Goal: Task Accomplishment & Management: Use online tool/utility

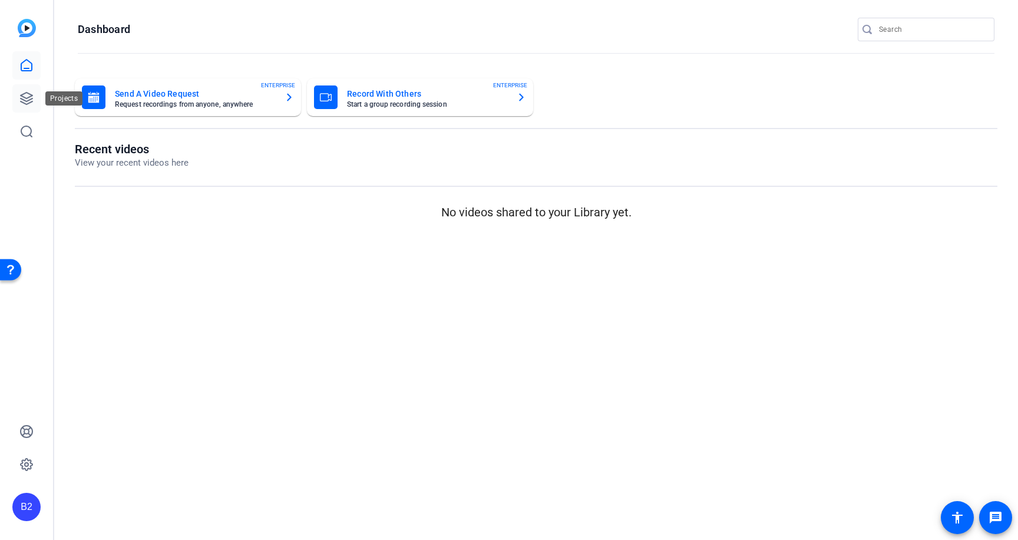
click at [27, 99] on icon at bounding box center [26, 98] width 14 height 14
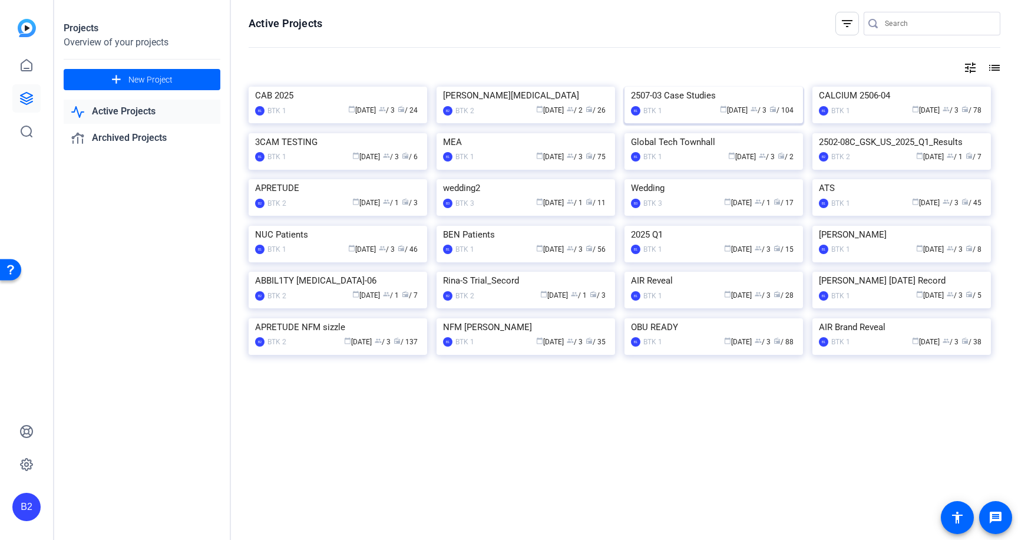
click at [703, 104] on div "2507-03 Case Studies" at bounding box center [714, 96] width 166 height 18
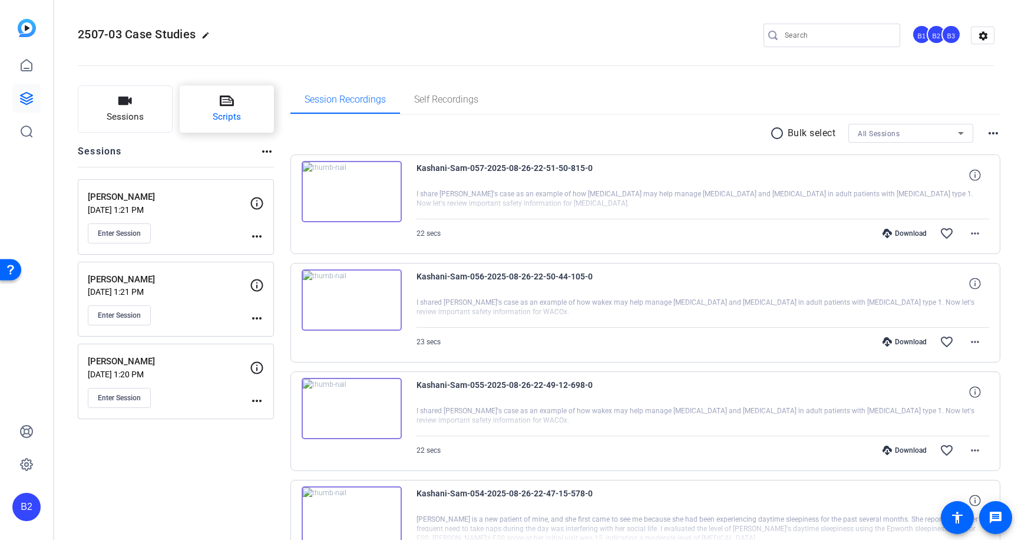
click at [224, 107] on icon at bounding box center [227, 101] width 14 height 14
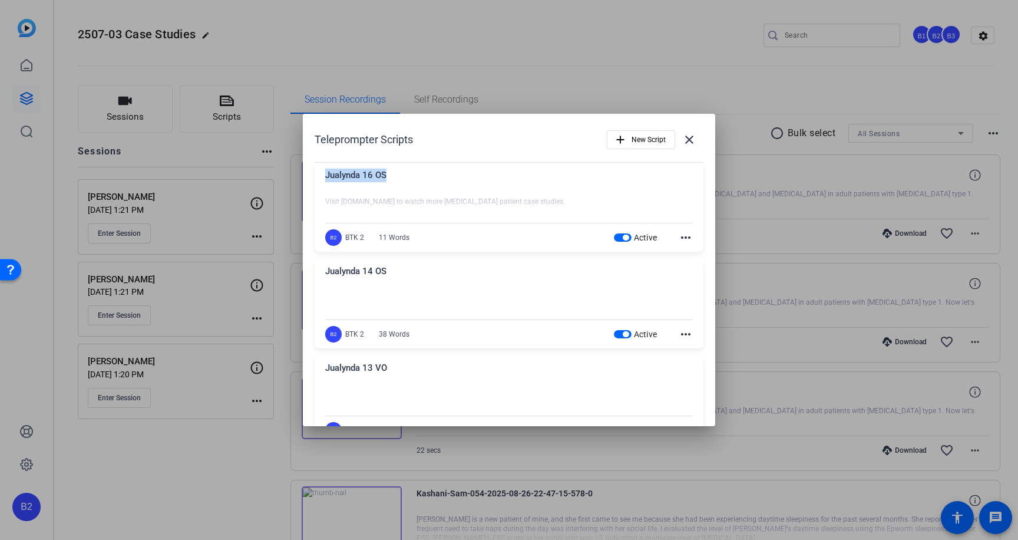
drag, startPoint x: 388, startPoint y: 174, endPoint x: 321, endPoint y: 173, distance: 66.6
click at [321, 173] on div "Jualynda 16 OS Visit WAKIXhcp.com to watch more WAKIX patient case studies. xxx…" at bounding box center [509, 208] width 389 height 90
copy div "Jualynda 16 OS"
click at [656, 136] on span "New Script" at bounding box center [649, 139] width 34 height 22
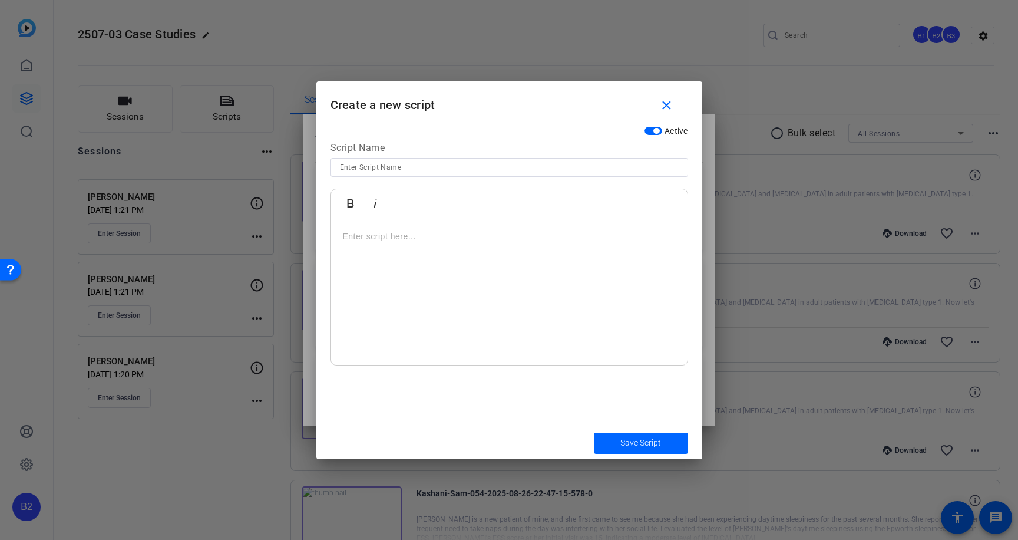
click at [374, 169] on input at bounding box center [509, 167] width 339 height 14
paste input "Jualynda 16 OS"
click at [375, 166] on input "Jualynda 16 OS" at bounding box center [509, 167] width 339 height 14
drag, startPoint x: 378, startPoint y: 163, endPoint x: 398, endPoint y: 164, distance: 19.5
click at [398, 164] on input "Jualynda 6 OS" at bounding box center [509, 167] width 339 height 14
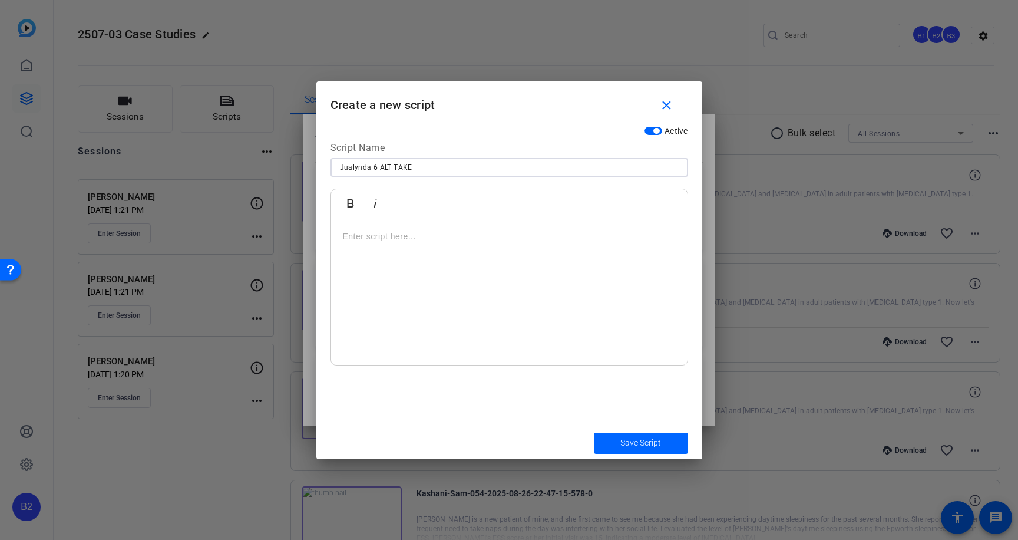
type input "Jualynda 6 ALT TAKE"
click at [342, 238] on div at bounding box center [509, 291] width 356 height 147
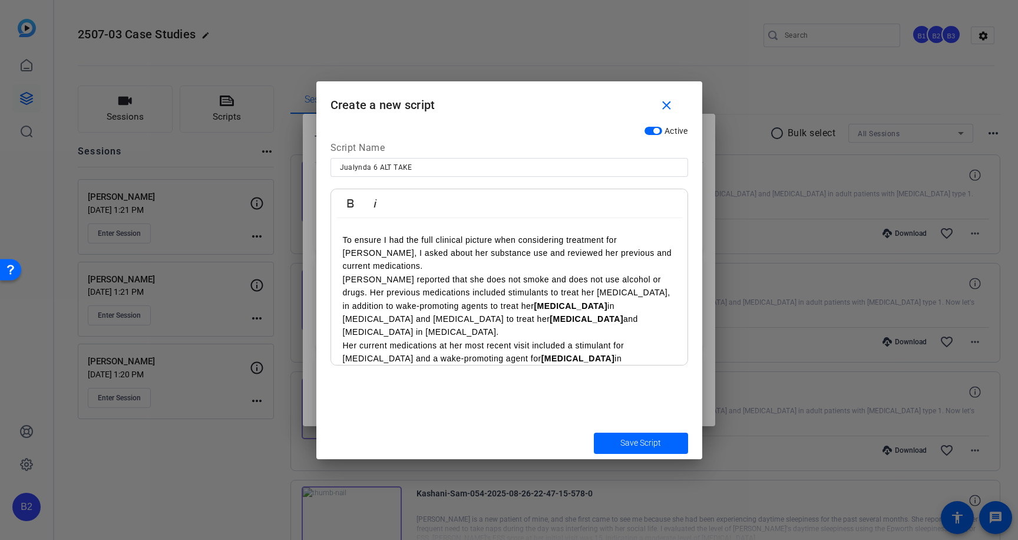
click at [652, 237] on p "To ensure I had the full clinical picture when considering treatment for Rachel…" at bounding box center [509, 252] width 333 height 39
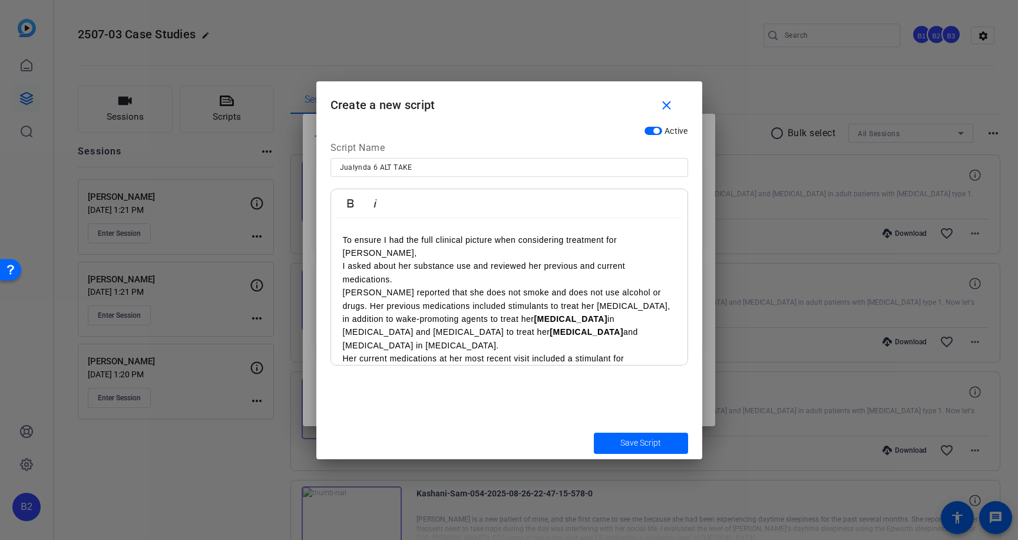
click at [477, 259] on p "I asked about her substance use and reviewed her previous and current medicatio…" at bounding box center [509, 272] width 333 height 27
click at [547, 273] on p "and reviewed her previous and current medications." at bounding box center [509, 279] width 333 height 13
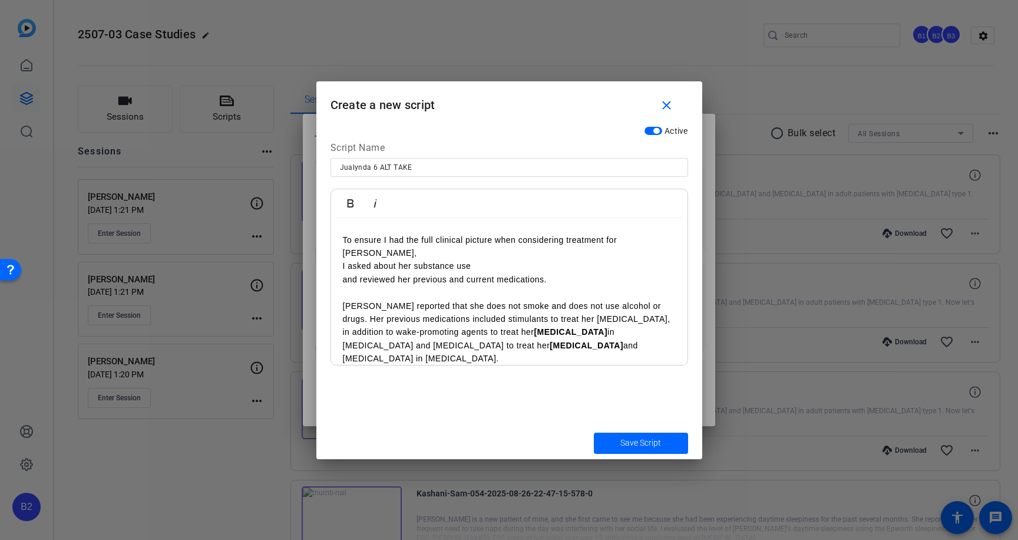
click at [648, 299] on p "Rachel reported that she does not smoke and does not use alcohol or drugs. Her …" at bounding box center [509, 332] width 333 height 66
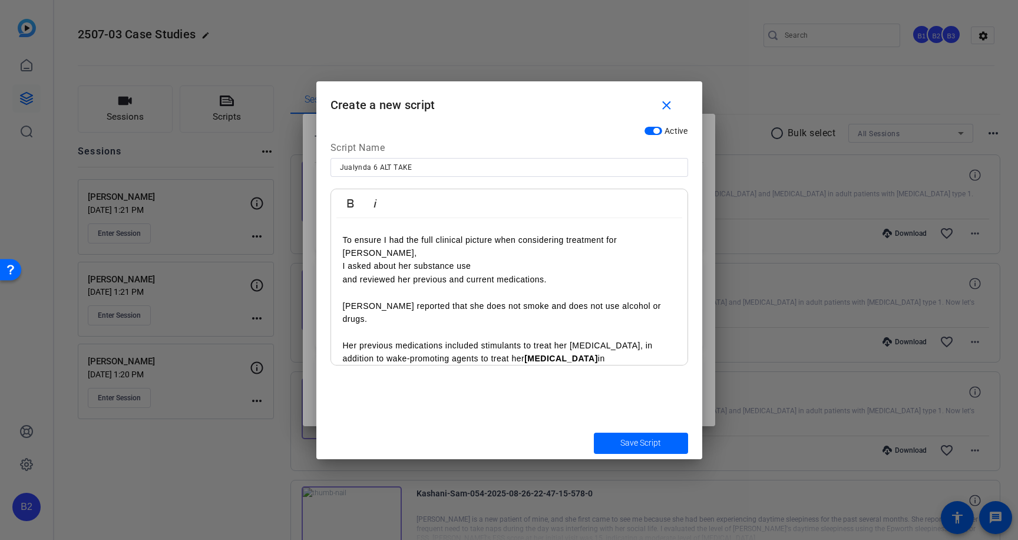
click at [600, 339] on p "Her previous medications included stimulants to treat her ADHD, in addition to …" at bounding box center [509, 365] width 333 height 53
click at [537, 354] on strong "[MEDICAL_DATA]" at bounding box center [571, 358] width 74 height 9
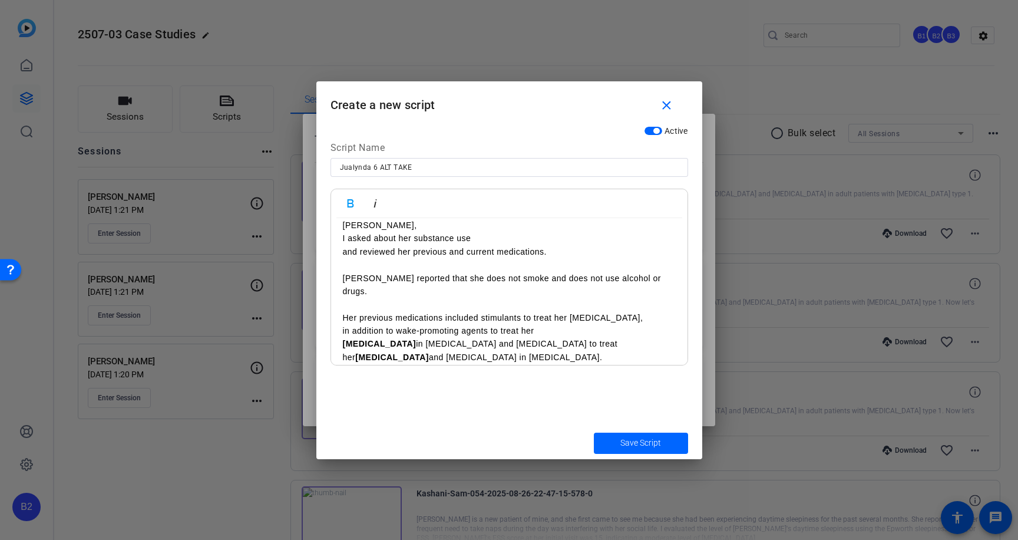
scroll to position [87, 0]
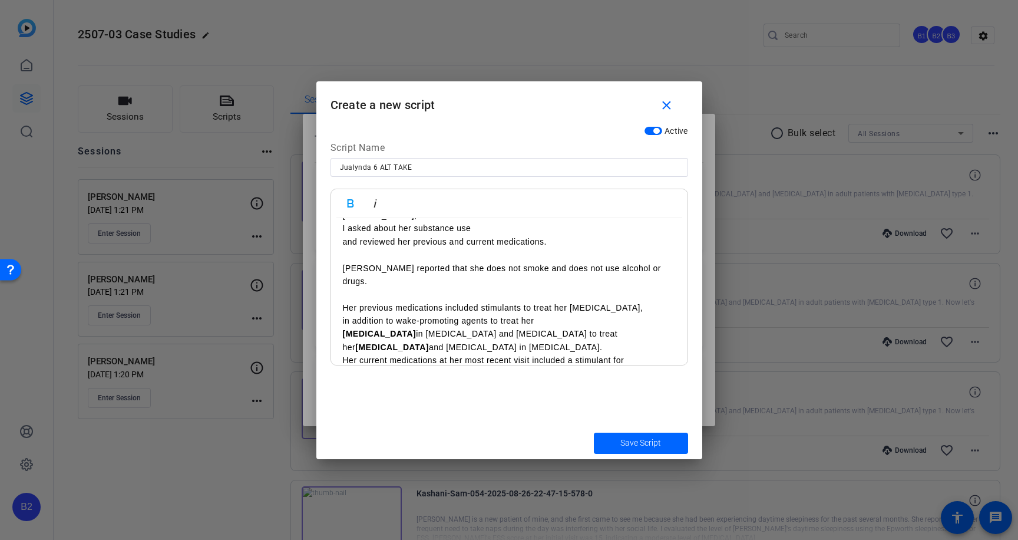
click at [525, 327] on p "excessive daytime sleepiness in narcolepsy and sodium oxybate to treat her exce…" at bounding box center [509, 340] width 333 height 27
click at [599, 341] on p "and sodium oxybate to treat her excessive daytime sleepiness and cataplexy in n…" at bounding box center [509, 354] width 333 height 27
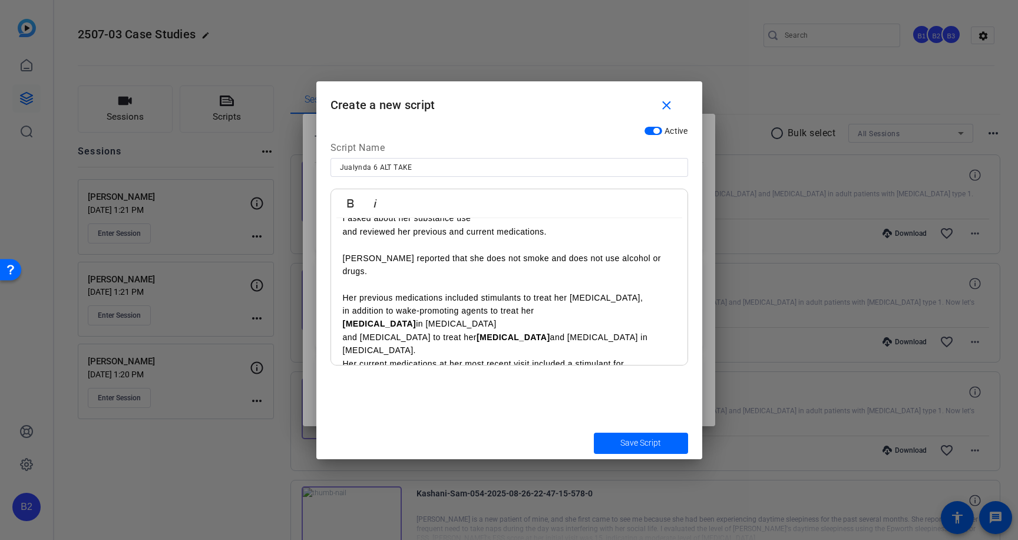
scroll to position [101, 0]
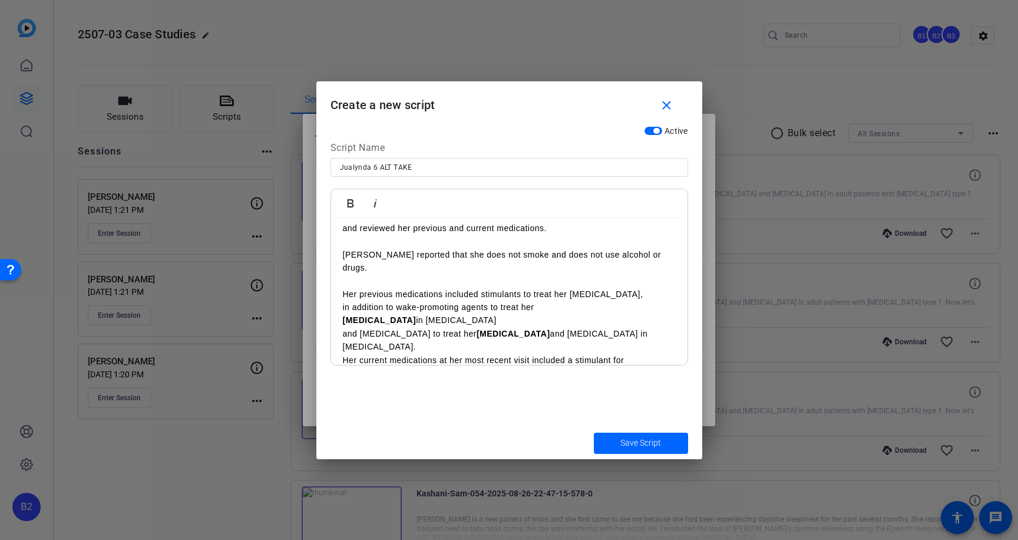
click at [397, 327] on p "and sodium oxybate to treat her excessive daytime sleepiness and cataplexy in n…" at bounding box center [509, 340] width 333 height 27
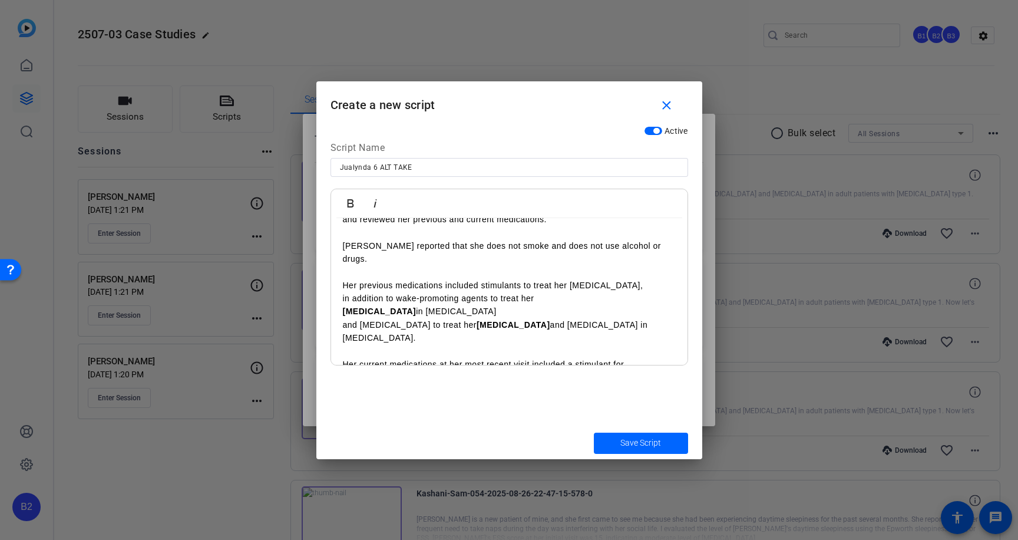
scroll to position [114, 0]
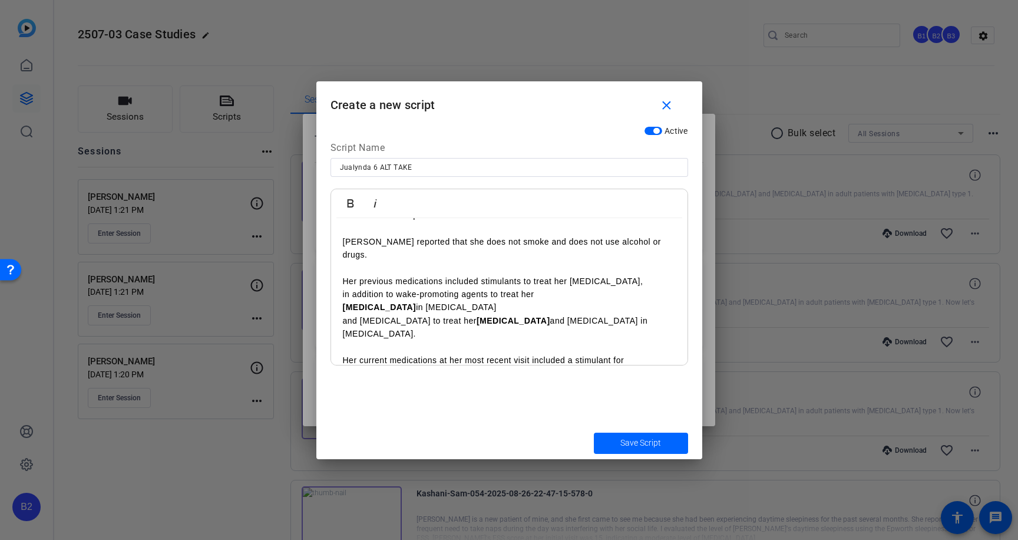
click at [531, 354] on p "Her current medications at her most recent visit included a stimulant for ADHD …" at bounding box center [509, 373] width 333 height 39
click at [577, 366] on p "included a stimulant for ADHD and a wake-promoting agent for excessive daytime …" at bounding box center [509, 379] width 333 height 27
click at [561, 378] on p "for excessive daytime sleepiness in narcolepsy." at bounding box center [509, 384] width 333 height 13
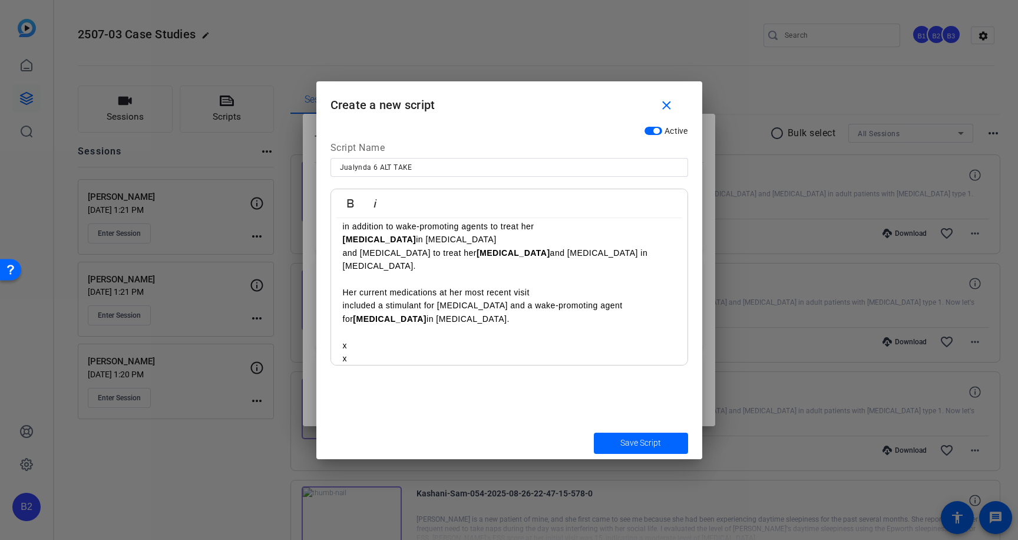
scroll to position [194, 0]
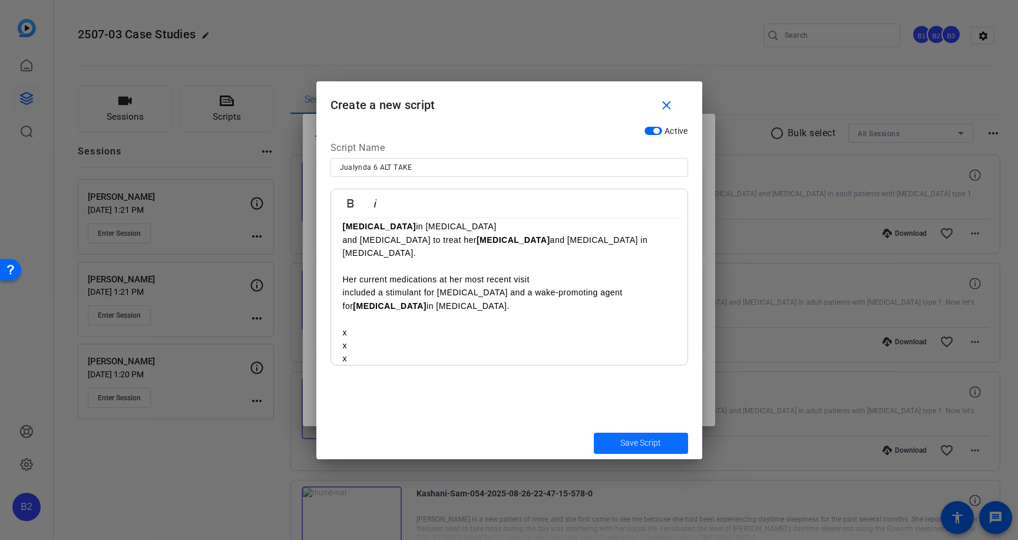
click at [637, 441] on span "Save Script" at bounding box center [640, 443] width 41 height 12
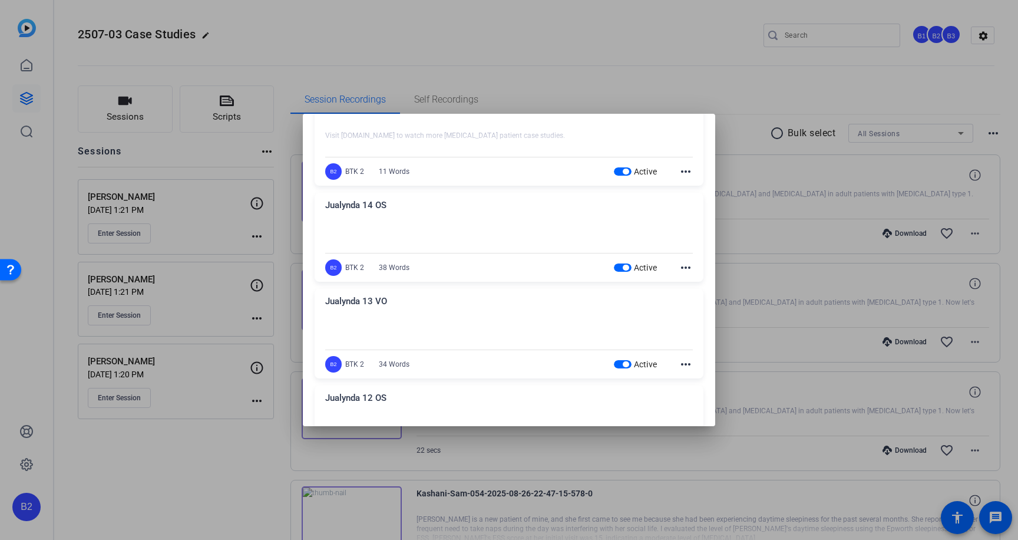
scroll to position [0, 0]
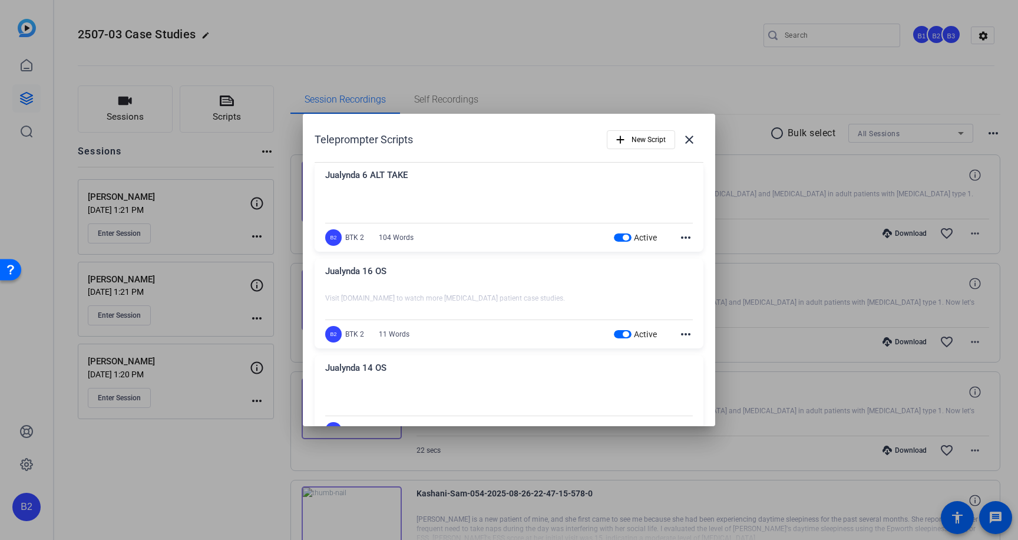
click at [683, 237] on mat-icon "more_horiz" at bounding box center [686, 237] width 14 height 14
click at [687, 252] on span "Edit" at bounding box center [705, 255] width 47 height 14
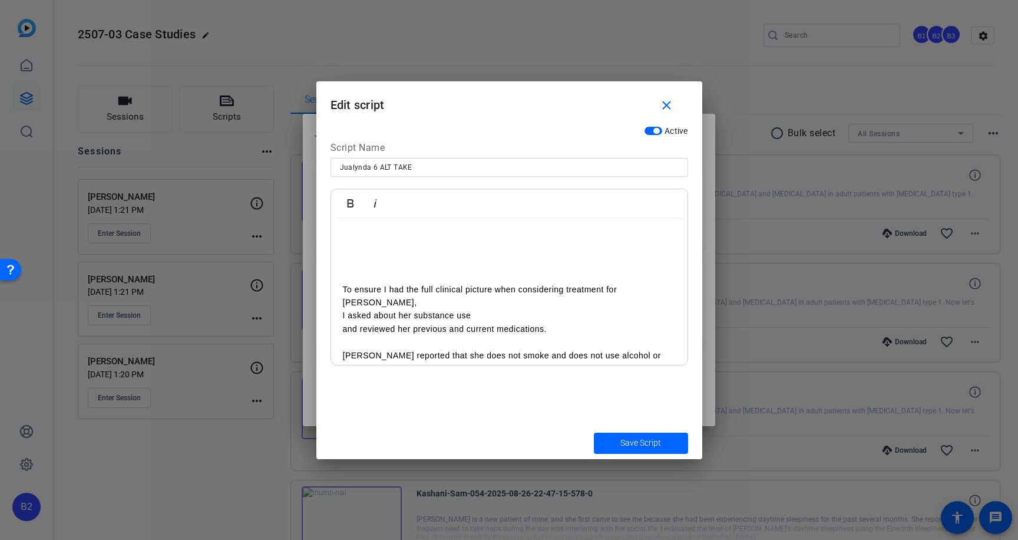
drag, startPoint x: 377, startPoint y: 169, endPoint x: 401, endPoint y: 160, distance: 25.0
click at [378, 169] on input "Jualynda 6 ALT TAKE" at bounding box center [509, 167] width 339 height 14
type input "Jualynda 6 VO ALT TAKE"
click at [646, 444] on span "Save Script" at bounding box center [640, 443] width 41 height 12
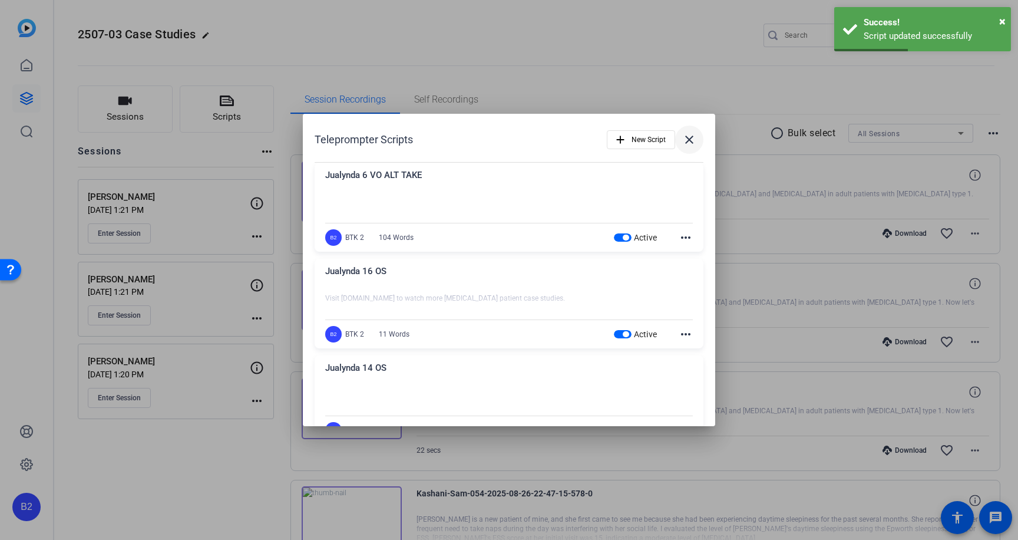
click at [689, 141] on mat-icon "close" at bounding box center [689, 140] width 14 height 14
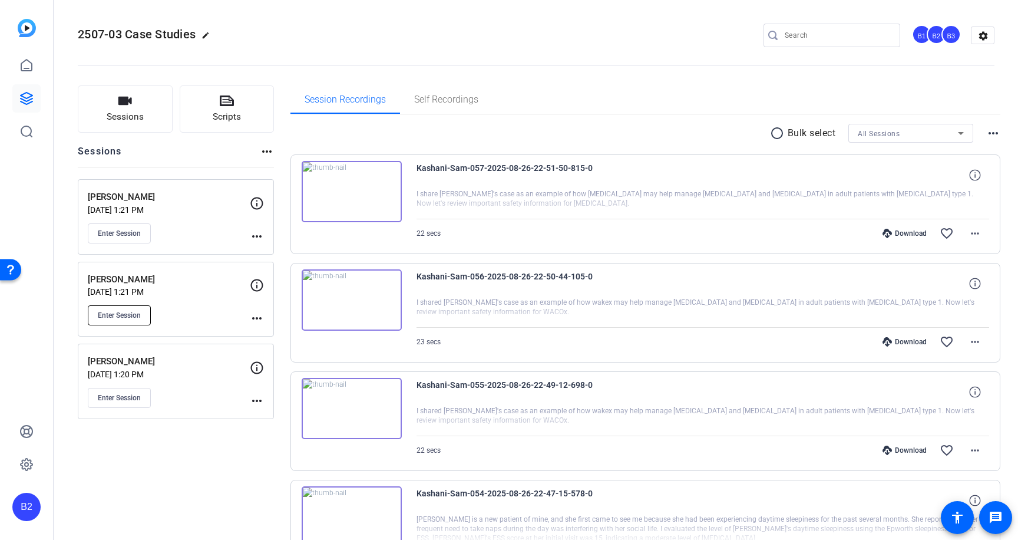
click at [119, 315] on span "Enter Session" at bounding box center [119, 315] width 43 height 9
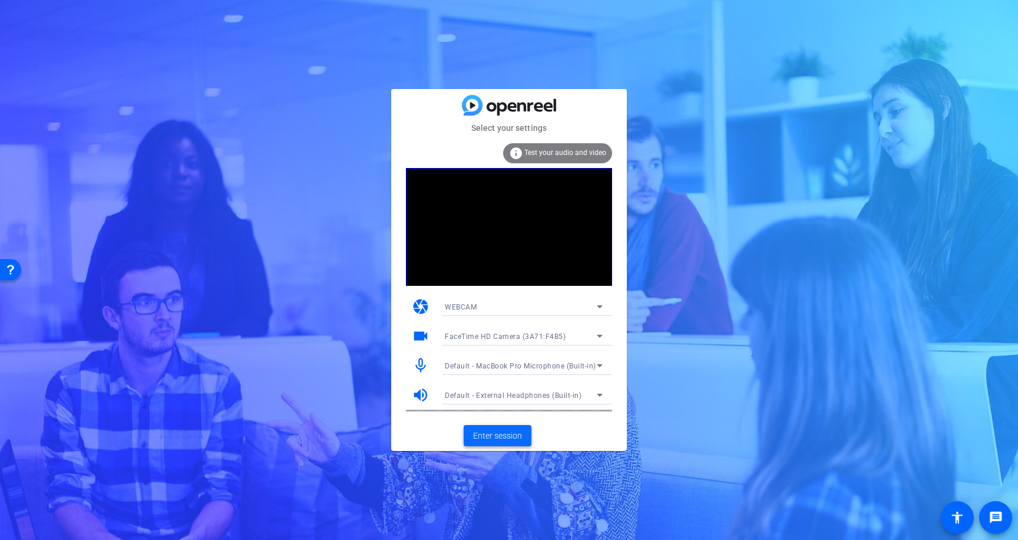
click at [512, 443] on span at bounding box center [498, 435] width 68 height 28
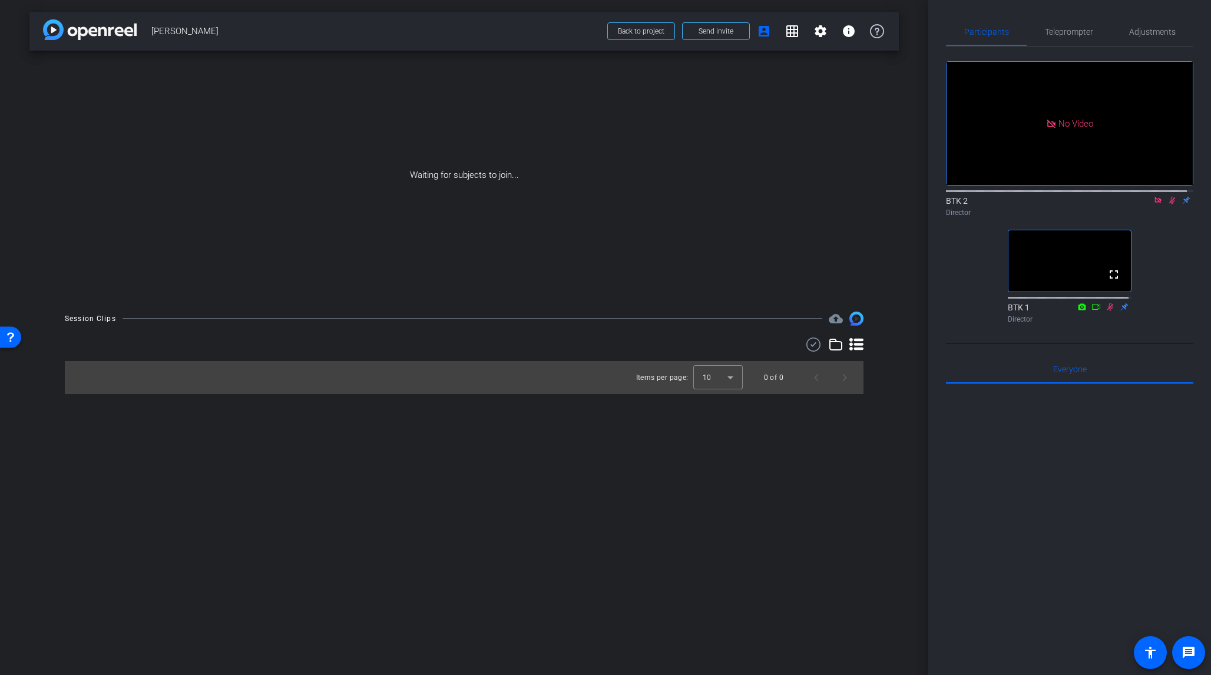
click at [1018, 203] on icon at bounding box center [1158, 200] width 6 height 6
click at [1018, 204] on icon at bounding box center [1158, 201] width 6 height 8
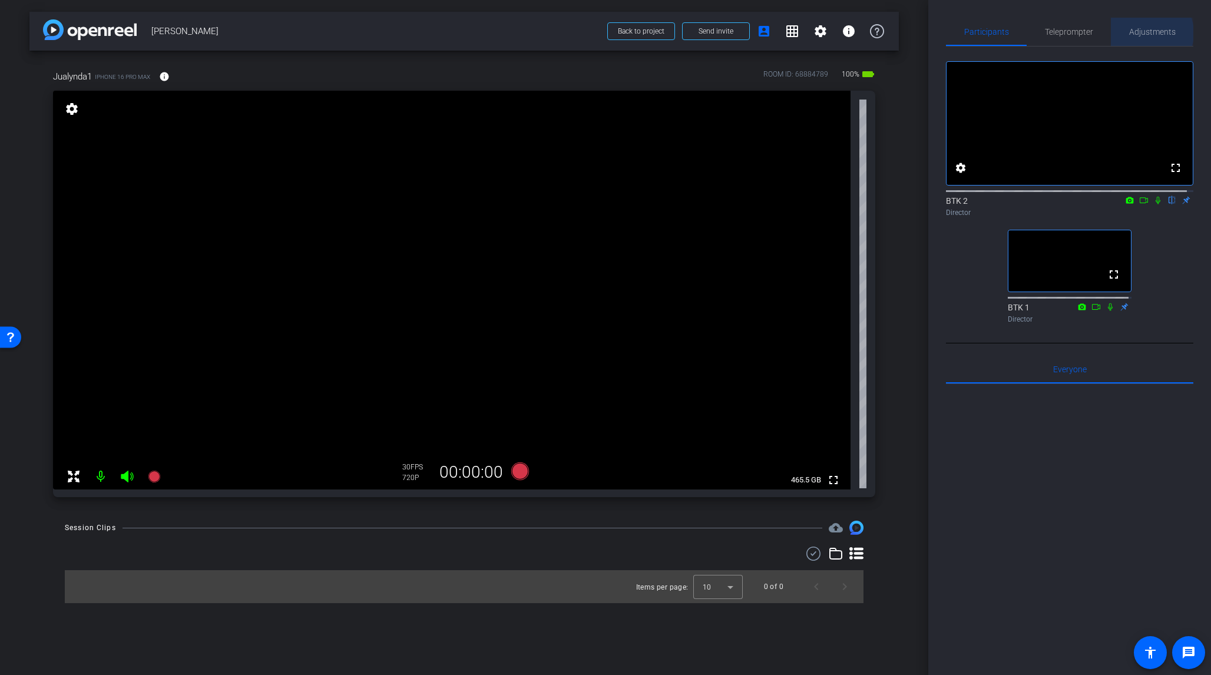
click at [1018, 33] on span "Adjustments" at bounding box center [1153, 32] width 47 height 8
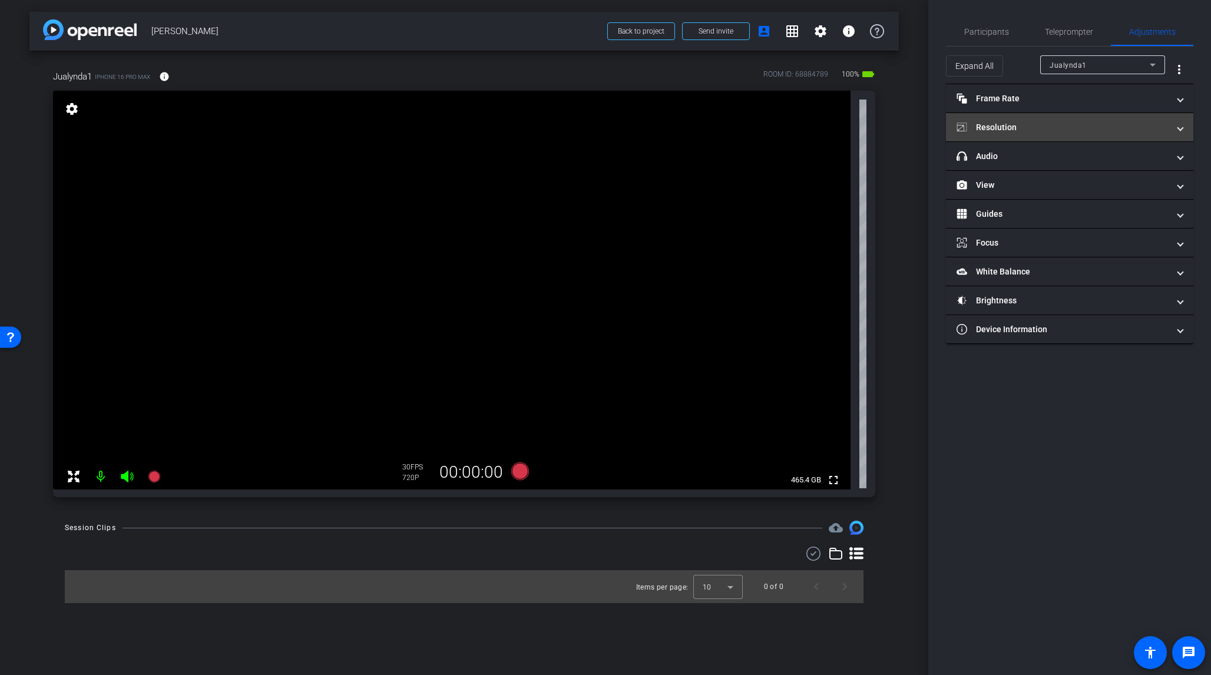
click at [1018, 120] on mat-expansion-panel-header "Resolution" at bounding box center [1069, 127] width 247 height 28
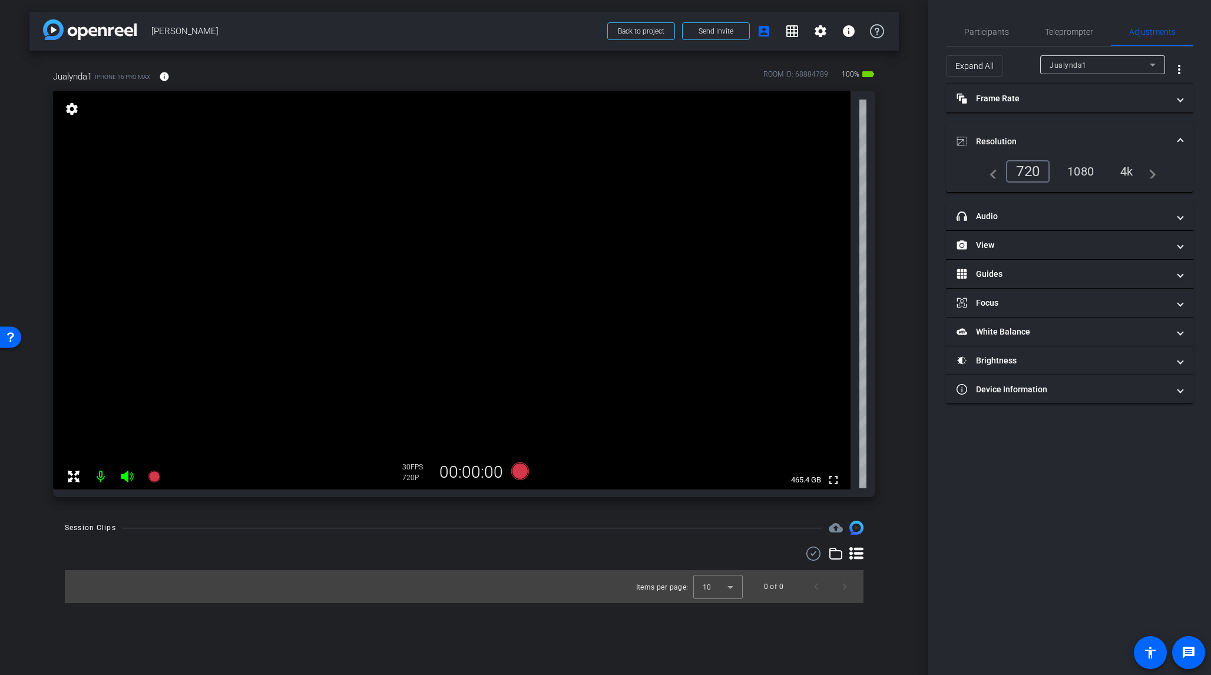
click at [1018, 169] on div "4k" at bounding box center [1127, 171] width 31 height 20
click at [1018, 273] on span at bounding box center [1180, 274] width 5 height 12
click at [1018, 313] on span "Enable Guides" at bounding box center [1070, 318] width 42 height 18
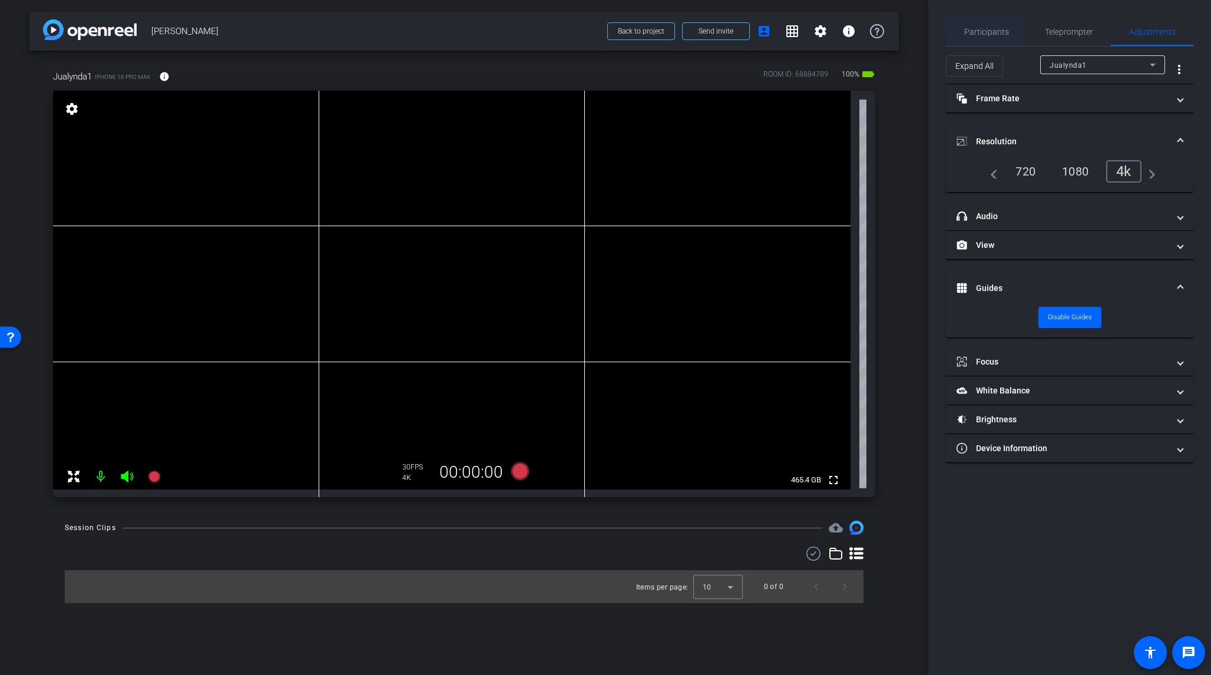
click at [995, 31] on span "Participants" at bounding box center [987, 32] width 45 height 8
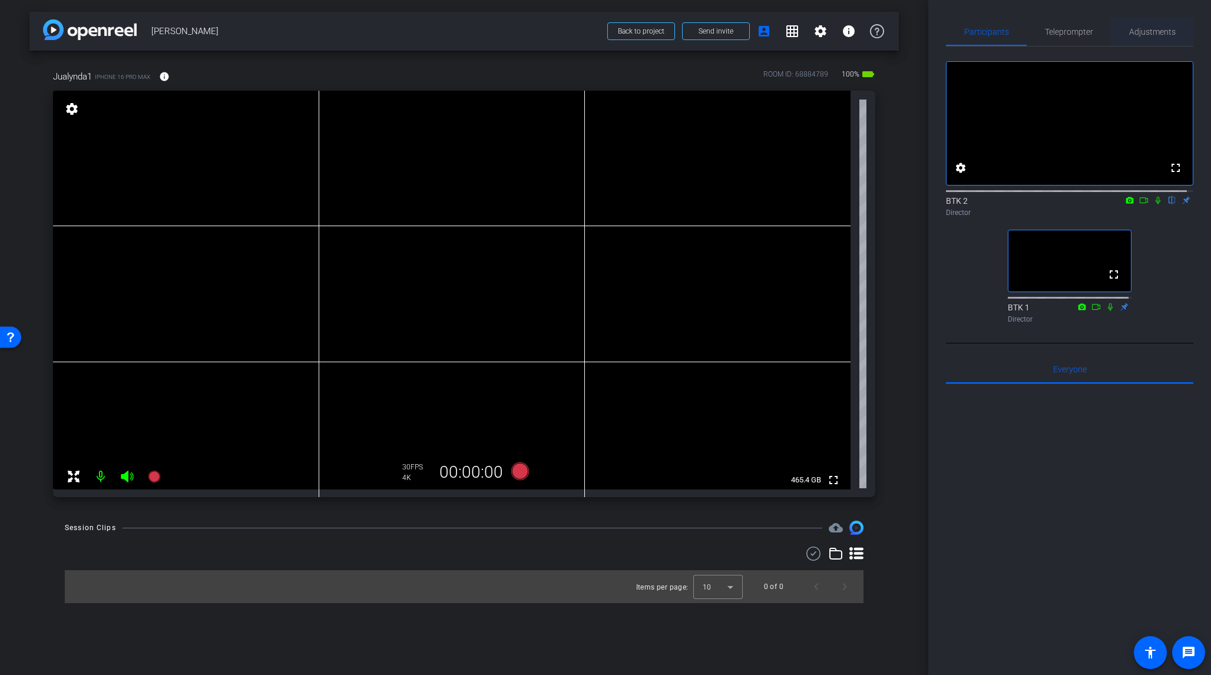
click at [1018, 28] on span "Adjustments" at bounding box center [1153, 32] width 47 height 8
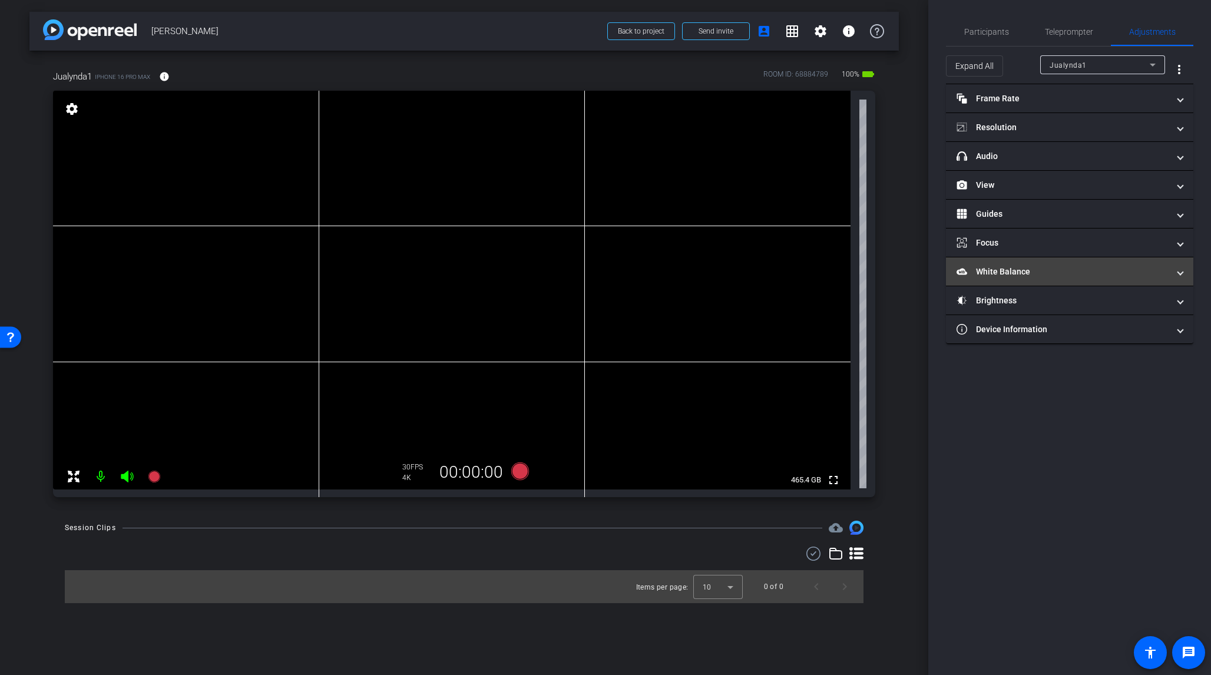
click at [1018, 267] on mat-panel-title "White Balance White Balance" at bounding box center [1063, 272] width 212 height 12
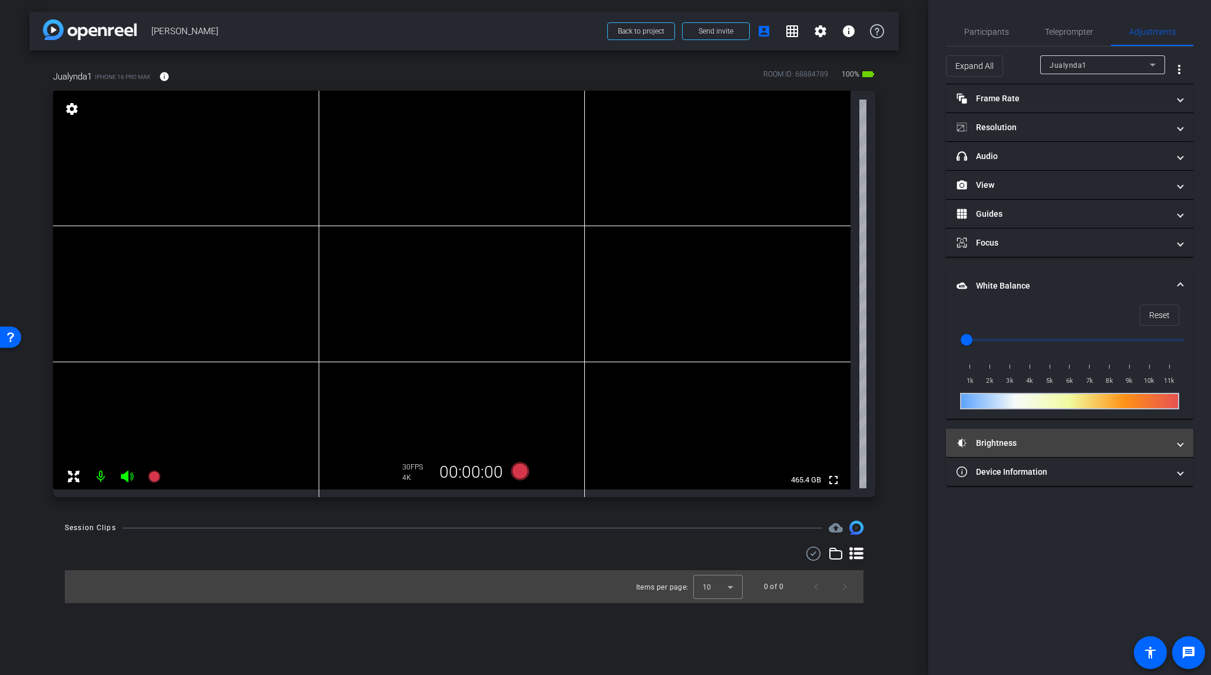
click at [1018, 444] on span at bounding box center [1180, 443] width 5 height 12
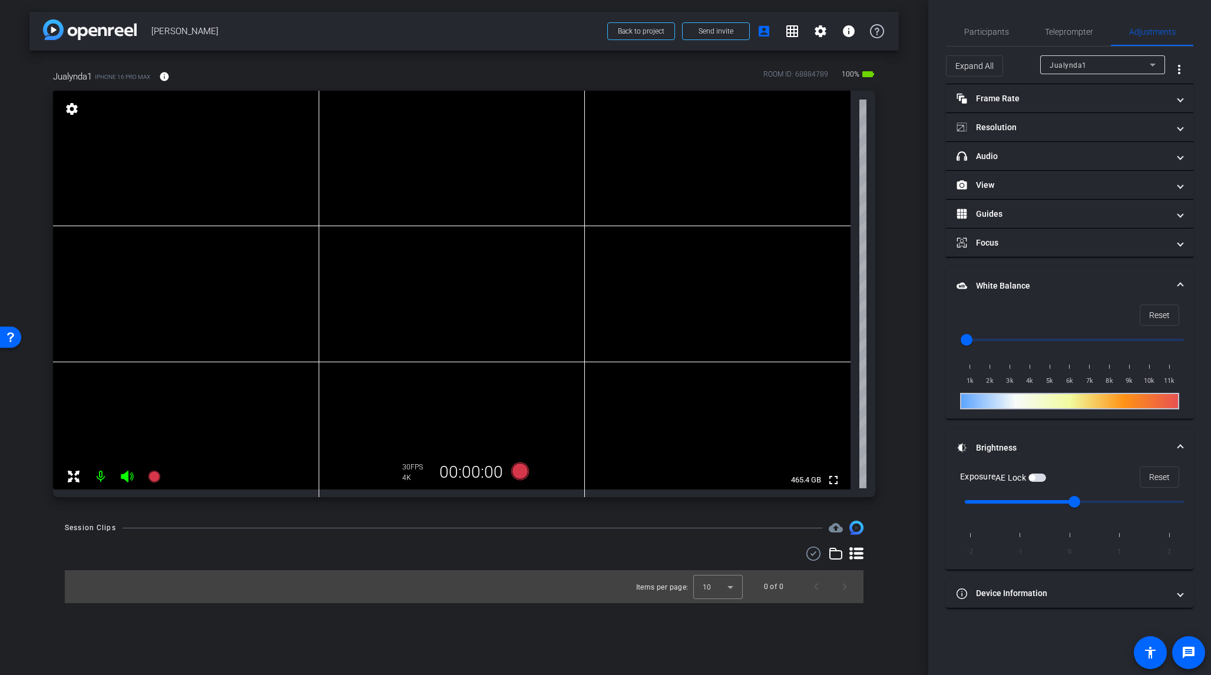
click at [1018, 477] on span "button" at bounding box center [1032, 478] width 6 height 6
click at [1018, 476] on span "button" at bounding box center [1041, 478] width 6 height 6
click at [990, 31] on span "Participants" at bounding box center [987, 32] width 45 height 8
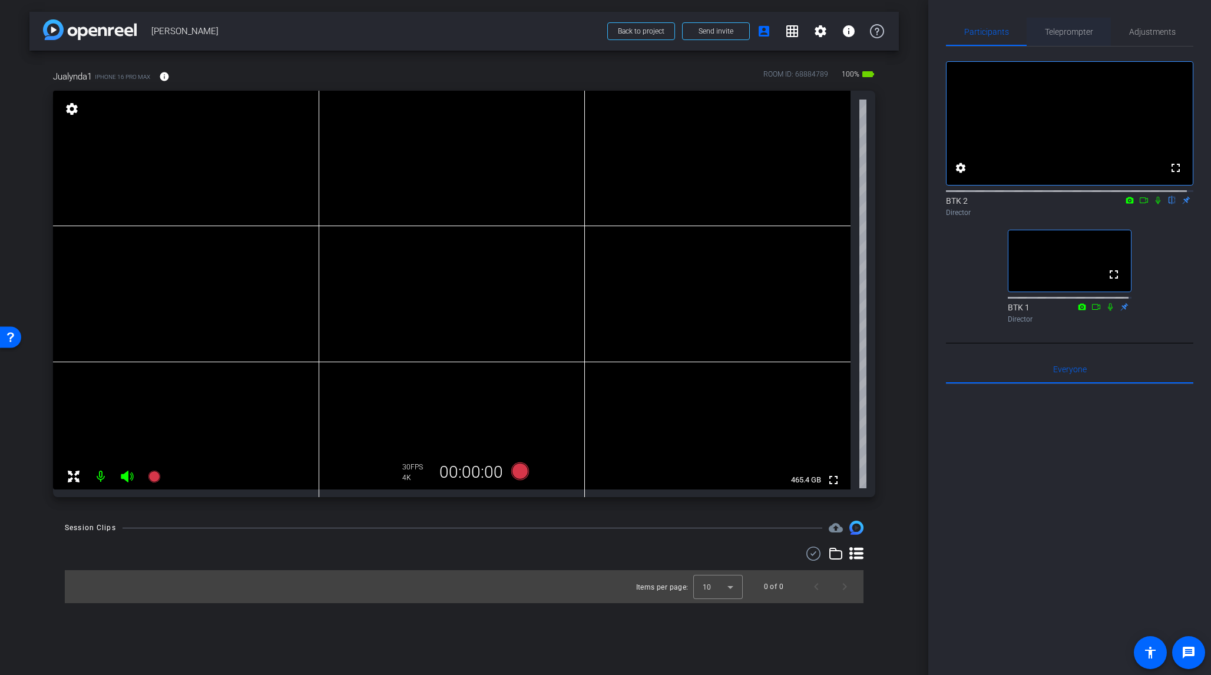
click at [1018, 33] on span "Teleprompter" at bounding box center [1069, 32] width 48 height 8
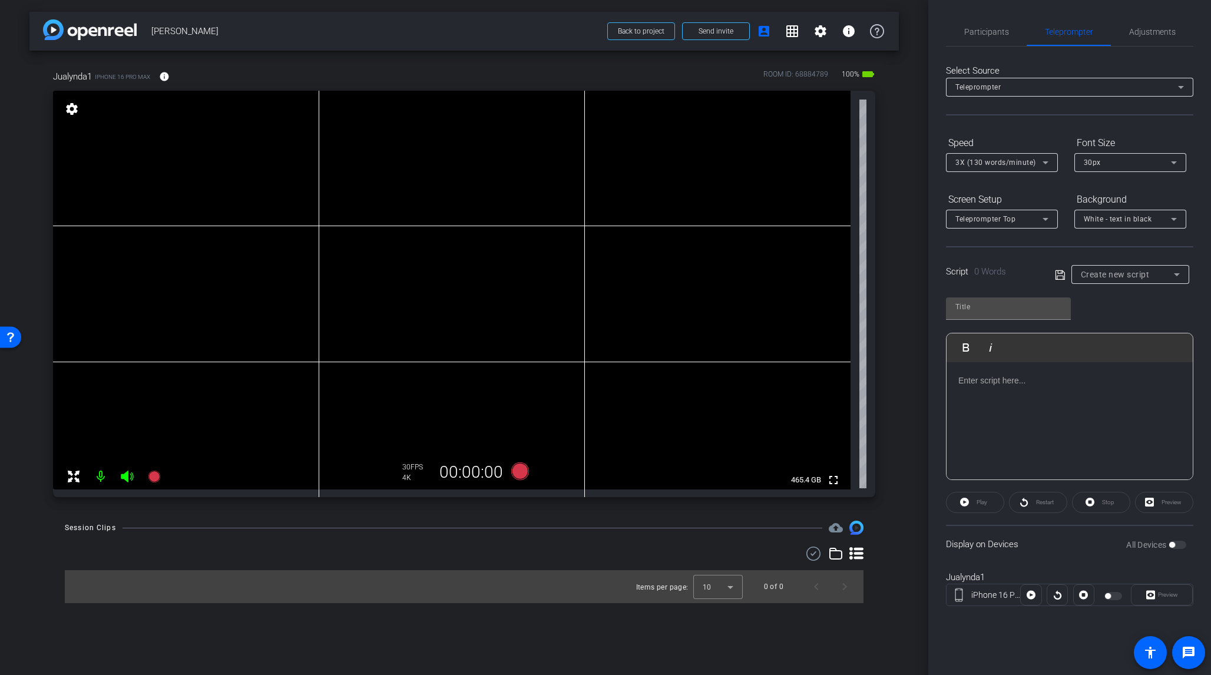
click at [1018, 272] on icon at bounding box center [1177, 275] width 14 height 14
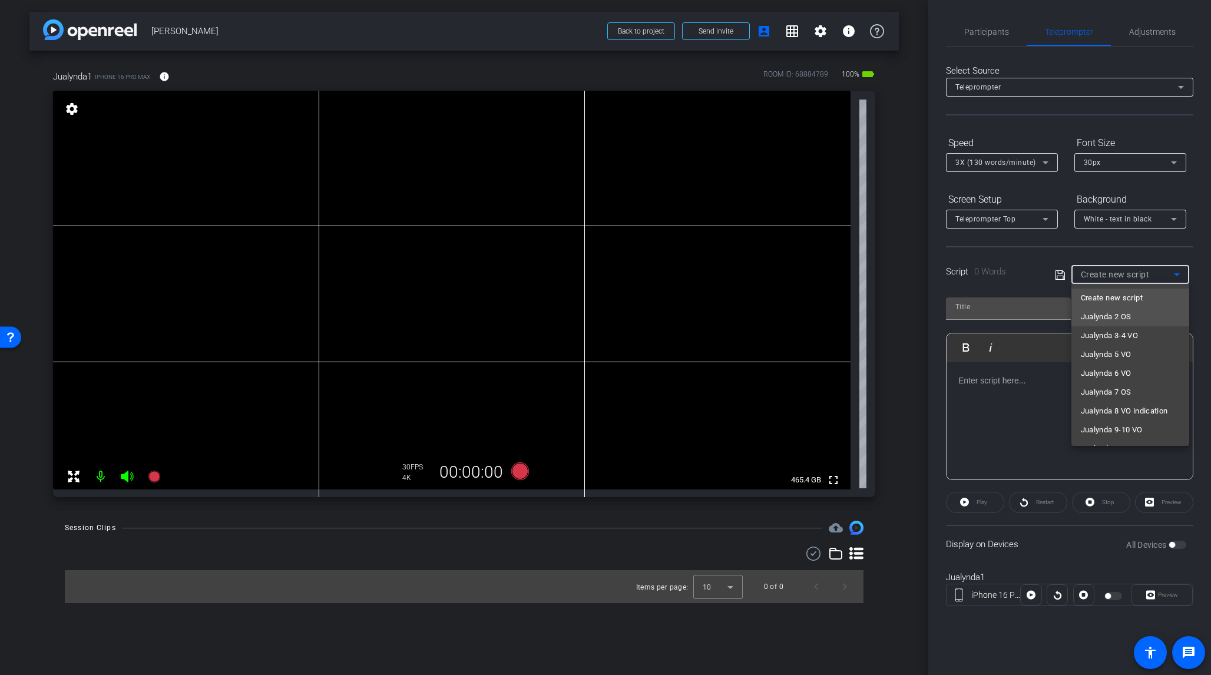
click at [1018, 311] on mat-option "Jualynda 2 OS" at bounding box center [1131, 317] width 118 height 19
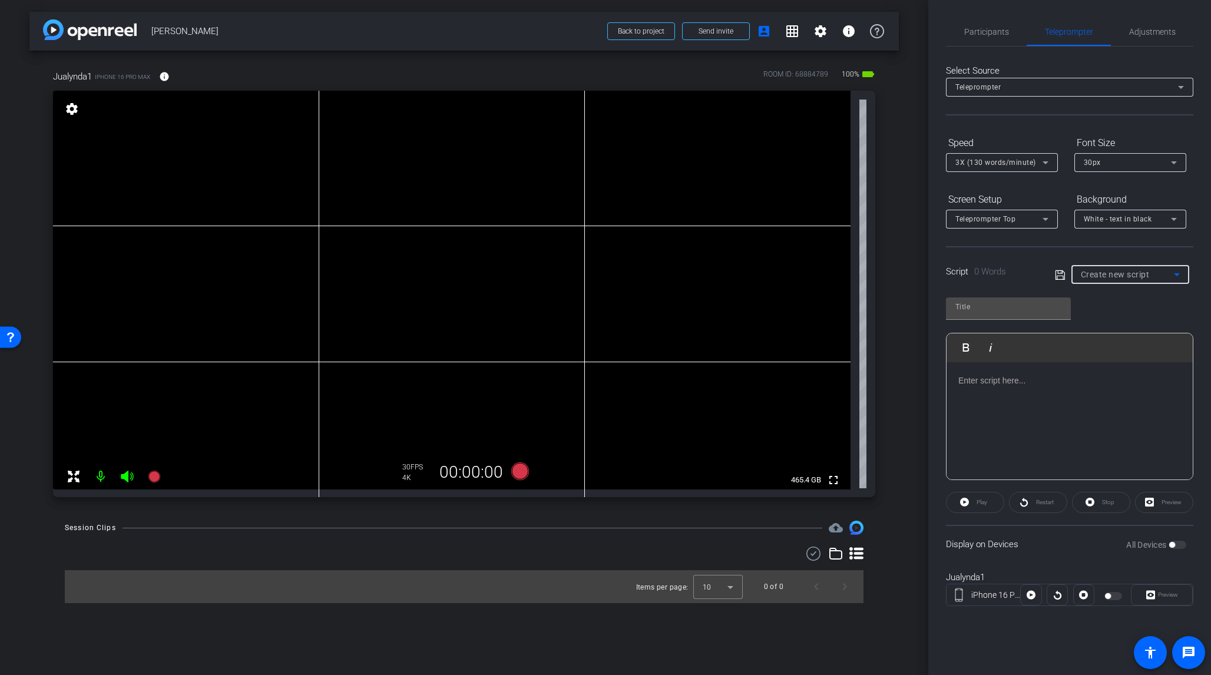
type input "Jualynda 2 OS"
click at [1018, 539] on span "button" at bounding box center [1178, 545] width 18 height 8
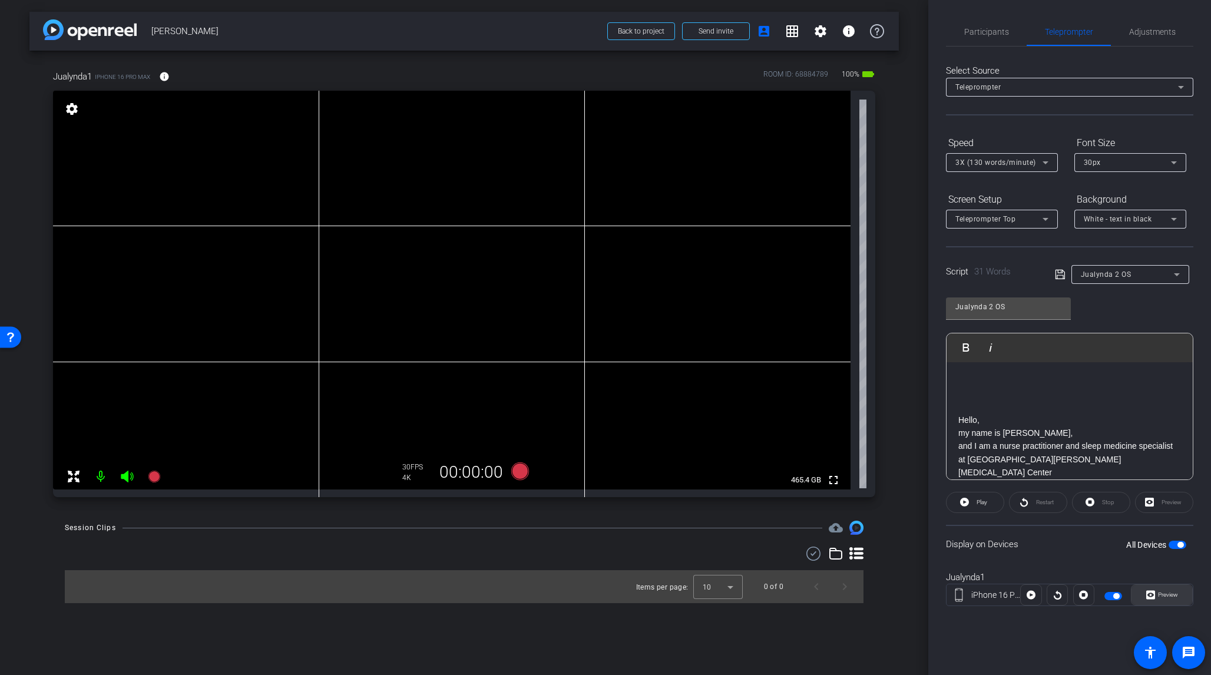
click at [1018, 539] on span "Preview" at bounding box center [1168, 595] width 20 height 6
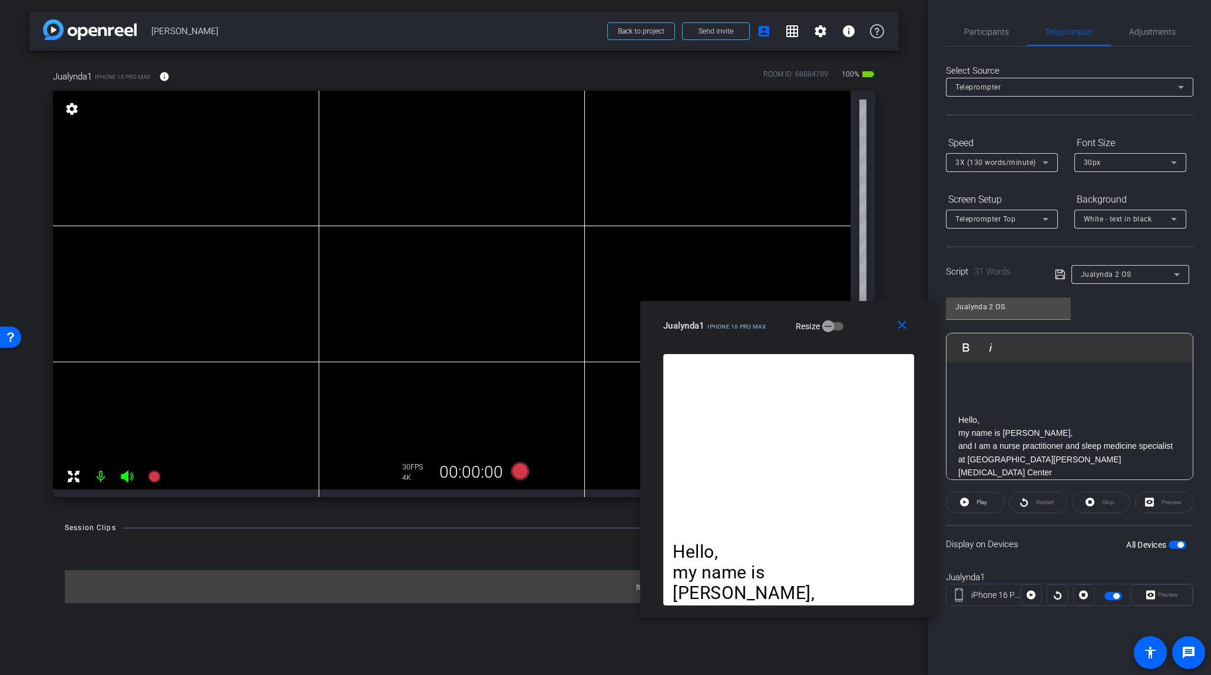
drag, startPoint x: 595, startPoint y: 194, endPoint x: 778, endPoint y: 316, distance: 219.8
click at [778, 316] on div "Jualynda1 iPhone 16 Pro Max Resize" at bounding box center [793, 325] width 260 height 21
click at [1018, 163] on icon at bounding box center [1046, 163] width 14 height 14
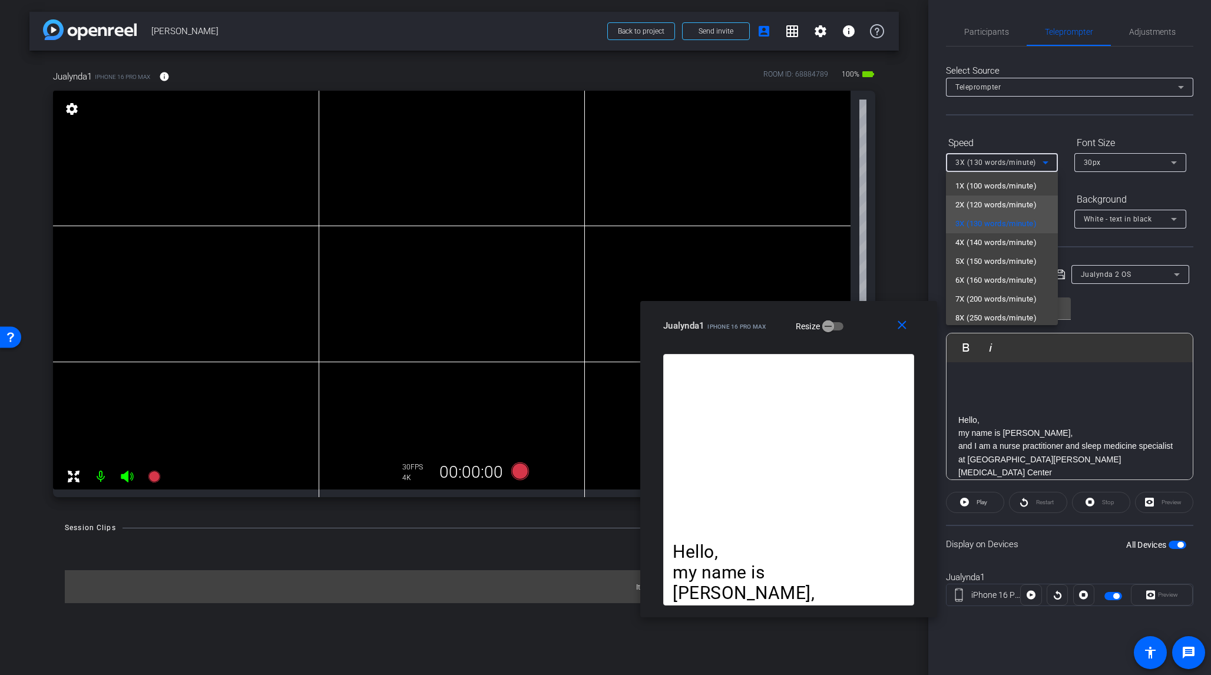
click at [1008, 203] on span "2X (120 words/minute)" at bounding box center [996, 205] width 81 height 14
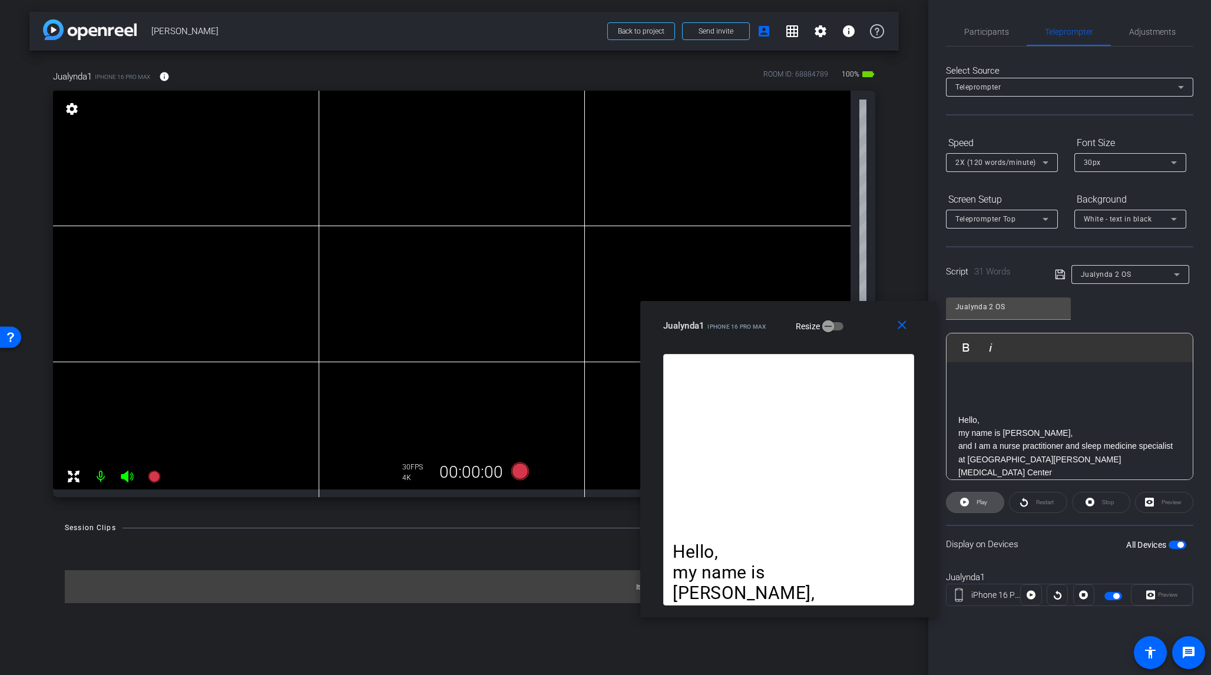
click at [980, 502] on span "Play" at bounding box center [982, 502] width 11 height 6
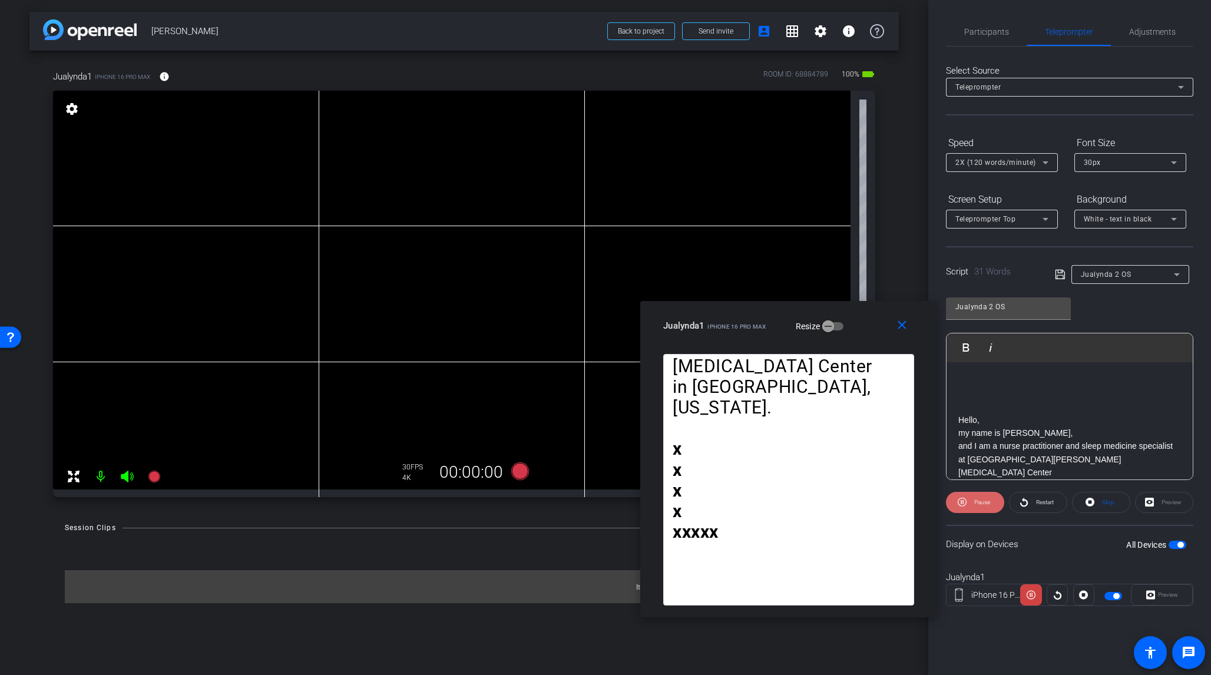
click at [980, 502] on span "Pause" at bounding box center [983, 502] width 16 height 6
click at [898, 326] on mat-icon "close" at bounding box center [902, 325] width 15 height 15
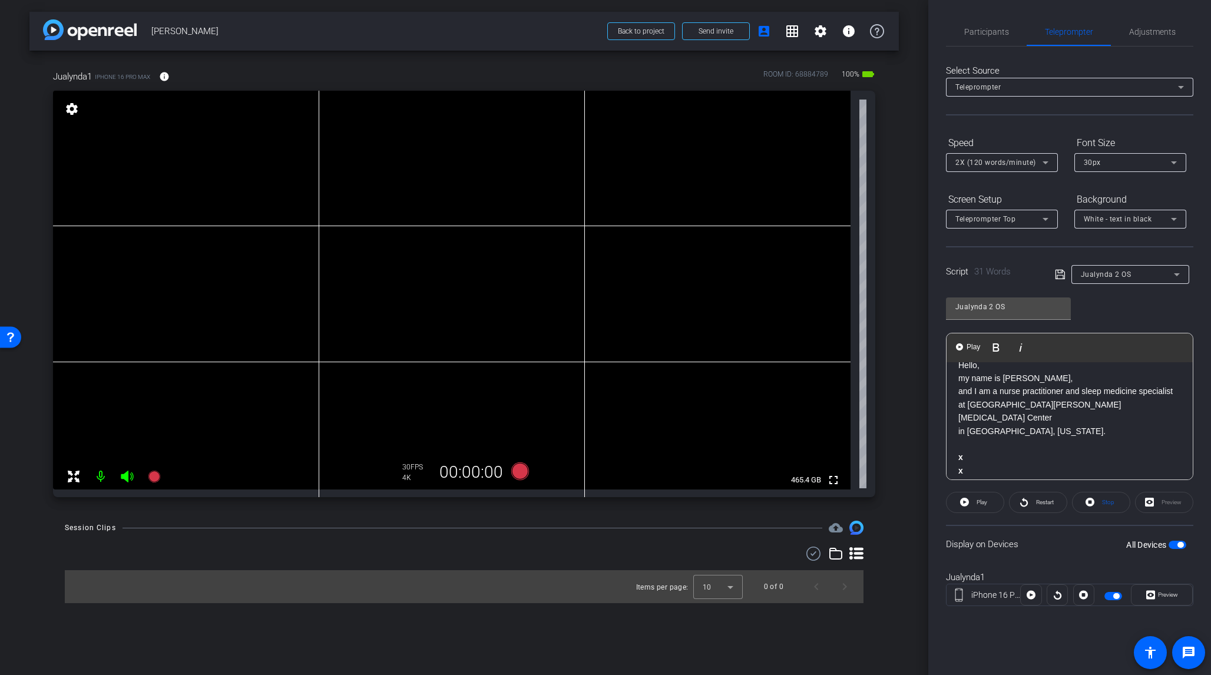
scroll to position [104, 0]
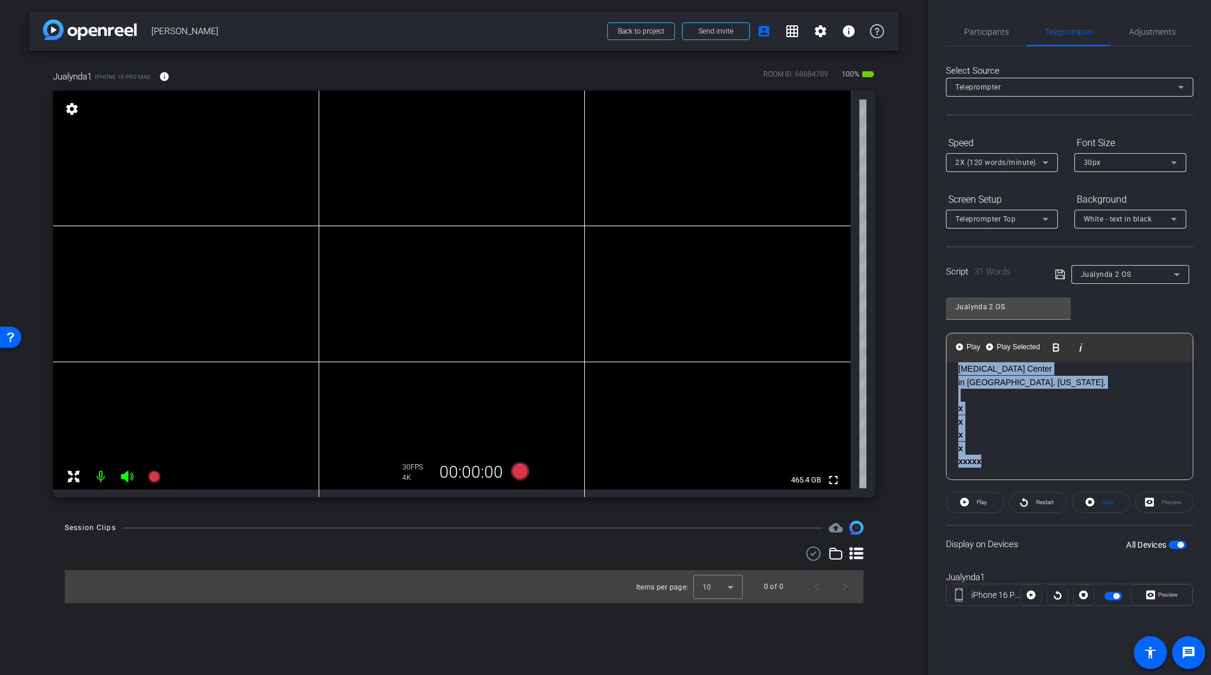
drag, startPoint x: 957, startPoint y: 418, endPoint x: 1105, endPoint y: 471, distance: 157.7
click at [1018, 471] on div "Hello, my name is [PERSON_NAME], and I am a nurse practitioner and sleep medici…" at bounding box center [1070, 370] width 246 height 222
click at [1018, 163] on icon at bounding box center [1174, 163] width 14 height 14
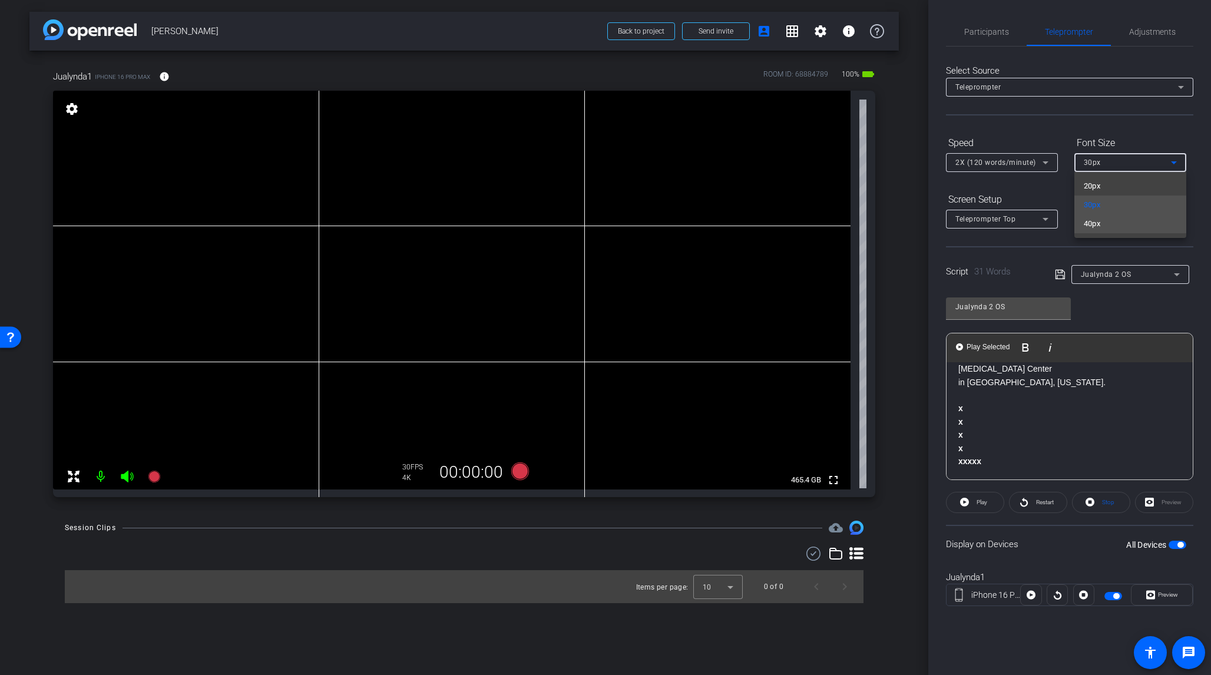
click at [1018, 223] on span "40px" at bounding box center [1092, 224] width 17 height 14
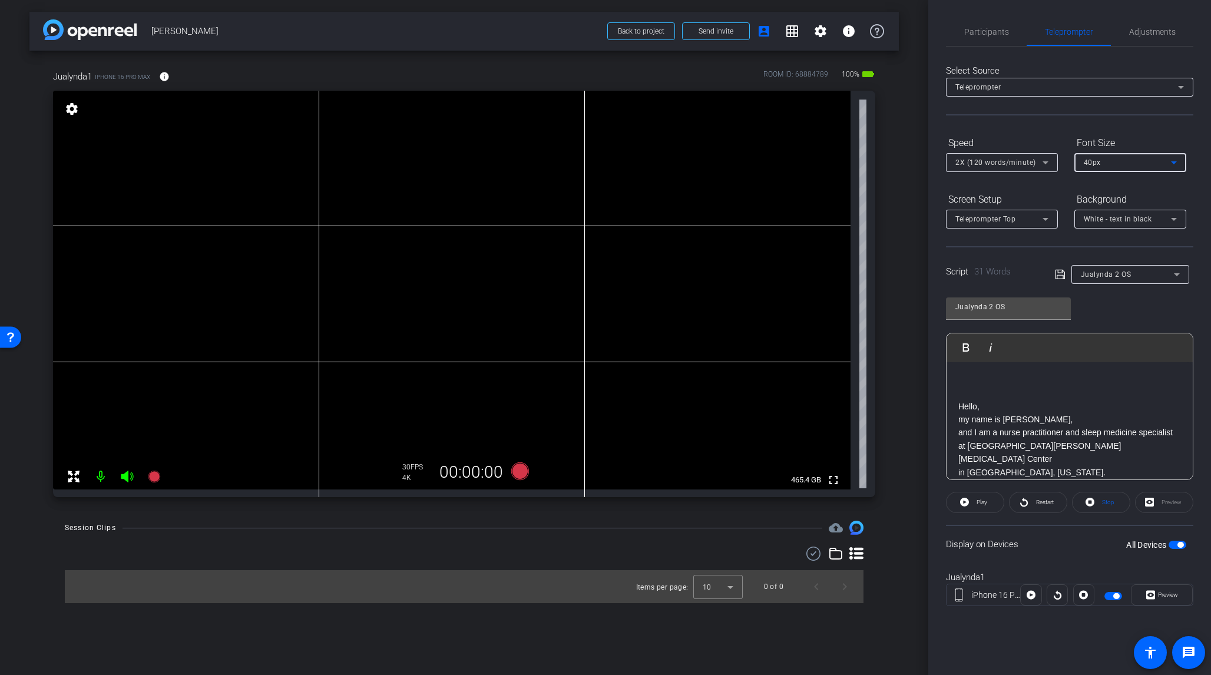
scroll to position [0, 0]
click at [1018, 278] on icon at bounding box center [1060, 275] width 11 height 14
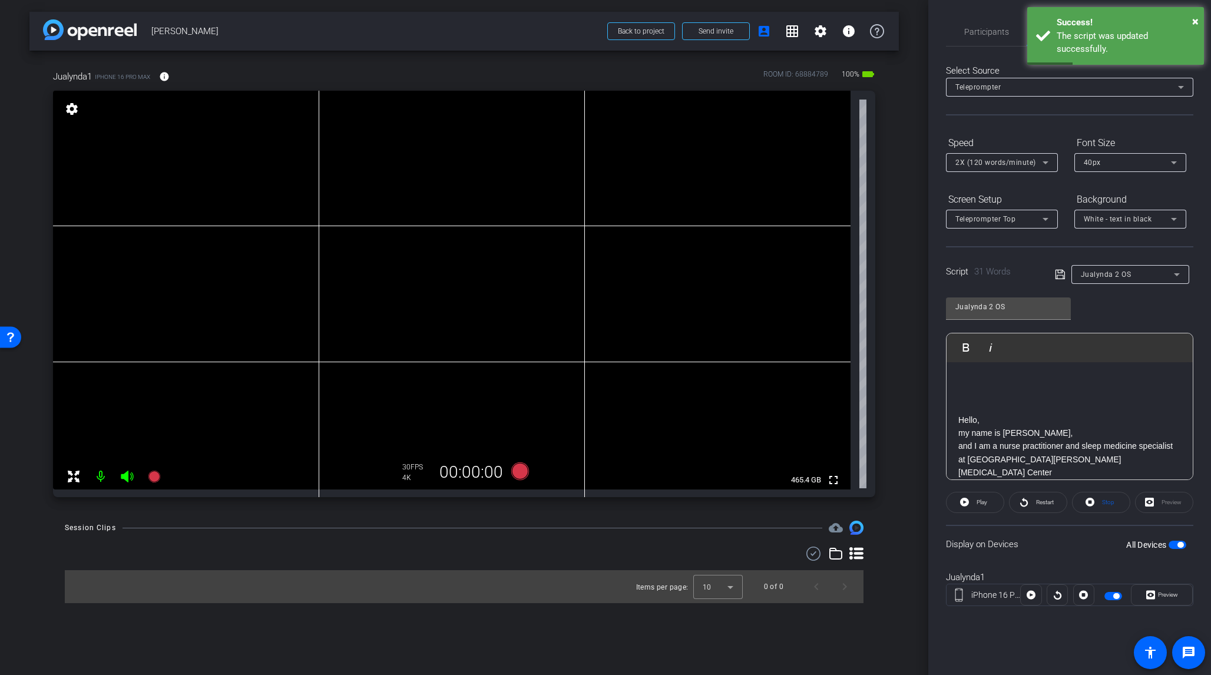
click at [1018, 539] on div "All Devices" at bounding box center [1157, 545] width 60 height 12
click at [1018, 539] on span "button" at bounding box center [1181, 545] width 6 height 6
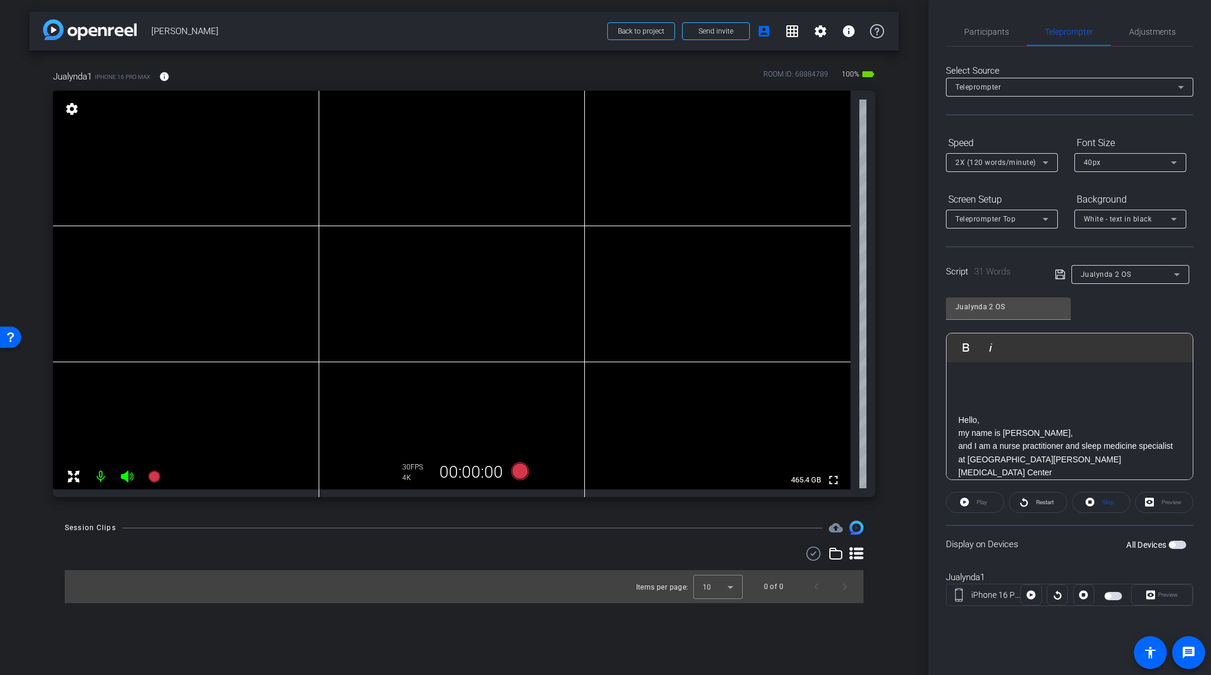
click at [1018, 539] on span "button" at bounding box center [1173, 545] width 6 height 6
click at [1018, 539] on span "Preview" at bounding box center [1168, 595] width 20 height 6
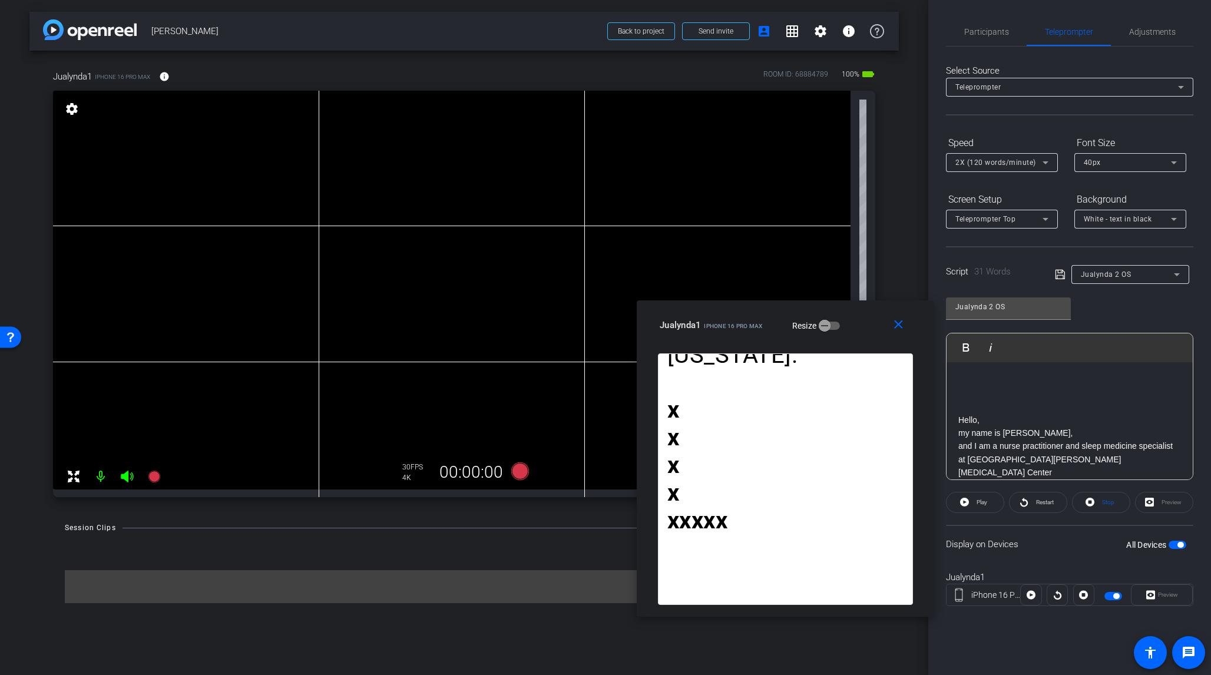
drag, startPoint x: 630, startPoint y: 191, endPoint x: 810, endPoint y: 312, distance: 216.5
click at [810, 312] on div "close Jualynda1 iPhone 16 Pro Max Resize" at bounding box center [785, 327] width 297 height 53
drag, startPoint x: 1197, startPoint y: 404, endPoint x: 1201, endPoint y: 381, distance: 23.3
click at [1018, 381] on div "Participants Teleprompter Adjustments settings BTK 2 flip Director BTK 1 Direct…" at bounding box center [1070, 337] width 283 height 675
click at [898, 325] on mat-icon "close" at bounding box center [898, 325] width 15 height 15
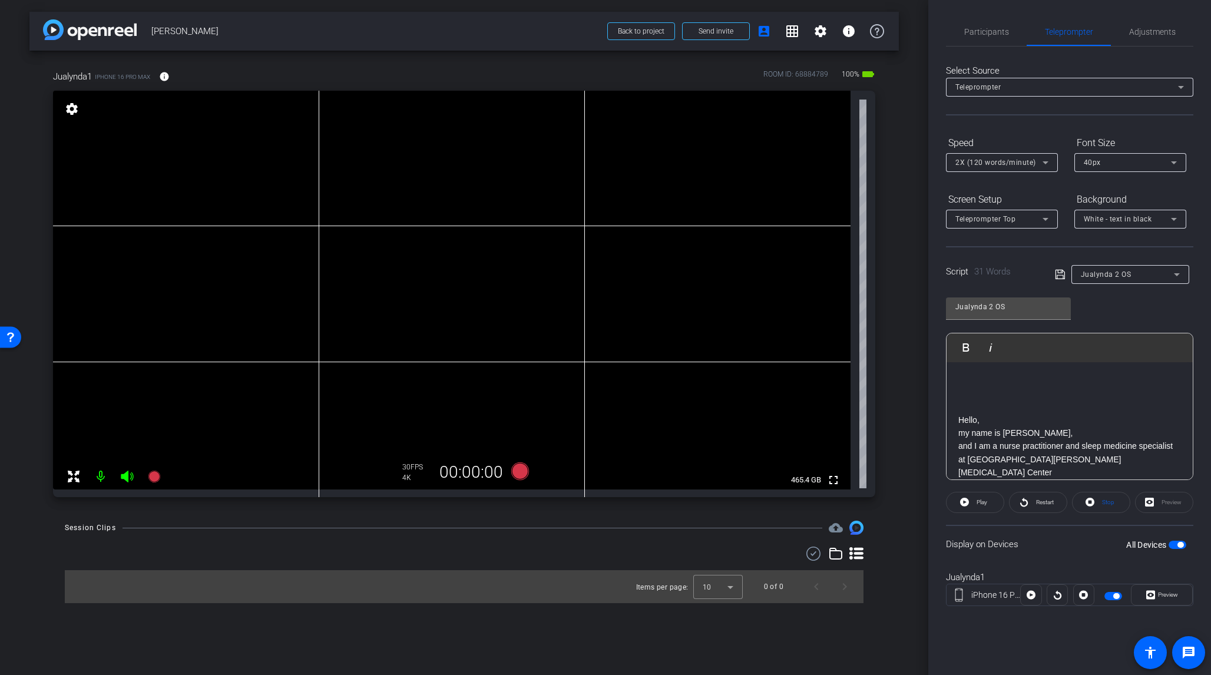
click at [959, 420] on p "Hello," at bounding box center [1070, 420] width 223 height 13
click at [1018, 275] on icon at bounding box center [1060, 275] width 11 height 14
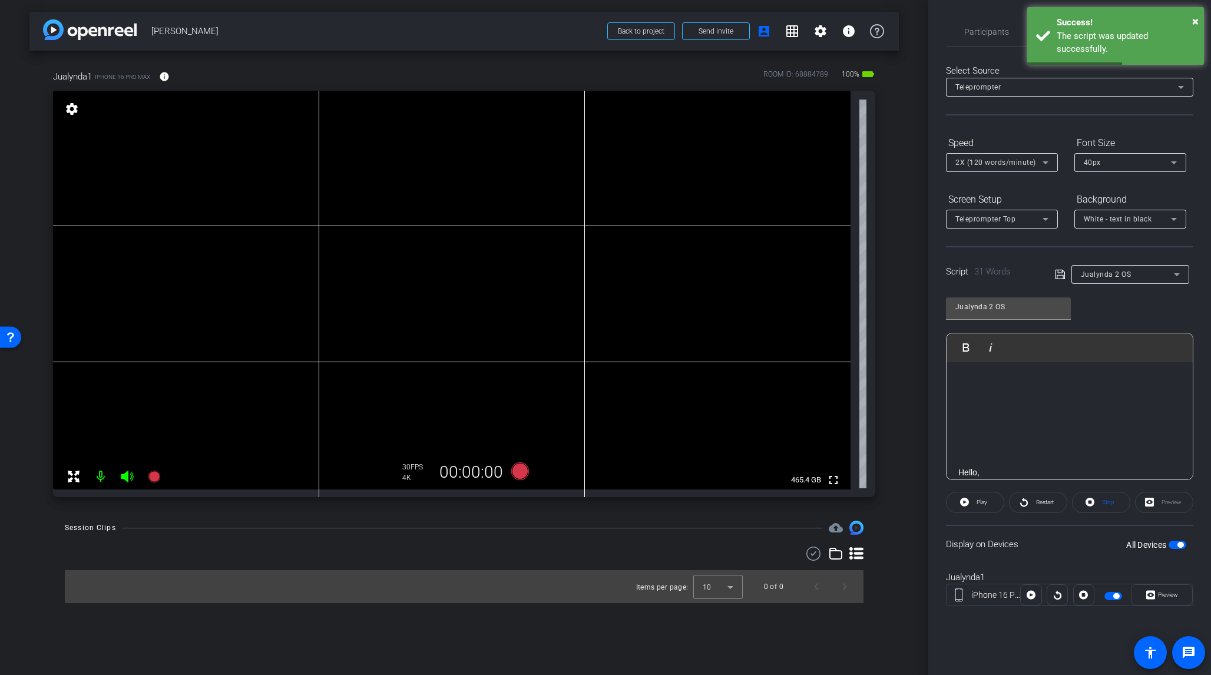
click at [1018, 539] on span "button" at bounding box center [1181, 545] width 6 height 6
click at [1018, 539] on span "button" at bounding box center [1178, 545] width 18 height 8
click at [1018, 539] on span "Preview" at bounding box center [1168, 595] width 20 height 6
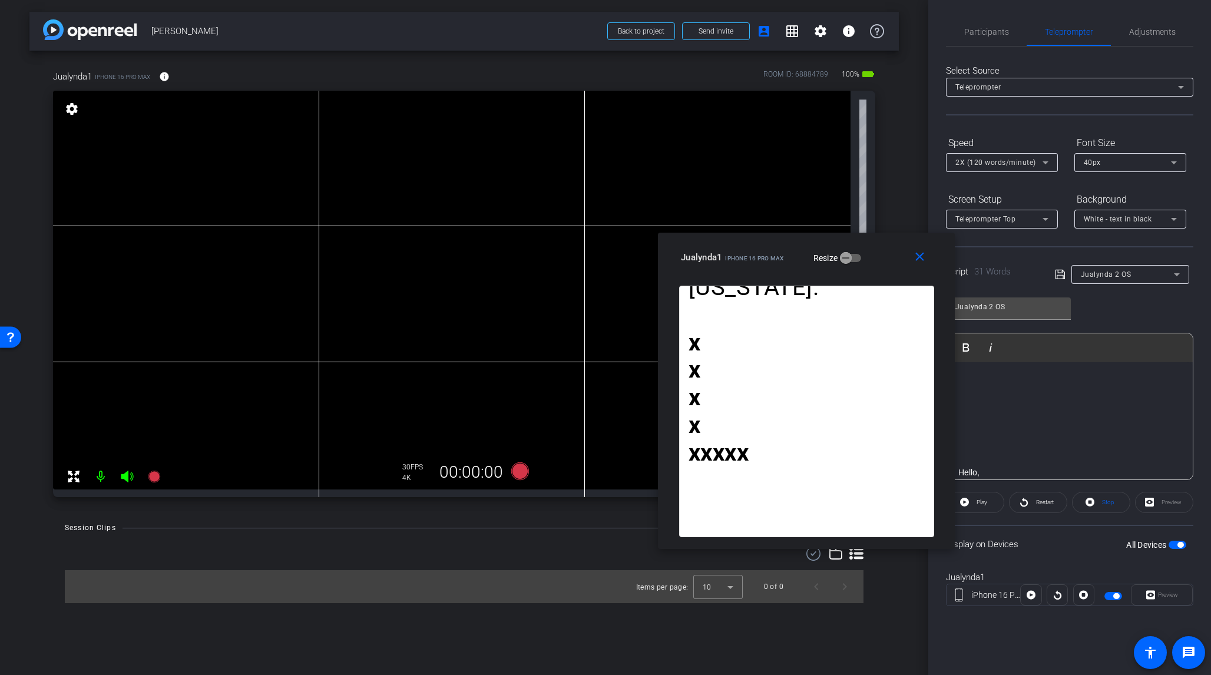
drag, startPoint x: 578, startPoint y: 194, endPoint x: 779, endPoint y: 247, distance: 207.8
click at [779, 247] on div "Jualynda1 iPhone 16 Pro Max Resize" at bounding box center [811, 257] width 260 height 21
click at [919, 259] on mat-icon "close" at bounding box center [920, 257] width 15 height 15
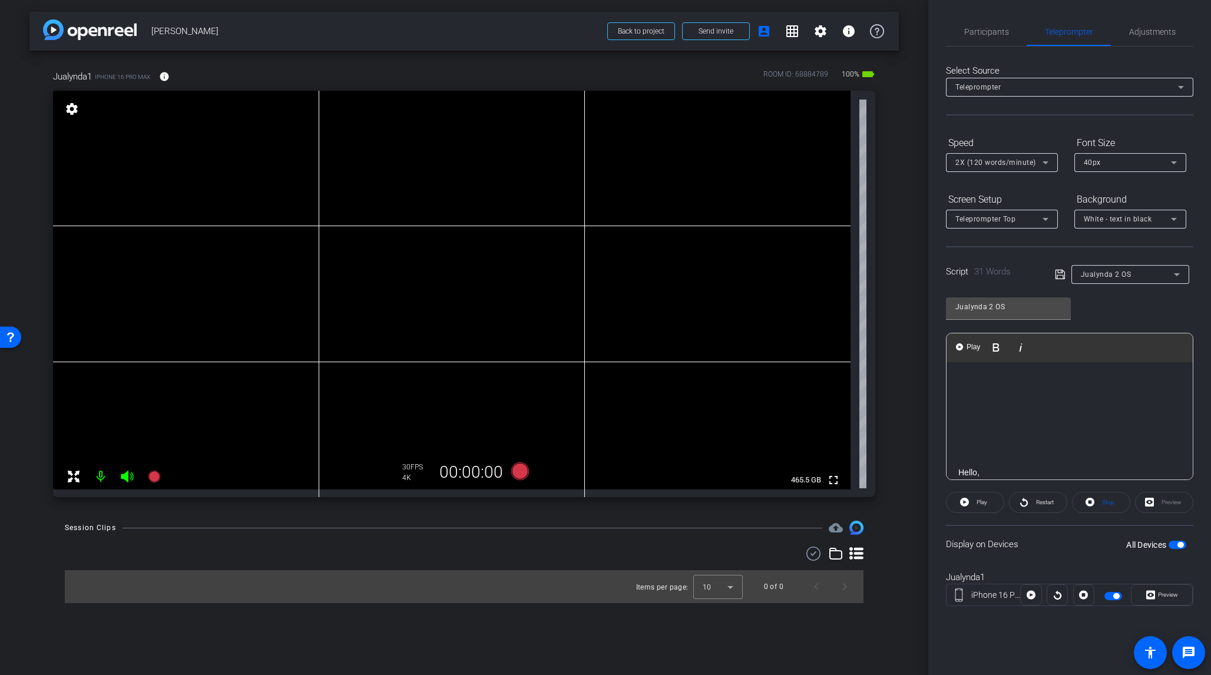
click at [957, 469] on div "Hello, my name is [PERSON_NAME], and I am a nurse practitioner and sleep medici…" at bounding box center [1070, 499] width 246 height 274
click at [1018, 273] on icon at bounding box center [1060, 275] width 11 height 14
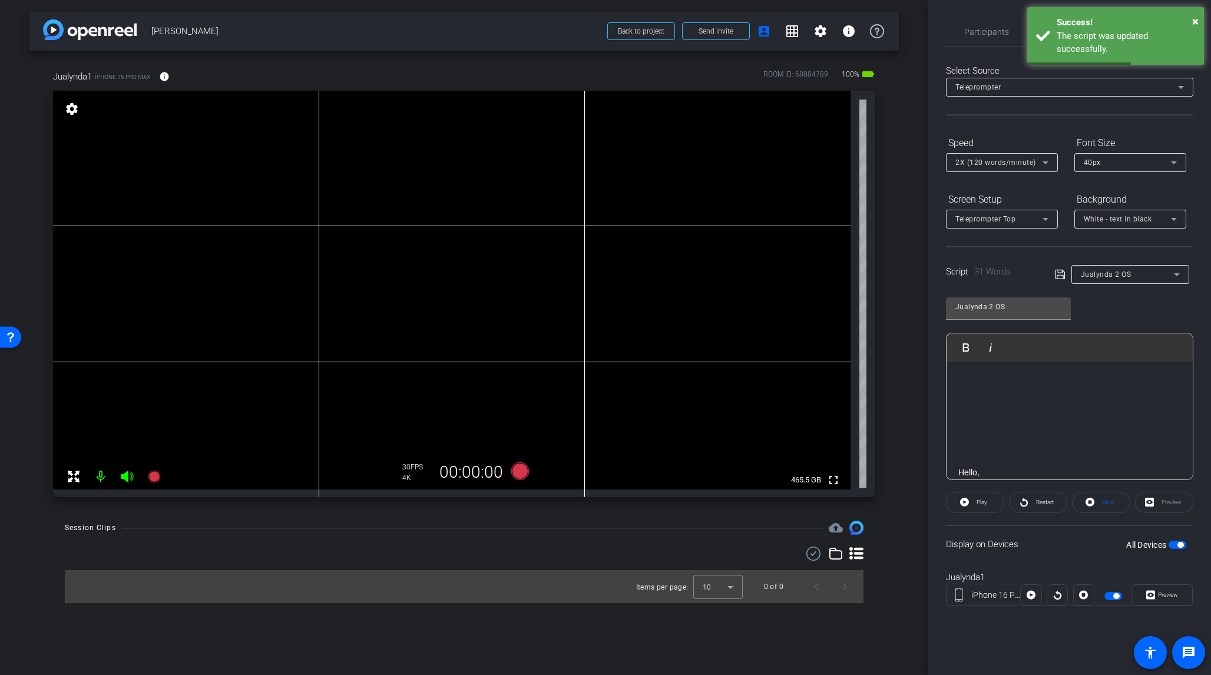
click at [1018, 539] on span "button" at bounding box center [1181, 545] width 6 height 6
click at [1018, 539] on span "button" at bounding box center [1173, 545] width 6 height 6
click at [1018, 539] on span "Preview" at bounding box center [1168, 595] width 20 height 6
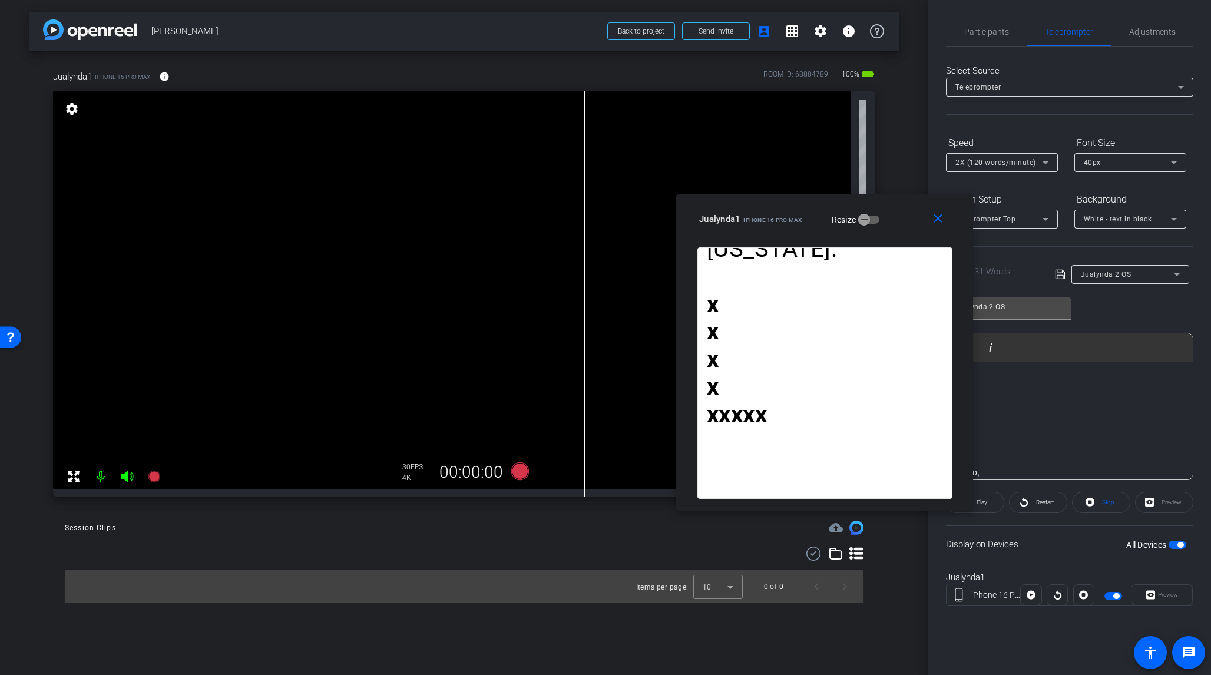
drag, startPoint x: 573, startPoint y: 189, endPoint x: 793, endPoint y: 203, distance: 219.7
click at [793, 203] on div "close Jualynda1 iPhone 16 Pro Max Resize" at bounding box center [824, 220] width 297 height 53
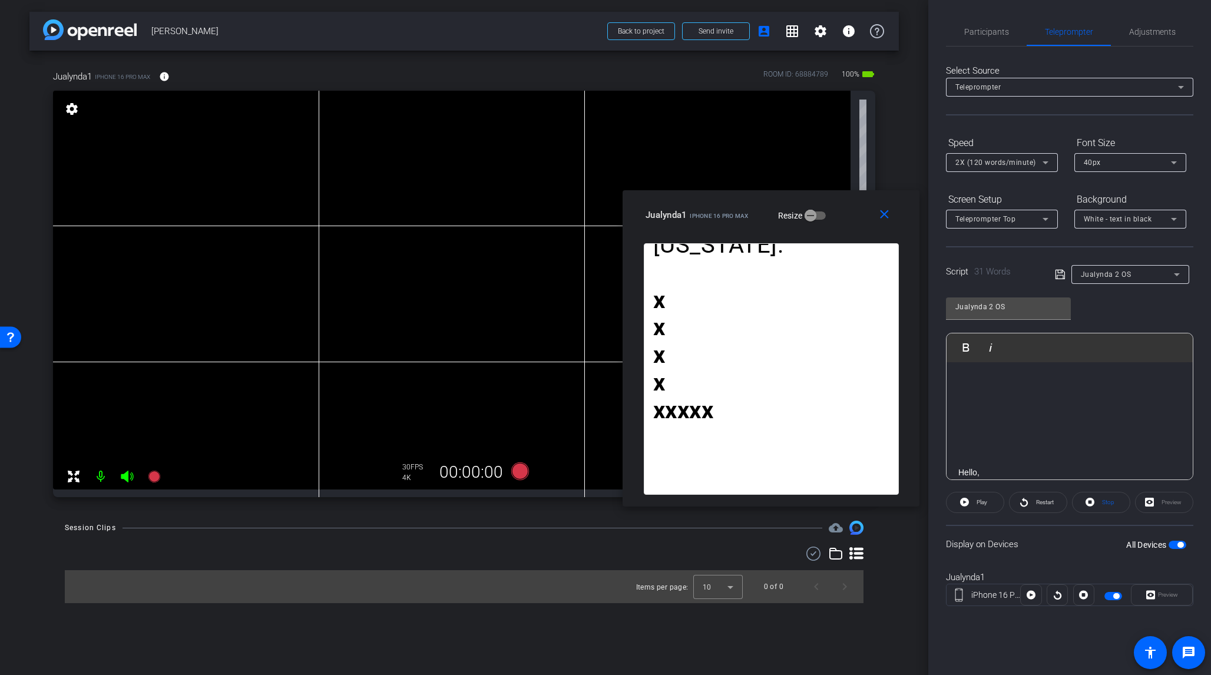
drag, startPoint x: 814, startPoint y: 209, endPoint x: 744, endPoint y: 202, distance: 70.5
click at [744, 204] on div "Jualynda1 iPhone 16 Pro Max Resize" at bounding box center [776, 214] width 260 height 21
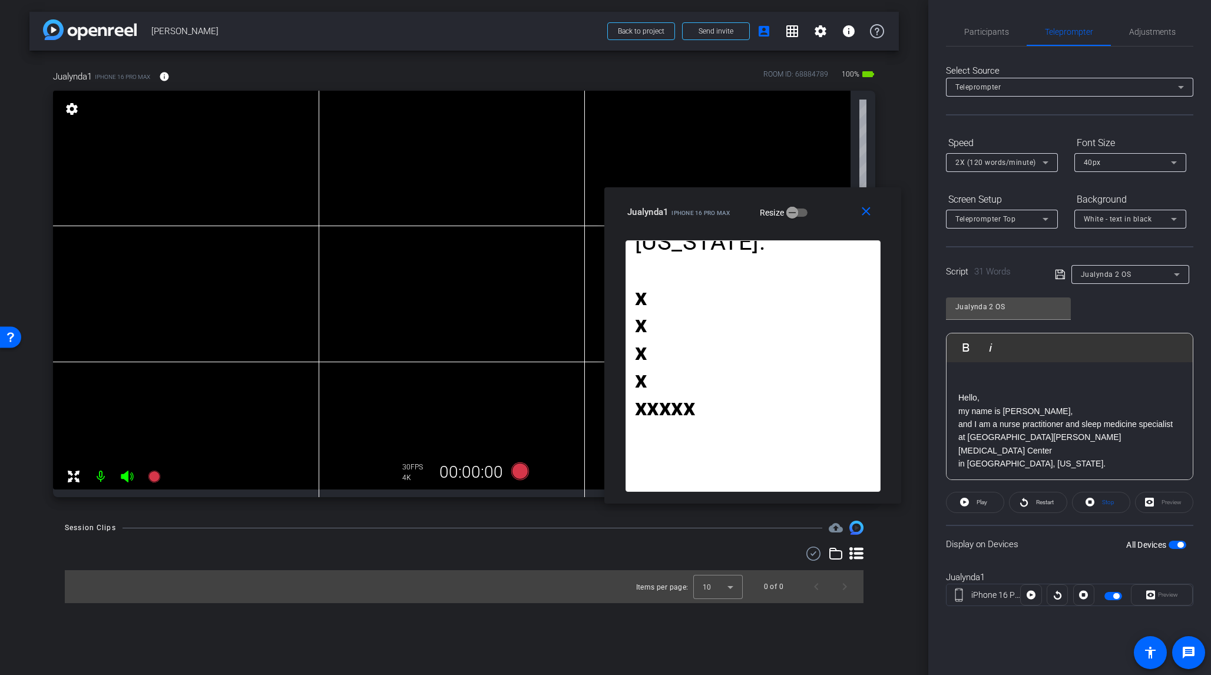
scroll to position [143, 0]
click at [959, 397] on p "Hello," at bounding box center [1070, 395] width 223 height 13
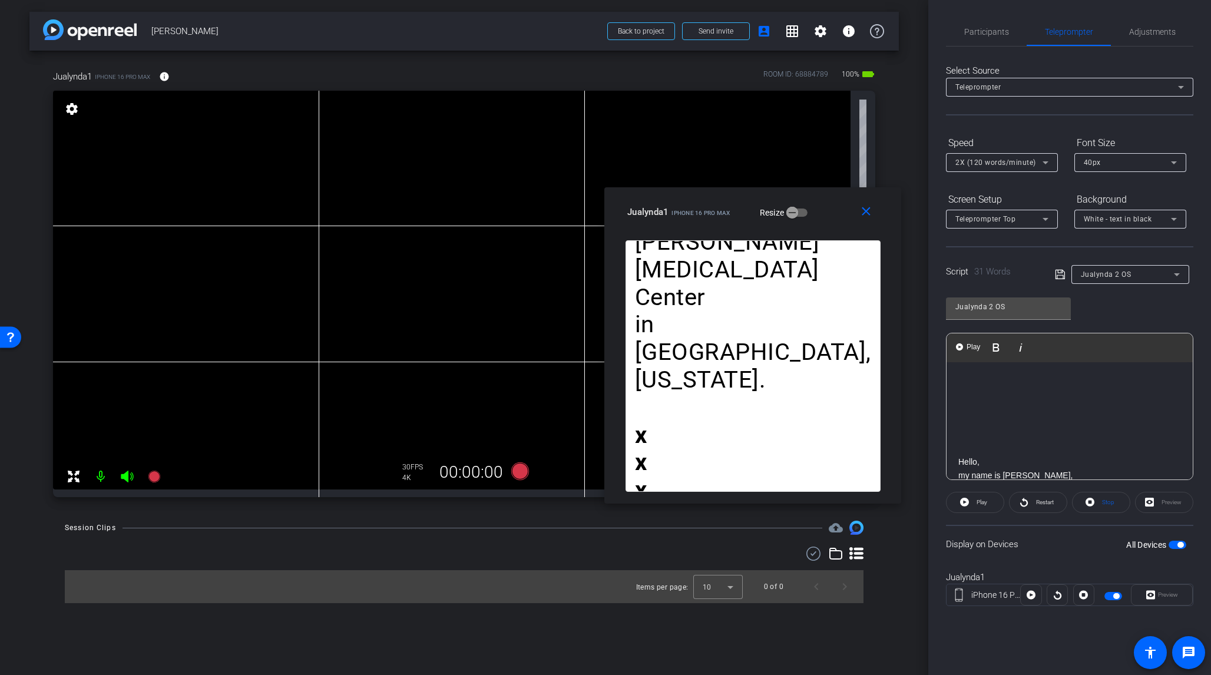
click at [1018, 274] on icon at bounding box center [1060, 275] width 11 height 14
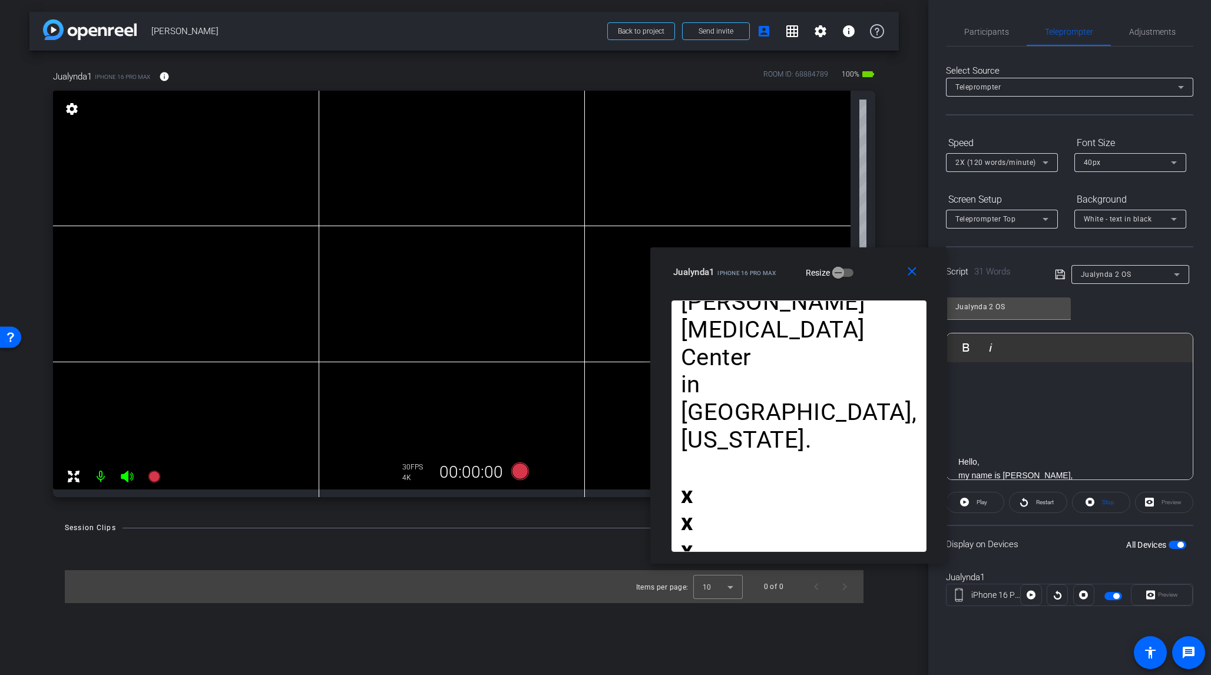
drag, startPoint x: 725, startPoint y: 204, endPoint x: 771, endPoint y: 265, distance: 75.7
click at [771, 265] on div "Jualynda1 iPhone 16 Pro Max" at bounding box center [724, 271] width 103 height 14
click at [983, 32] on span "Participants" at bounding box center [987, 32] width 45 height 8
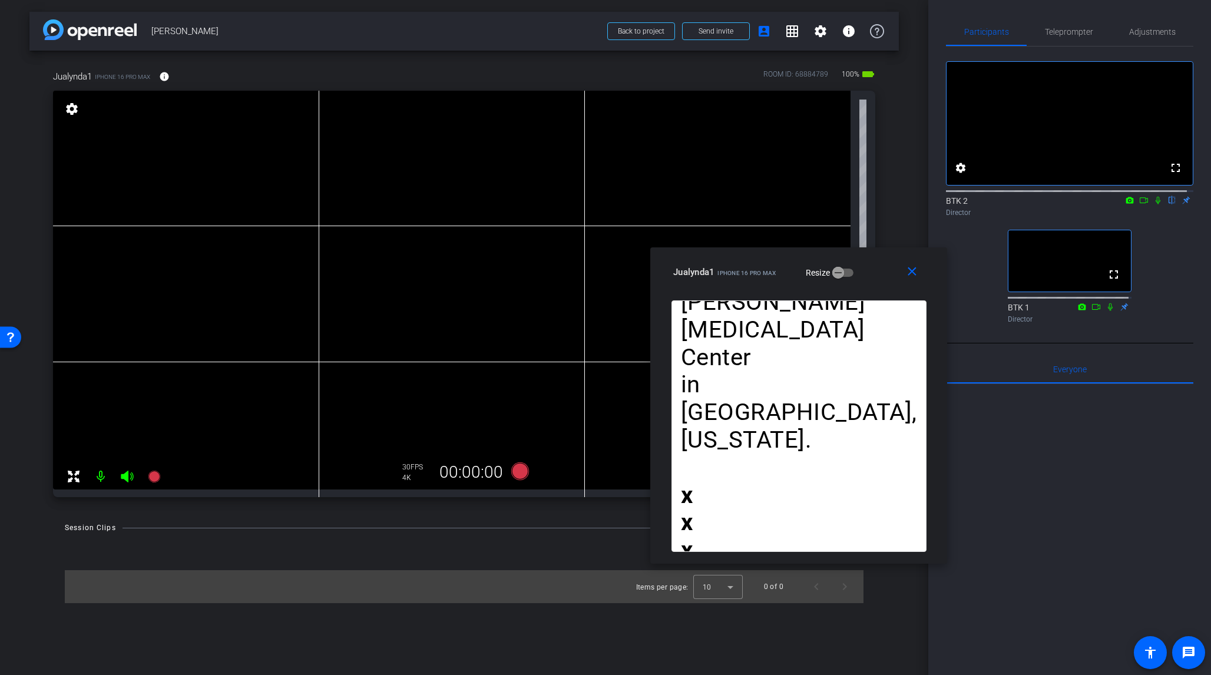
click at [1018, 204] on icon at bounding box center [1158, 201] width 5 height 8
click at [1018, 204] on icon at bounding box center [1158, 201] width 6 height 8
click at [1018, 204] on icon at bounding box center [1158, 200] width 9 height 8
click at [1018, 203] on icon at bounding box center [1144, 200] width 8 height 6
click at [1018, 203] on icon at bounding box center [1158, 200] width 6 height 6
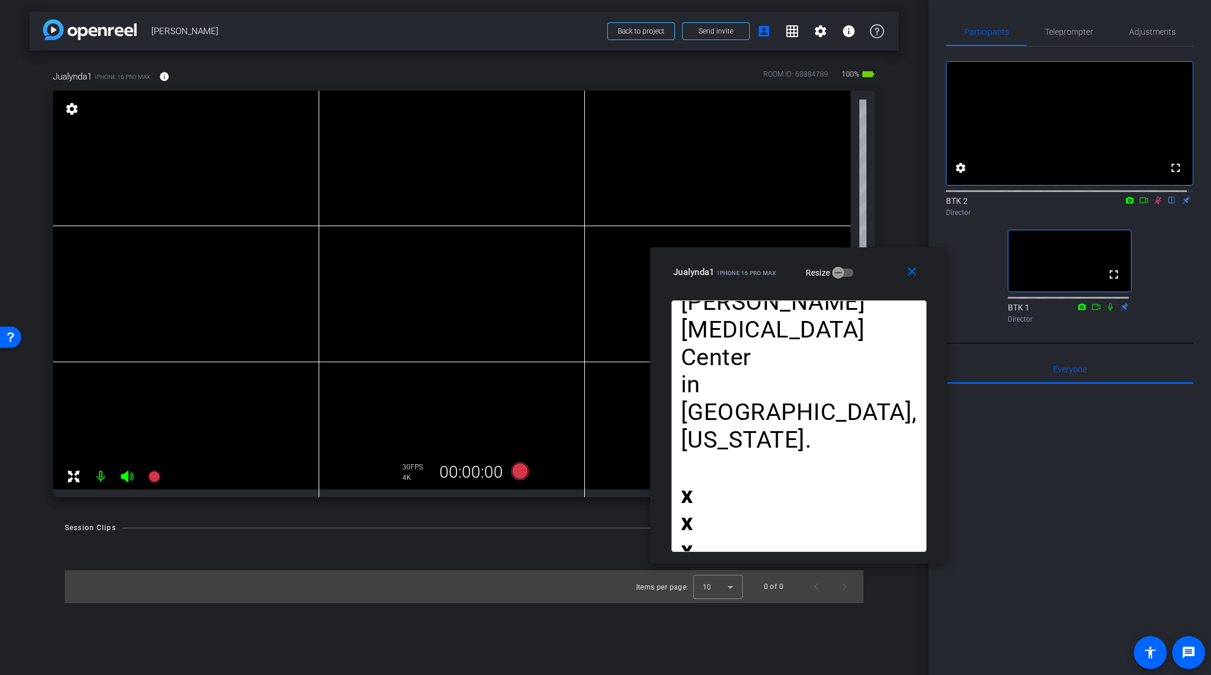
click at [1018, 204] on icon at bounding box center [1158, 201] width 6 height 8
click at [1018, 204] on icon at bounding box center [1158, 200] width 9 height 8
click at [1018, 204] on icon at bounding box center [1144, 200] width 9 height 8
click at [1018, 204] on icon at bounding box center [1158, 200] width 9 height 8
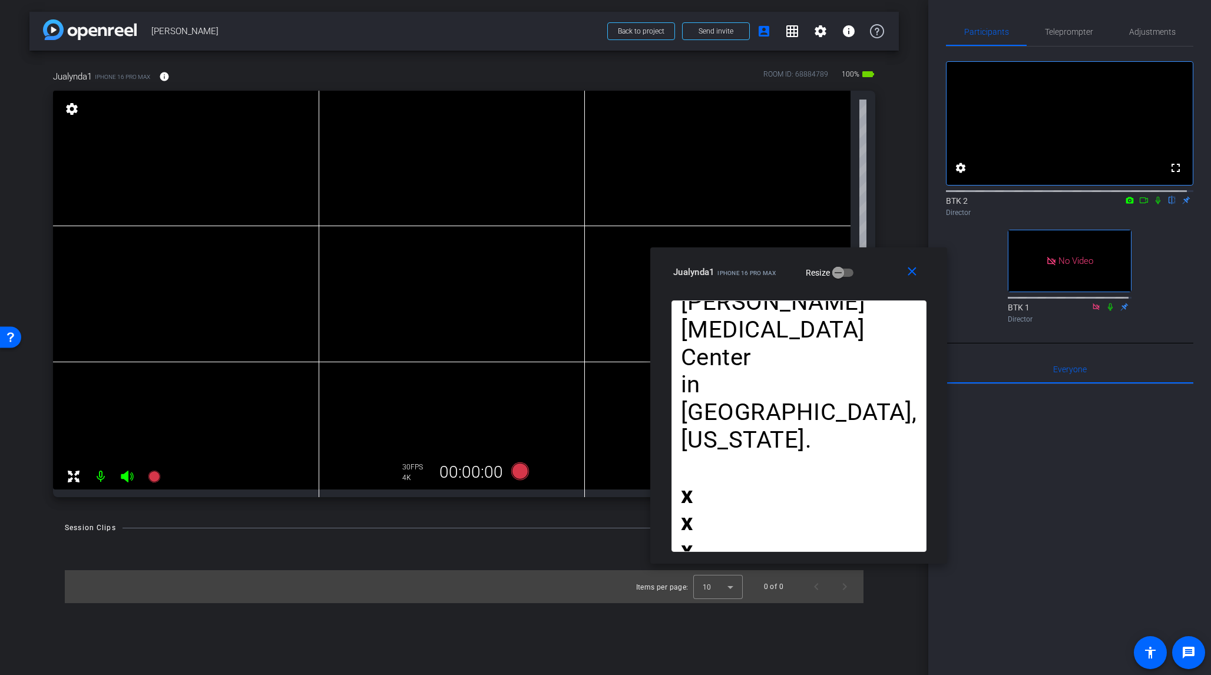
click at [1018, 204] on icon at bounding box center [1144, 200] width 9 height 8
click at [520, 468] on icon at bounding box center [520, 472] width 18 height 18
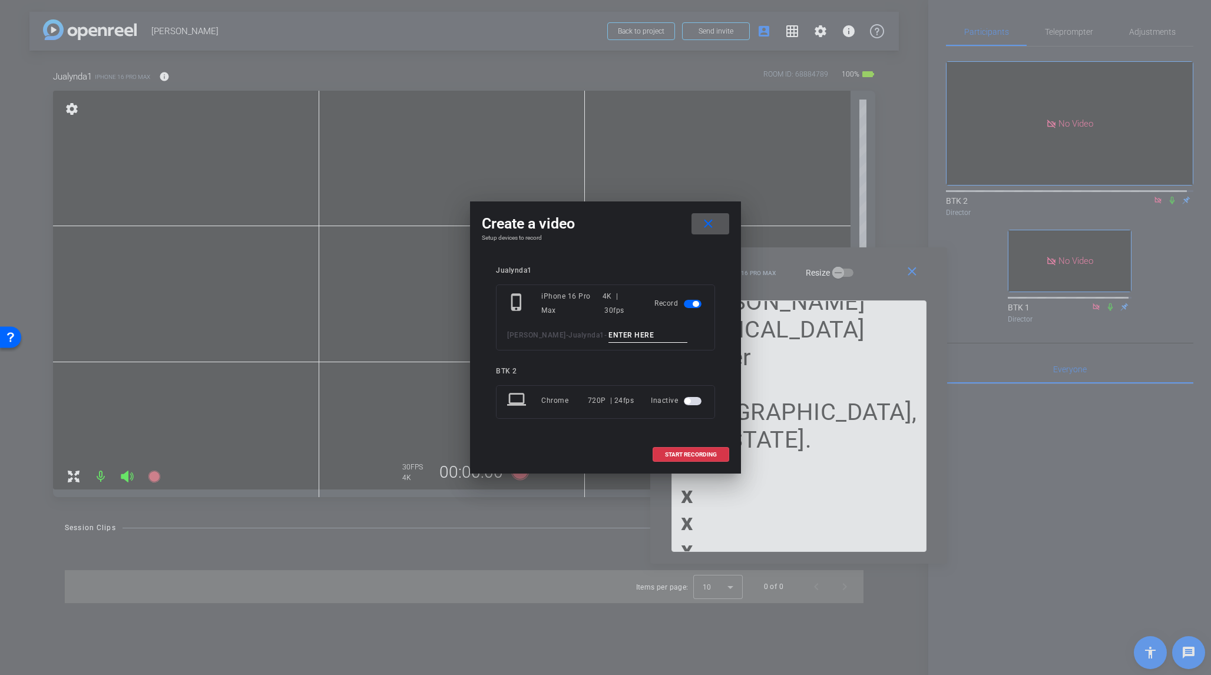
click at [609, 338] on input at bounding box center [648, 335] width 79 height 15
type input "001 sc2"
drag, startPoint x: 624, startPoint y: 212, endPoint x: 673, endPoint y: 209, distance: 49.6
click at [673, 209] on div "Create a video close Setup devices to record Jualynda1 phone_iphone iPhone 16 P…" at bounding box center [605, 338] width 271 height 272
drag, startPoint x: 608, startPoint y: 216, endPoint x: 628, endPoint y: 228, distance: 23.0
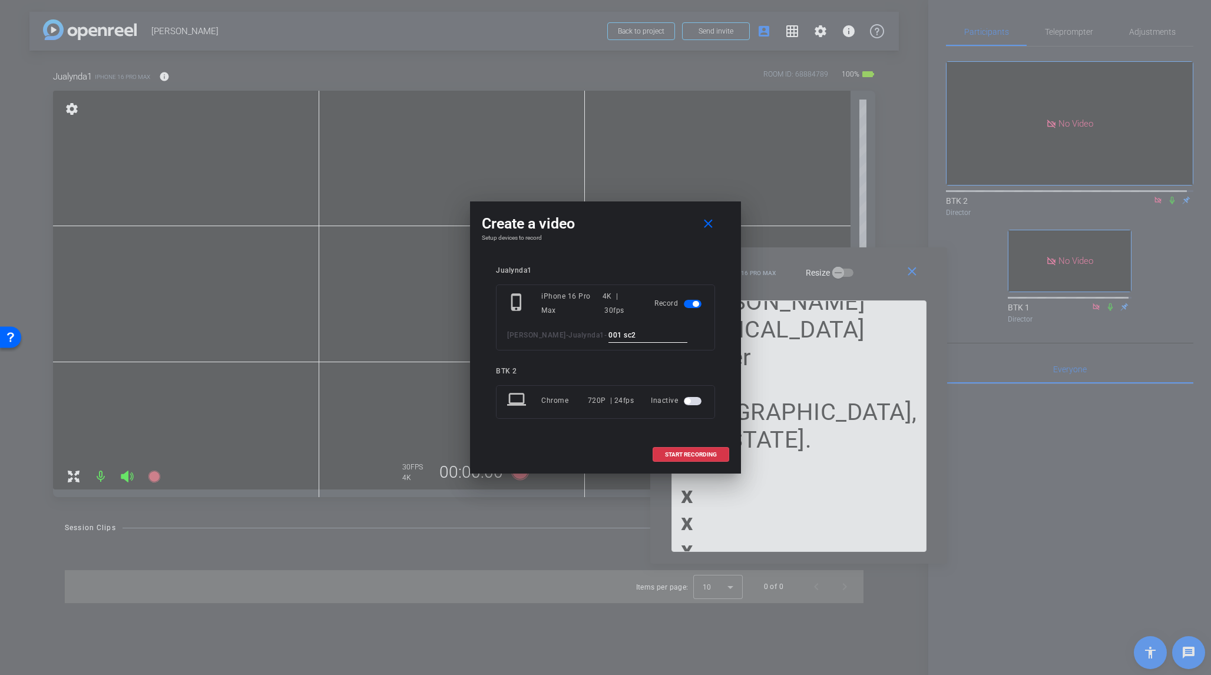
click at [628, 228] on div "Create a video close" at bounding box center [605, 223] width 247 height 21
drag, startPoint x: 630, startPoint y: 214, endPoint x: 666, endPoint y: 217, distance: 36.7
click at [666, 217] on div "Create a video close" at bounding box center [605, 223] width 247 height 21
click at [619, 216] on div "Create a video close" at bounding box center [605, 223] width 247 height 21
click at [711, 220] on mat-icon "close" at bounding box center [708, 224] width 15 height 15
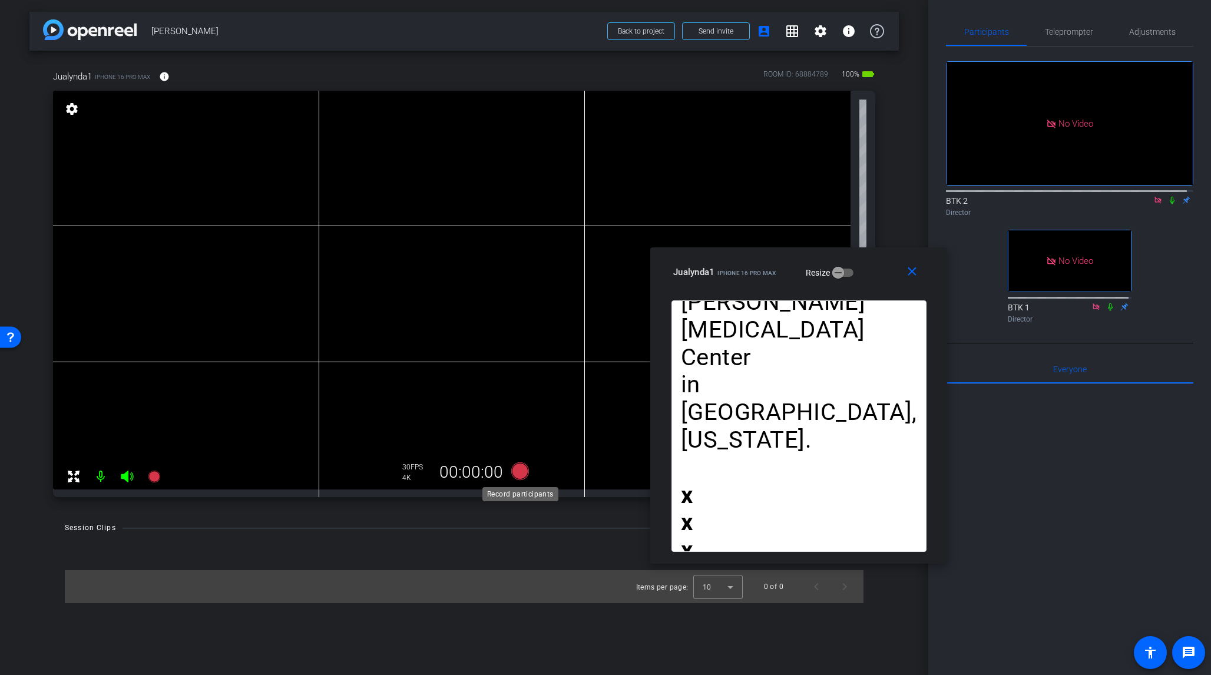
click at [521, 470] on icon at bounding box center [520, 472] width 18 height 18
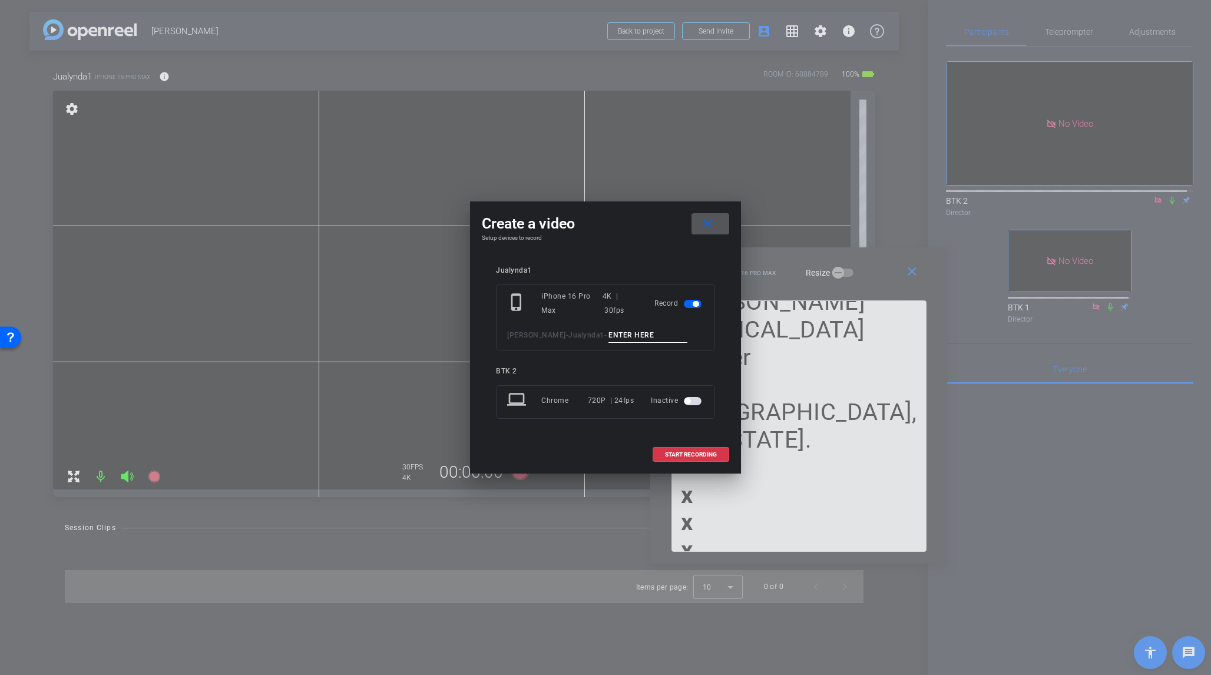
click at [609, 335] on input at bounding box center [648, 335] width 79 height 15
type input "001 sc2"
click at [707, 223] on mat-icon "close" at bounding box center [708, 224] width 15 height 15
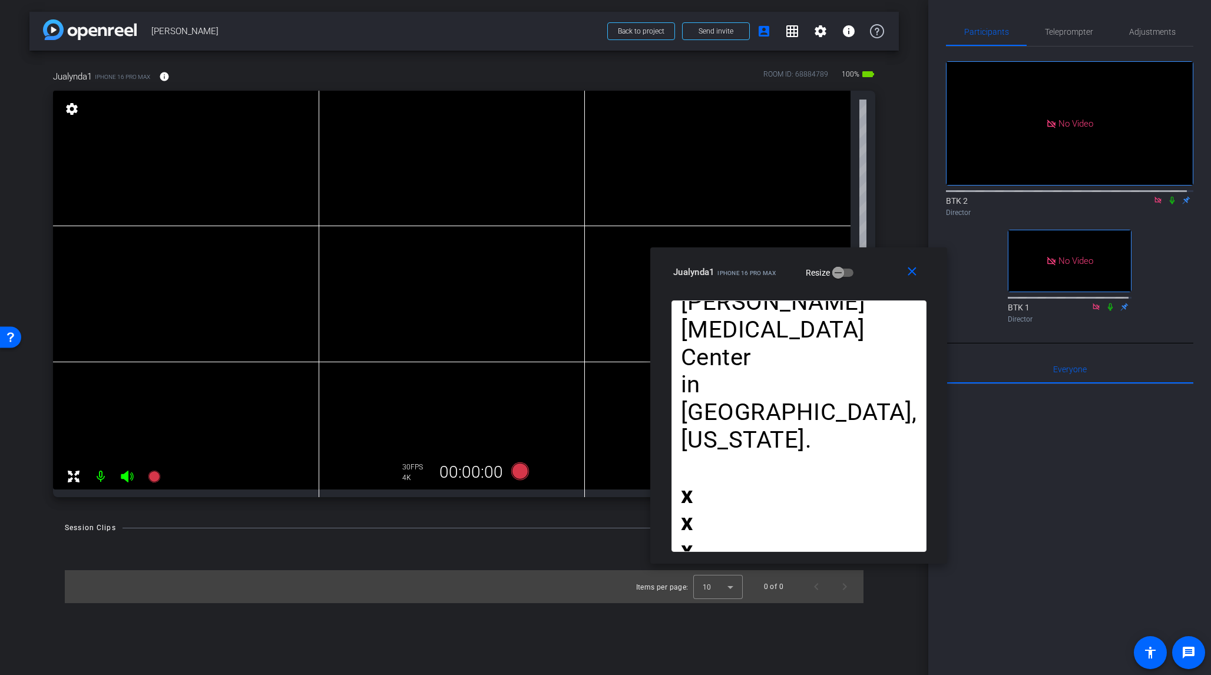
click at [1018, 204] on icon at bounding box center [1172, 200] width 9 height 8
click at [1018, 204] on icon at bounding box center [1173, 201] width 6 height 8
click at [1018, 32] on span "Adjustments" at bounding box center [1153, 32] width 47 height 8
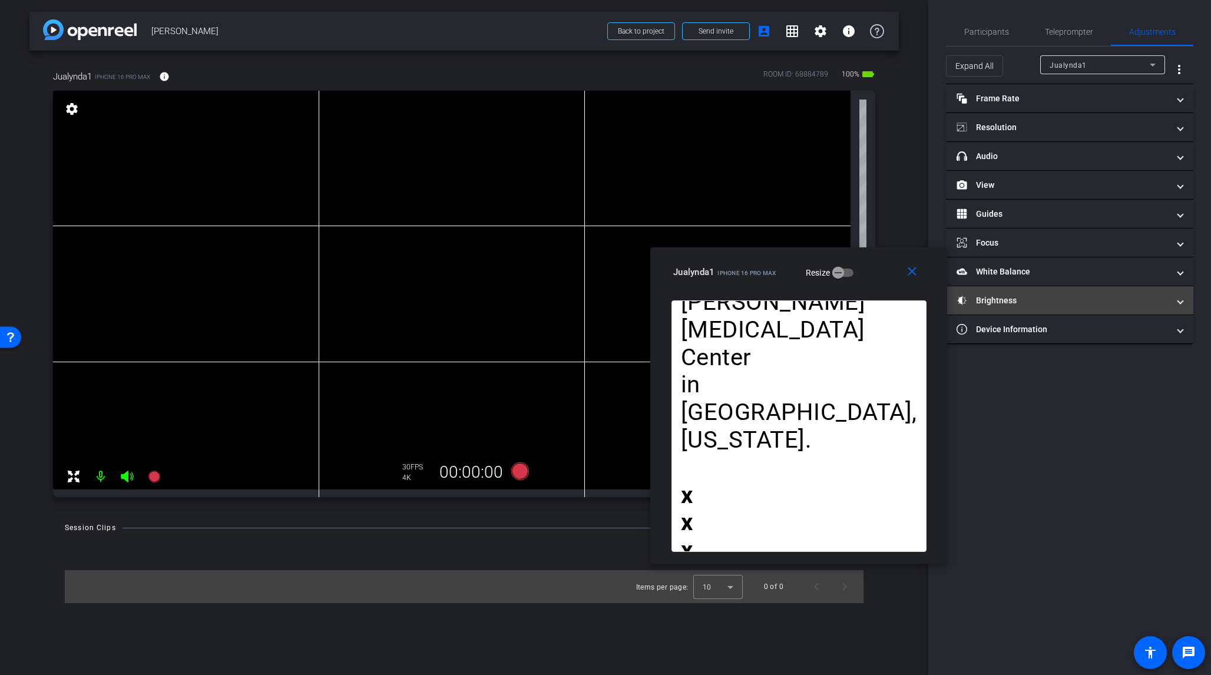
click at [1018, 303] on mat-panel-title "Brightness" at bounding box center [1063, 301] width 212 height 12
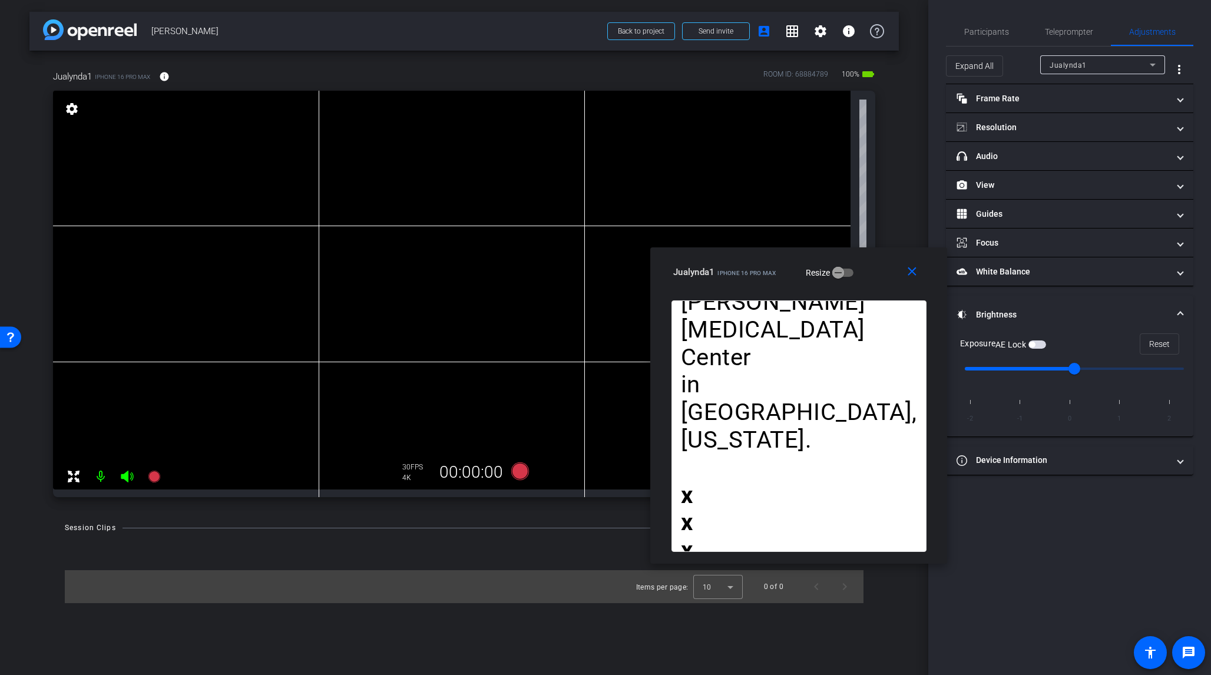
click at [1018, 343] on span "button" at bounding box center [1032, 345] width 6 height 6
click at [985, 29] on span "Participants" at bounding box center [987, 32] width 45 height 8
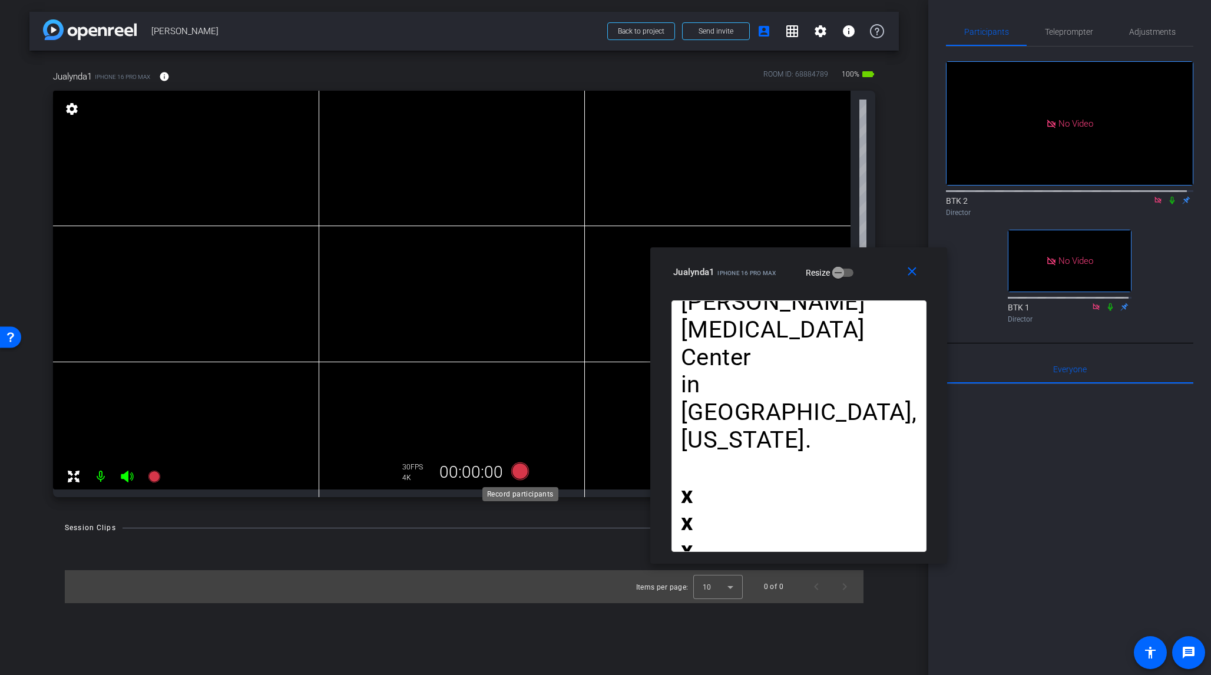
click at [524, 470] on icon at bounding box center [520, 472] width 18 height 18
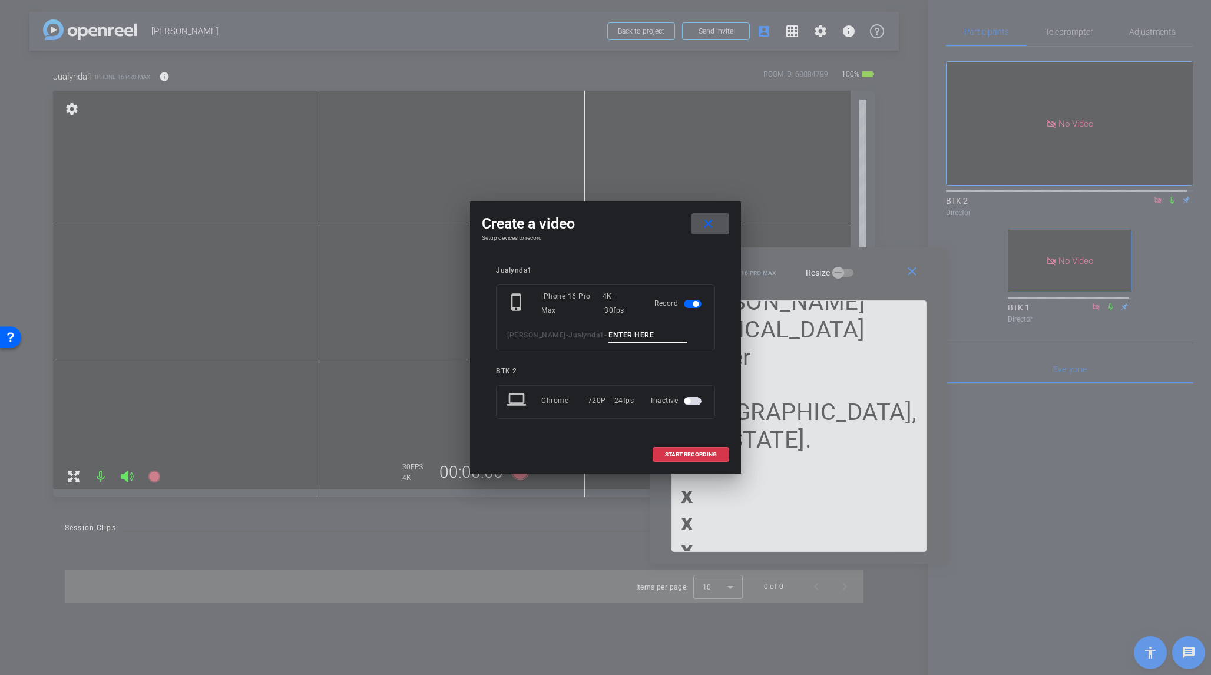
click at [609, 336] on input at bounding box center [648, 335] width 79 height 15
type input "test"
click at [699, 453] on span "START RECORDING" at bounding box center [691, 455] width 52 height 6
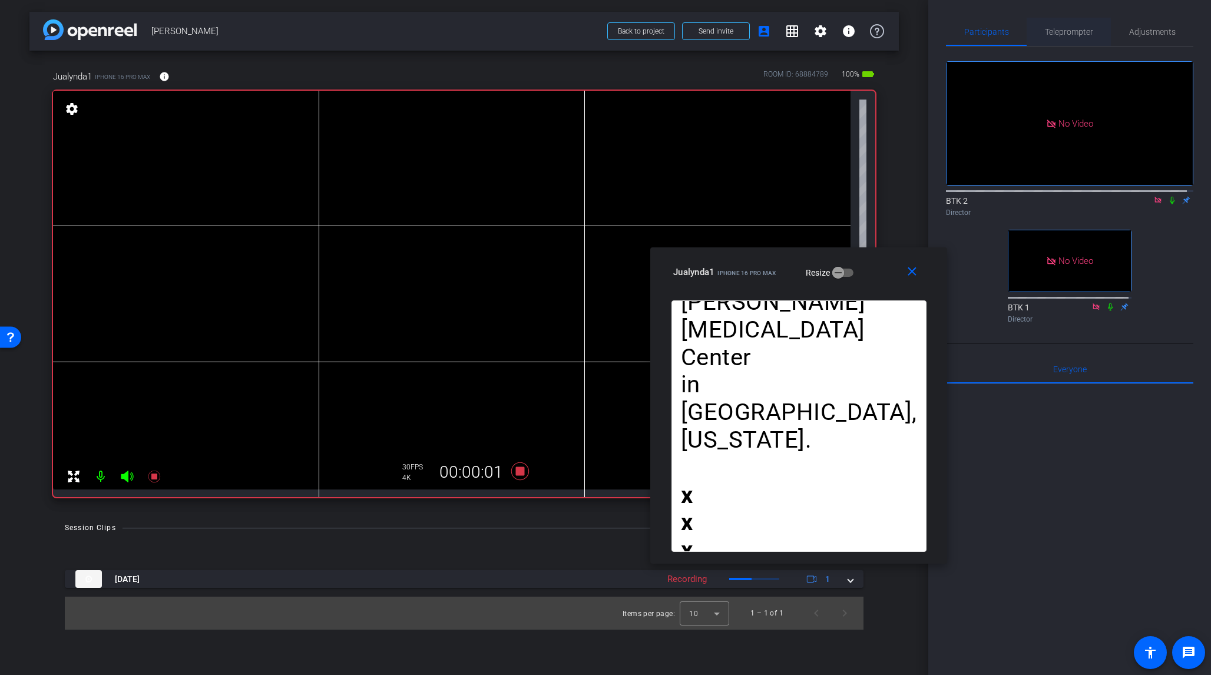
click at [1018, 28] on span "Teleprompter" at bounding box center [1069, 32] width 48 height 8
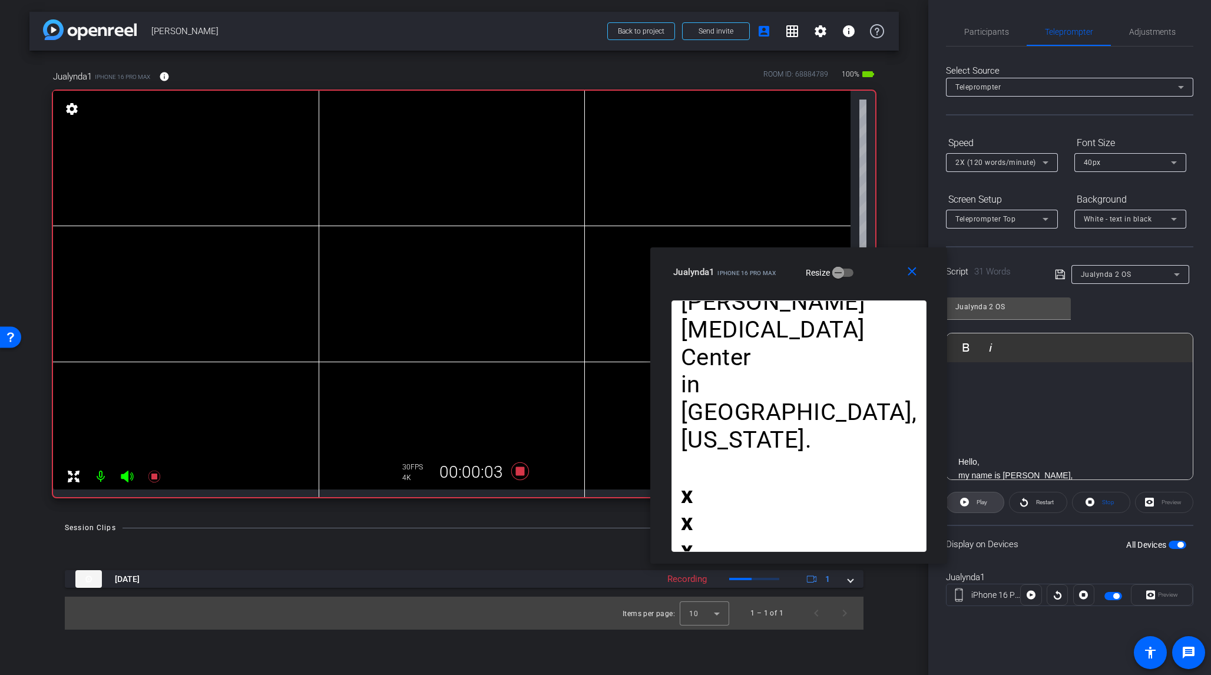
click at [983, 501] on span "Play" at bounding box center [982, 502] width 11 height 6
click at [913, 272] on mat-icon "close" at bounding box center [912, 272] width 15 height 15
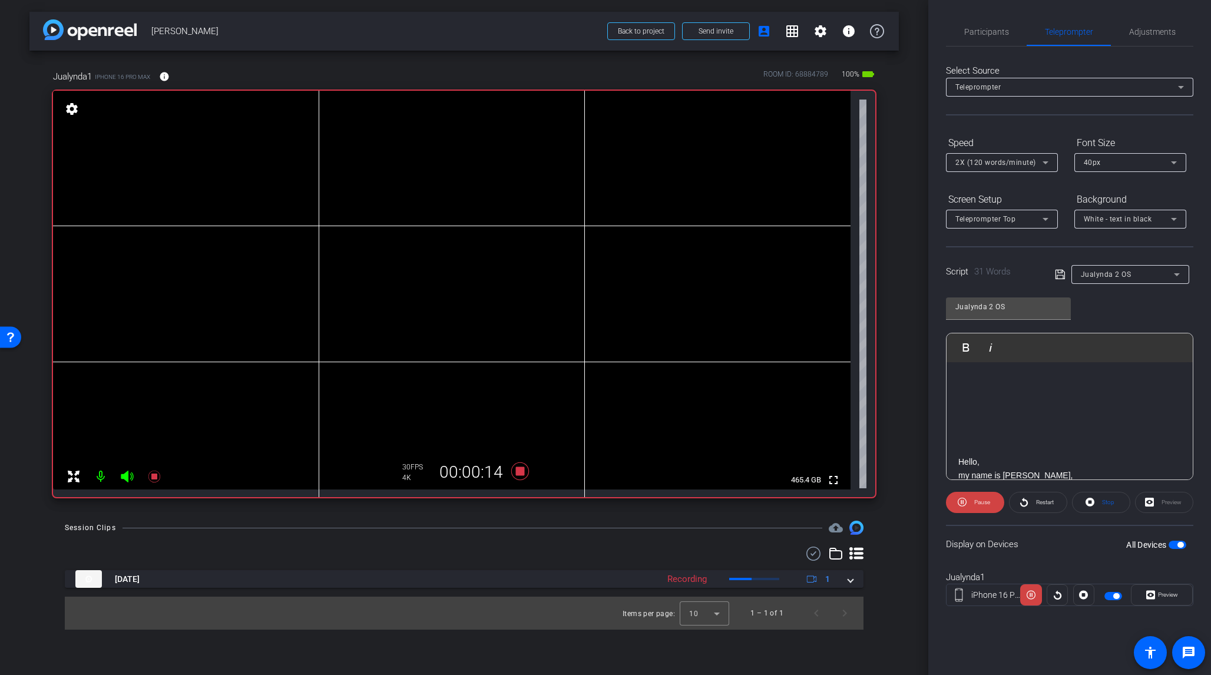
click at [1018, 539] on div "All Devices" at bounding box center [1157, 545] width 60 height 12
click at [1018, 539] on span "button" at bounding box center [1181, 545] width 6 height 6
click at [1018, 503] on span "Restart" at bounding box center [1045, 502] width 18 height 6
click at [1018, 539] on span "button" at bounding box center [1178, 545] width 18 height 8
click at [1018, 539] on span "Preview" at bounding box center [1168, 595] width 20 height 6
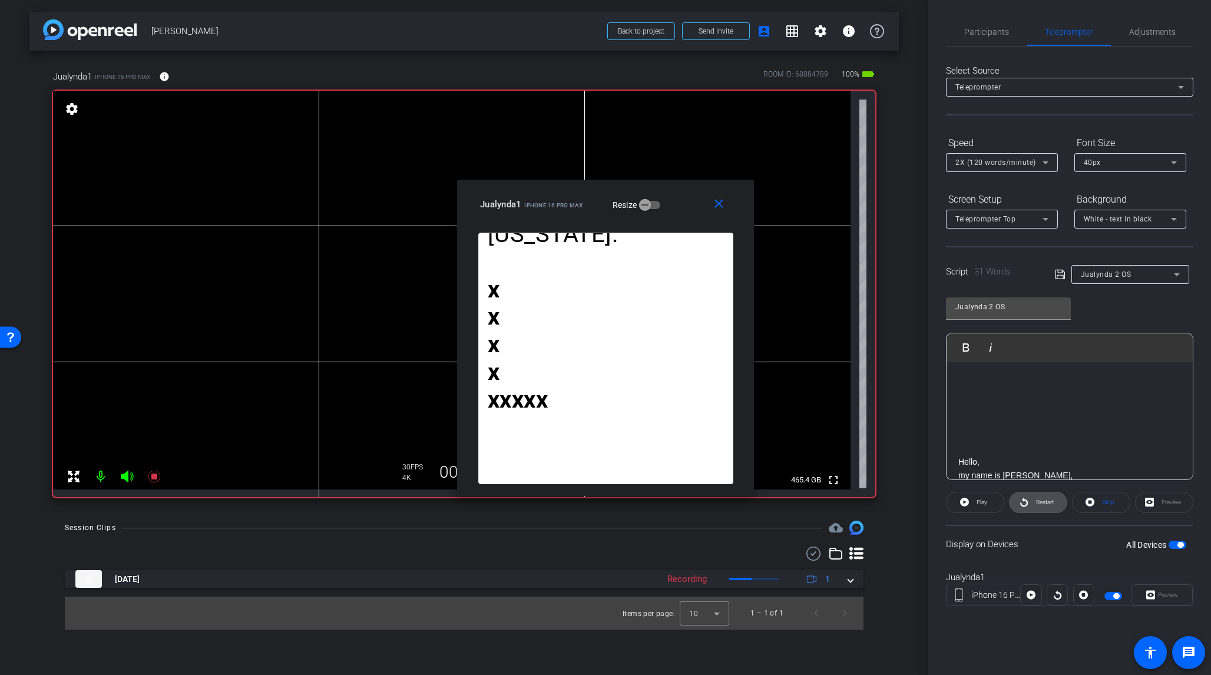
click at [1018, 505] on span "Restart" at bounding box center [1045, 502] width 18 height 6
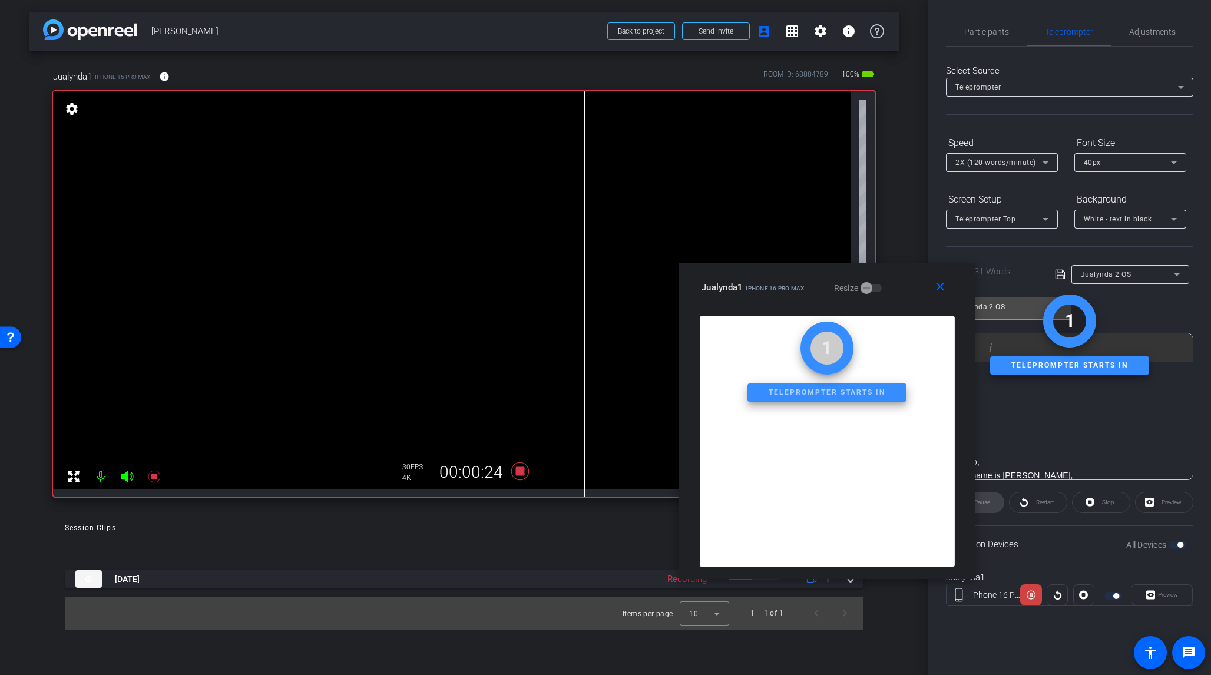
drag, startPoint x: 609, startPoint y: 191, endPoint x: 830, endPoint y: 276, distance: 236.1
click at [830, 276] on div "close Jualynda1 iPhone 16 Pro Max Resize" at bounding box center [827, 289] width 297 height 53
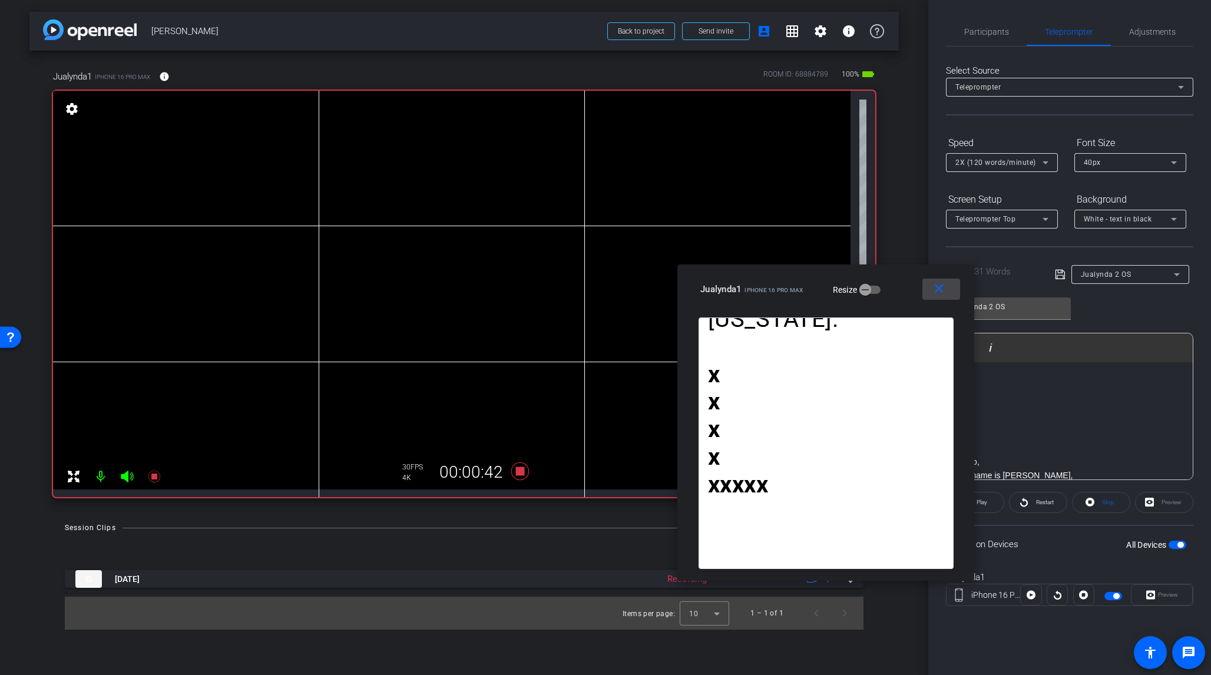
click at [939, 287] on mat-icon "close" at bounding box center [939, 289] width 15 height 15
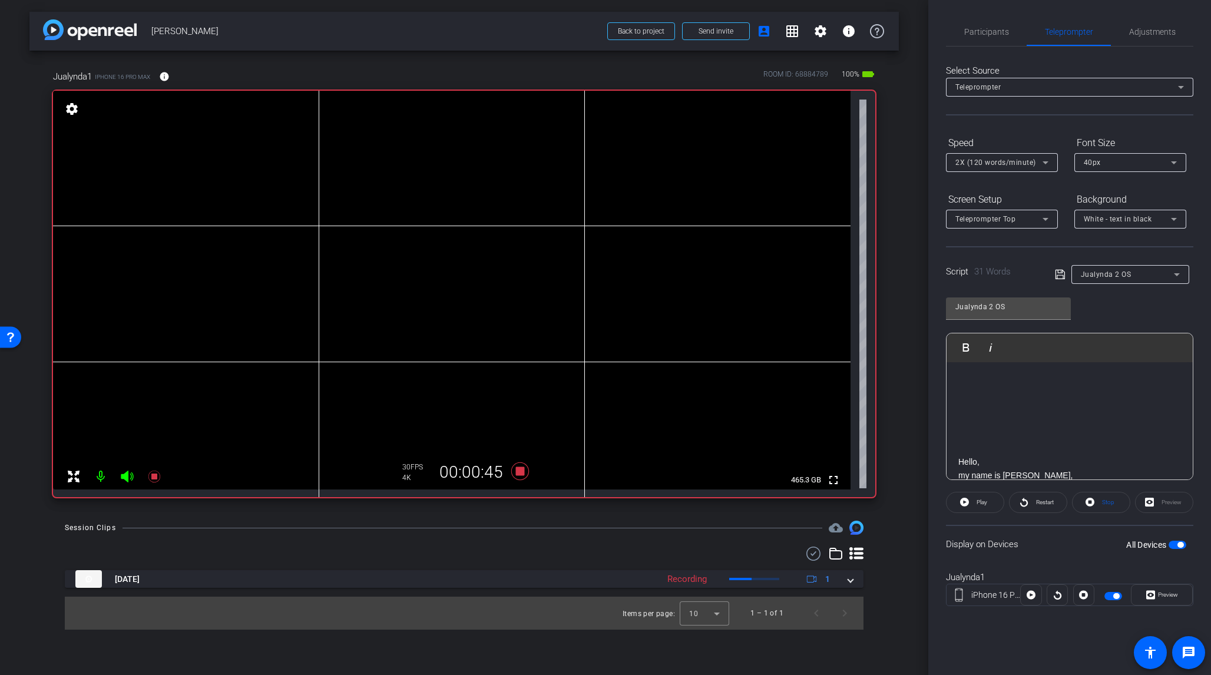
click at [1018, 165] on icon at bounding box center [1046, 163] width 14 height 14
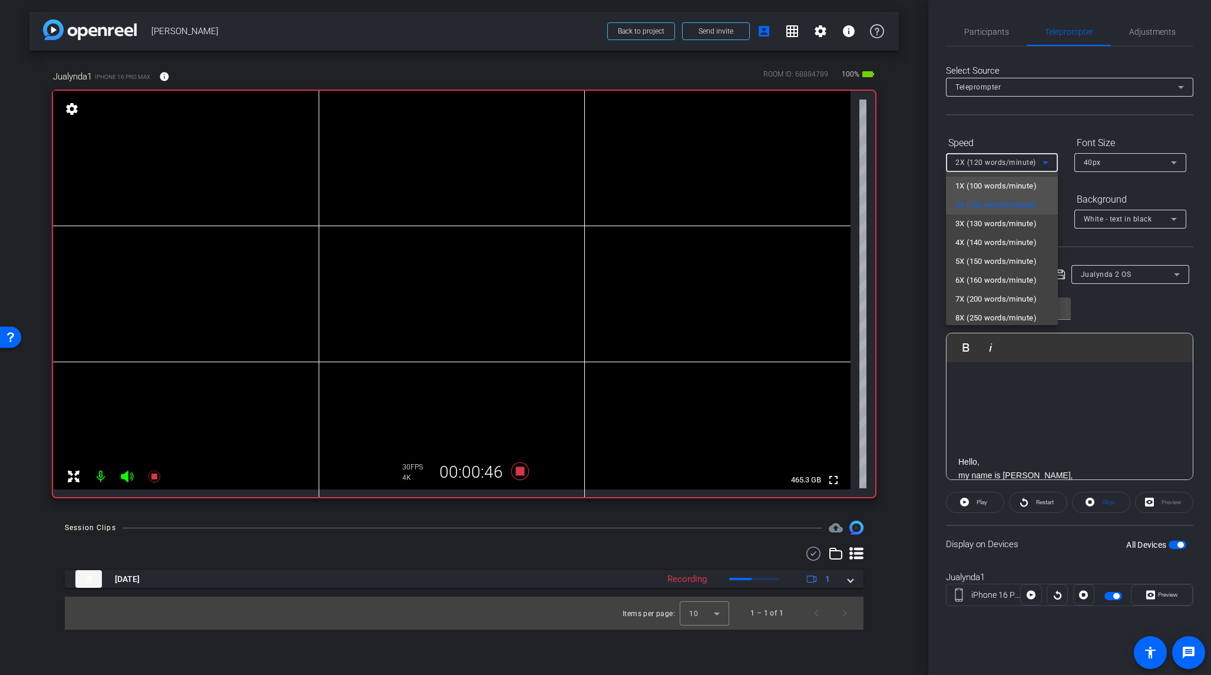
click at [1018, 183] on span "1X (100 words/minute)" at bounding box center [996, 186] width 81 height 14
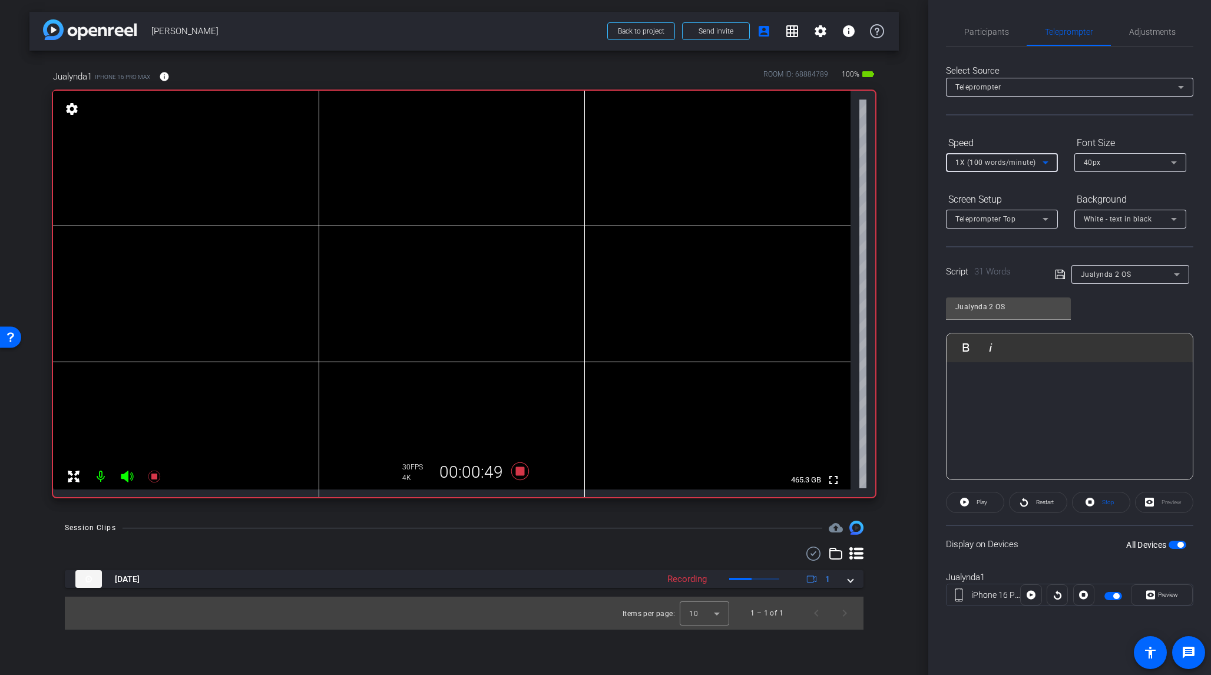
scroll to position [0, 0]
click at [956, 375] on div "Hello, my name is [PERSON_NAME], and I am a nurse practitioner and sleep medici…" at bounding box center [1070, 565] width 246 height 406
click at [1018, 539] on div "All Devices" at bounding box center [1157, 545] width 60 height 12
click at [1018, 539] on span "button" at bounding box center [1181, 545] width 6 height 6
click at [959, 374] on p at bounding box center [1070, 380] width 223 height 13
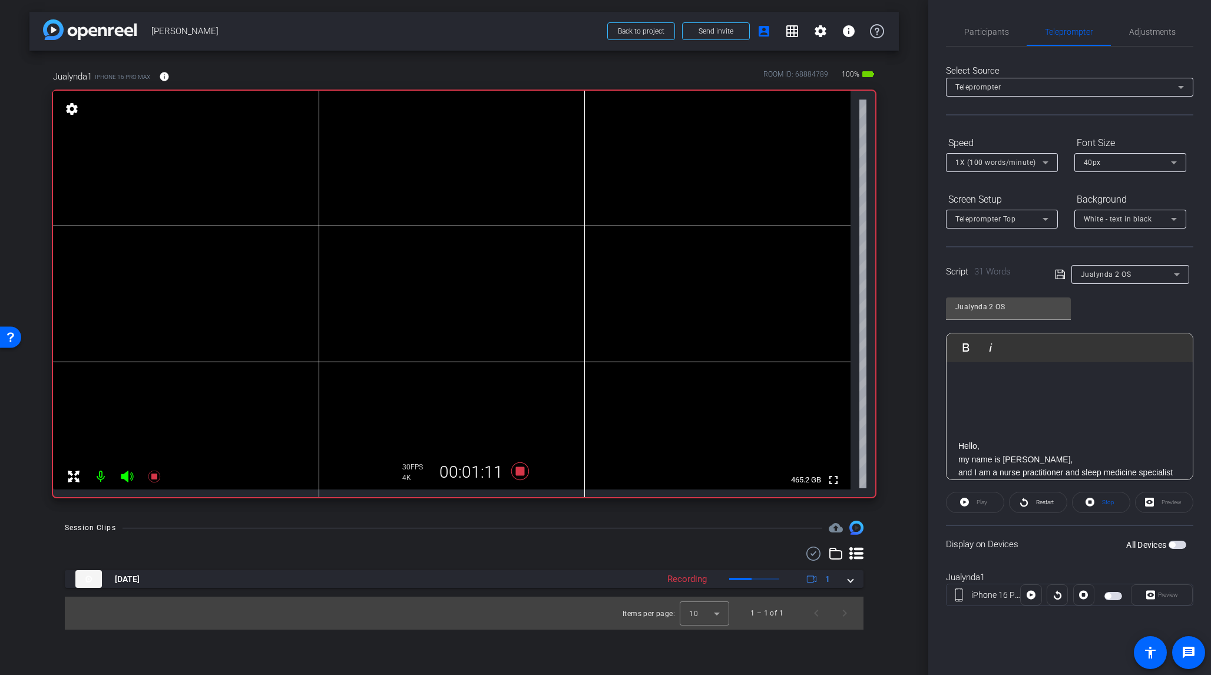
click at [1018, 275] on icon at bounding box center [1059, 274] width 9 height 9
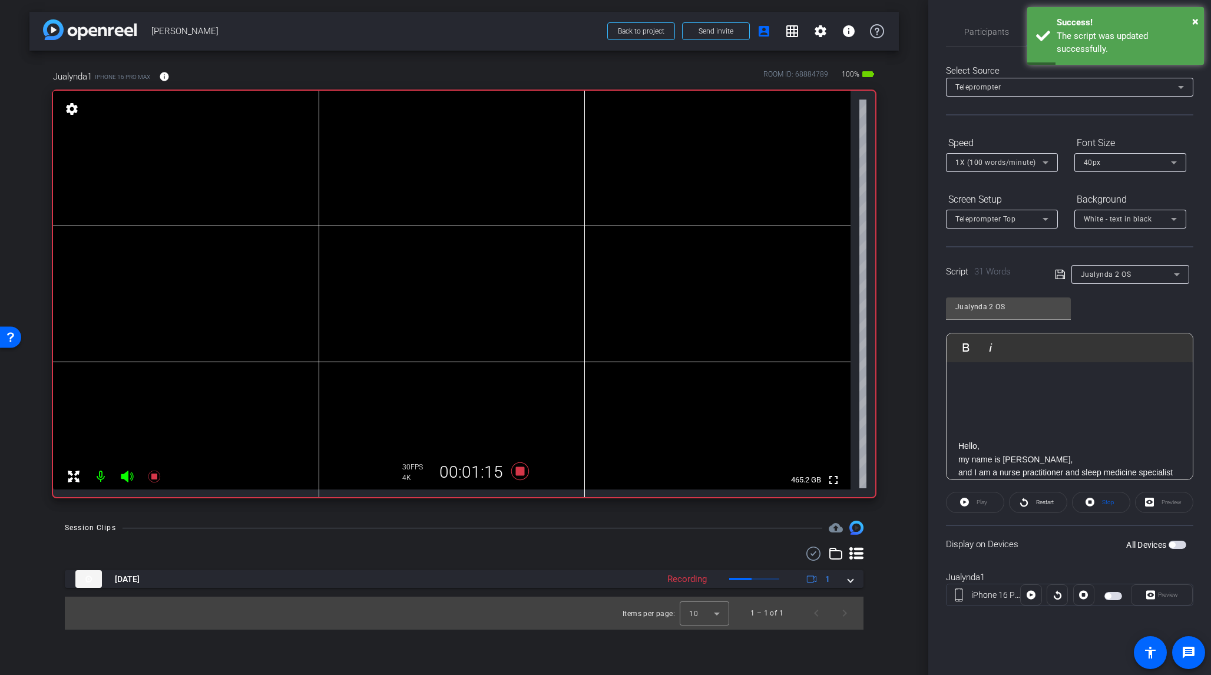
click at [961, 369] on div "Hello, my name is [PERSON_NAME], and I am a nurse practitioner and sleep medici…" at bounding box center [1070, 486] width 246 height 248
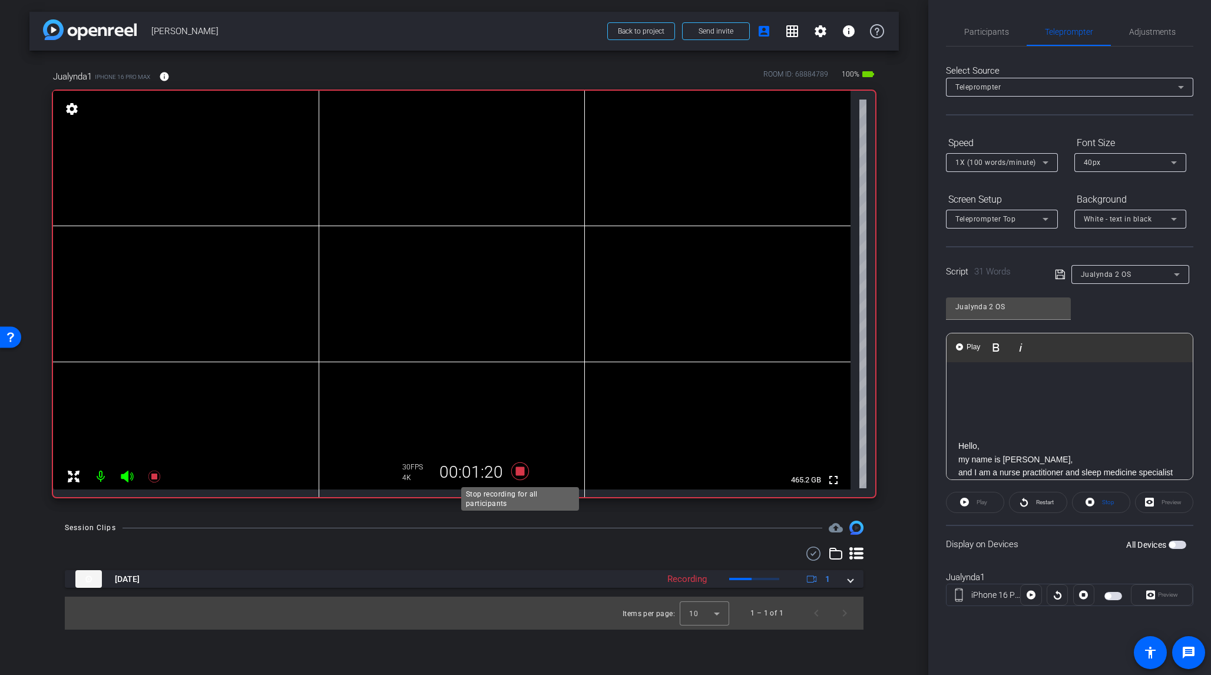
click at [520, 472] on icon at bounding box center [520, 472] width 18 height 18
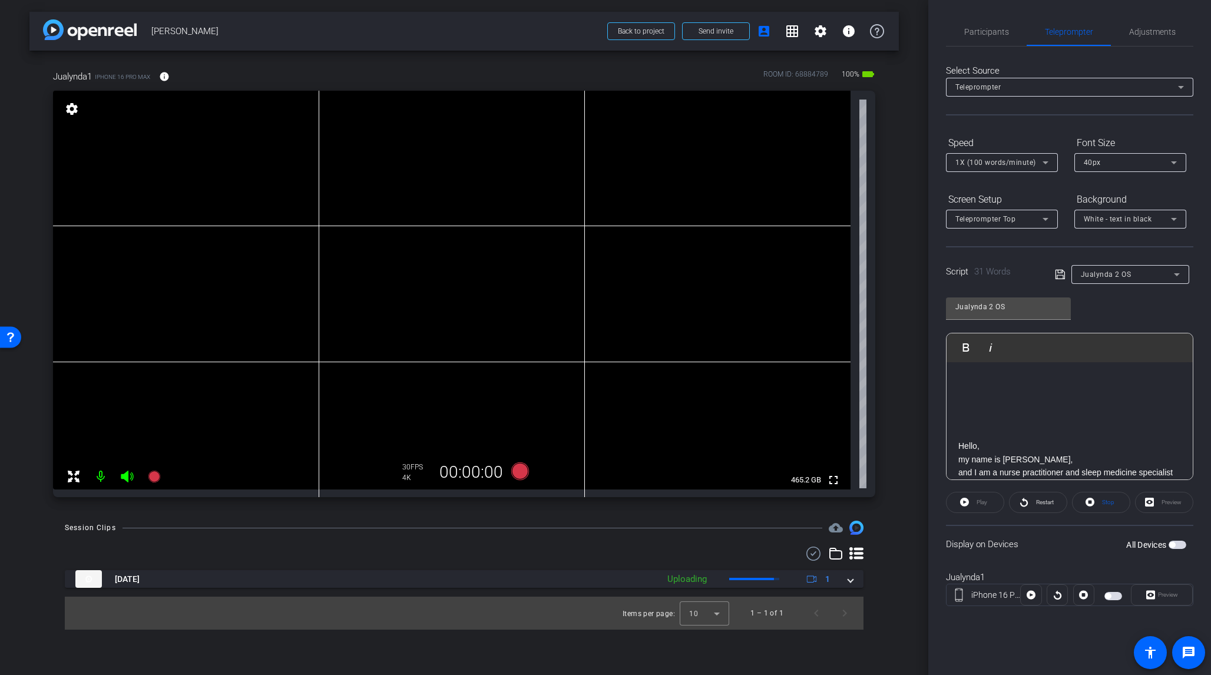
click at [1018, 539] on span "button" at bounding box center [1173, 545] width 6 height 6
click at [1018, 539] on span "Preview" at bounding box center [1168, 595] width 20 height 6
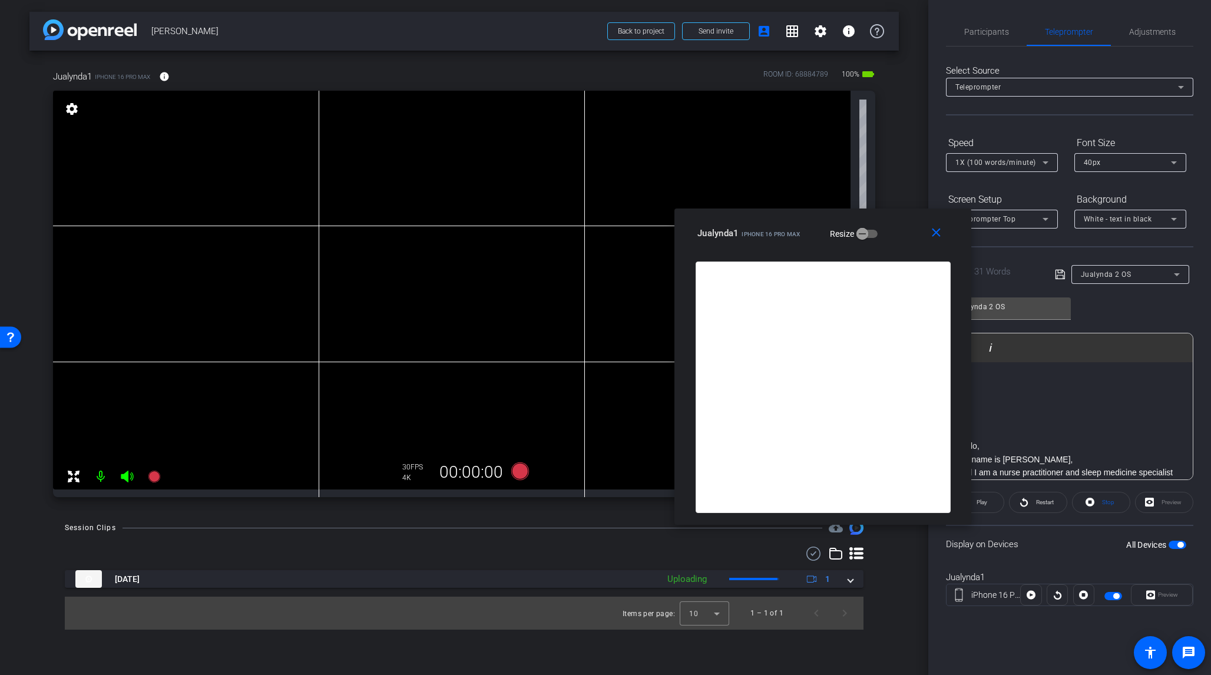
drag, startPoint x: 564, startPoint y: 200, endPoint x: 782, endPoint y: 229, distance: 219.3
click at [782, 229] on div "Jualynda1 iPhone 16 Pro Max" at bounding box center [749, 232] width 103 height 14
click at [986, 34] on span "Participants" at bounding box center [987, 32] width 45 height 8
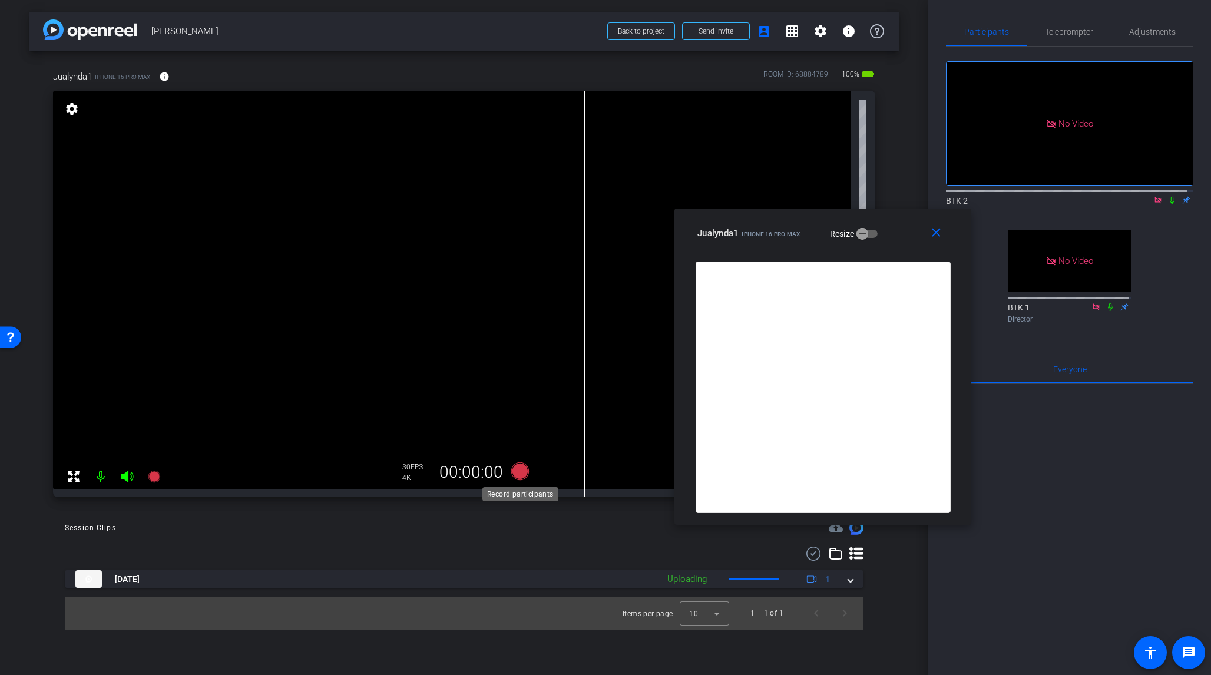
click at [516, 473] on icon at bounding box center [520, 472] width 18 height 18
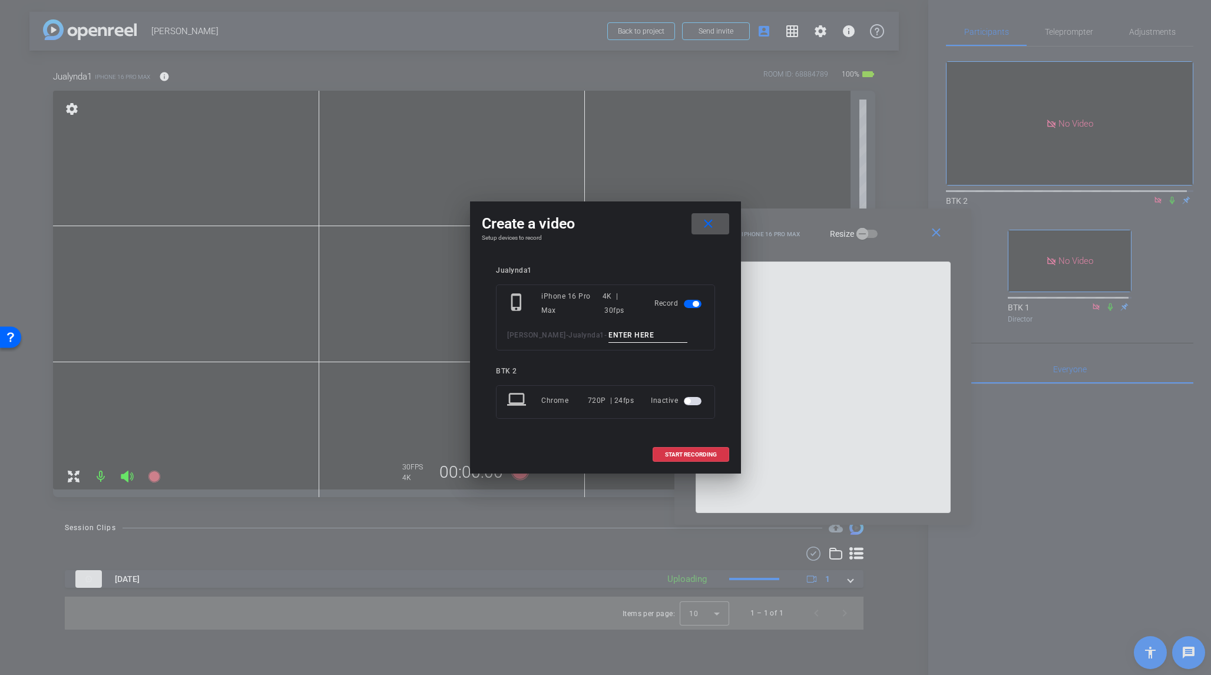
click at [609, 340] on input at bounding box center [648, 335] width 79 height 15
type input "test 2"
click at [694, 452] on span "START RECORDING" at bounding box center [691, 455] width 52 height 6
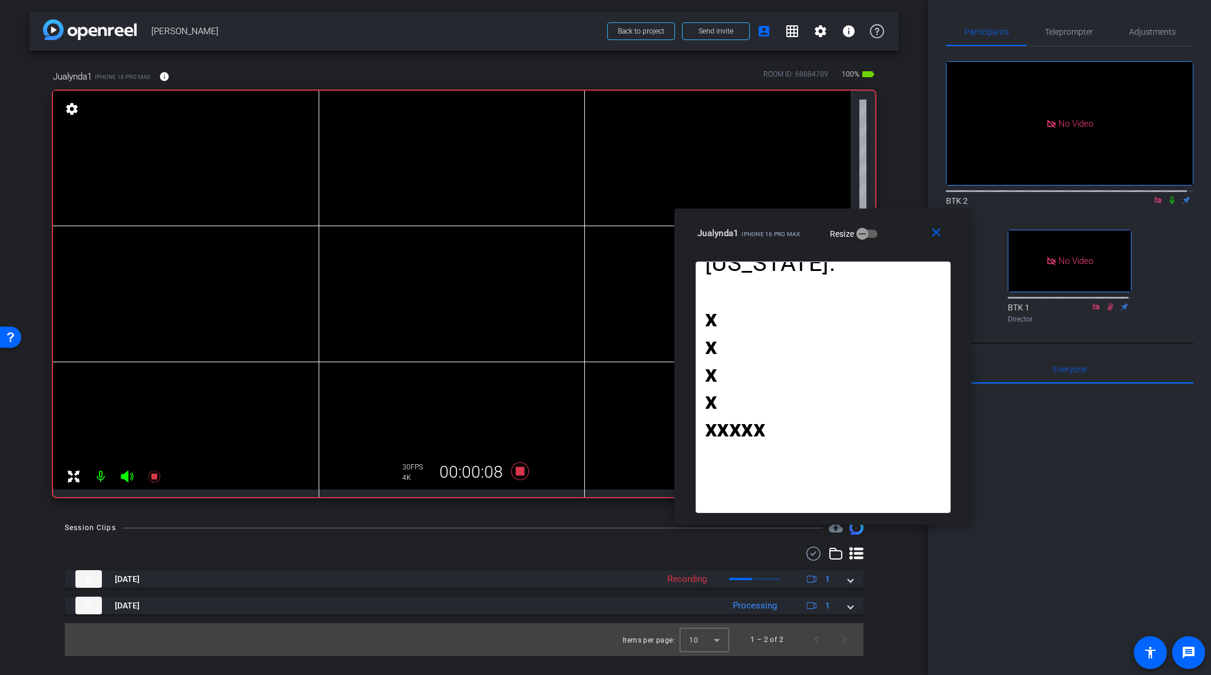
click at [1018, 196] on icon at bounding box center [1172, 200] width 9 height 8
click at [1018, 197] on icon at bounding box center [1173, 201] width 6 height 8
click at [513, 468] on icon at bounding box center [520, 471] width 28 height 21
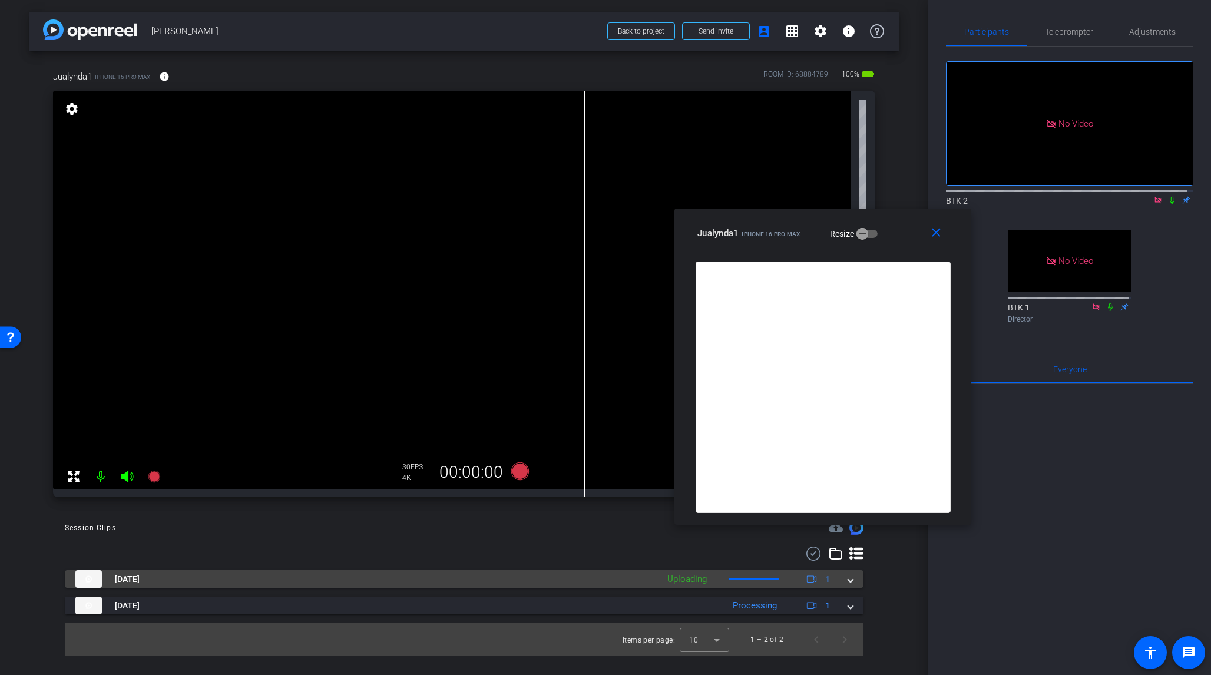
click at [851, 539] on span at bounding box center [850, 579] width 5 height 12
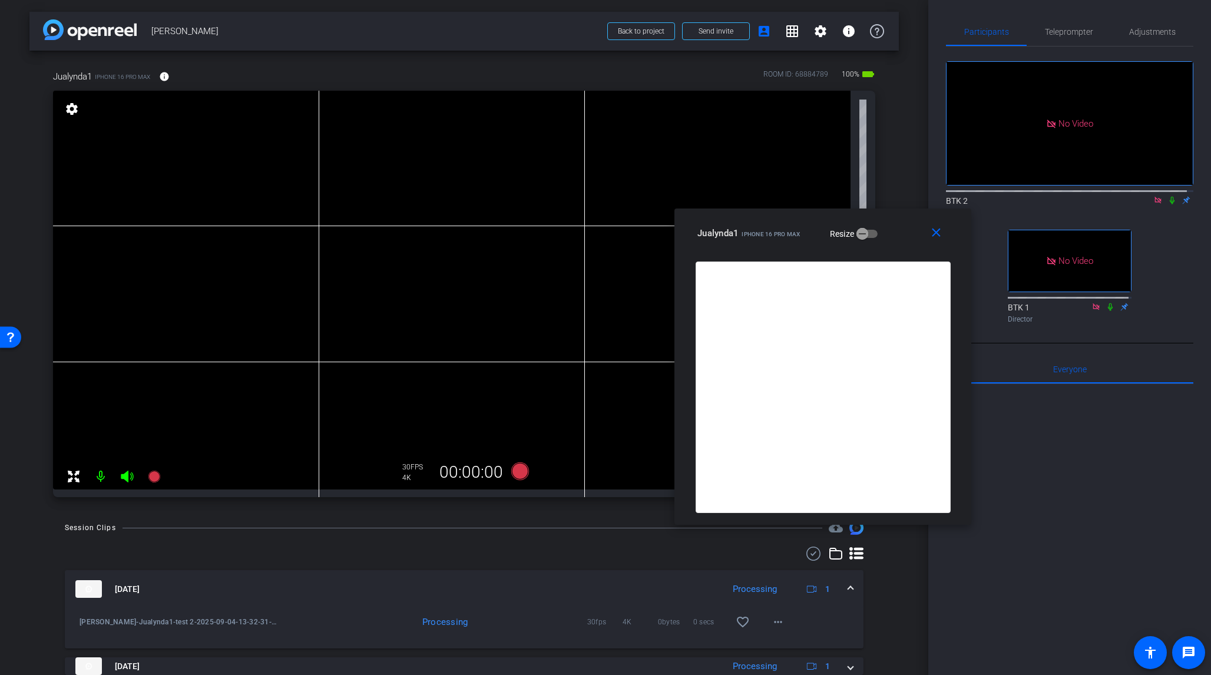
click at [848, 539] on span at bounding box center [850, 589] width 5 height 12
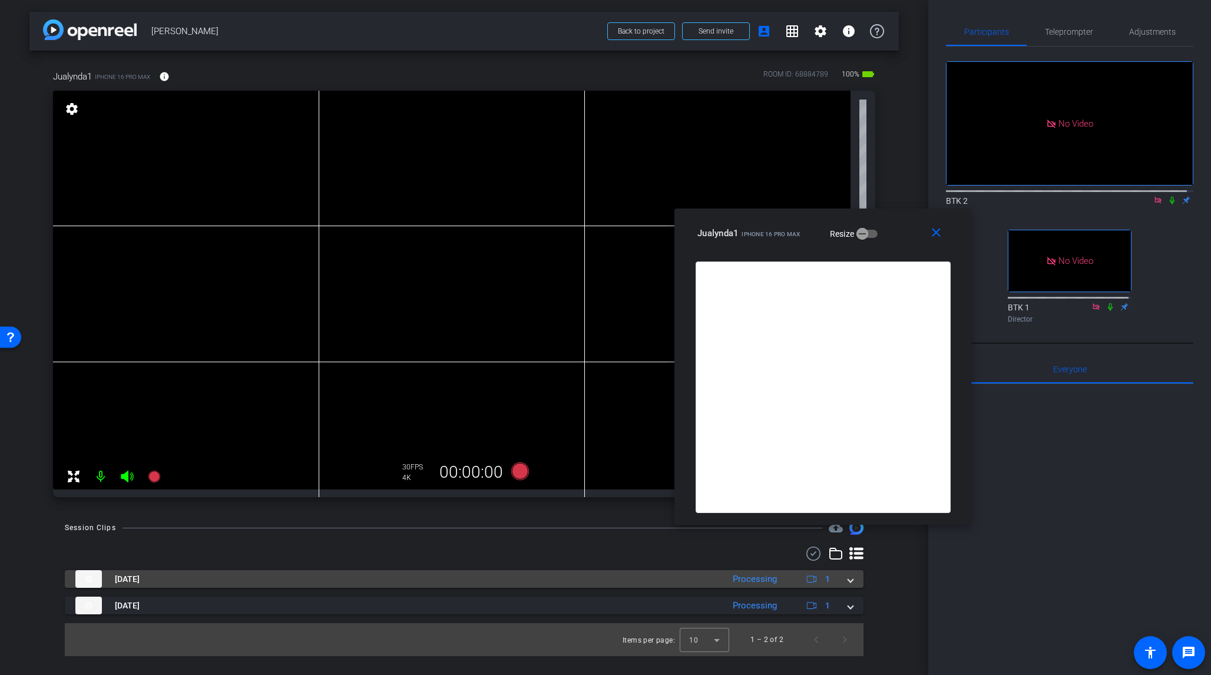
click at [848, 539] on span at bounding box center [850, 579] width 5 height 12
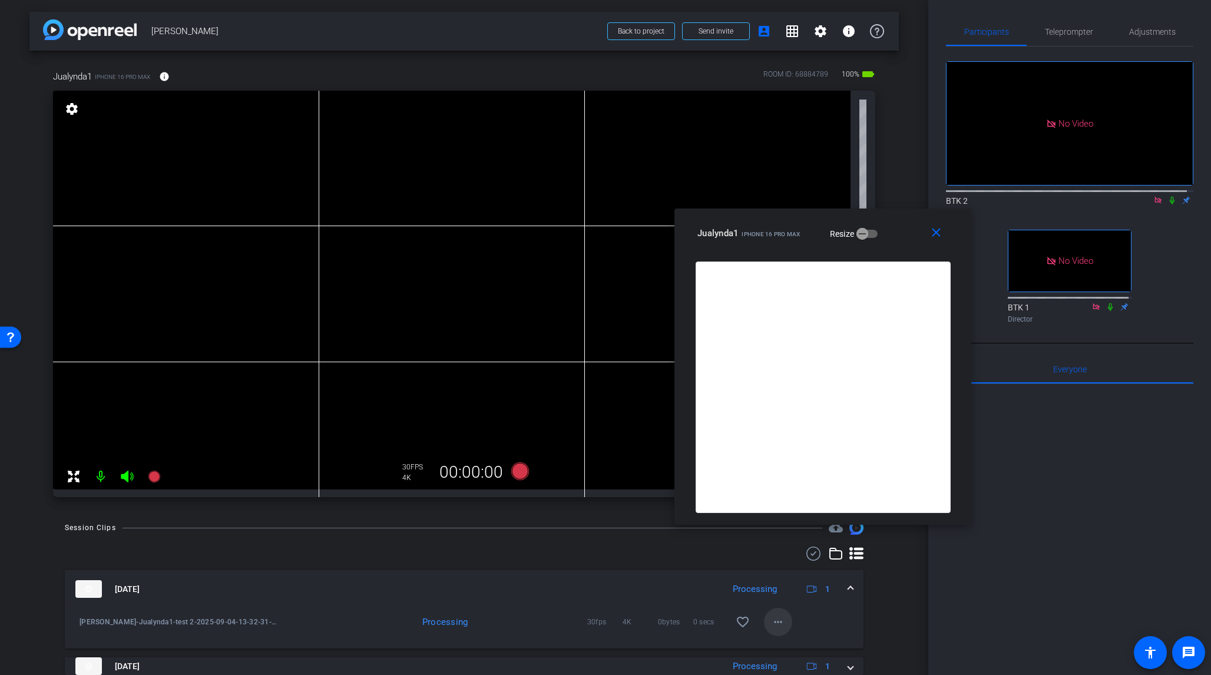
click at [771, 539] on mat-icon "more_horiz" at bounding box center [778, 622] width 14 height 14
click at [814, 524] on span "Download Original" at bounding box center [811, 524] width 86 height 14
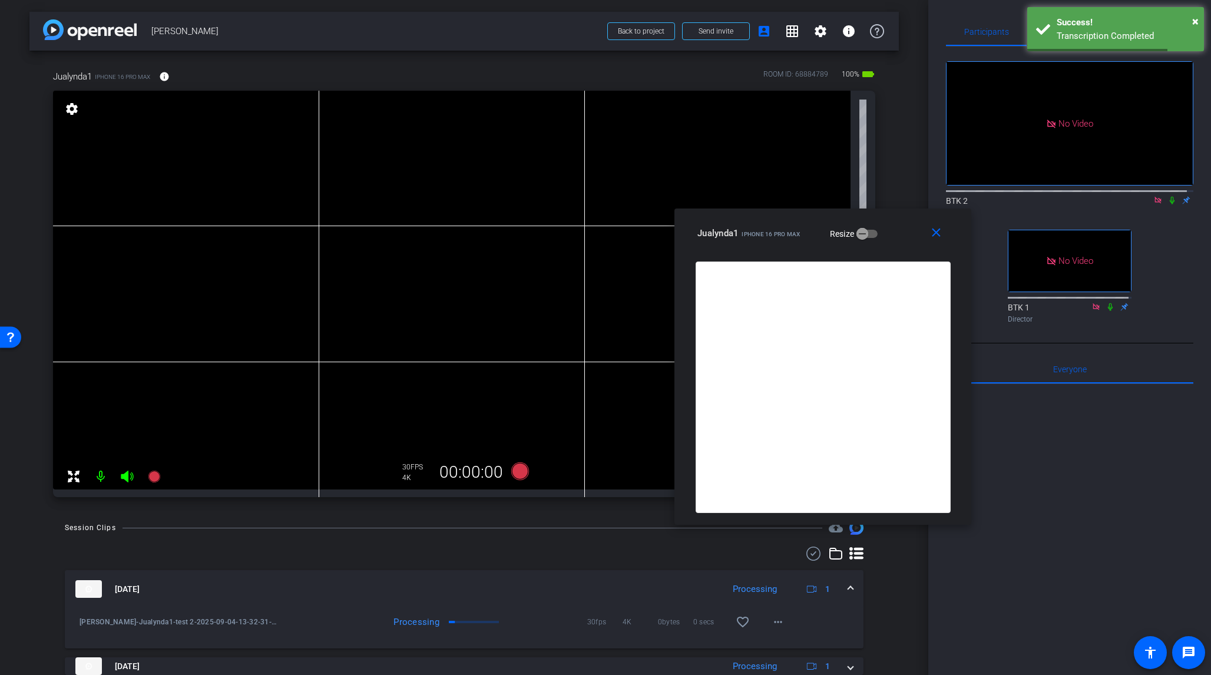
click at [1018, 197] on icon at bounding box center [1172, 201] width 5 height 8
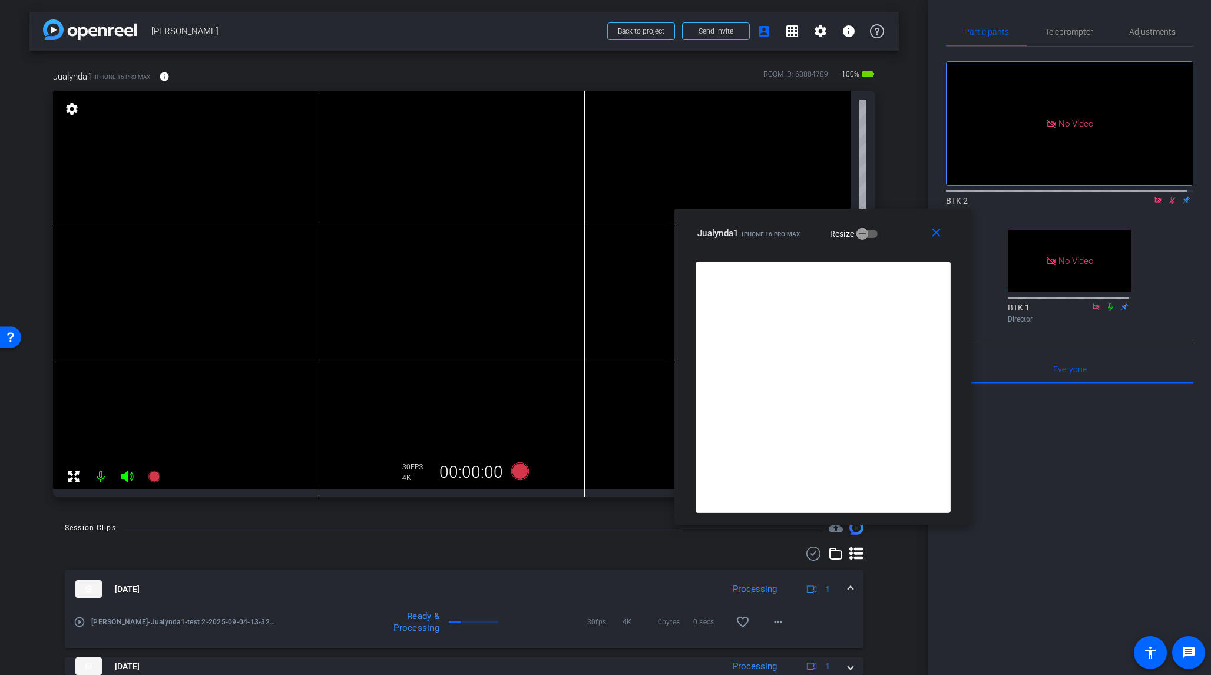
click at [1018, 196] on icon at bounding box center [1172, 200] width 9 height 8
click at [522, 472] on icon at bounding box center [520, 472] width 18 height 18
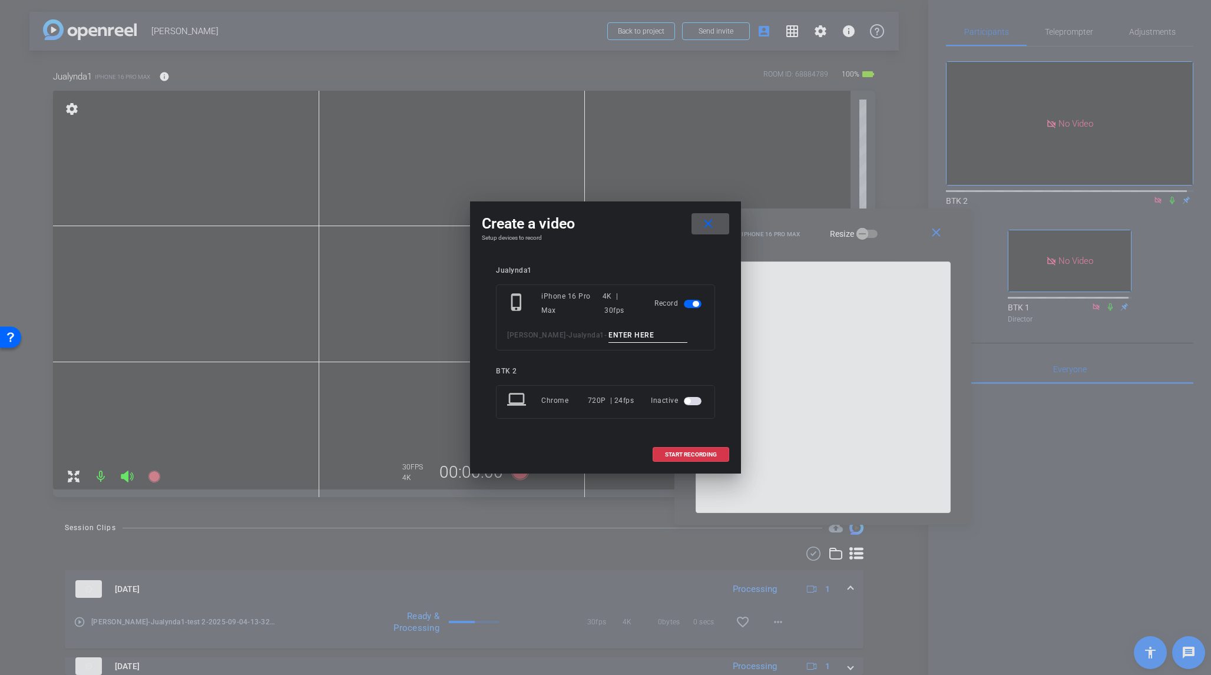
click at [609, 337] on input at bounding box center [648, 335] width 79 height 15
type input "001 sc2"
click at [699, 456] on span "START RECORDING" at bounding box center [691, 455] width 52 height 6
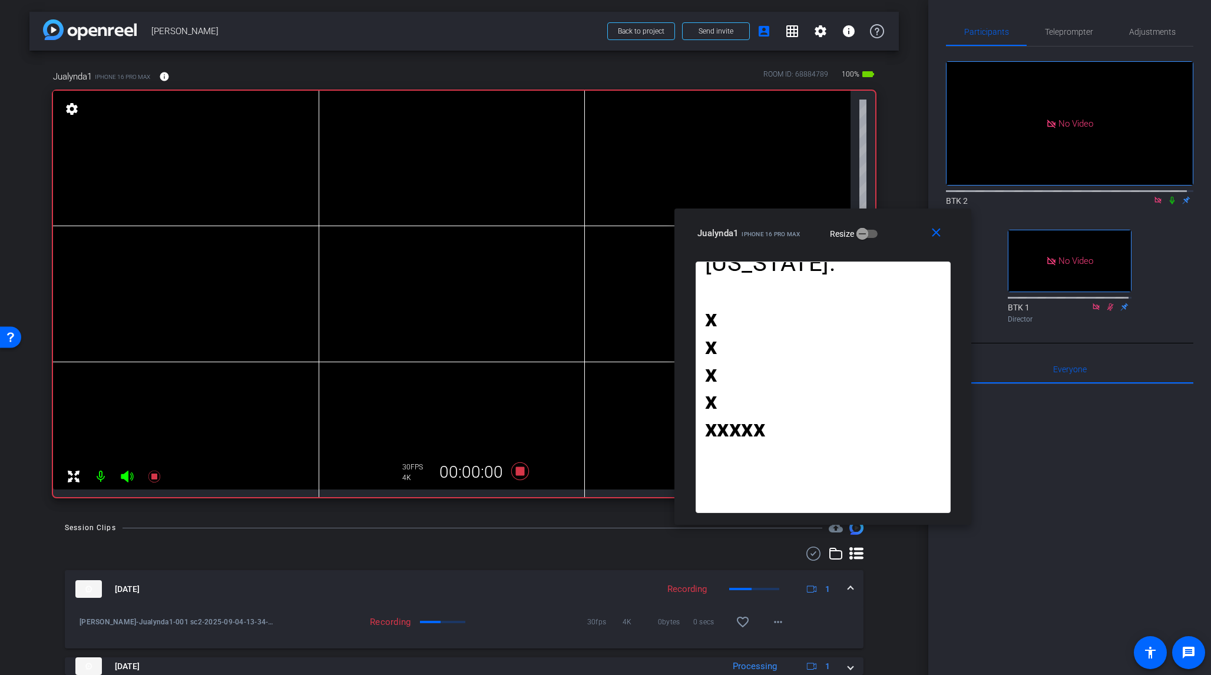
click at [1018, 196] on icon at bounding box center [1172, 200] width 9 height 8
click at [516, 470] on icon at bounding box center [520, 472] width 18 height 18
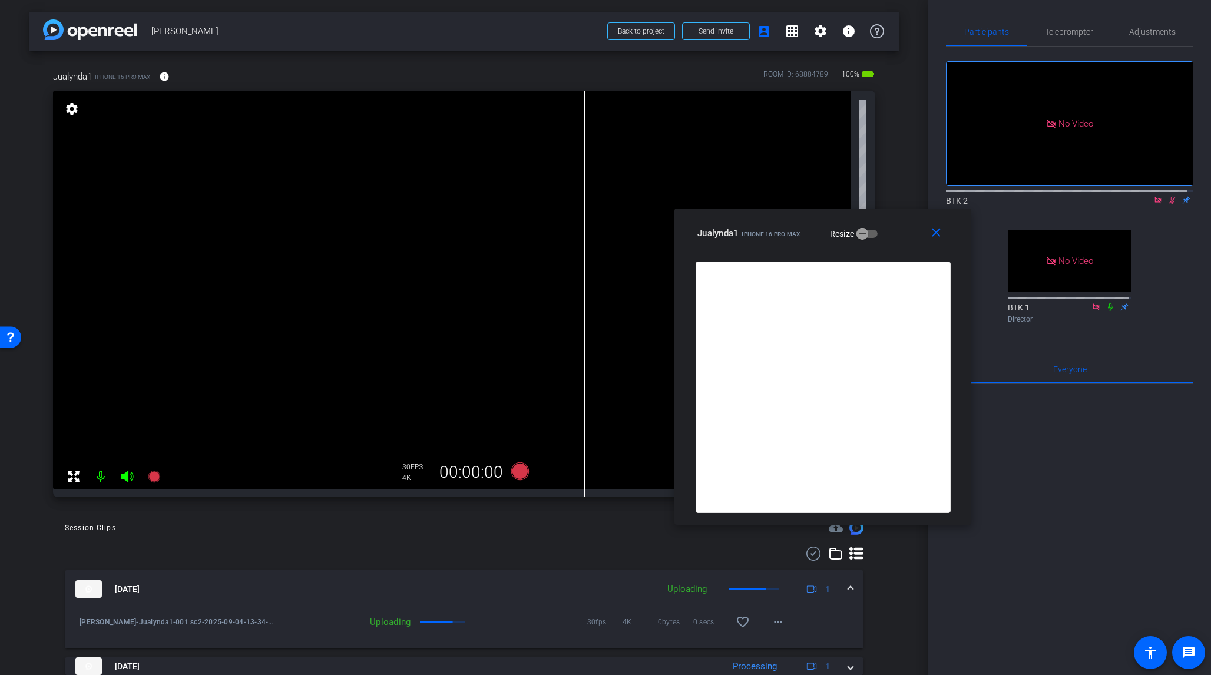
click at [1018, 196] on icon at bounding box center [1172, 200] width 9 height 8
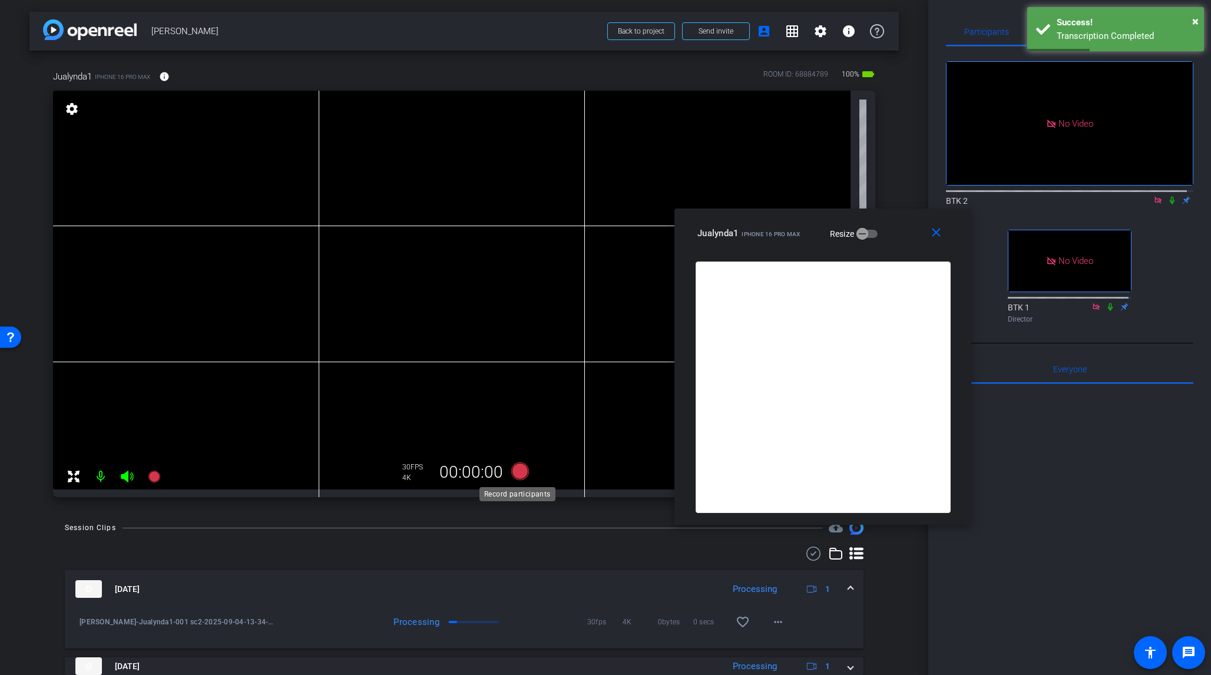
click at [523, 474] on icon at bounding box center [520, 472] width 18 height 18
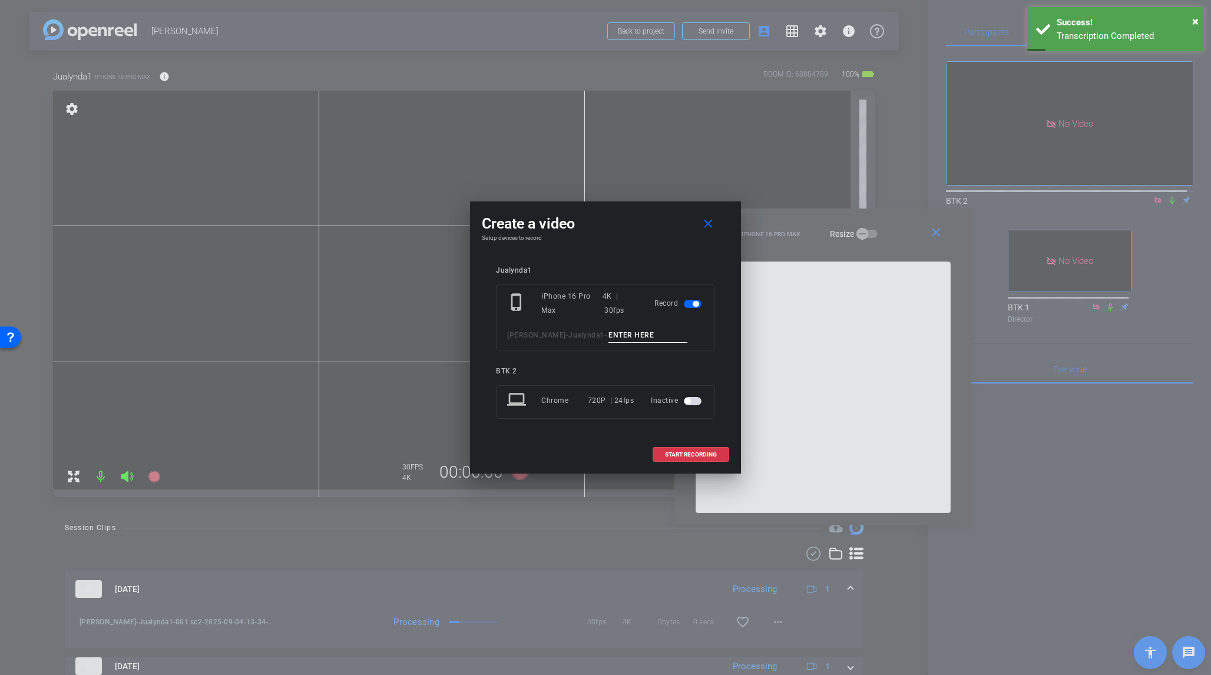
click at [609, 332] on input at bounding box center [648, 335] width 79 height 15
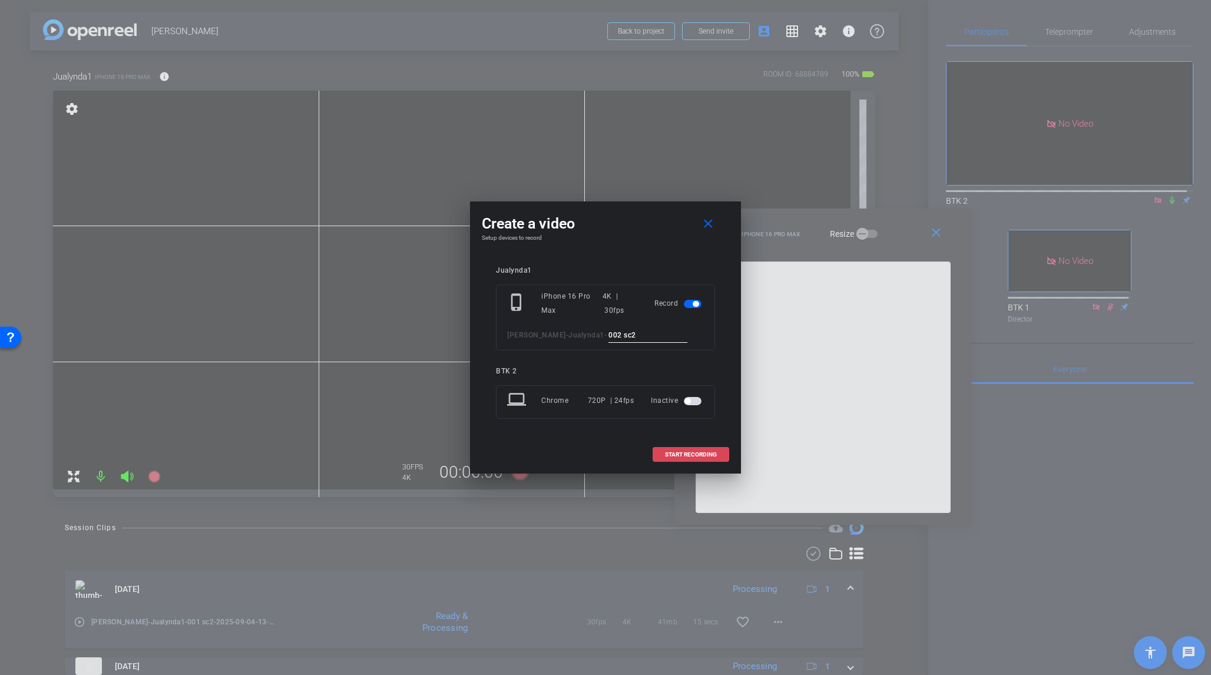
type input "002 sc2"
click at [711, 454] on span "START RECORDING" at bounding box center [691, 455] width 52 height 6
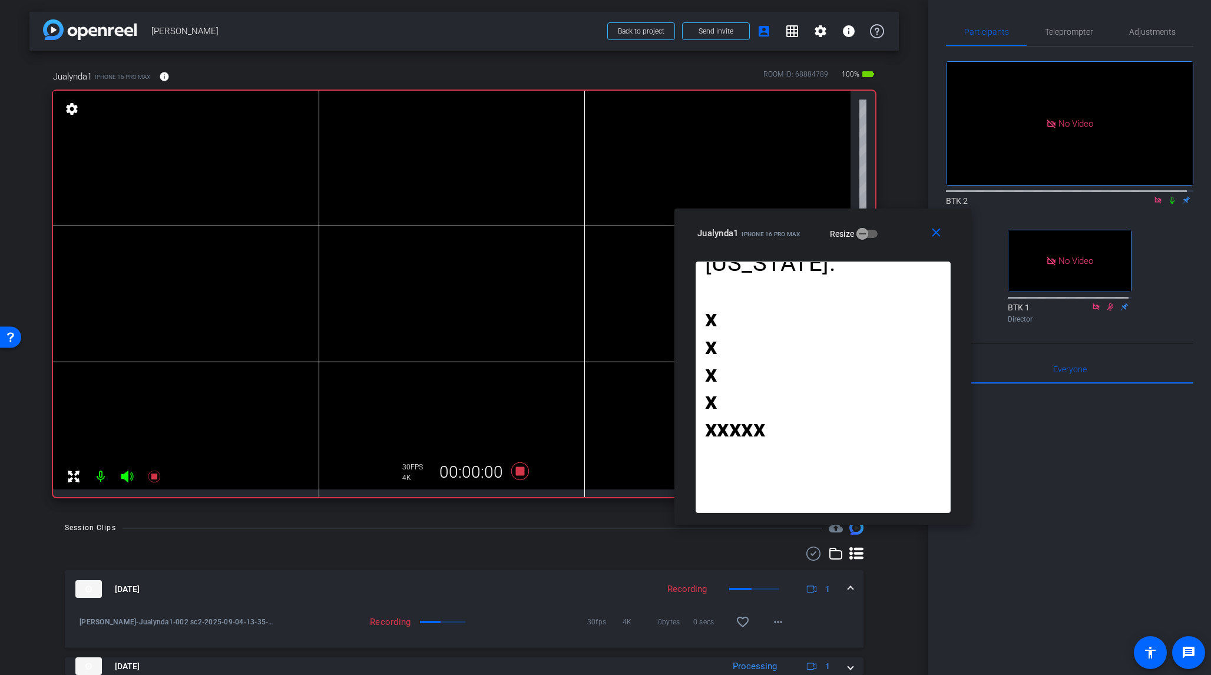
click at [1018, 196] on icon at bounding box center [1172, 200] width 9 height 8
click at [516, 471] on icon at bounding box center [520, 472] width 18 height 18
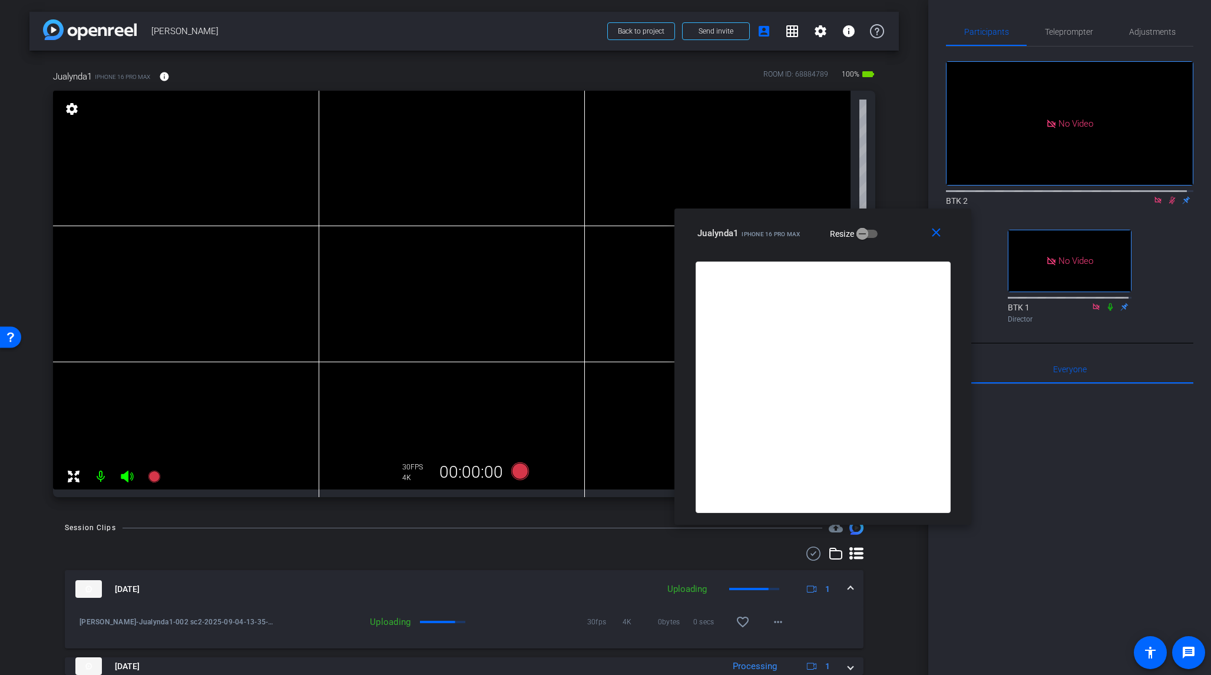
click at [1018, 196] on icon at bounding box center [1172, 200] width 9 height 8
click at [518, 473] on icon at bounding box center [520, 472] width 18 height 18
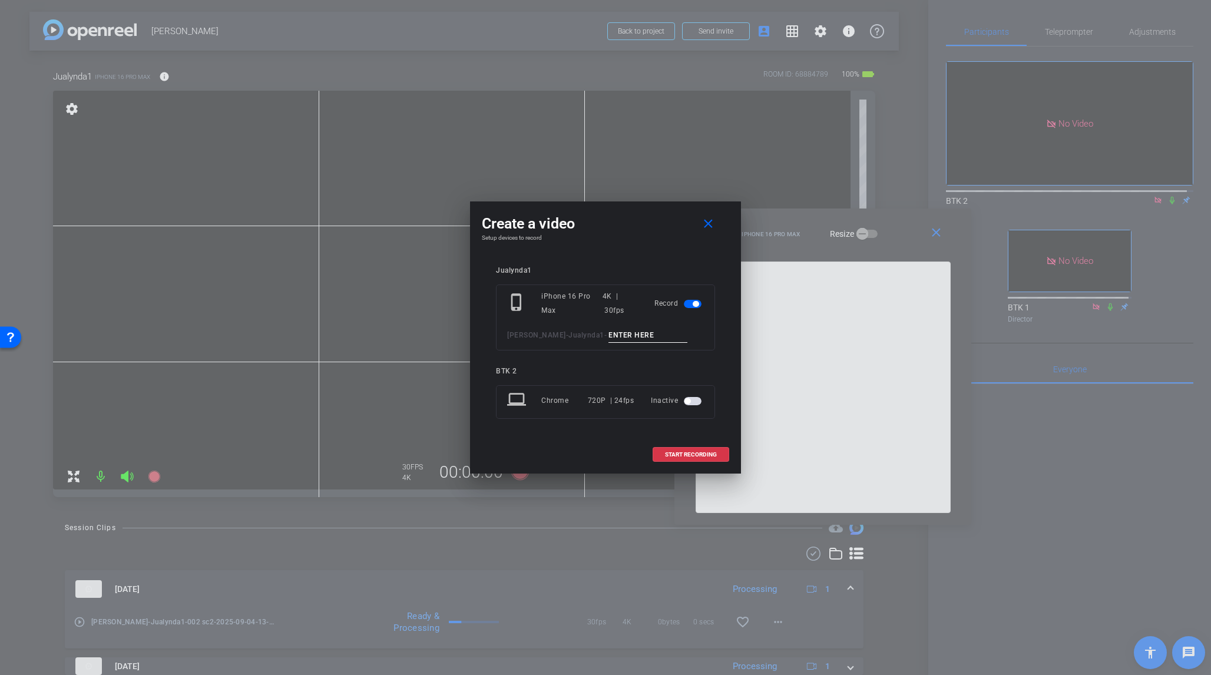
click at [609, 336] on input at bounding box center [648, 335] width 79 height 15
type input "003 sc2"
click at [709, 453] on span "START RECORDING" at bounding box center [691, 455] width 52 height 6
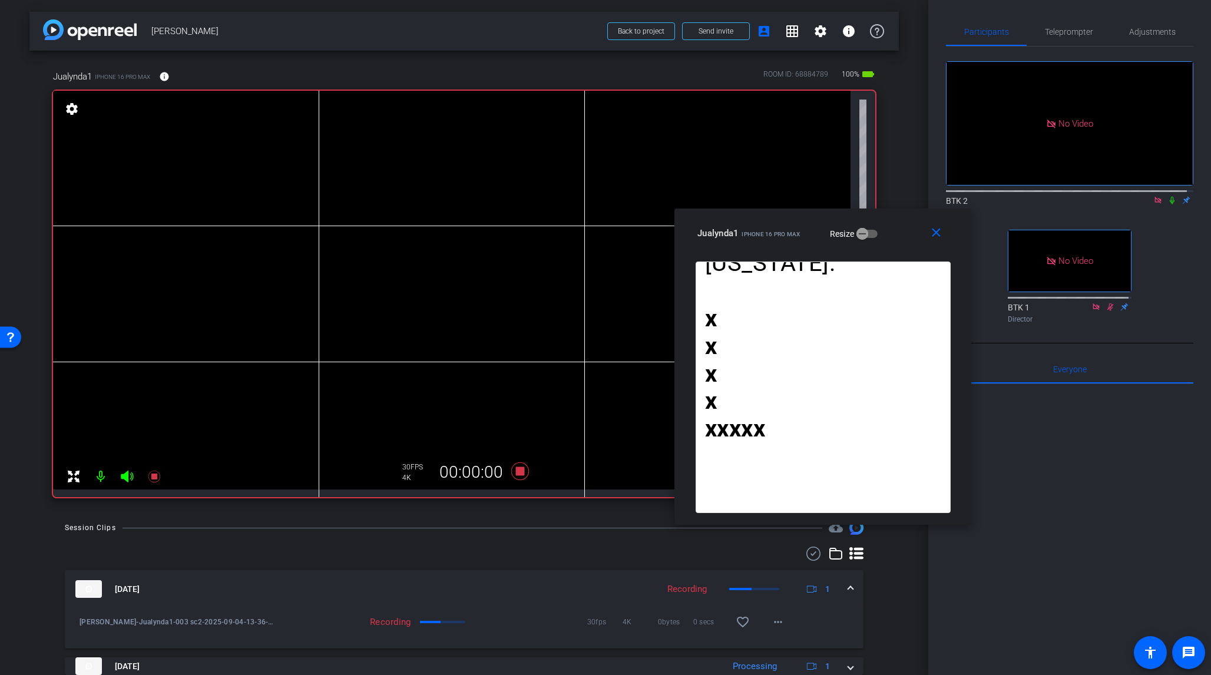
click at [1018, 197] on icon at bounding box center [1172, 201] width 5 height 8
click at [517, 469] on icon at bounding box center [520, 472] width 18 height 18
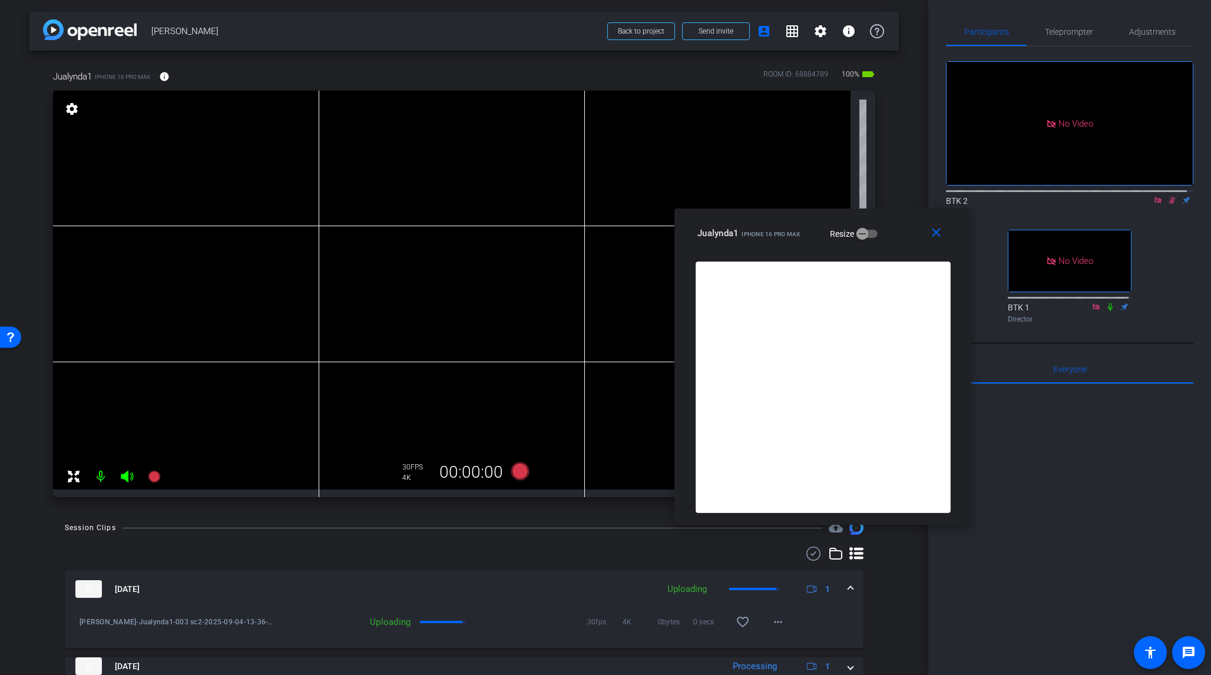
click at [1018, 196] on icon at bounding box center [1172, 200] width 9 height 8
click at [521, 475] on icon at bounding box center [520, 472] width 18 height 18
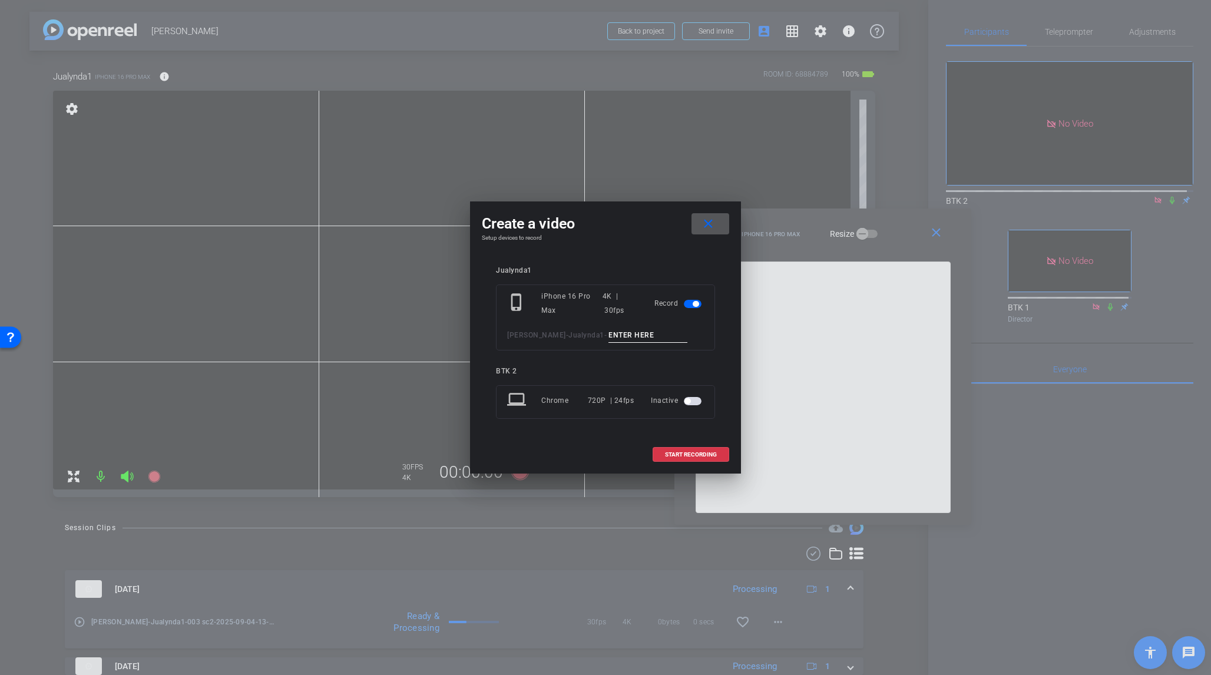
drag, startPoint x: 577, startPoint y: 334, endPoint x: 595, endPoint y: 329, distance: 18.3
click at [609, 334] on input at bounding box center [648, 335] width 79 height 15
type input "004 sc2"
click at [702, 454] on span "START RECORDING" at bounding box center [691, 455] width 52 height 6
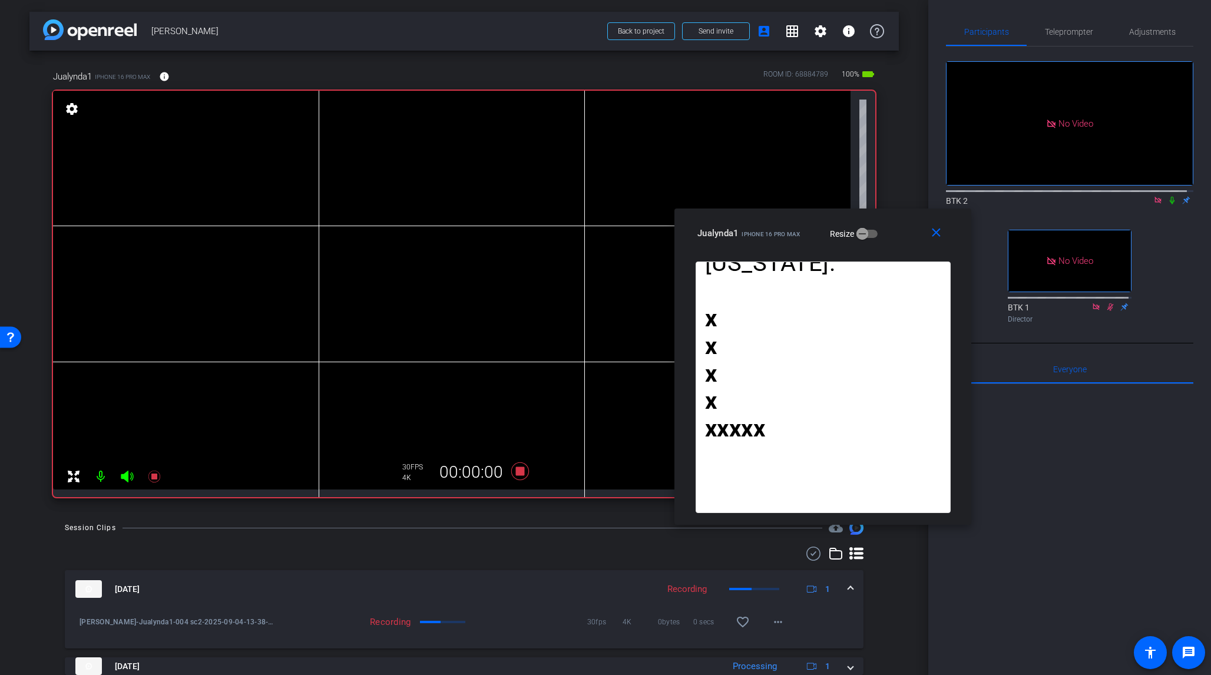
click at [1018, 196] on icon at bounding box center [1172, 200] width 9 height 8
click at [517, 471] on icon at bounding box center [520, 472] width 18 height 18
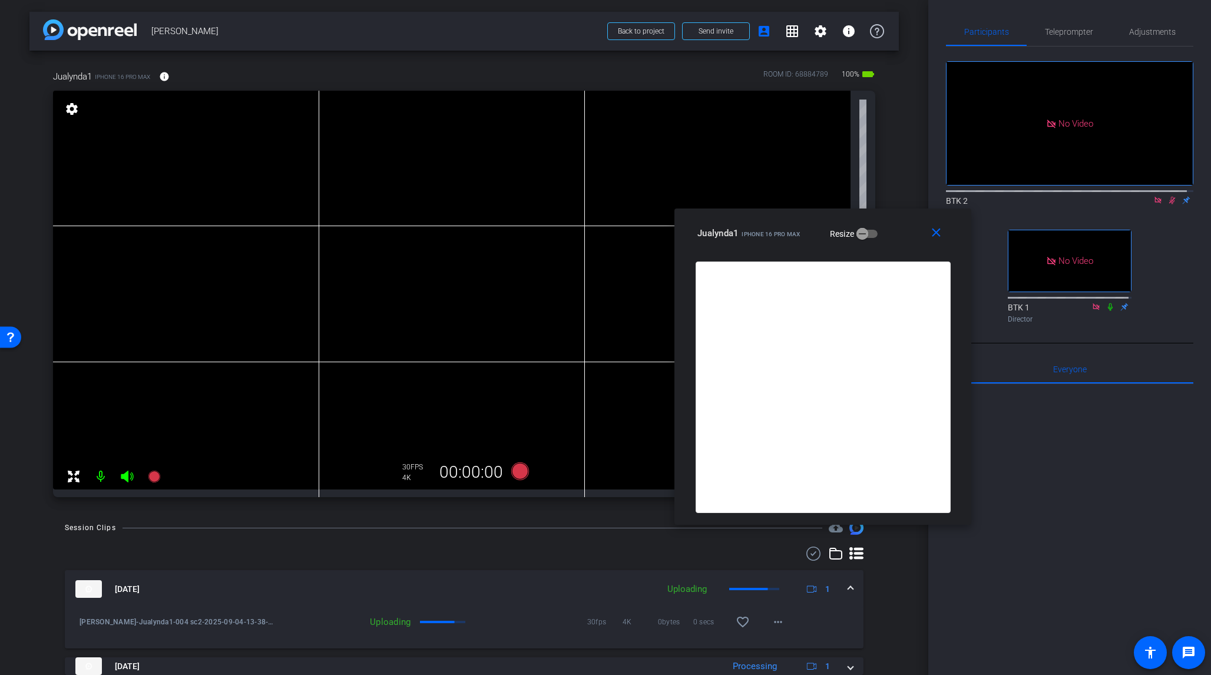
click at [1018, 195] on mat-icon at bounding box center [1172, 200] width 14 height 11
click at [515, 474] on icon at bounding box center [520, 472] width 18 height 18
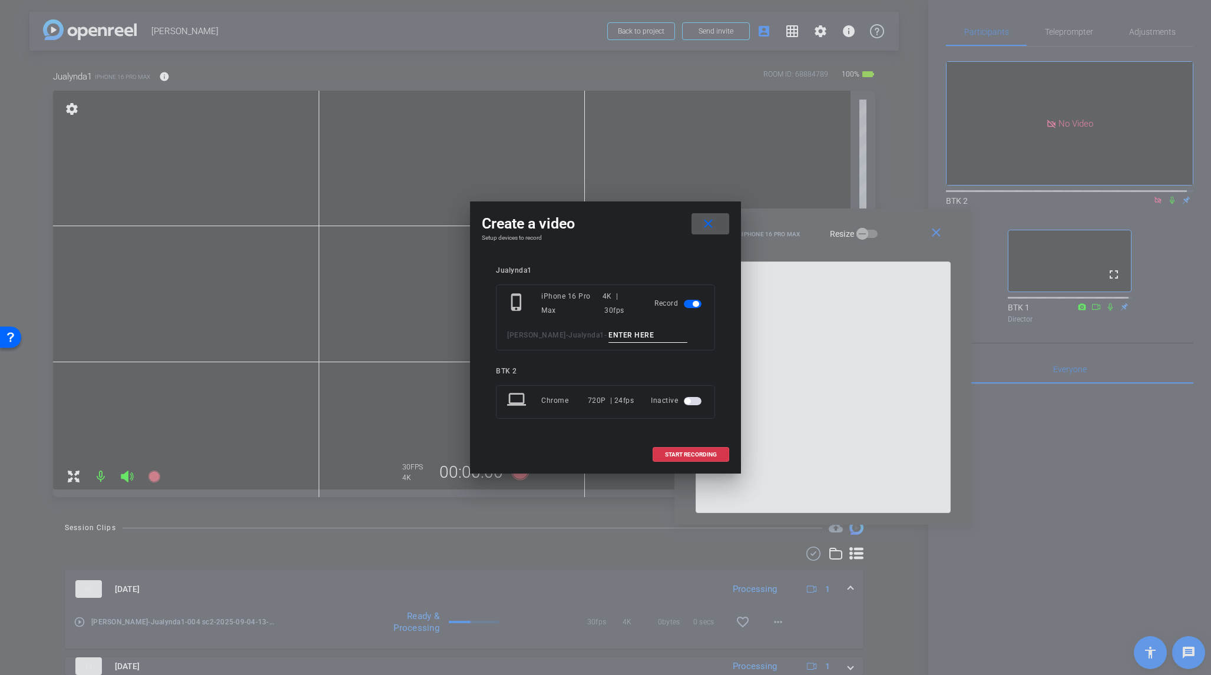
click at [609, 336] on input at bounding box center [648, 335] width 79 height 15
type input "005 sc2"
click at [699, 452] on span "START RECORDING" at bounding box center [691, 455] width 52 height 6
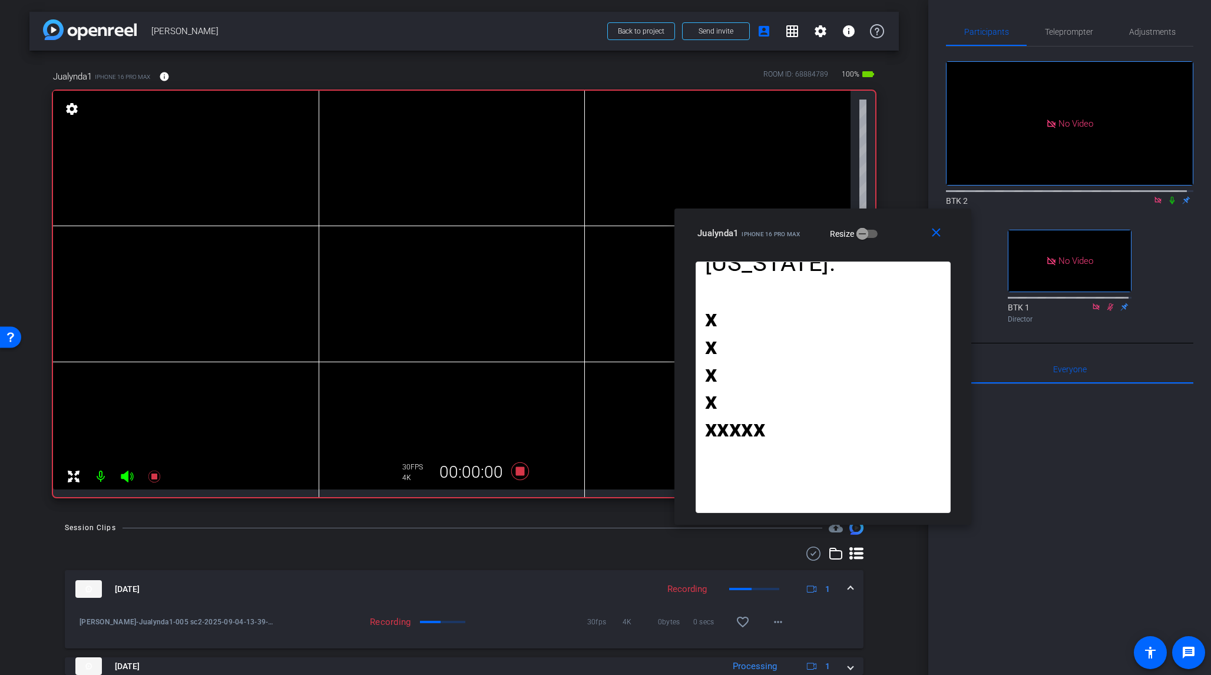
click at [1018, 196] on icon at bounding box center [1172, 200] width 9 height 8
click at [519, 470] on icon at bounding box center [520, 472] width 18 height 18
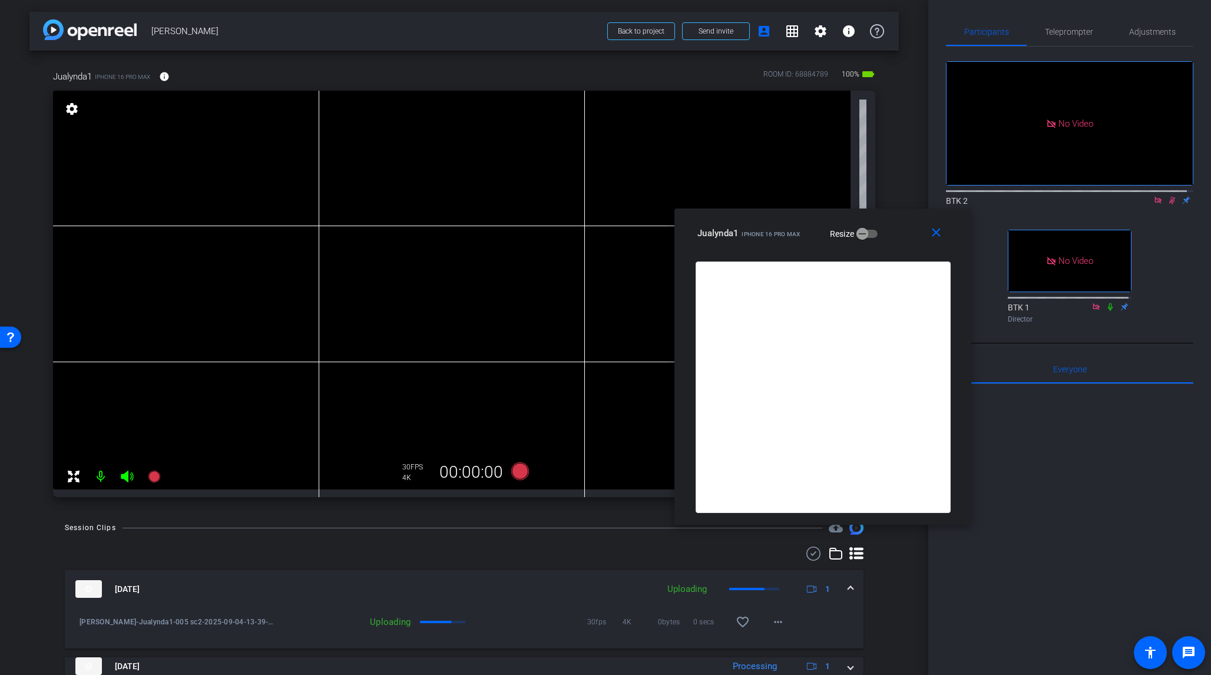
click at [1018, 196] on icon at bounding box center [1172, 200] width 9 height 8
click at [519, 474] on icon at bounding box center [520, 472] width 18 height 18
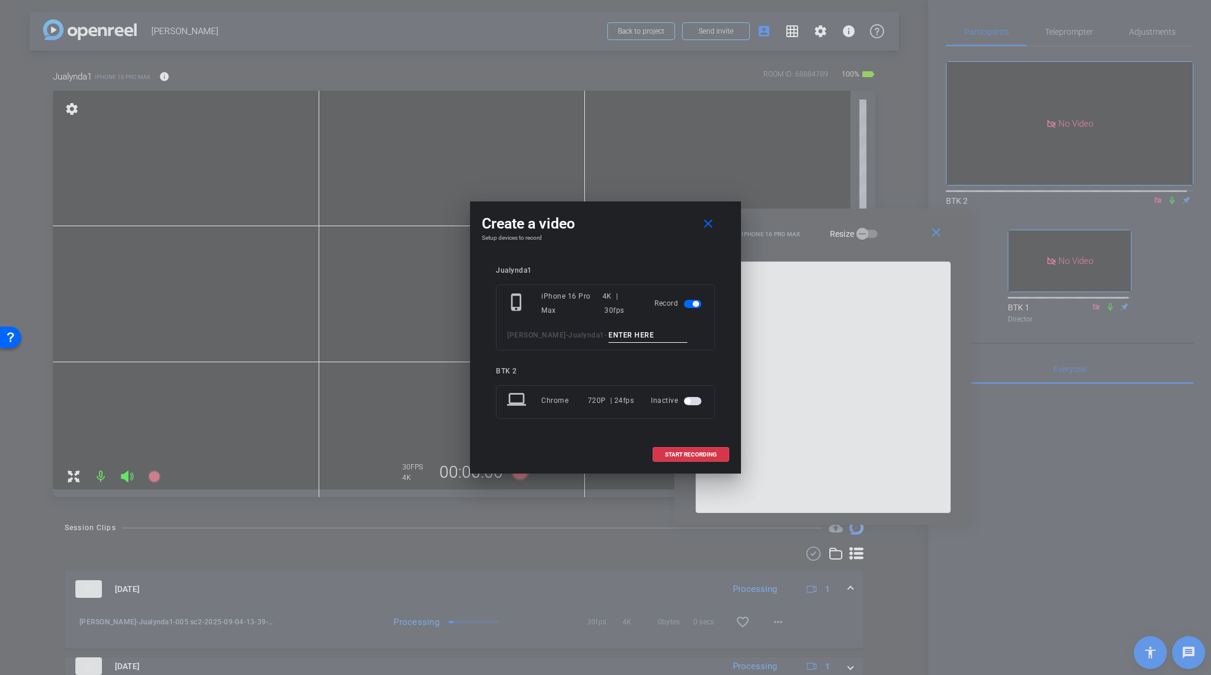
click at [609, 337] on input at bounding box center [648, 335] width 79 height 15
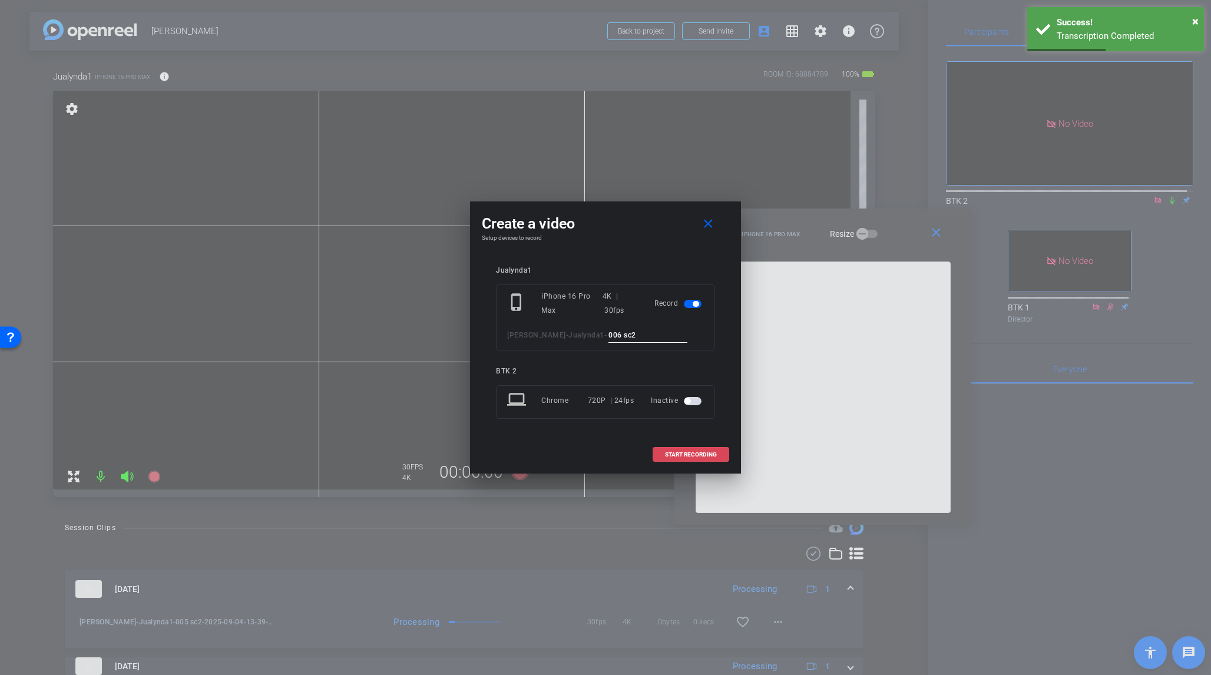
type input "006 sc2"
click at [705, 455] on span "START RECORDING" at bounding box center [691, 455] width 52 height 6
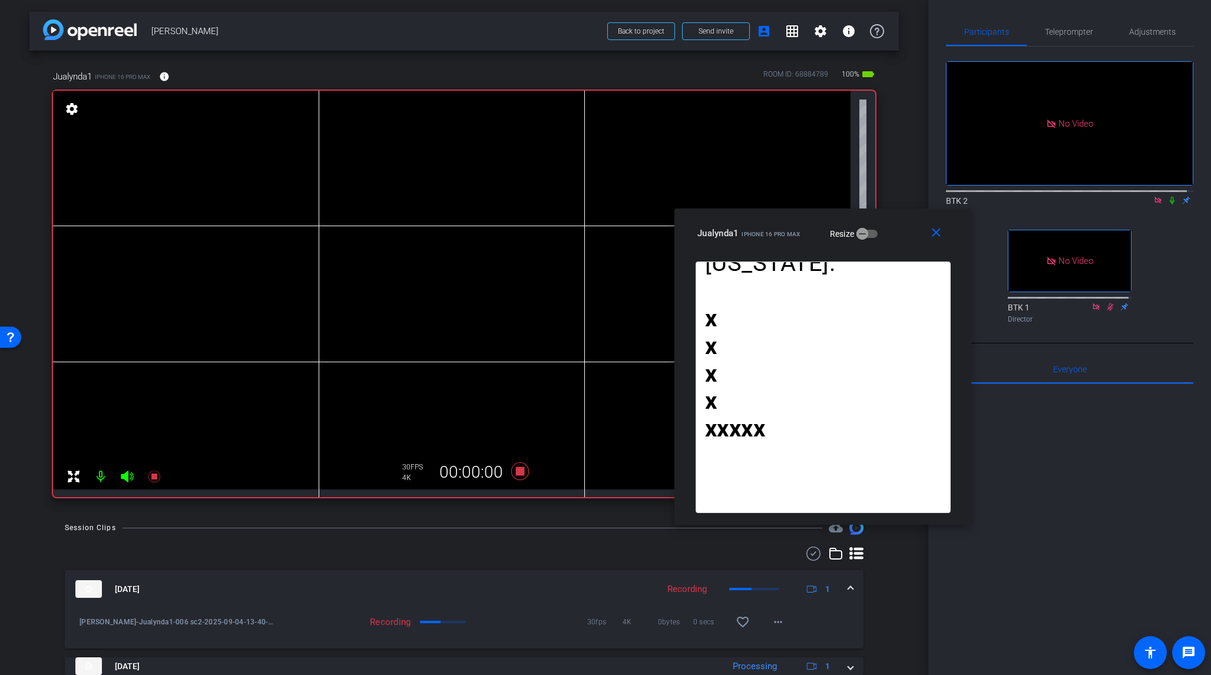
click at [1018, 197] on icon at bounding box center [1172, 201] width 5 height 8
click at [519, 472] on icon at bounding box center [520, 472] width 18 height 18
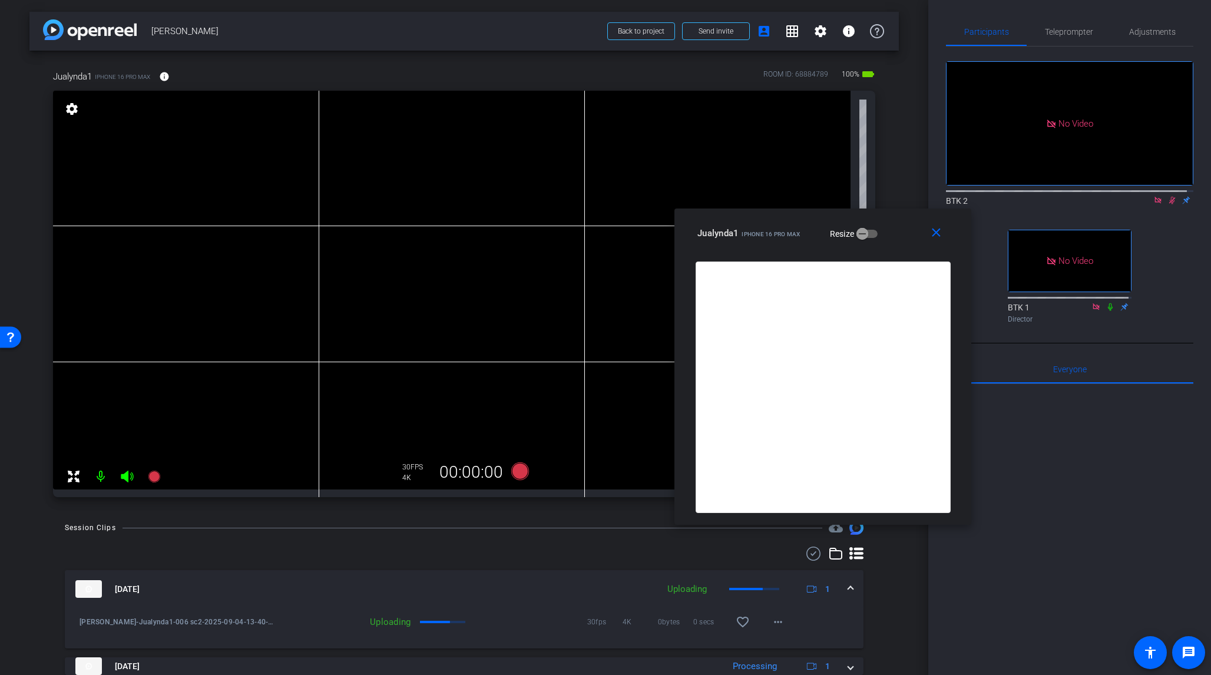
click at [1018, 196] on icon at bounding box center [1172, 200] width 9 height 8
click at [1018, 35] on span "Teleprompter" at bounding box center [1069, 32] width 48 height 8
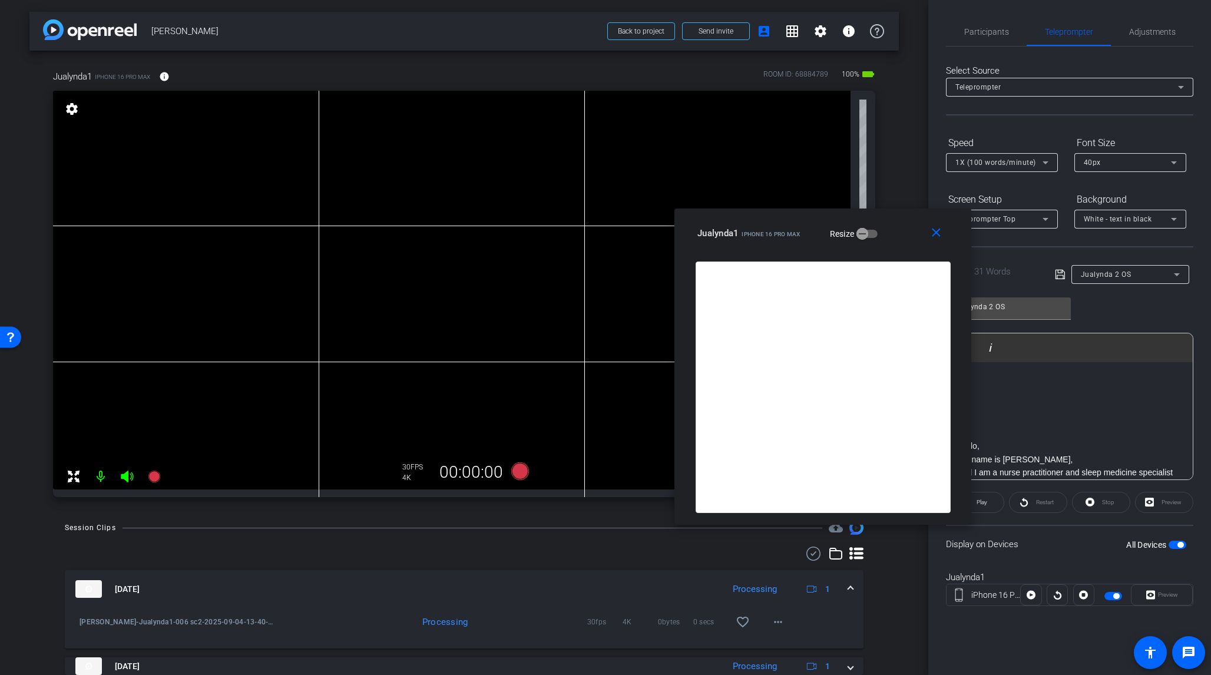
click at [1018, 273] on icon at bounding box center [1177, 274] width 6 height 3
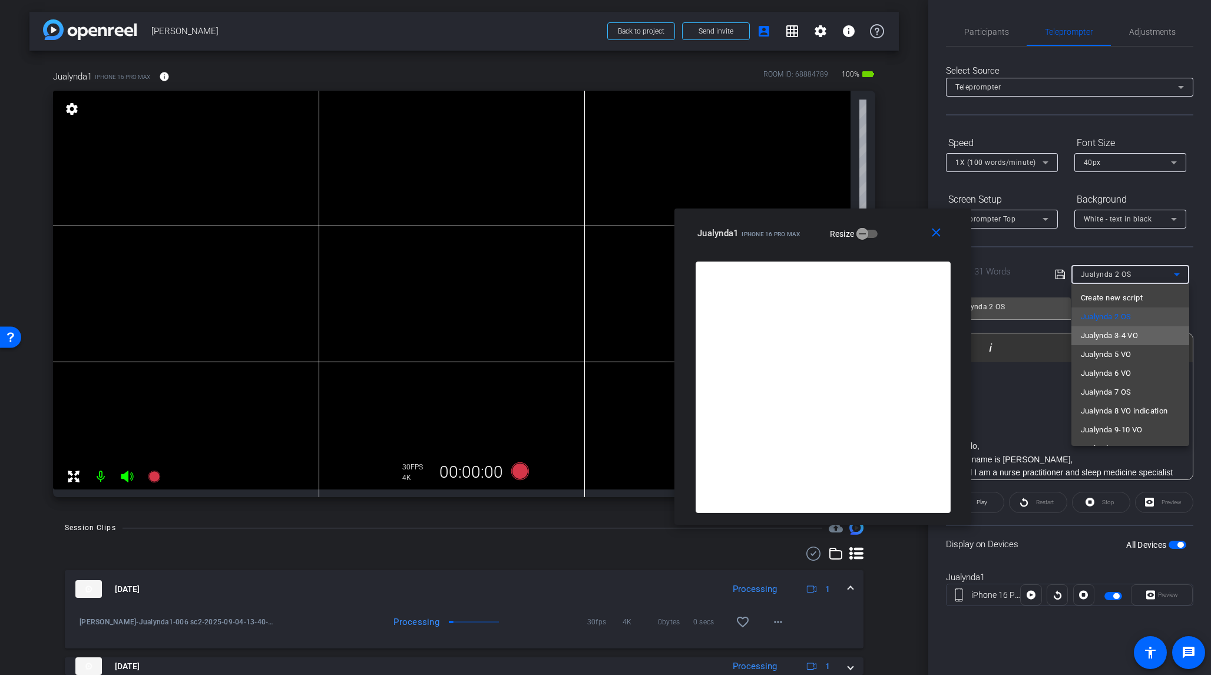
click at [1018, 335] on span "Jualynda 3-4 VO" at bounding box center [1110, 336] width 58 height 14
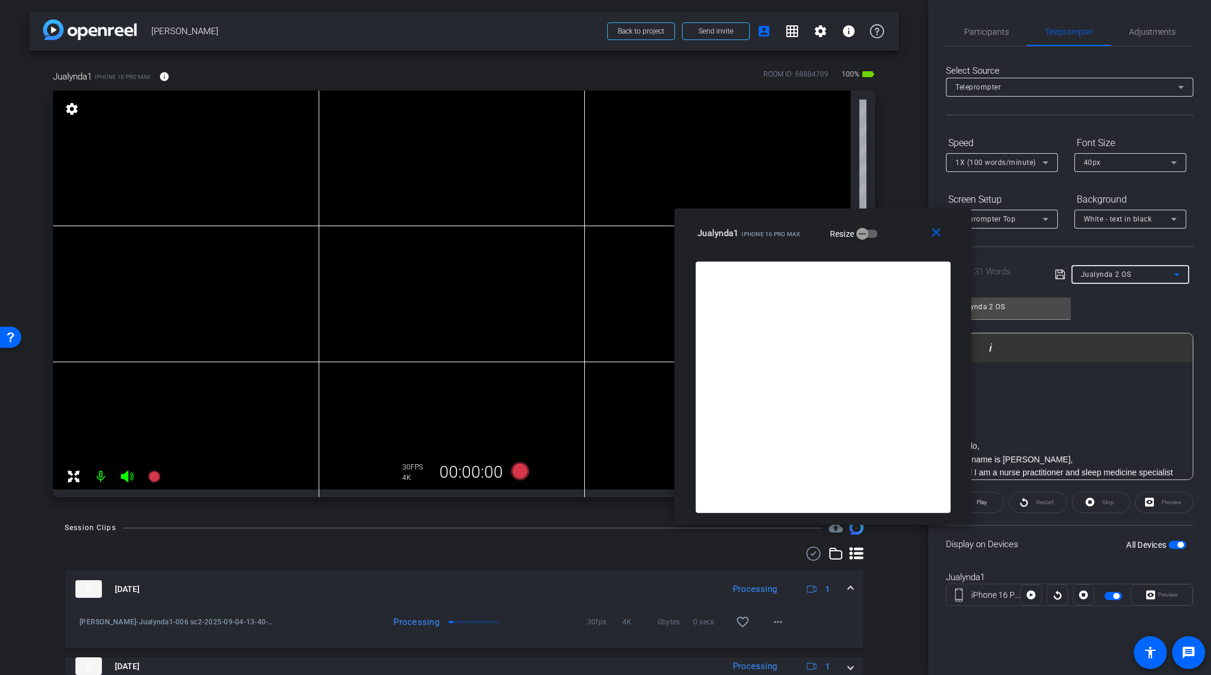
type input "Jualynda 3-4 VO"
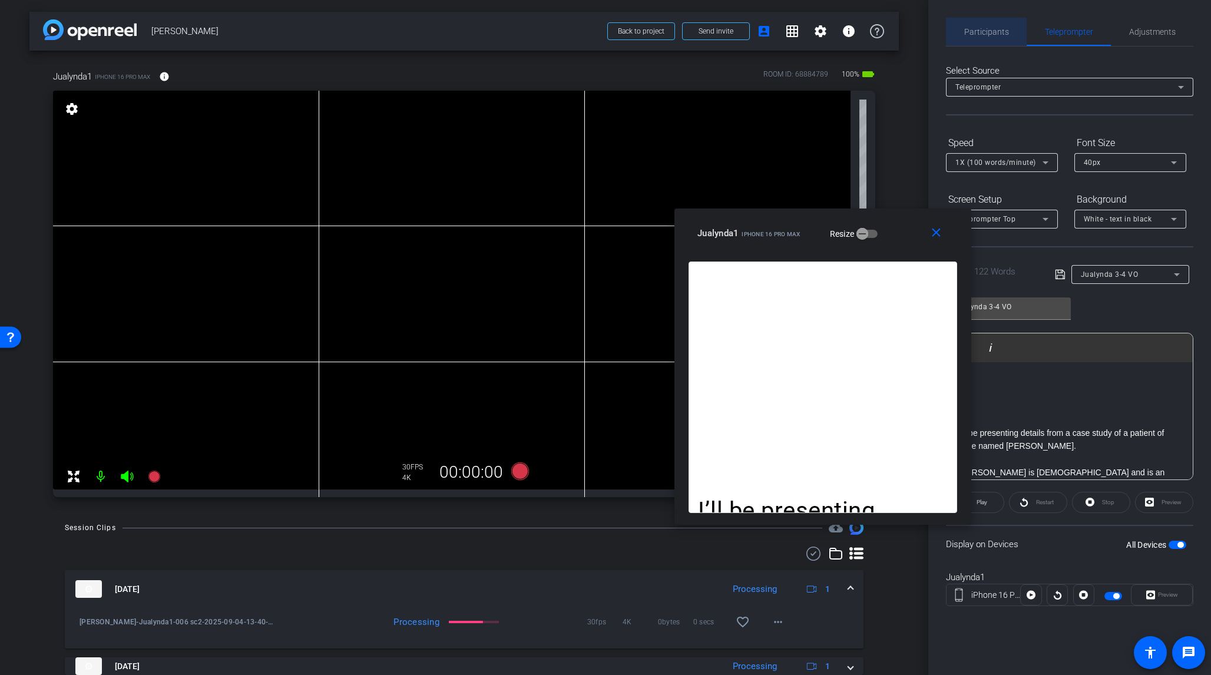
click at [994, 29] on span "Participants" at bounding box center [987, 32] width 45 height 8
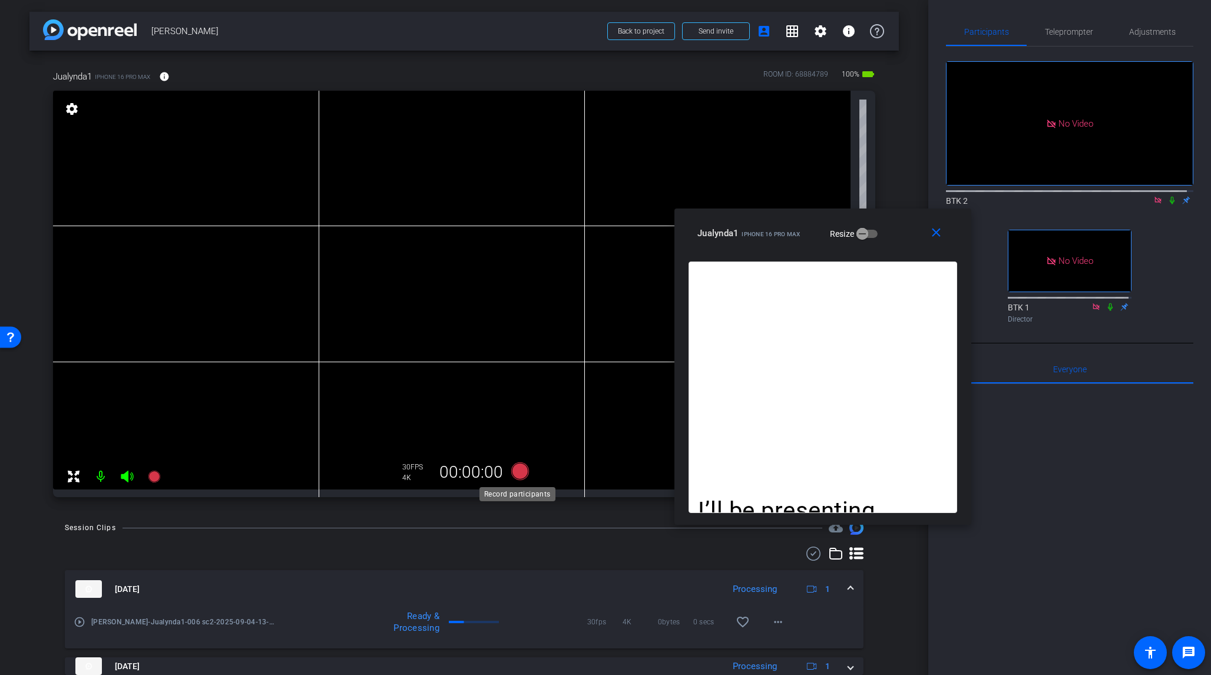
click at [521, 472] on icon at bounding box center [520, 472] width 18 height 18
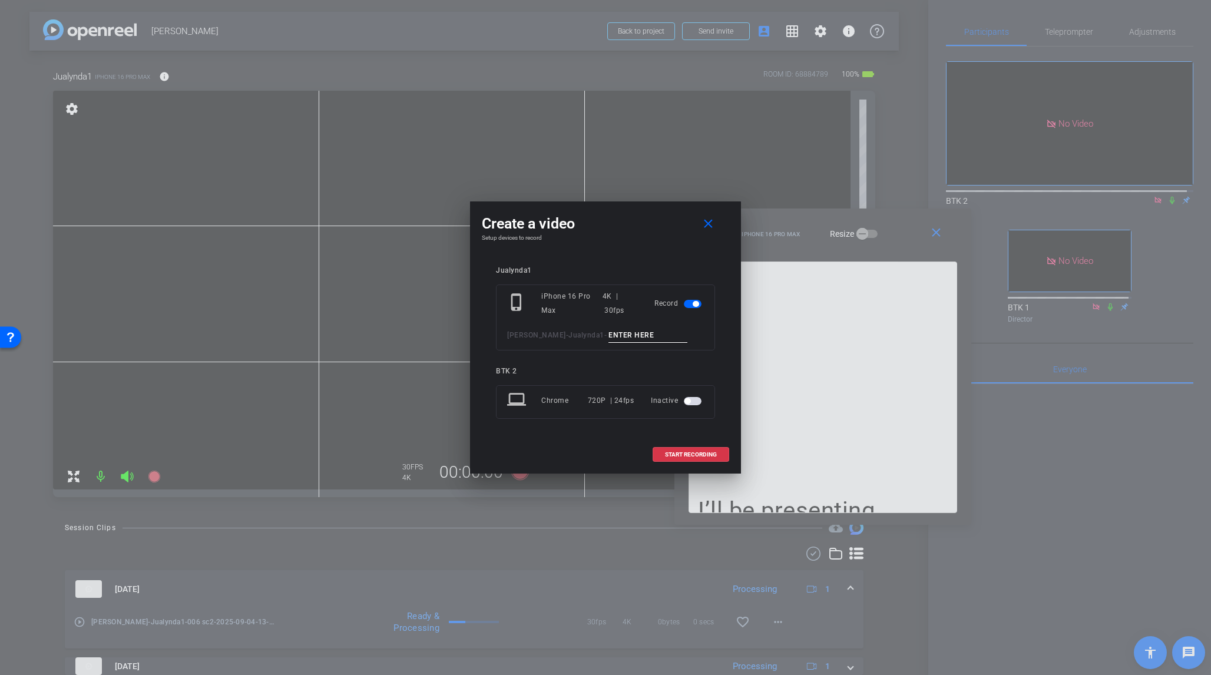
click at [609, 336] on input at bounding box center [648, 335] width 79 height 15
type input "007 sc3-4"
click at [692, 453] on span "START RECORDING" at bounding box center [691, 455] width 52 height 6
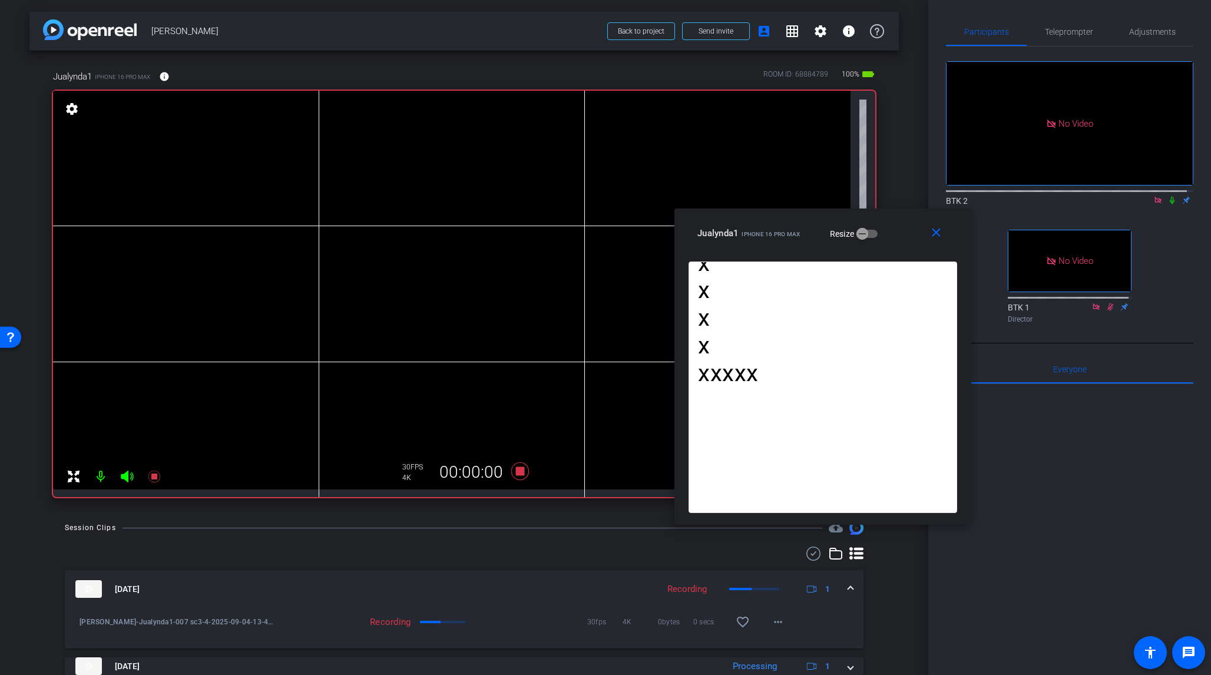
click at [1018, 196] on icon at bounding box center [1172, 200] width 9 height 8
click at [519, 472] on icon at bounding box center [520, 472] width 18 height 18
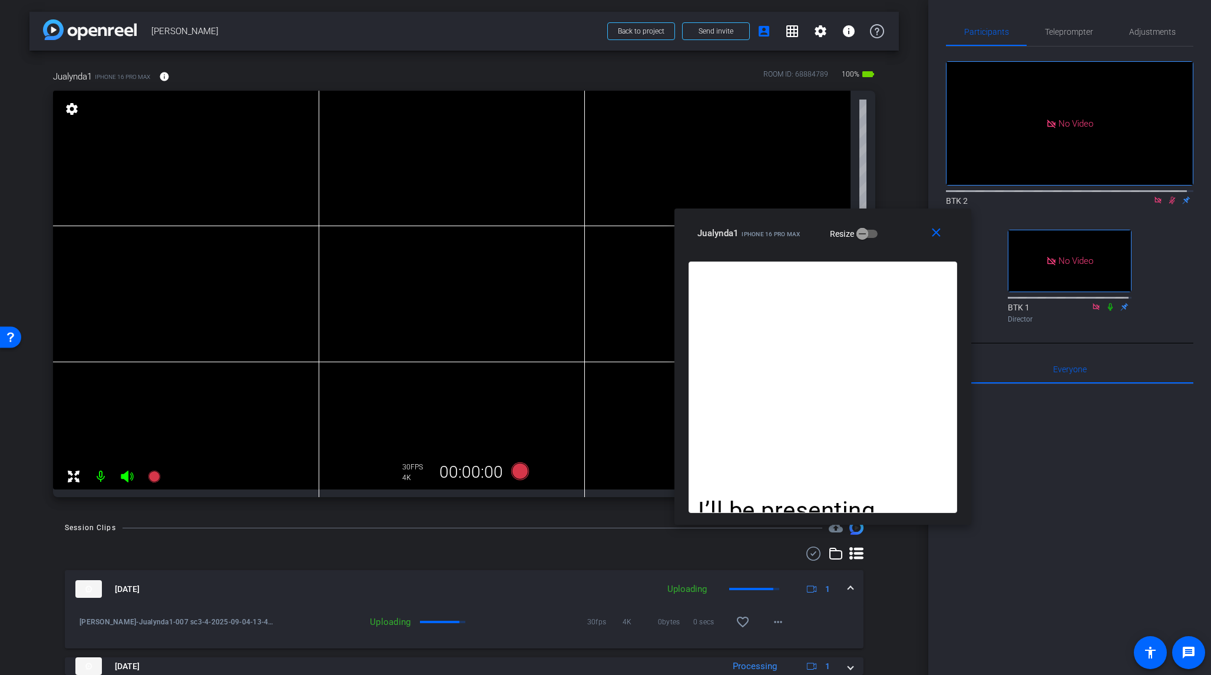
click at [1018, 196] on icon at bounding box center [1172, 200] width 9 height 8
click at [527, 467] on icon at bounding box center [520, 471] width 28 height 21
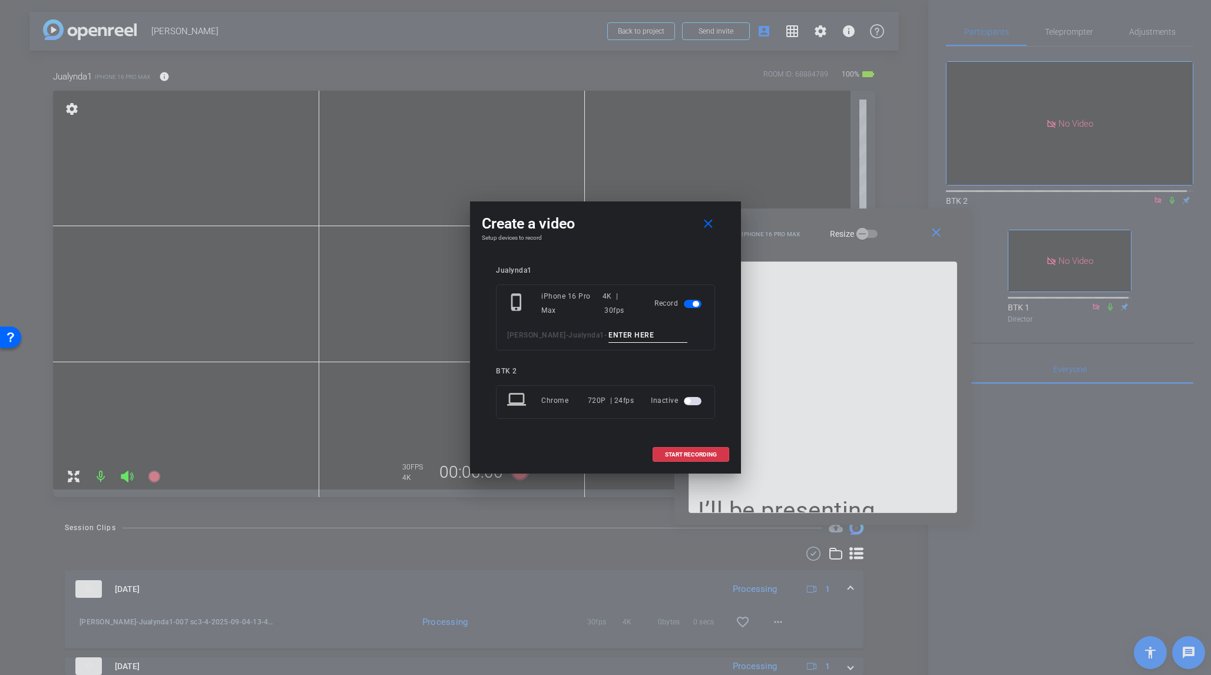
click at [609, 338] on input at bounding box center [648, 335] width 79 height 15
type input "008 sc3-4"
click at [699, 452] on span "START RECORDING" at bounding box center [691, 455] width 52 height 6
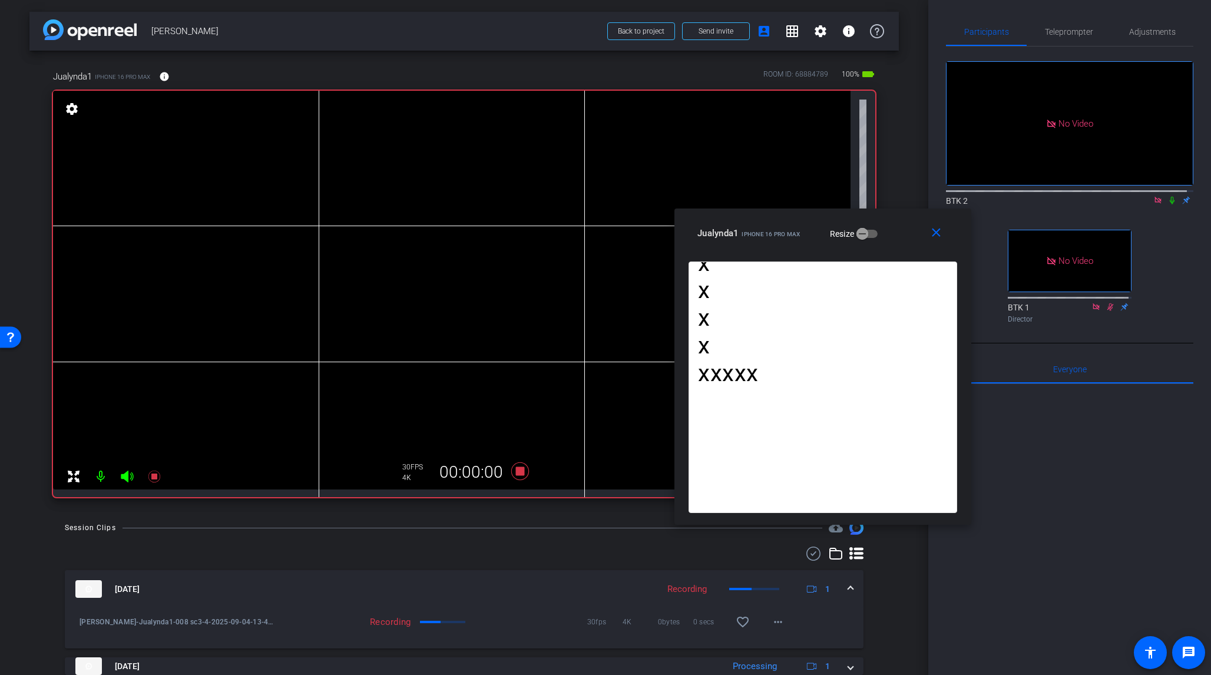
click at [1018, 197] on icon at bounding box center [1172, 201] width 5 height 8
click at [518, 476] on icon at bounding box center [520, 471] width 28 height 21
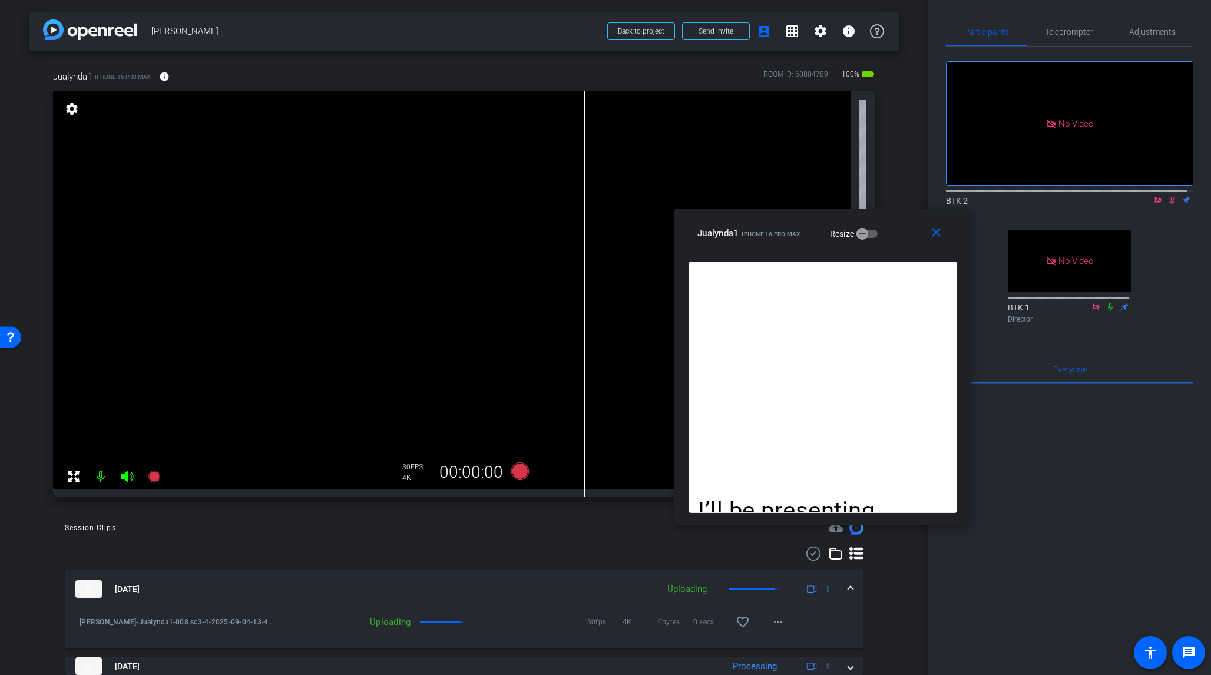
click at [1018, 196] on icon at bounding box center [1172, 200] width 9 height 8
click at [1018, 31] on span "Teleprompter" at bounding box center [1069, 32] width 48 height 8
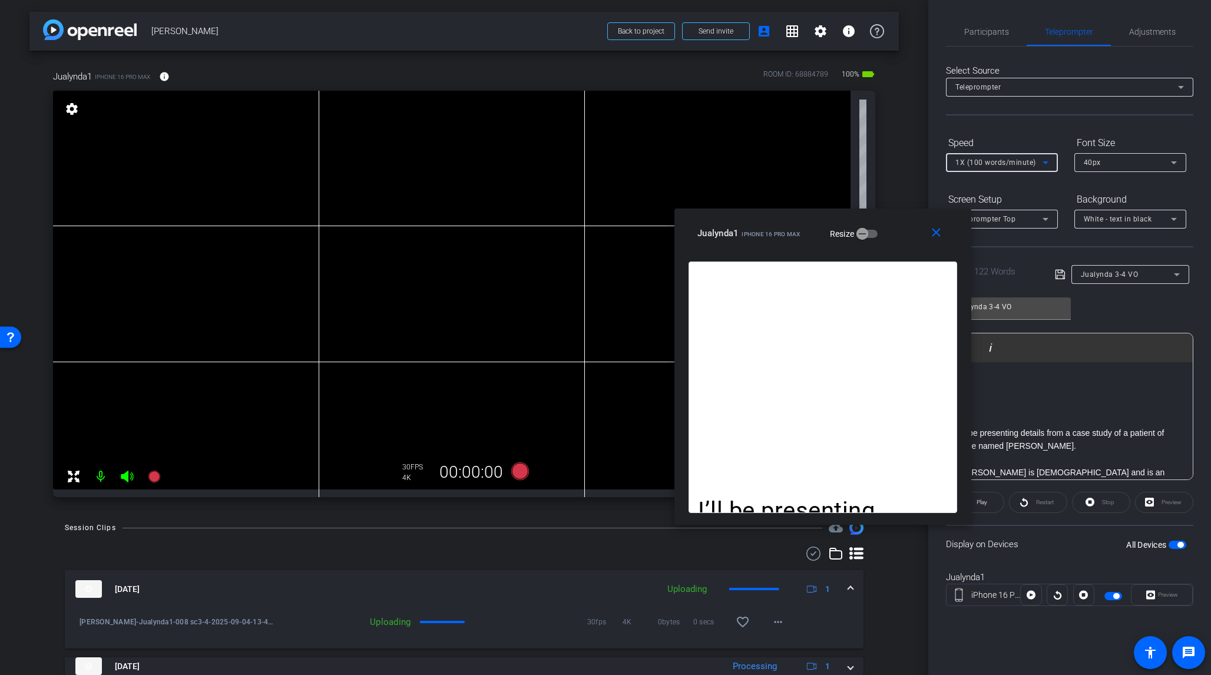
click at [1018, 162] on icon at bounding box center [1046, 162] width 6 height 3
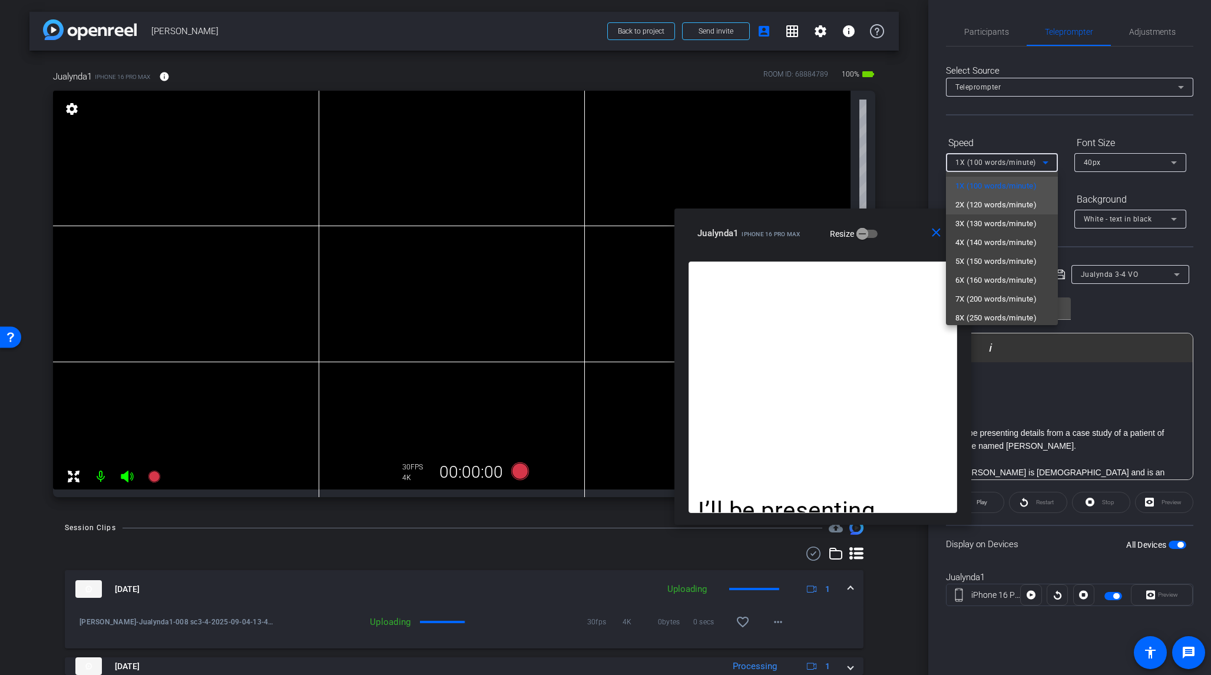
click at [1018, 209] on span "2X (120 words/minute)" at bounding box center [996, 205] width 81 height 14
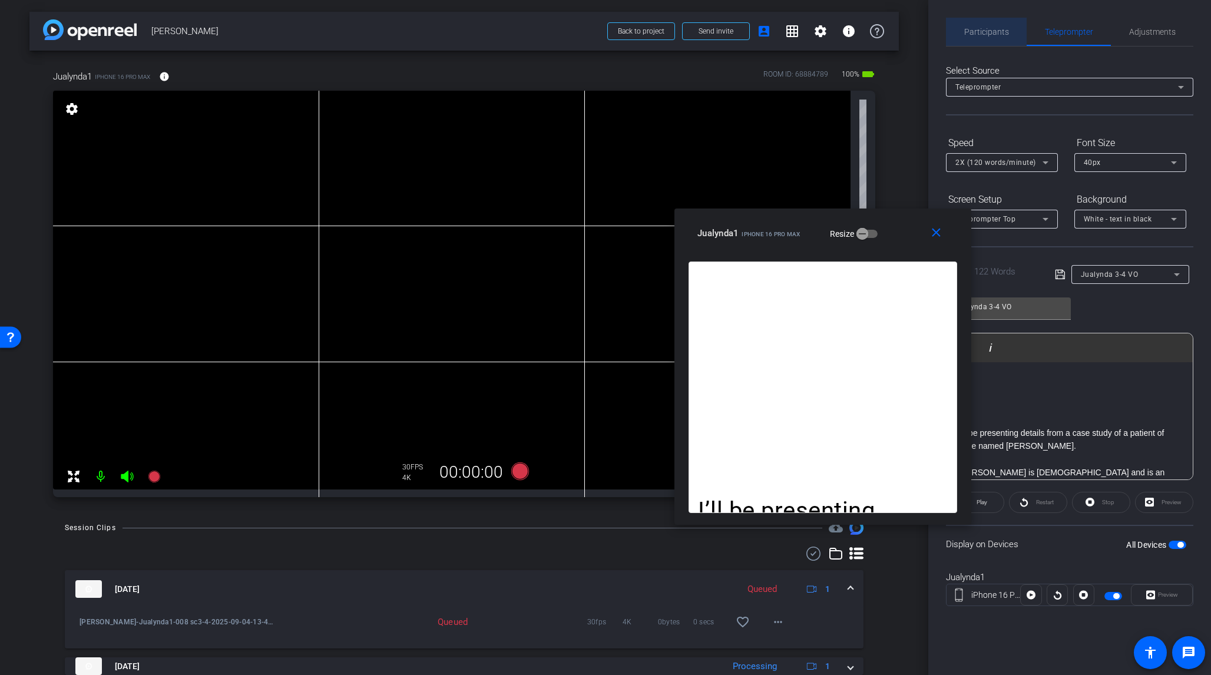
click at [995, 31] on span "Participants" at bounding box center [987, 32] width 45 height 8
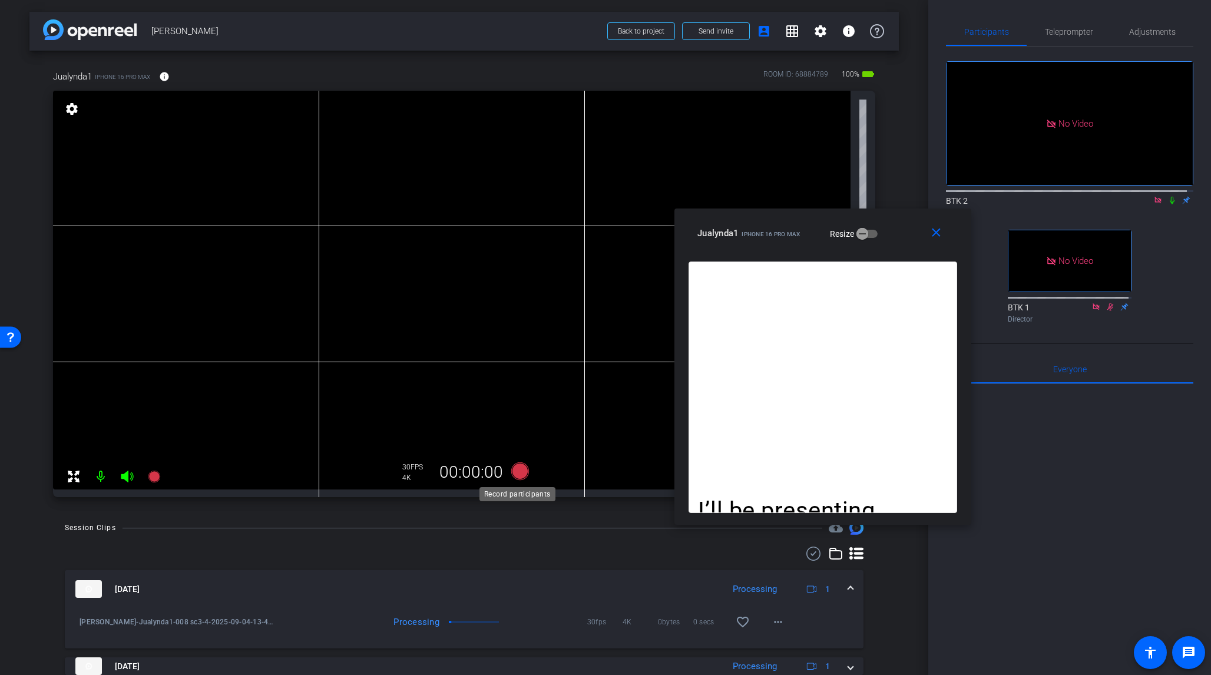
click at [518, 471] on icon at bounding box center [520, 472] width 18 height 18
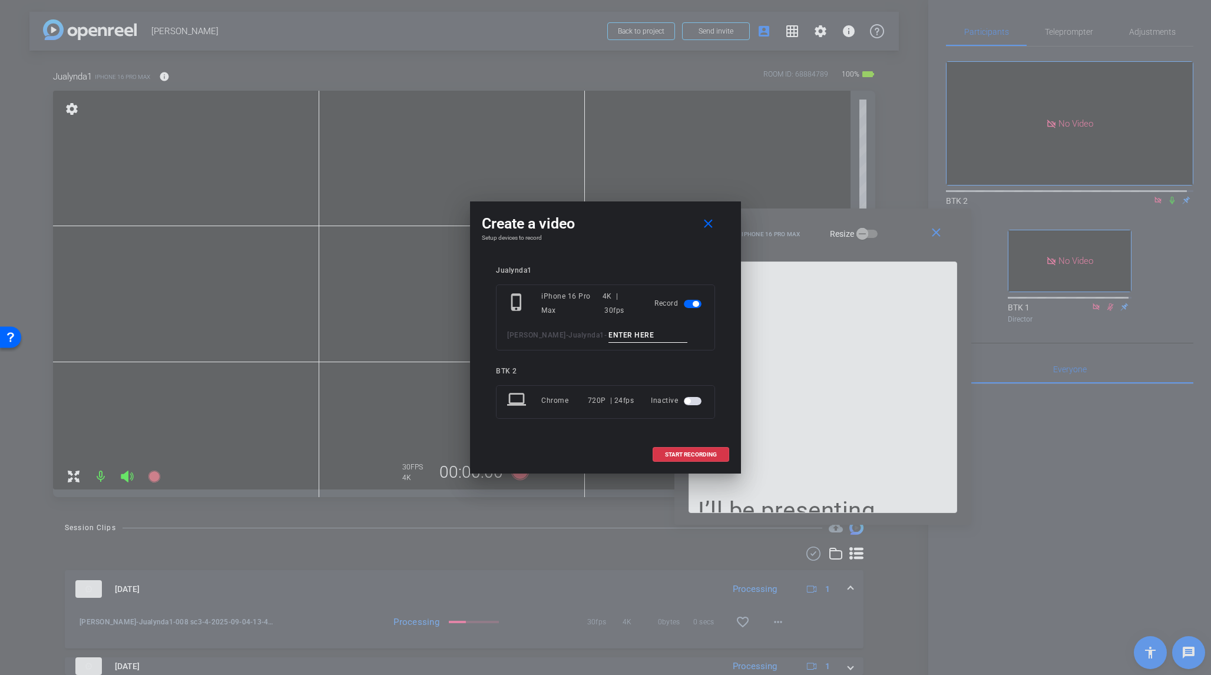
click at [609, 336] on input at bounding box center [648, 335] width 79 height 15
type input "009 sc3-4"
click at [712, 455] on span "START RECORDING" at bounding box center [691, 455] width 52 height 6
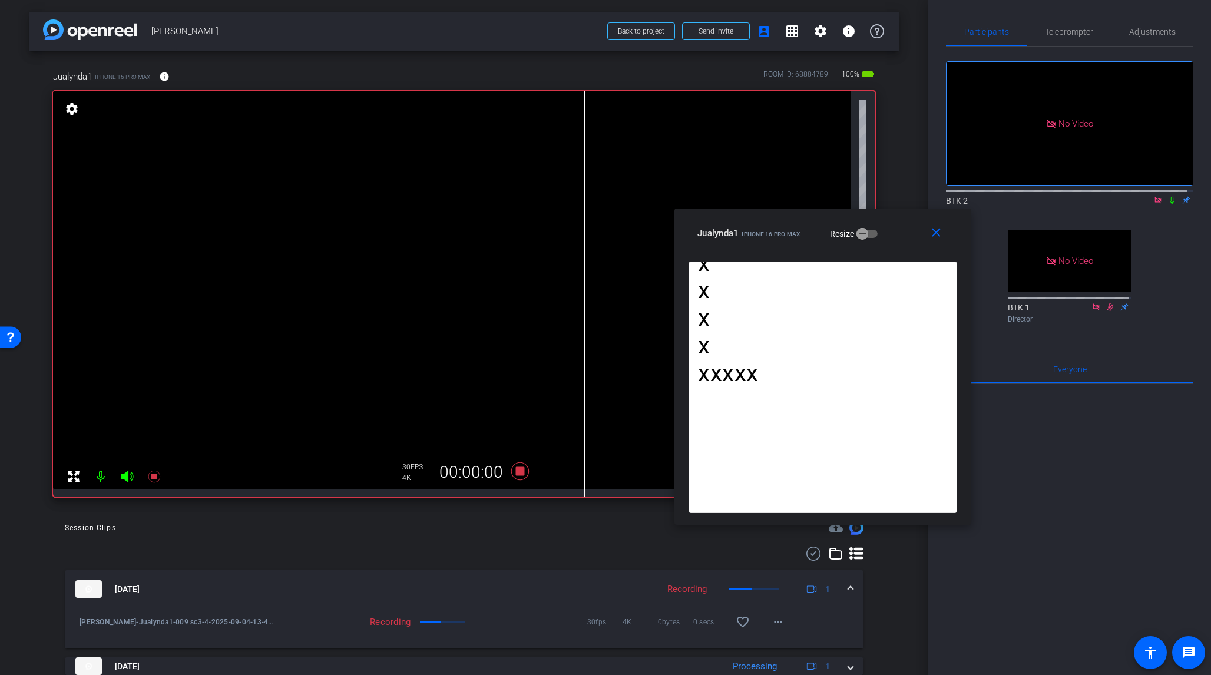
click at [1018, 196] on icon at bounding box center [1172, 200] width 9 height 8
click at [514, 470] on icon at bounding box center [520, 472] width 18 height 18
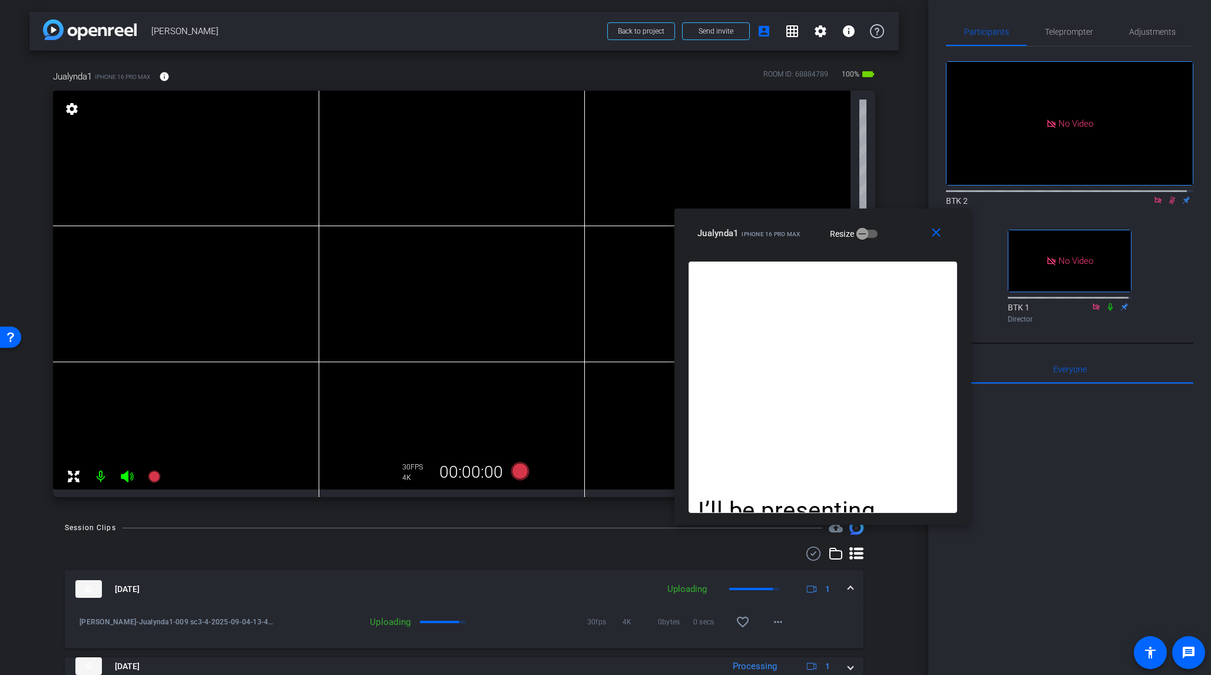
click at [1018, 197] on icon at bounding box center [1173, 201] width 6 height 8
click at [520, 474] on icon at bounding box center [520, 472] width 18 height 18
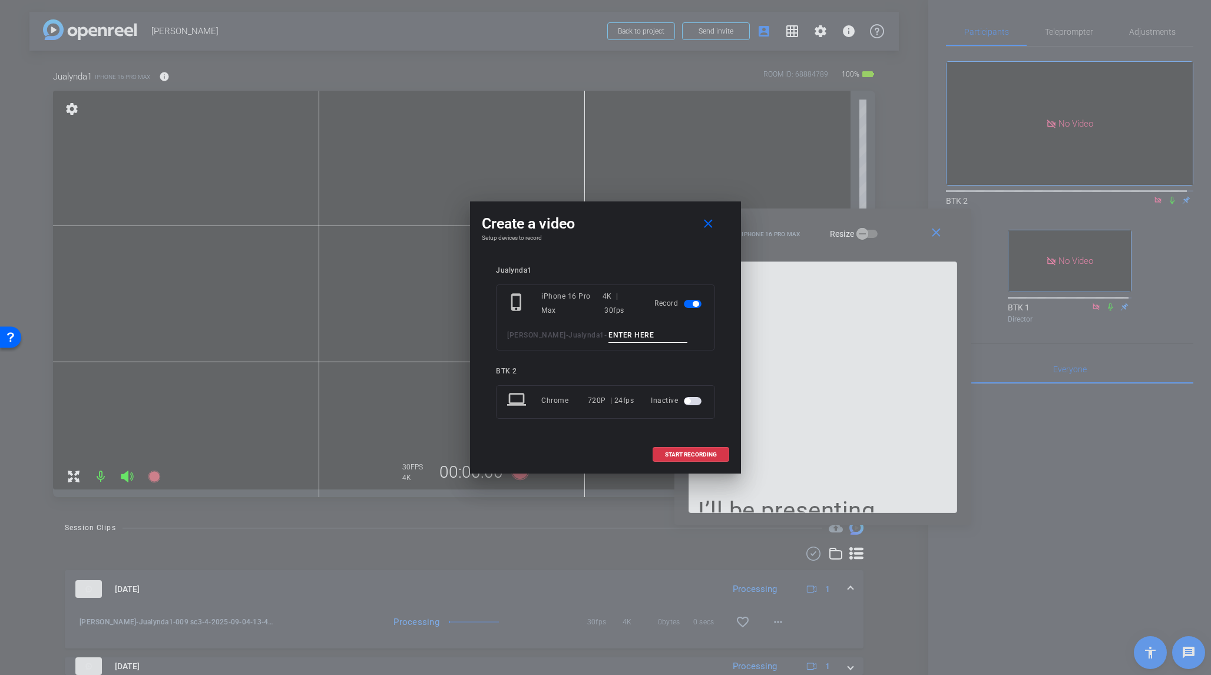
click at [609, 335] on input at bounding box center [648, 335] width 79 height 15
type input "010 sc3-4"
click at [704, 453] on span "START RECORDING" at bounding box center [691, 455] width 52 height 6
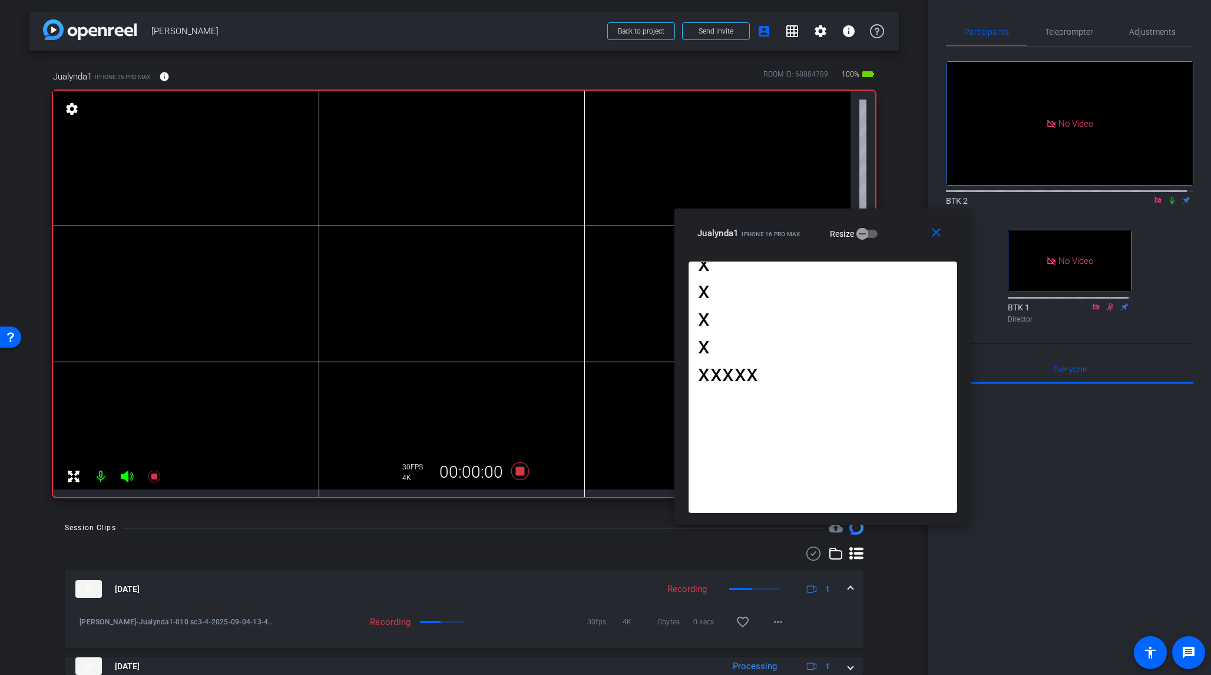
click at [1018, 196] on icon at bounding box center [1172, 200] width 9 height 8
click at [513, 470] on icon at bounding box center [520, 472] width 18 height 18
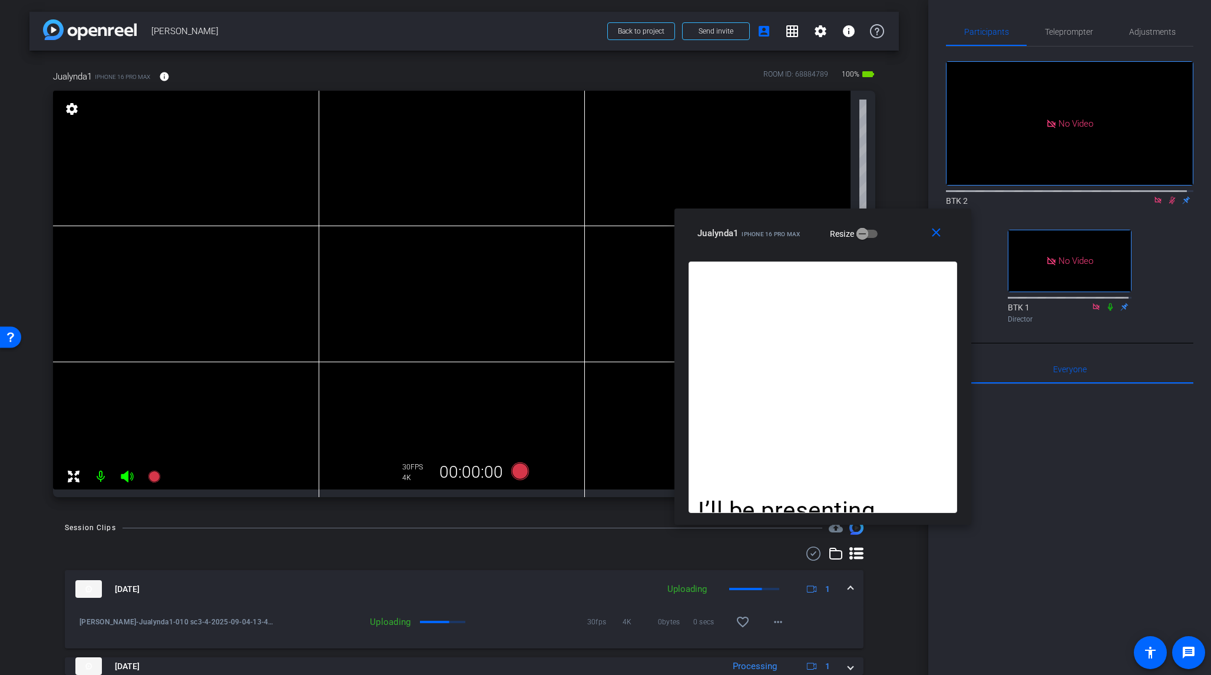
click at [1018, 197] on icon at bounding box center [1173, 201] width 6 height 8
click at [521, 476] on icon at bounding box center [520, 472] width 18 height 18
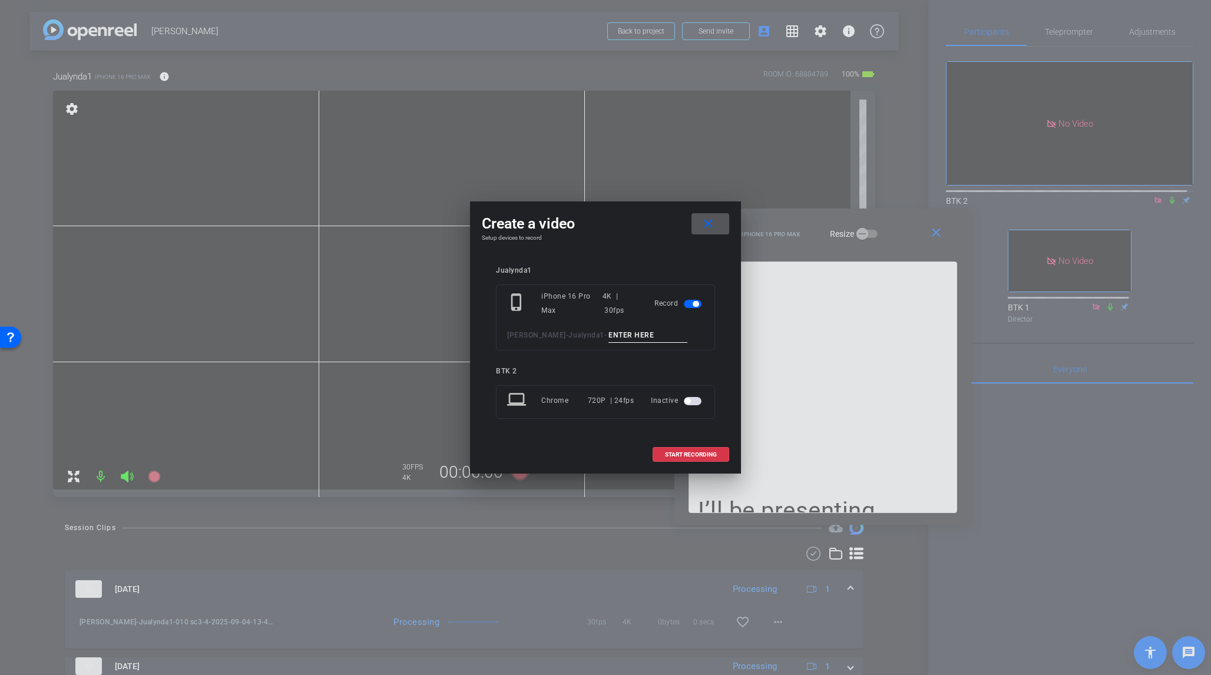
click at [609, 334] on input at bounding box center [648, 335] width 79 height 15
type input "011 sc3-4"
click at [706, 453] on span "START RECORDING" at bounding box center [691, 455] width 52 height 6
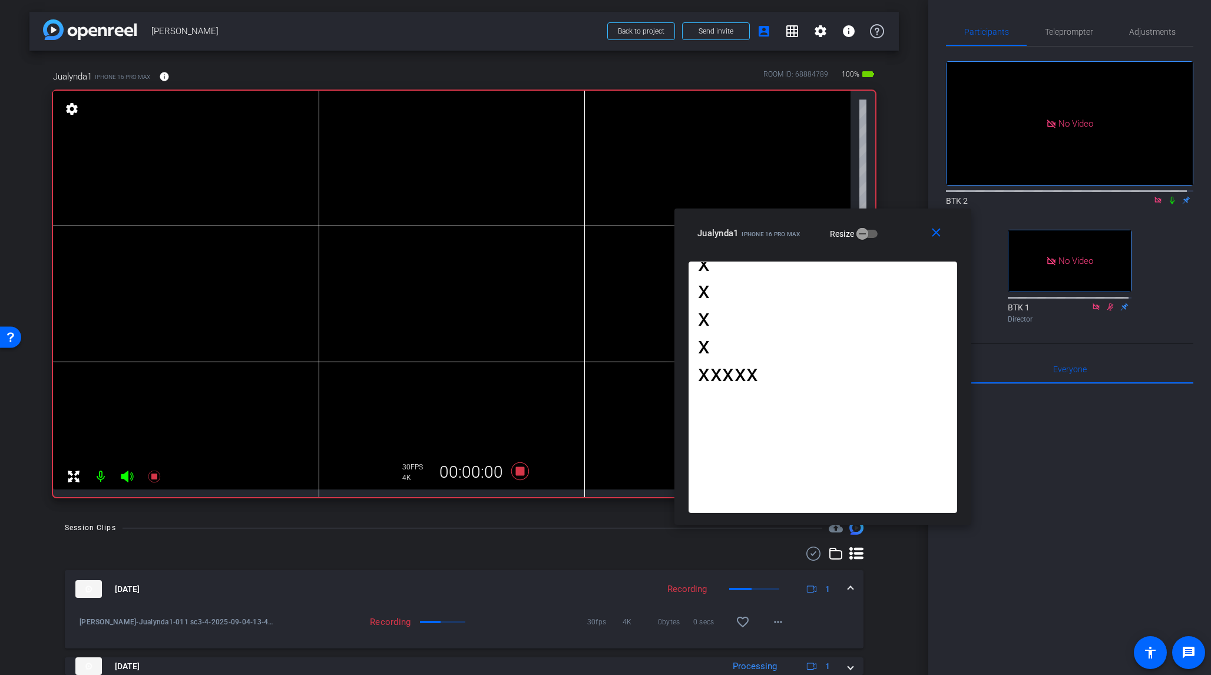
click at [1018, 196] on icon at bounding box center [1172, 200] width 9 height 8
click at [518, 471] on icon at bounding box center [520, 472] width 18 height 18
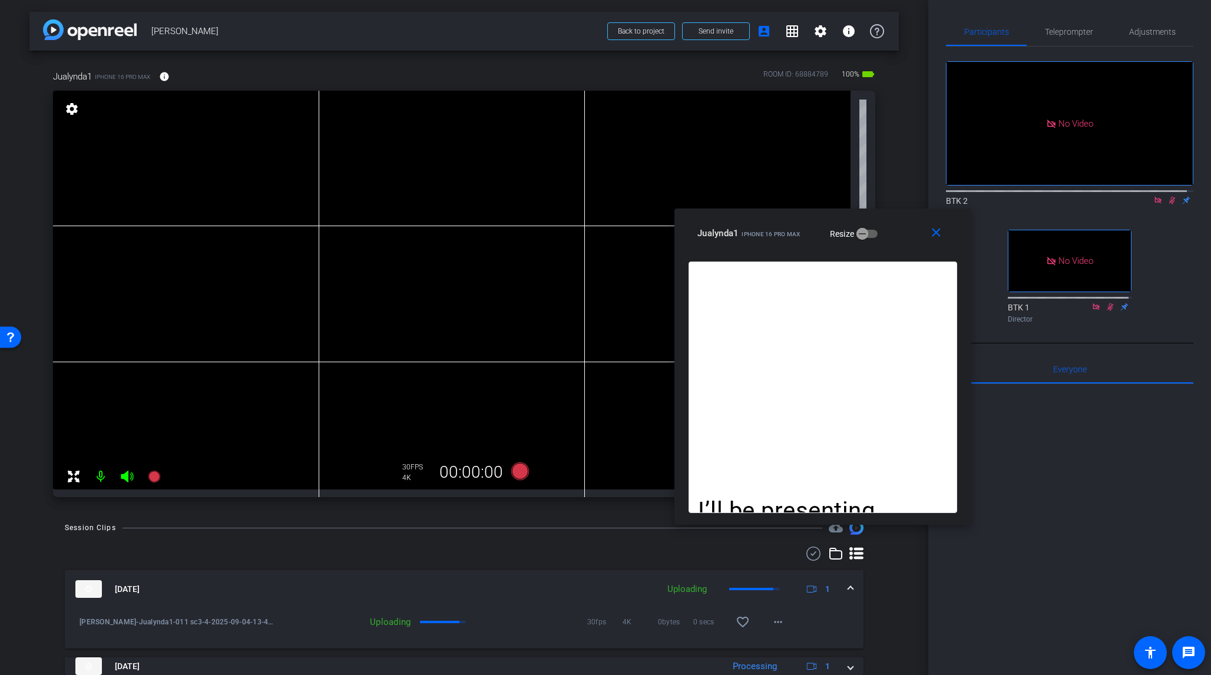
click at [1018, 196] on icon at bounding box center [1172, 200] width 9 height 8
click at [520, 473] on icon at bounding box center [520, 472] width 18 height 18
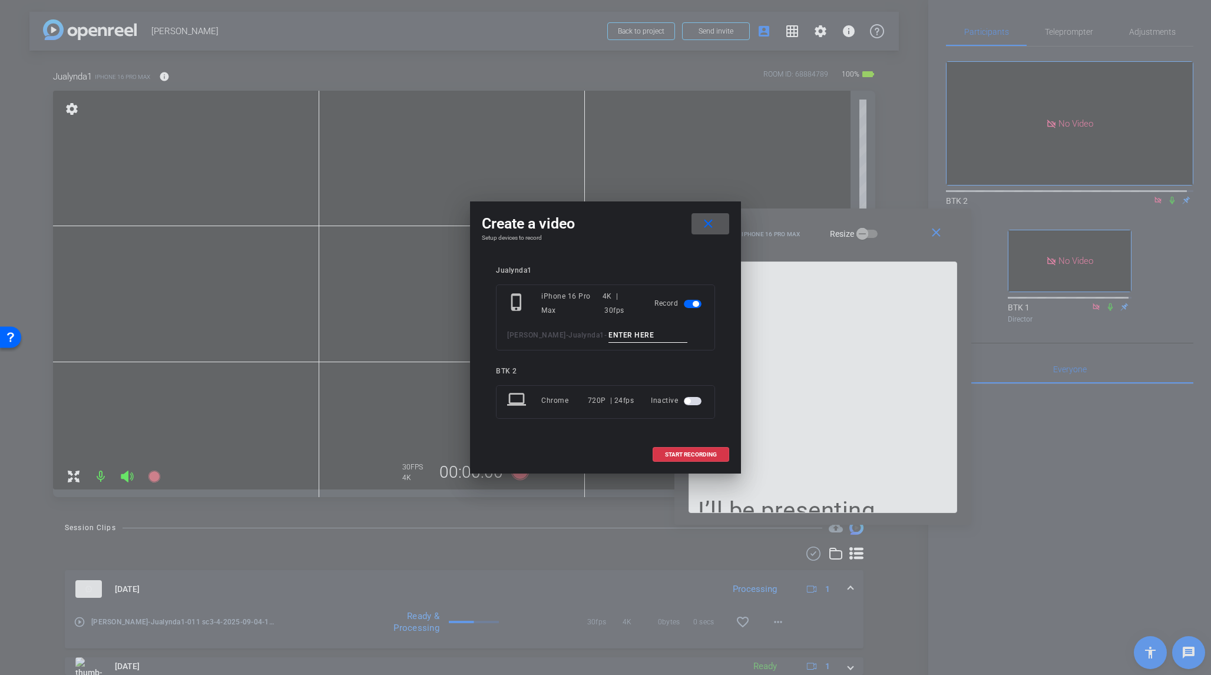
click at [609, 335] on input at bounding box center [648, 335] width 79 height 15
type input "012 sc3-4 pu 3 paras"
click at [703, 452] on span "START RECORDING" at bounding box center [691, 455] width 52 height 6
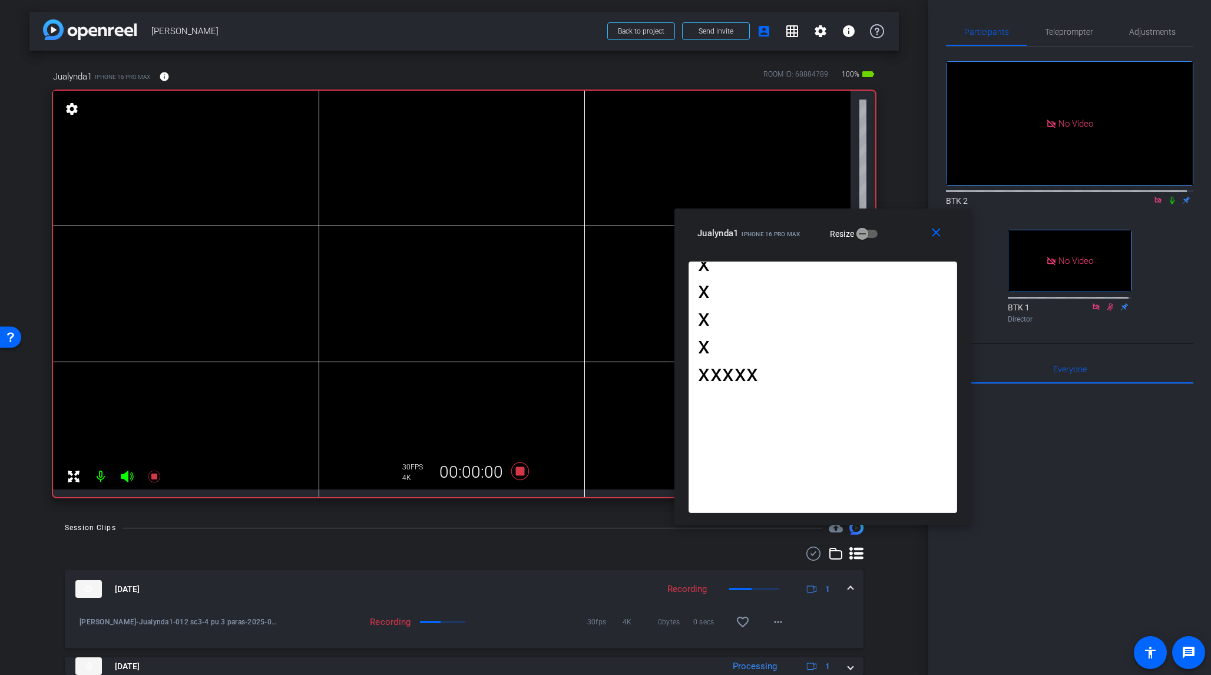
click at [1018, 196] on icon at bounding box center [1172, 200] width 9 height 8
click at [519, 471] on icon at bounding box center [520, 472] width 18 height 18
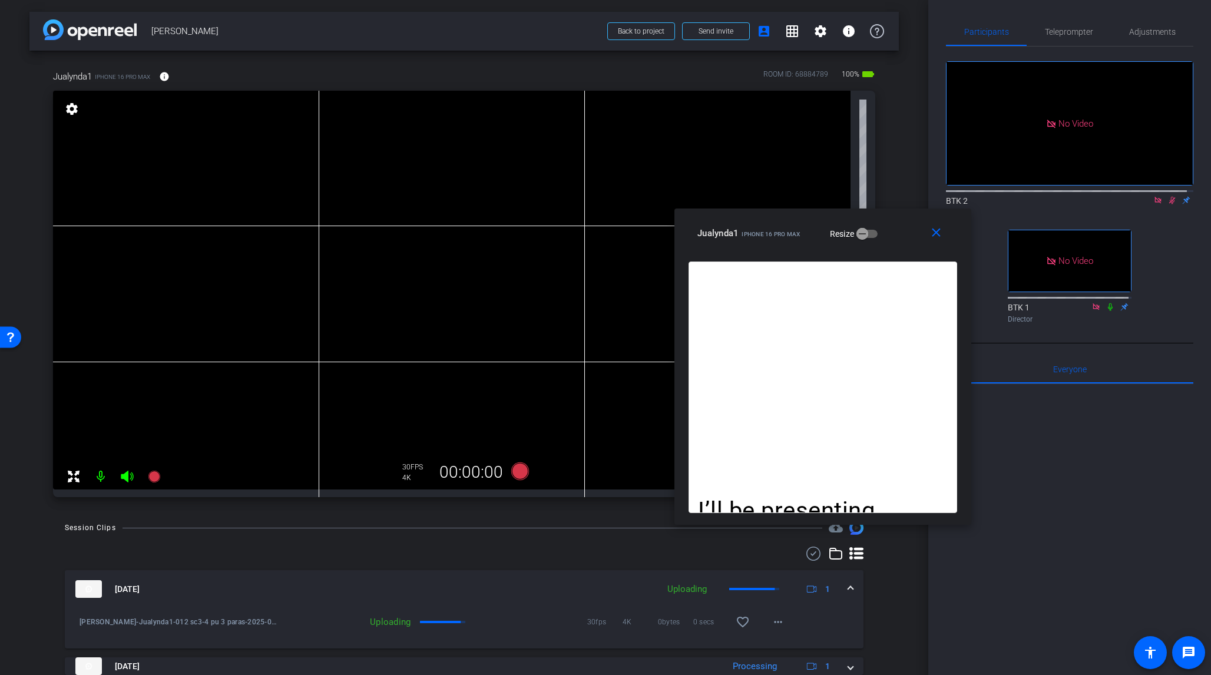
click at [1018, 196] on icon at bounding box center [1172, 200] width 9 height 8
click at [1018, 32] on span "Teleprompter" at bounding box center [1069, 32] width 48 height 8
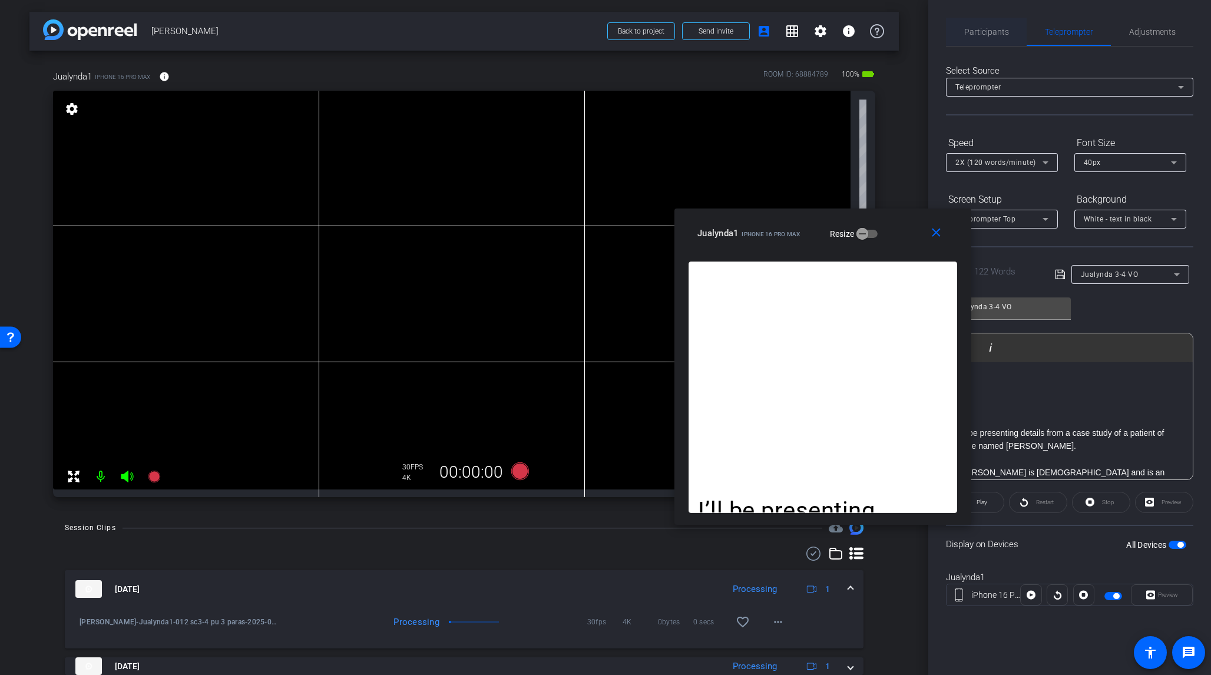
click at [982, 29] on span "Participants" at bounding box center [987, 32] width 45 height 8
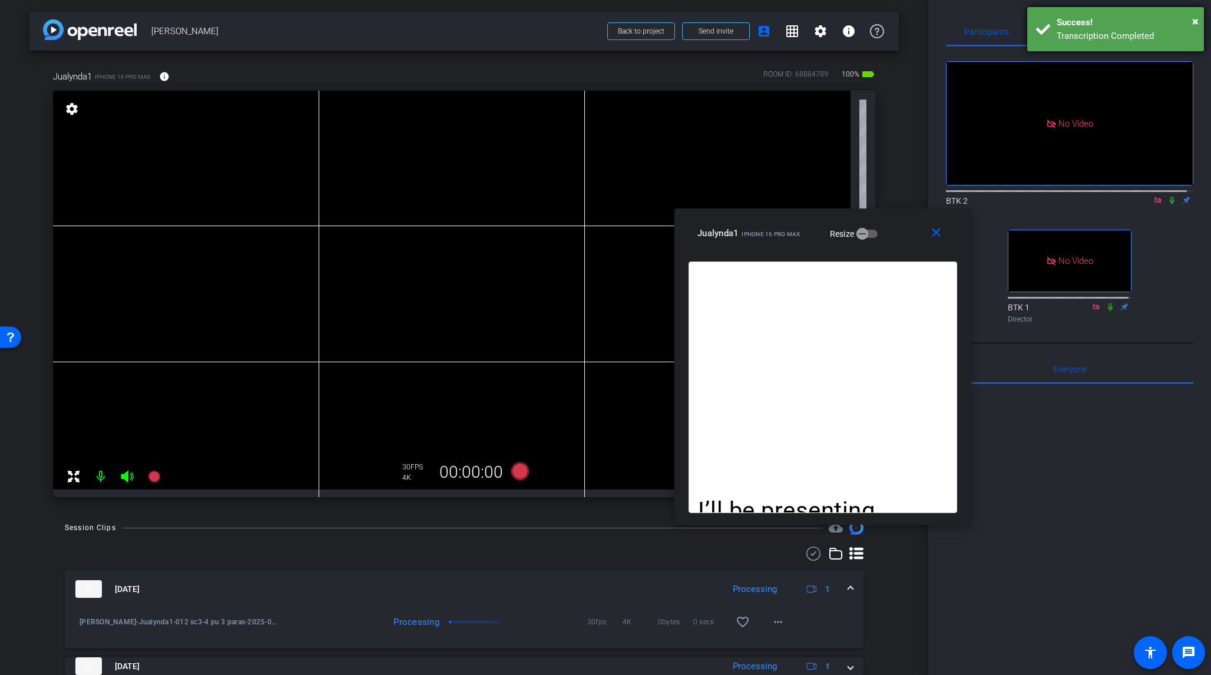
click at [1018, 21] on div "× Success! Transcription Completed" at bounding box center [1116, 29] width 177 height 44
click at [1018, 28] on span "Teleprompter" at bounding box center [1069, 32] width 48 height 8
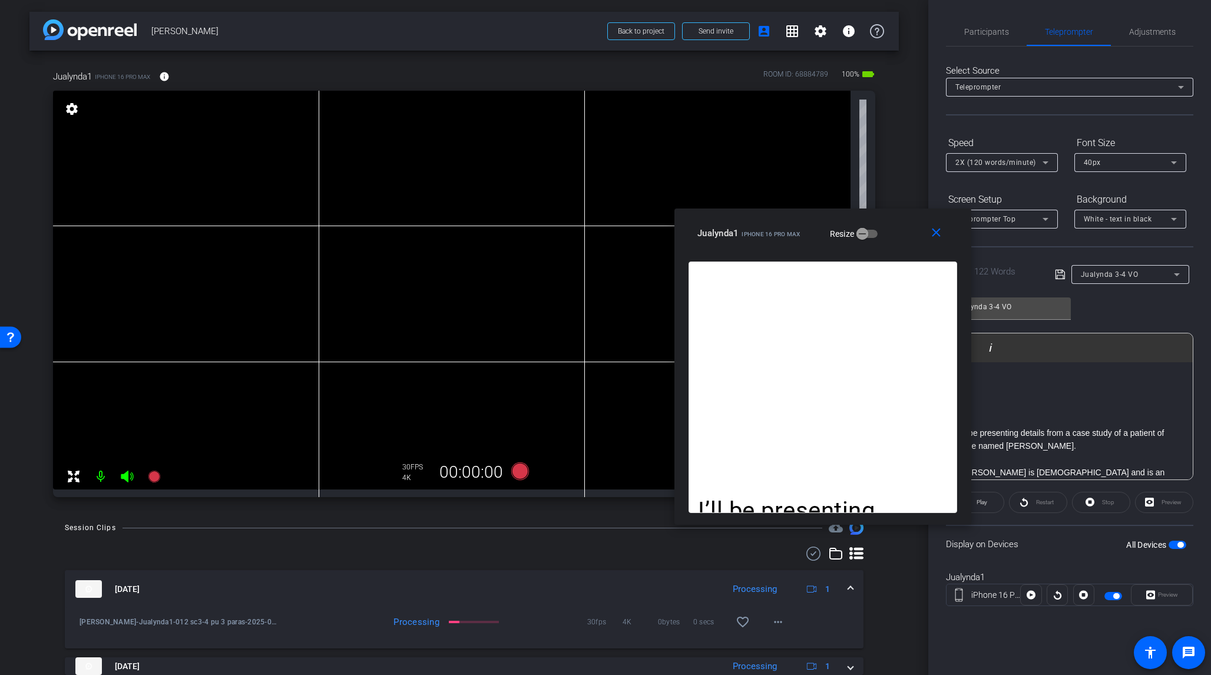
click at [1018, 274] on icon at bounding box center [1177, 274] width 6 height 3
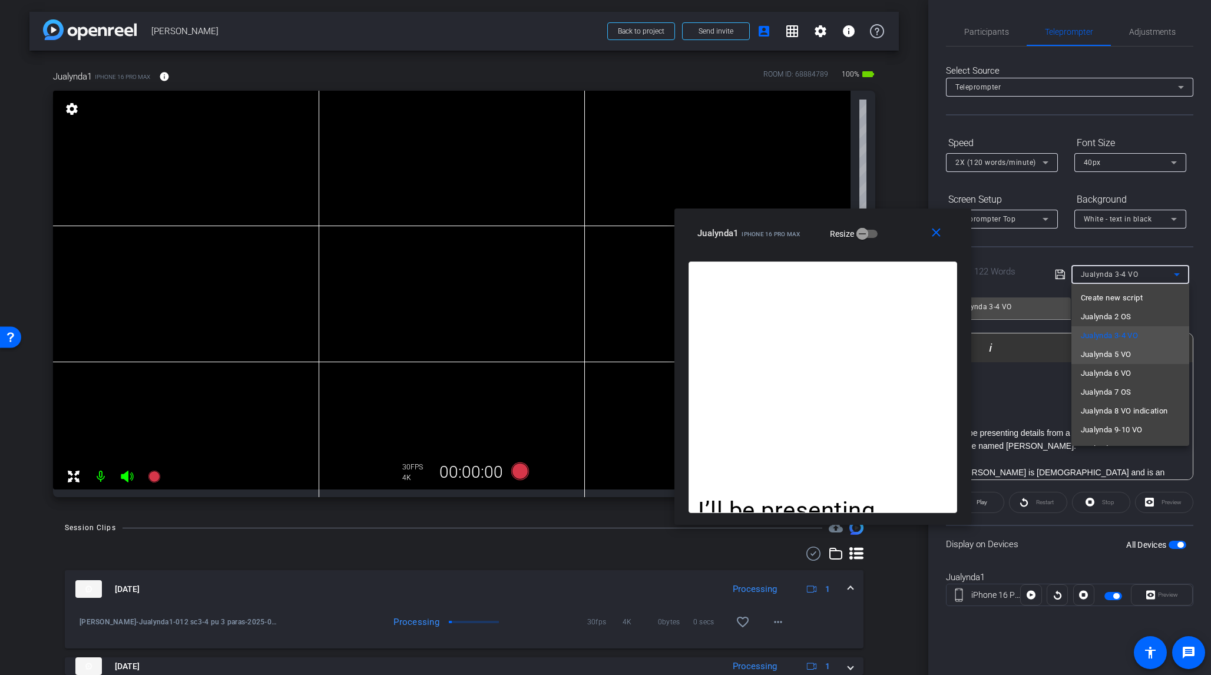
click at [1018, 352] on mat-option "Jualynda 5 VO" at bounding box center [1131, 354] width 118 height 19
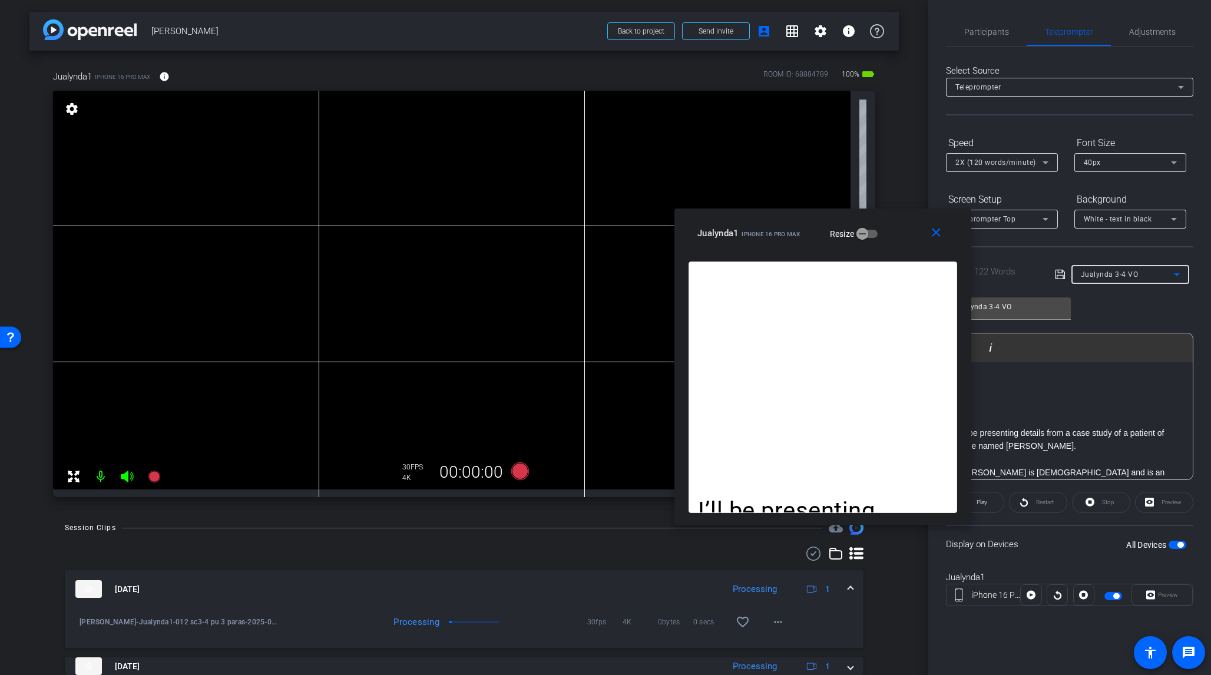
type input "Jualynda 5 VO"
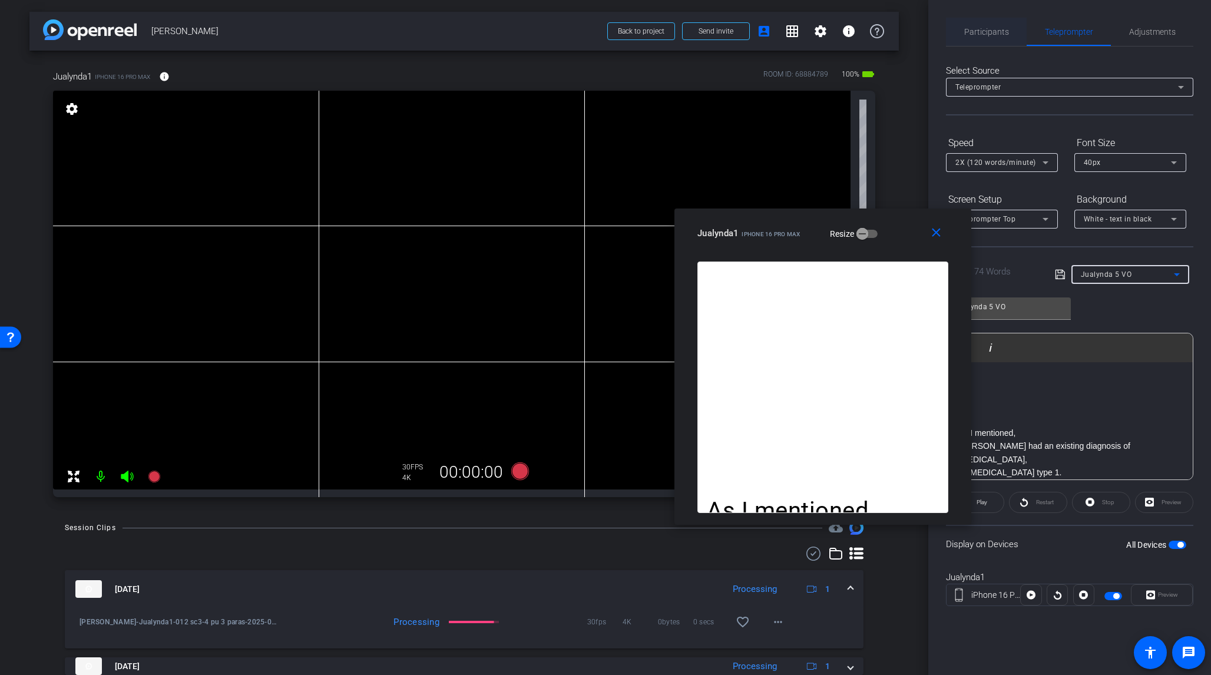
click at [983, 29] on span "Participants" at bounding box center [987, 32] width 45 height 8
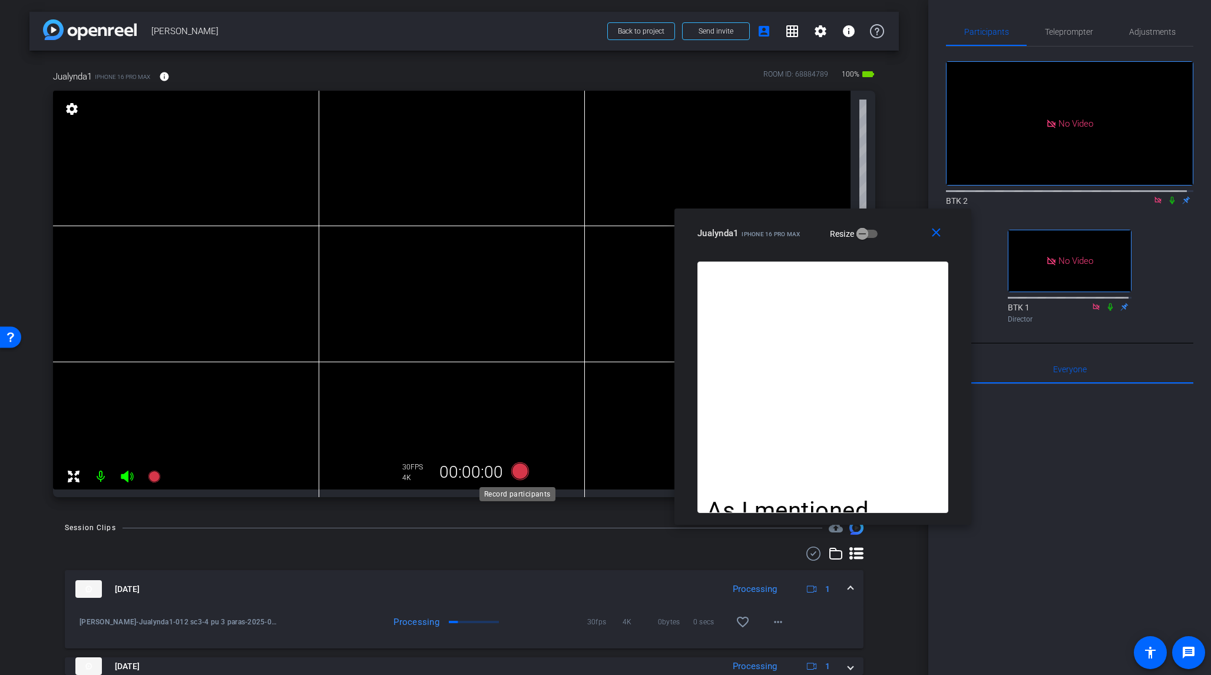
click at [522, 471] on icon at bounding box center [520, 472] width 18 height 18
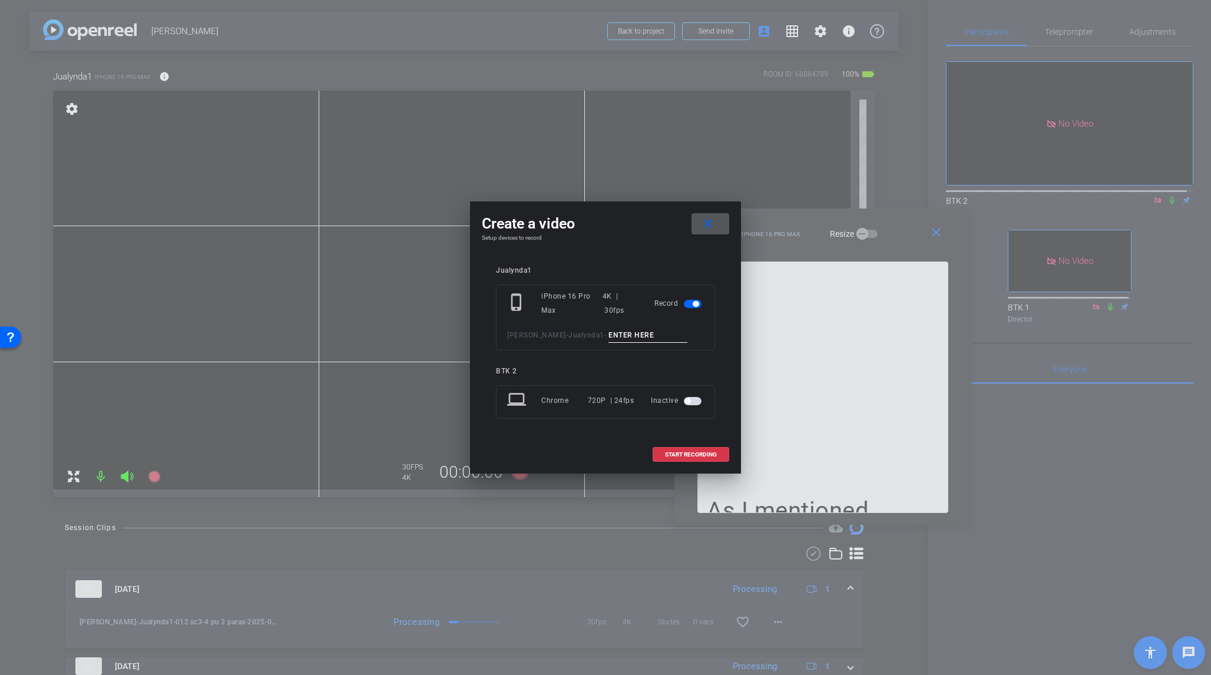
click at [609, 334] on input at bounding box center [648, 335] width 79 height 15
type input "013 sc5"
click at [702, 453] on span "START RECORDING" at bounding box center [691, 455] width 52 height 6
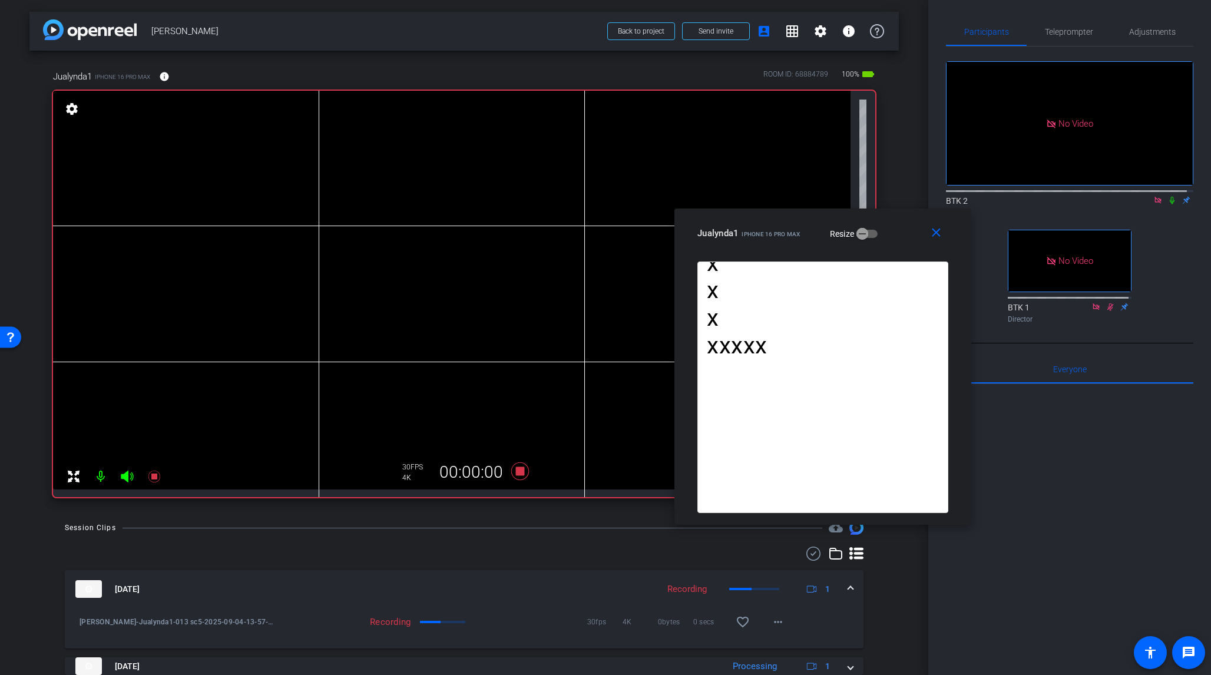
click at [1018, 196] on icon at bounding box center [1172, 200] width 9 height 8
click at [511, 472] on icon at bounding box center [520, 471] width 28 height 21
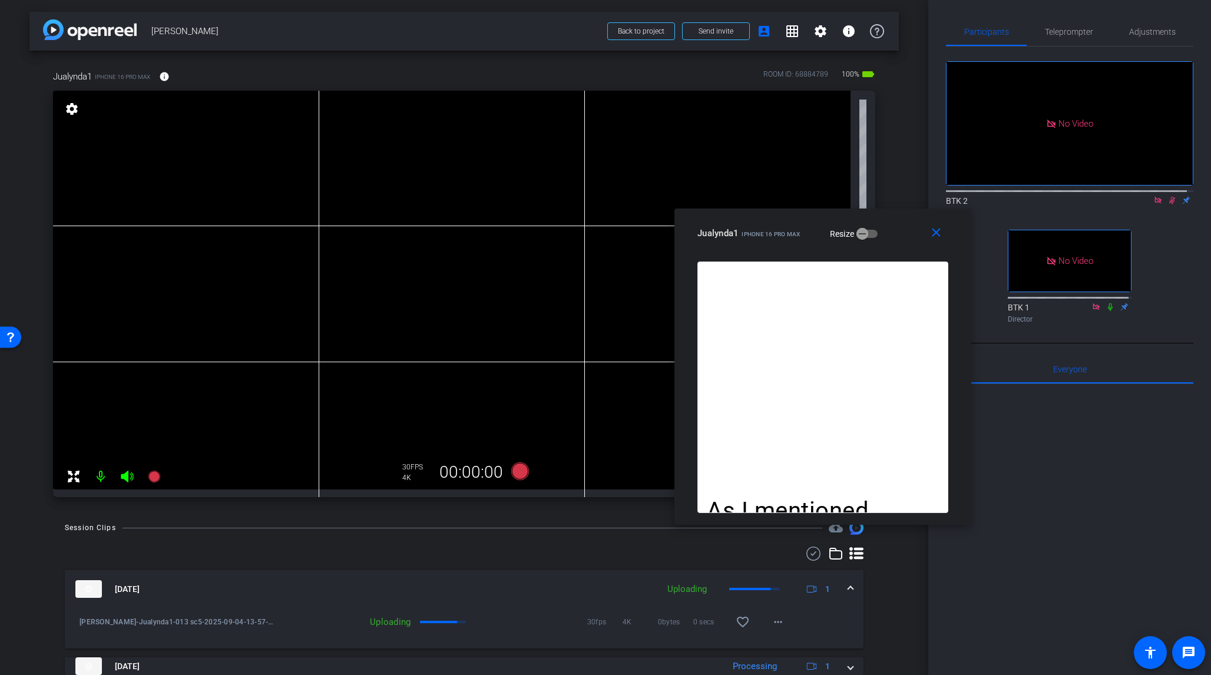
click at [1018, 197] on icon at bounding box center [1173, 201] width 6 height 8
click at [521, 470] on icon at bounding box center [520, 472] width 18 height 18
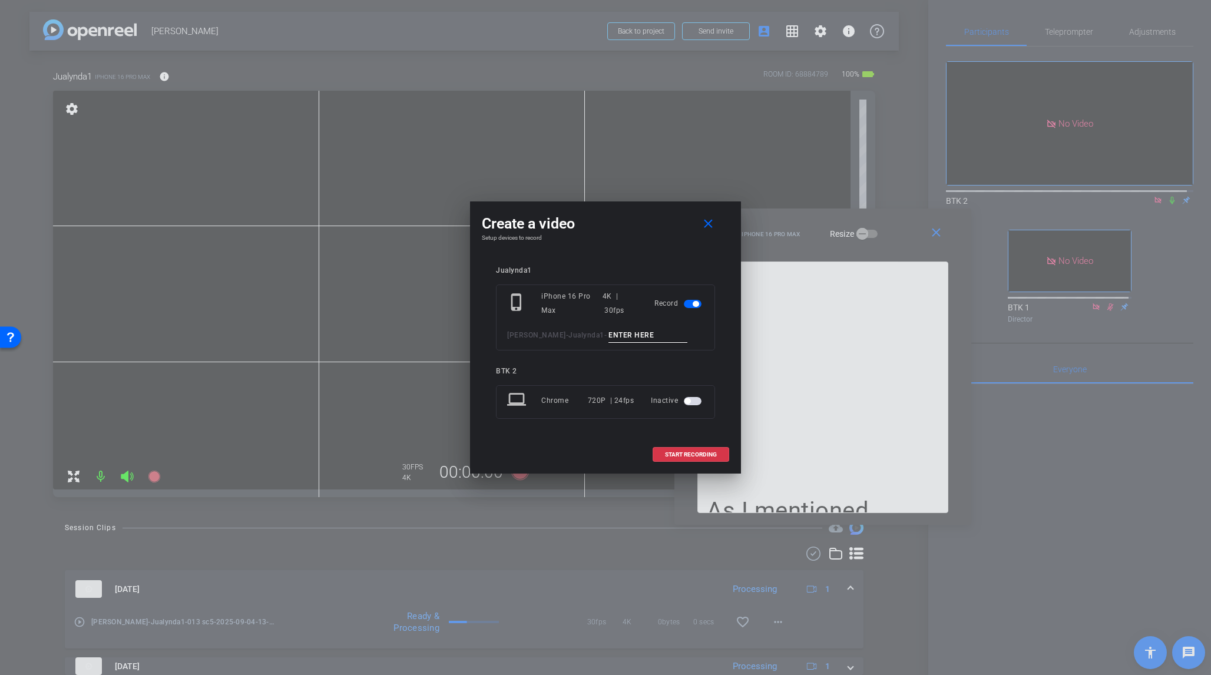
click at [609, 333] on input at bounding box center [648, 335] width 79 height 15
type input "014 sc5"
click at [710, 453] on span "START RECORDING" at bounding box center [691, 455] width 52 height 6
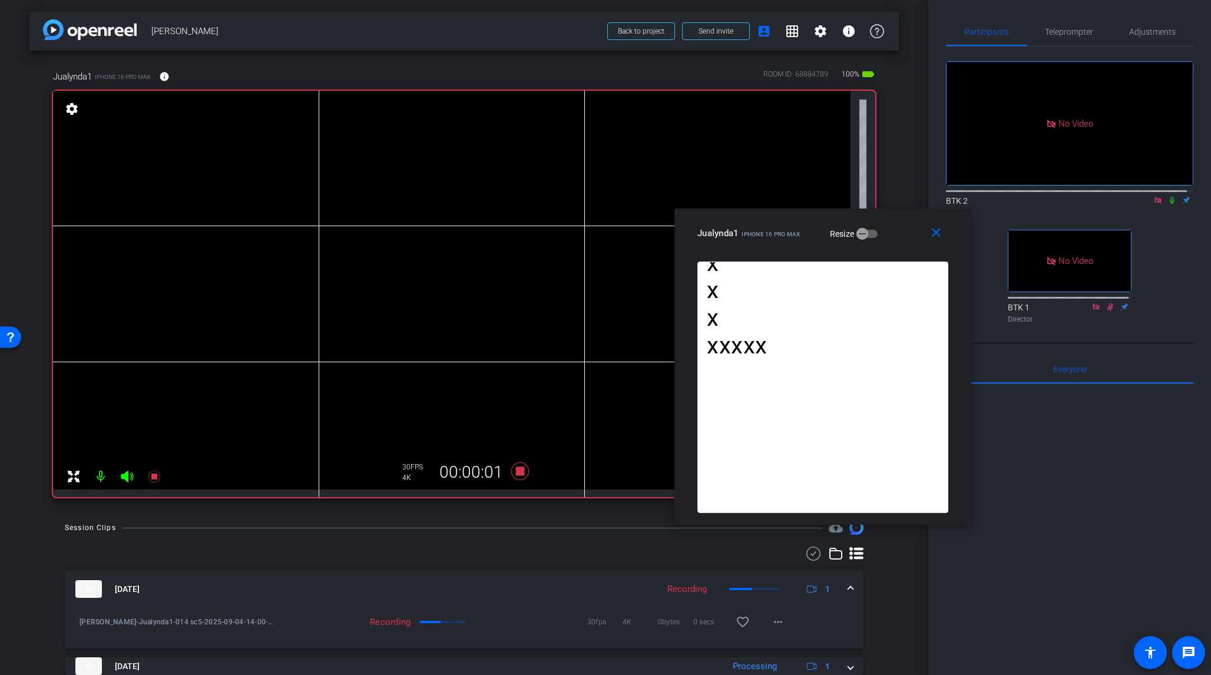
click at [1018, 196] on icon at bounding box center [1172, 200] width 9 height 8
click at [517, 473] on icon at bounding box center [520, 472] width 18 height 18
click at [1018, 196] on icon at bounding box center [1172, 200] width 9 height 8
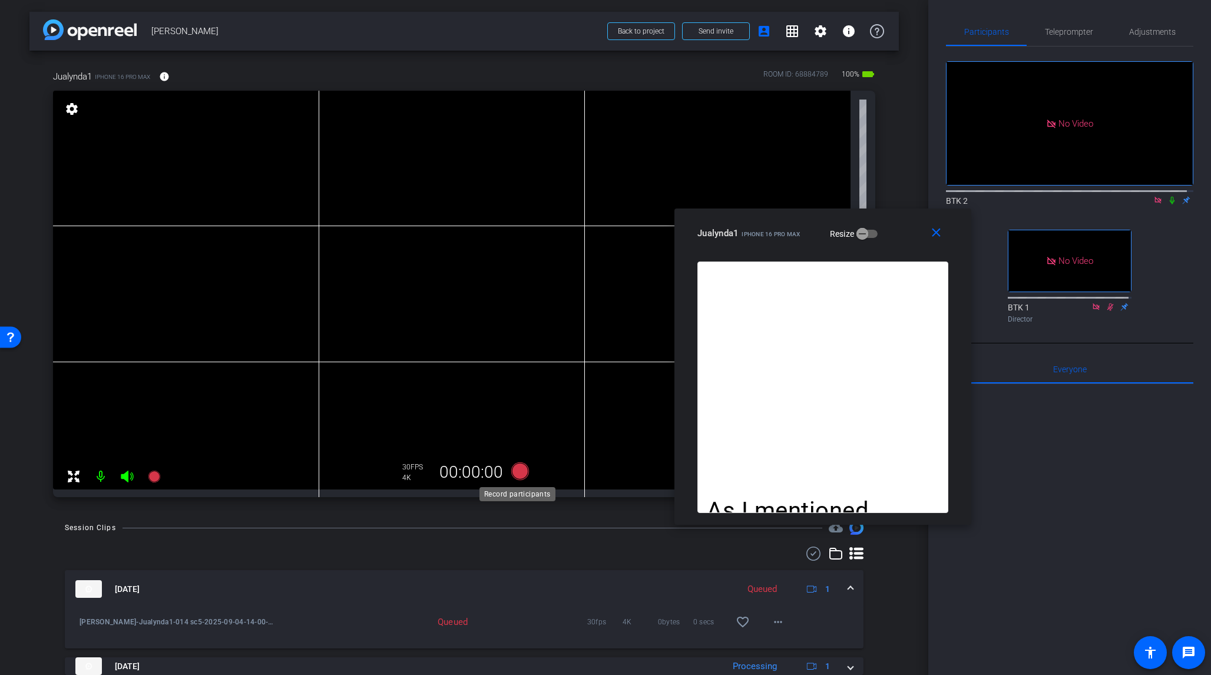
click at [516, 467] on icon at bounding box center [520, 472] width 18 height 18
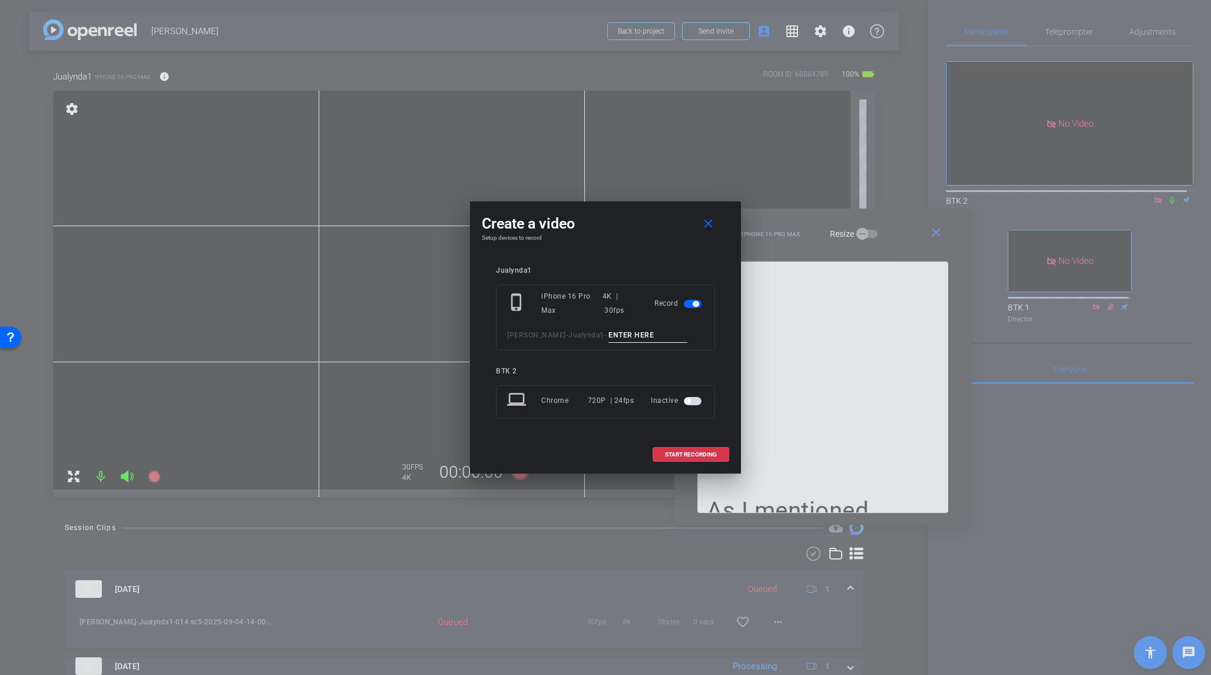
click at [609, 338] on input at bounding box center [648, 335] width 79 height 15
type input "015 sc5"
click at [698, 454] on span "START RECORDING" at bounding box center [691, 455] width 52 height 6
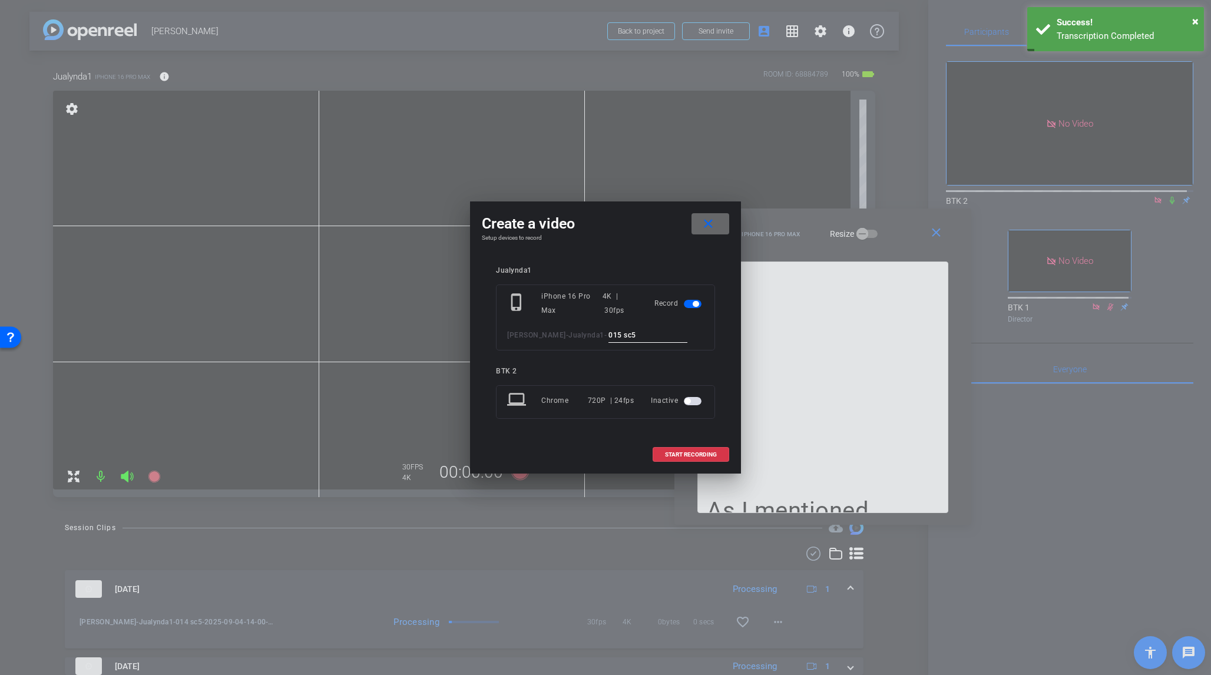
click at [709, 221] on mat-icon "close" at bounding box center [708, 224] width 15 height 15
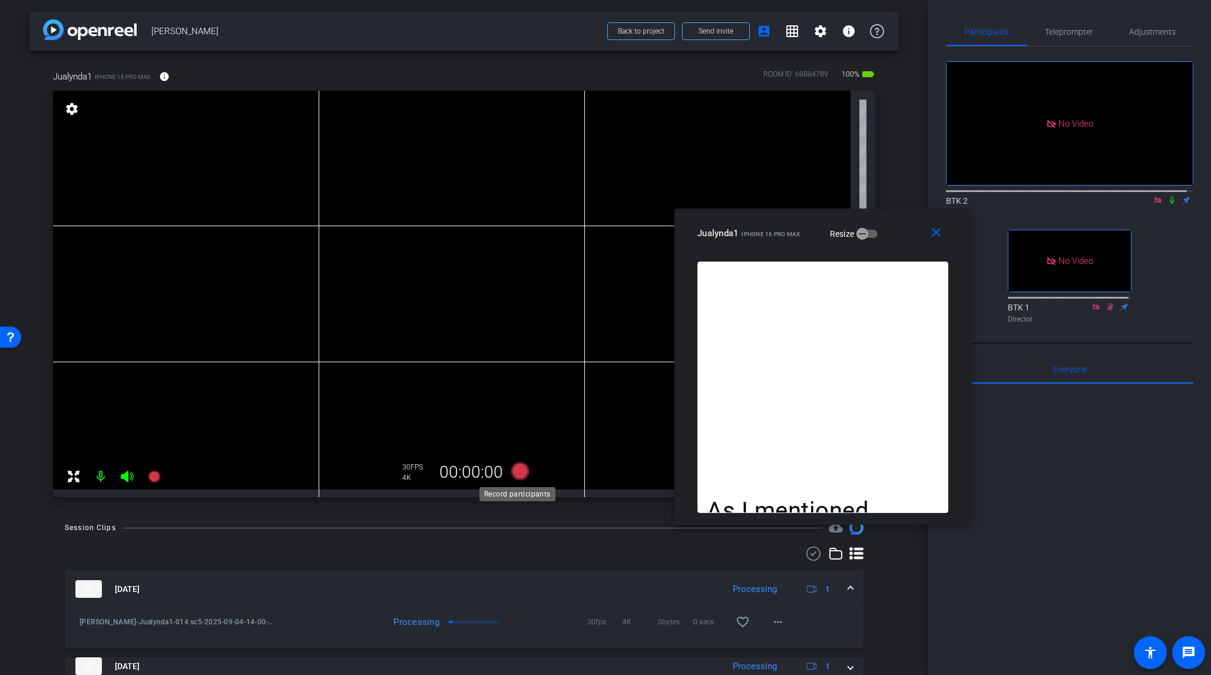
click at [517, 477] on icon at bounding box center [520, 472] width 18 height 18
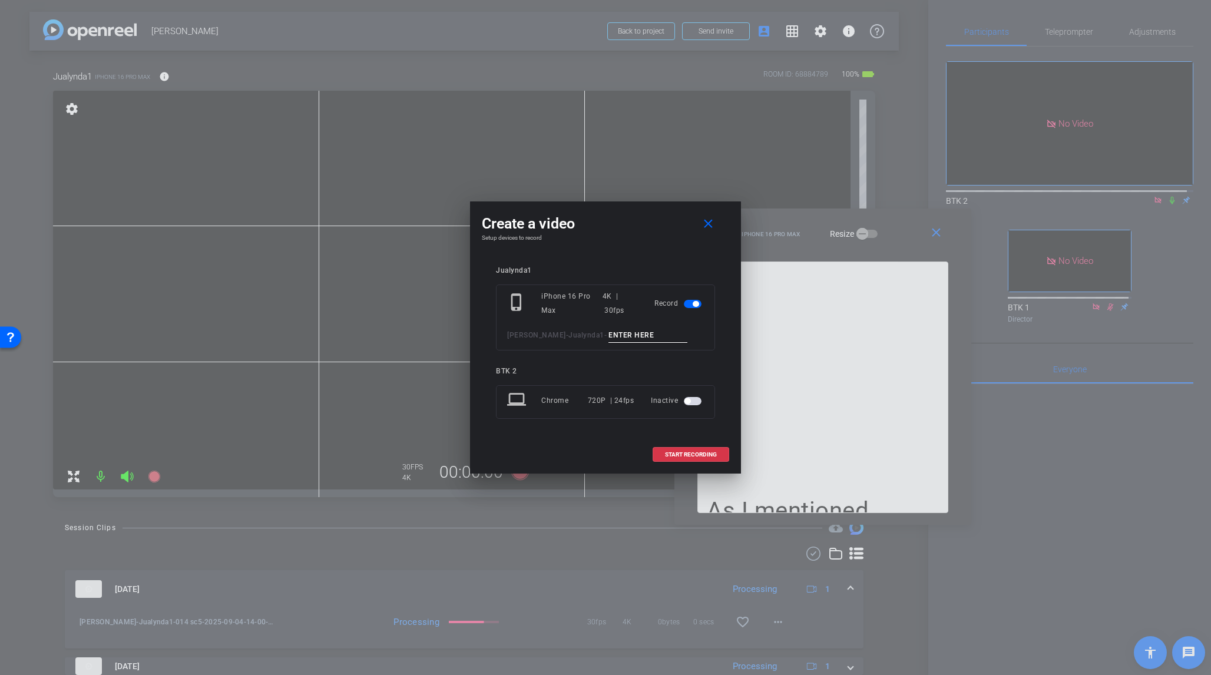
click at [609, 337] on input at bounding box center [648, 335] width 79 height 15
type input "015 sc5"
click at [694, 455] on span "START RECORDING" at bounding box center [691, 455] width 52 height 6
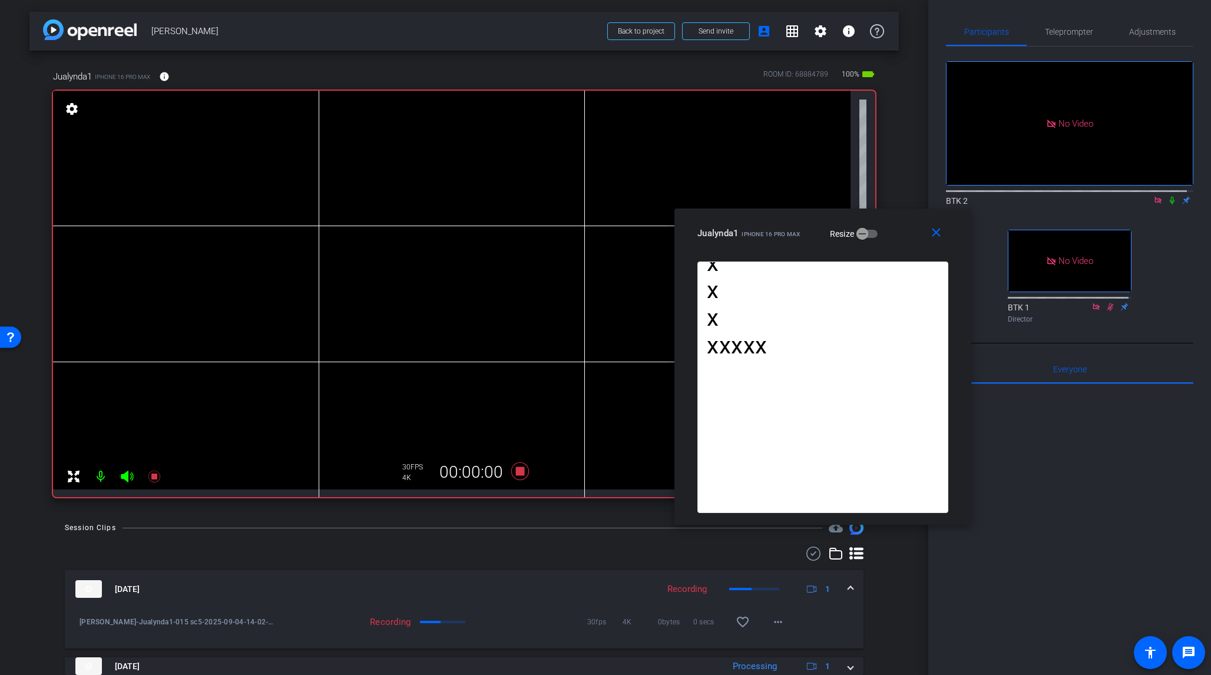
click at [1018, 196] on icon at bounding box center [1172, 200] width 9 height 8
click at [515, 473] on icon at bounding box center [520, 472] width 18 height 18
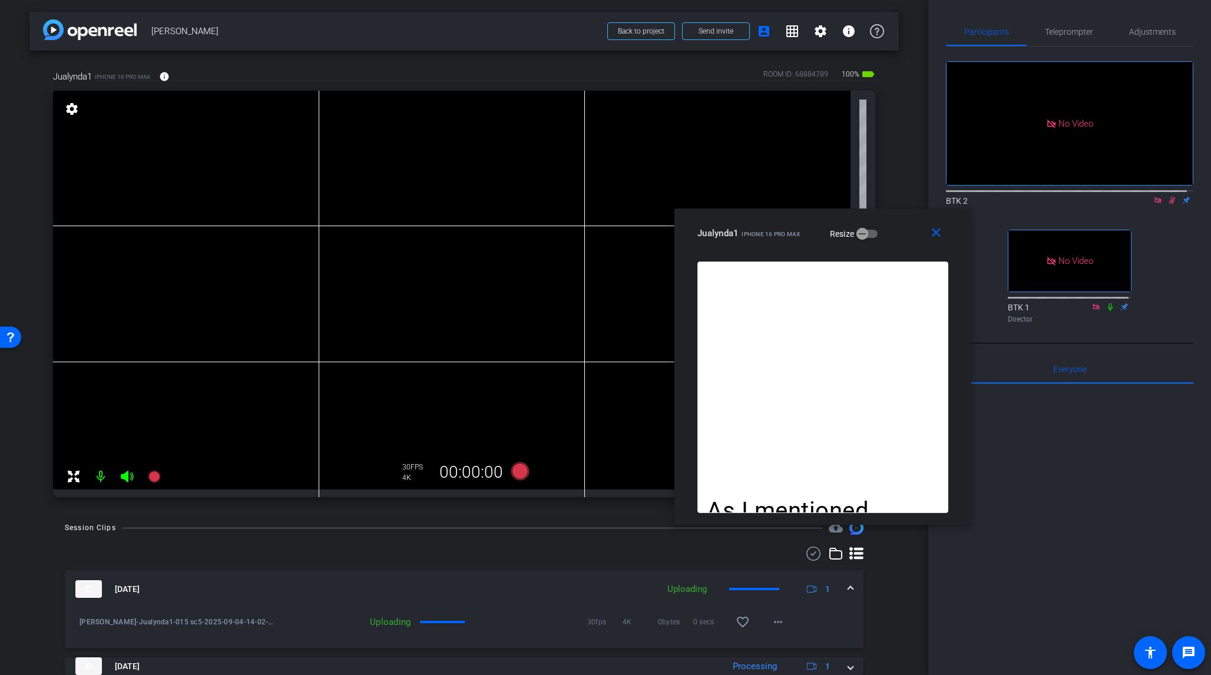
click at [1018, 196] on icon at bounding box center [1172, 200] width 9 height 8
click at [517, 475] on icon at bounding box center [520, 472] width 18 height 18
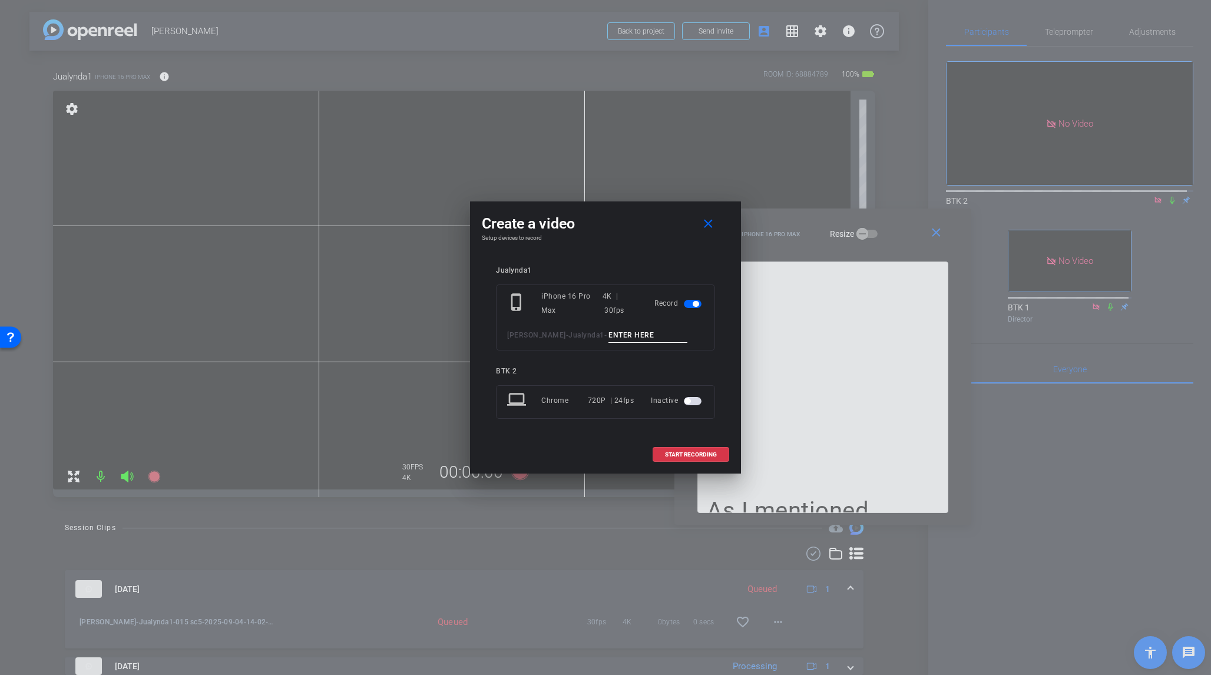
click at [613, 336] on input at bounding box center [648, 335] width 79 height 15
type input "016 sc5"
click at [709, 453] on span "START RECORDING" at bounding box center [691, 455] width 52 height 6
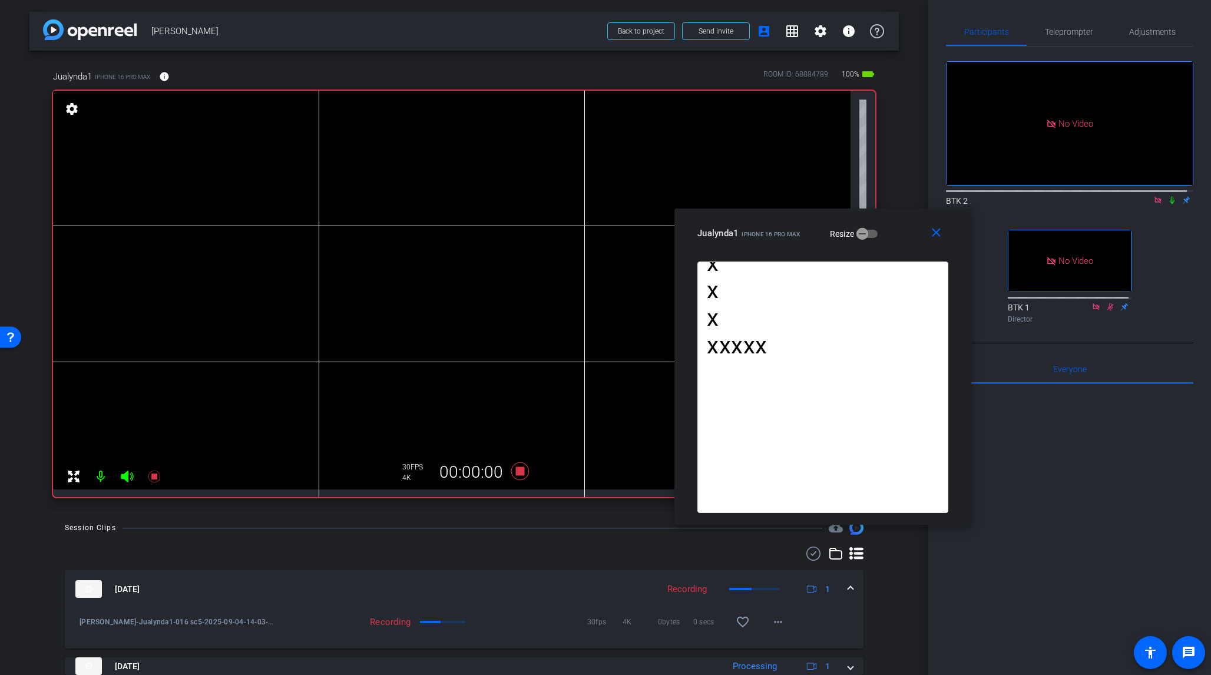
click at [1018, 196] on icon at bounding box center [1172, 200] width 9 height 8
click at [519, 470] on icon at bounding box center [520, 472] width 18 height 18
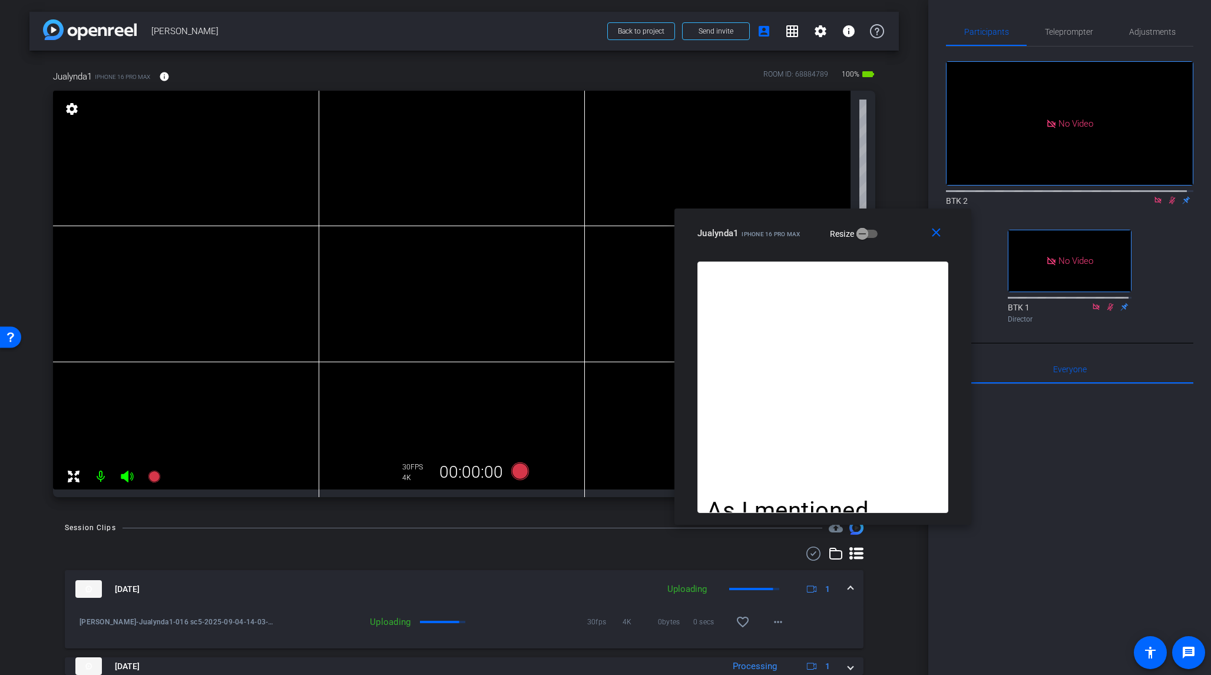
click at [1018, 196] on icon at bounding box center [1172, 200] width 9 height 8
click at [518, 468] on icon at bounding box center [520, 472] width 18 height 18
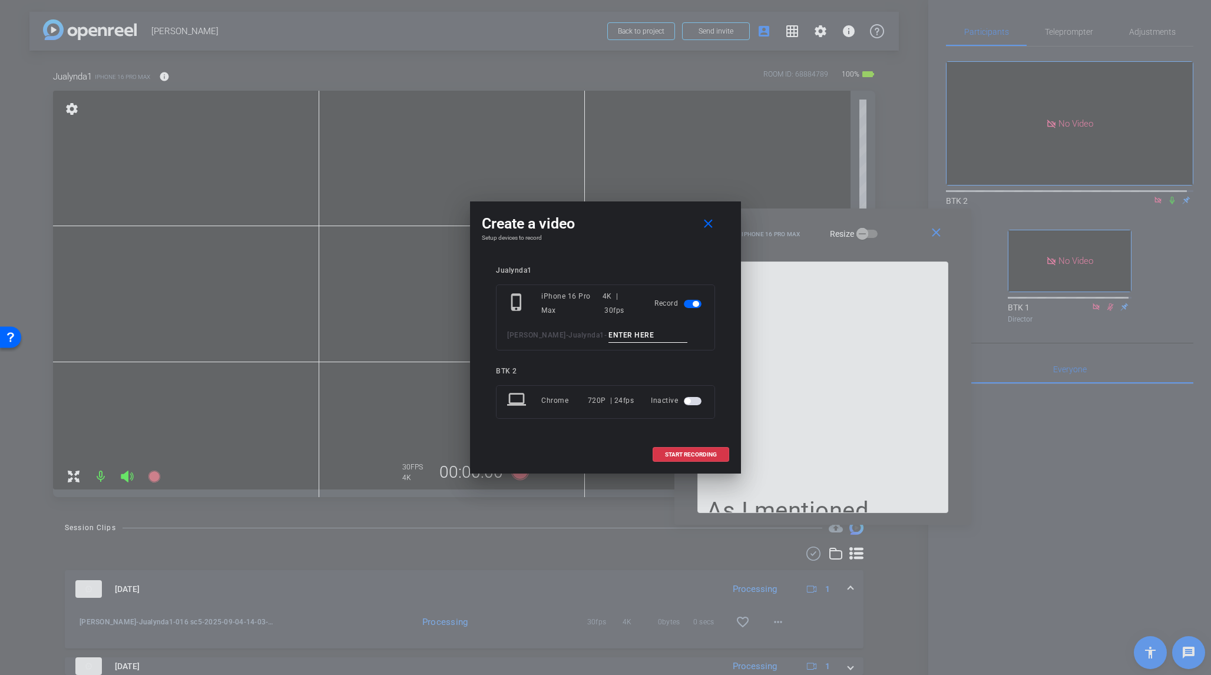
click at [609, 335] on input at bounding box center [648, 335] width 79 height 15
type input "017 sc5"
click at [716, 453] on span "START RECORDING" at bounding box center [691, 455] width 52 height 6
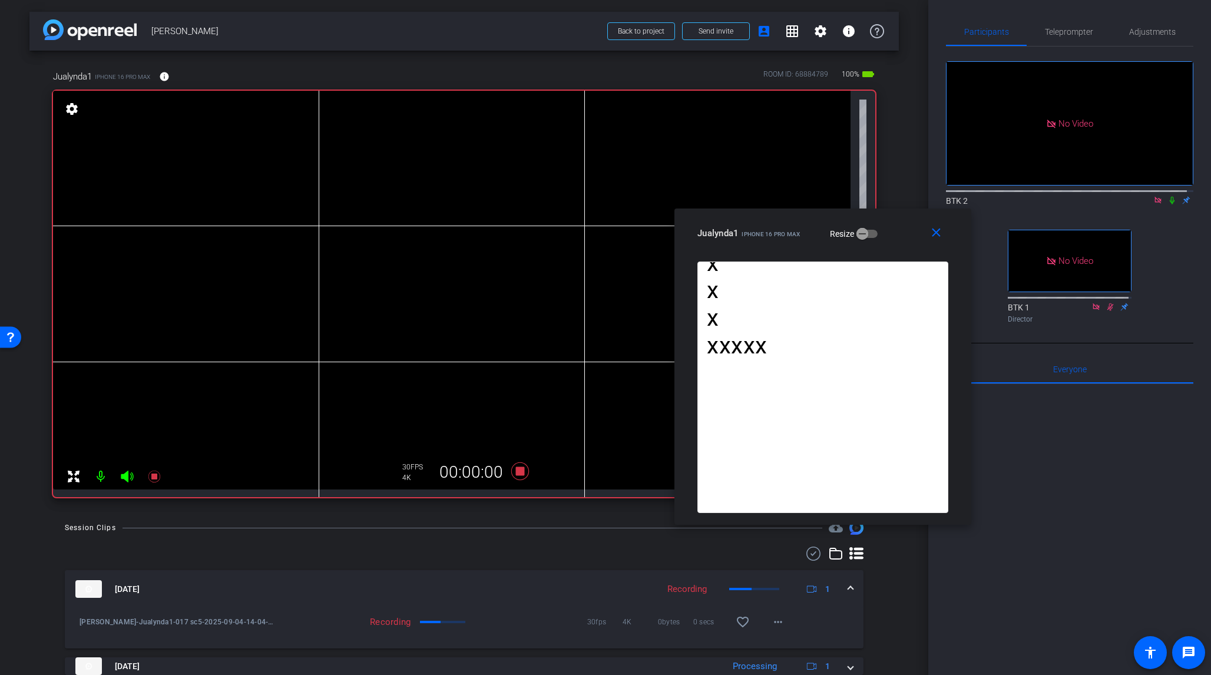
click at [1018, 197] on icon at bounding box center [1172, 201] width 5 height 8
click at [518, 470] on icon at bounding box center [520, 472] width 18 height 18
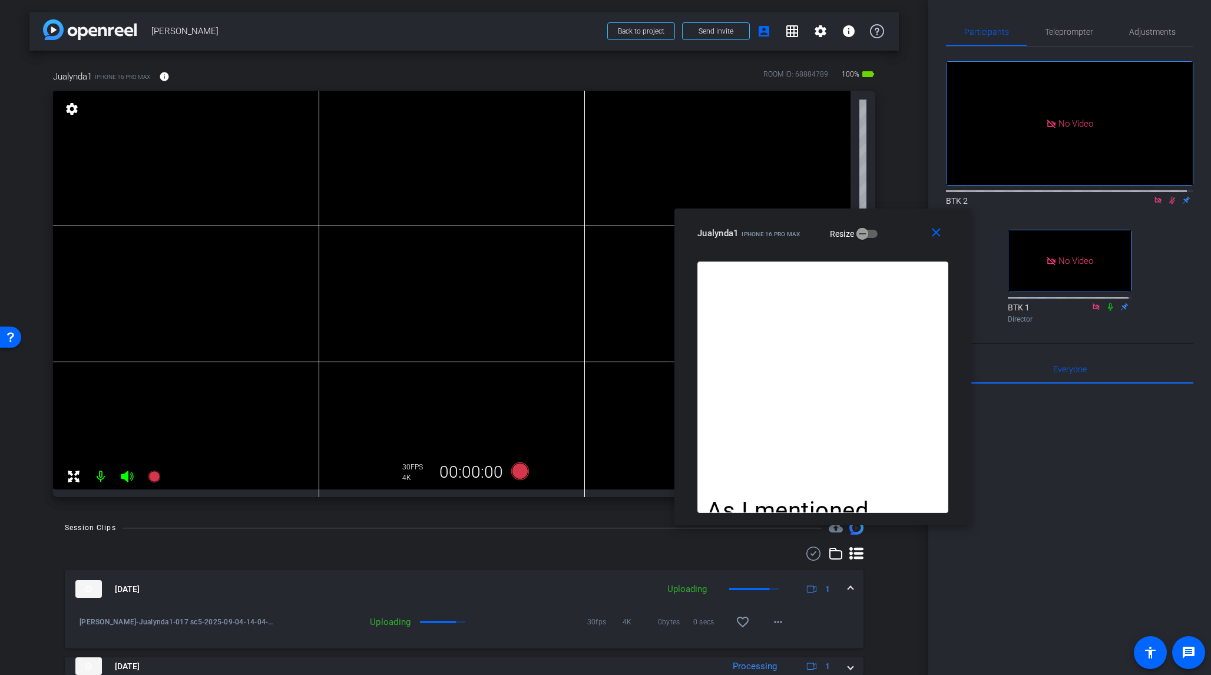
click at [1018, 196] on icon at bounding box center [1172, 200] width 9 height 8
click at [1018, 28] on span "Teleprompter" at bounding box center [1069, 32] width 48 height 8
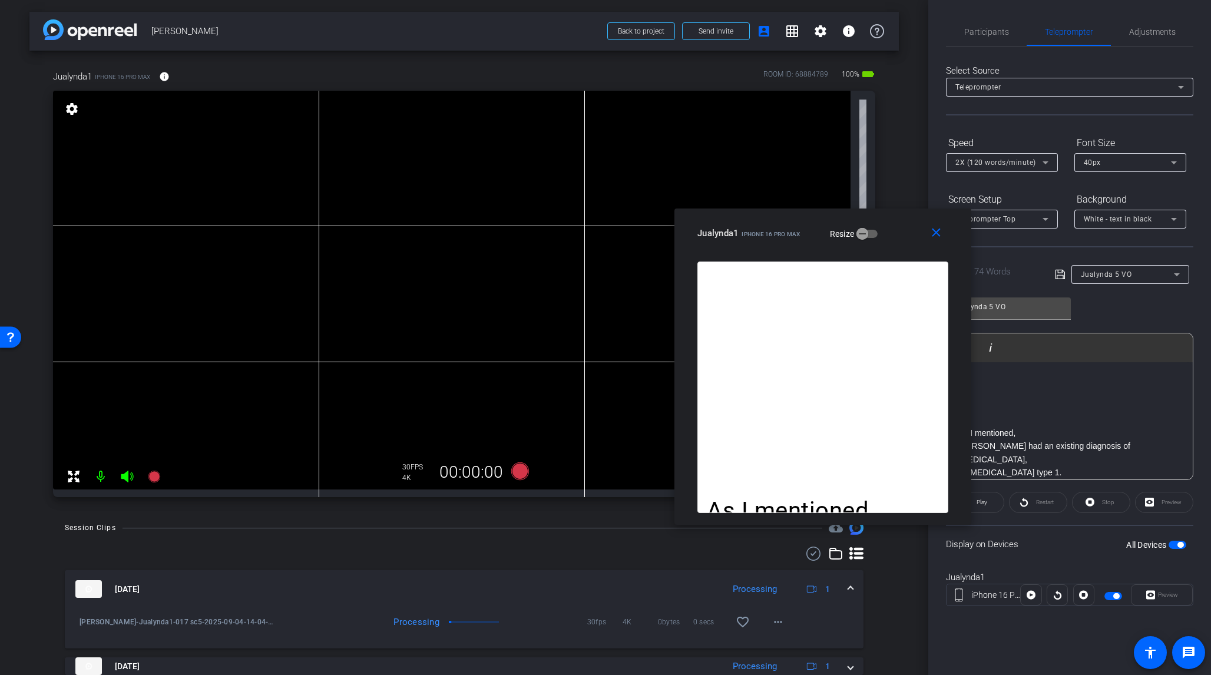
click at [1018, 275] on icon at bounding box center [1177, 274] width 6 height 3
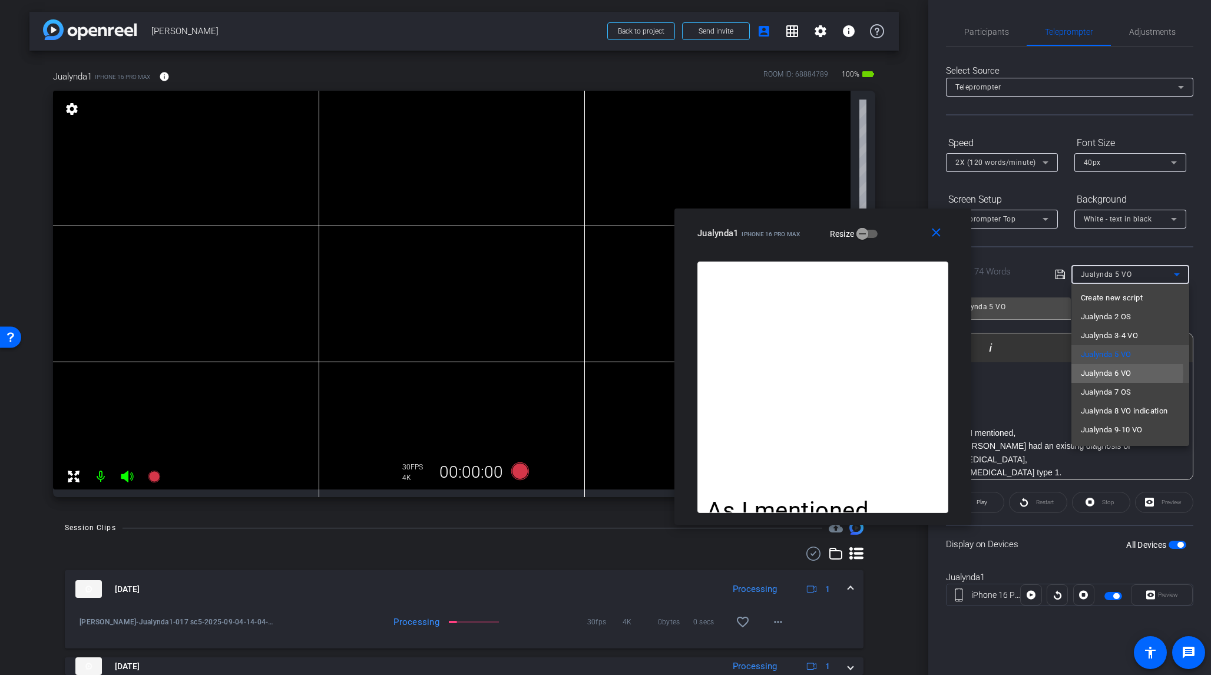
click at [1018, 373] on span "Jualynda 6 VO" at bounding box center [1106, 373] width 51 height 14
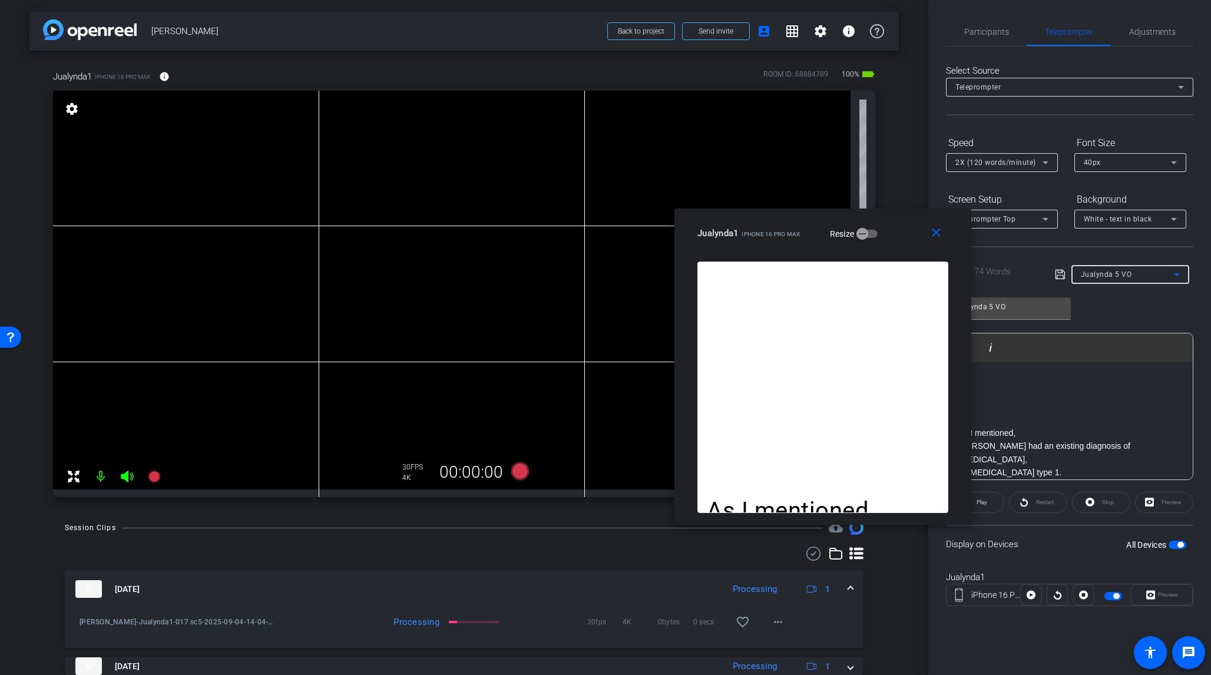
type input "Jualynda 6 VO"
click at [999, 29] on span "Participants" at bounding box center [987, 32] width 45 height 8
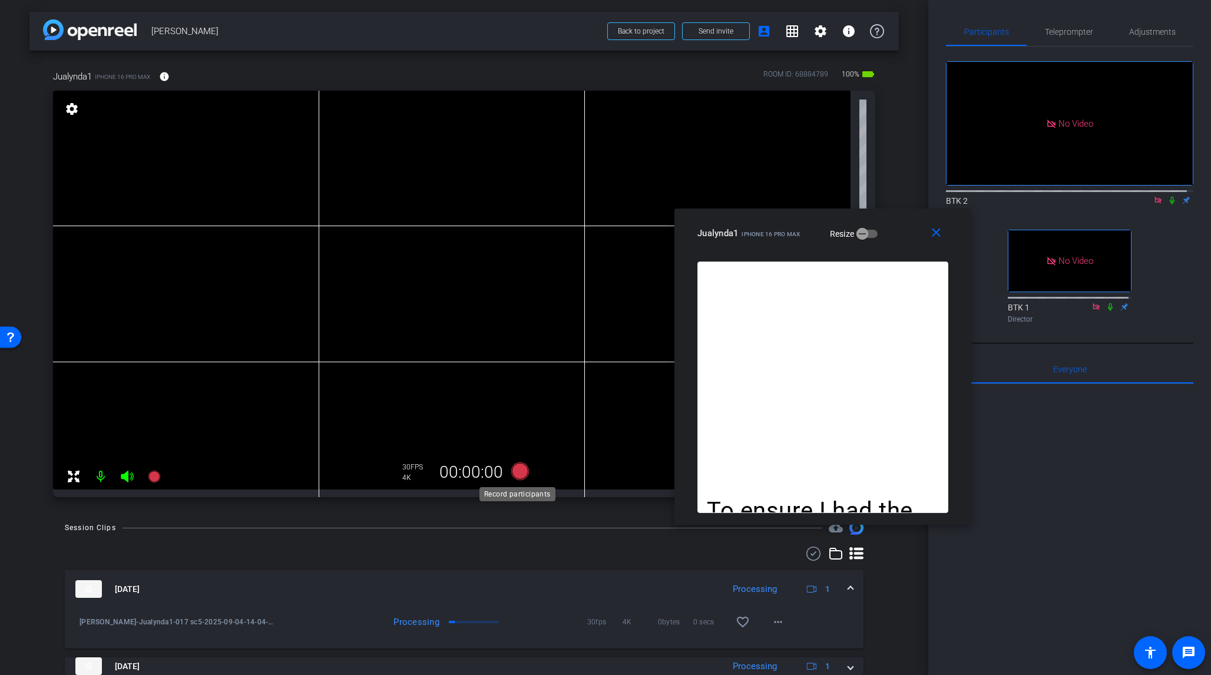
click at [513, 471] on icon at bounding box center [520, 472] width 18 height 18
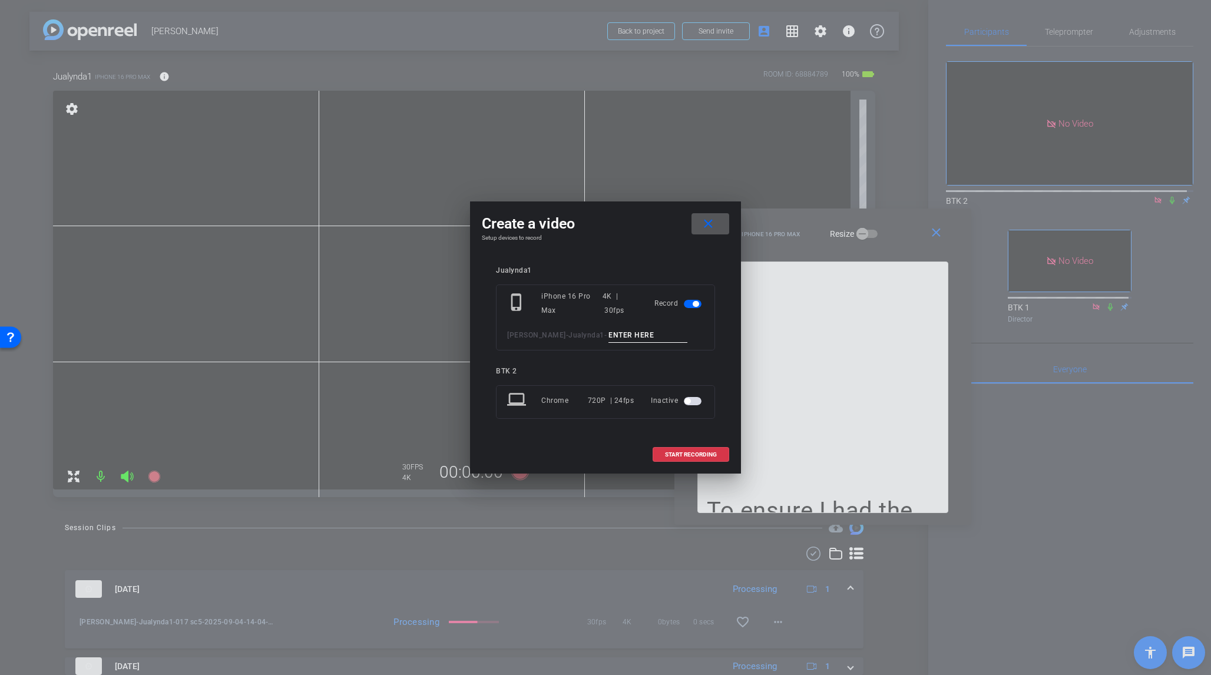
click at [609, 336] on input at bounding box center [648, 335] width 79 height 15
type input "018 sc6"
click at [699, 452] on span "START RECORDING" at bounding box center [691, 455] width 52 height 6
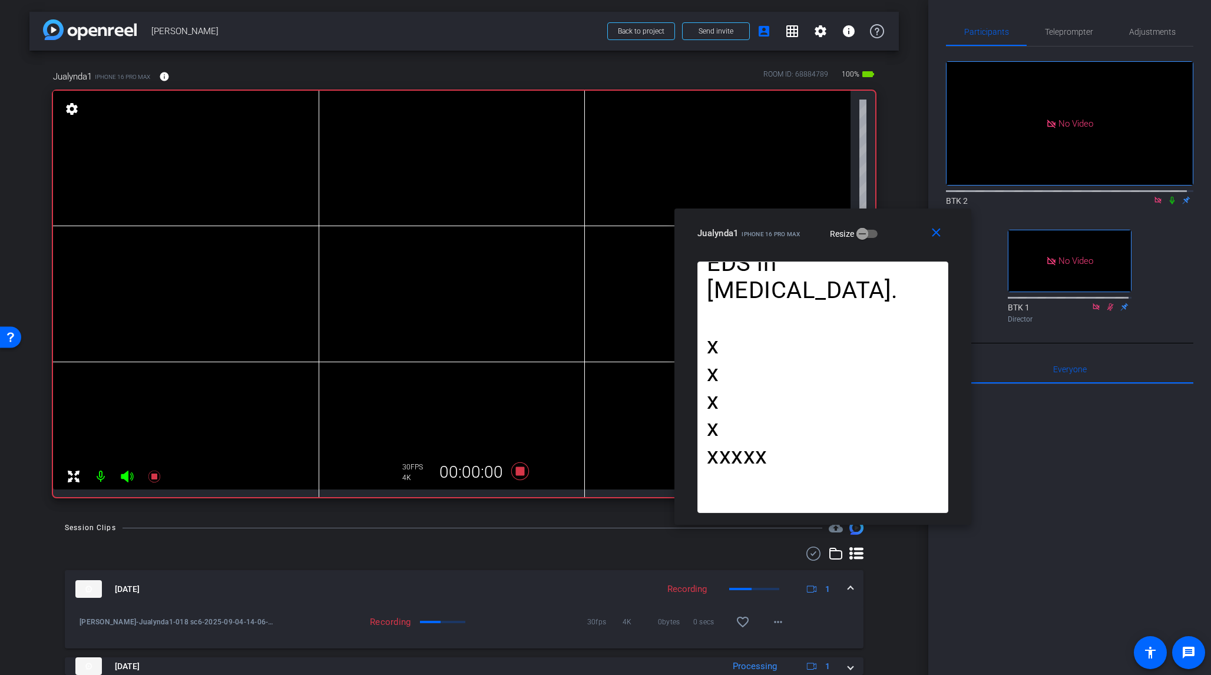
click at [1018, 197] on icon at bounding box center [1172, 201] width 5 height 8
click at [516, 471] on icon at bounding box center [520, 472] width 18 height 18
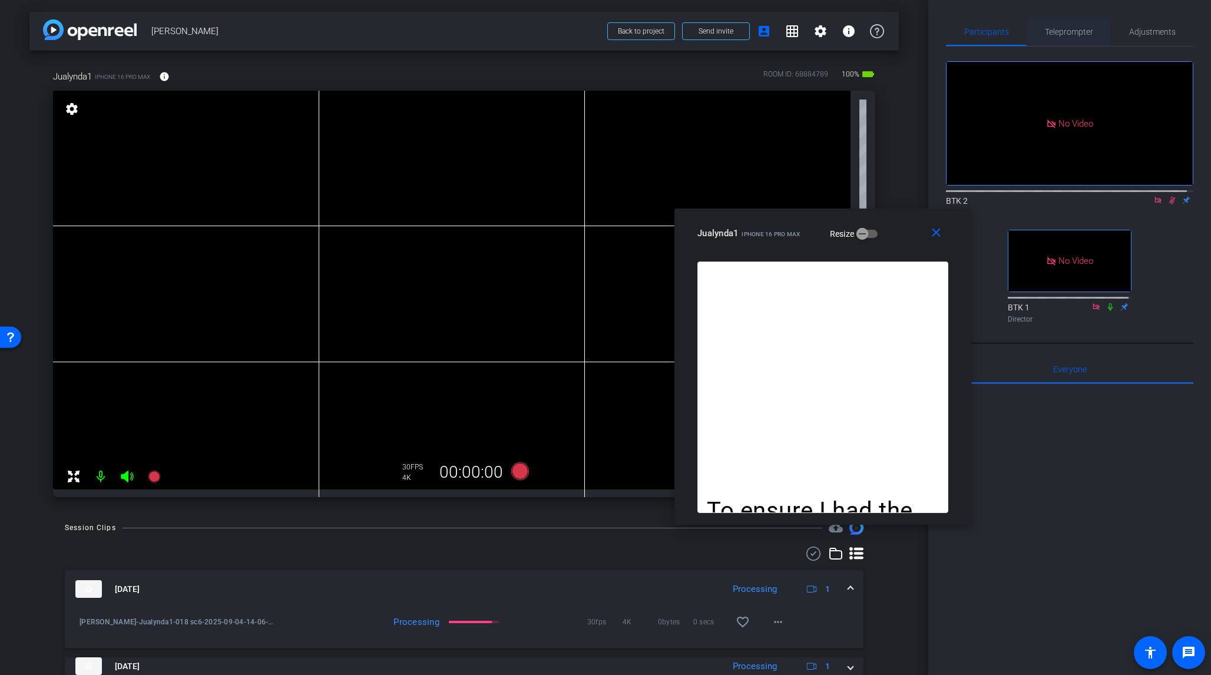
click at [1018, 34] on span "Teleprompter" at bounding box center [1069, 32] width 48 height 8
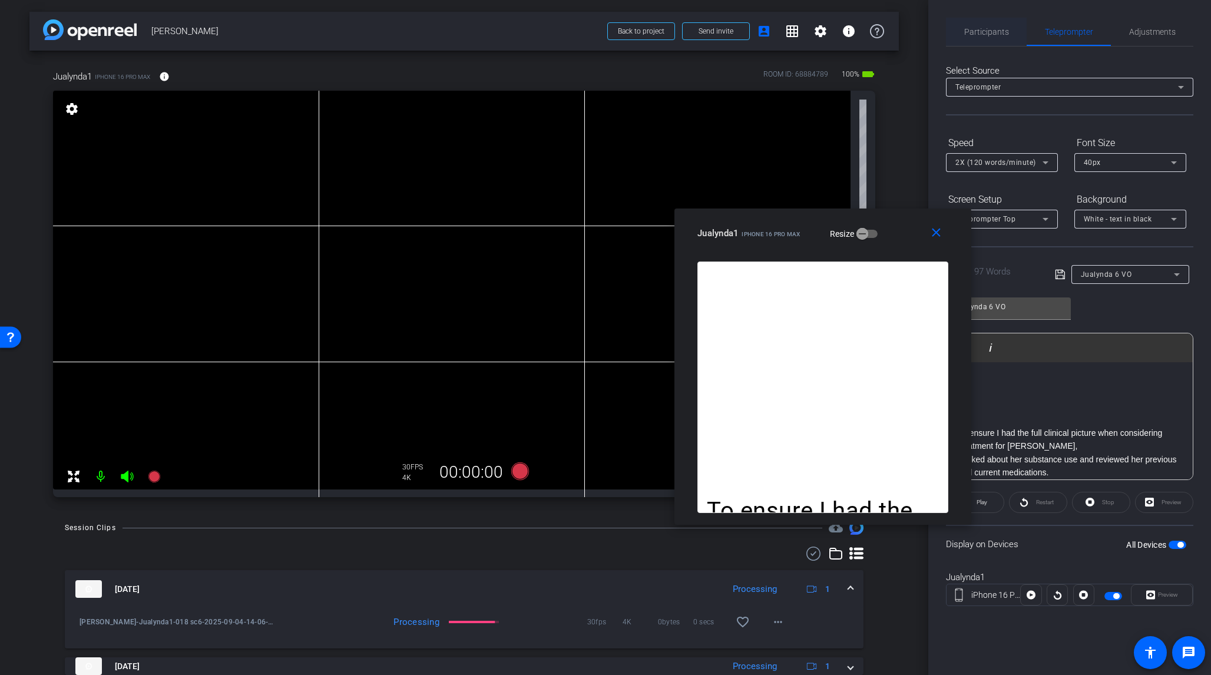
click at [993, 33] on span "Participants" at bounding box center [987, 32] width 45 height 8
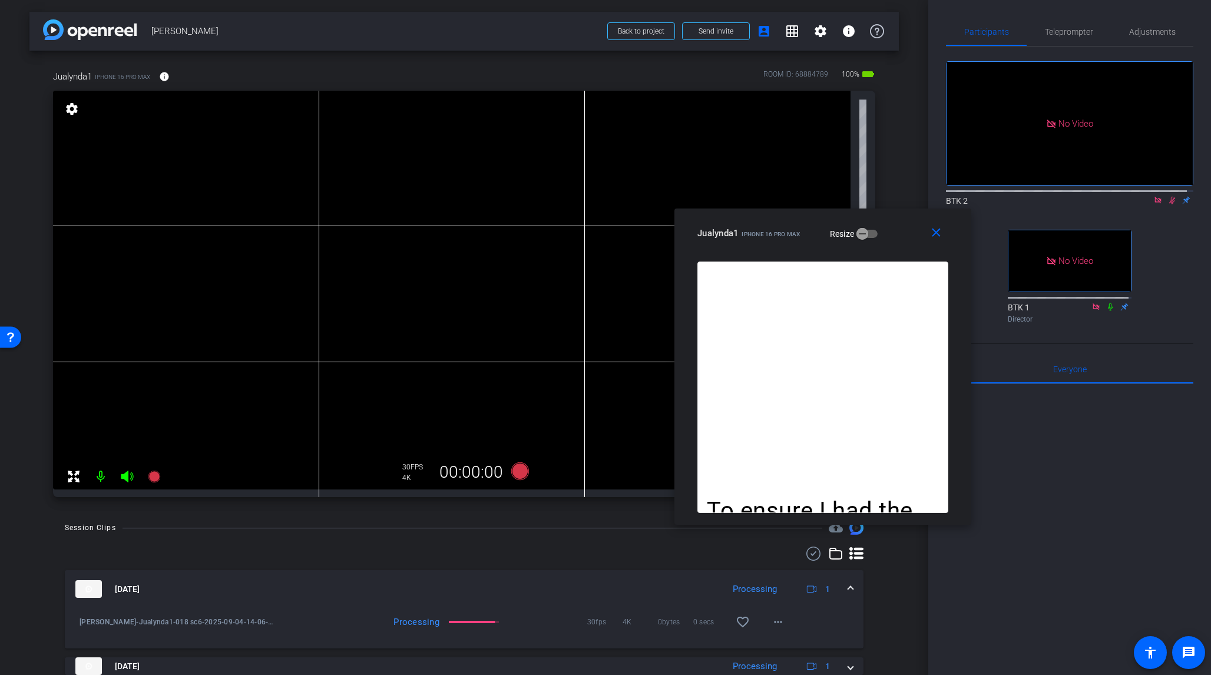
click at [1018, 197] on icon at bounding box center [1173, 201] width 6 height 8
click at [1018, 28] on span "Teleprompter" at bounding box center [1069, 32] width 48 height 8
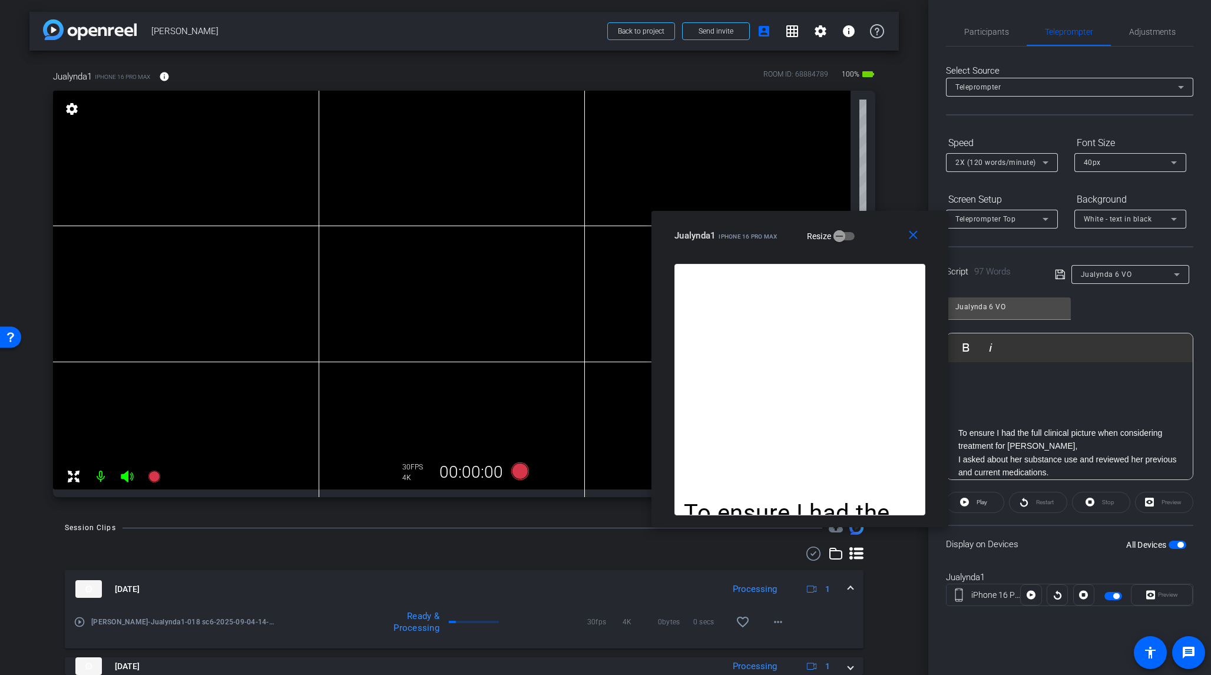
drag, startPoint x: 906, startPoint y: 226, endPoint x: 883, endPoint y: 229, distance: 23.1
click at [883, 229] on div "Jualynda1 iPhone 16 Pro Max Resize" at bounding box center [805, 235] width 260 height 21
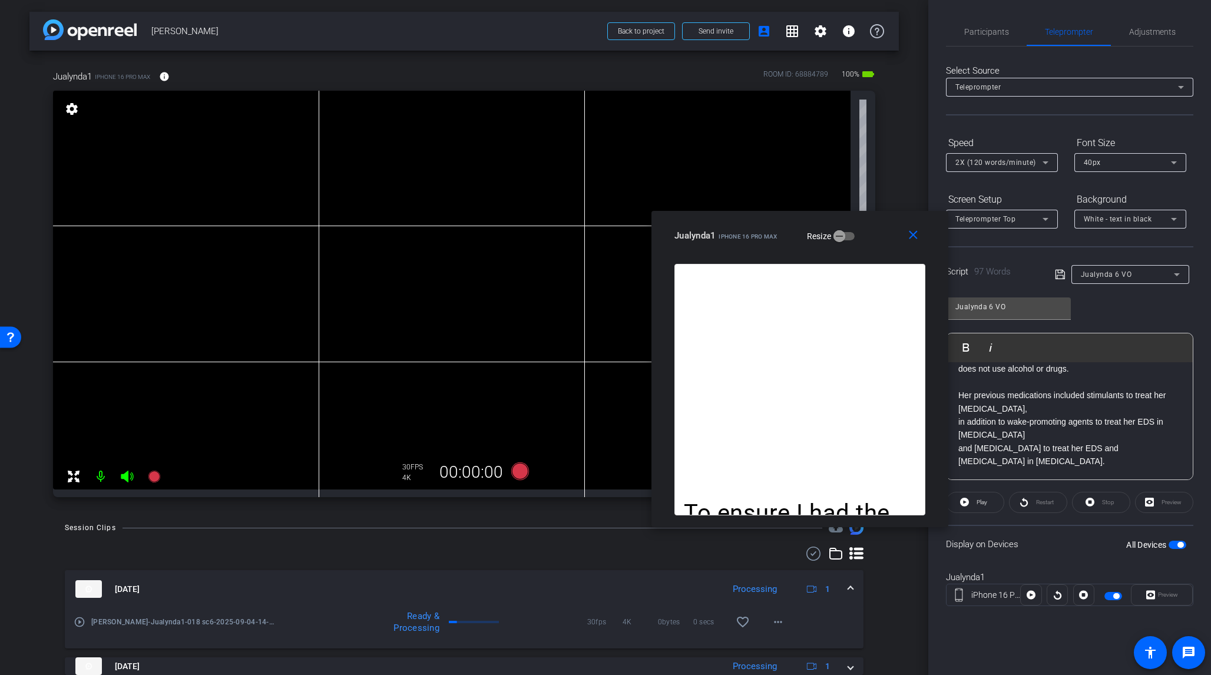
scroll to position [143, 0]
click at [1006, 433] on p "in addition to wake-promoting agents to treat her EDS in [MEDICAL_DATA]" at bounding box center [1070, 428] width 223 height 27
click at [1018, 275] on icon at bounding box center [1060, 275] width 11 height 14
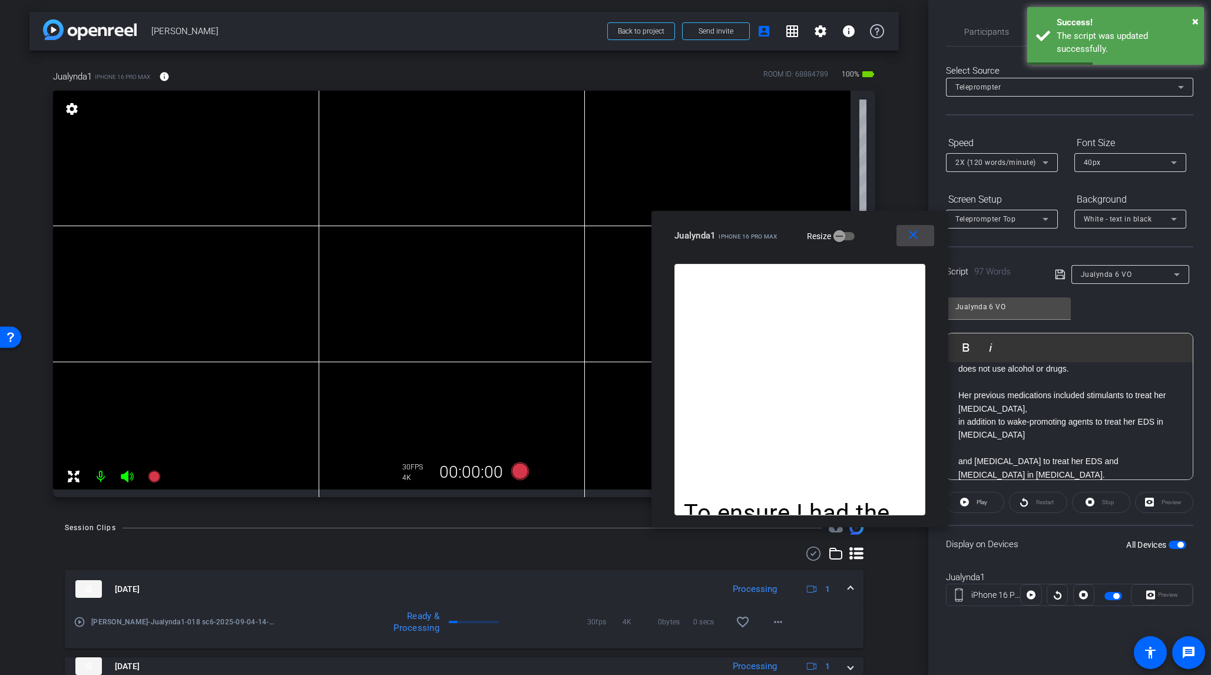
click at [913, 233] on mat-icon "close" at bounding box center [913, 235] width 15 height 15
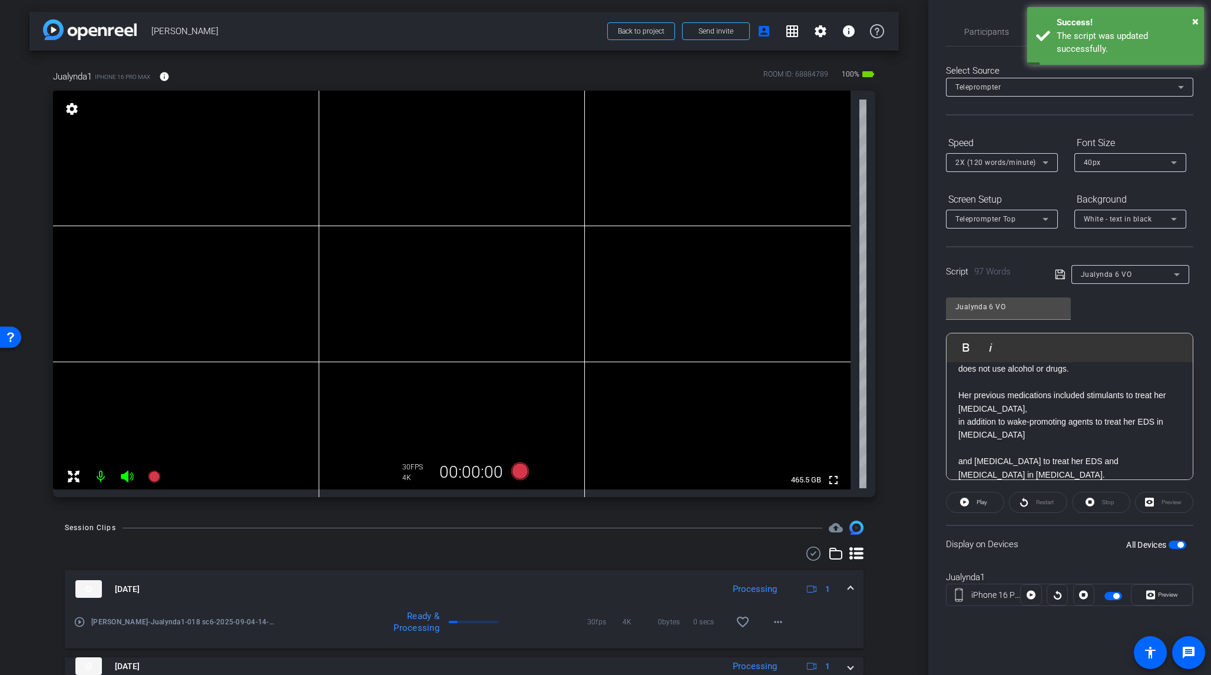
click at [1018, 539] on span "button" at bounding box center [1178, 545] width 18 height 8
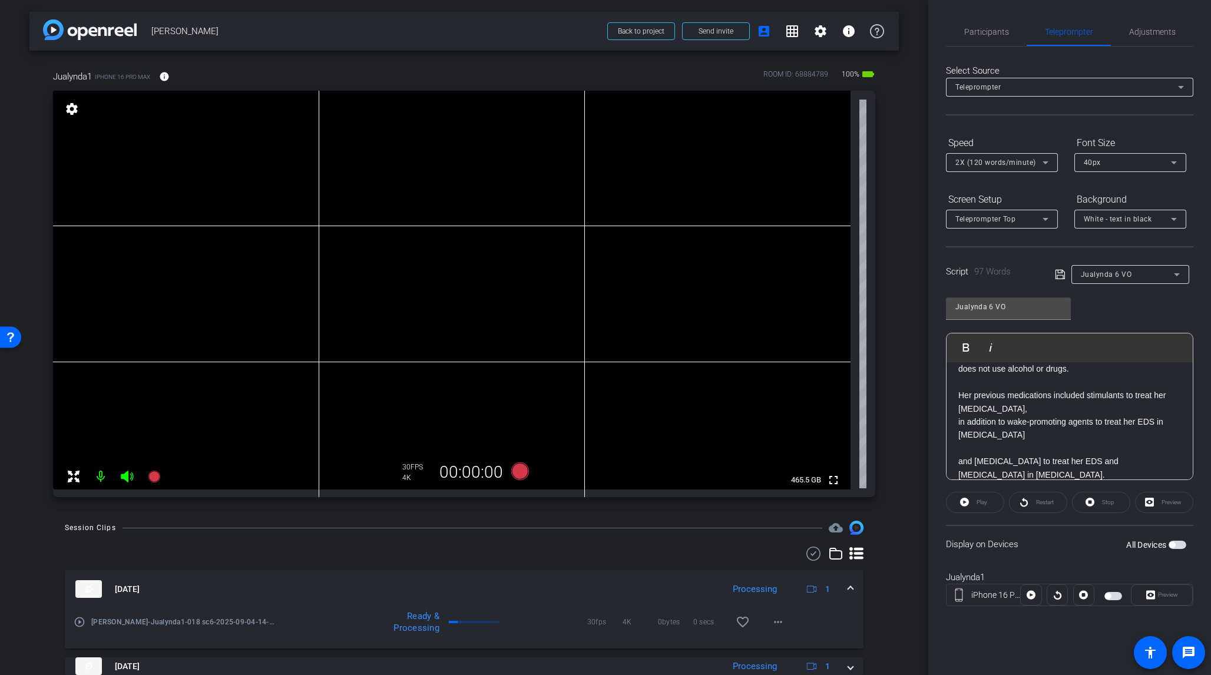
click at [1018, 539] on span "button" at bounding box center [1173, 545] width 6 height 6
click at [1018, 539] on span "Preview" at bounding box center [1168, 595] width 20 height 6
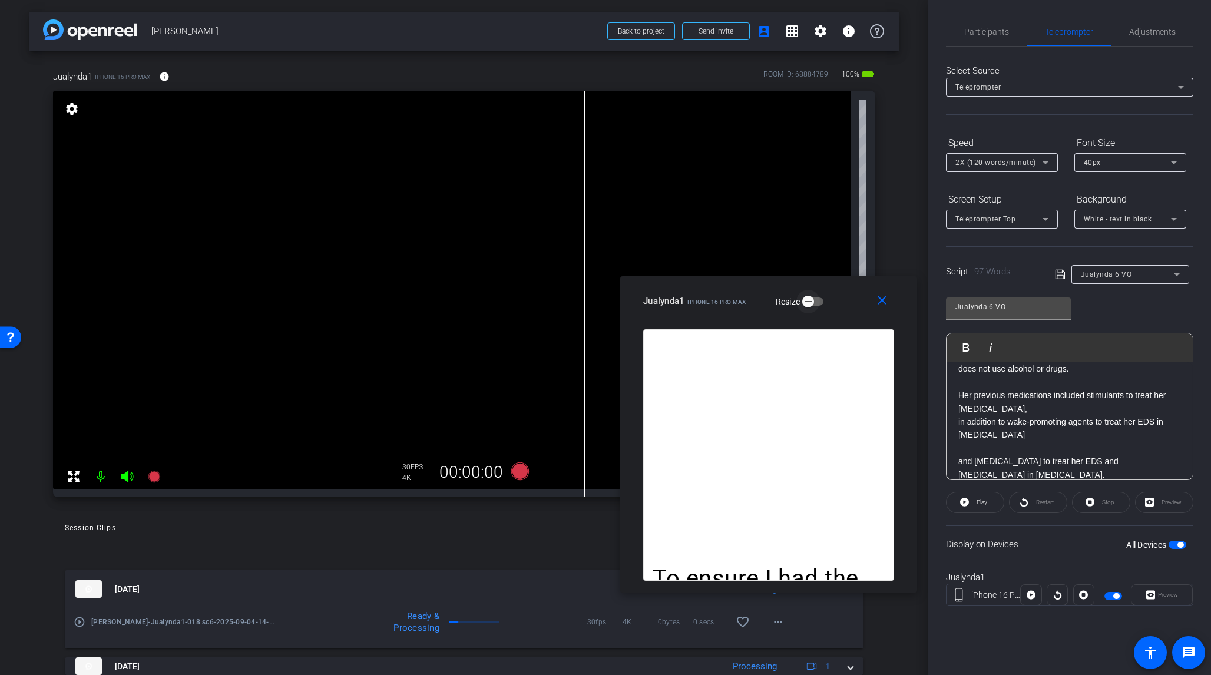
drag, startPoint x: 670, startPoint y: 226, endPoint x: 820, endPoint y: 312, distance: 172.9
click at [820, 312] on div "close Jualynda1 iPhone 16 Pro Max Resize" at bounding box center [768, 302] width 297 height 53
click at [995, 31] on span "Participants" at bounding box center [987, 32] width 45 height 8
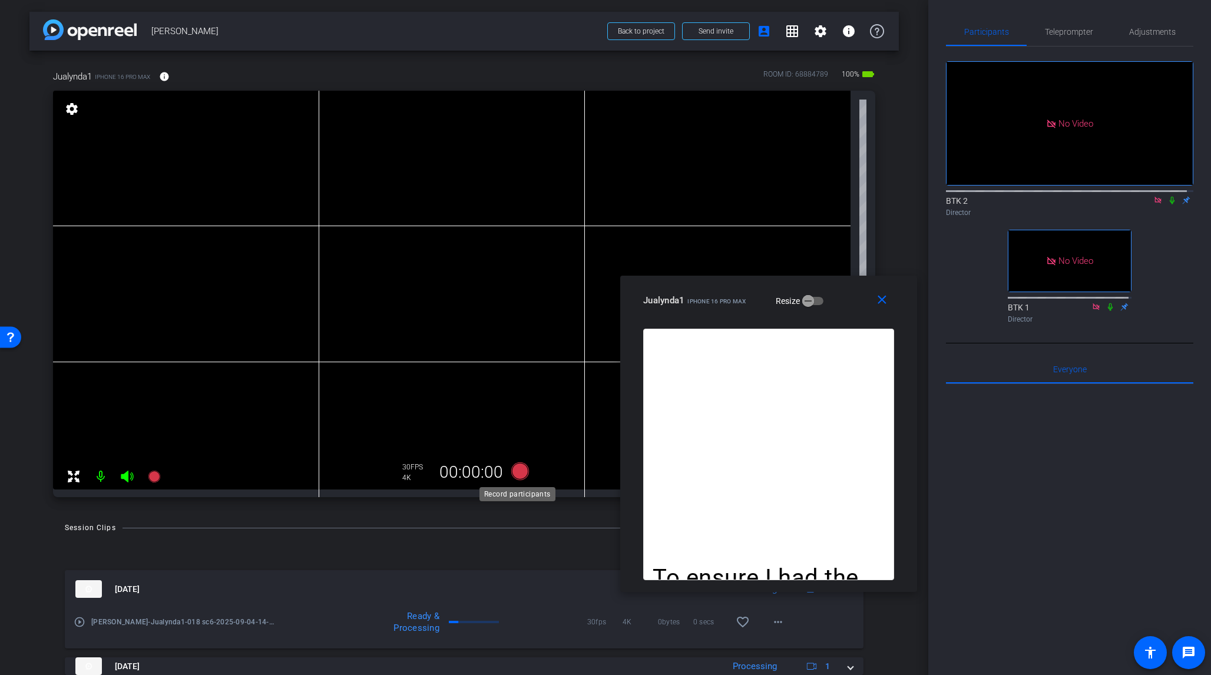
click at [521, 472] on icon at bounding box center [520, 472] width 18 height 18
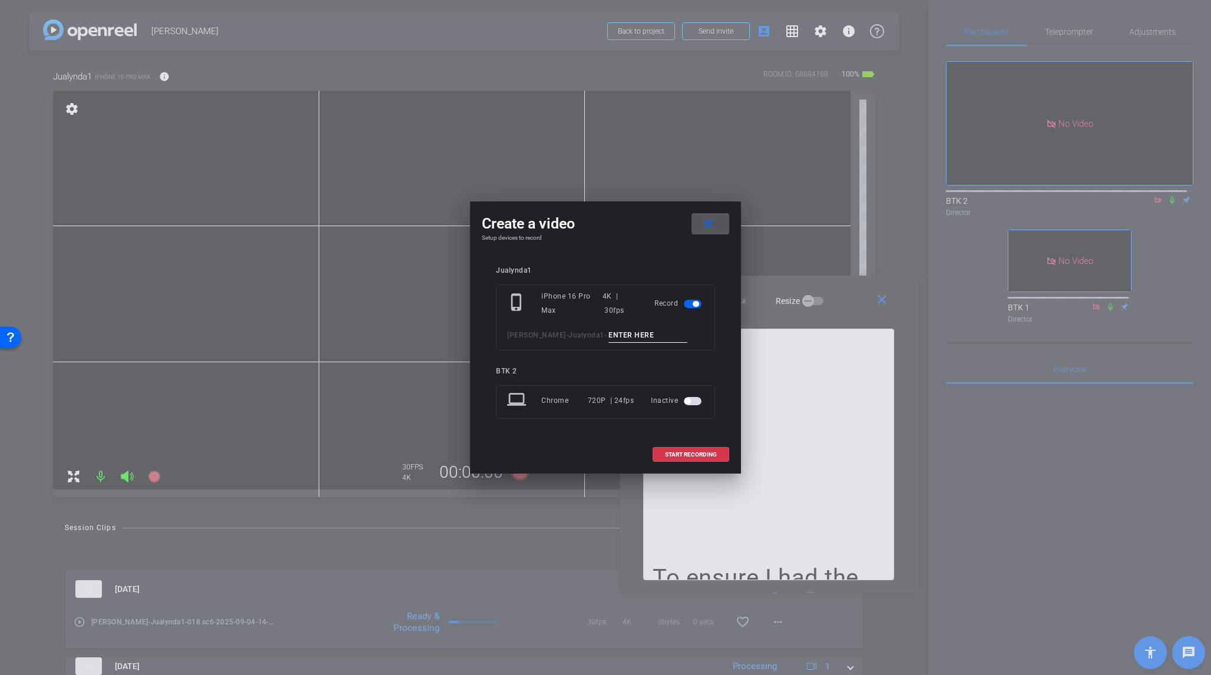
click at [609, 333] on input at bounding box center [648, 335] width 79 height 15
type input "019 sc6"
click at [701, 454] on span "START RECORDING" at bounding box center [691, 455] width 52 height 6
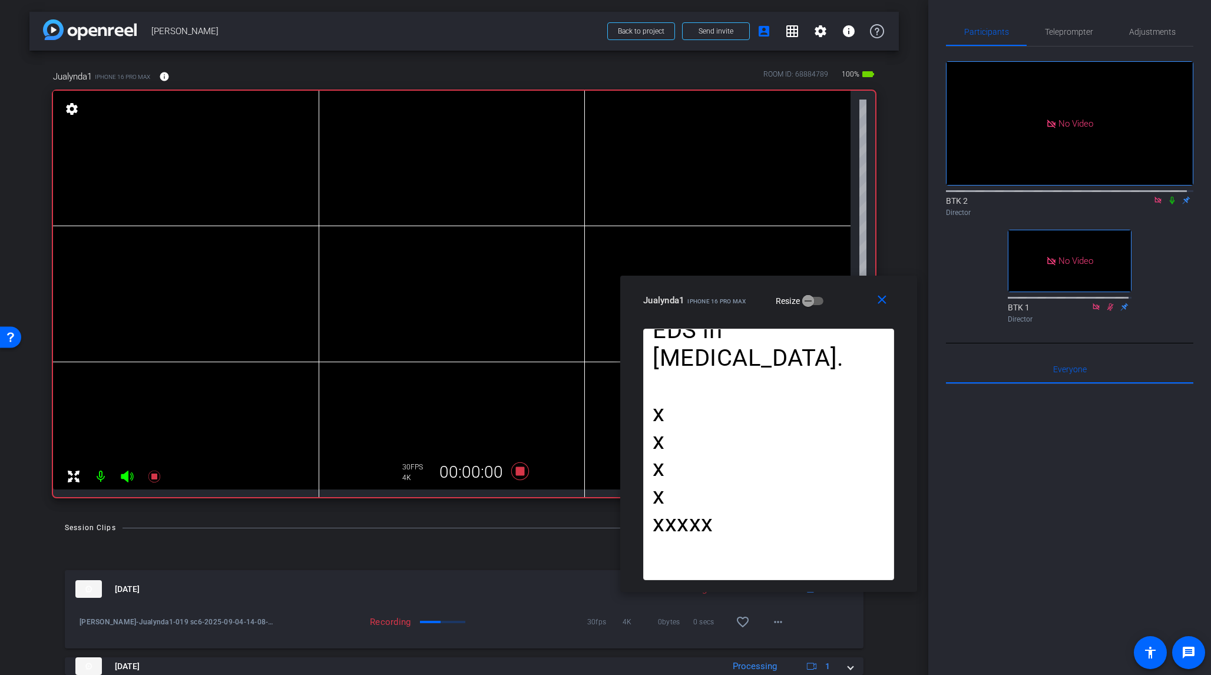
click at [1018, 196] on icon at bounding box center [1172, 200] width 9 height 8
click at [514, 471] on icon at bounding box center [520, 472] width 18 height 18
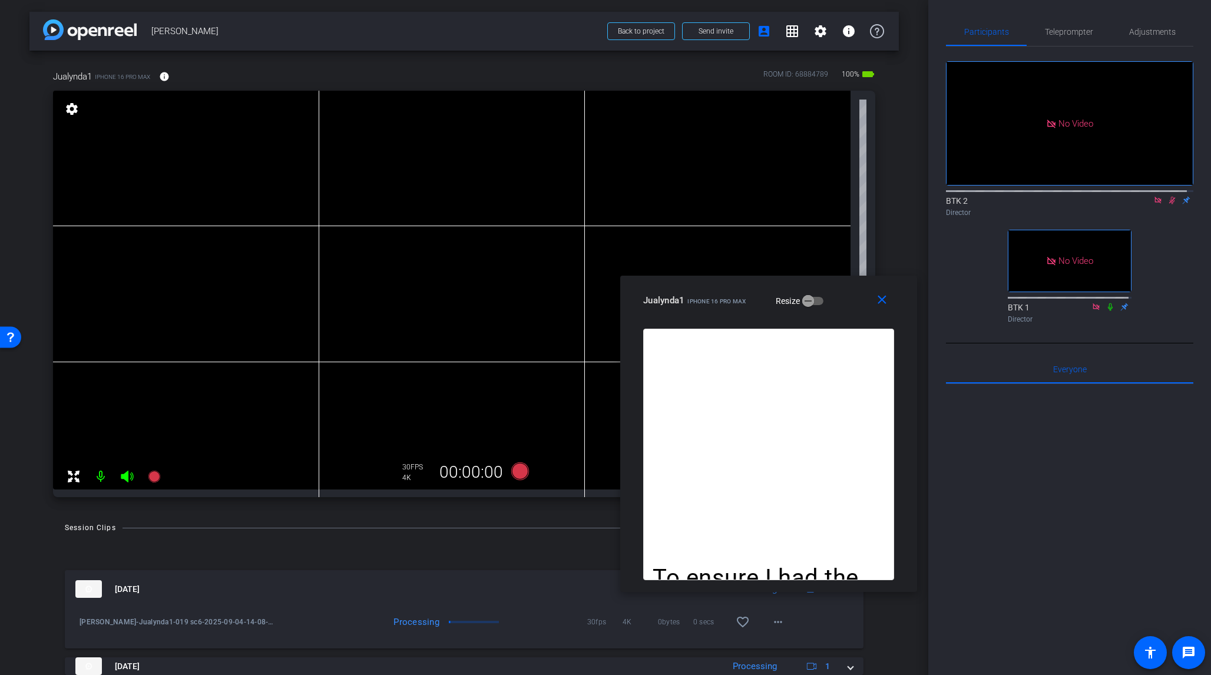
click at [1018, 196] on icon at bounding box center [1172, 200] width 9 height 8
click at [519, 473] on icon at bounding box center [520, 472] width 18 height 18
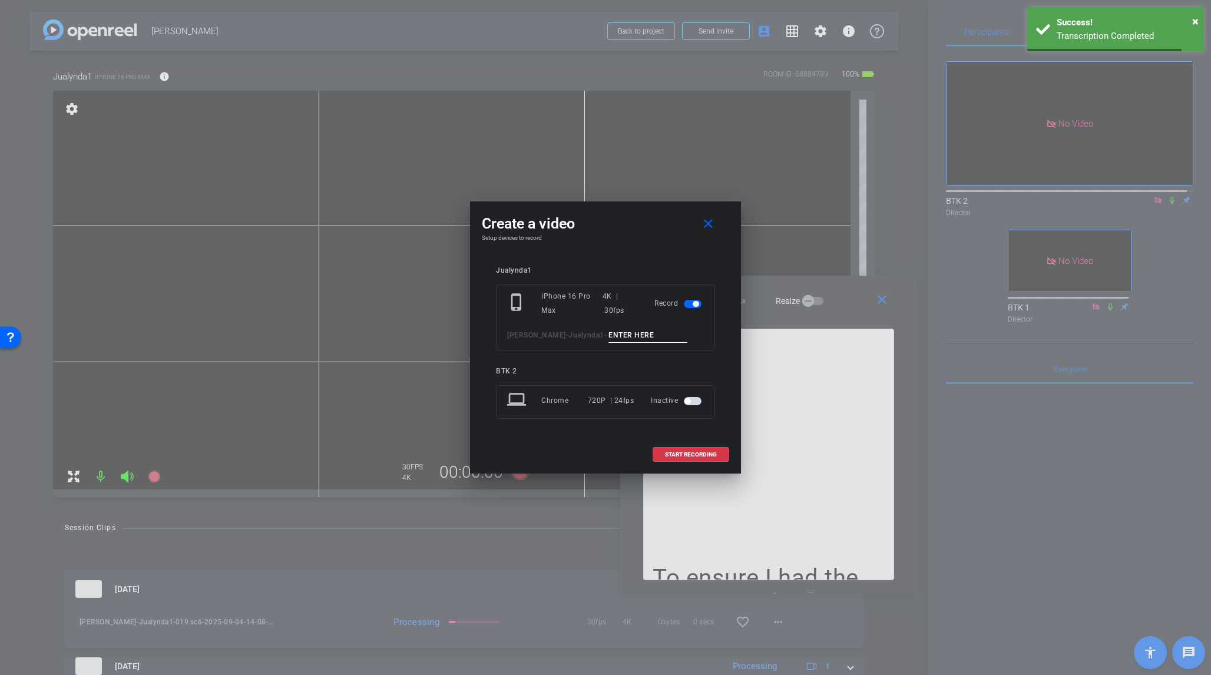
click at [609, 335] on input at bounding box center [648, 335] width 79 height 15
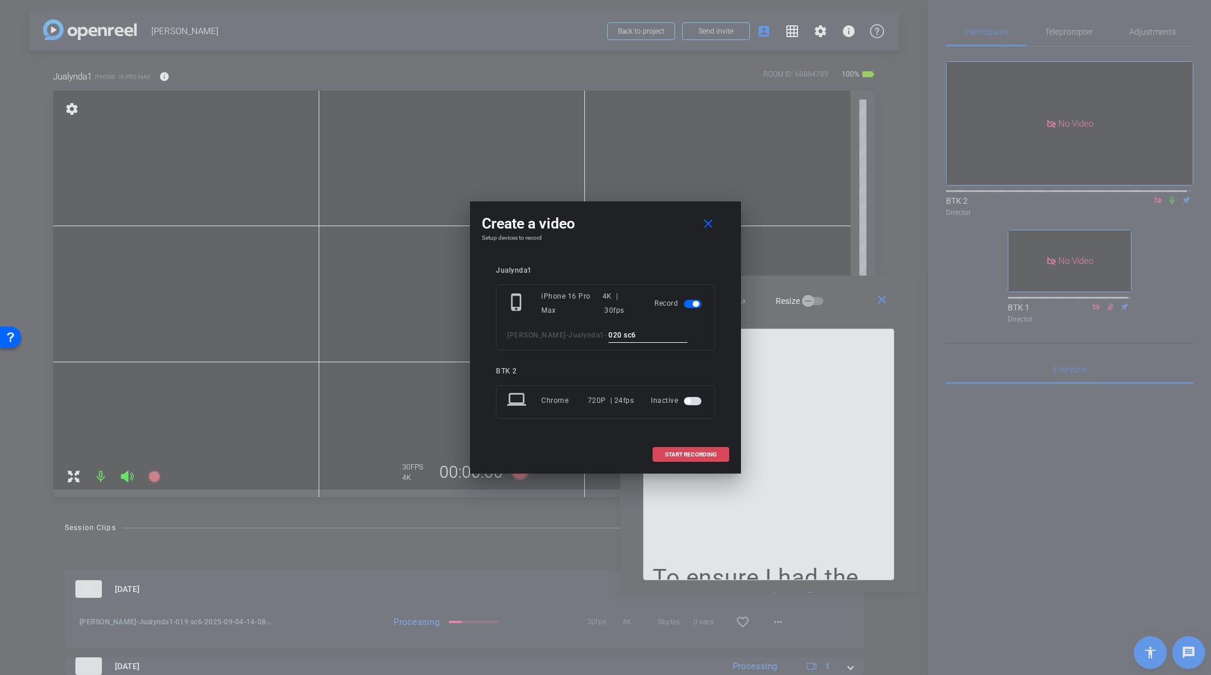
type input "020 sc6"
click at [706, 453] on span "START RECORDING" at bounding box center [691, 455] width 52 height 6
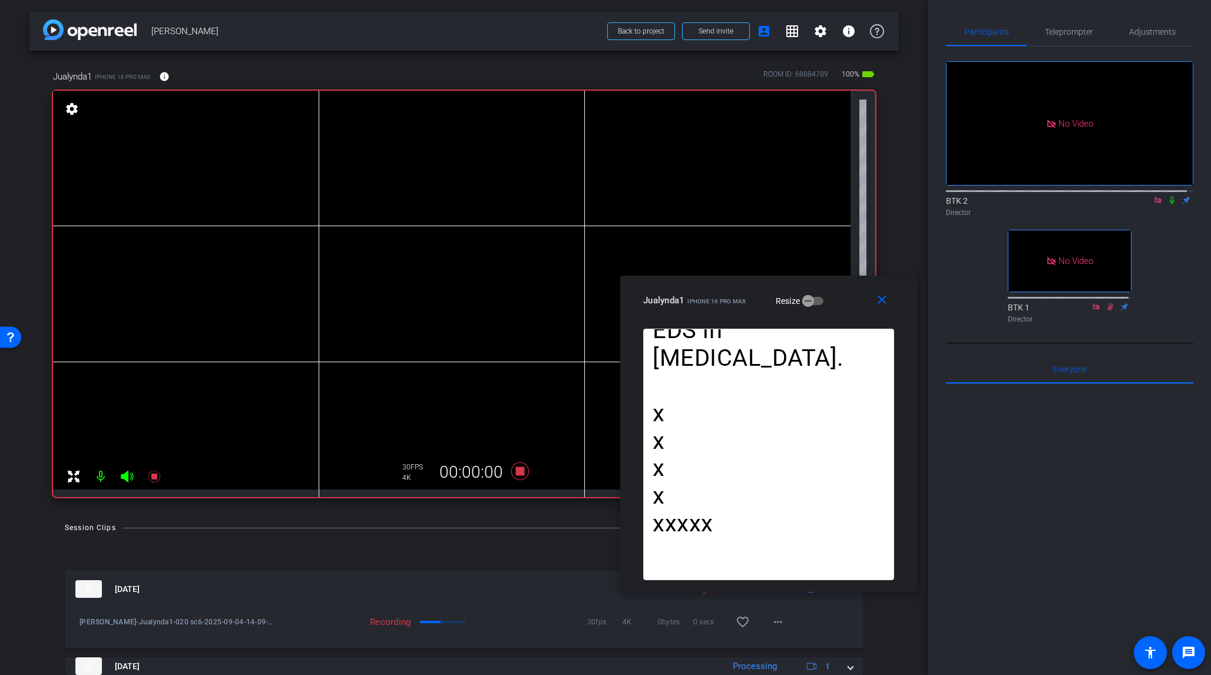
click at [1018, 196] on icon at bounding box center [1172, 200] width 9 height 8
click at [519, 468] on icon at bounding box center [520, 472] width 18 height 18
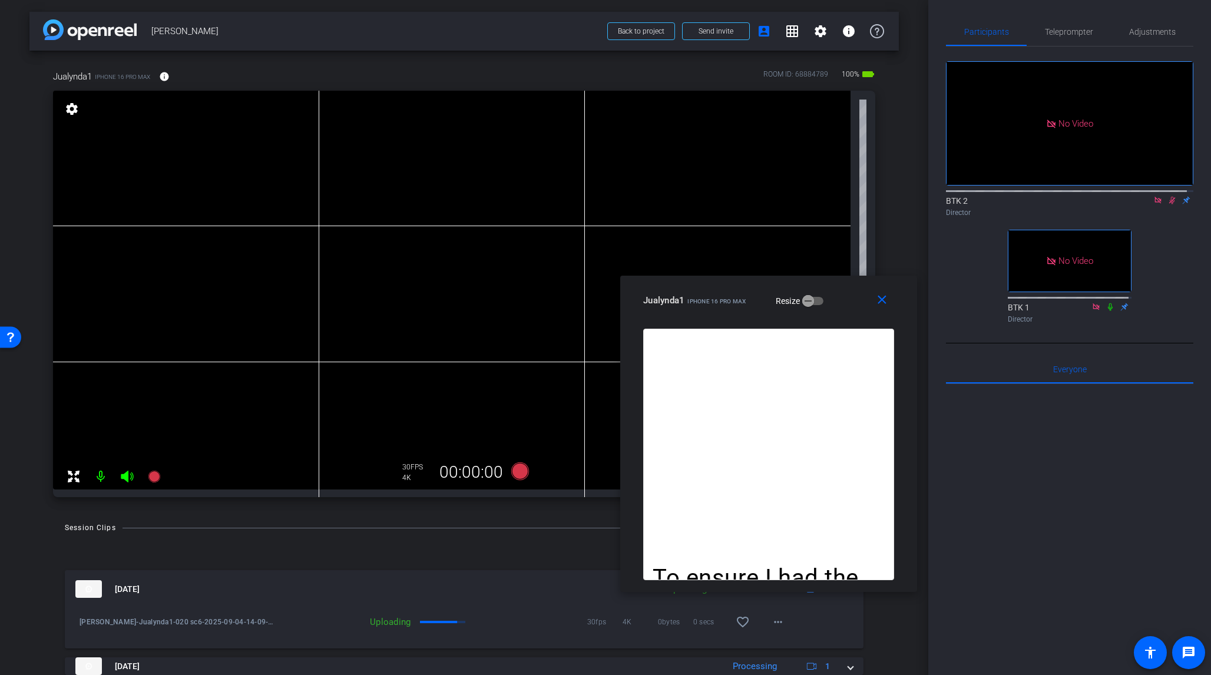
click at [1018, 196] on icon at bounding box center [1172, 200] width 9 height 8
click at [1018, 32] on span "Teleprompter" at bounding box center [1069, 32] width 48 height 8
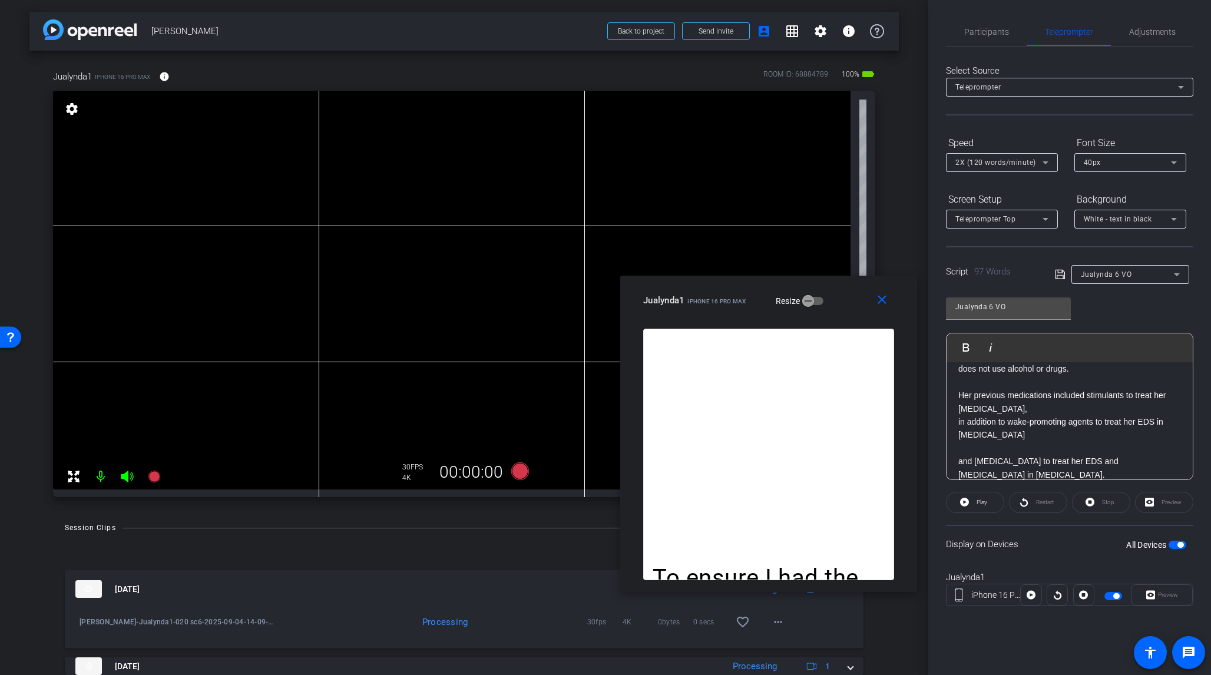
click at [1018, 275] on icon at bounding box center [1177, 275] width 14 height 14
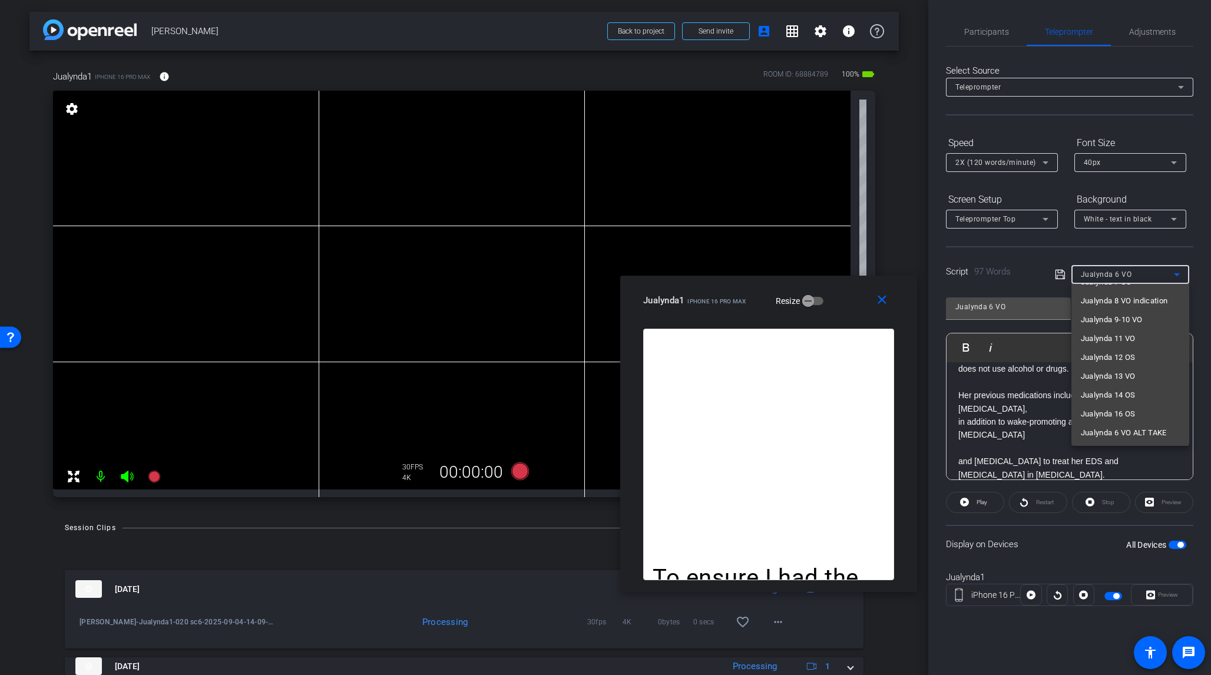
scroll to position [111, 0]
click at [1018, 430] on span "Jualynda 6 VO ALT TAKE" at bounding box center [1124, 432] width 86 height 14
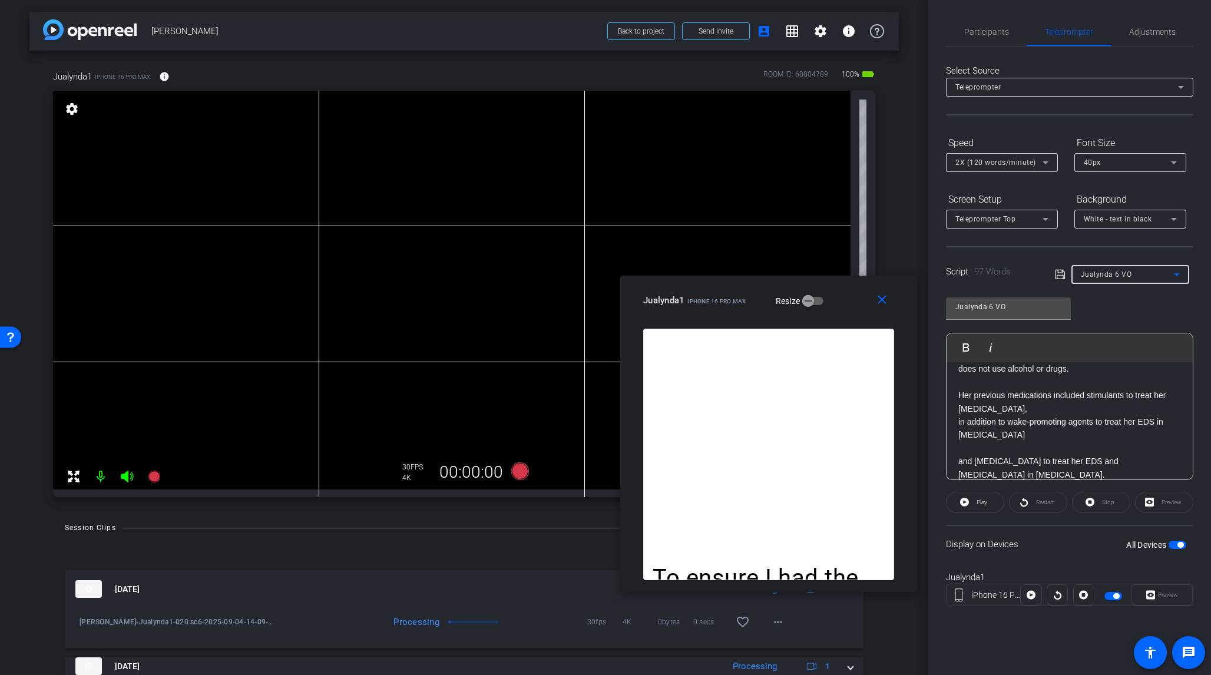
type input "Jualynda 6 VO ALT TAKE"
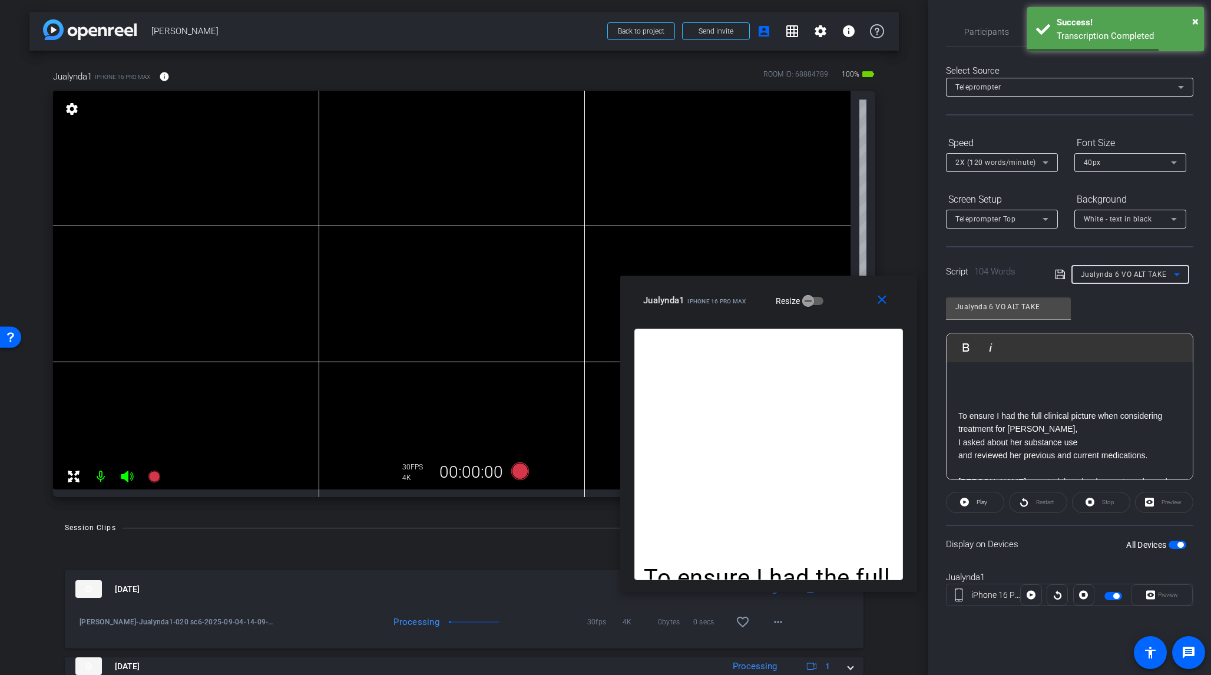
scroll to position [0, 0]
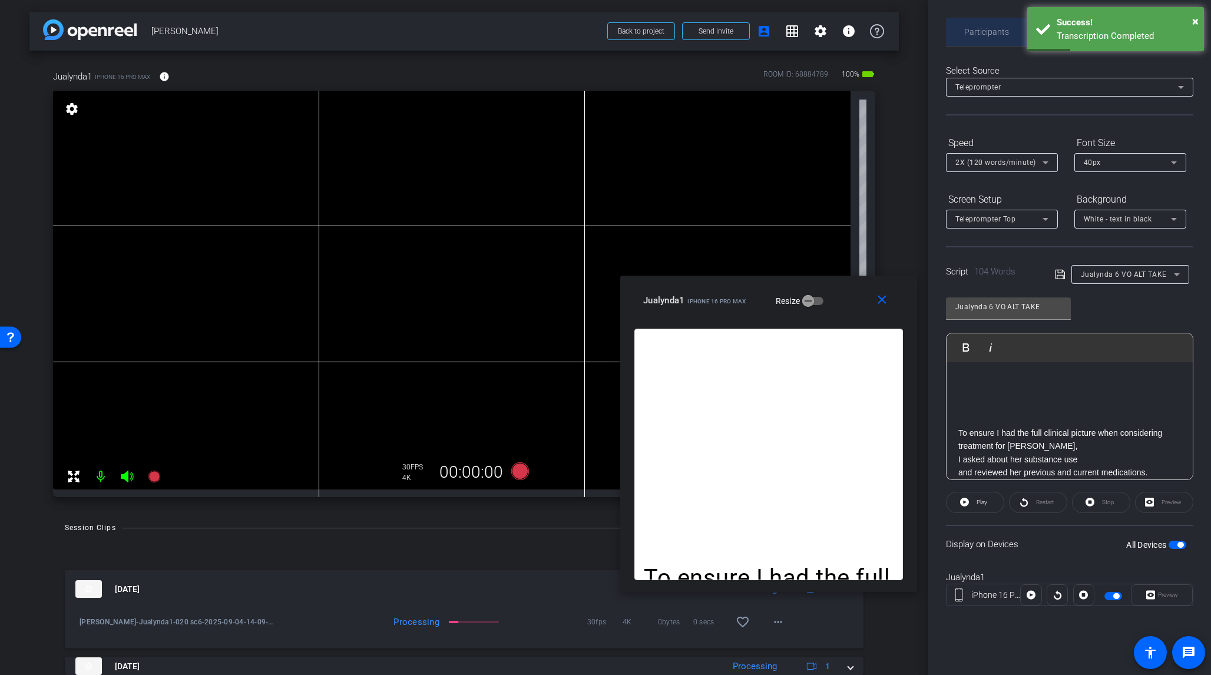
click at [985, 30] on span "Participants" at bounding box center [987, 32] width 45 height 8
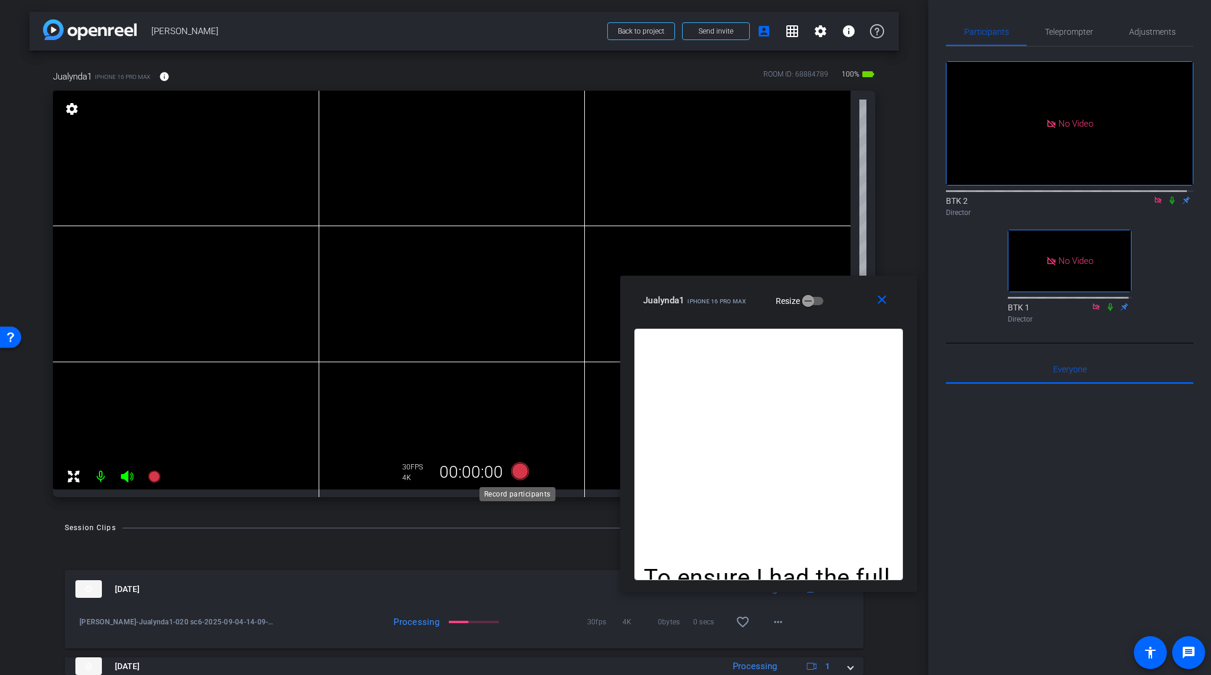
click at [517, 470] on icon at bounding box center [520, 472] width 18 height 18
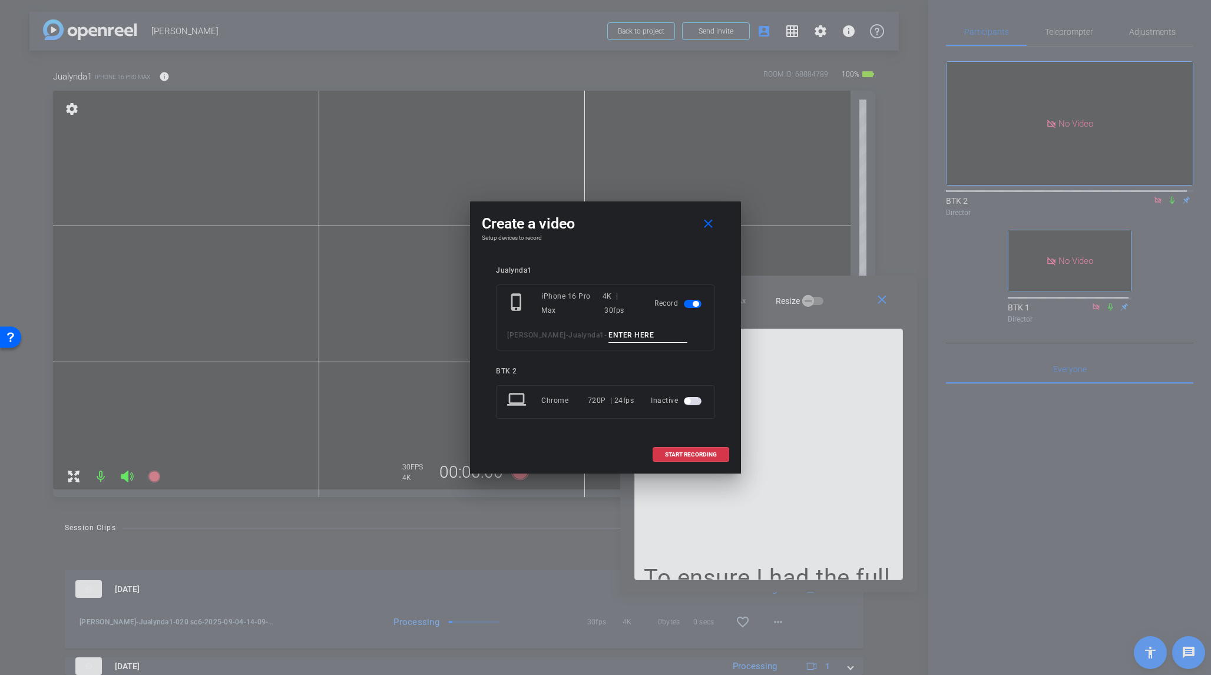
click at [609, 336] on input at bounding box center [648, 335] width 79 height 15
type input "021 sc6 alt"
click at [696, 455] on span "START RECORDING" at bounding box center [691, 455] width 52 height 6
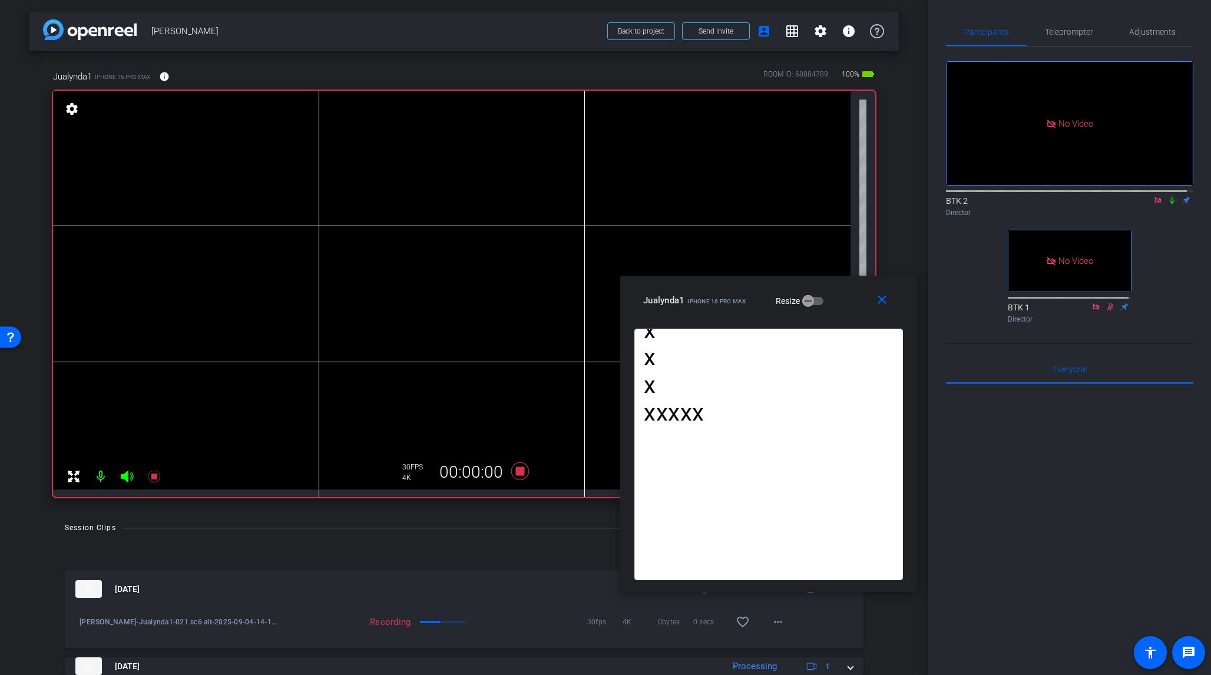
click at [1018, 197] on icon at bounding box center [1172, 201] width 5 height 8
click at [518, 472] on icon at bounding box center [520, 472] width 18 height 18
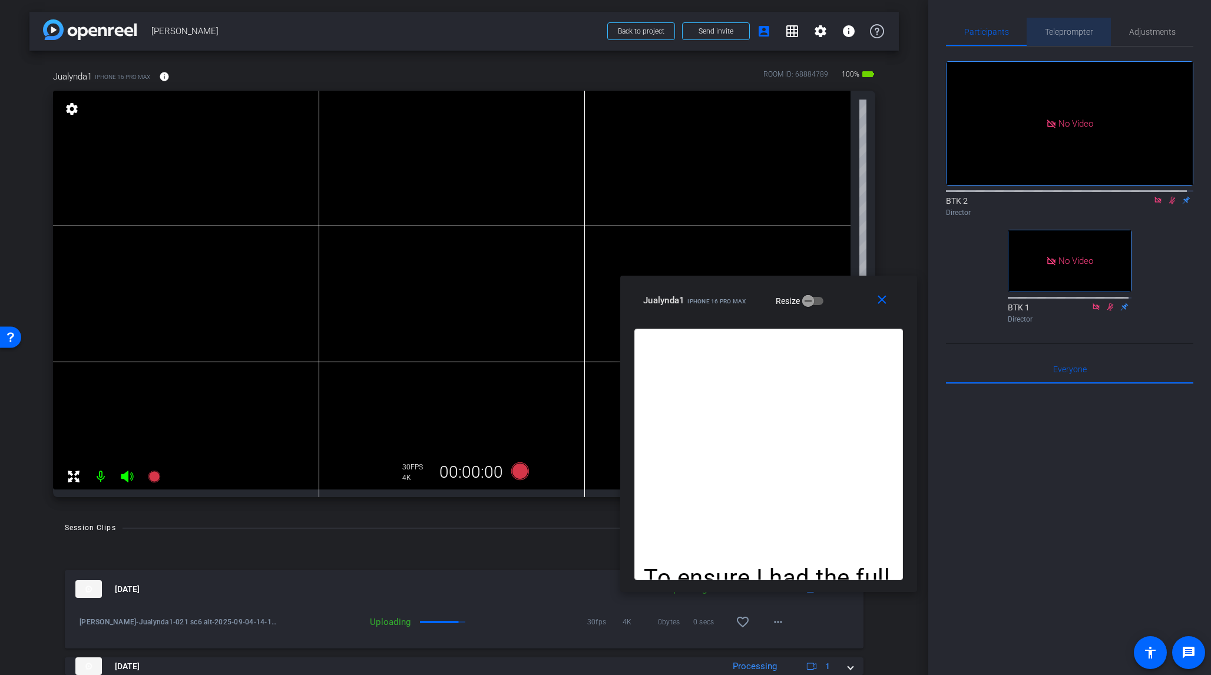
click at [1018, 31] on span "Teleprompter" at bounding box center [1069, 32] width 48 height 8
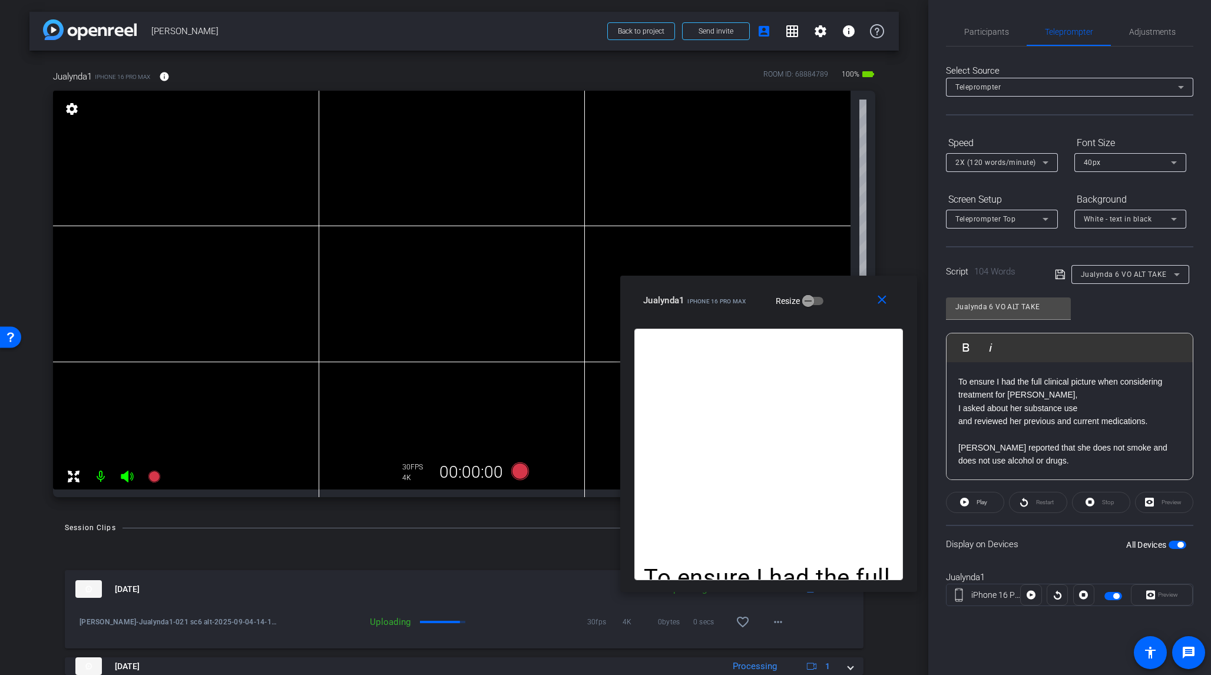
scroll to position [56, 0]
click at [1002, 32] on span "Participants" at bounding box center [987, 32] width 45 height 8
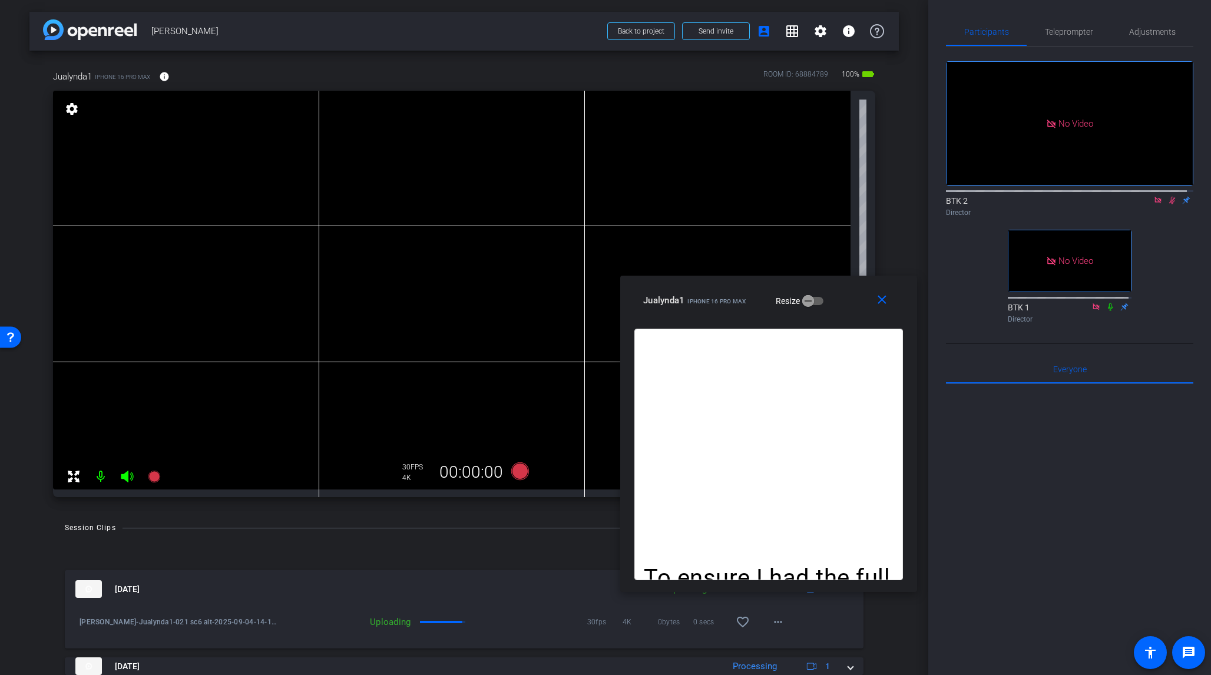
drag, startPoint x: 1165, startPoint y: 166, endPoint x: 1160, endPoint y: 136, distance: 30.5
click at [1018, 196] on icon at bounding box center [1172, 200] width 9 height 8
click at [1018, 33] on span "Teleprompter" at bounding box center [1069, 32] width 48 height 8
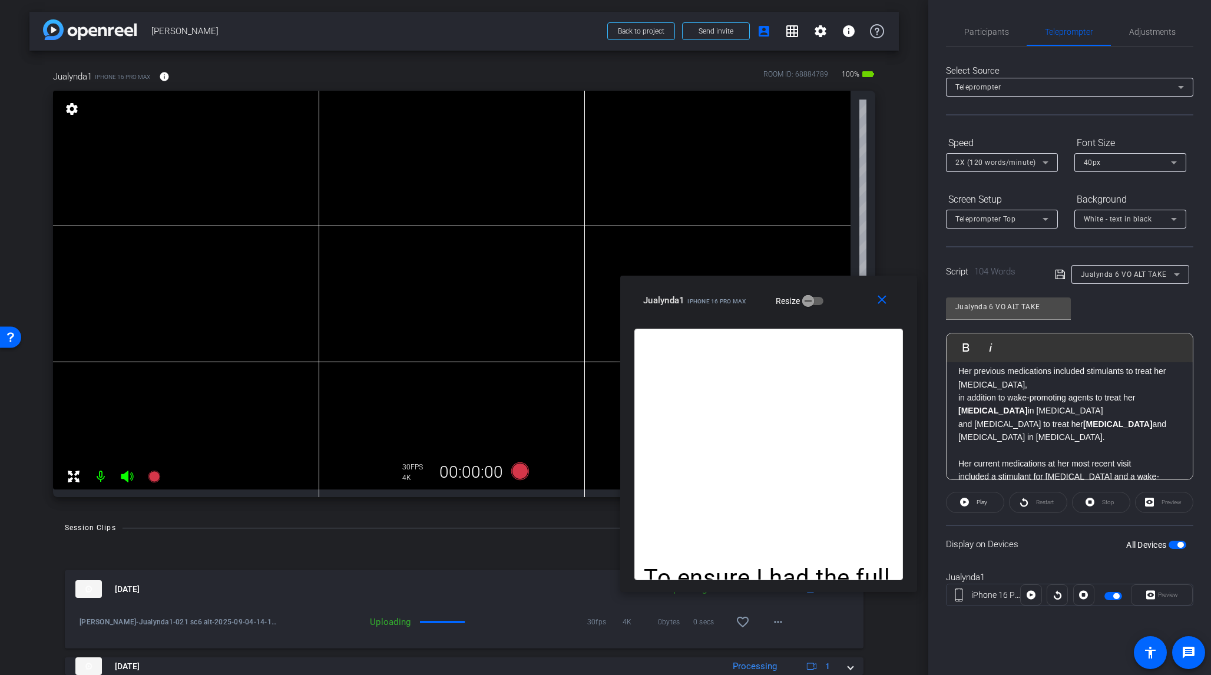
scroll to position [167, 0]
click at [1018, 411] on p "[MEDICAL_DATA] in [MEDICAL_DATA]" at bounding box center [1070, 410] width 223 height 13
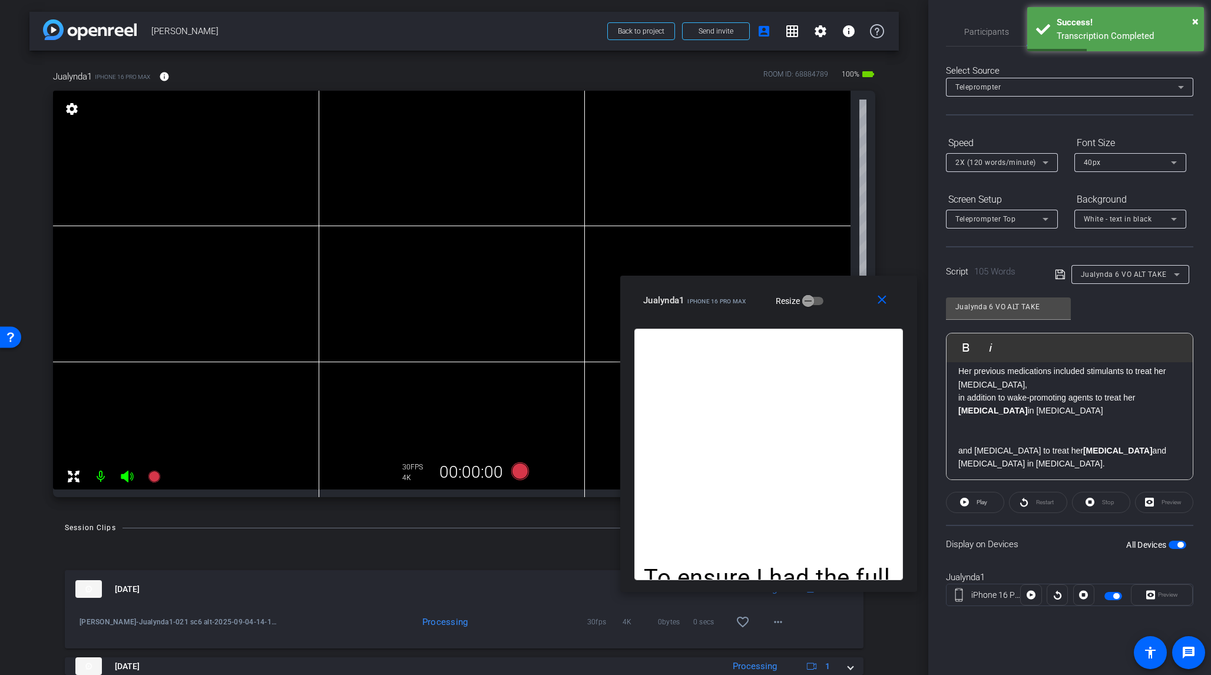
click at [1018, 274] on icon at bounding box center [1060, 275] width 11 height 14
click at [1018, 411] on p "[MEDICAL_DATA] in [MEDICAL_DATA]" at bounding box center [1070, 410] width 223 height 13
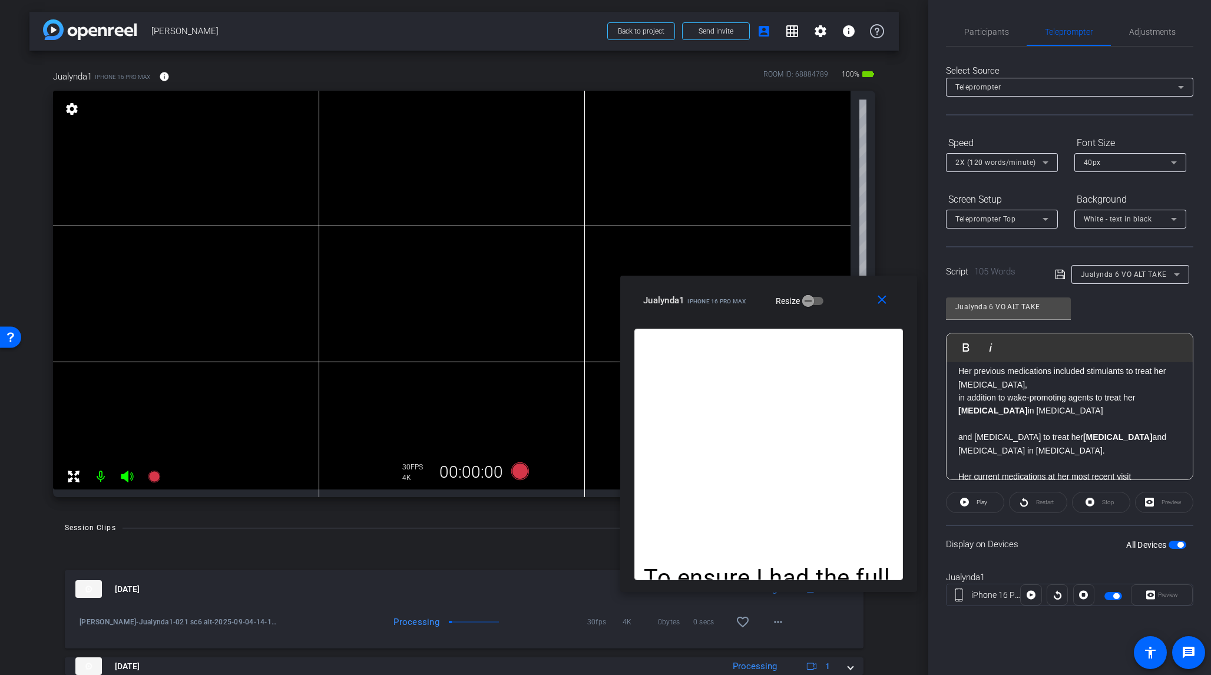
click at [1018, 275] on icon at bounding box center [1059, 274] width 9 height 9
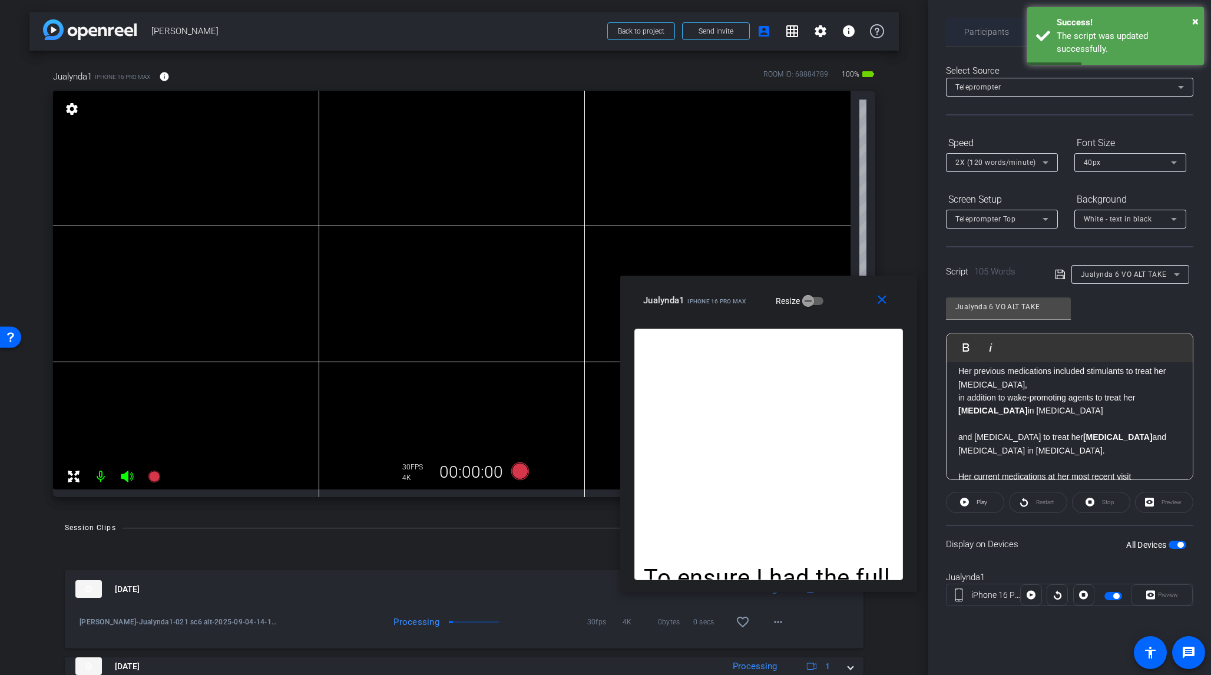
click at [980, 31] on span "Participants" at bounding box center [987, 32] width 45 height 8
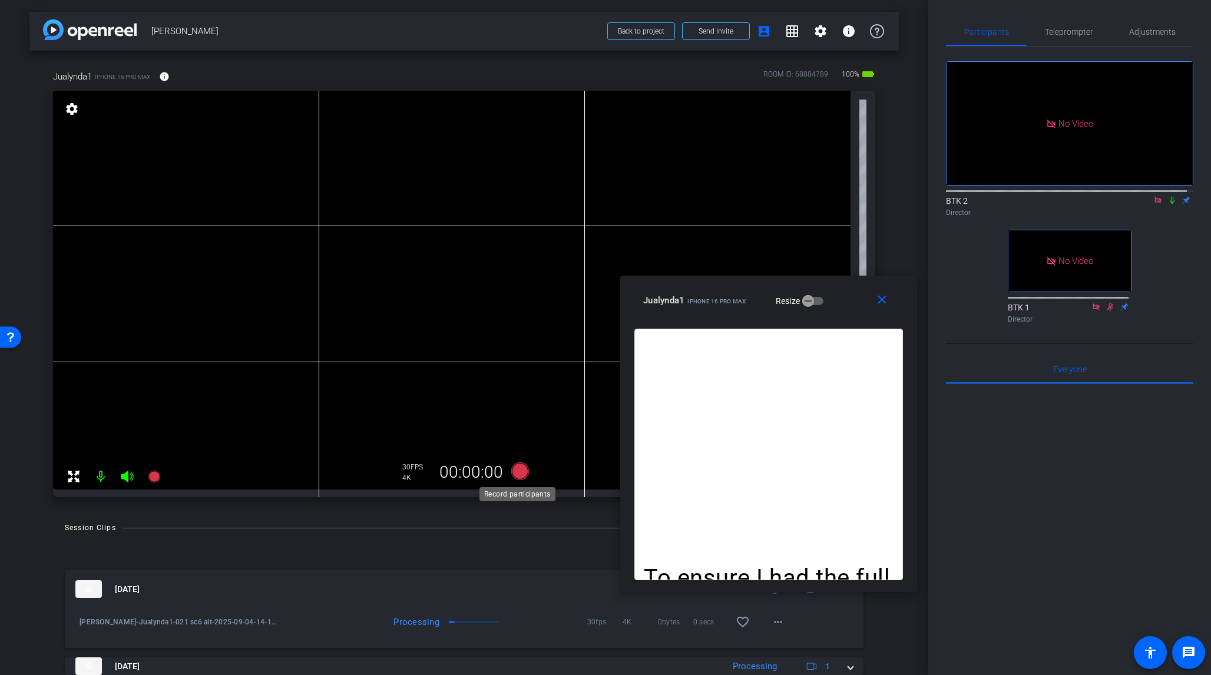
click at [520, 473] on icon at bounding box center [520, 472] width 18 height 18
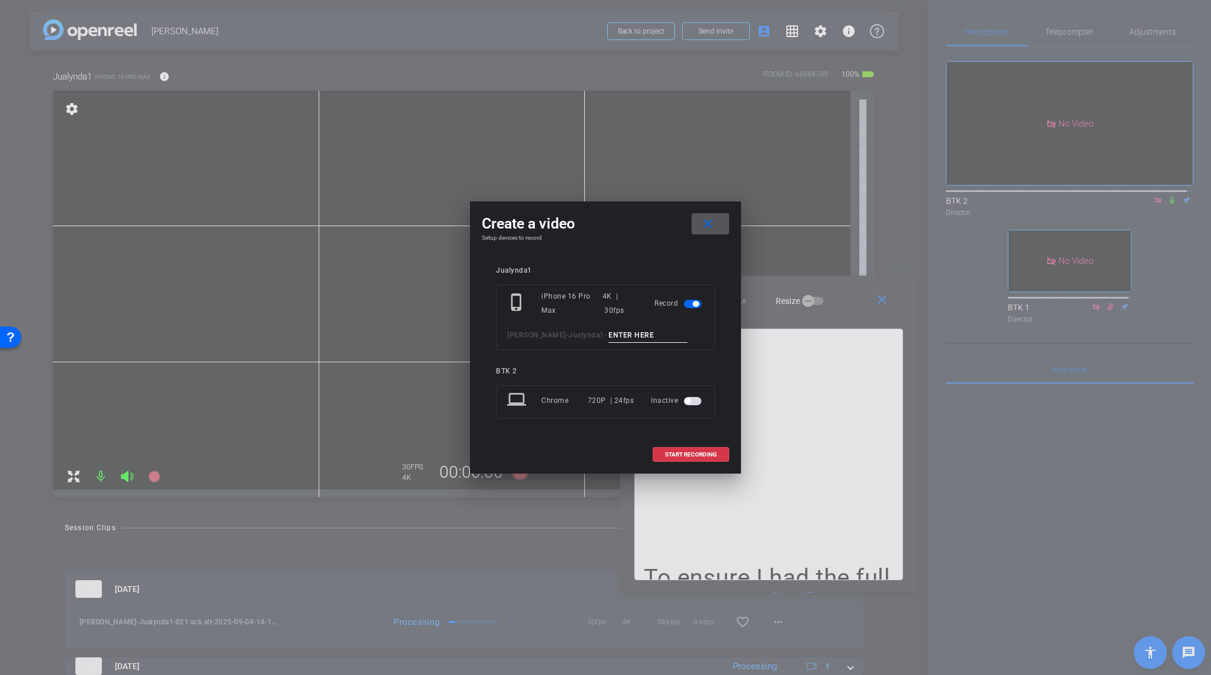
click at [609, 335] on input at bounding box center [648, 335] width 79 height 15
type input "022 sc6 alt"
click at [709, 456] on span "START RECORDING" at bounding box center [691, 455] width 52 height 6
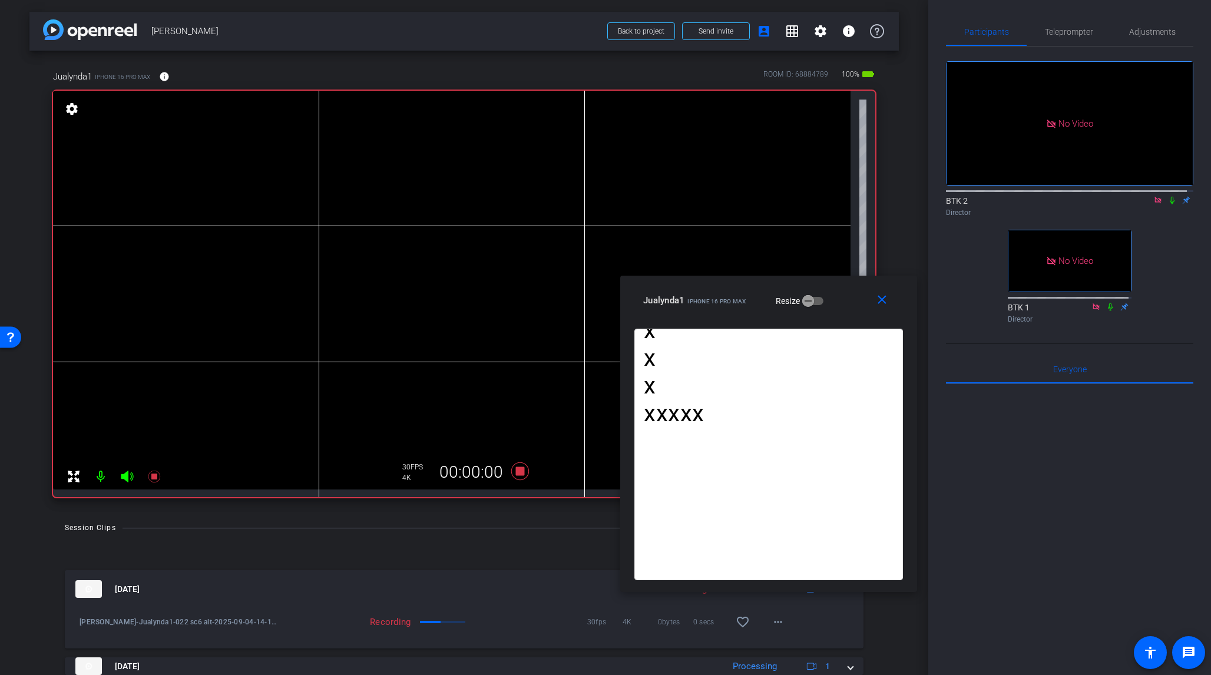
click at [1018, 197] on icon at bounding box center [1172, 201] width 5 height 8
click at [518, 475] on icon at bounding box center [520, 472] width 18 height 18
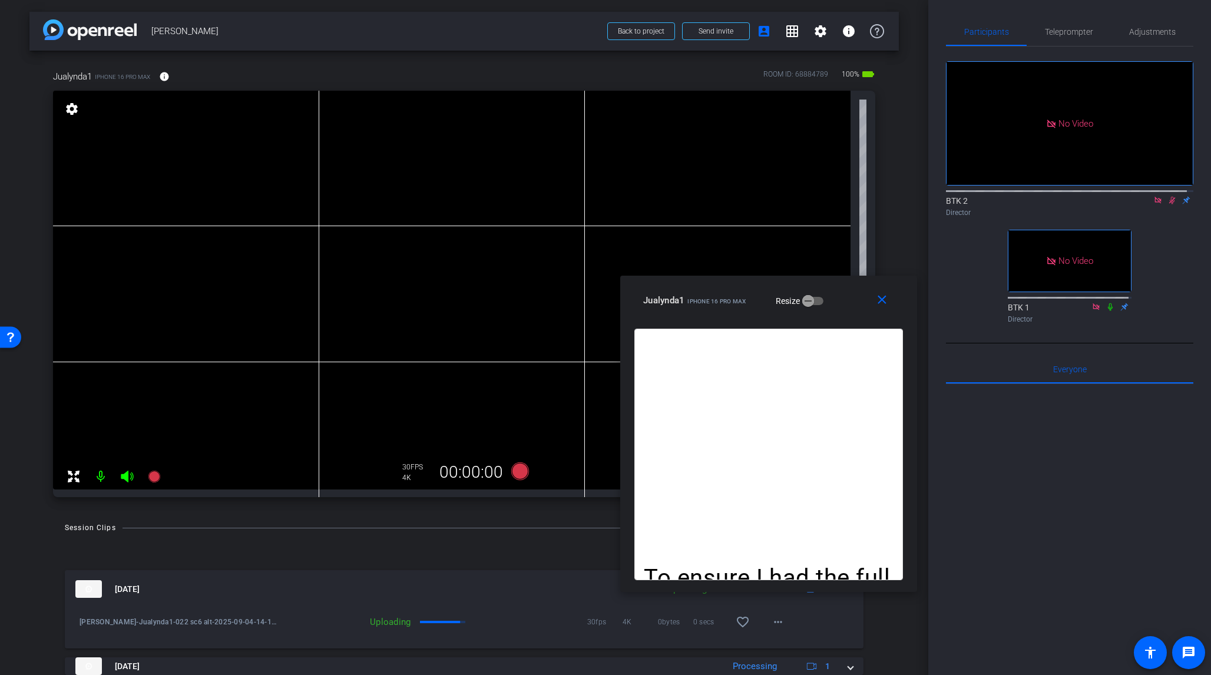
click at [1018, 197] on icon at bounding box center [1173, 201] width 6 height 8
click at [513, 467] on icon at bounding box center [520, 472] width 18 height 18
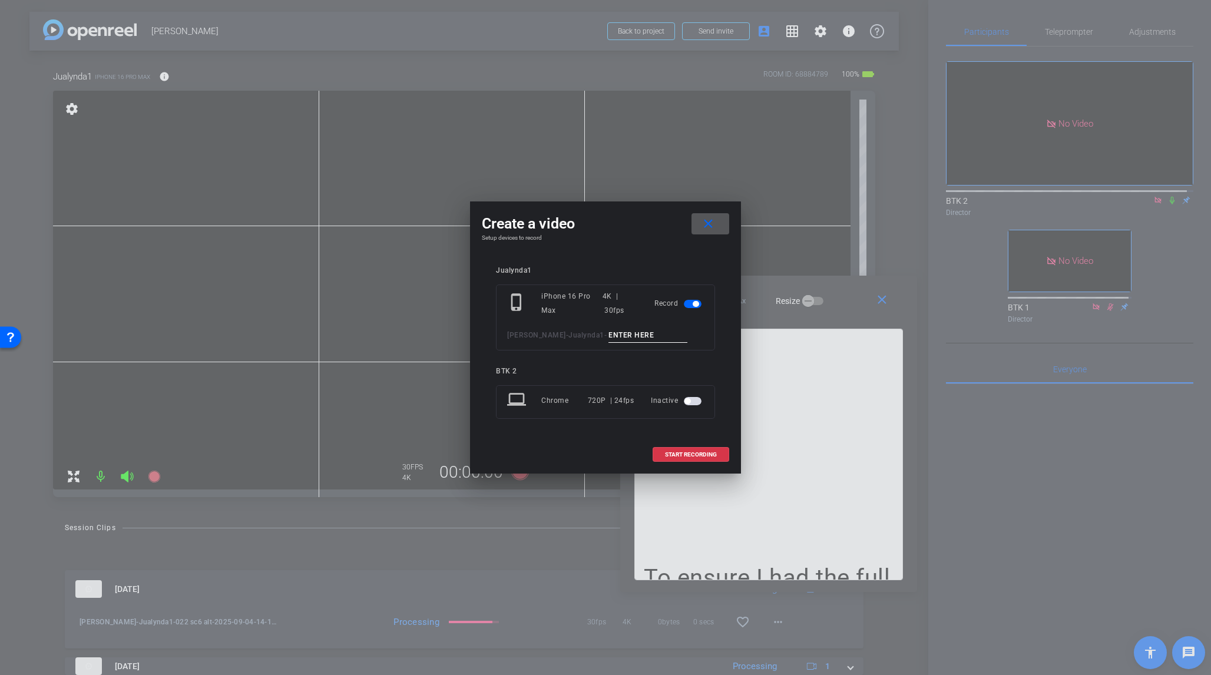
click at [609, 332] on input at bounding box center [648, 335] width 79 height 15
type input "023 sc6 alt pu"
click at [694, 455] on span "START RECORDING" at bounding box center [691, 455] width 52 height 6
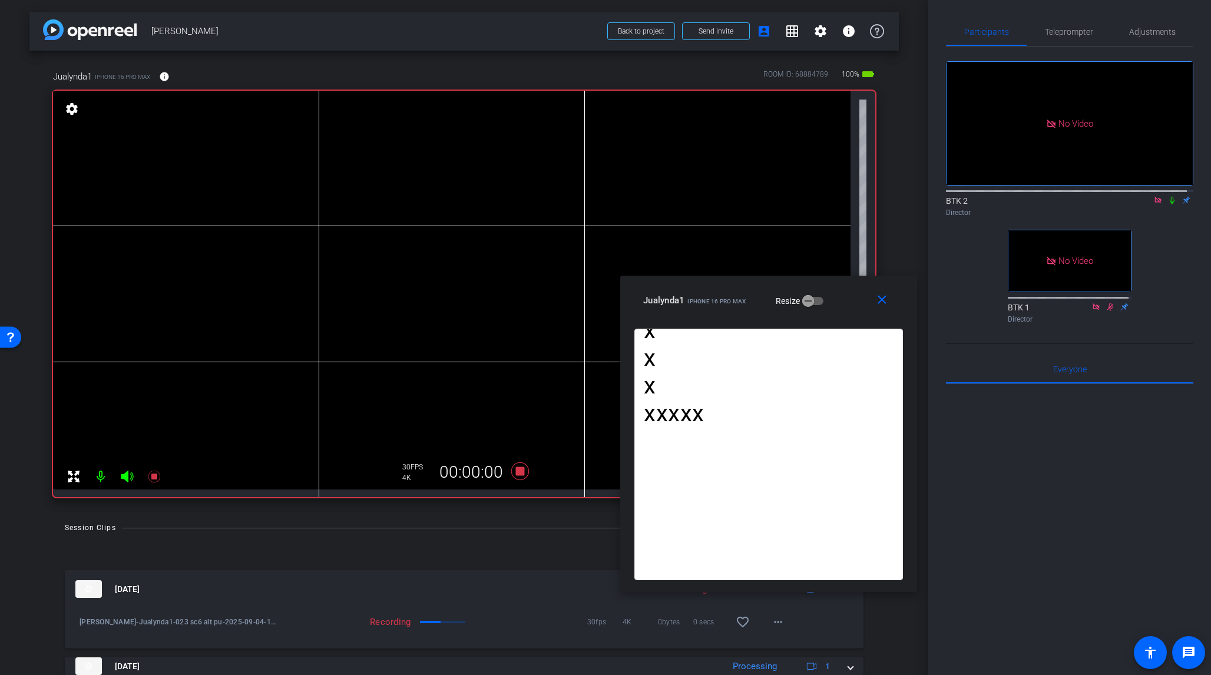
click at [1018, 196] on icon at bounding box center [1172, 200] width 9 height 8
click at [516, 469] on icon at bounding box center [520, 472] width 18 height 18
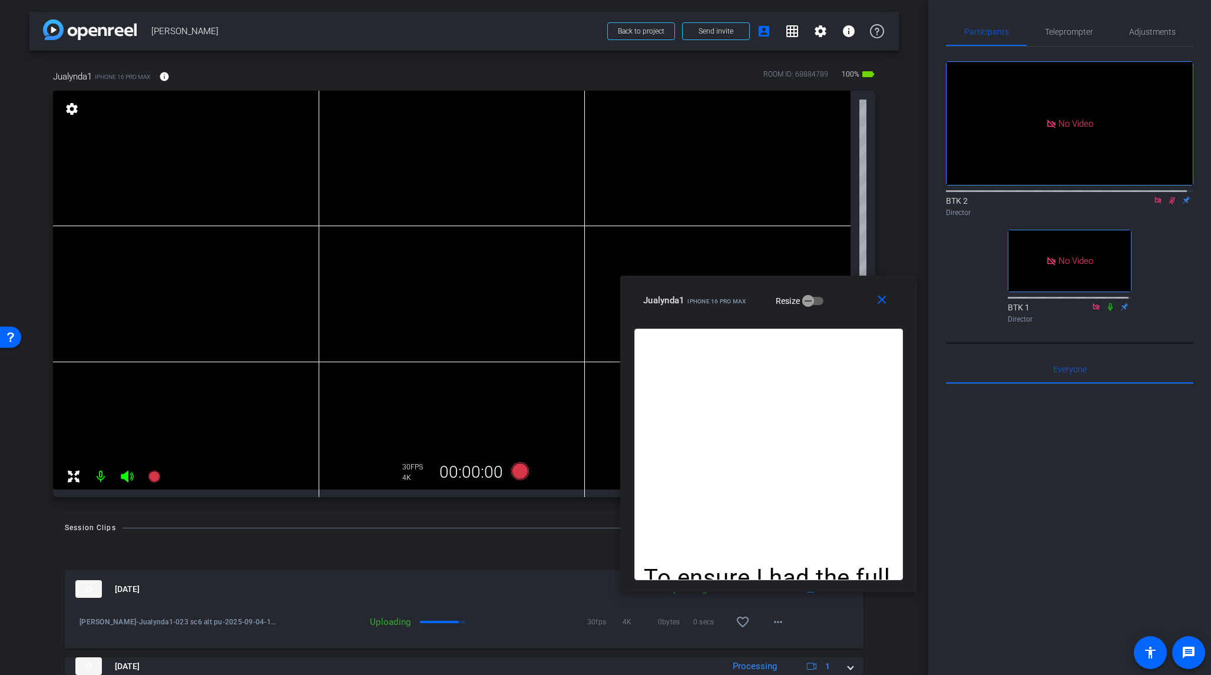
click at [1018, 196] on icon at bounding box center [1172, 200] width 9 height 8
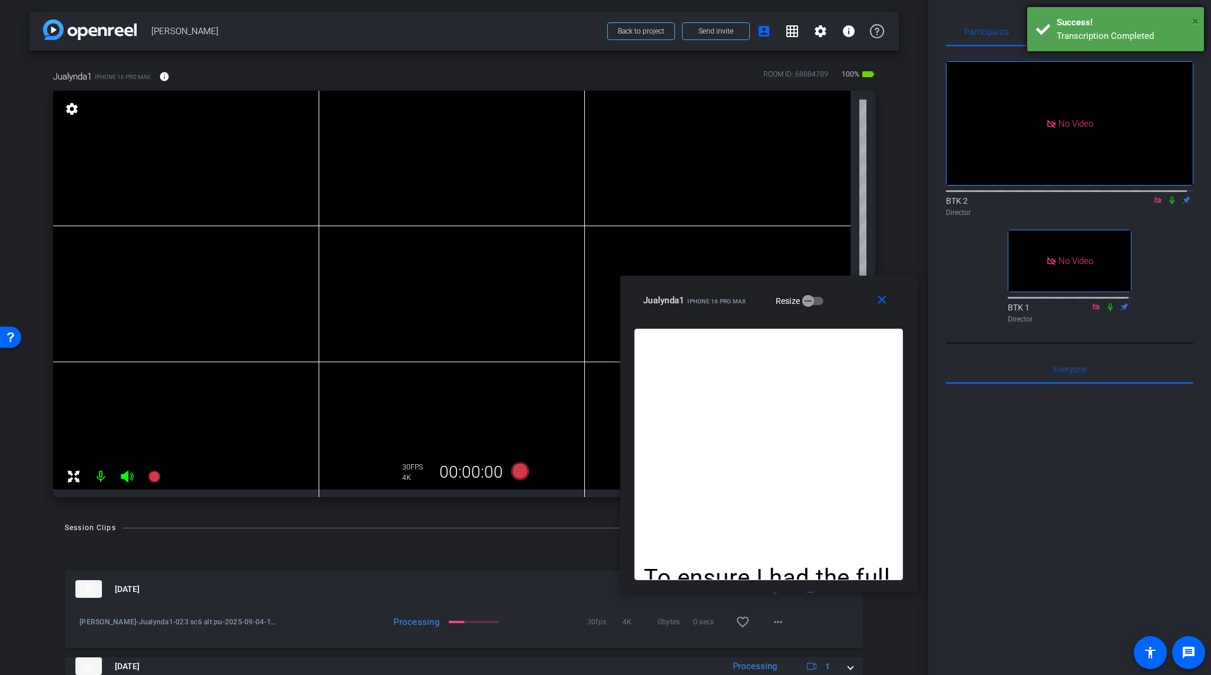
click at [1018, 19] on span "×" at bounding box center [1196, 21] width 6 height 14
click at [1018, 33] on span "Teleprompter" at bounding box center [1069, 32] width 48 height 8
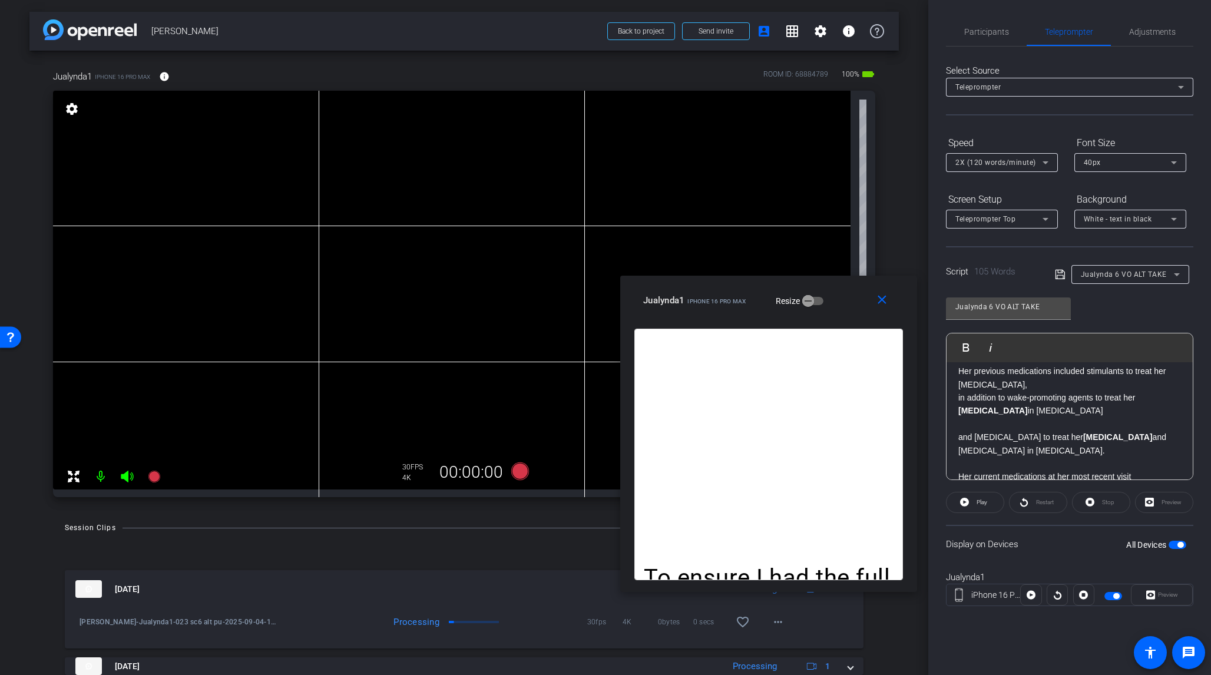
click at [1018, 274] on icon at bounding box center [1177, 274] width 6 height 3
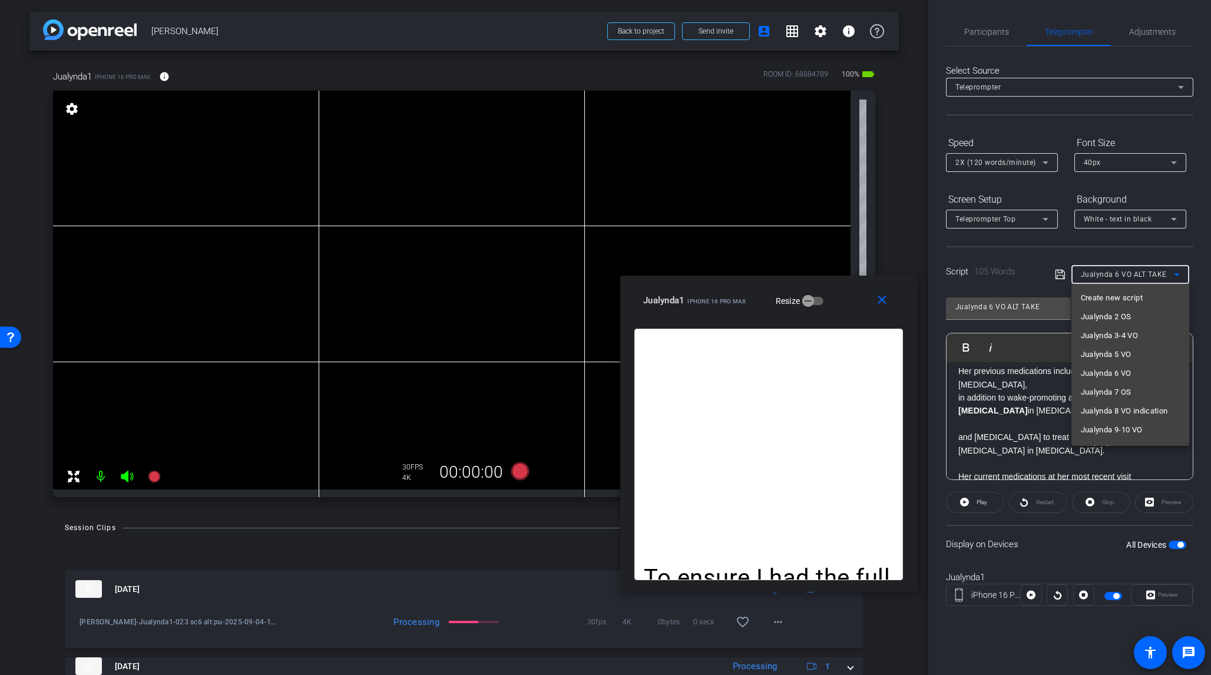
scroll to position [107, 0]
click at [1018, 286] on mat-option "Jualynda 7 OS" at bounding box center [1131, 285] width 118 height 19
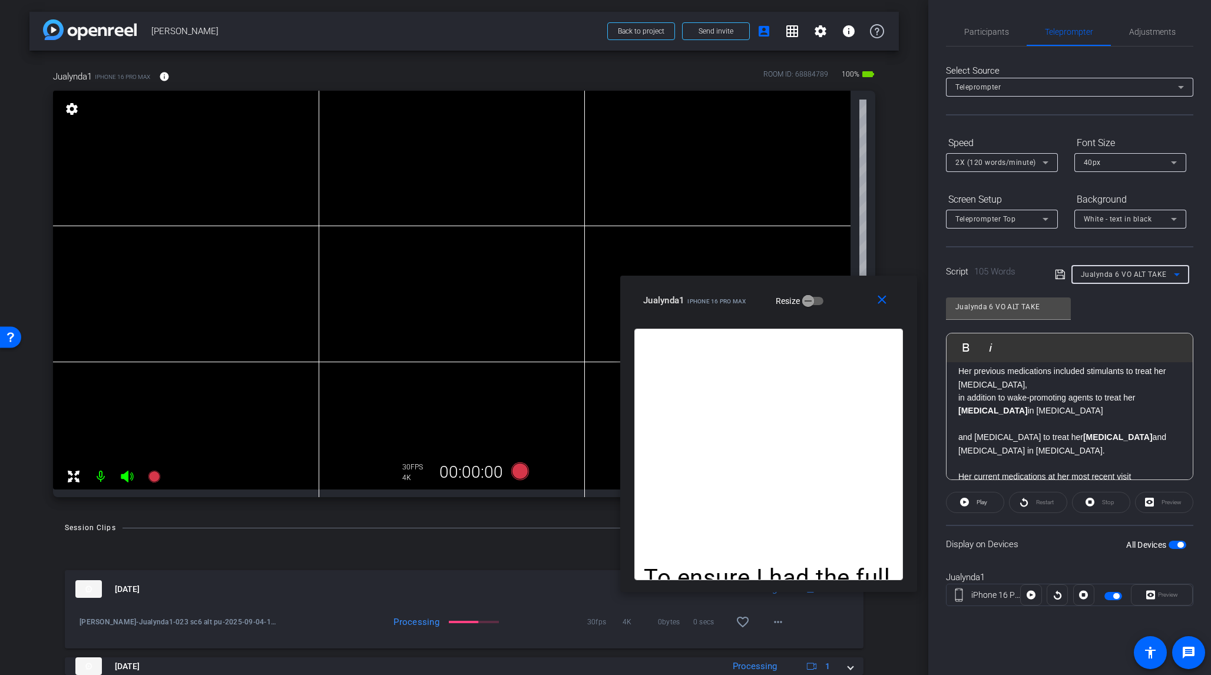
type input "Jualynda 7 OS"
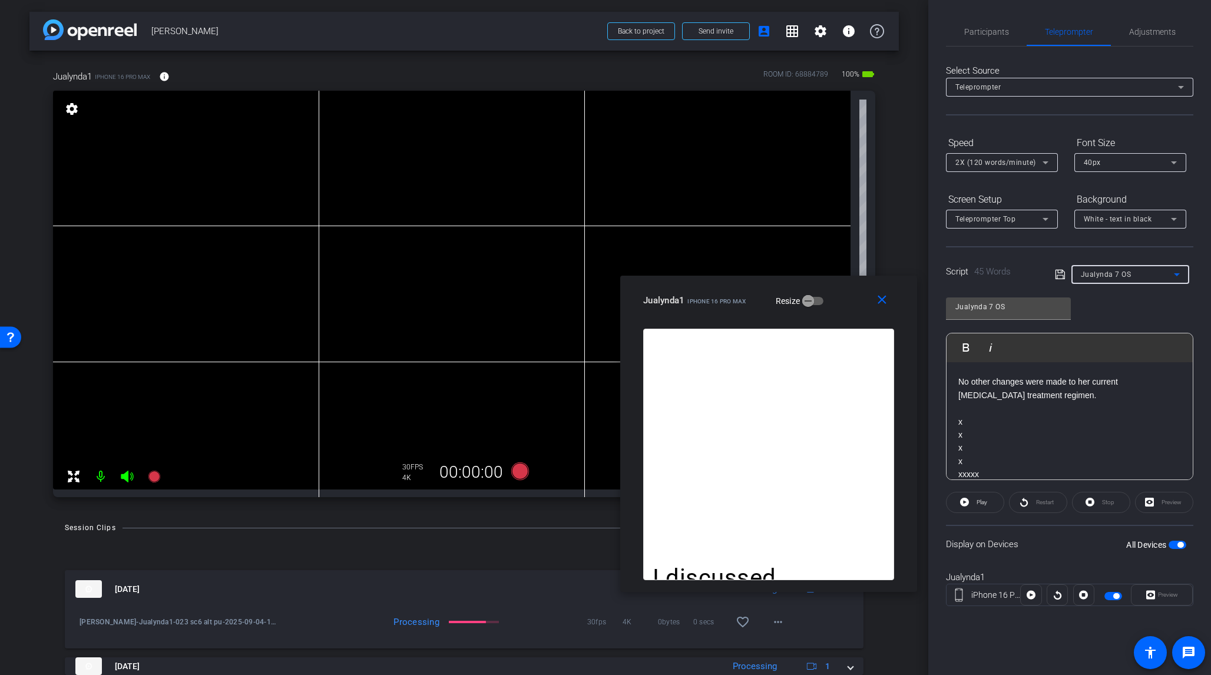
click at [1018, 275] on icon at bounding box center [1177, 274] width 6 height 3
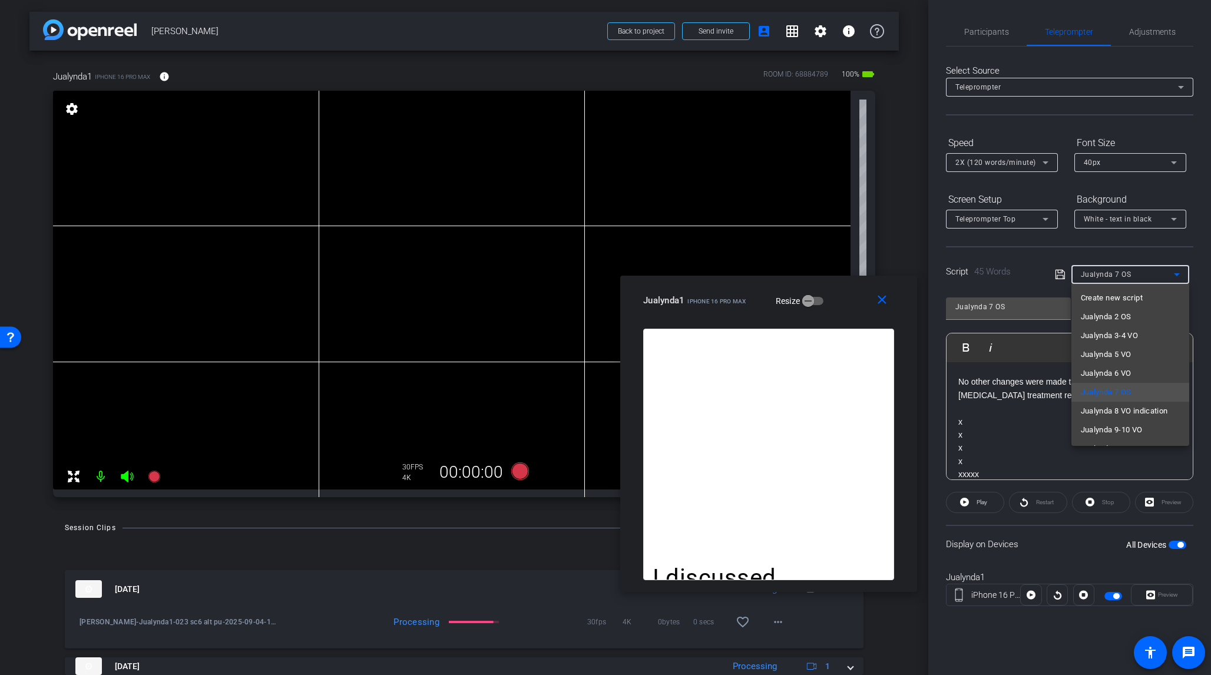
click at [1018, 275] on div at bounding box center [605, 337] width 1211 height 675
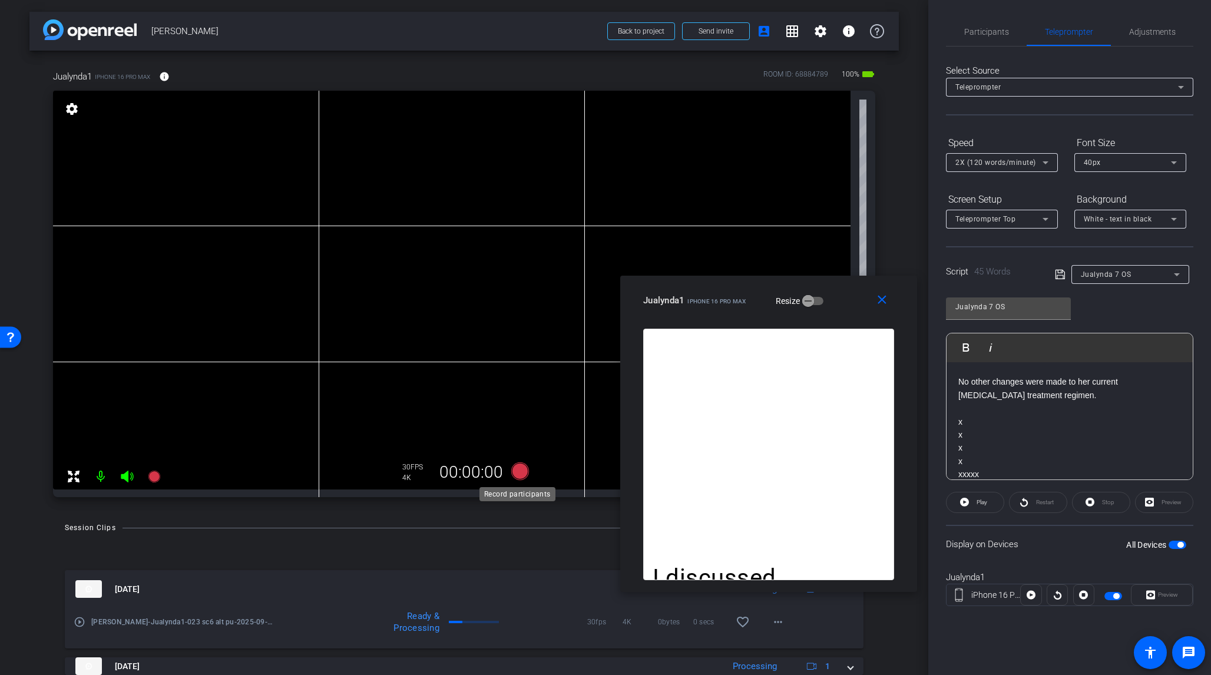
click at [520, 471] on icon at bounding box center [520, 472] width 18 height 18
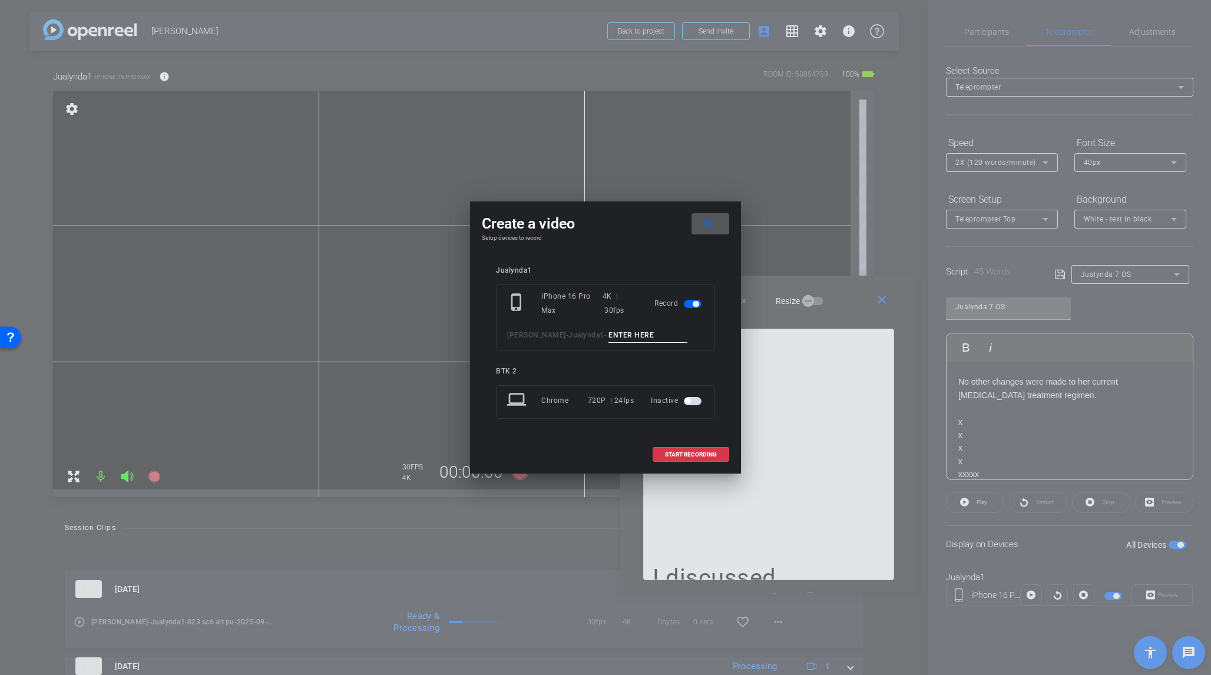
click at [609, 336] on input at bounding box center [648, 335] width 79 height 15
type input "024 sc7"
click at [695, 453] on span "START RECORDING" at bounding box center [691, 455] width 52 height 6
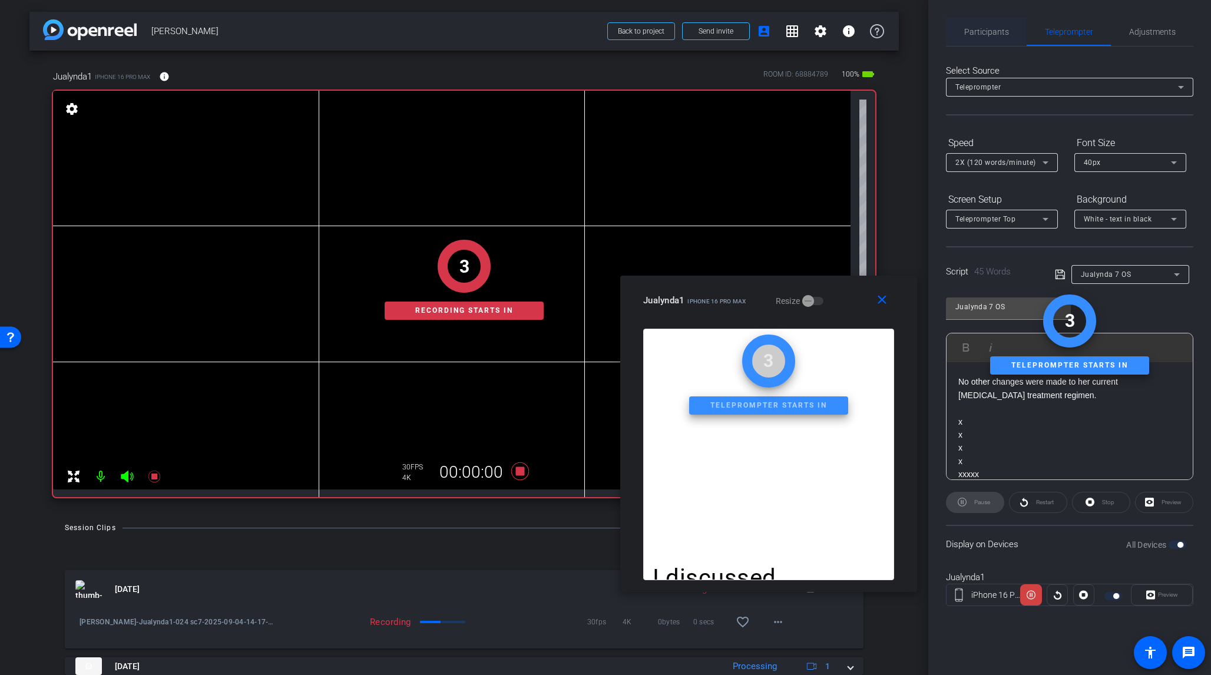
click at [1004, 29] on span "Participants" at bounding box center [987, 32] width 45 height 8
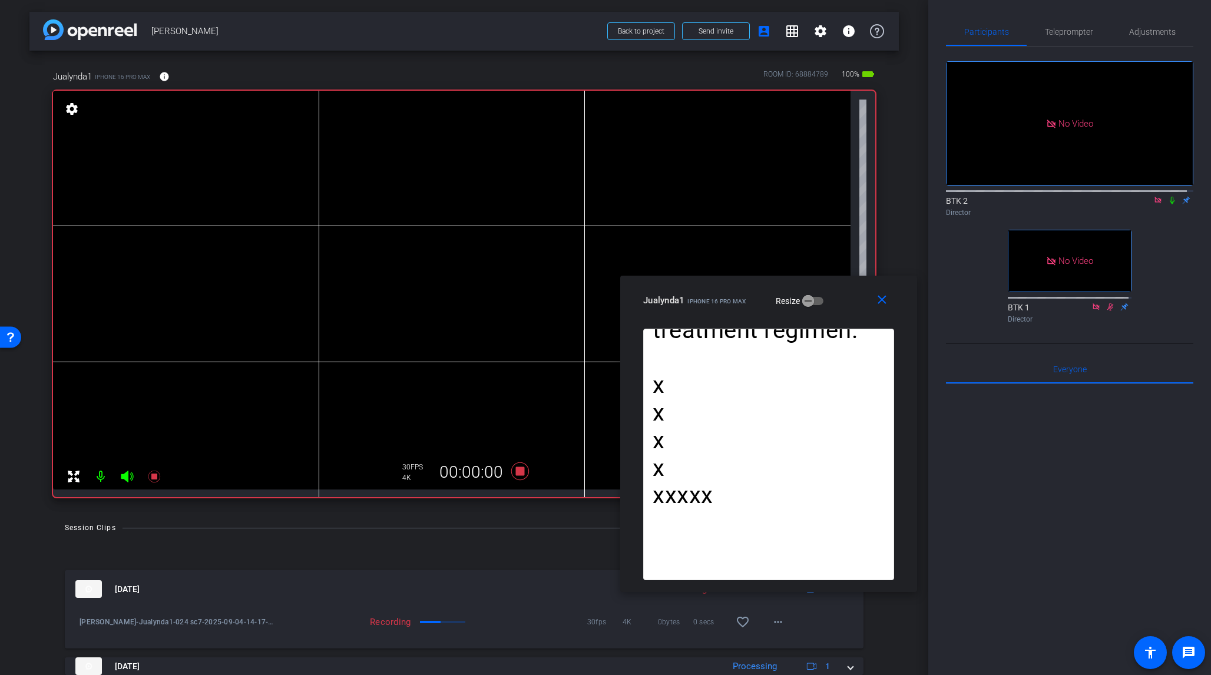
click at [1018, 197] on icon at bounding box center [1172, 201] width 5 height 8
click at [521, 471] on icon at bounding box center [520, 471] width 28 height 21
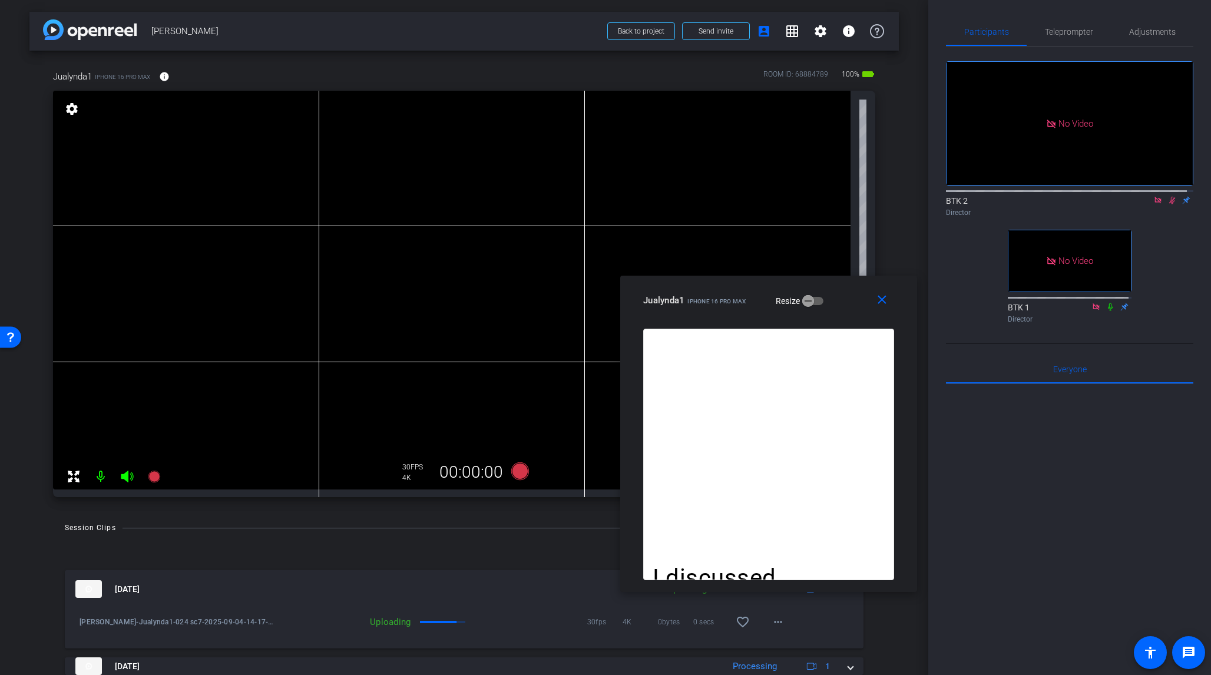
click at [1018, 196] on icon at bounding box center [1172, 200] width 9 height 8
click at [1018, 31] on span "Teleprompter" at bounding box center [1069, 32] width 48 height 8
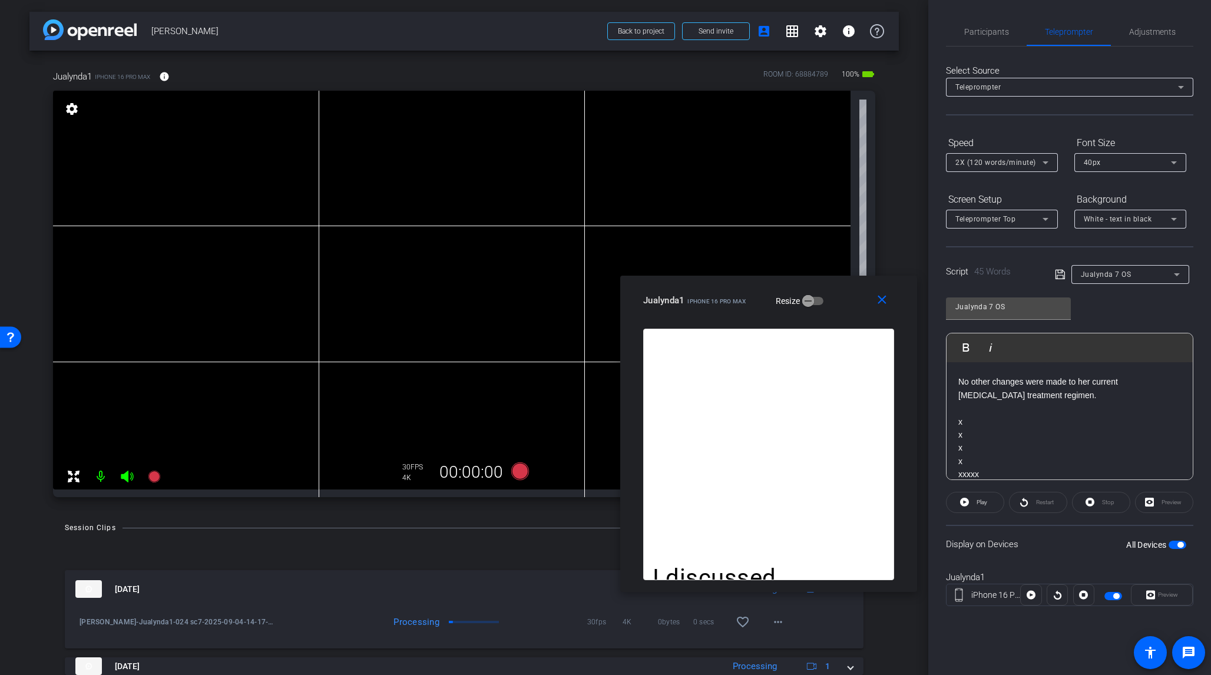
drag, startPoint x: 1195, startPoint y: 444, endPoint x: 1192, endPoint y: 435, distance: 8.8
click at [1018, 435] on div "Participants Teleprompter Adjustments BTK 2 Director BTK 1 Director Everyone 0 …" at bounding box center [1070, 337] width 283 height 675
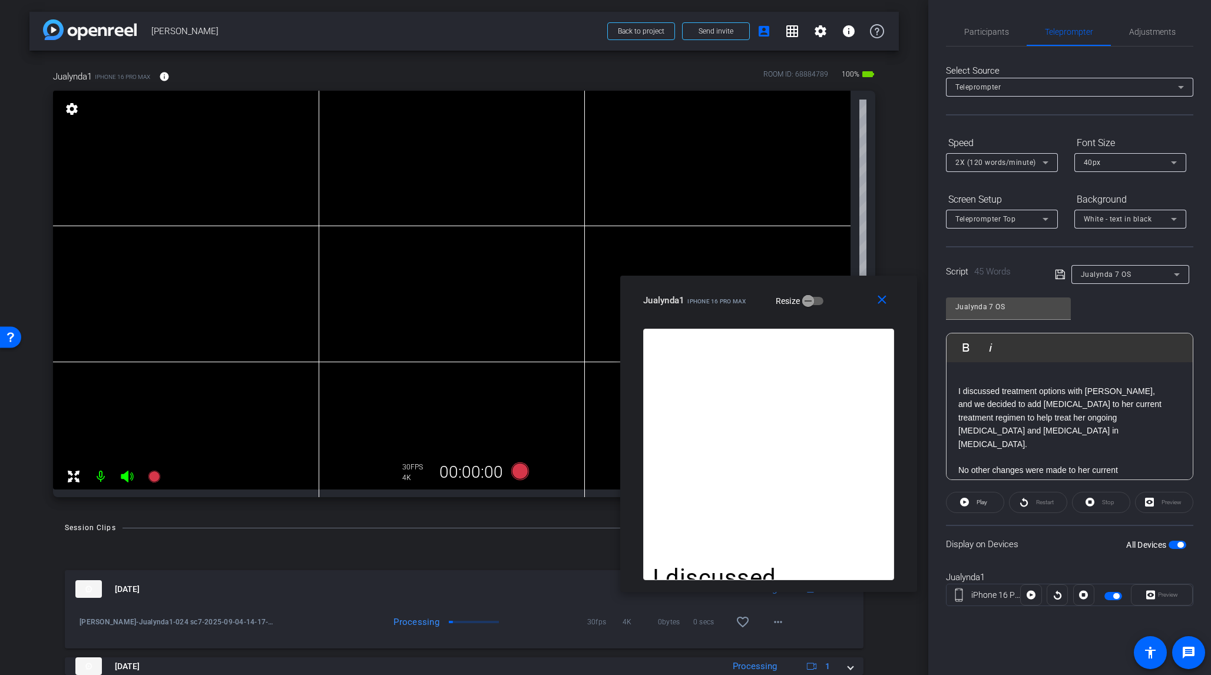
scroll to position [41, 0]
click at [1018, 405] on p "and we decided to add [MEDICAL_DATA] to her current treatment regimen to help t…" at bounding box center [1070, 424] width 223 height 53
click at [1018, 274] on icon at bounding box center [1060, 275] width 11 height 14
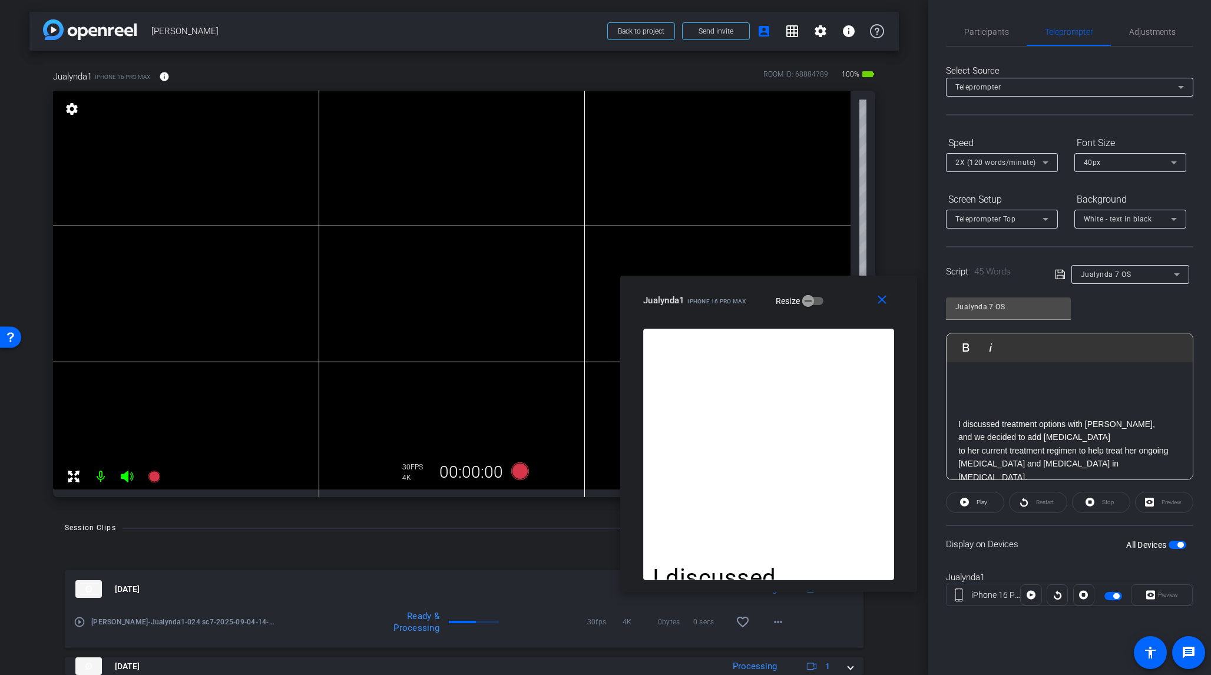
scroll to position [0, 0]
click at [1018, 274] on icon at bounding box center [1060, 275] width 11 height 14
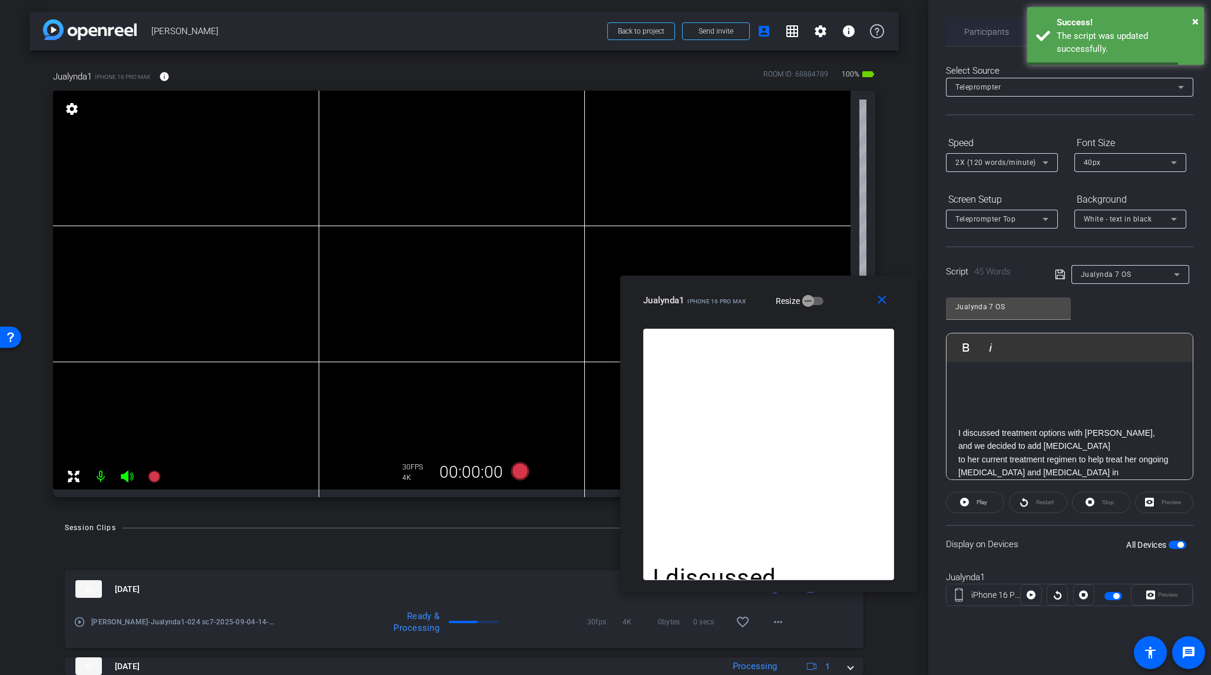
click at [978, 29] on span "Participants" at bounding box center [987, 32] width 45 height 8
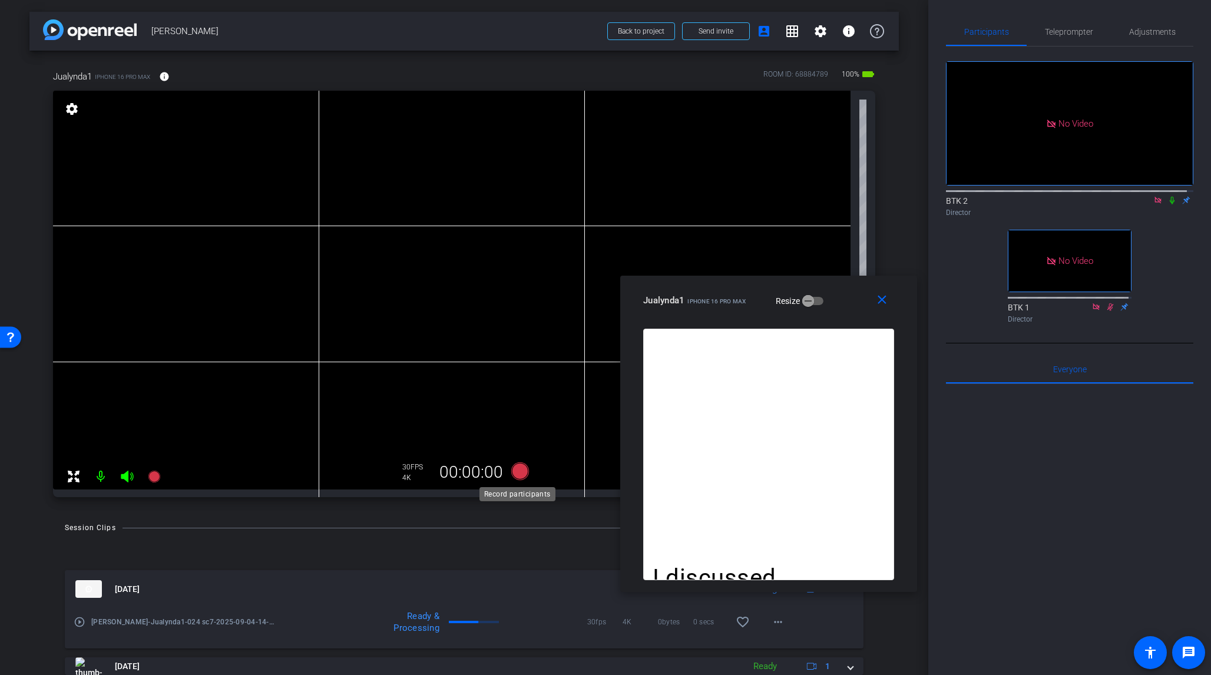
click at [517, 473] on icon at bounding box center [520, 472] width 18 height 18
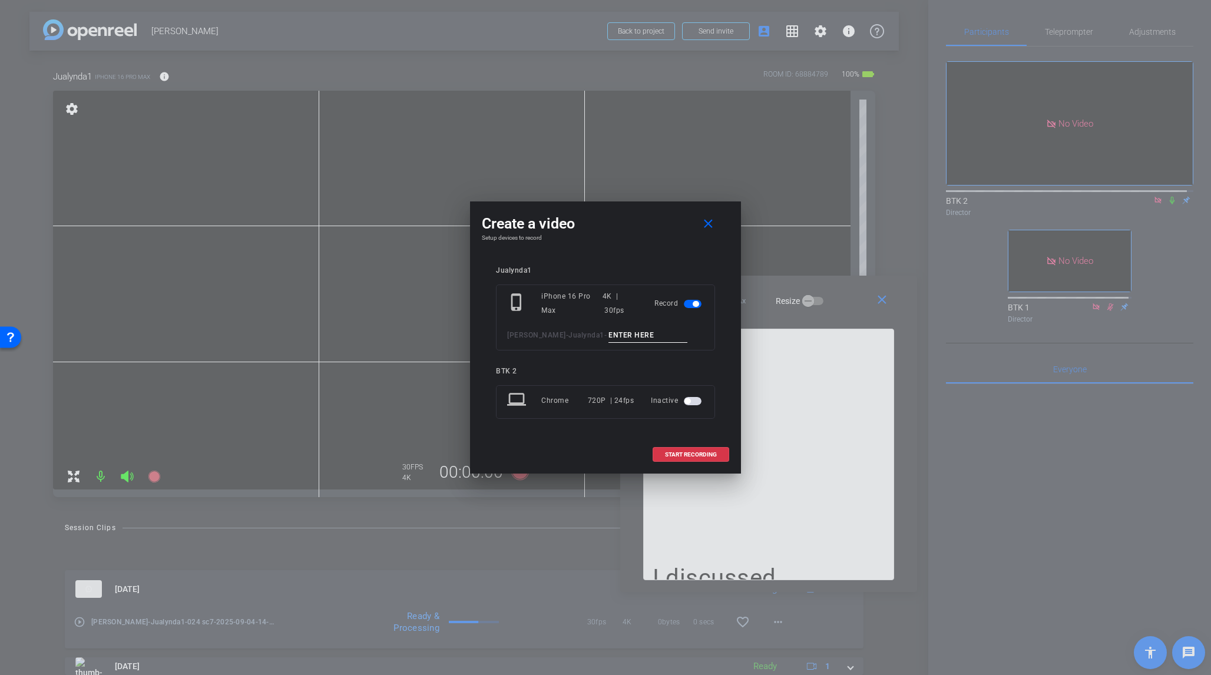
click at [609, 337] on input at bounding box center [648, 335] width 79 height 15
type input "025 sc7"
click at [702, 453] on span "START RECORDING" at bounding box center [691, 455] width 52 height 6
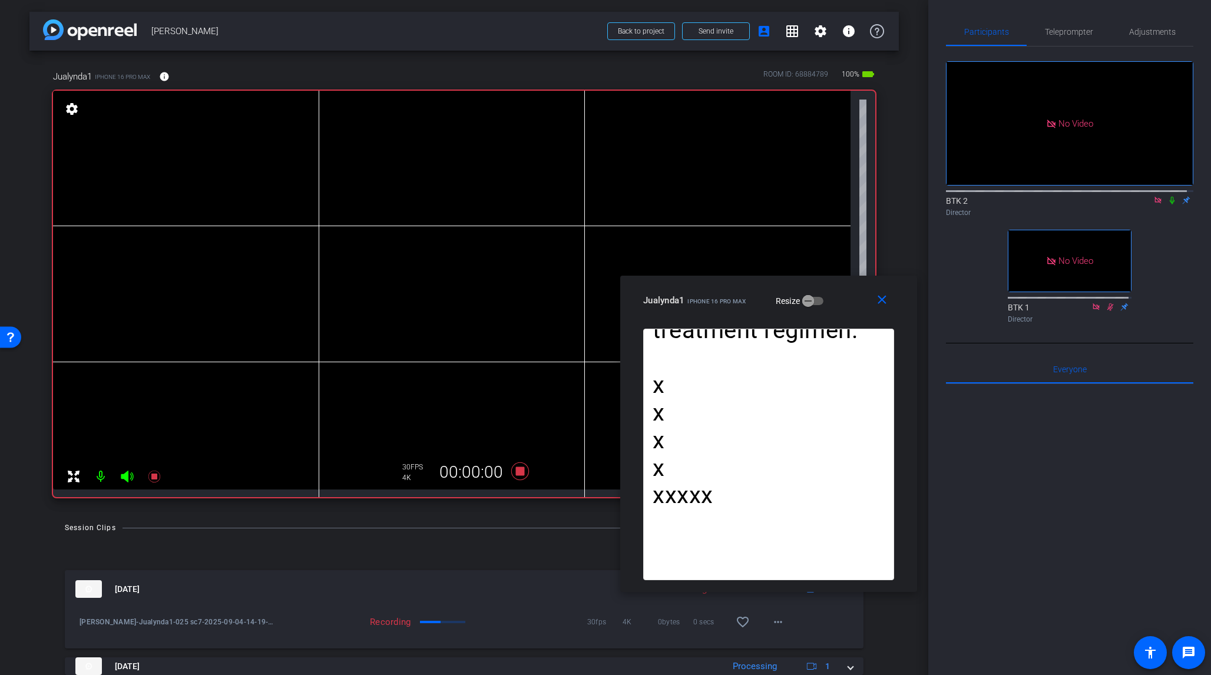
click at [1018, 196] on icon at bounding box center [1172, 200] width 9 height 8
click at [518, 473] on icon at bounding box center [520, 472] width 18 height 18
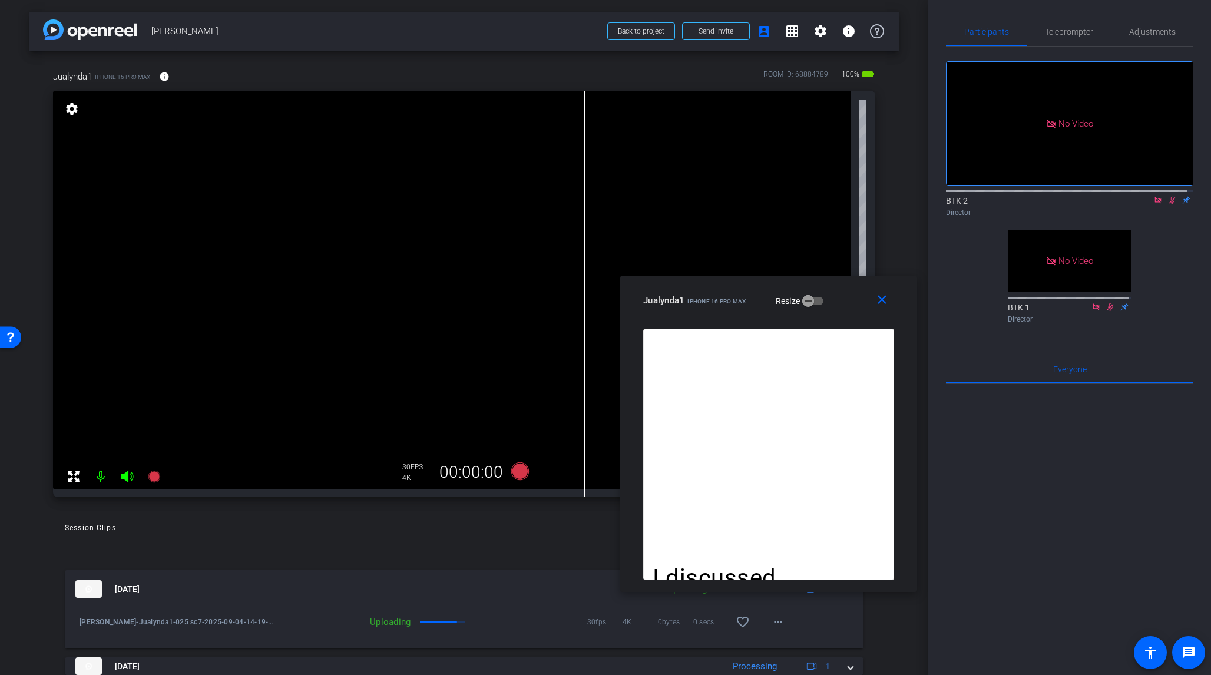
click at [1018, 197] on icon at bounding box center [1173, 201] width 6 height 8
click at [514, 473] on icon at bounding box center [520, 472] width 18 height 18
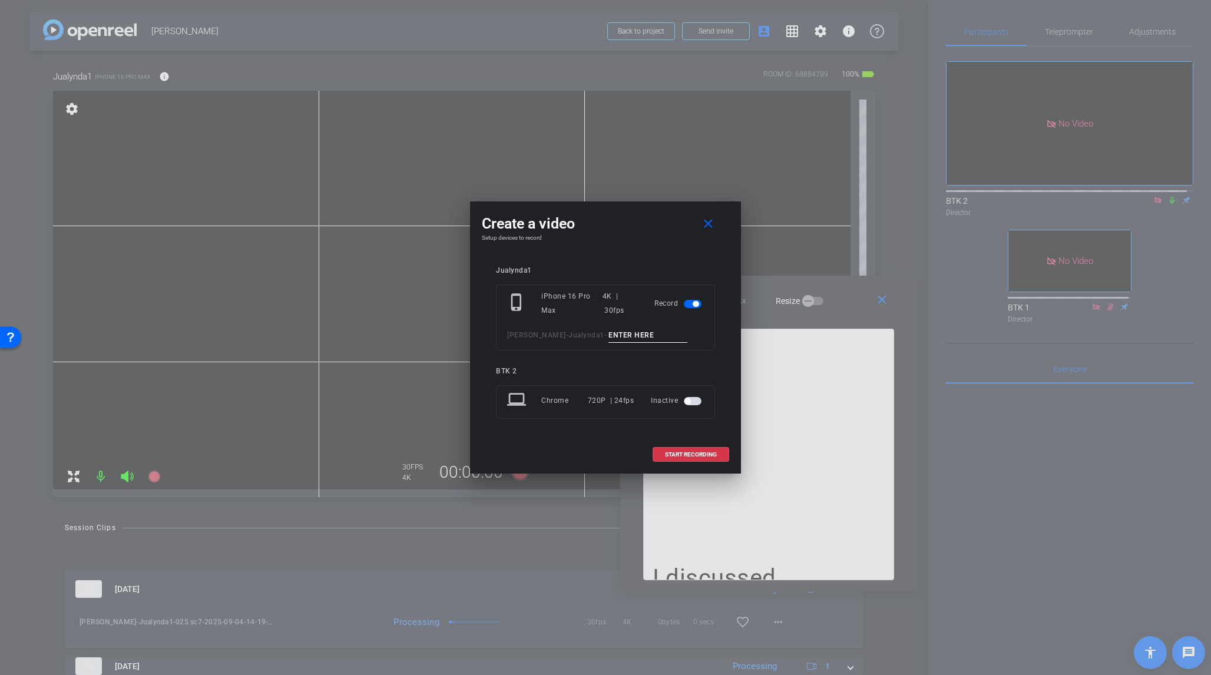
click at [609, 337] on input at bounding box center [648, 335] width 79 height 15
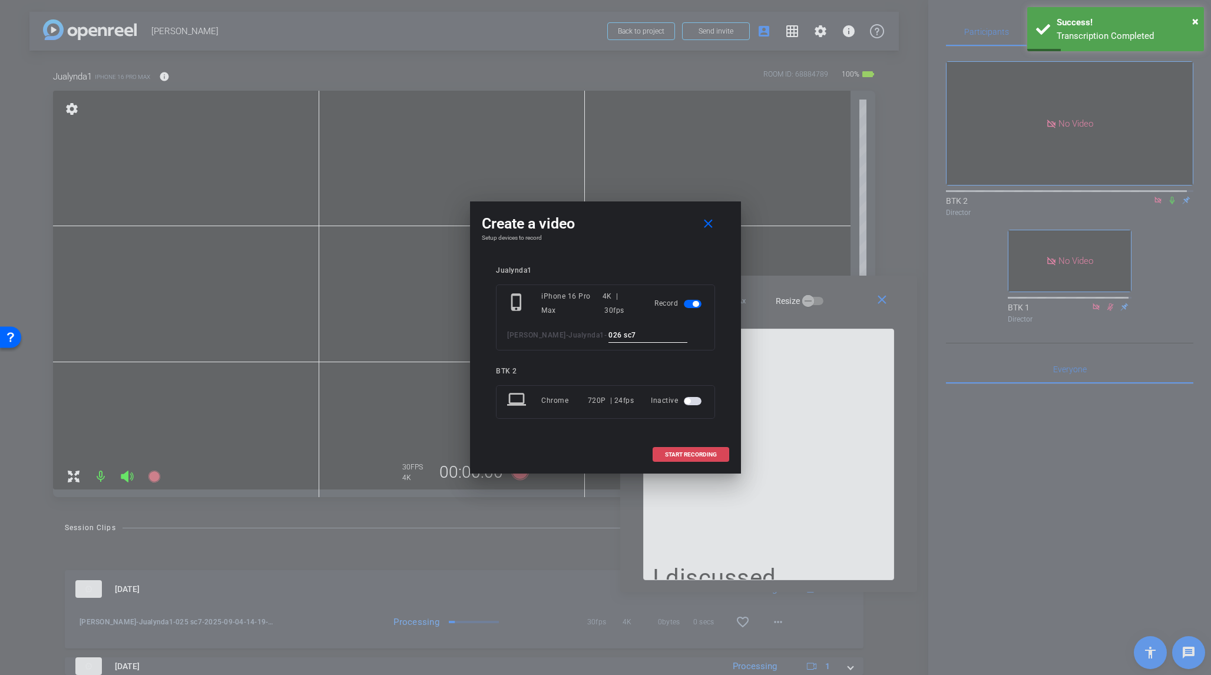
type input "026 sc7"
click at [704, 455] on span "START RECORDING" at bounding box center [691, 455] width 52 height 6
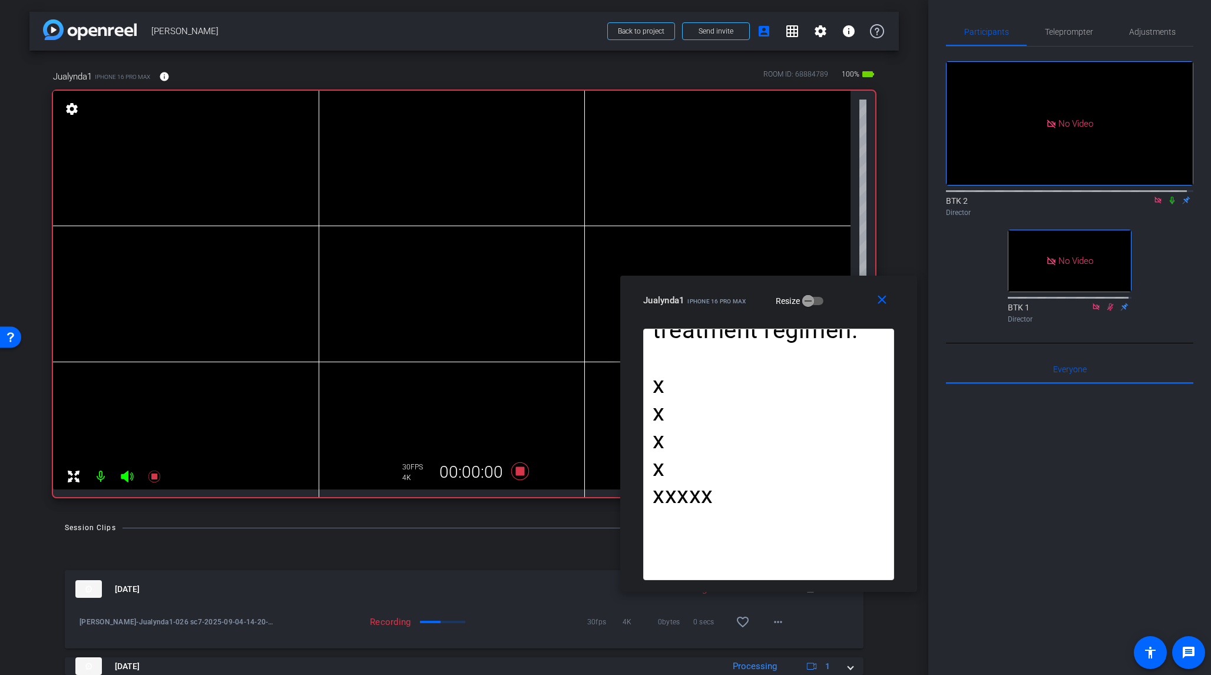
click at [1018, 196] on icon at bounding box center [1172, 200] width 9 height 8
click at [517, 471] on icon at bounding box center [520, 472] width 18 height 18
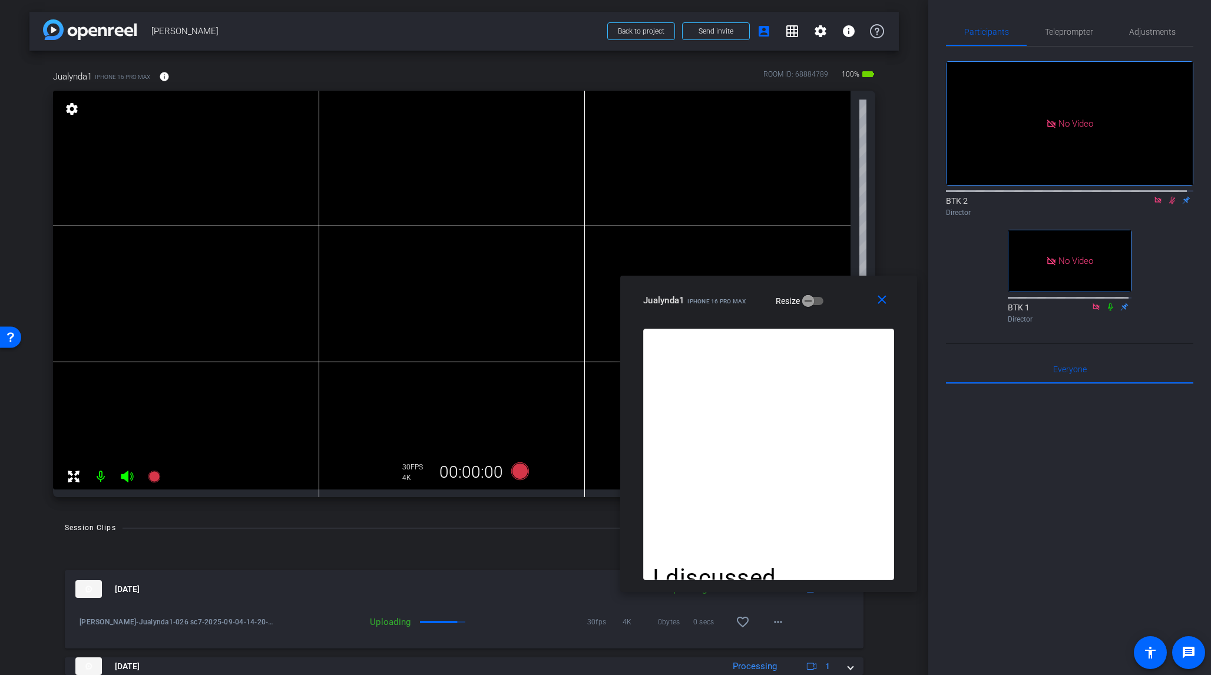
click at [1018, 196] on icon at bounding box center [1172, 200] width 9 height 8
click at [1018, 31] on span "Teleprompter" at bounding box center [1069, 32] width 48 height 8
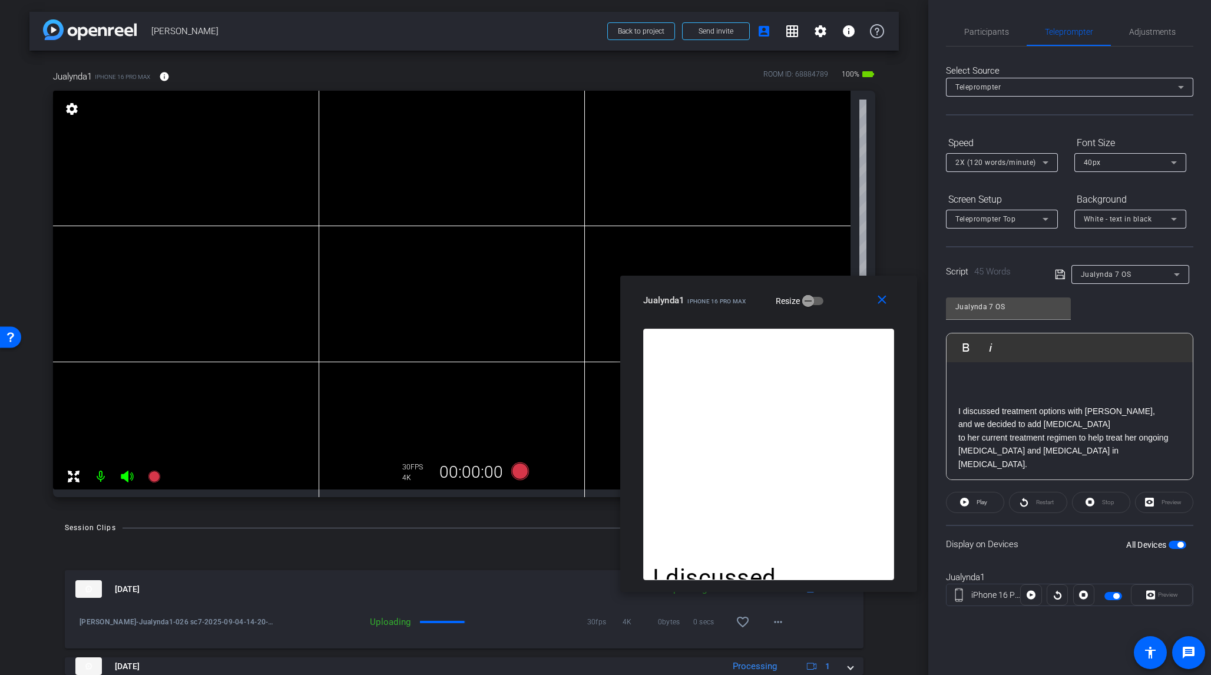
scroll to position [22, 0]
click at [1018, 423] on p "and we decided to add [MEDICAL_DATA]" at bounding box center [1070, 423] width 223 height 13
click at [1018, 276] on icon at bounding box center [1060, 275] width 11 height 14
click at [1000, 33] on span "Participants" at bounding box center [987, 32] width 45 height 8
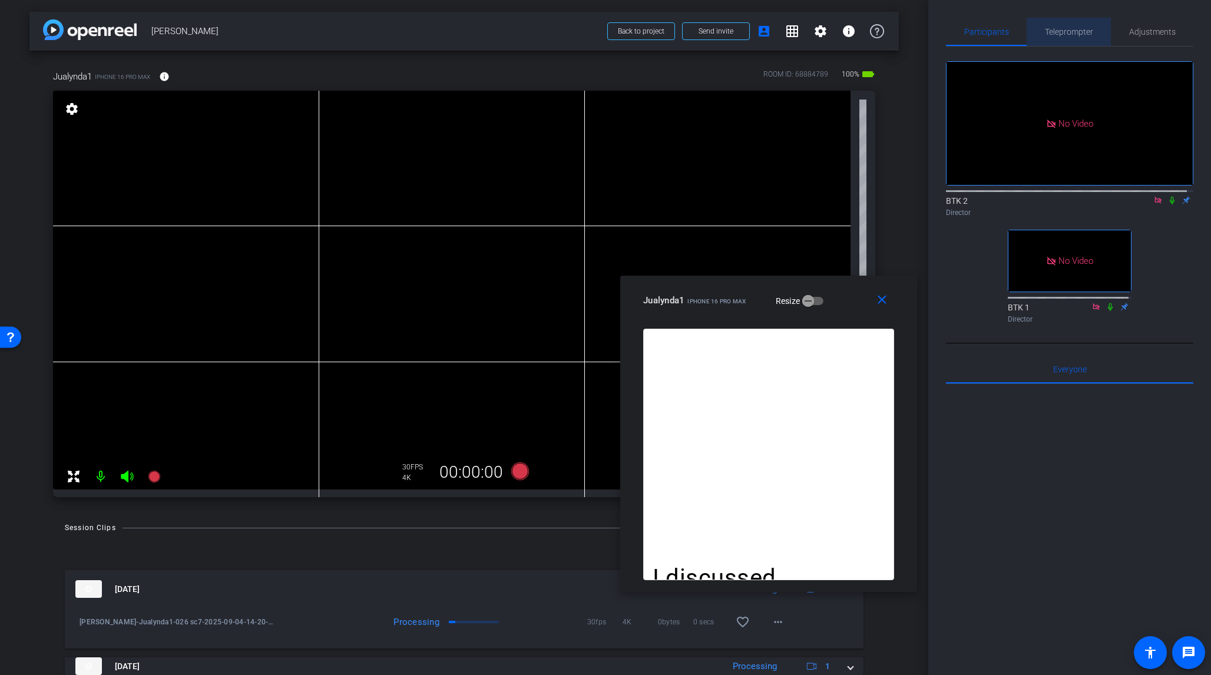
click at [1018, 31] on span "Teleprompter" at bounding box center [1069, 32] width 48 height 8
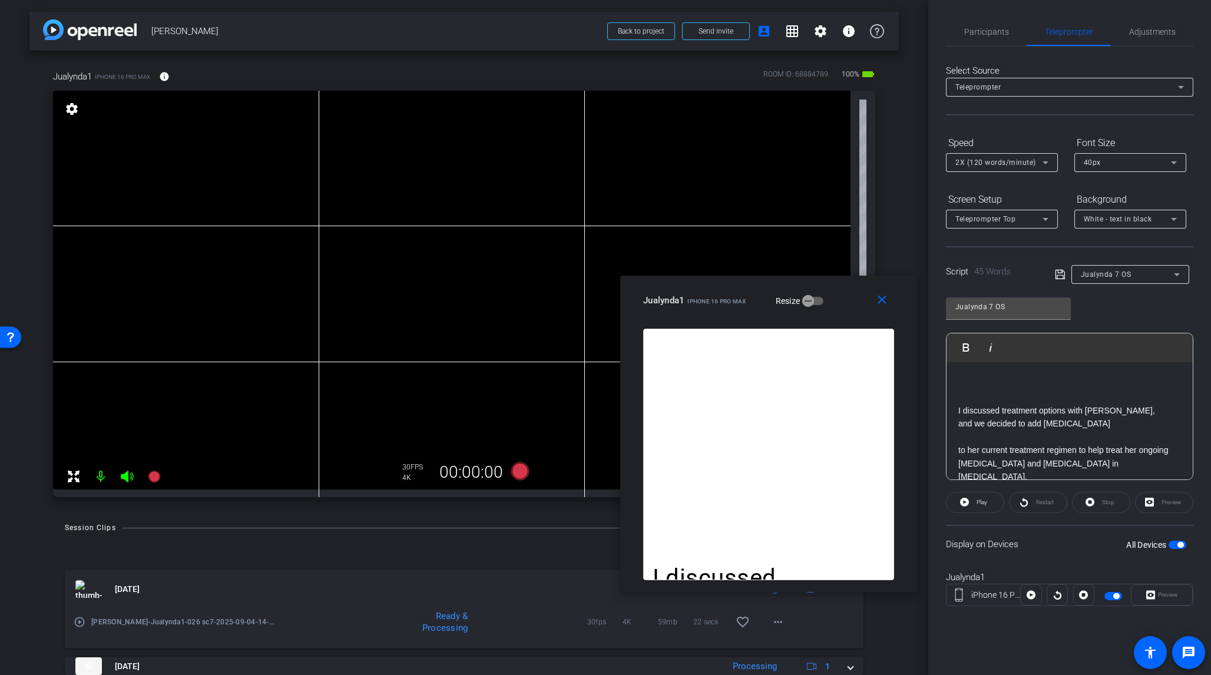
click at [1018, 274] on icon at bounding box center [1060, 275] width 11 height 14
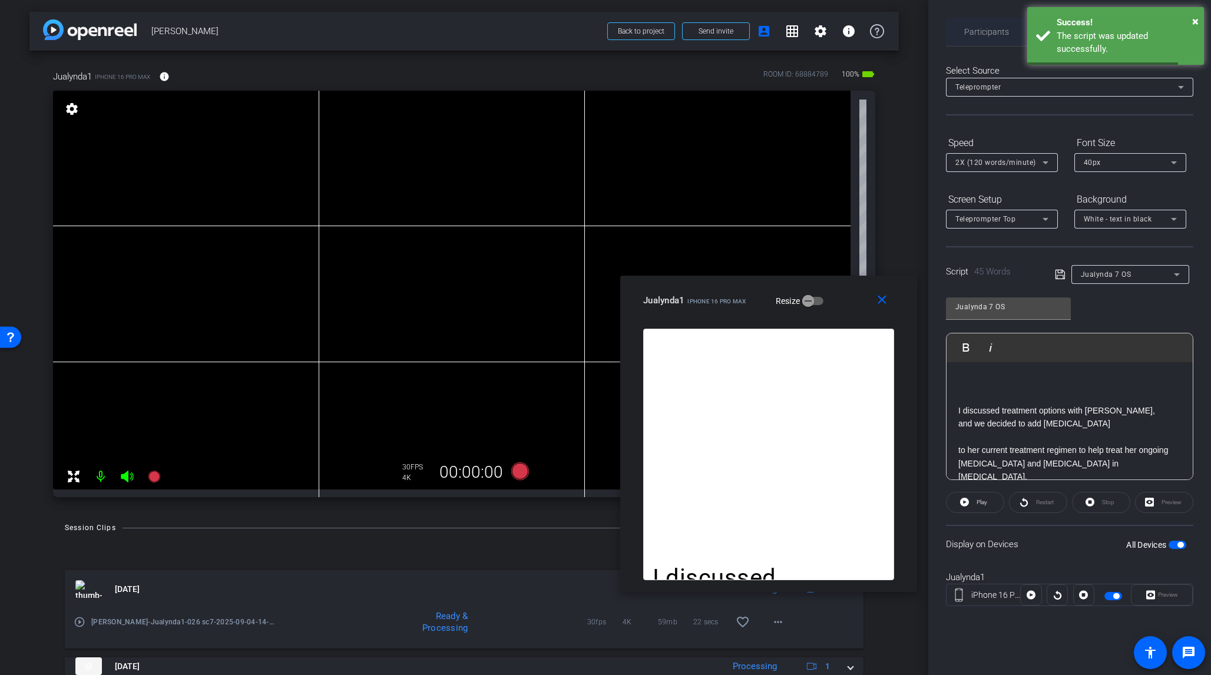
click at [989, 32] on span "Participants" at bounding box center [987, 32] width 45 height 8
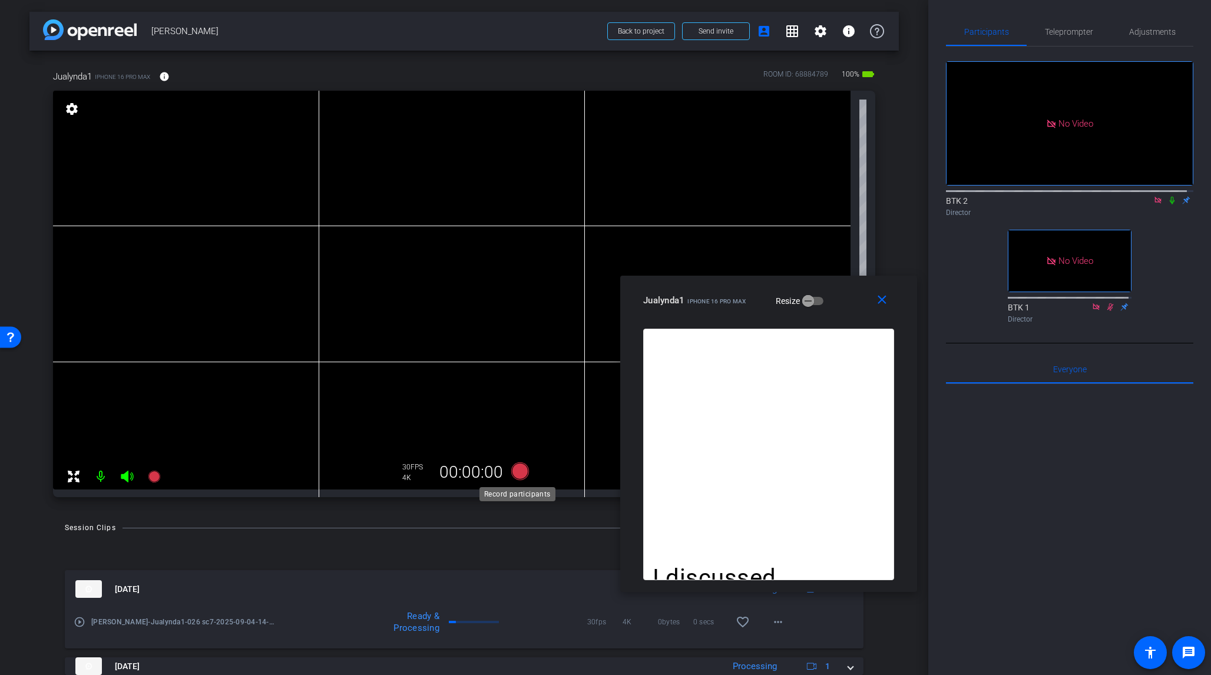
click at [511, 474] on icon at bounding box center [520, 472] width 18 height 18
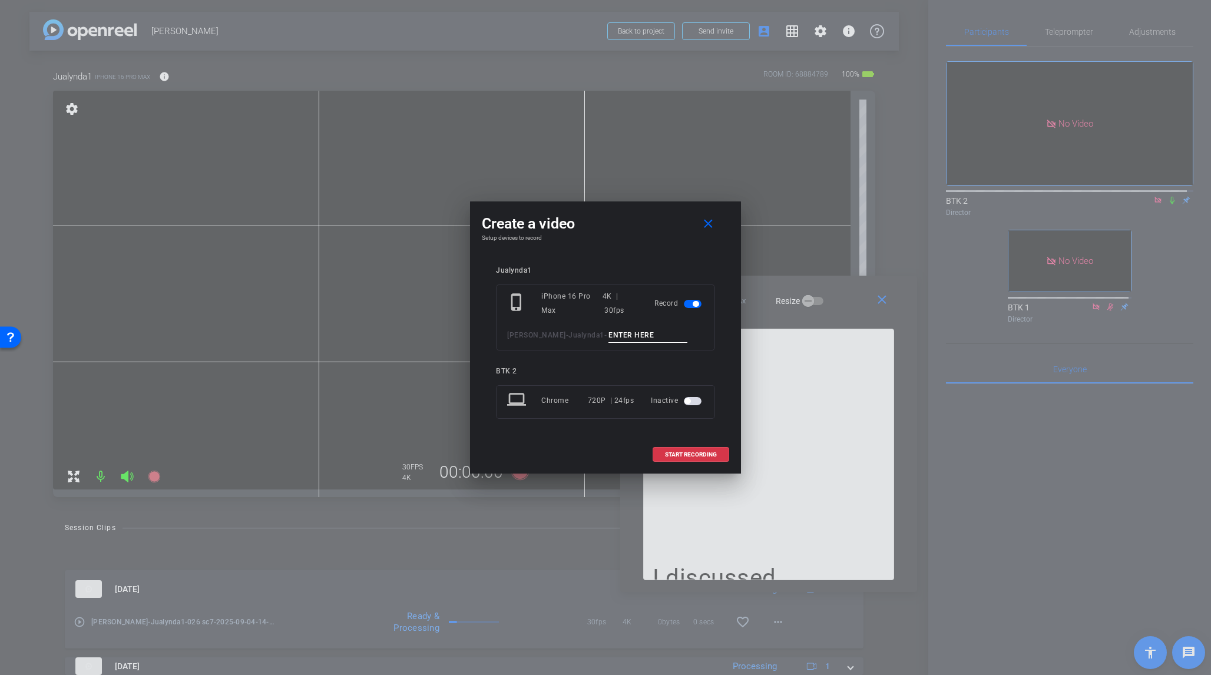
click at [609, 336] on input at bounding box center [648, 335] width 79 height 15
type input "027 sc7"
click at [699, 453] on span "START RECORDING" at bounding box center [691, 455] width 52 height 6
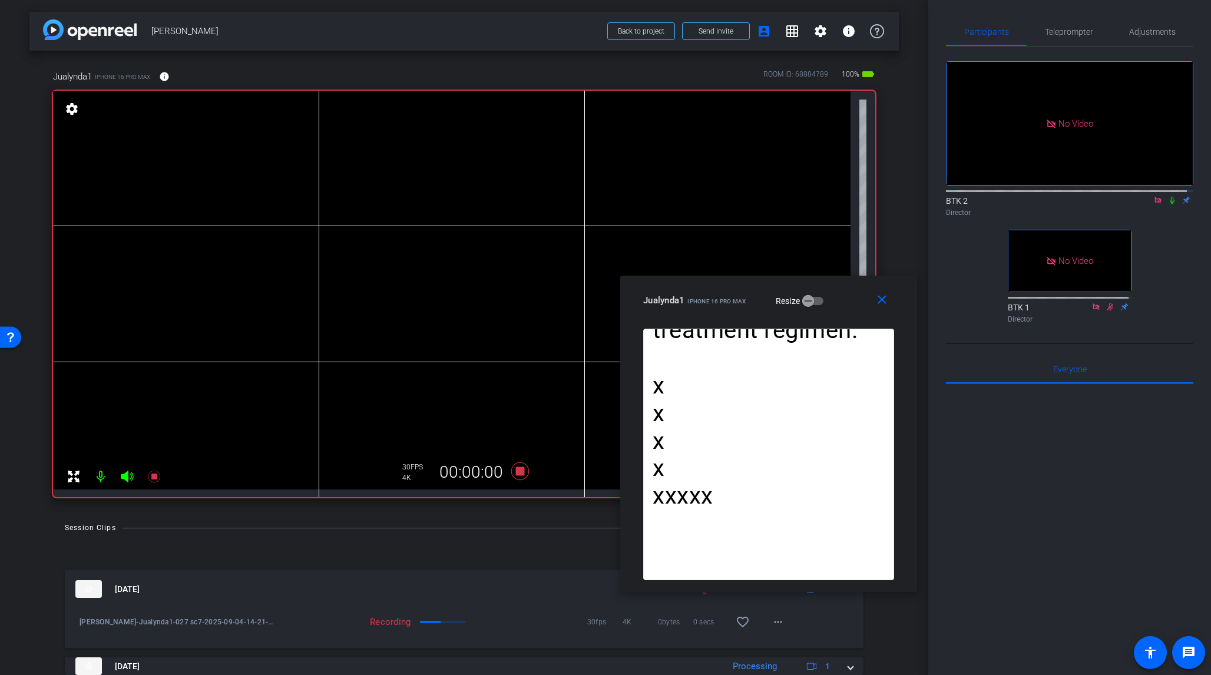
click at [1018, 196] on icon at bounding box center [1172, 200] width 9 height 8
click at [520, 470] on icon at bounding box center [520, 472] width 18 height 18
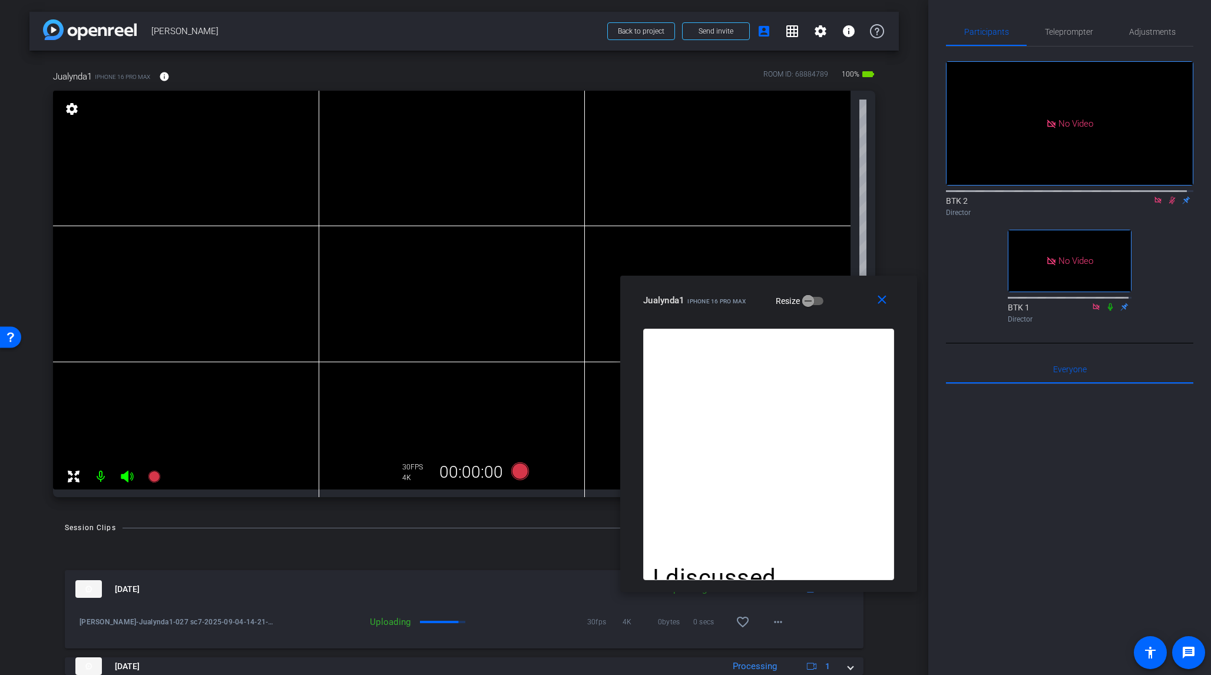
click at [1018, 197] on icon at bounding box center [1173, 201] width 6 height 8
click at [521, 473] on icon at bounding box center [520, 472] width 18 height 18
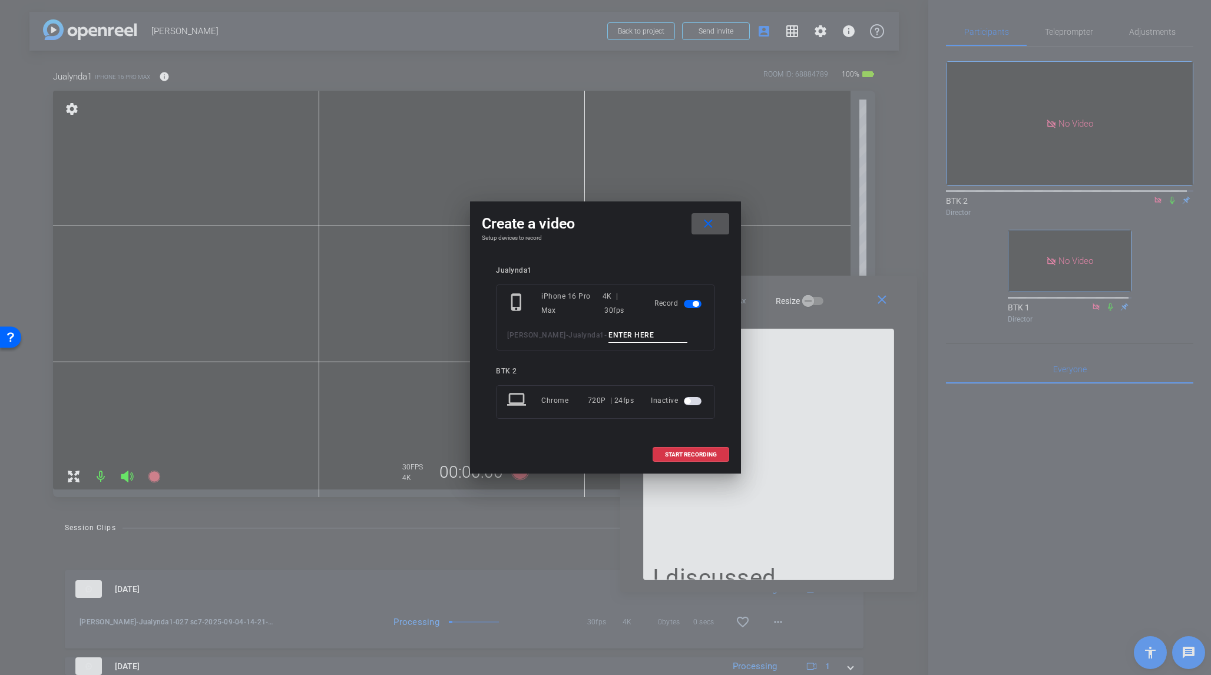
click at [609, 338] on input at bounding box center [648, 335] width 79 height 15
type input "027 sc7"
click at [696, 452] on span "START RECORDING" at bounding box center [691, 455] width 52 height 6
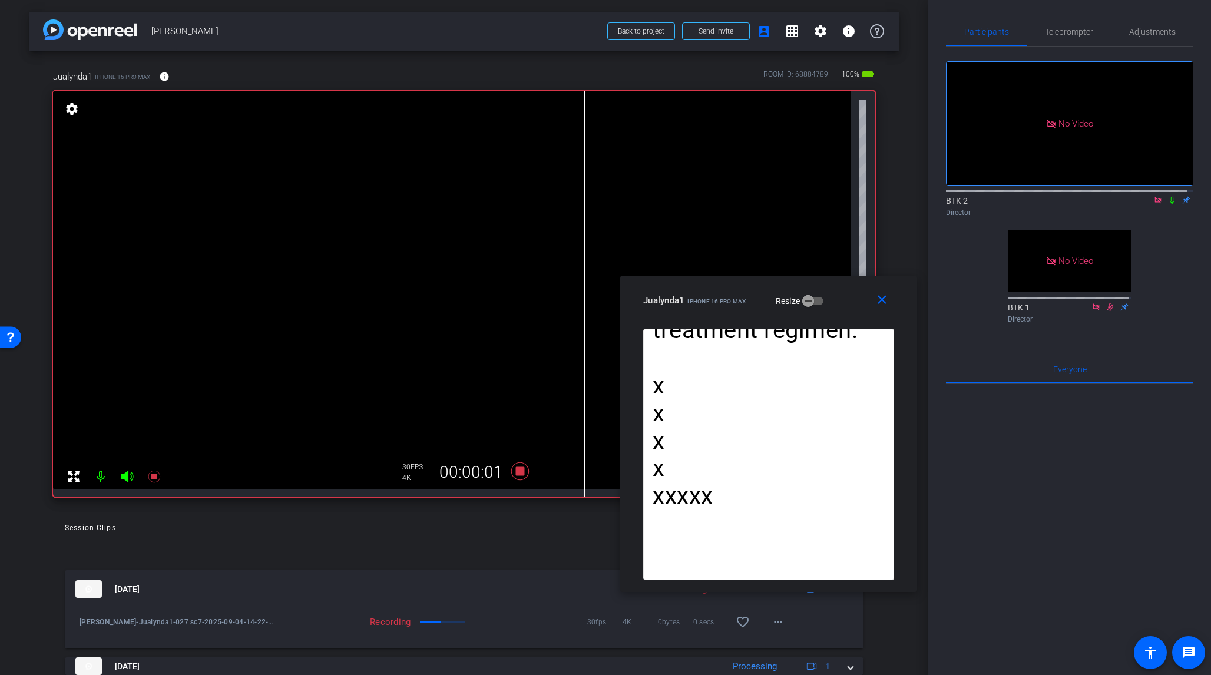
click at [1018, 196] on icon at bounding box center [1172, 200] width 9 height 8
click at [518, 470] on icon at bounding box center [520, 472] width 18 height 18
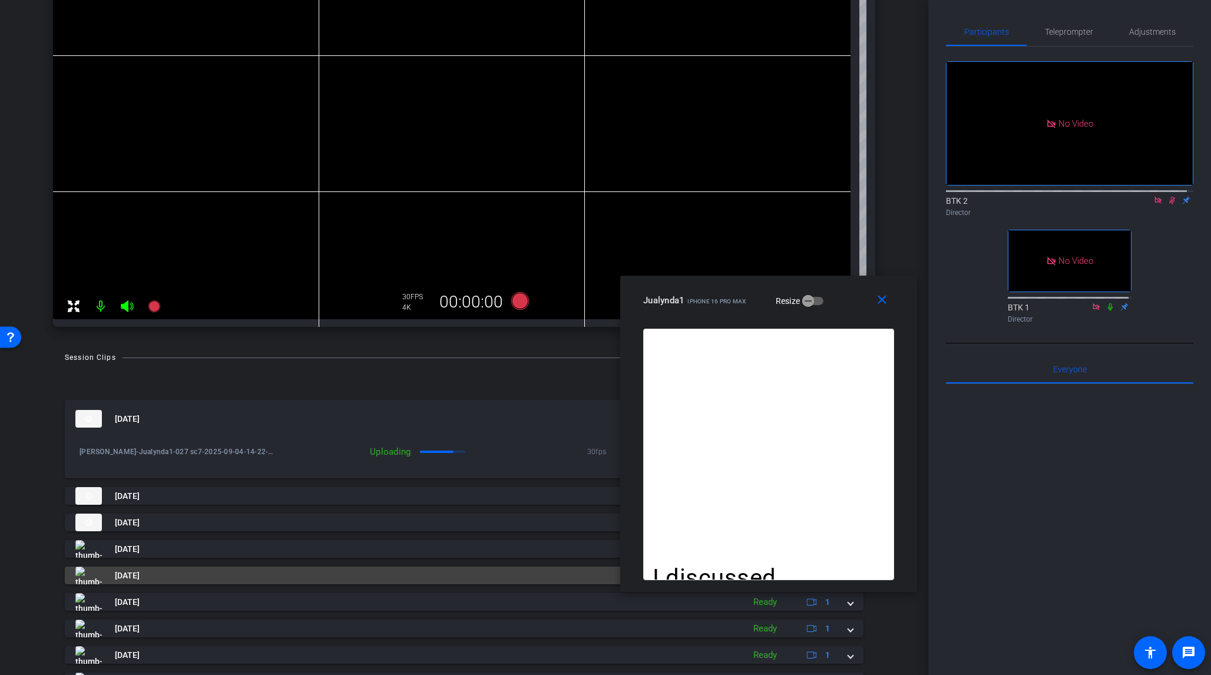
scroll to position [237, 0]
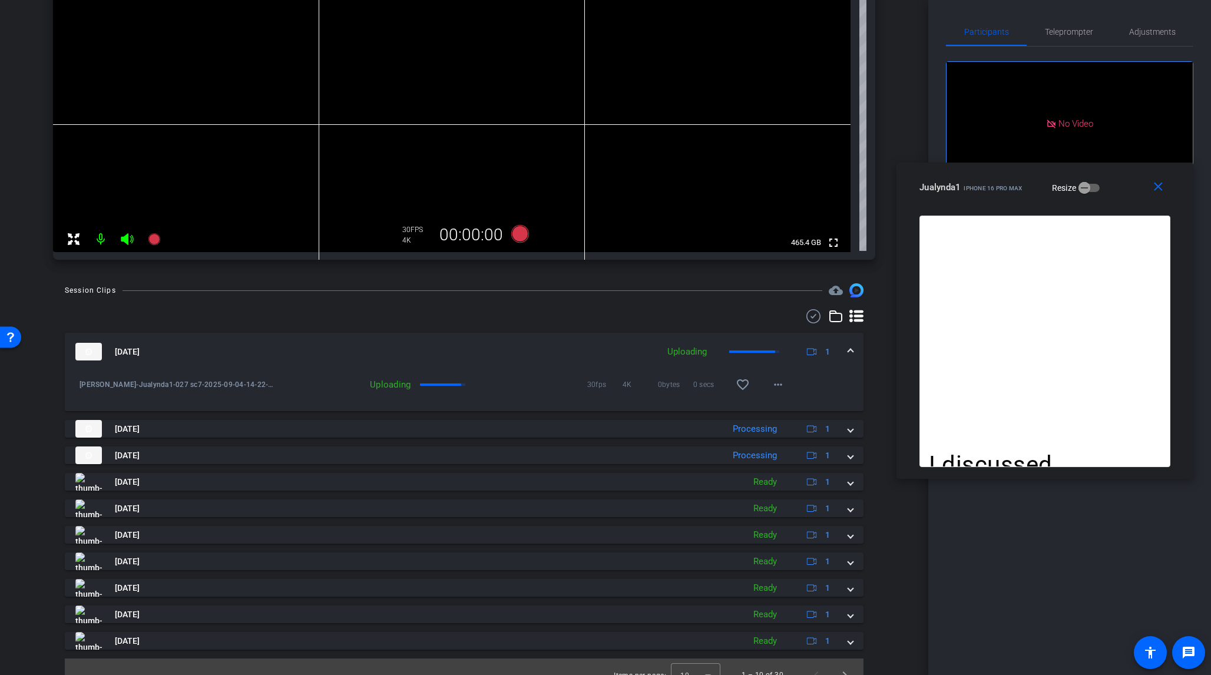
drag, startPoint x: 833, startPoint y: 292, endPoint x: 1111, endPoint y: 178, distance: 299.9
click at [1018, 178] on div "Jualynda1 iPhone 16 Pro Max Resize" at bounding box center [1050, 187] width 260 height 21
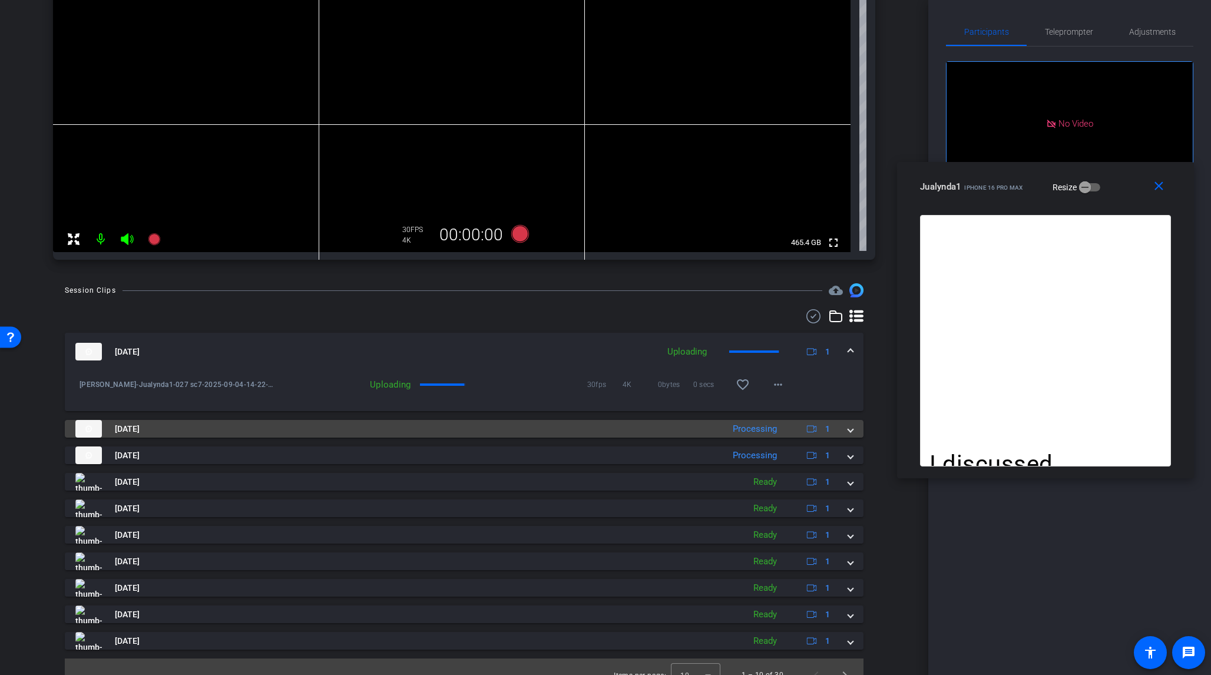
click at [848, 432] on span at bounding box center [850, 429] width 5 height 12
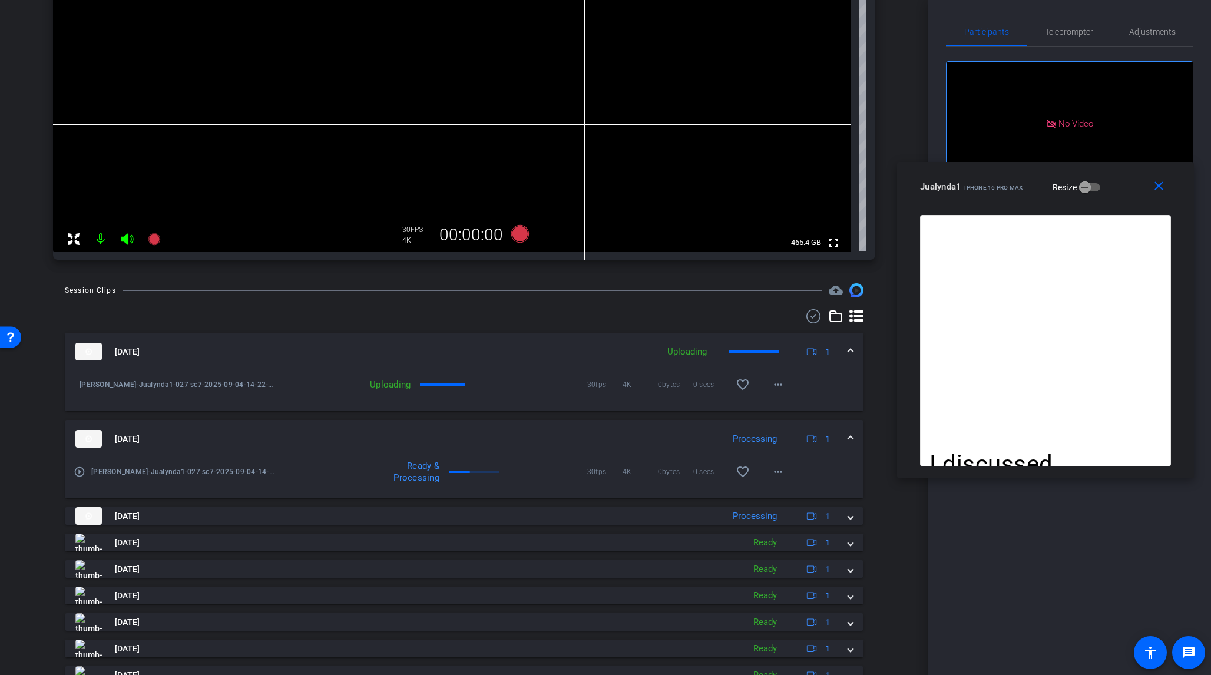
click at [842, 432] on mat-expansion-panel-header "[DATE] Processing 1" at bounding box center [464, 439] width 799 height 38
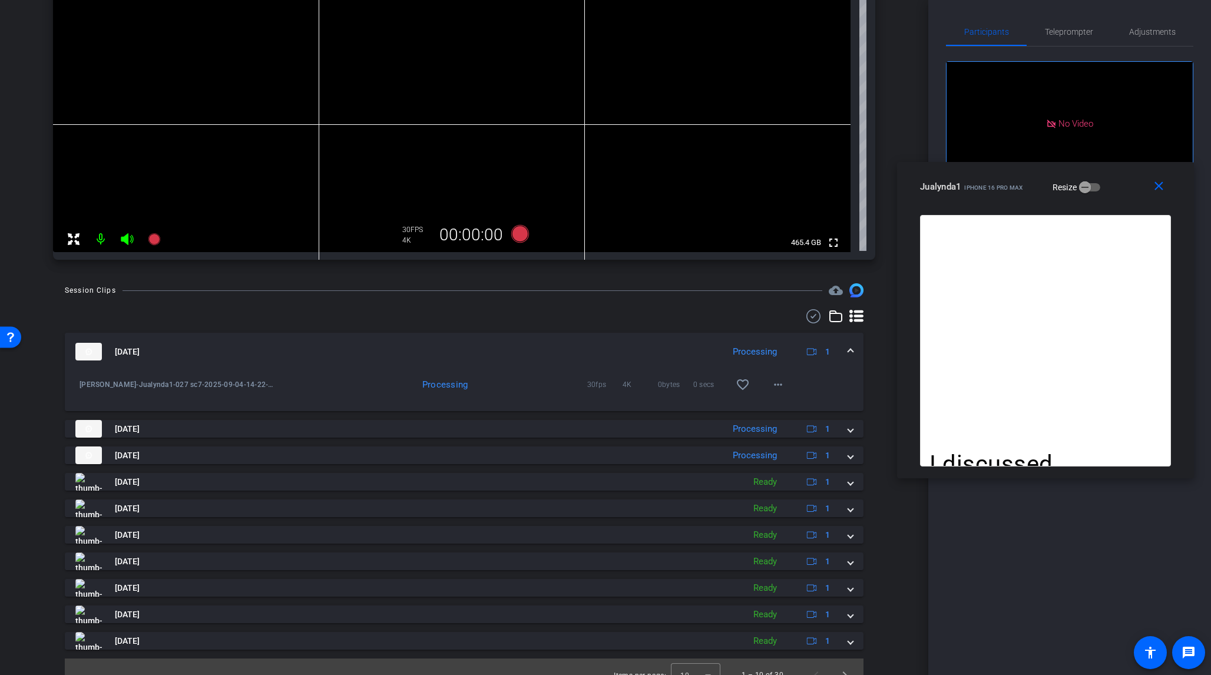
click at [847, 347] on mat-expansion-panel-header "[DATE] Processing 1" at bounding box center [464, 352] width 799 height 38
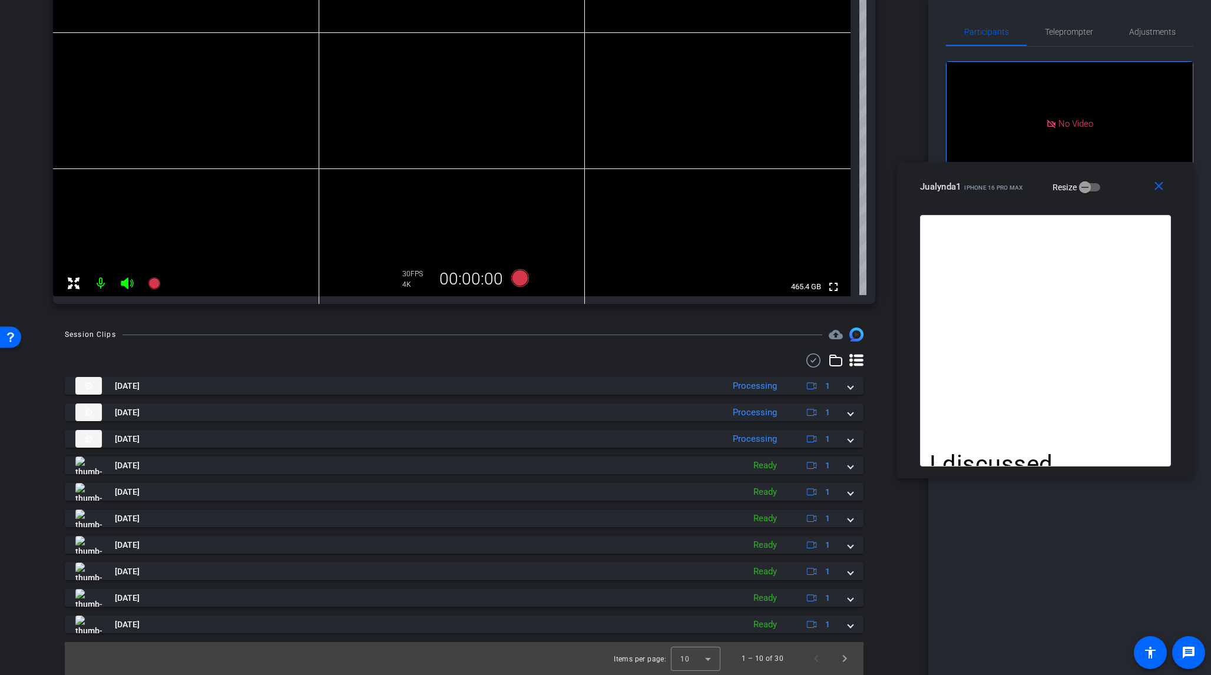
scroll to position [193, 0]
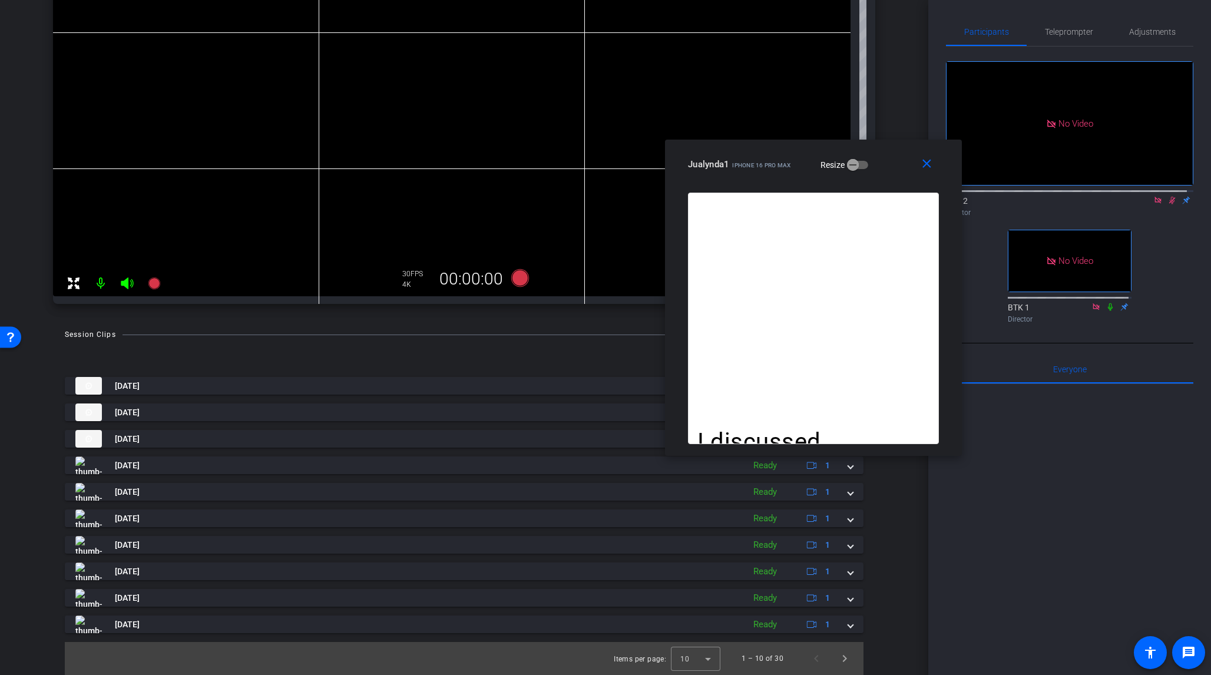
drag, startPoint x: 1121, startPoint y: 187, endPoint x: 889, endPoint y: 164, distance: 233.2
click at [889, 164] on div "Jualynda1 iPhone 16 Pro Max Resize" at bounding box center [818, 164] width 260 height 21
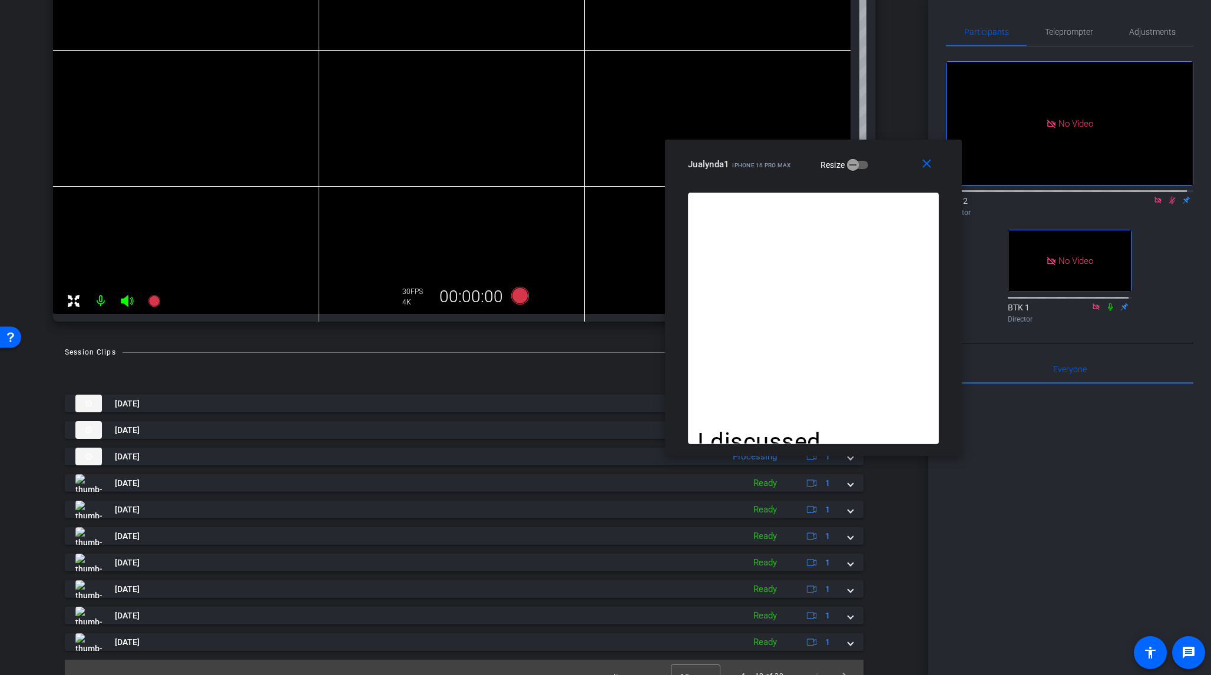
scroll to position [0, 0]
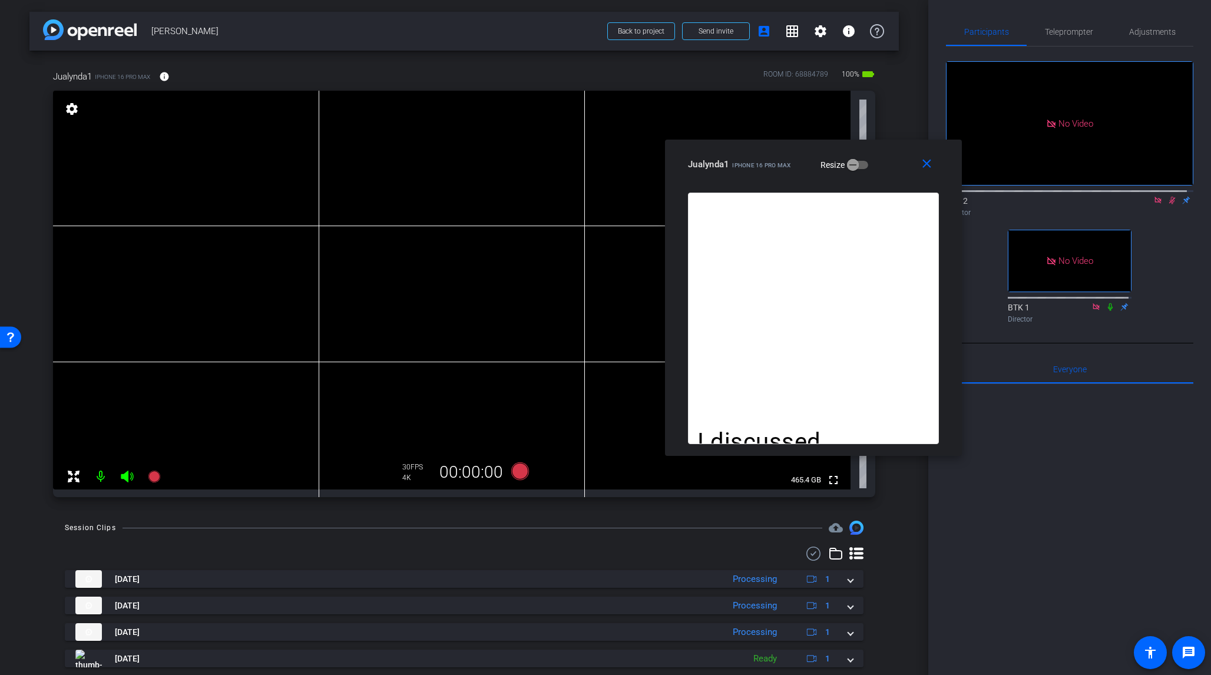
click at [1018, 197] on icon at bounding box center [1173, 201] width 6 height 8
click at [518, 471] on icon at bounding box center [520, 472] width 18 height 18
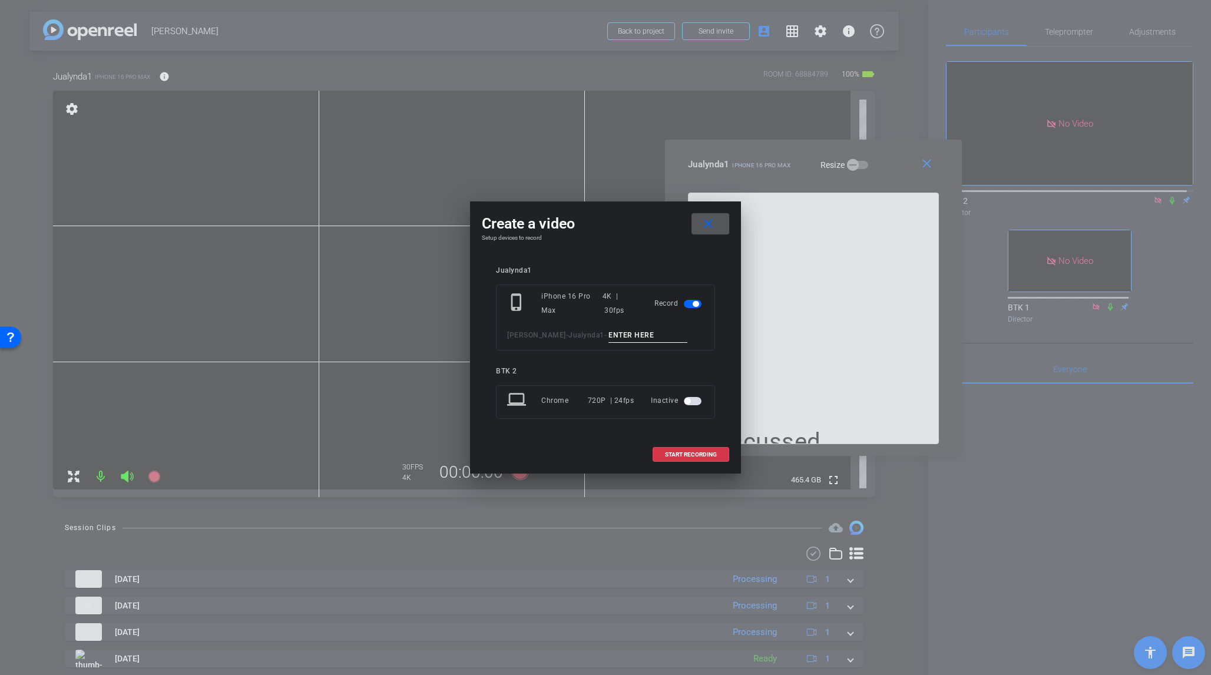
click at [609, 338] on input at bounding box center [648, 335] width 79 height 15
type input "029 sc7"
click at [696, 453] on span "START RECORDING" at bounding box center [691, 455] width 52 height 6
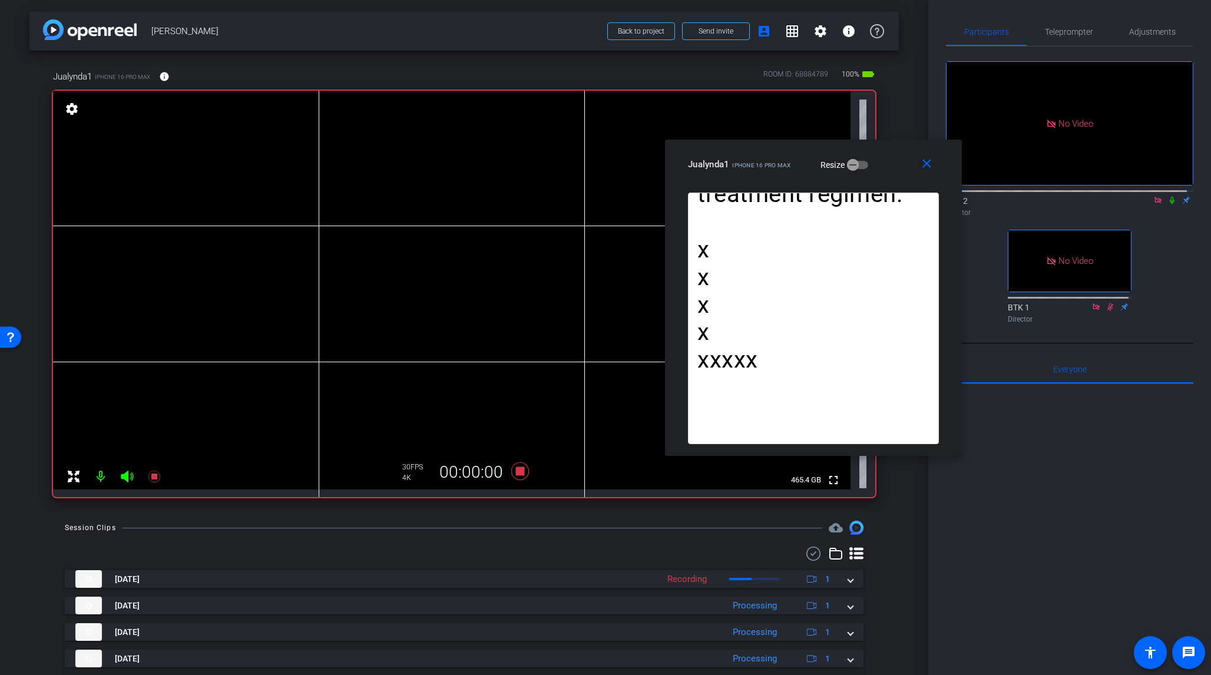
click at [1018, 196] on icon at bounding box center [1172, 200] width 9 height 8
click at [519, 470] on icon at bounding box center [520, 472] width 18 height 18
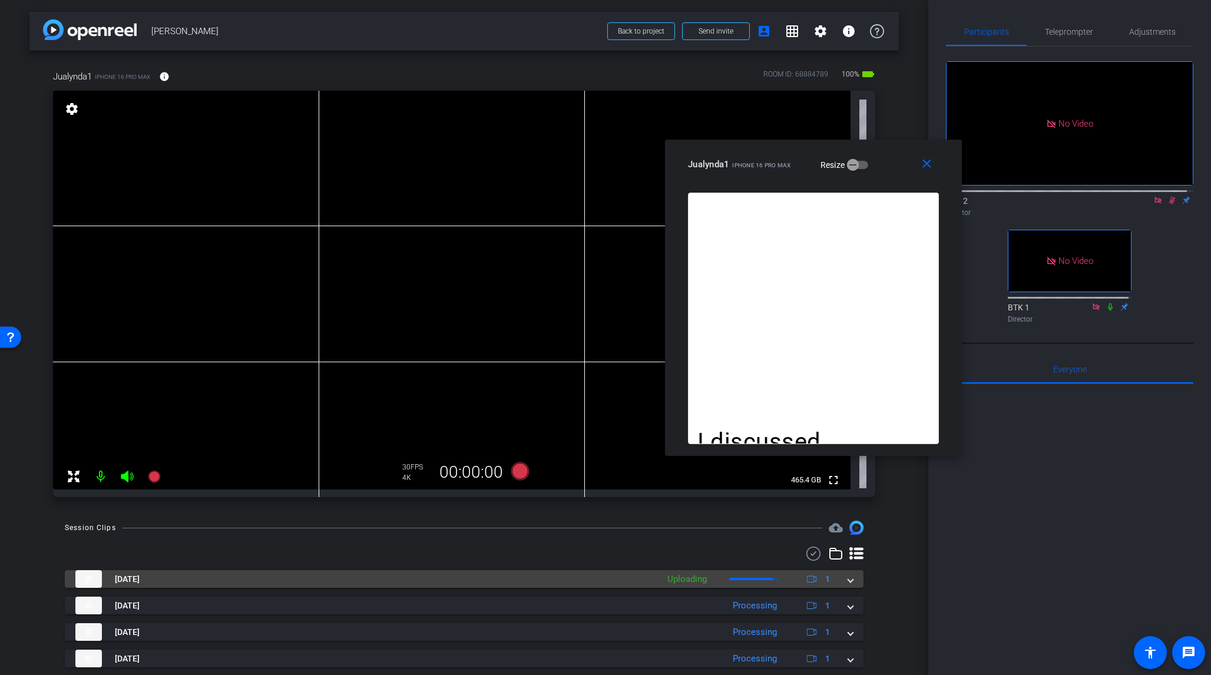
click at [848, 539] on span at bounding box center [850, 579] width 5 height 12
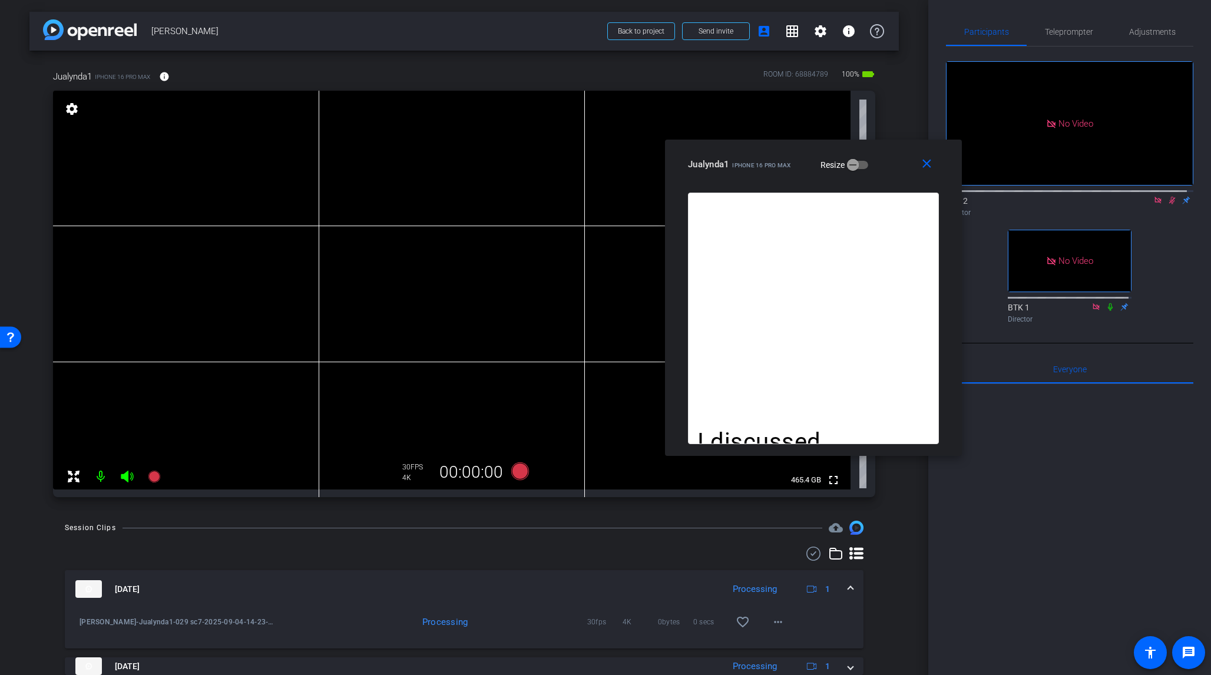
click at [1018, 196] on icon at bounding box center [1172, 200] width 9 height 8
click at [1018, 19] on span "×" at bounding box center [1196, 21] width 6 height 14
click at [519, 476] on icon at bounding box center [520, 472] width 18 height 18
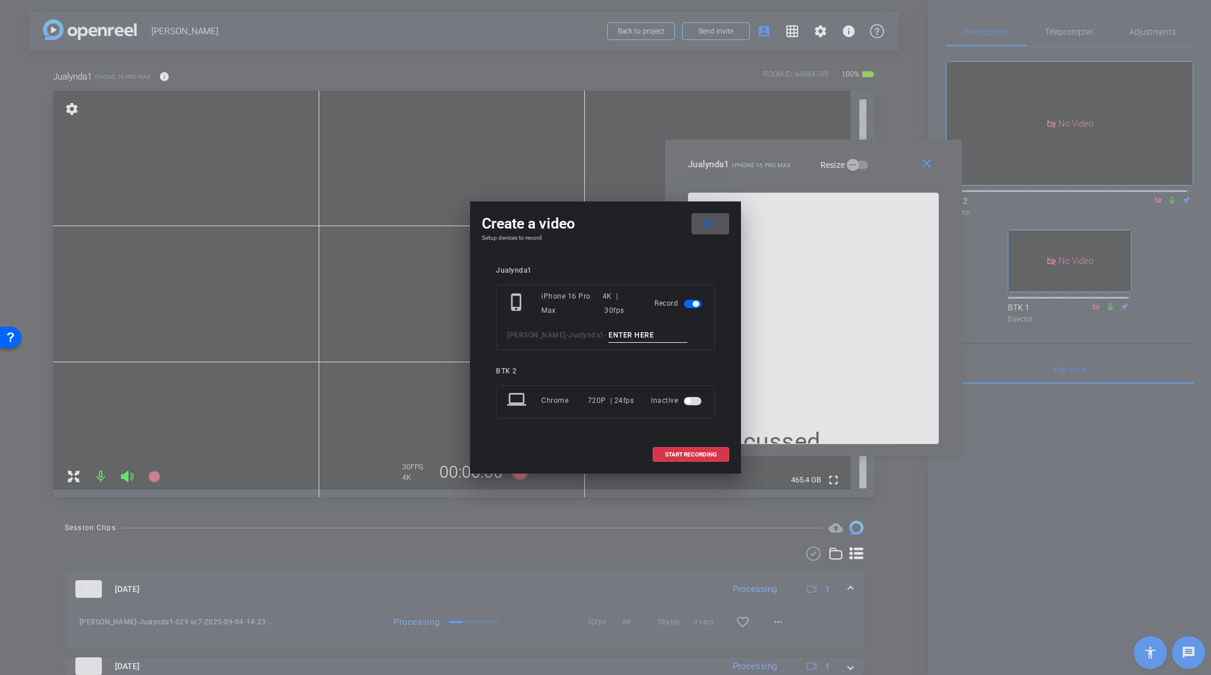
click at [609, 333] on input at bounding box center [648, 335] width 79 height 15
type input "030 sc7"
click at [709, 221] on mat-icon "close" at bounding box center [708, 224] width 15 height 15
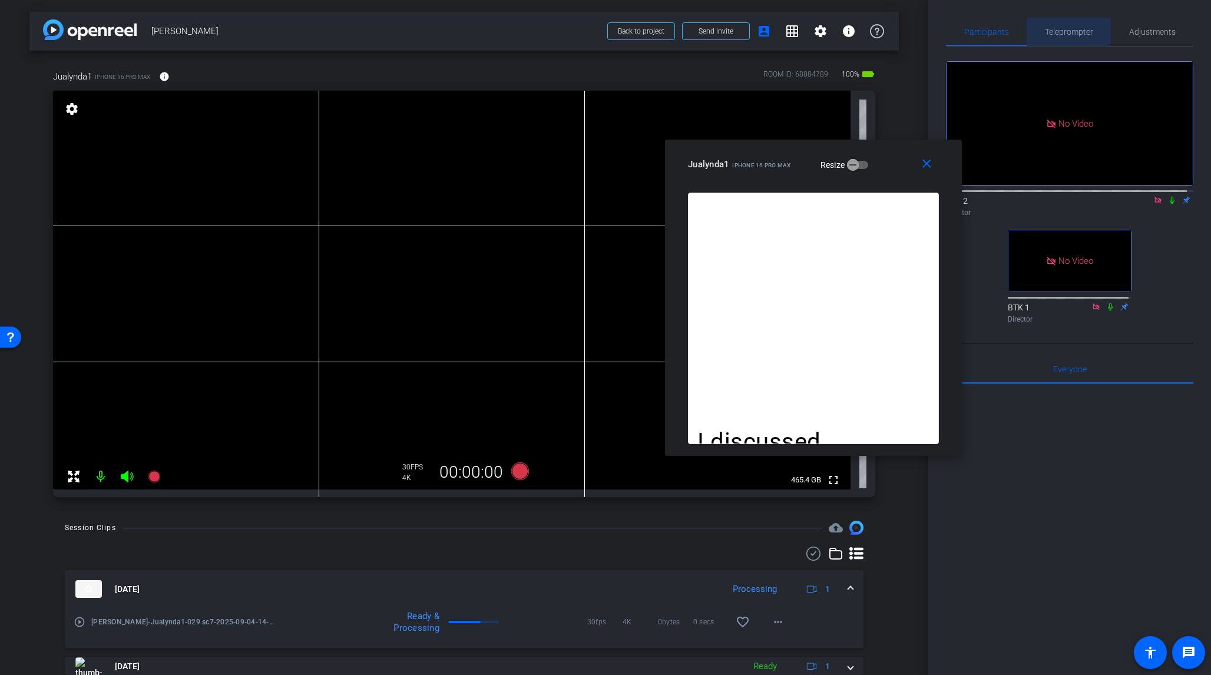
click at [1018, 31] on span "Teleprompter" at bounding box center [1069, 32] width 48 height 8
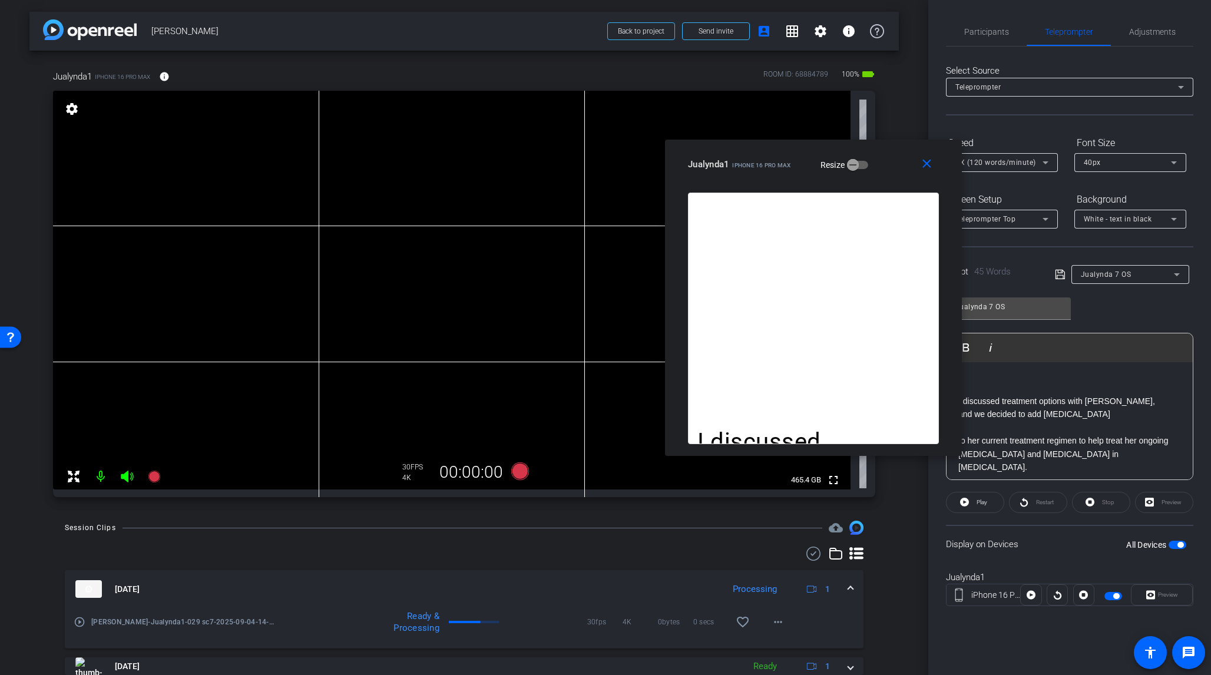
scroll to position [32, 0]
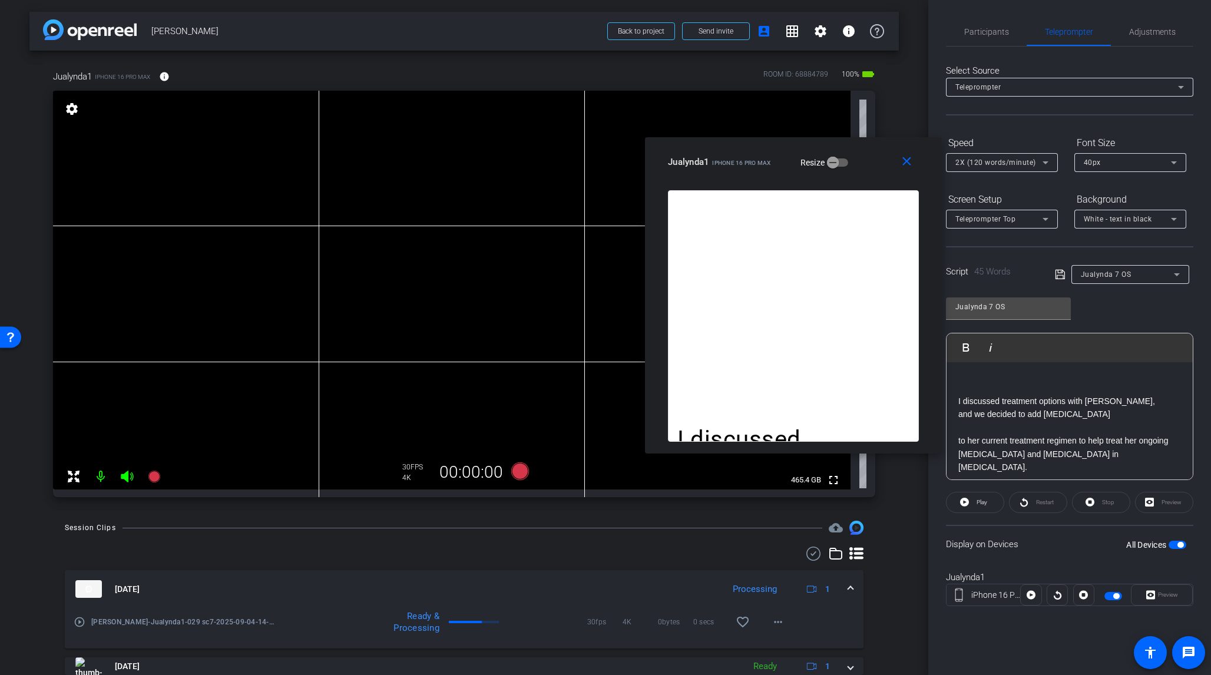
drag, startPoint x: 885, startPoint y: 160, endPoint x: 870, endPoint y: 160, distance: 14.7
click at [870, 160] on div "Jualynda1 iPhone 16 Pro Max Resize" at bounding box center [798, 161] width 260 height 21
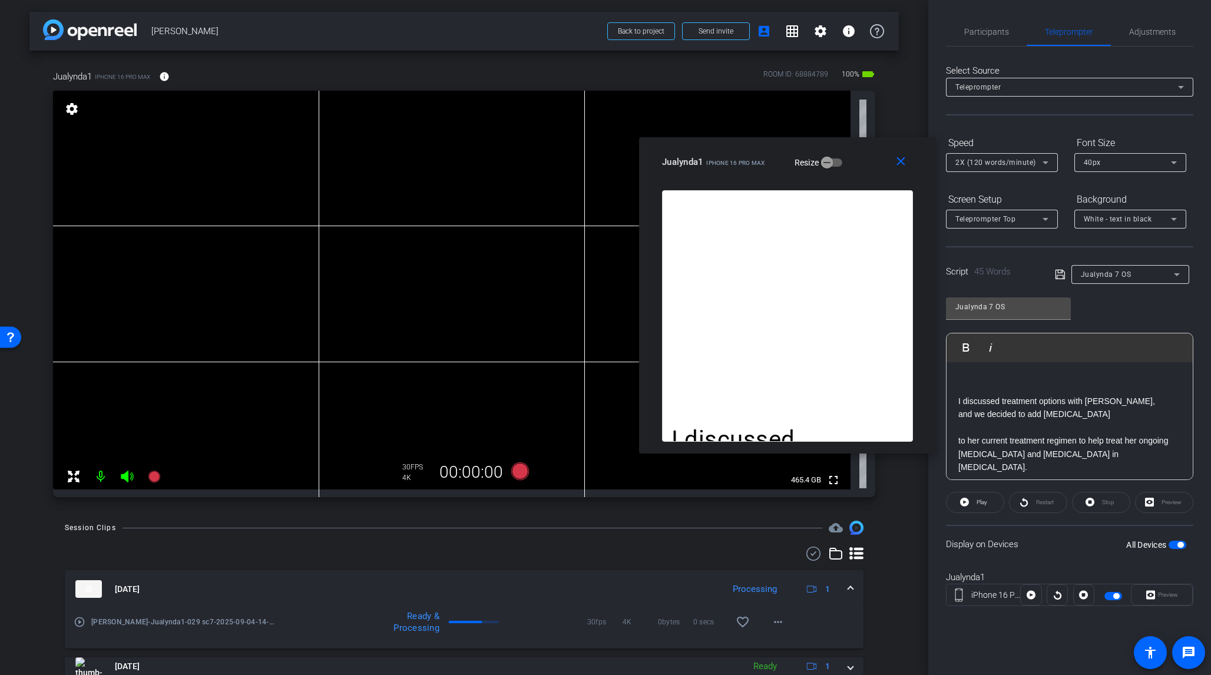
click at [1018, 439] on p "to her current treatment regimen to help treat her ongoing [MEDICAL_DATA] and […" at bounding box center [1070, 453] width 223 height 39
click at [1018, 272] on icon at bounding box center [1059, 274] width 9 height 9
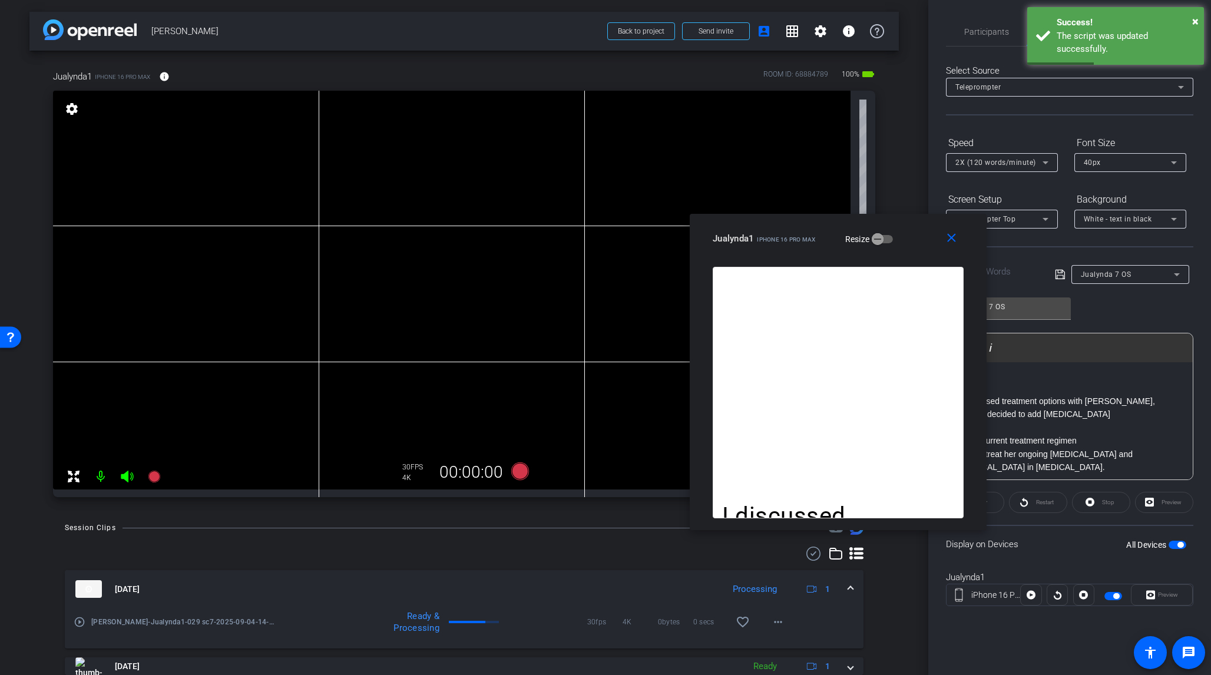
drag, startPoint x: 851, startPoint y: 159, endPoint x: 902, endPoint y: 236, distance: 91.8
click at [902, 236] on div "Jualynda1 iPhone 16 Pro Max Resize" at bounding box center [843, 238] width 260 height 21
click at [982, 29] on span "Participants" at bounding box center [987, 32] width 45 height 8
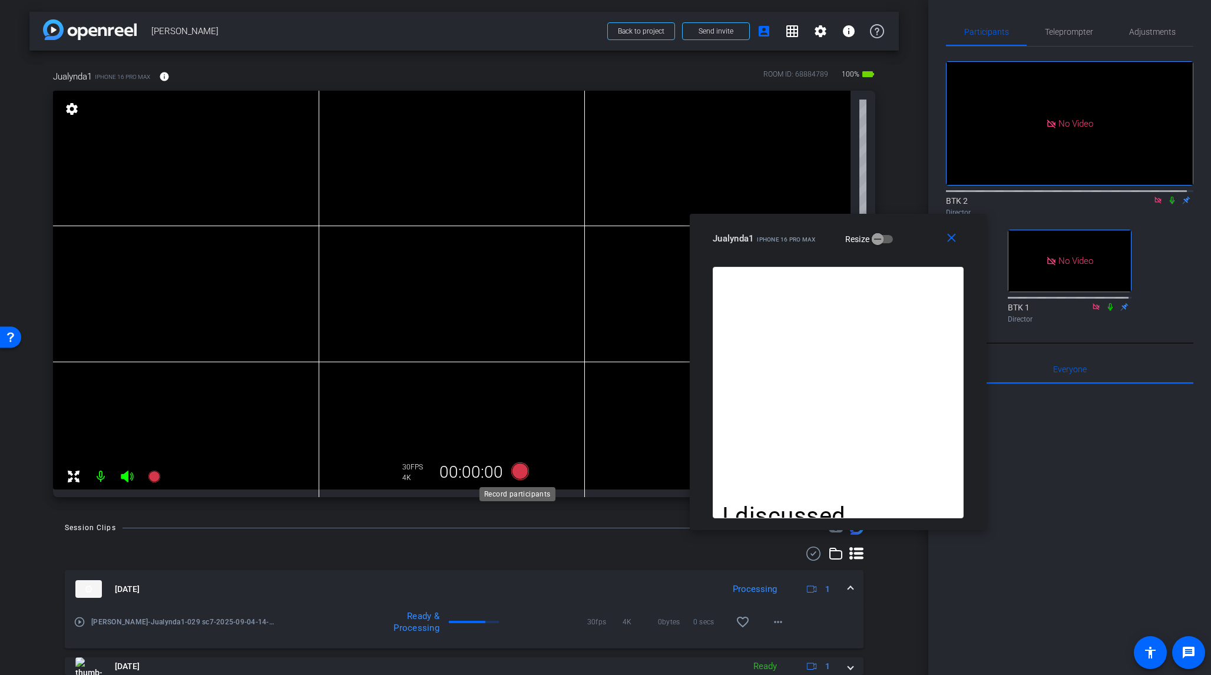
click at [516, 470] on icon at bounding box center [520, 472] width 18 height 18
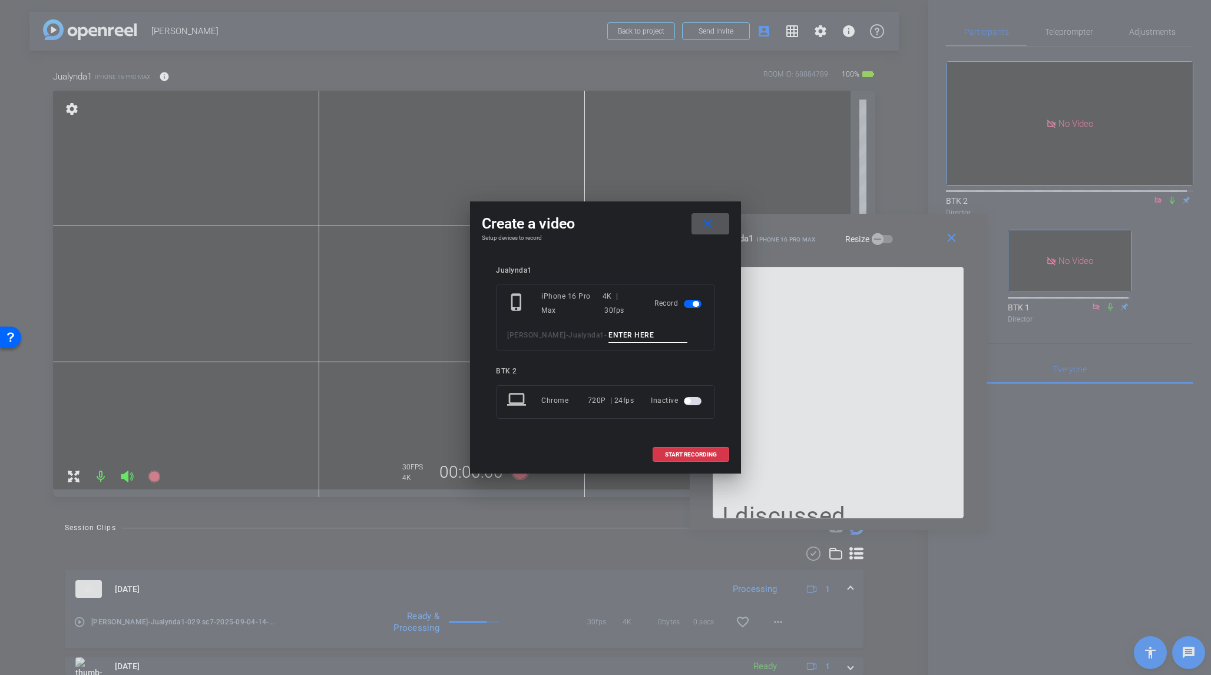
click at [609, 339] on input at bounding box center [648, 335] width 79 height 15
type input "030 sc7"
click at [701, 448] on span at bounding box center [690, 455] width 75 height 28
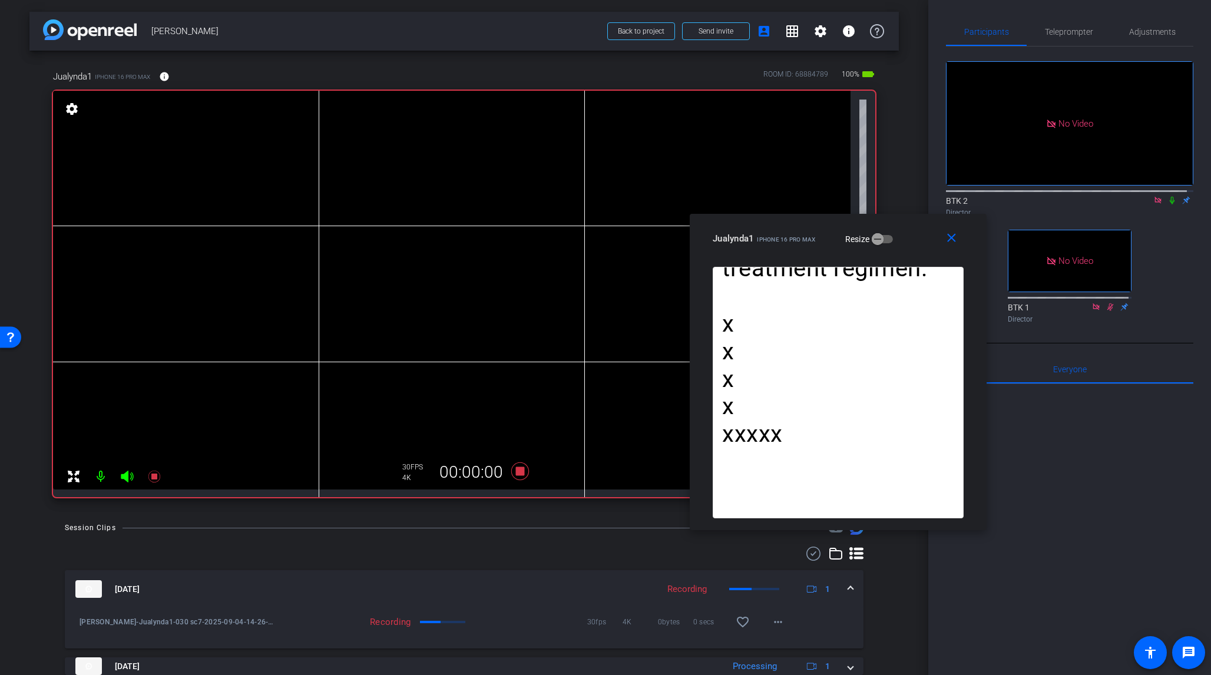
click at [1018, 196] on icon at bounding box center [1172, 200] width 9 height 8
click at [517, 474] on icon at bounding box center [520, 472] width 18 height 18
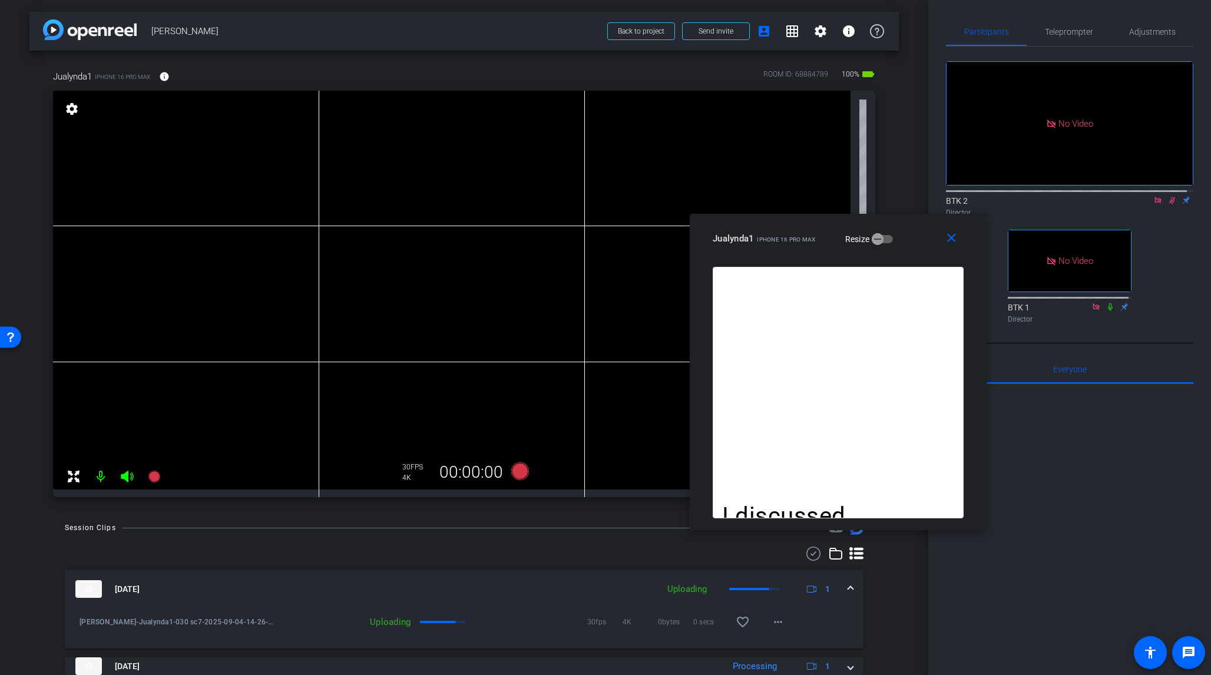
click at [1018, 196] on icon at bounding box center [1172, 200] width 9 height 8
click at [519, 472] on icon at bounding box center [520, 472] width 18 height 18
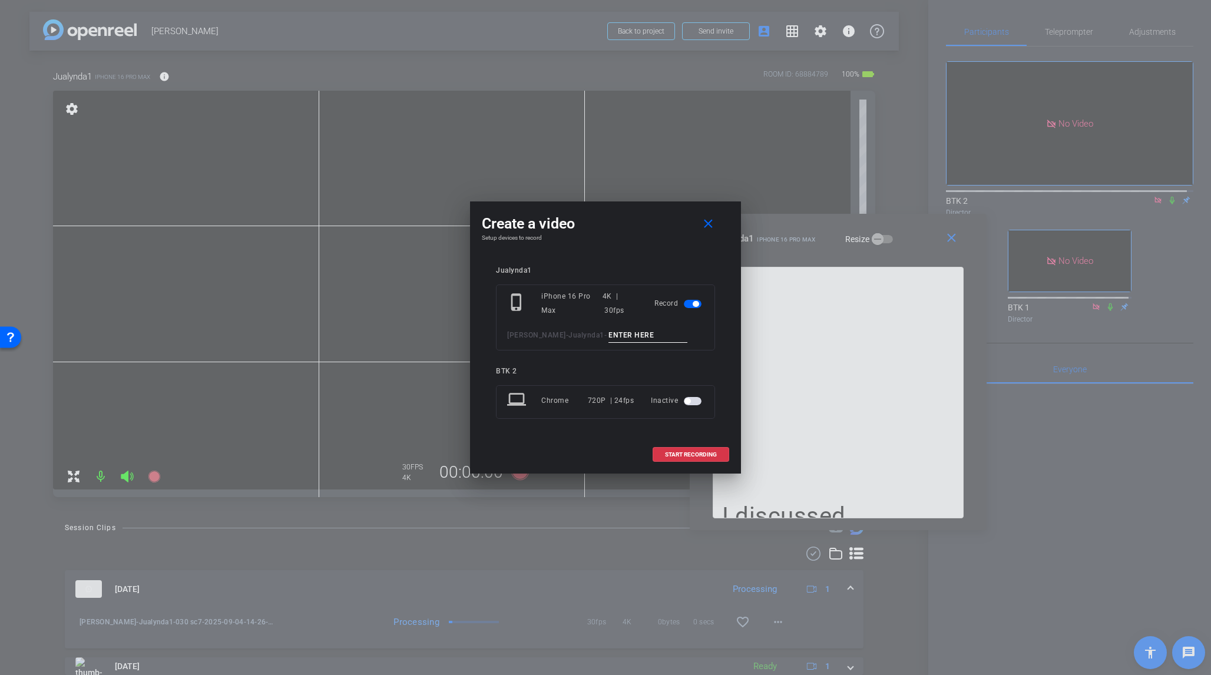
click at [609, 338] on input at bounding box center [648, 335] width 79 height 15
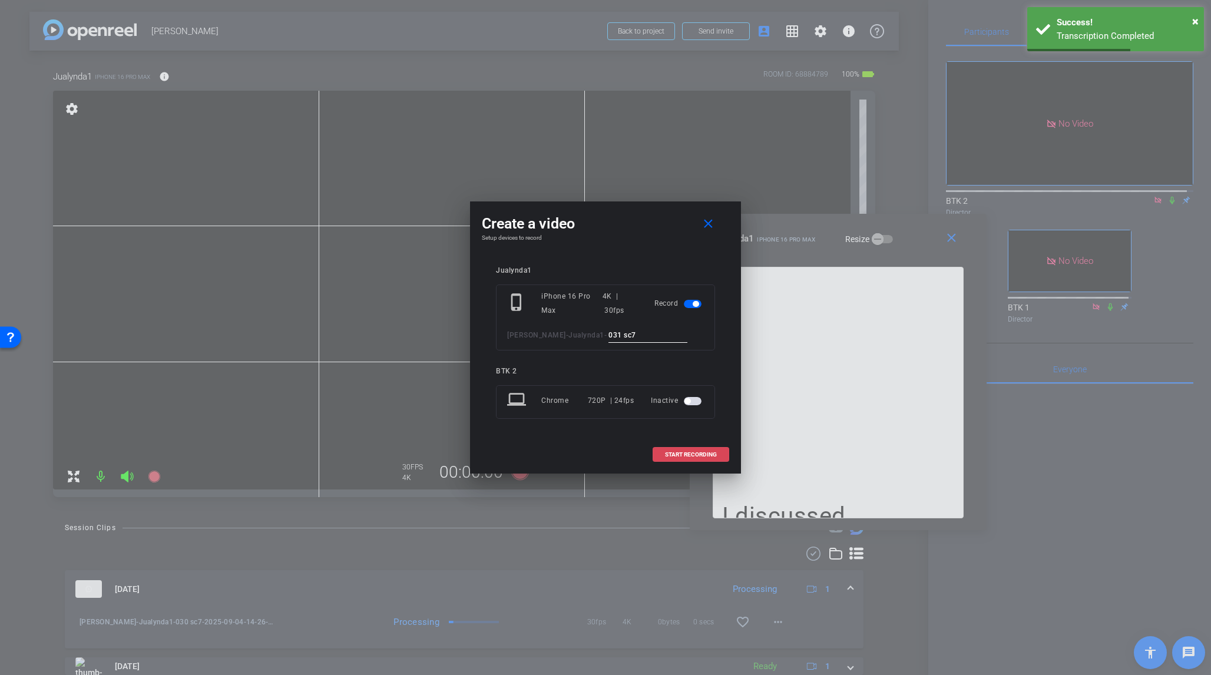
type input "031 sc7"
click at [716, 453] on span "START RECORDING" at bounding box center [691, 455] width 52 height 6
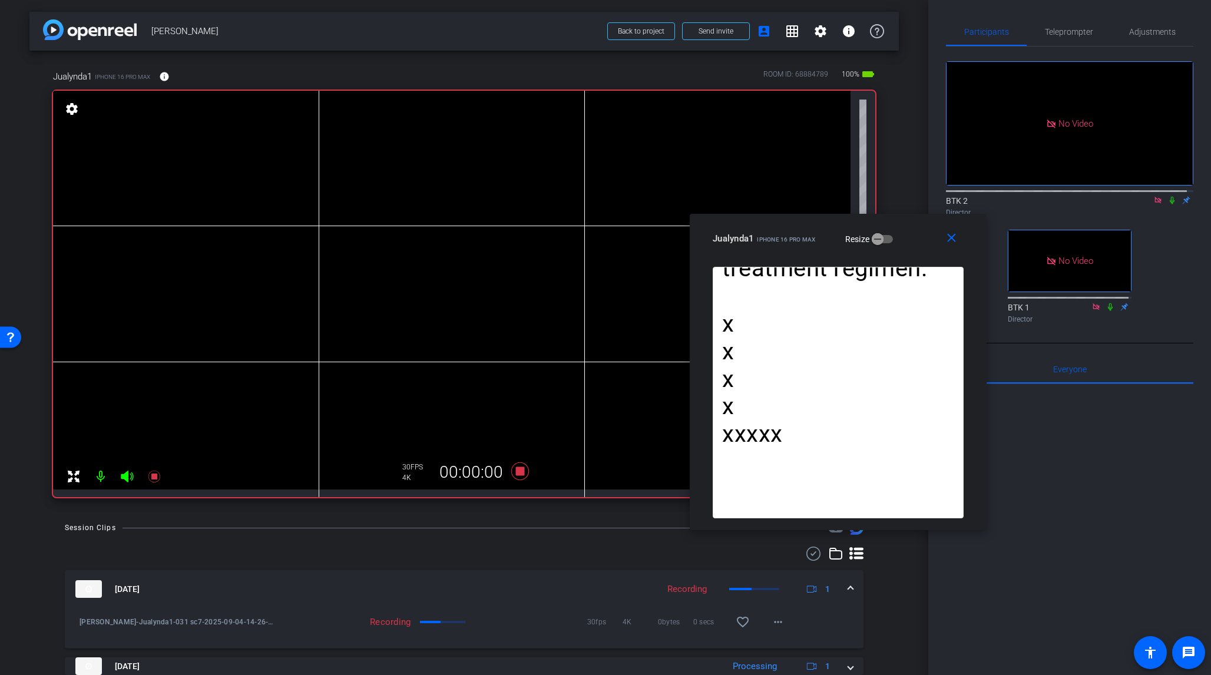
click at [1018, 196] on icon at bounding box center [1172, 200] width 9 height 8
click at [520, 472] on icon at bounding box center [520, 472] width 18 height 18
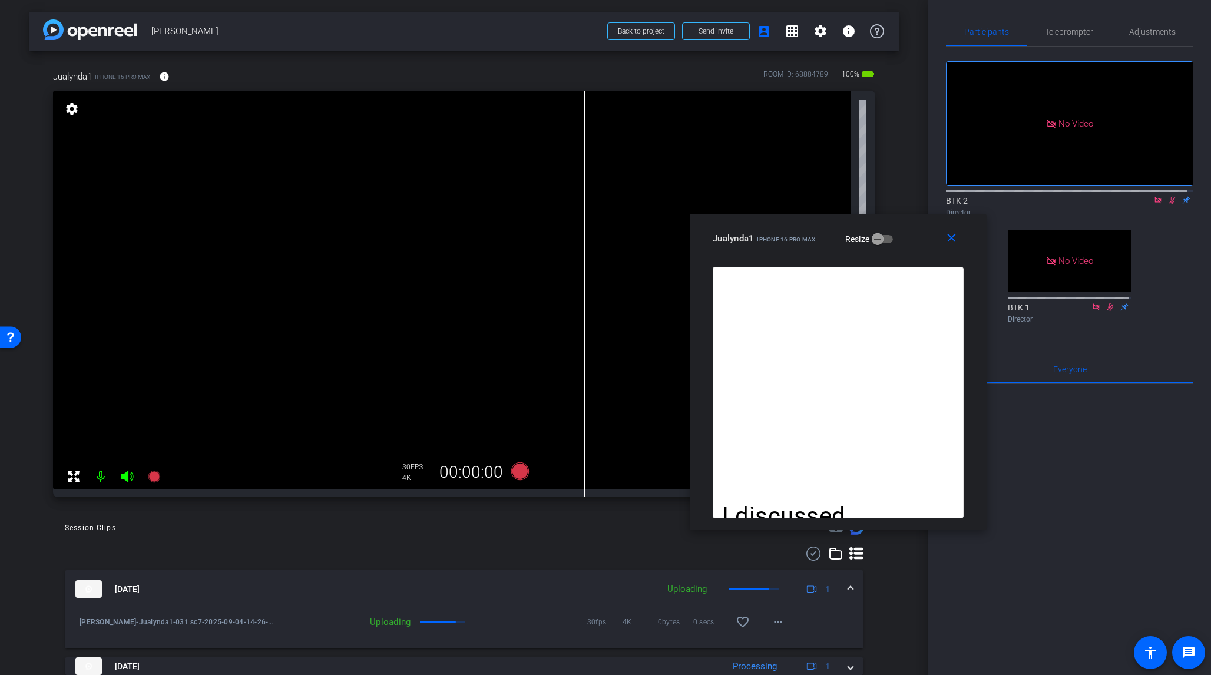
click at [1018, 197] on icon at bounding box center [1173, 201] width 6 height 8
click at [1018, 31] on span "Teleprompter" at bounding box center [1069, 32] width 48 height 8
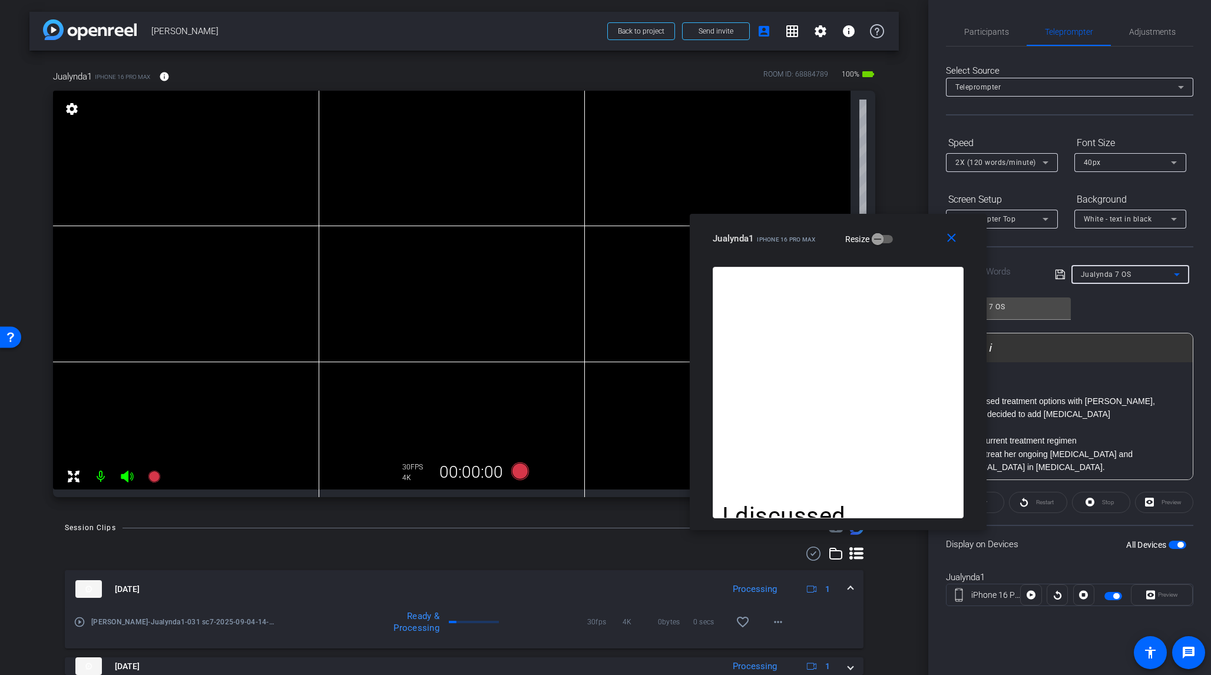
click at [1018, 273] on icon at bounding box center [1177, 275] width 14 height 14
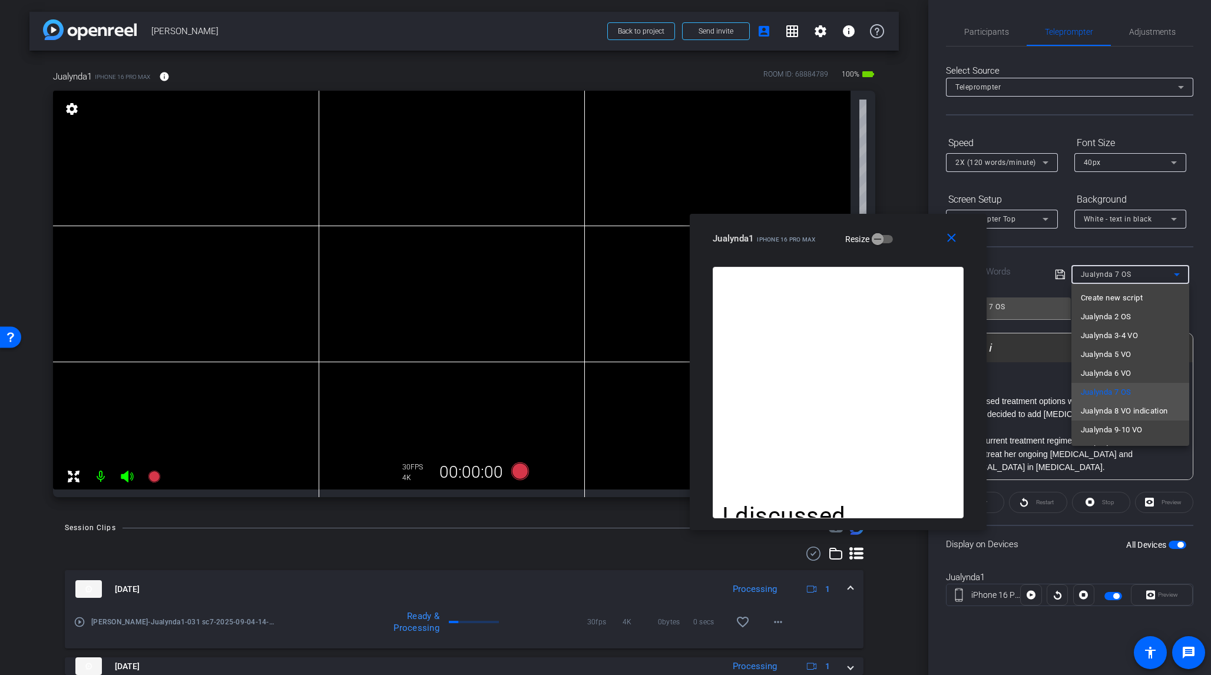
click at [1018, 407] on span "Jualynda 8 VO indication" at bounding box center [1124, 411] width 87 height 14
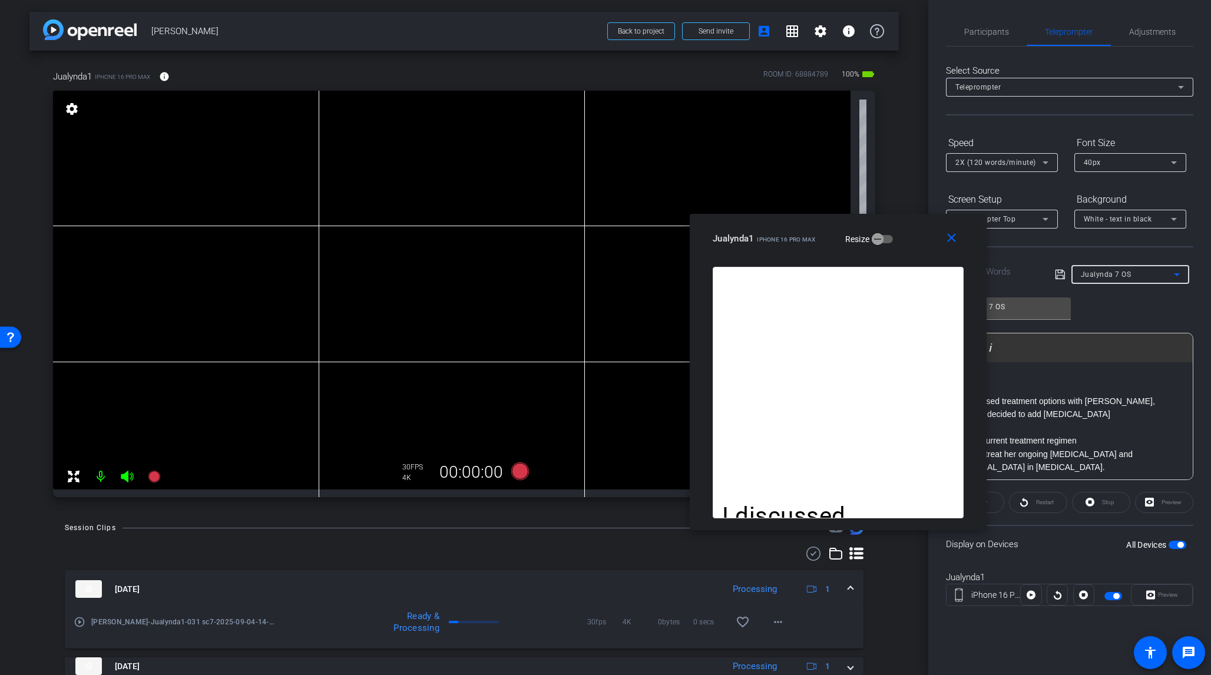
type input "Jualynda 8 VO indication"
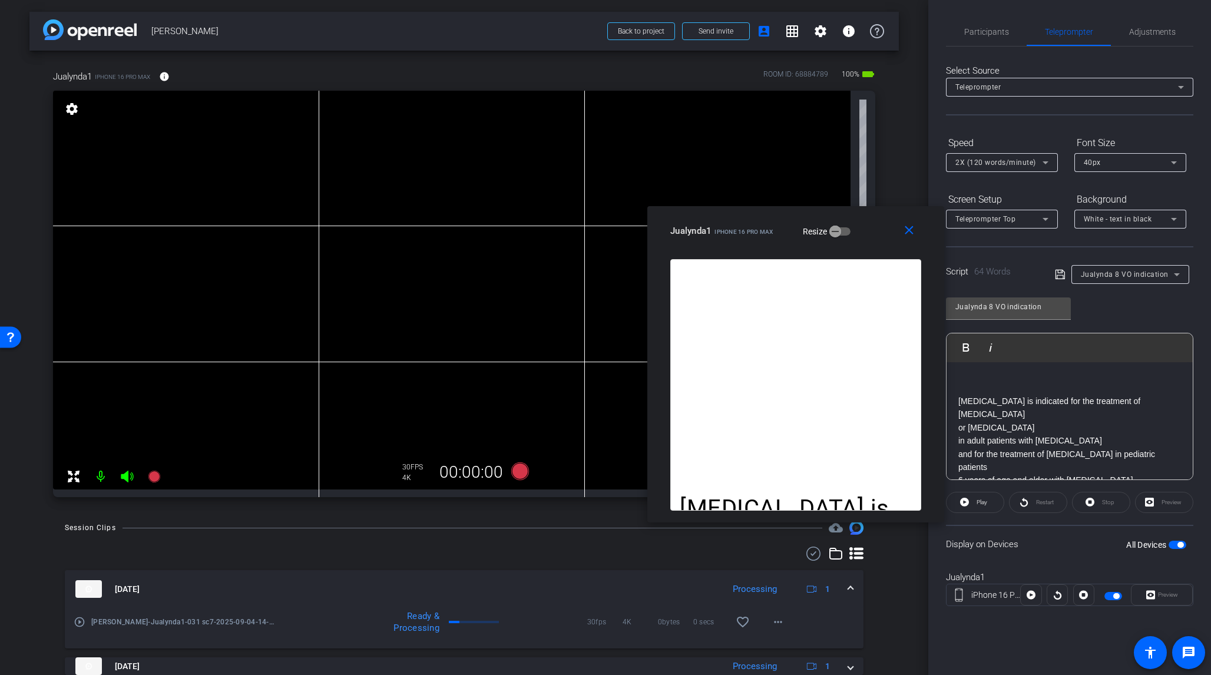
drag, startPoint x: 915, startPoint y: 235, endPoint x: 873, endPoint y: 227, distance: 43.1
click at [873, 227] on div "Jualynda1 iPhone 16 Pro Max Resize" at bounding box center [801, 230] width 260 height 21
click at [985, 31] on span "Participants" at bounding box center [987, 32] width 45 height 8
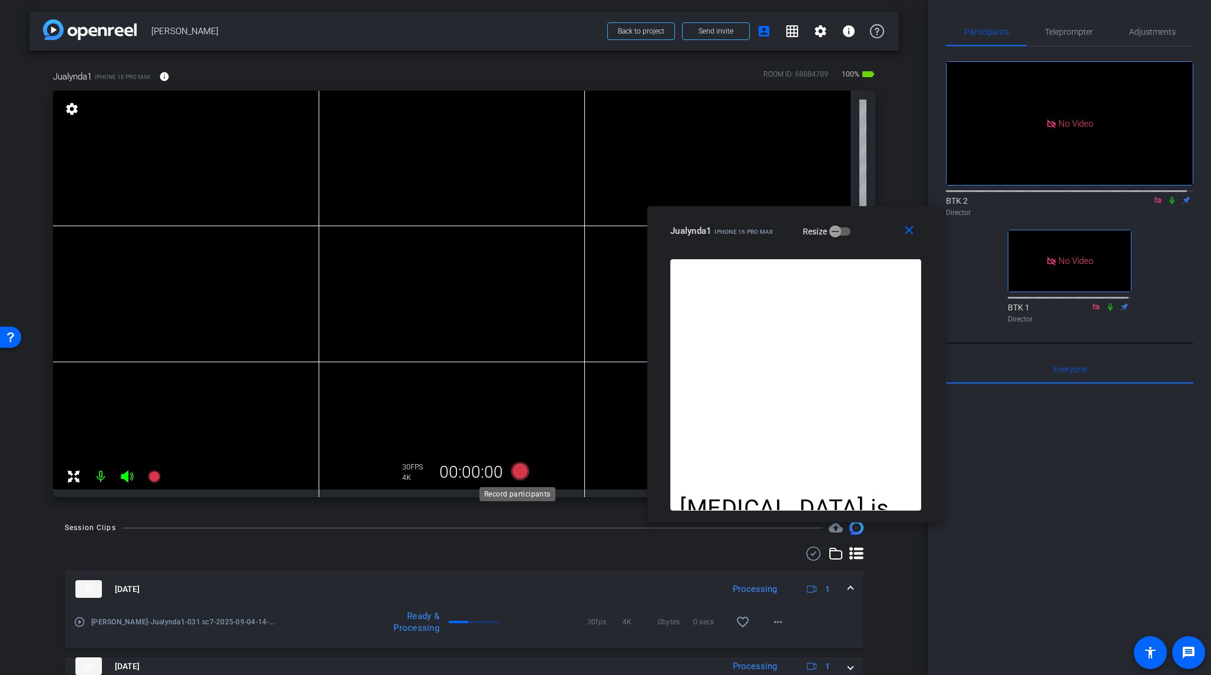
click at [517, 468] on icon at bounding box center [520, 472] width 18 height 18
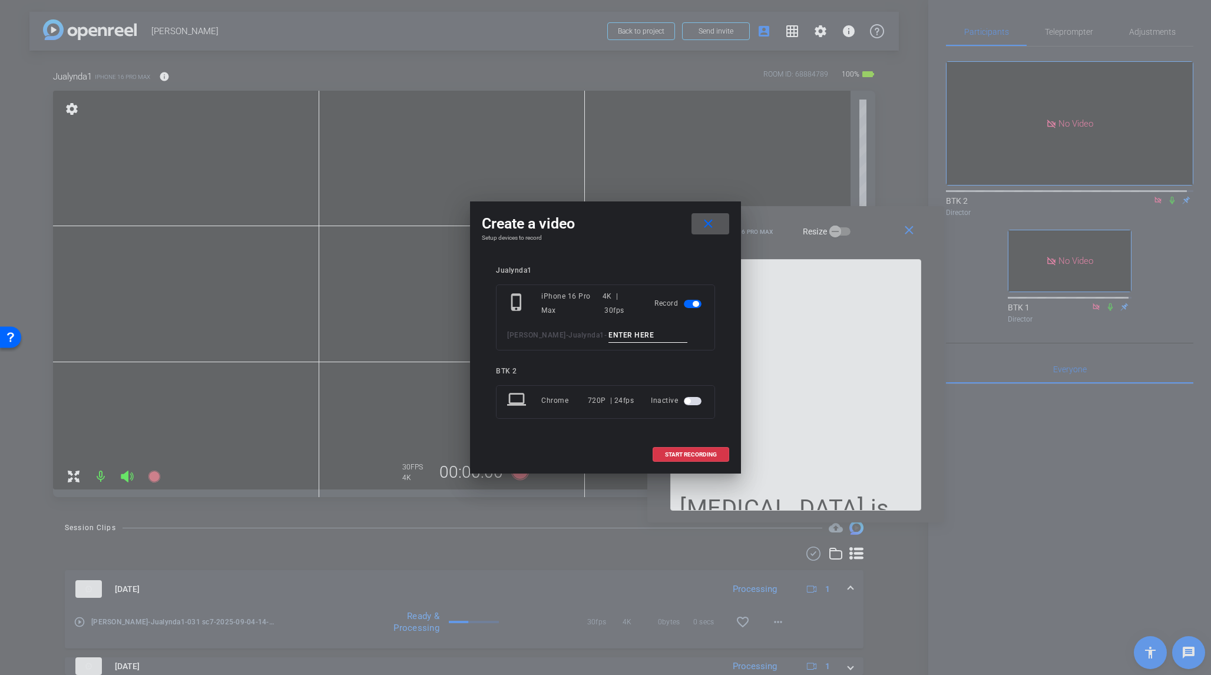
click at [610, 333] on input at bounding box center [648, 335] width 79 height 15
type input "032 sc8"
click at [696, 452] on span "START RECORDING" at bounding box center [691, 455] width 52 height 6
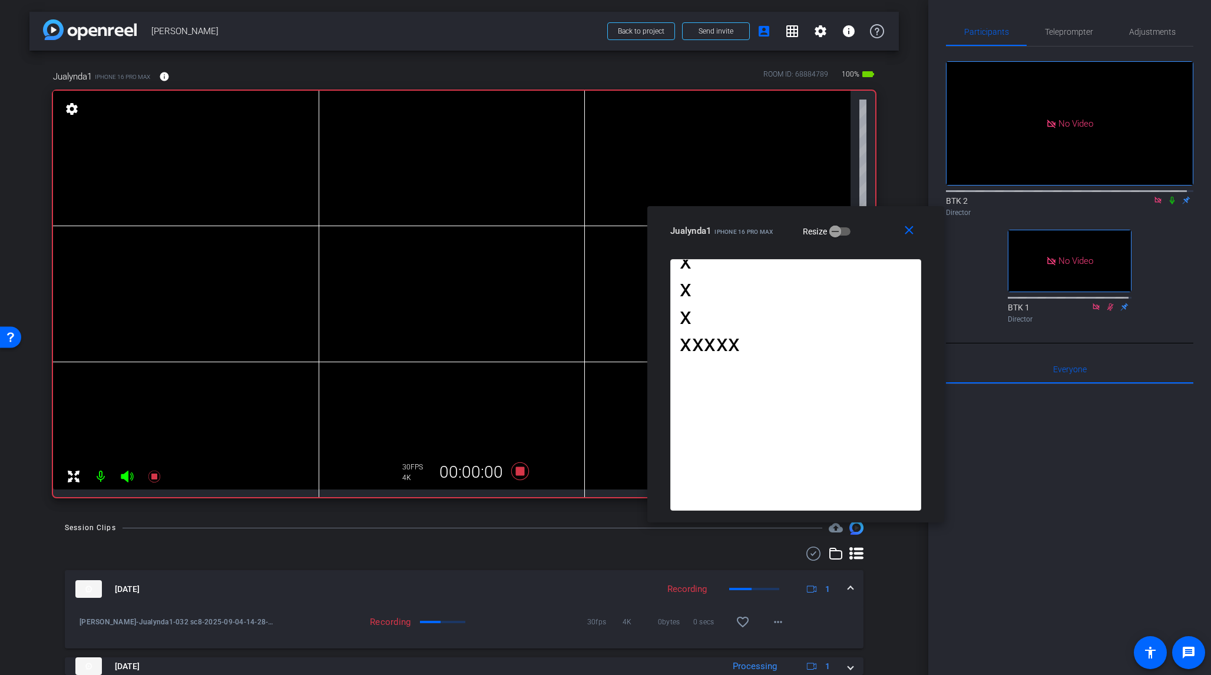
click at [1018, 196] on icon at bounding box center [1172, 200] width 9 height 8
click at [519, 474] on icon at bounding box center [520, 472] width 18 height 18
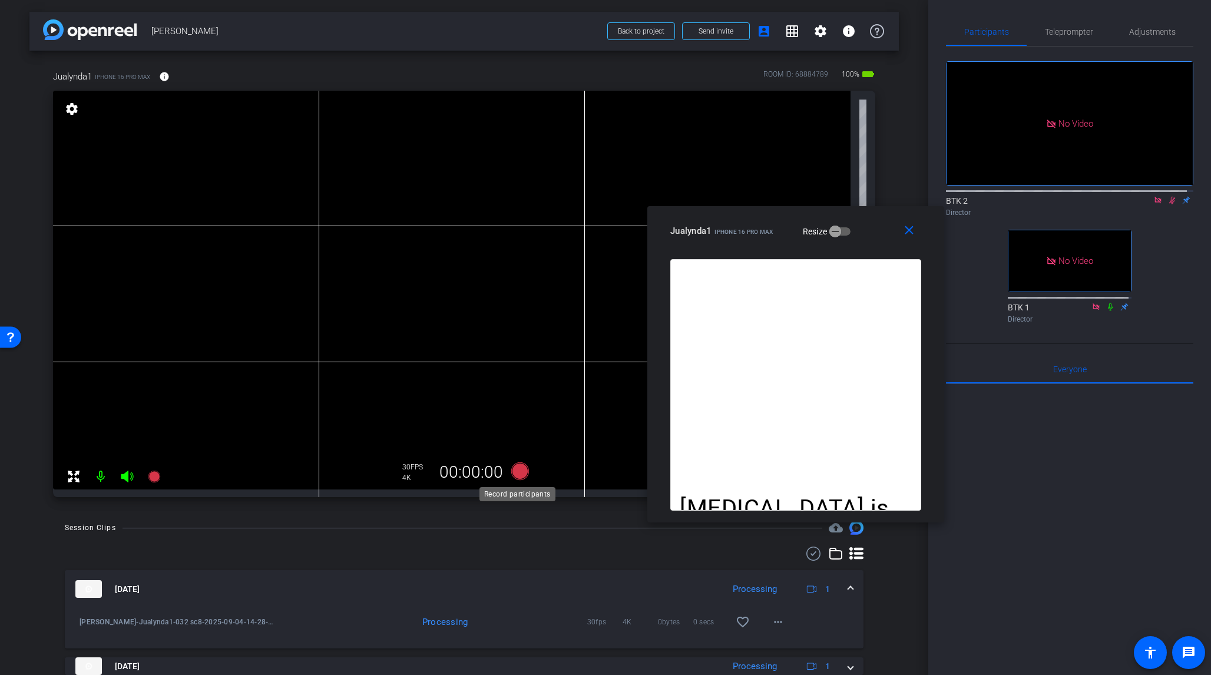
click at [519, 474] on icon at bounding box center [520, 472] width 18 height 18
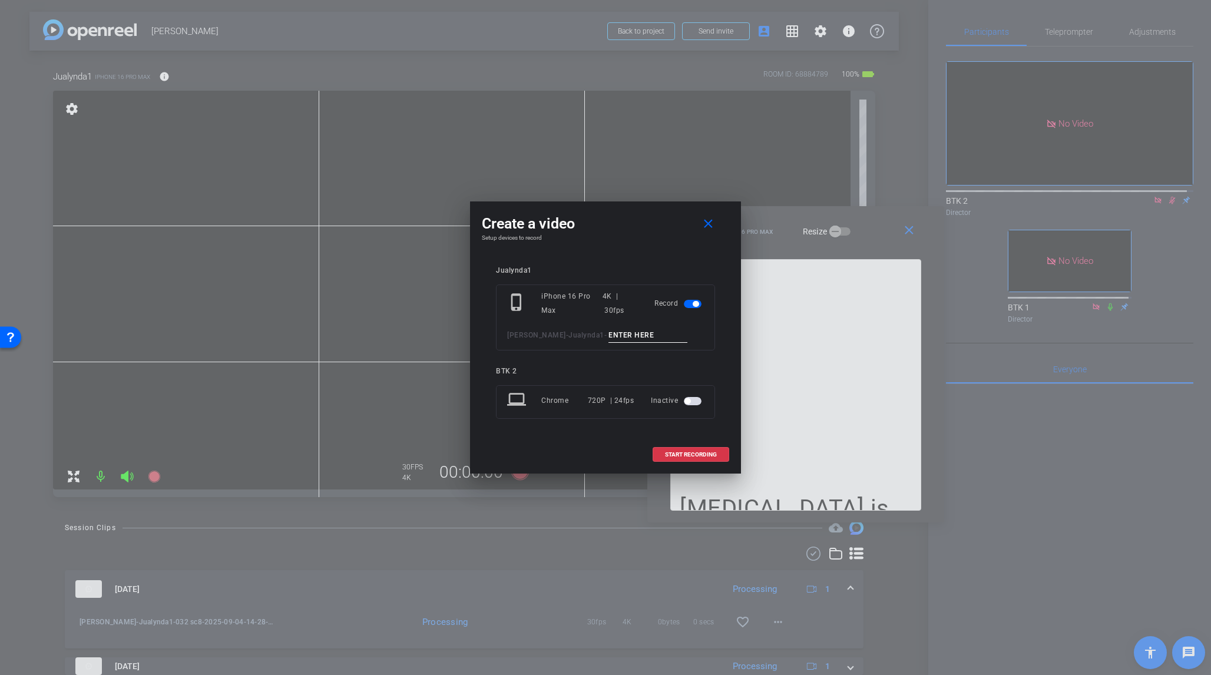
click at [609, 335] on input at bounding box center [648, 335] width 79 height 15
type input "033 sc8"
click at [706, 224] on mat-icon "close" at bounding box center [708, 224] width 15 height 15
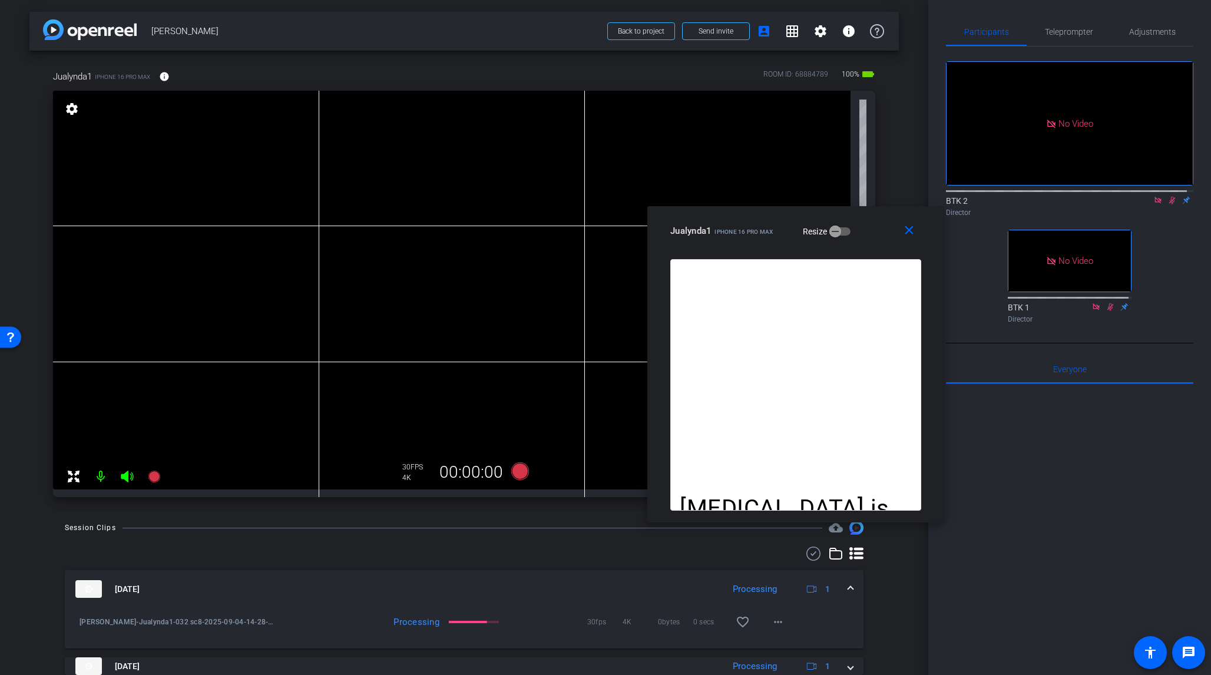
click at [1018, 196] on icon at bounding box center [1172, 200] width 9 height 8
click at [518, 473] on icon at bounding box center [520, 472] width 18 height 18
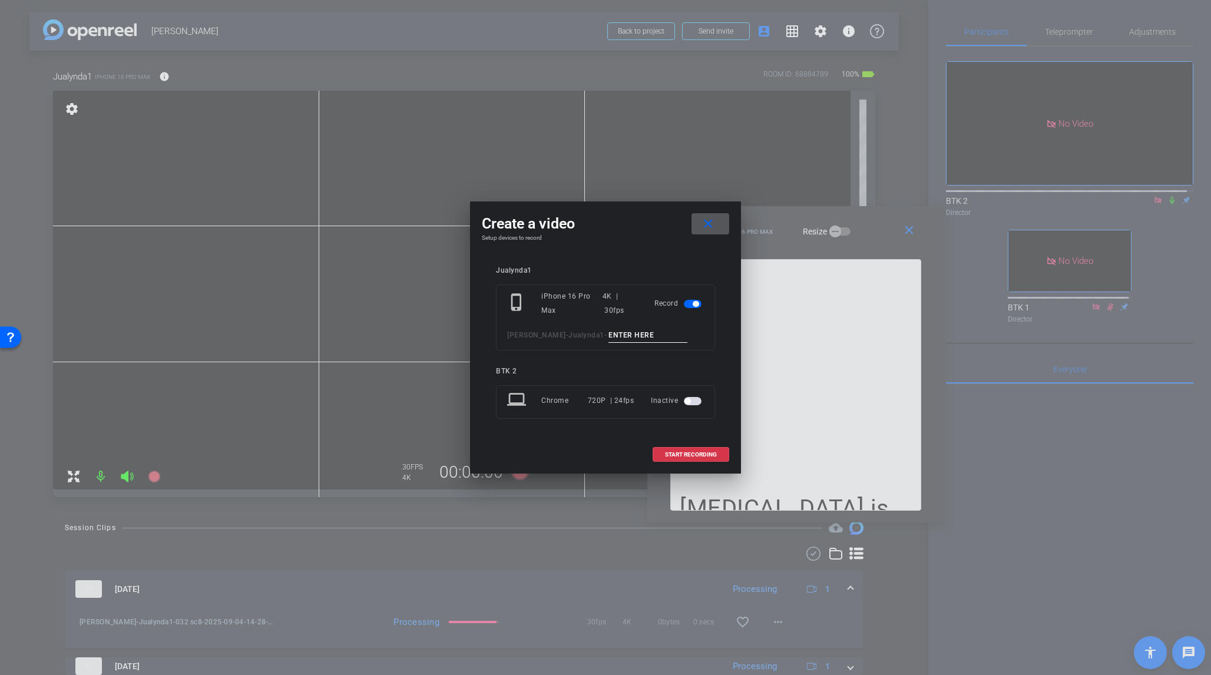
click at [609, 337] on input at bounding box center [648, 335] width 79 height 15
type input "033 sc8"
click at [701, 454] on span "START RECORDING" at bounding box center [691, 455] width 52 height 6
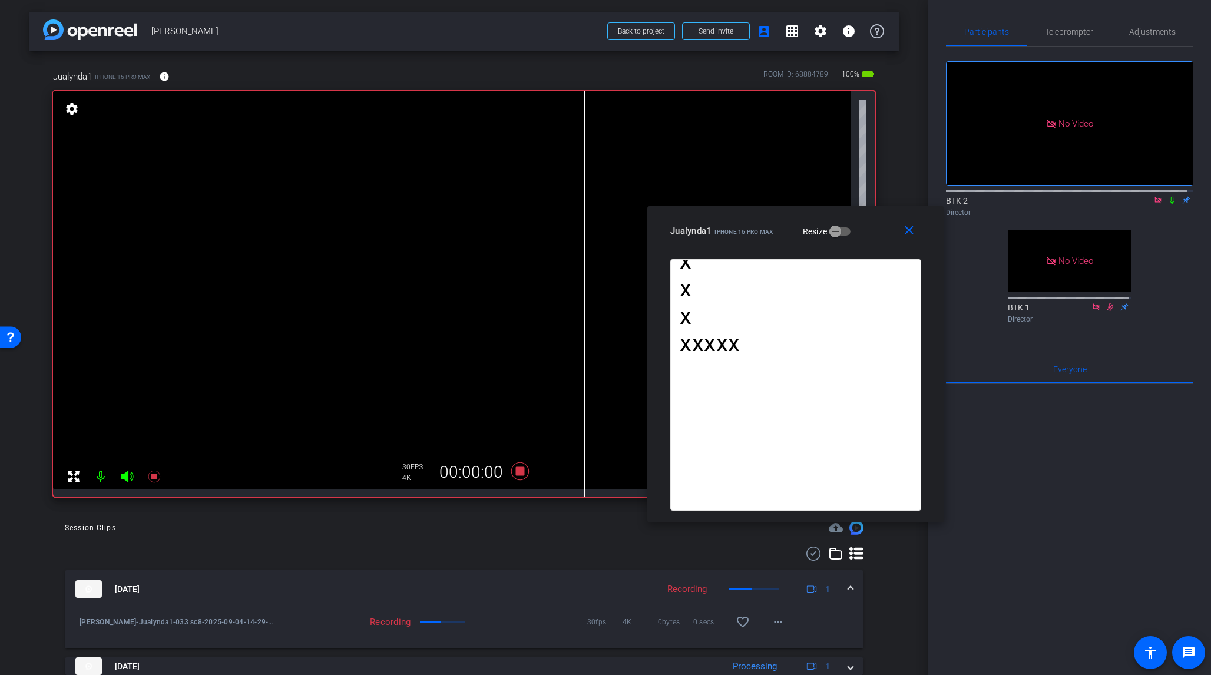
click at [1018, 196] on icon at bounding box center [1172, 200] width 9 height 8
click at [520, 471] on icon at bounding box center [520, 472] width 18 height 18
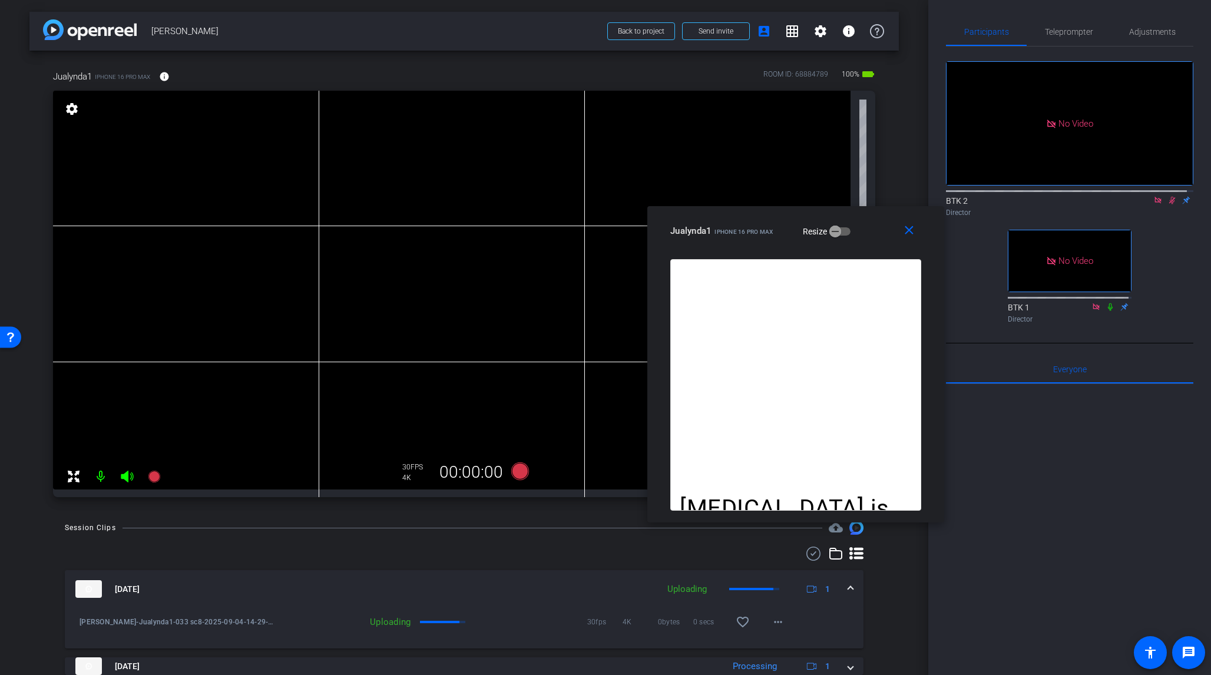
click at [1018, 196] on icon at bounding box center [1172, 200] width 9 height 8
click at [516, 475] on icon at bounding box center [520, 472] width 18 height 18
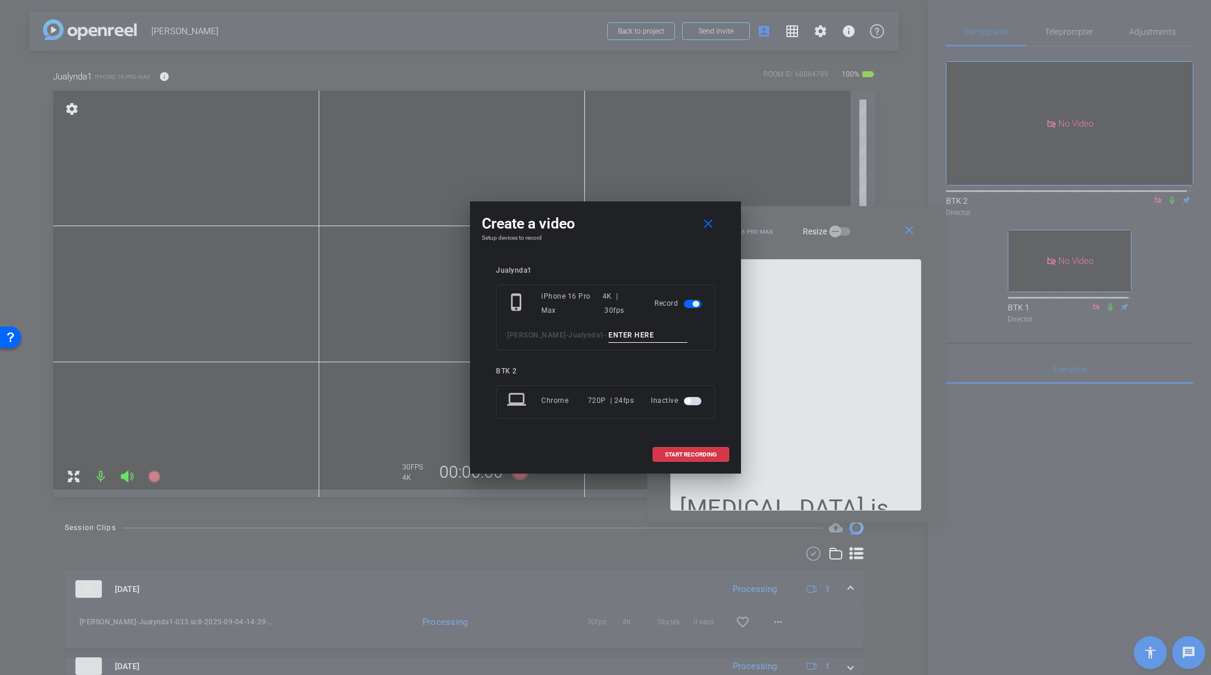
click at [609, 336] on input at bounding box center [648, 335] width 79 height 15
type input "034 sc8"
click at [717, 457] on span at bounding box center [690, 455] width 75 height 28
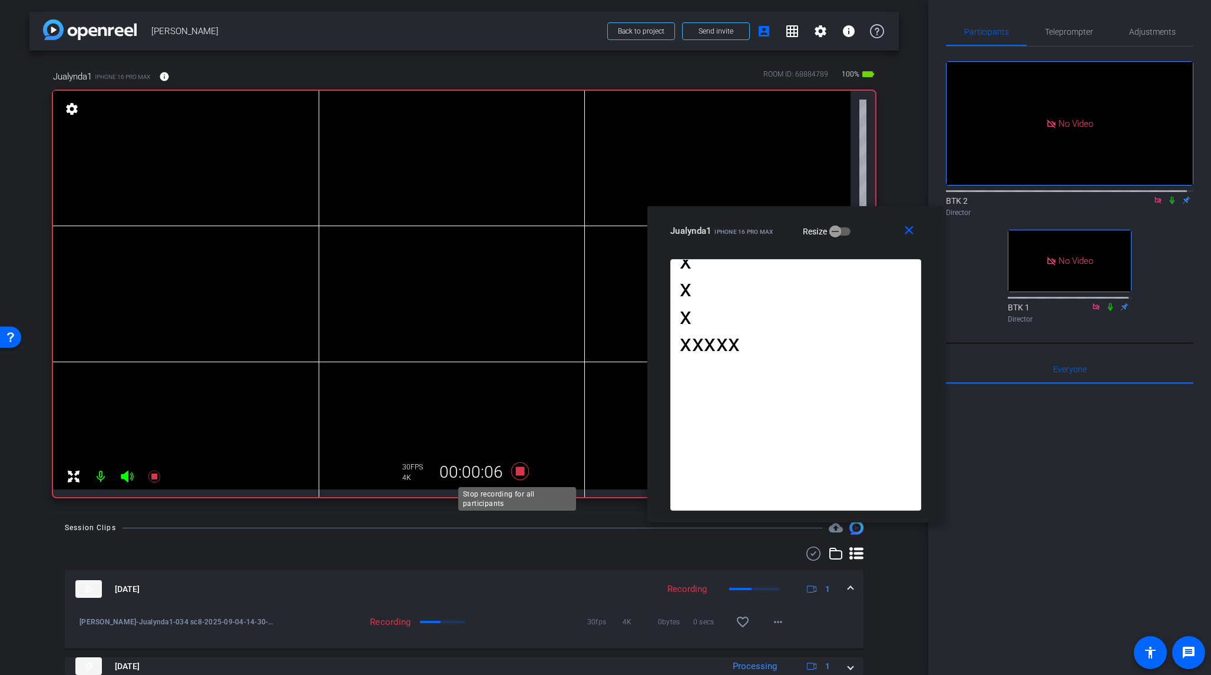
click at [521, 471] on icon at bounding box center [520, 472] width 18 height 18
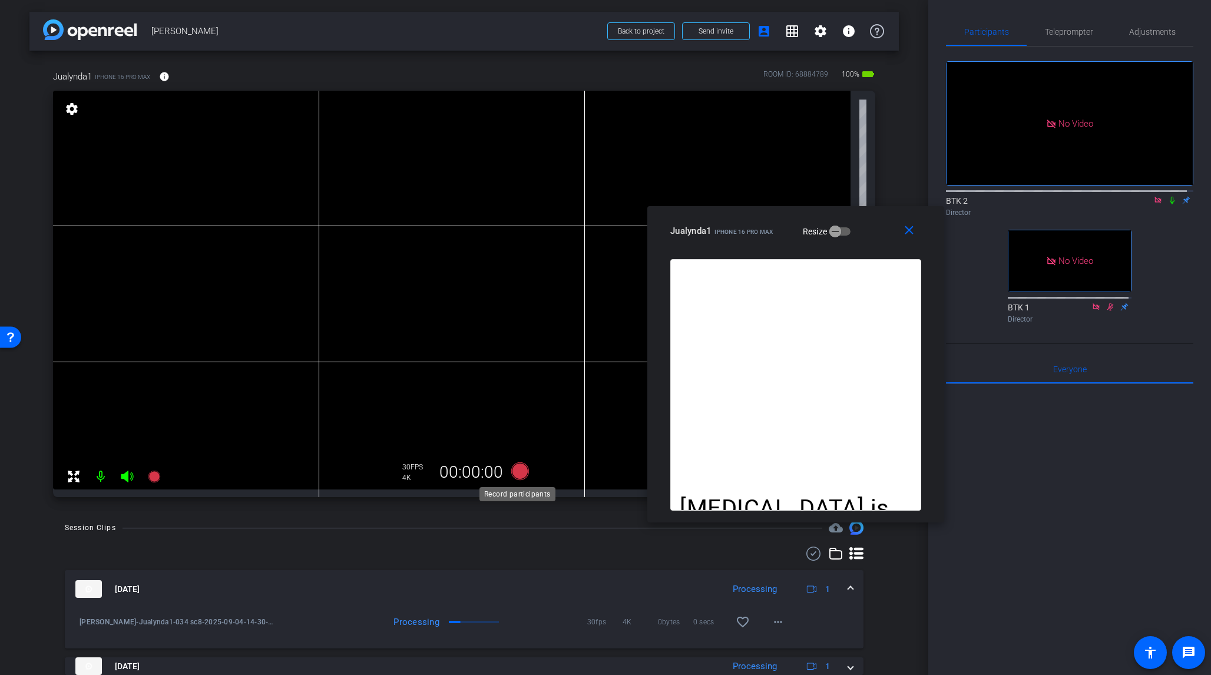
click at [524, 473] on icon at bounding box center [520, 471] width 28 height 21
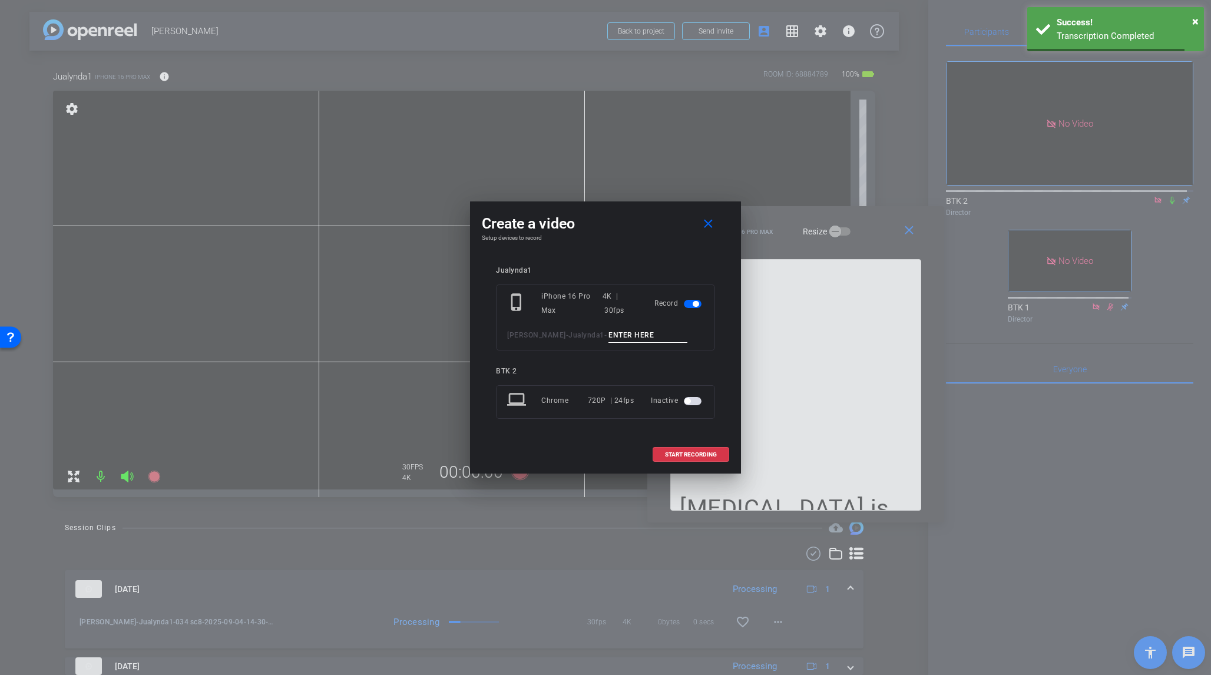
click at [609, 337] on input at bounding box center [648, 335] width 79 height 15
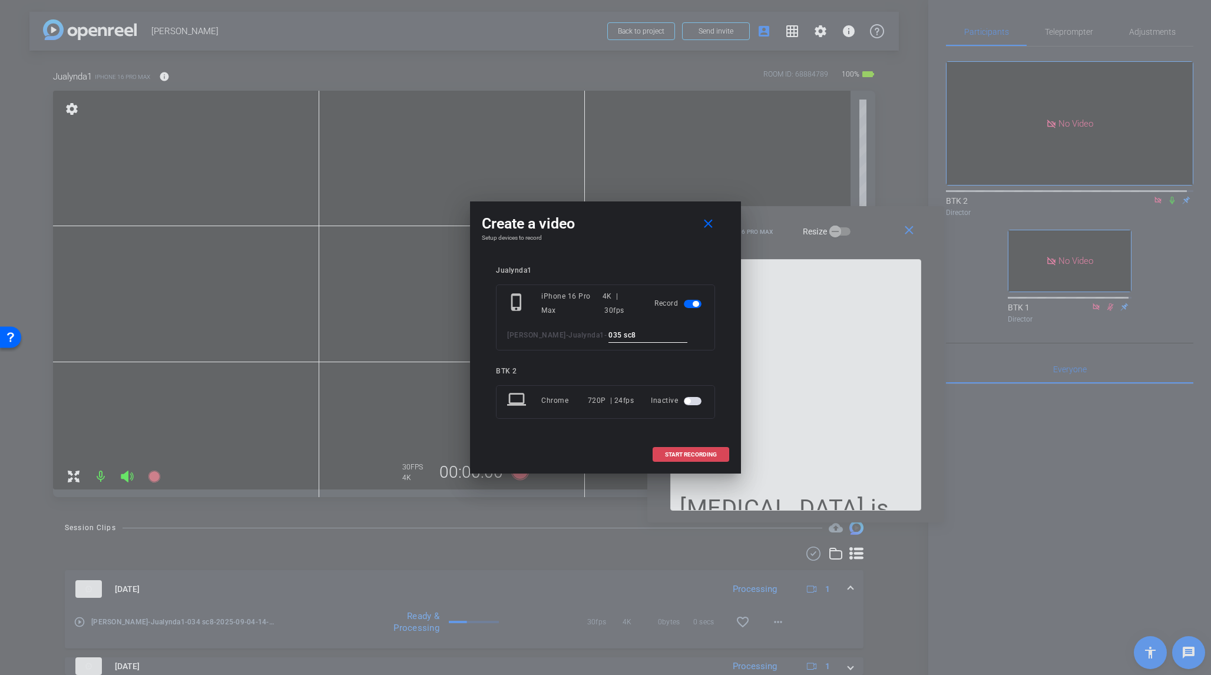
type input "035 sc8"
click at [702, 447] on span at bounding box center [690, 455] width 75 height 28
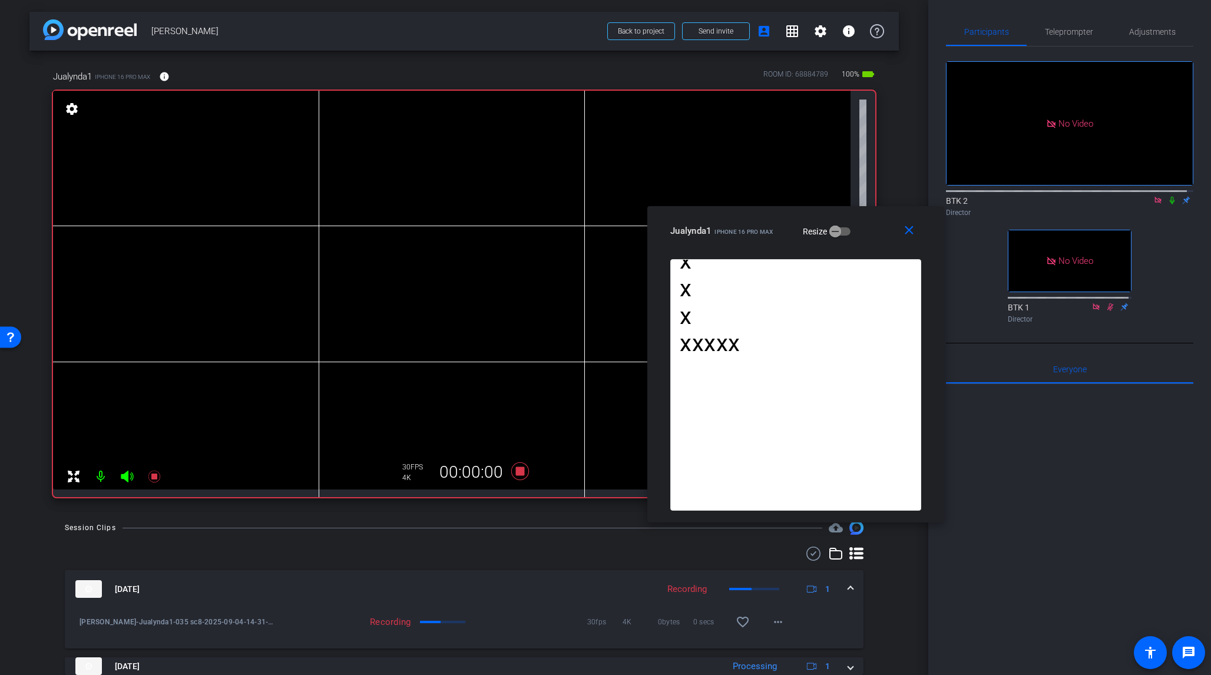
click at [1018, 196] on icon at bounding box center [1172, 200] width 9 height 8
click at [520, 474] on icon at bounding box center [520, 472] width 18 height 18
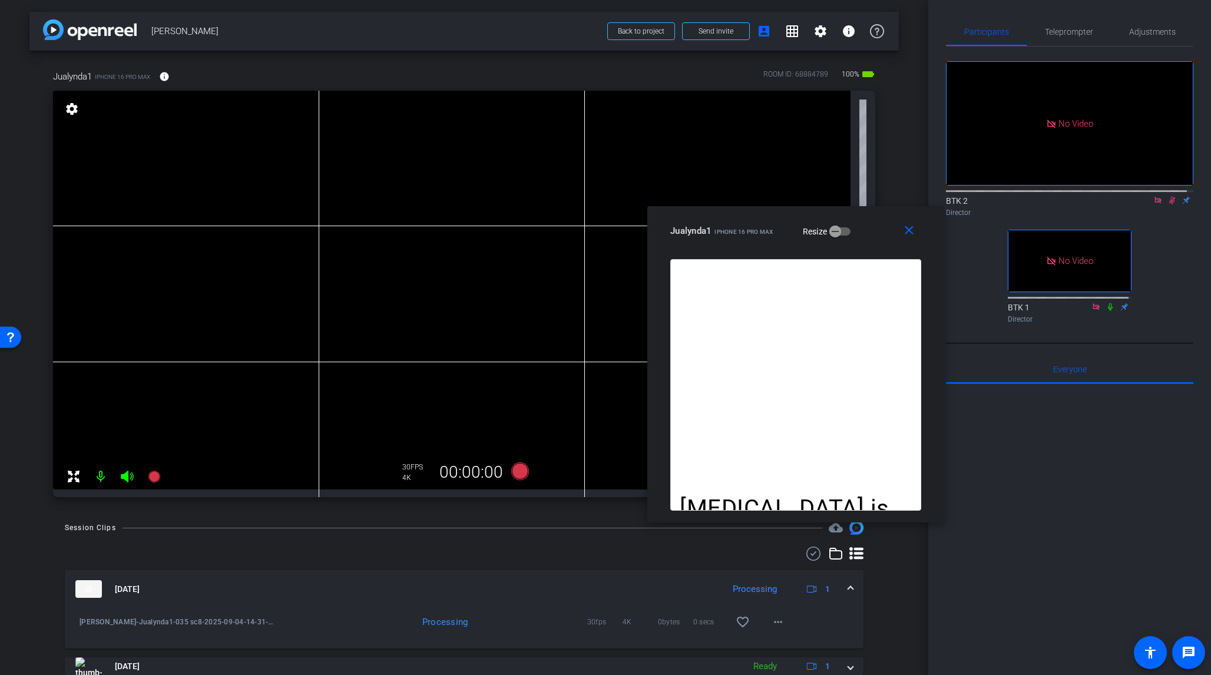
click at [1018, 197] on icon at bounding box center [1173, 201] width 6 height 8
click at [1018, 29] on span "Teleprompter" at bounding box center [1069, 32] width 48 height 8
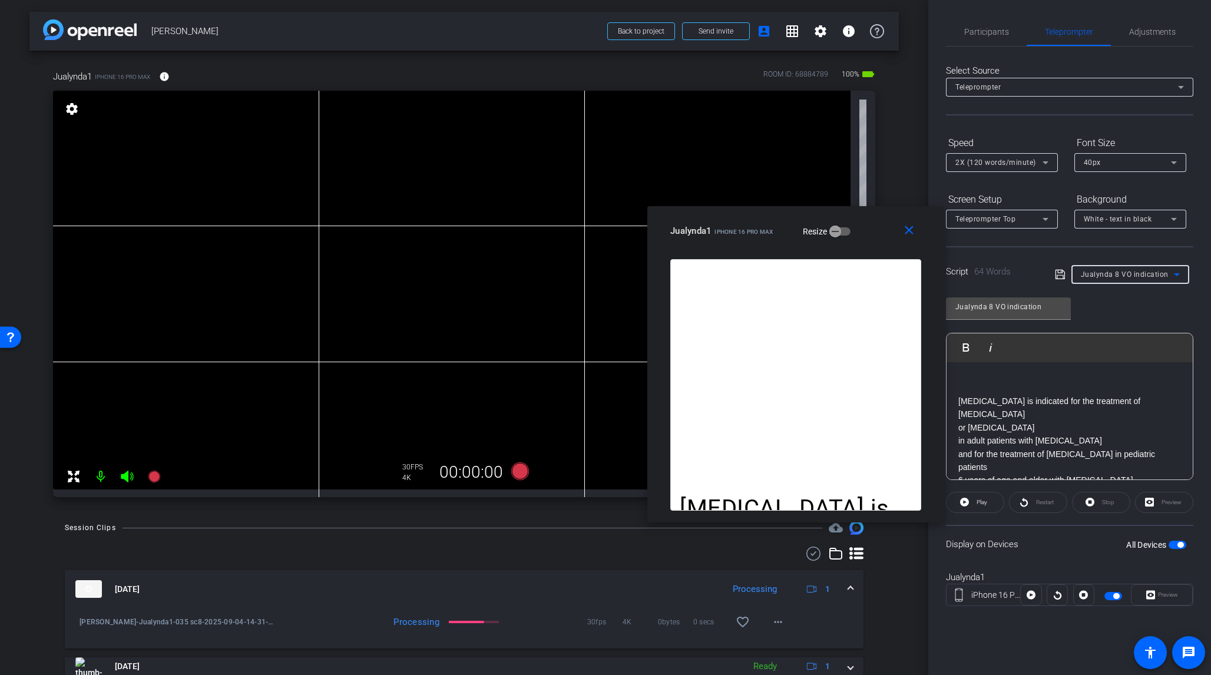
click at [1018, 276] on icon at bounding box center [1177, 275] width 14 height 14
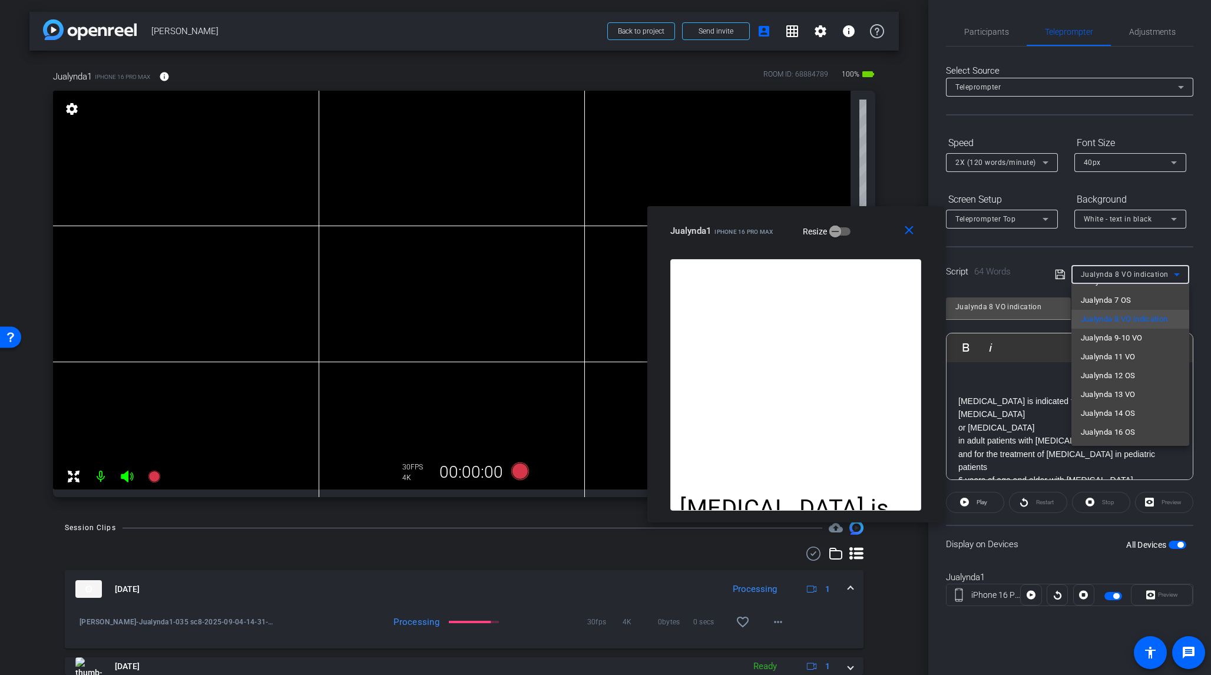
scroll to position [94, 0]
click at [1018, 336] on span "Jualynda 9-10 VO" at bounding box center [1112, 336] width 62 height 14
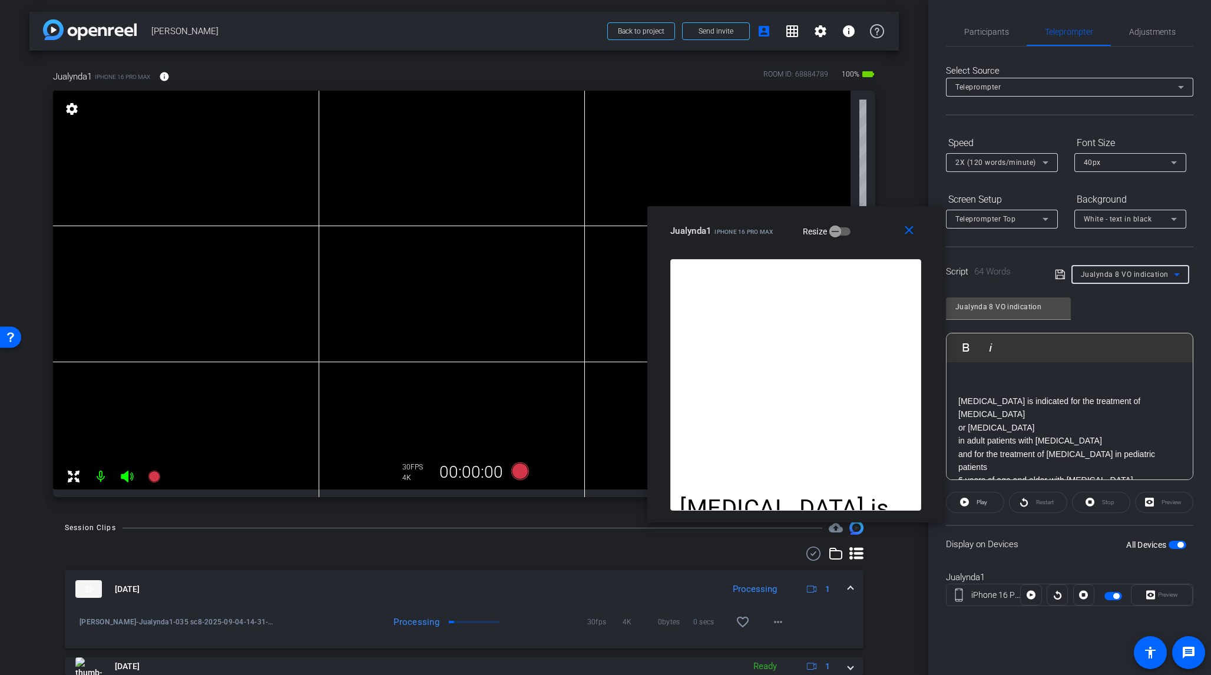
type input "Jualynda 9-10 VO"
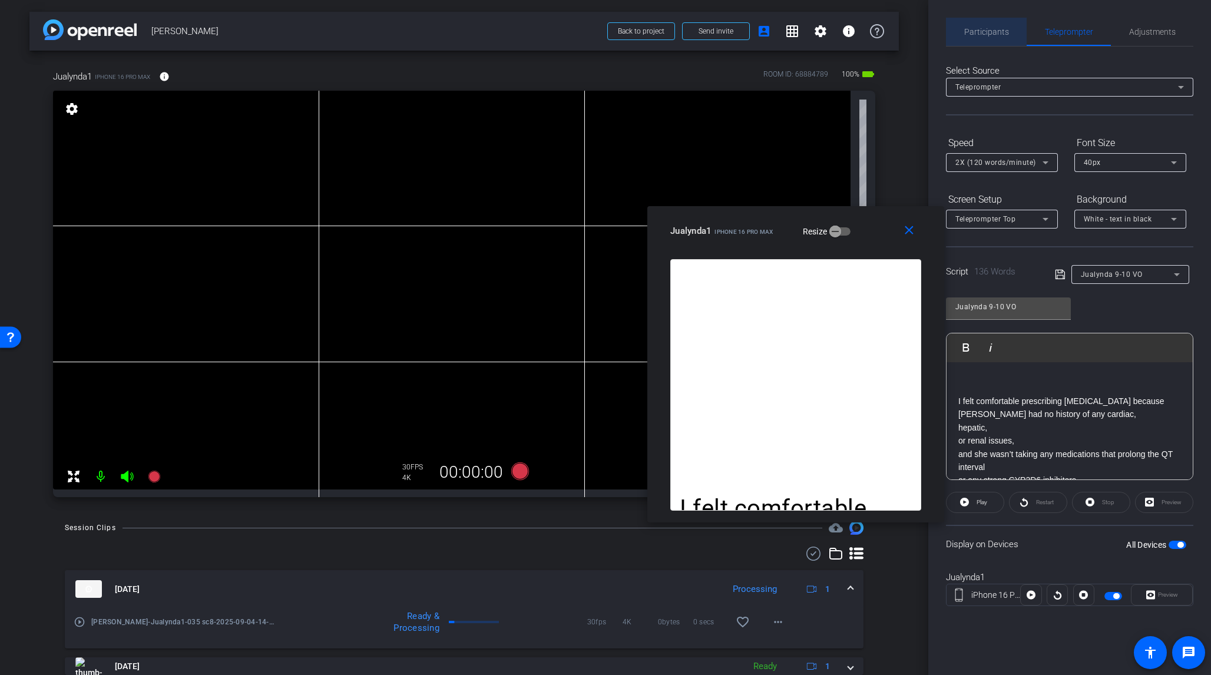
click at [998, 30] on span "Participants" at bounding box center [987, 32] width 45 height 8
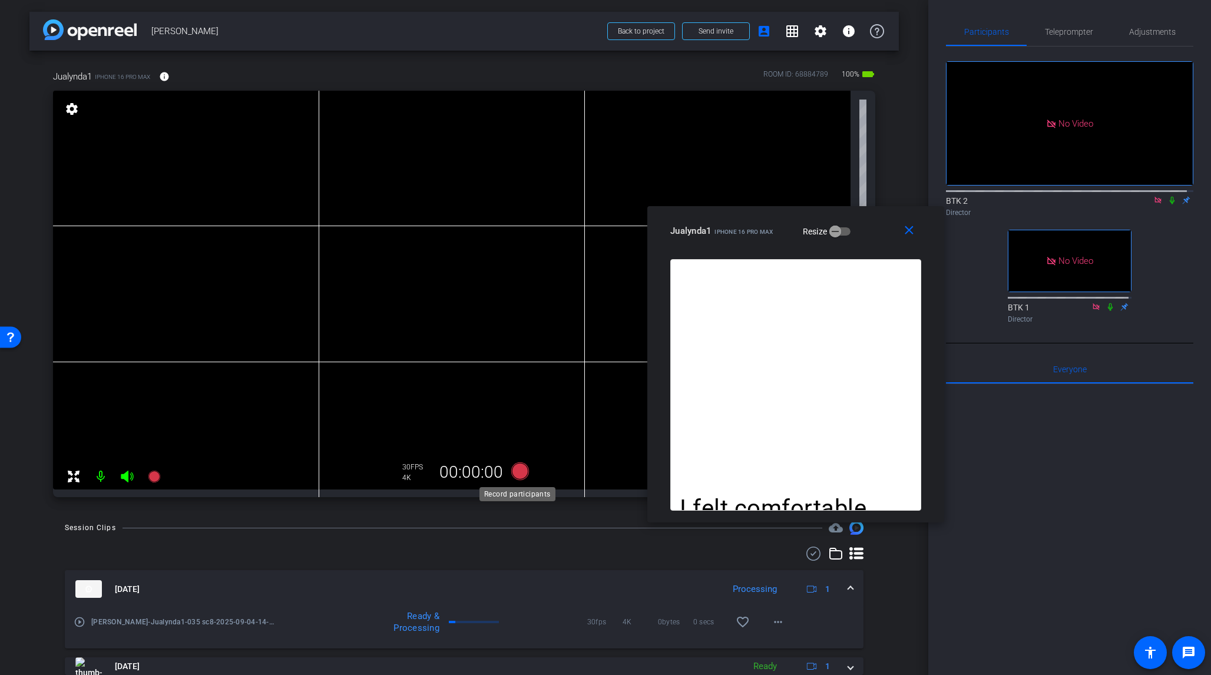
click at [521, 467] on icon at bounding box center [520, 472] width 18 height 18
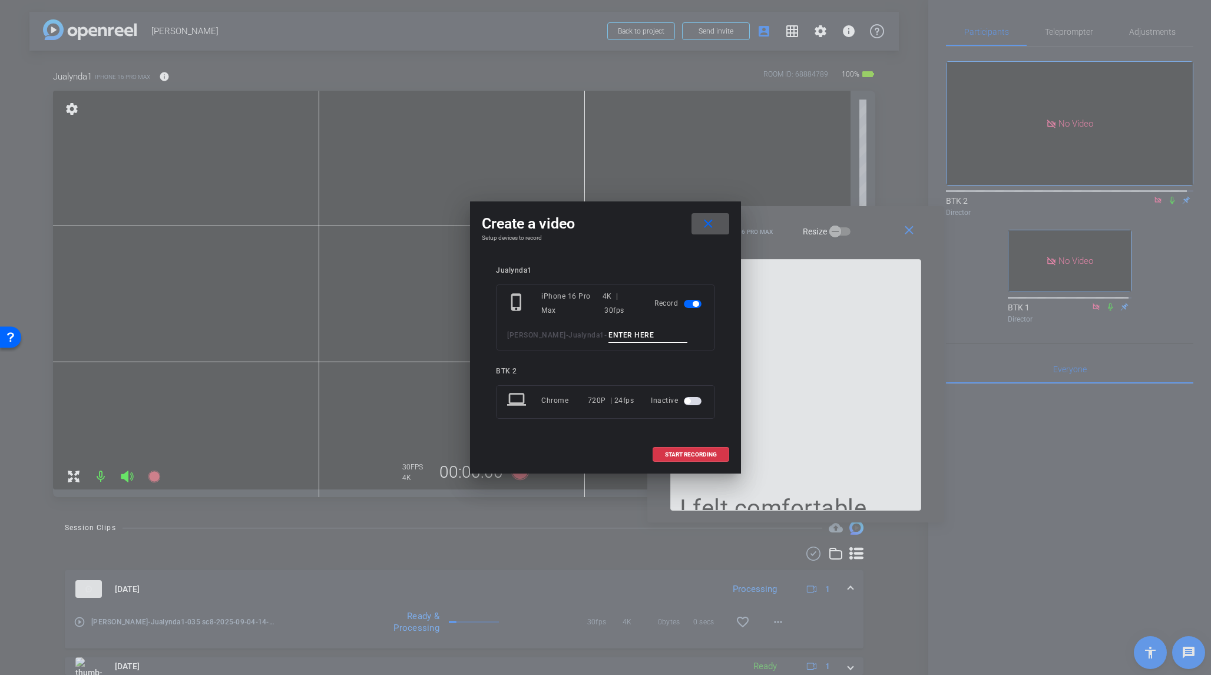
click at [609, 334] on input at bounding box center [648, 335] width 79 height 15
type input "036 sc9-10"
click at [702, 453] on span "START RECORDING" at bounding box center [691, 455] width 52 height 6
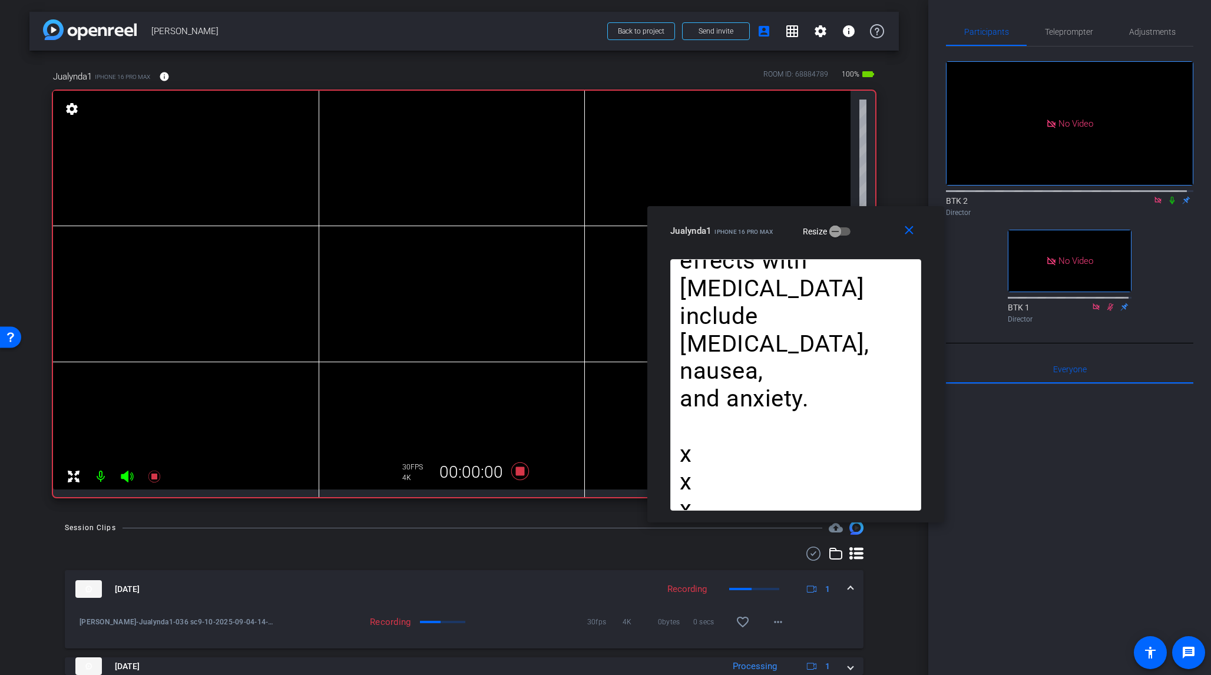
click at [1018, 196] on icon at bounding box center [1172, 200] width 9 height 8
click at [521, 469] on icon at bounding box center [520, 471] width 28 height 21
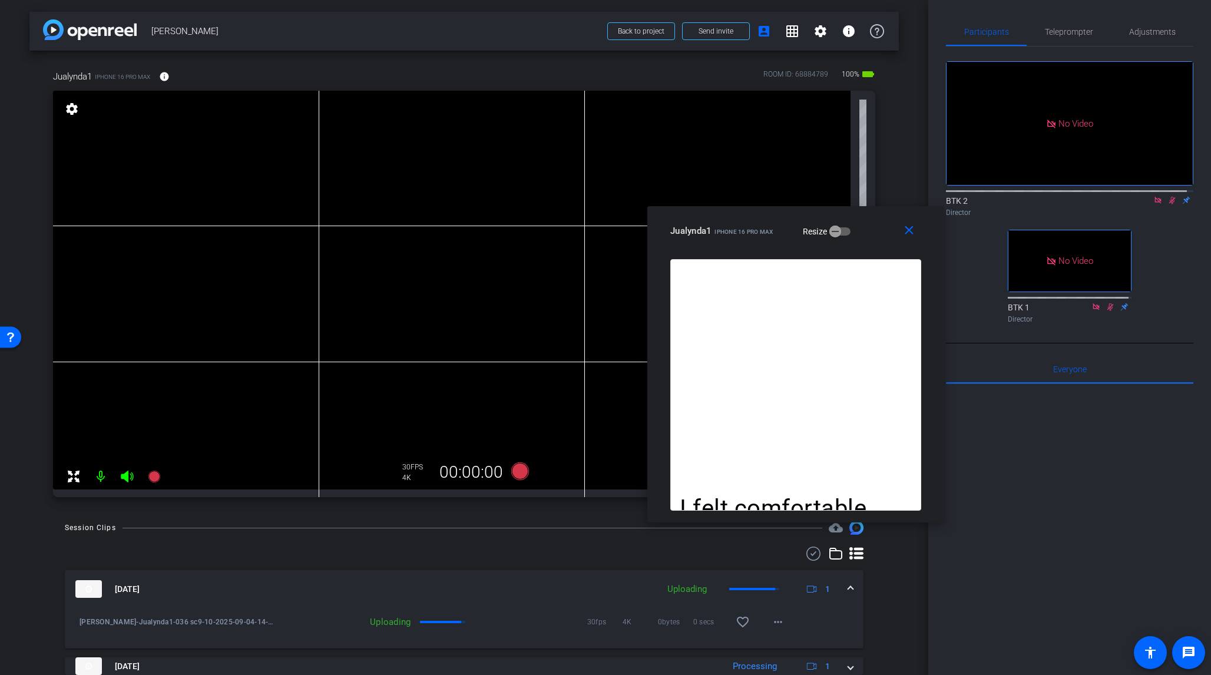
click at [1018, 196] on icon at bounding box center [1172, 200] width 9 height 8
click at [1018, 35] on span "Teleprompter" at bounding box center [1069, 32] width 48 height 8
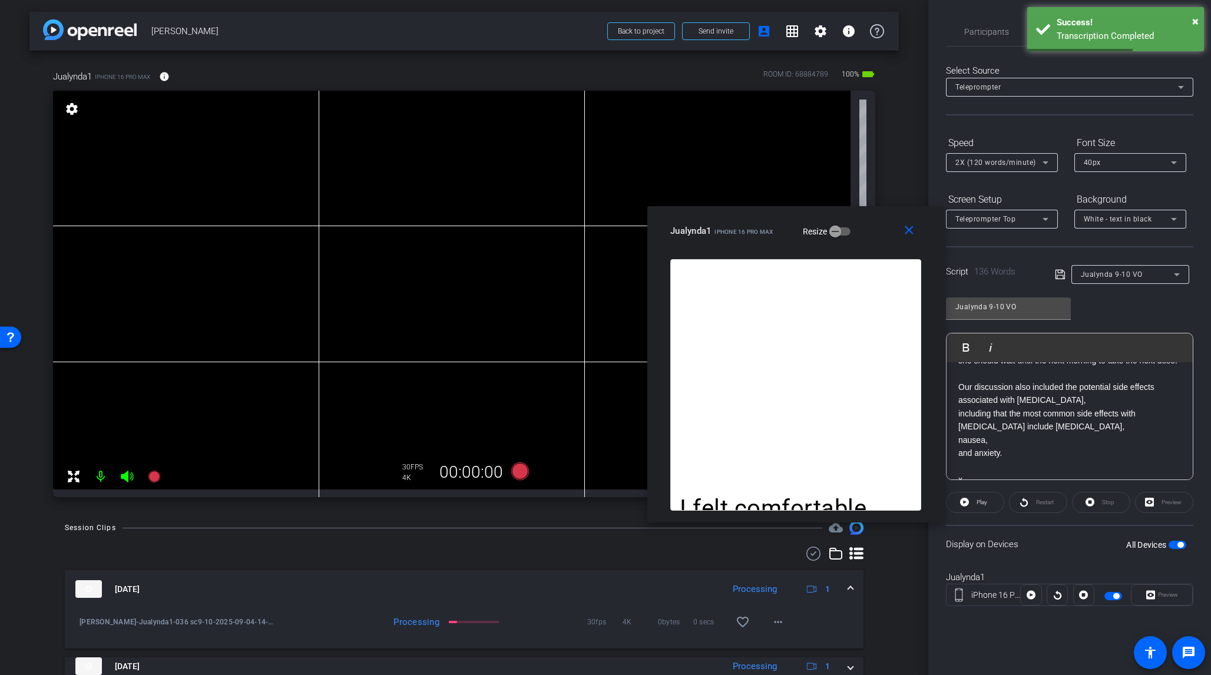
scroll to position [338, 0]
click at [1018, 272] on icon at bounding box center [1177, 275] width 14 height 14
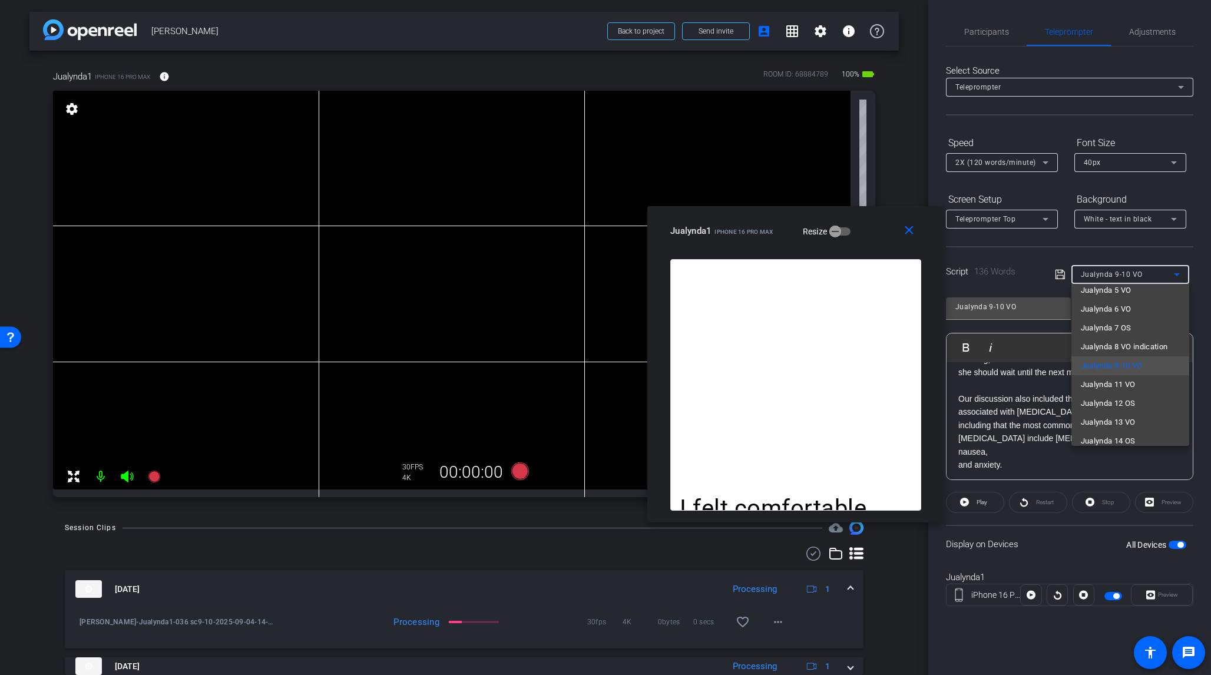
scroll to position [71, 0]
click at [1018, 377] on span "Jualynda 11 VO" at bounding box center [1108, 378] width 55 height 14
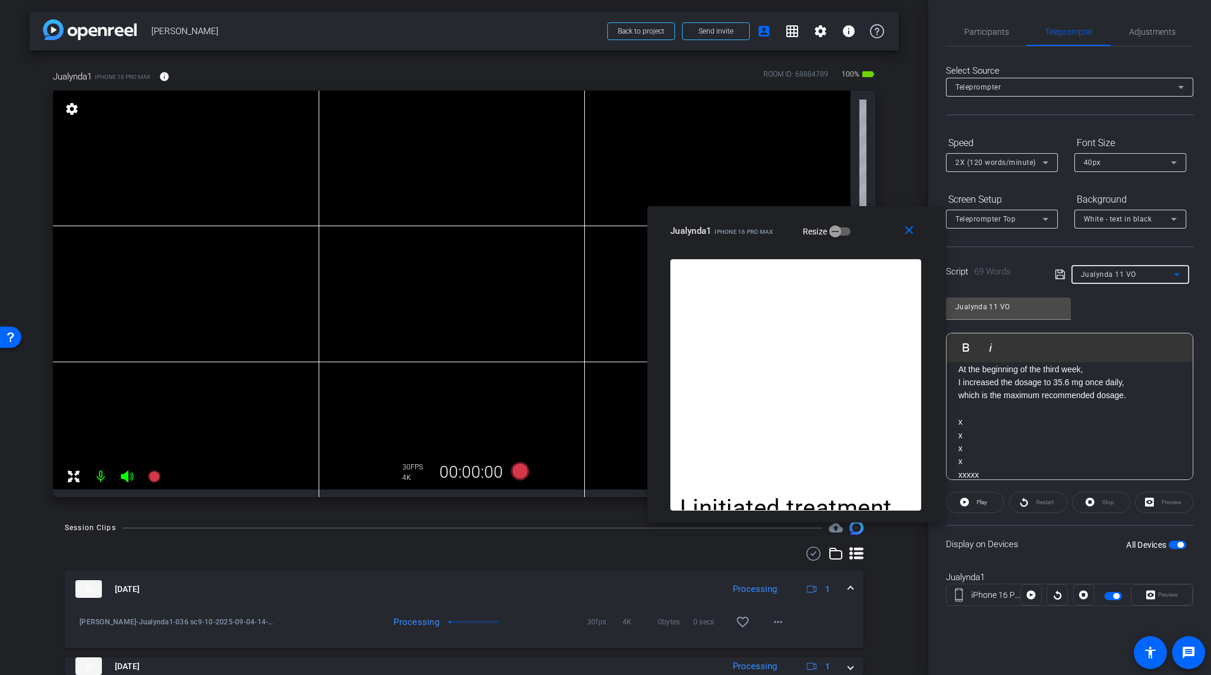
scroll to position [0, 0]
click at [1018, 271] on icon at bounding box center [1177, 275] width 14 height 14
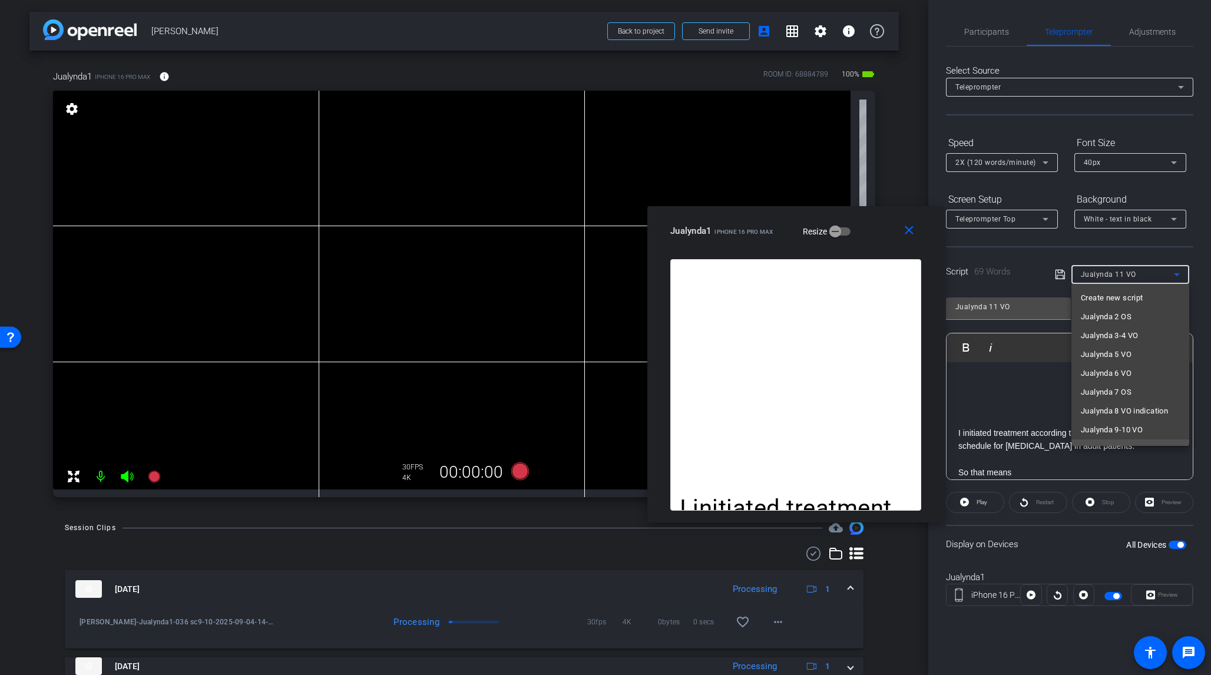
scroll to position [12, 0]
click at [1018, 417] on span "Jualynda 9-10 VO" at bounding box center [1112, 418] width 62 height 14
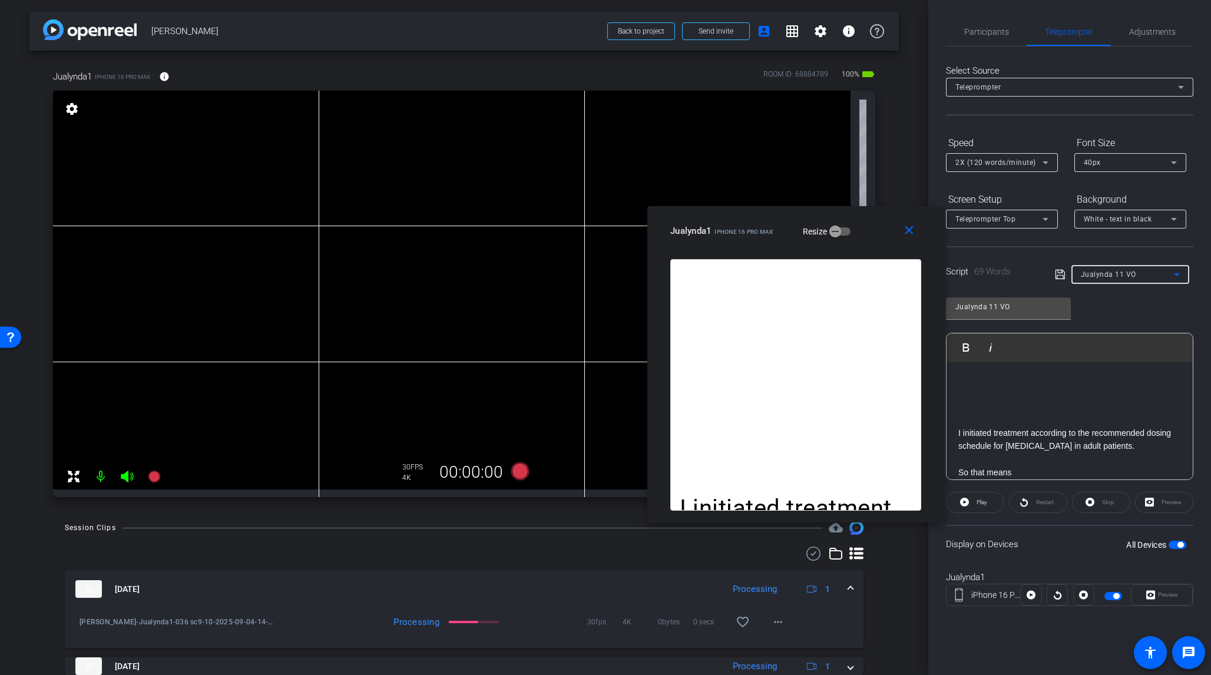
type input "Jualynda 9-10 VO"
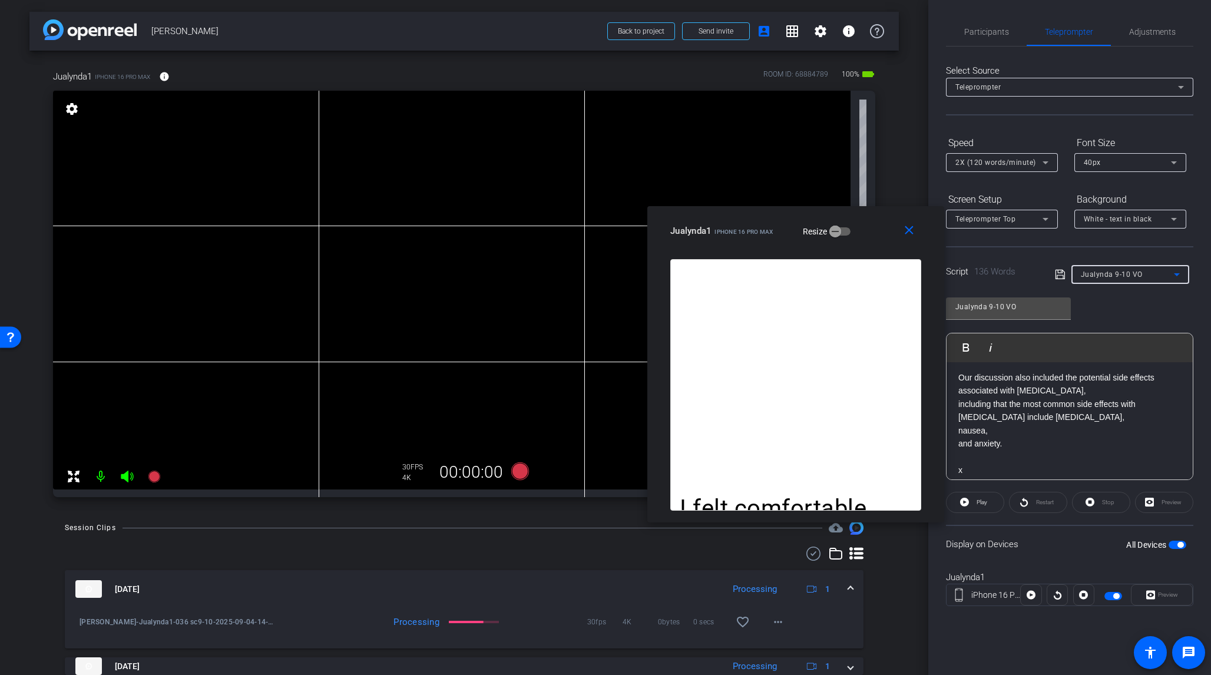
scroll to position [356, 0]
click at [1008, 440] on p "and anxiety." at bounding box center [1070, 446] width 223 height 13
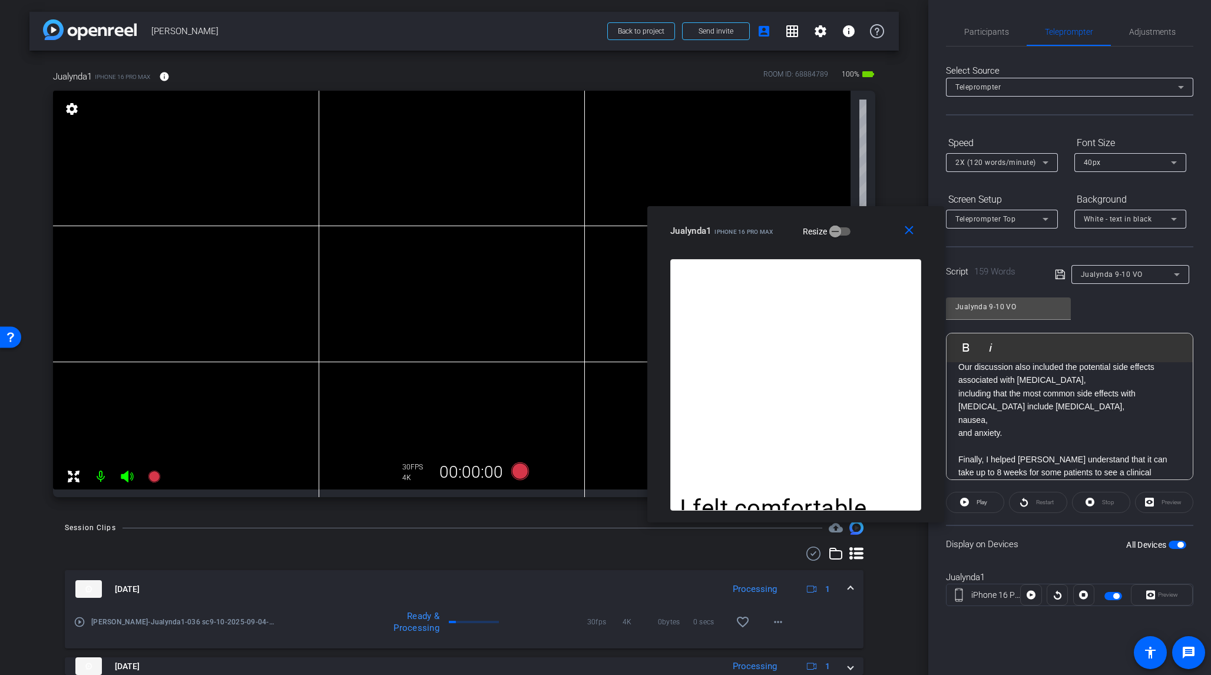
click at [986, 453] on p "Finally, I helped [PERSON_NAME] understand that it can take up to 8 weeks for s…" at bounding box center [1070, 472] width 223 height 39
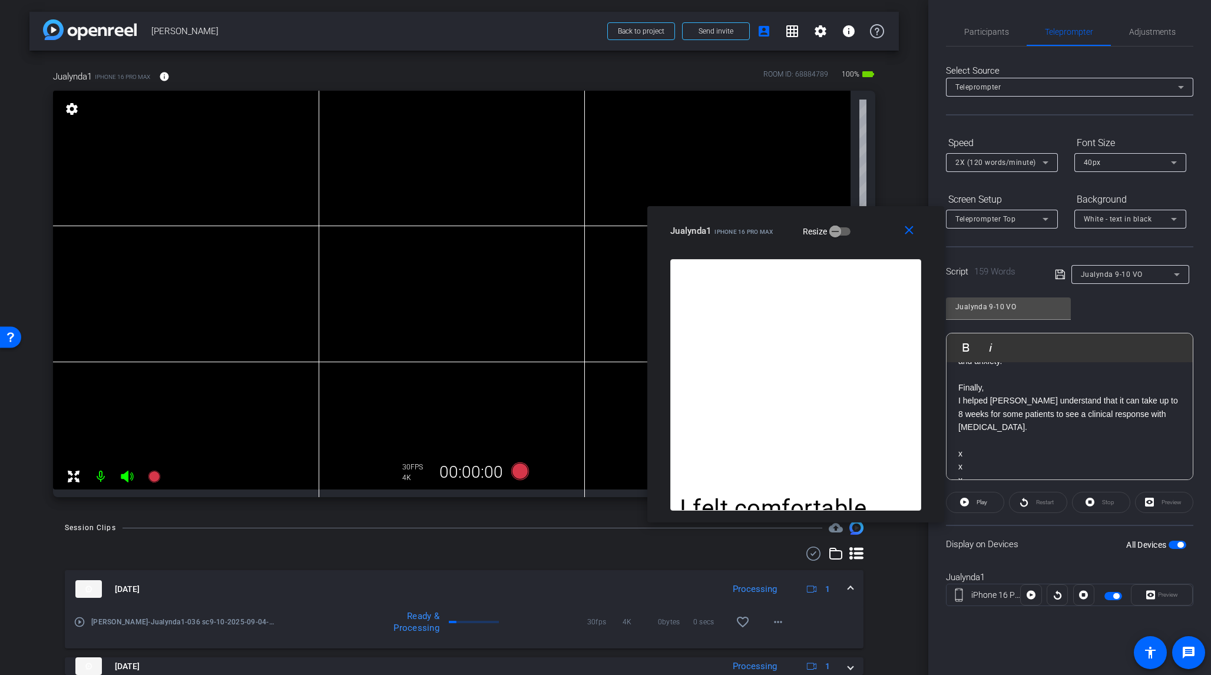
click at [1018, 274] on icon at bounding box center [1060, 275] width 11 height 14
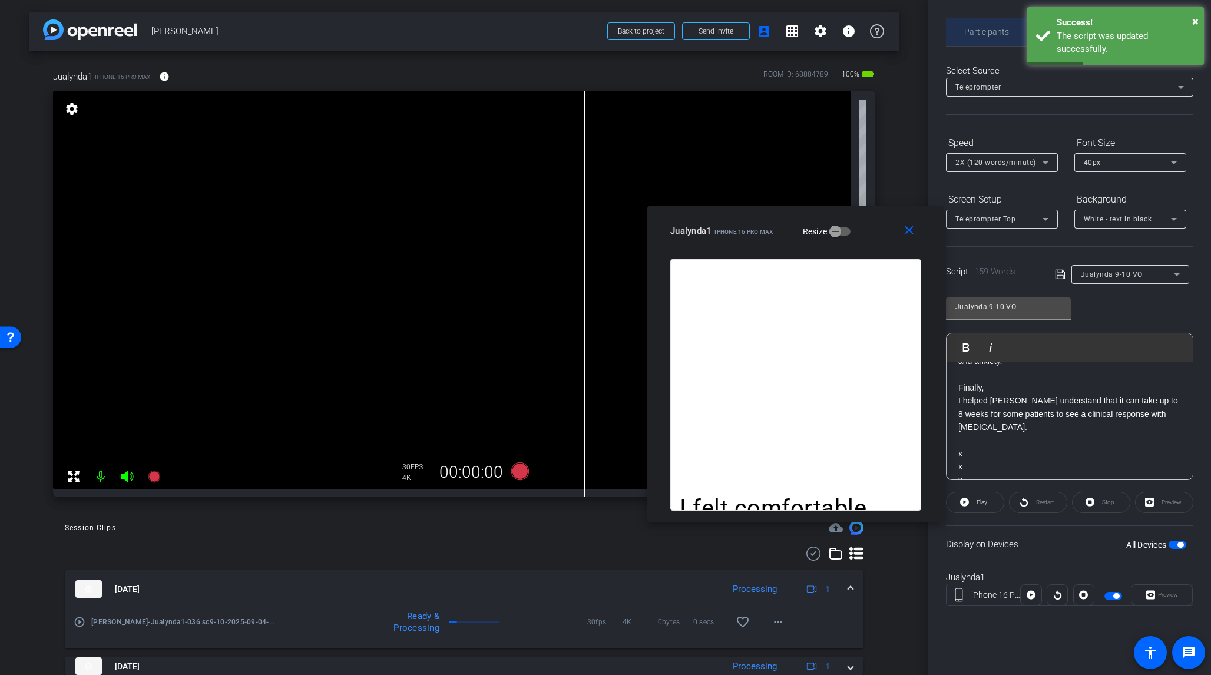
click at [972, 31] on span "Participants" at bounding box center [987, 32] width 45 height 8
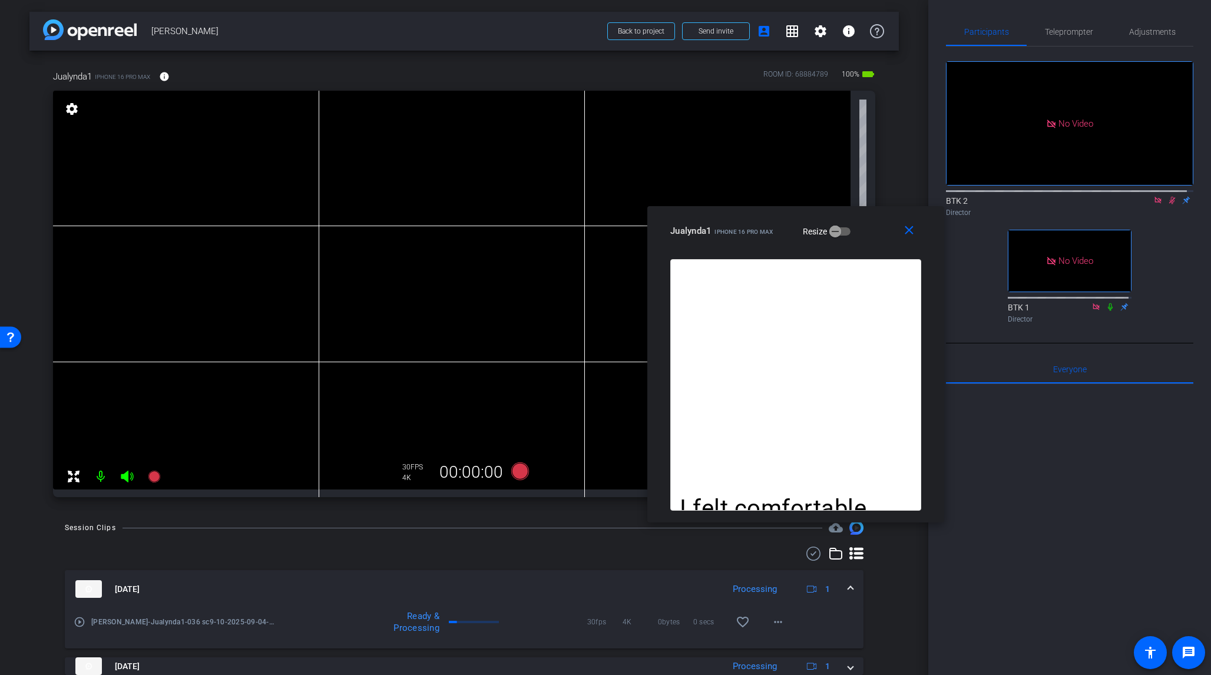
click at [1018, 196] on icon at bounding box center [1172, 200] width 9 height 8
click at [514, 473] on icon at bounding box center [520, 472] width 18 height 18
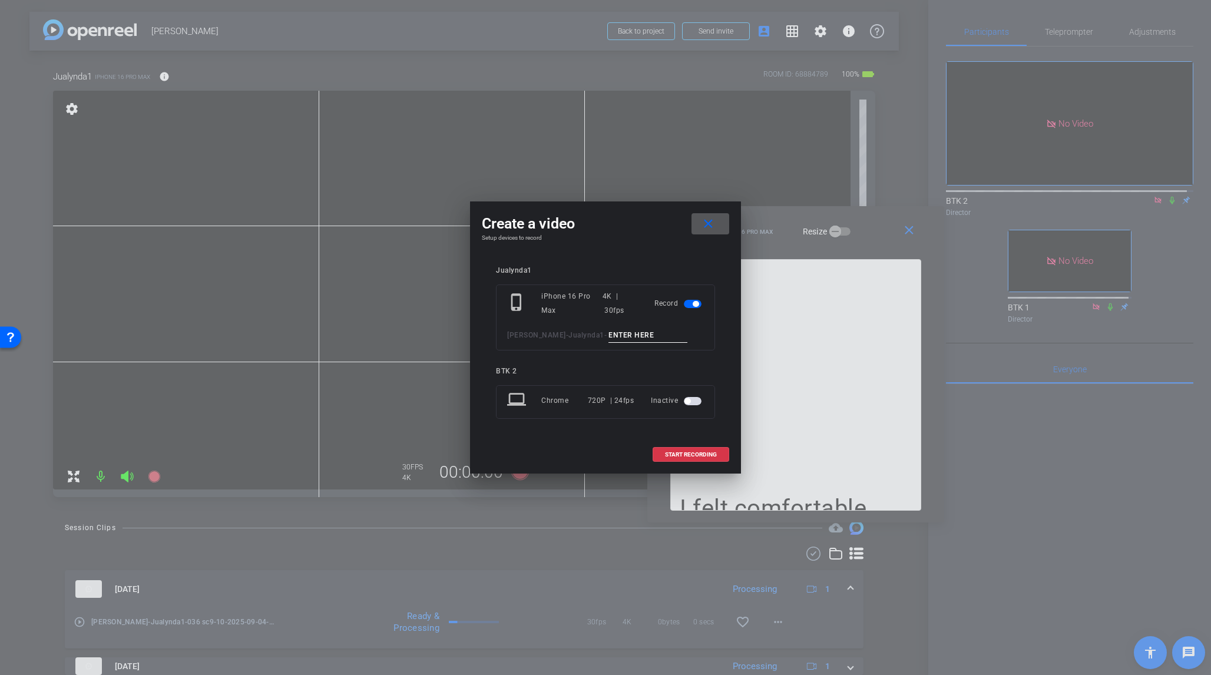
click at [609, 338] on input at bounding box center [648, 335] width 79 height 15
click at [609, 336] on input at bounding box center [648, 335] width 79 height 15
type input "037 sc9-10"
click at [699, 452] on span "START RECORDING" at bounding box center [691, 455] width 52 height 6
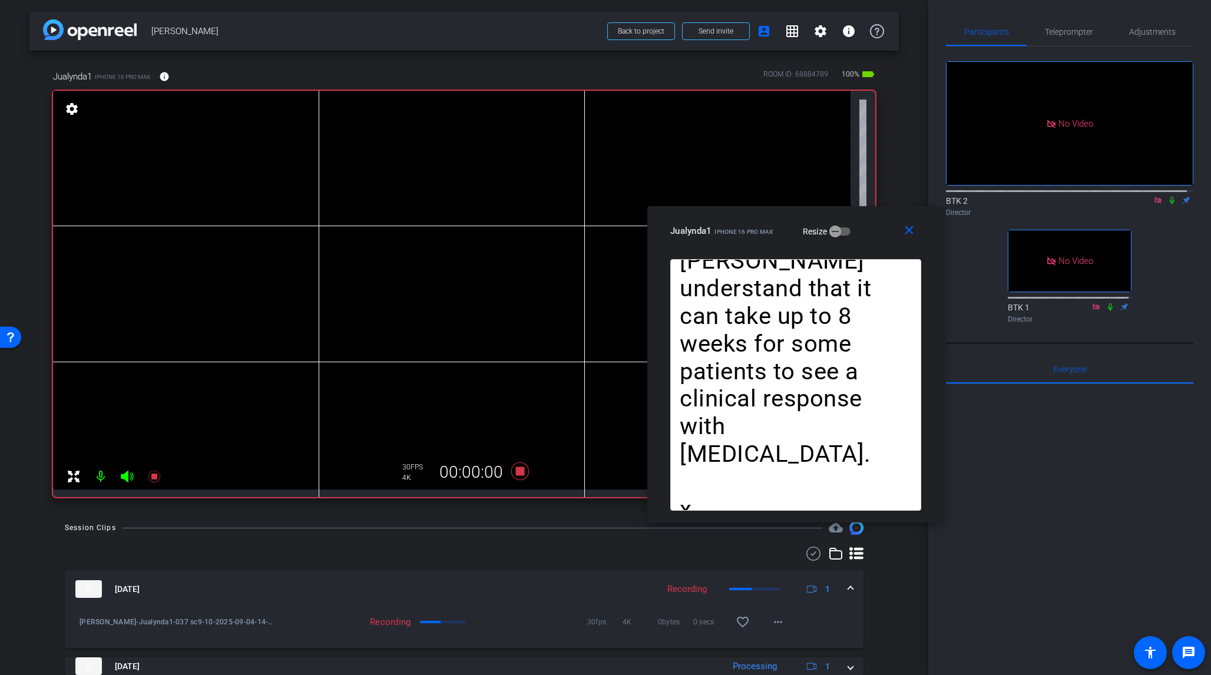
click at [1018, 197] on icon at bounding box center [1172, 201] width 5 height 8
click at [1018, 196] on icon at bounding box center [1172, 200] width 9 height 8
click at [1018, 25] on span "Teleprompter" at bounding box center [1069, 32] width 48 height 28
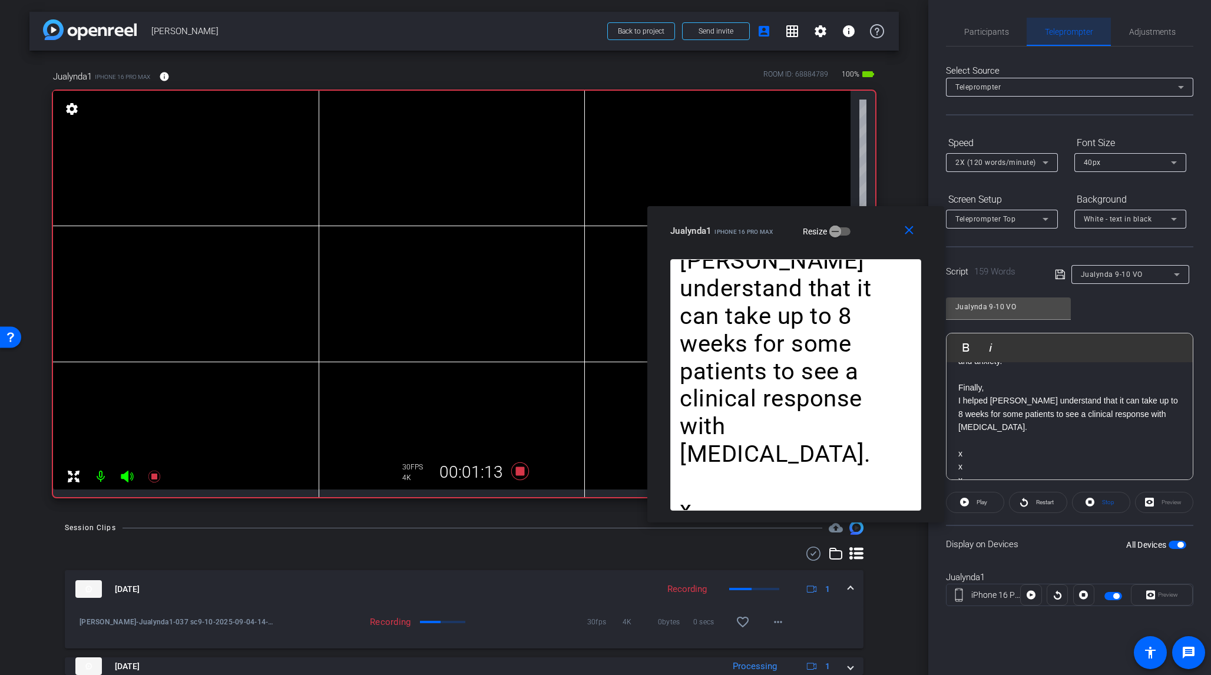
scroll to position [428, 0]
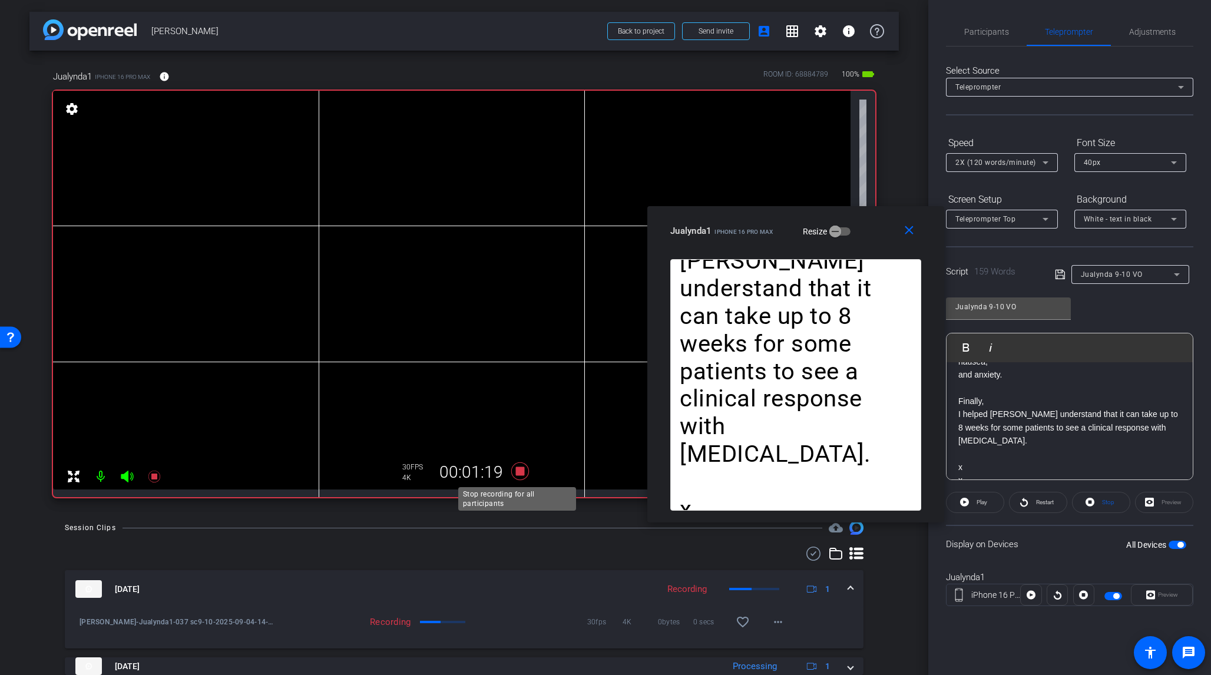
click at [510, 470] on icon at bounding box center [520, 471] width 28 height 21
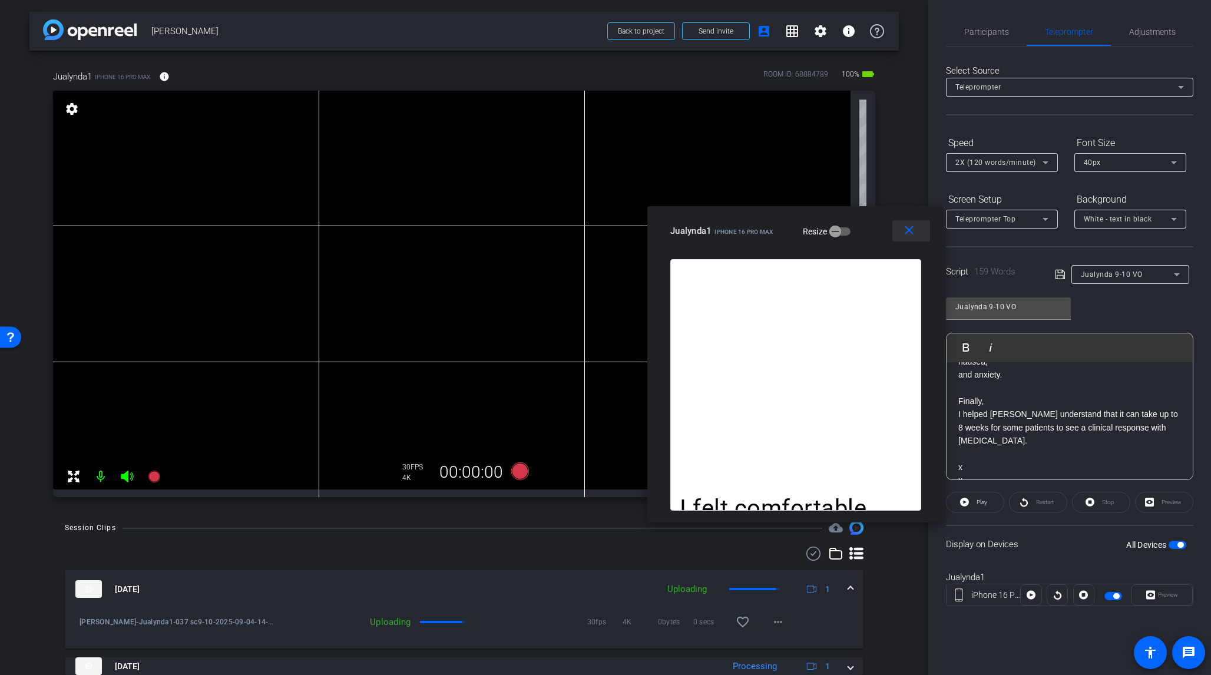
click at [909, 230] on mat-icon "close" at bounding box center [909, 230] width 15 height 15
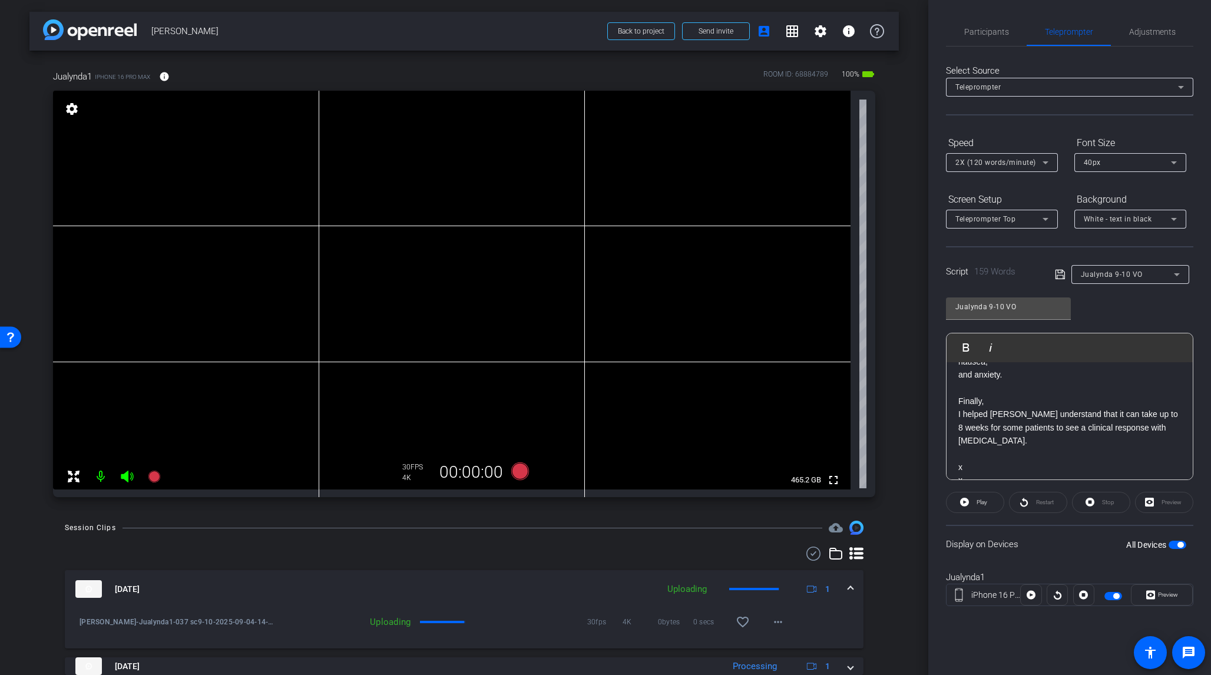
click at [1018, 539] on span "button" at bounding box center [1181, 545] width 6 height 6
click at [1018, 539] on span "button" at bounding box center [1178, 545] width 18 height 8
click at [1018, 539] on span at bounding box center [1162, 595] width 61 height 28
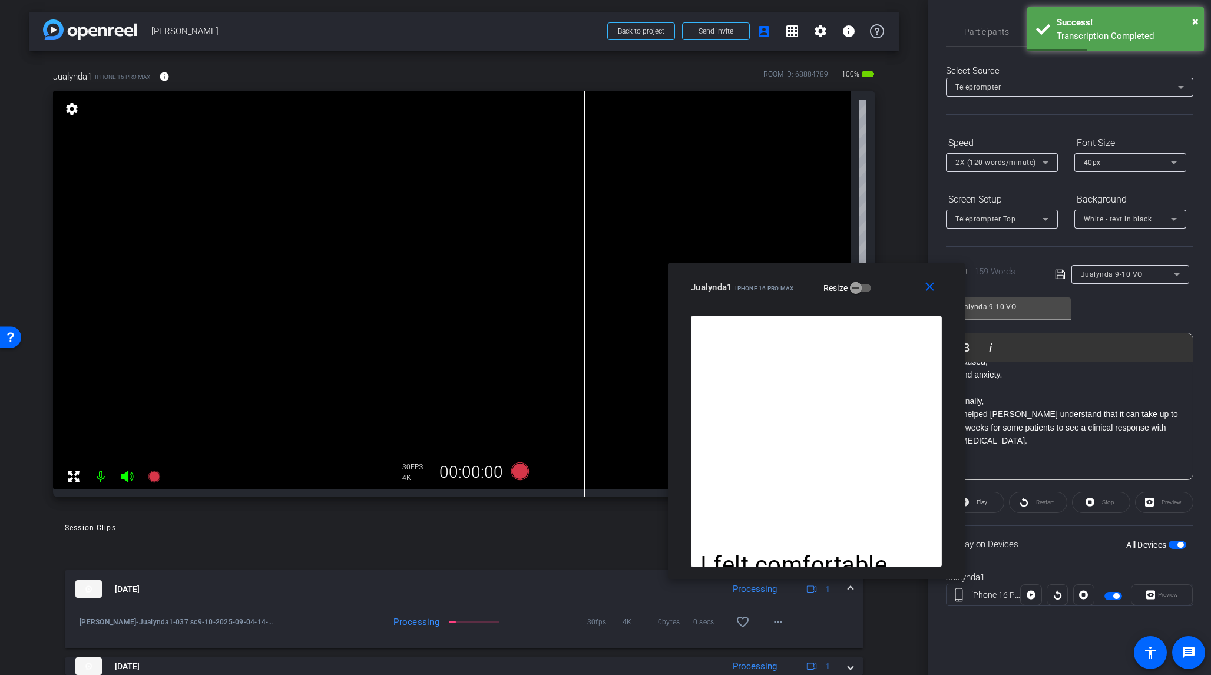
drag, startPoint x: 671, startPoint y: 199, endPoint x: 882, endPoint y: 282, distance: 226.7
click at [882, 282] on div "Jualynda1 iPhone 16 Pro Max Resize" at bounding box center [821, 287] width 260 height 21
click at [990, 28] on span "Participants" at bounding box center [987, 32] width 45 height 8
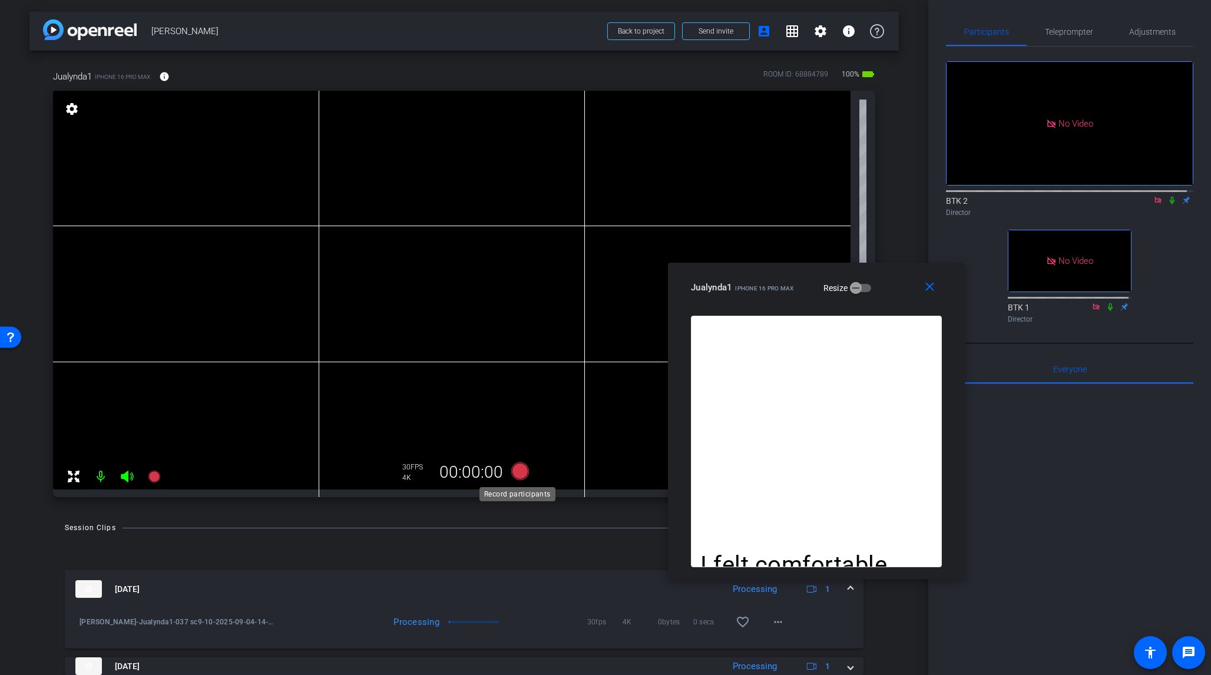
click at [519, 465] on icon at bounding box center [520, 472] width 18 height 18
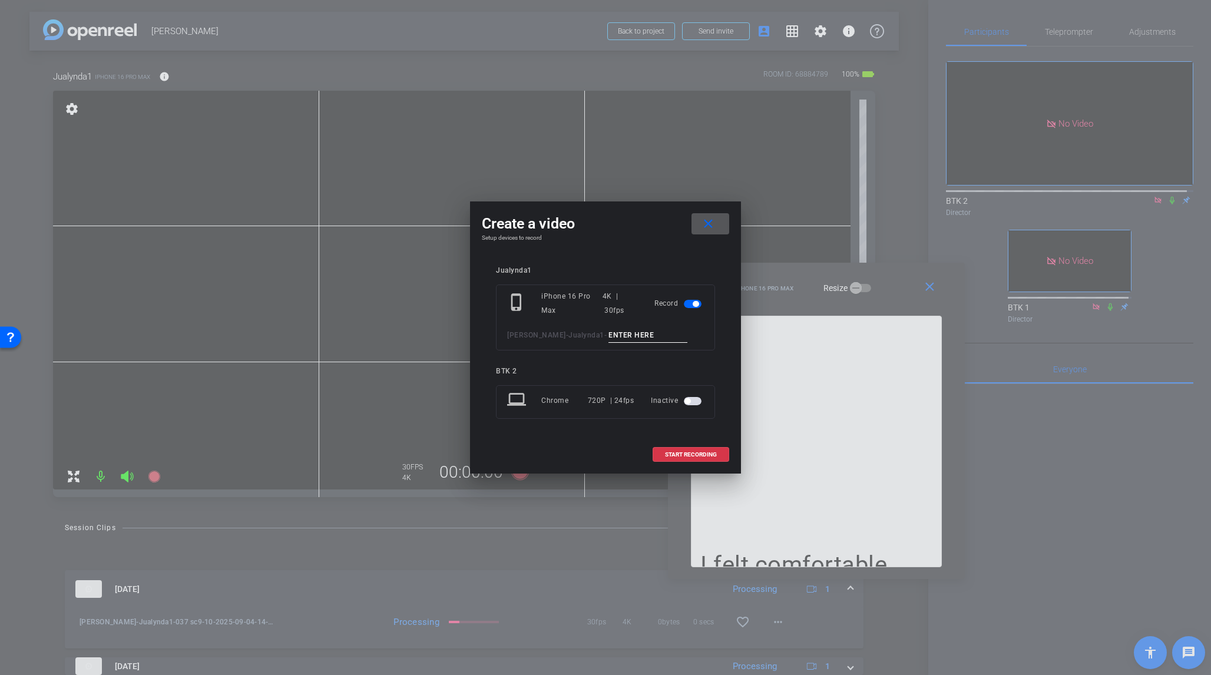
click at [609, 338] on input at bounding box center [648, 335] width 79 height 15
type input "038 sc9-10"
click at [692, 452] on span "START RECORDING" at bounding box center [691, 455] width 52 height 6
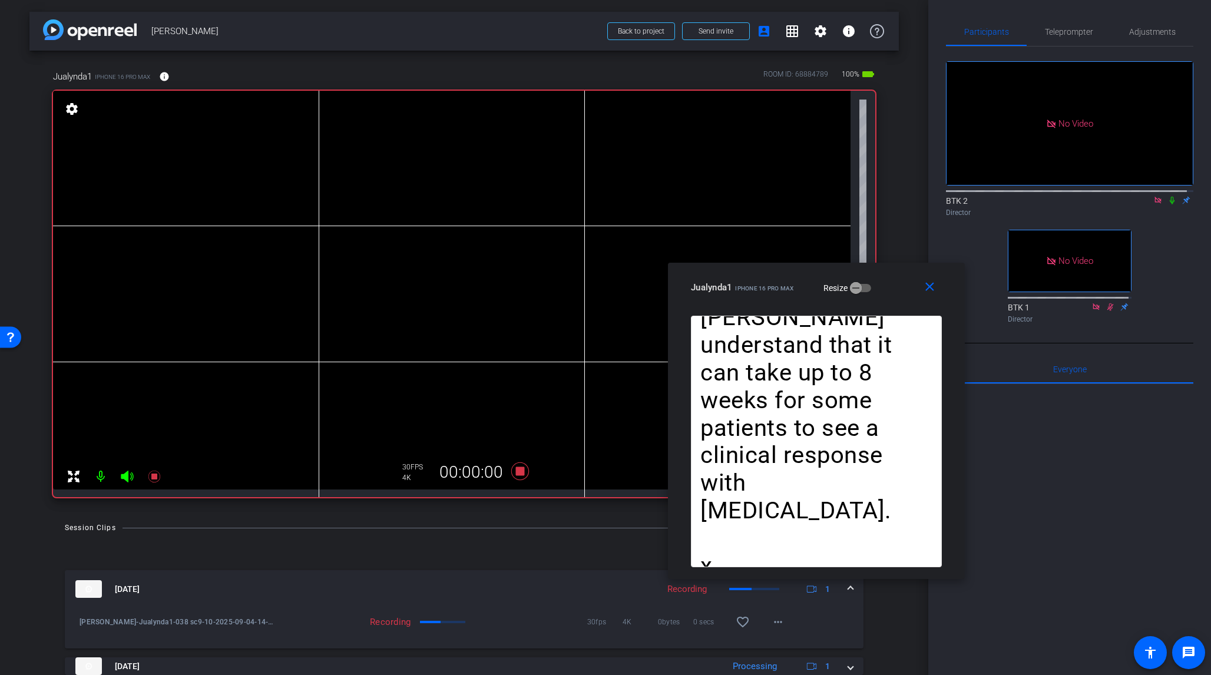
click at [1018, 196] on icon at bounding box center [1172, 200] width 9 height 8
click at [517, 473] on icon at bounding box center [520, 472] width 18 height 18
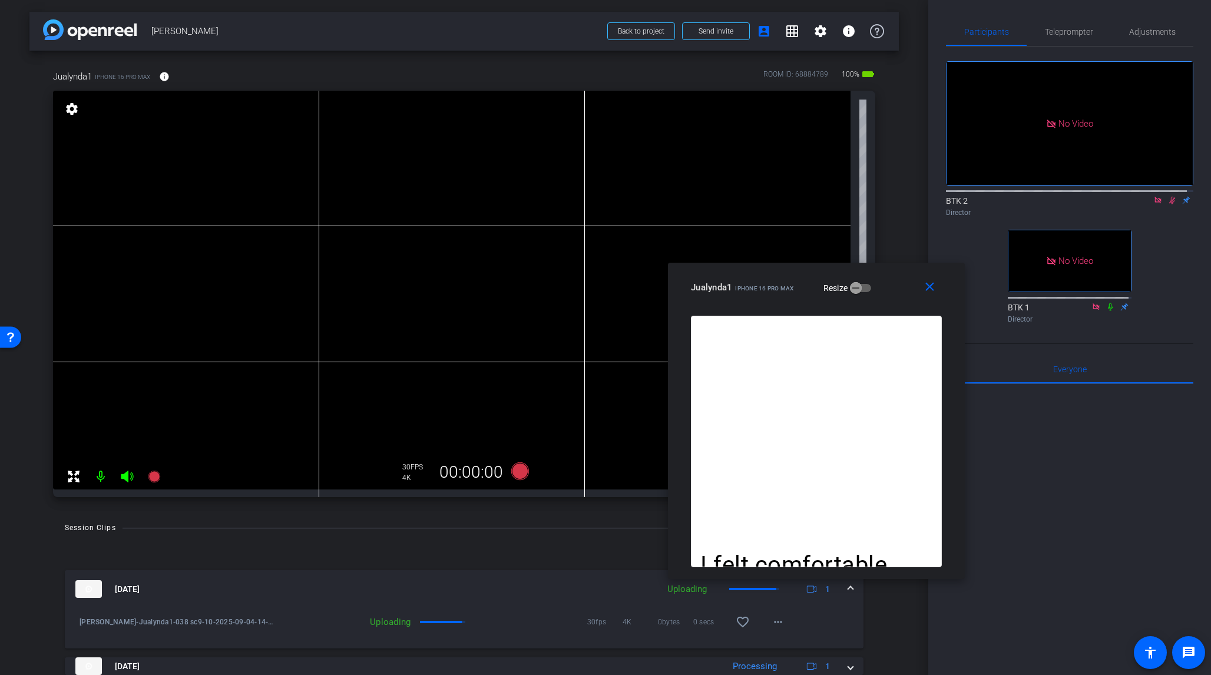
click at [1018, 196] on icon at bounding box center [1172, 200] width 9 height 8
click at [1018, 29] on span "Teleprompter" at bounding box center [1069, 32] width 48 height 8
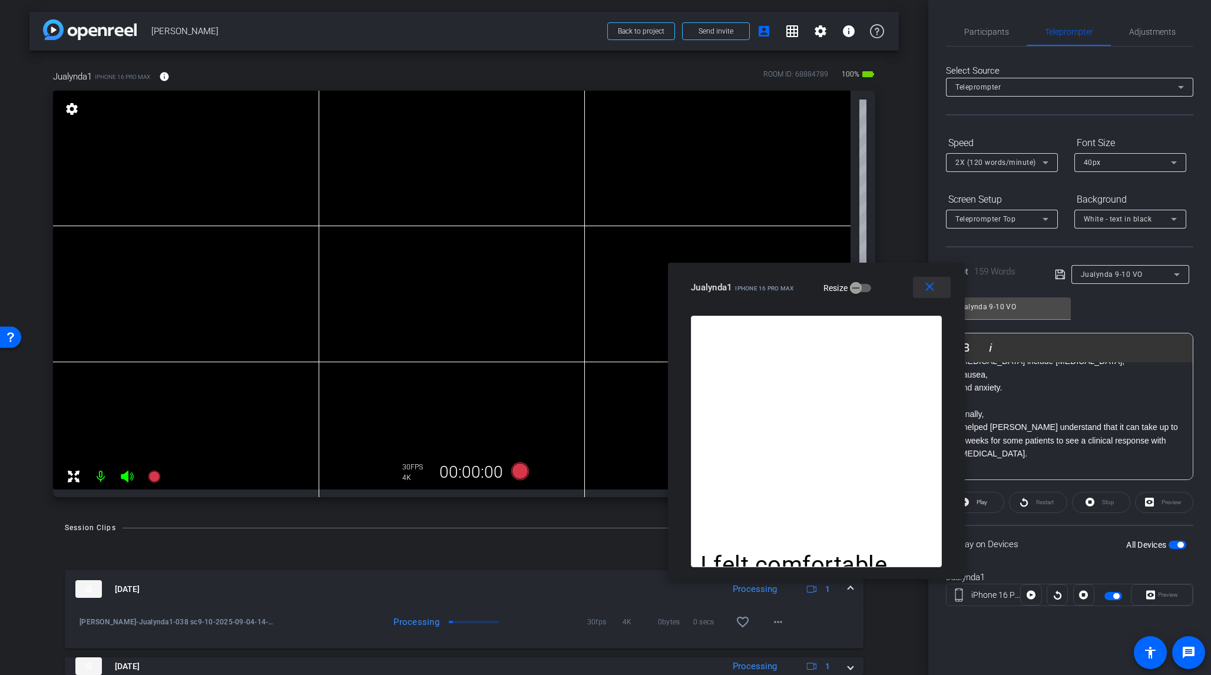
click at [933, 289] on mat-icon "close" at bounding box center [930, 287] width 15 height 15
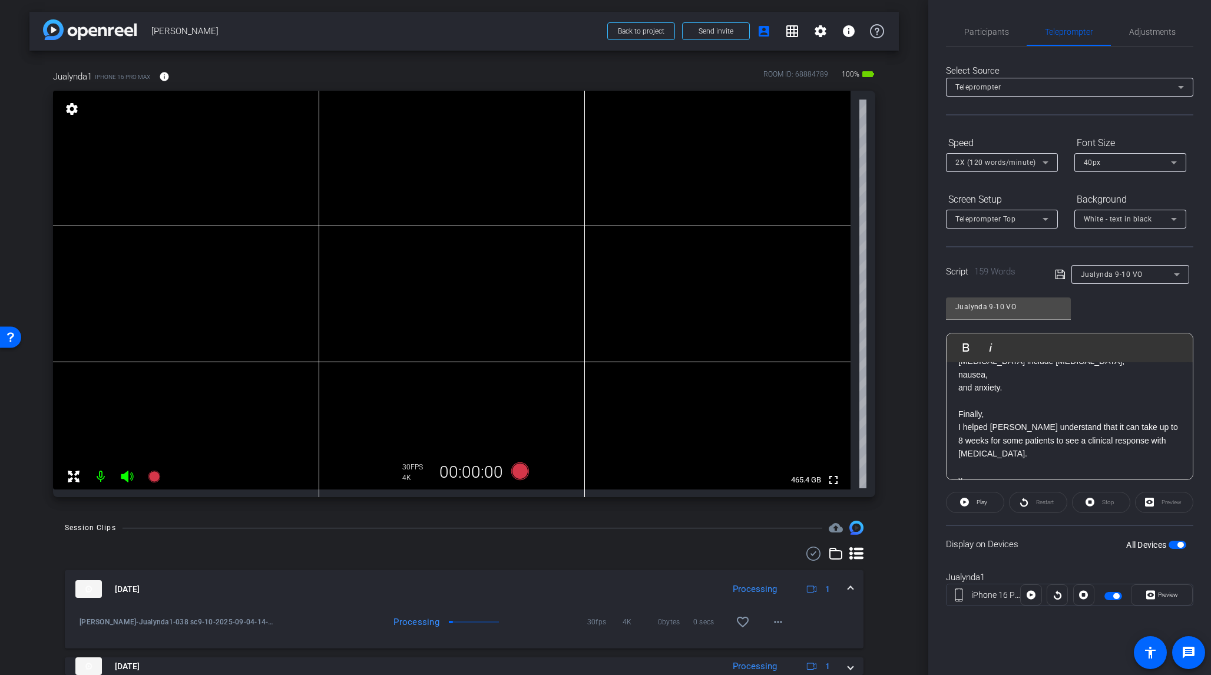
click at [1018, 539] on span "button" at bounding box center [1181, 545] width 6 height 6
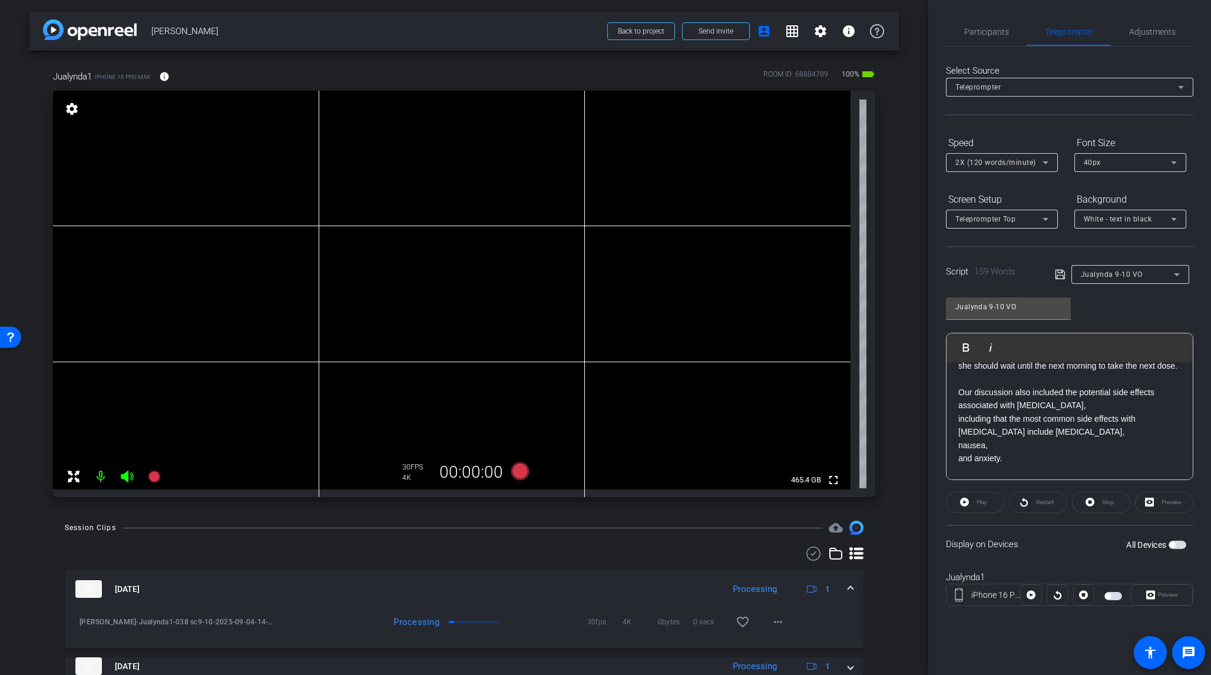
scroll to position [330, 0]
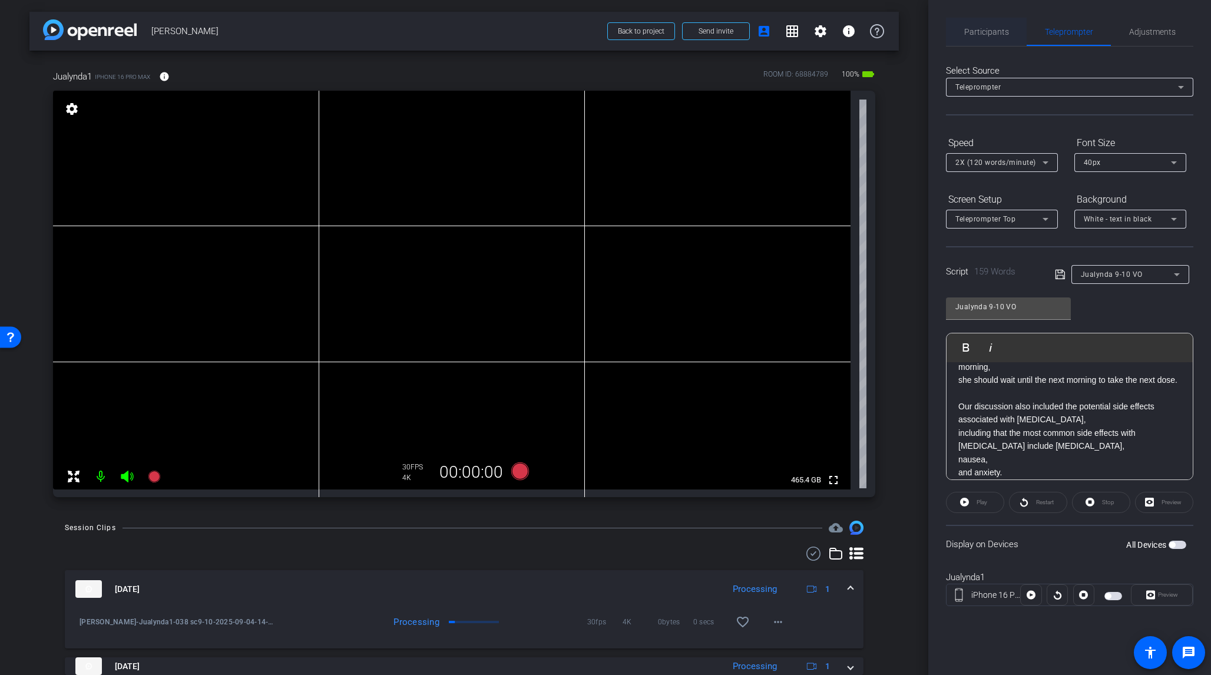
click at [993, 31] on span "Participants" at bounding box center [987, 32] width 45 height 8
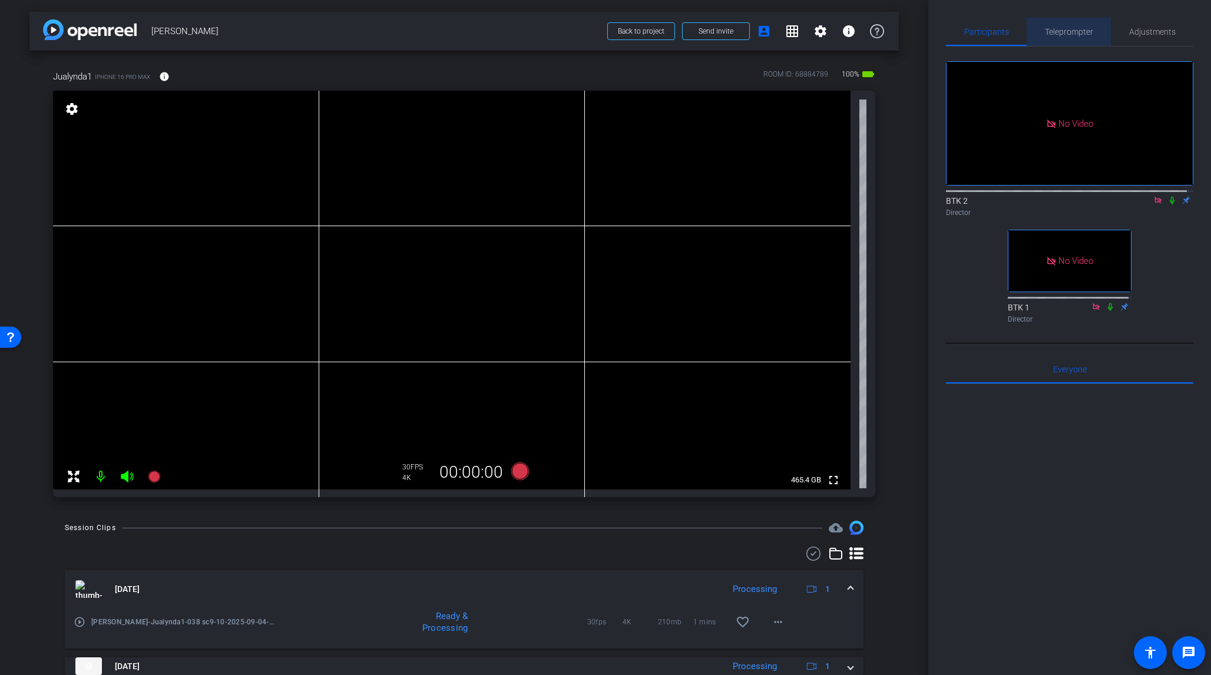
click at [1018, 29] on span "Teleprompter" at bounding box center [1069, 32] width 48 height 8
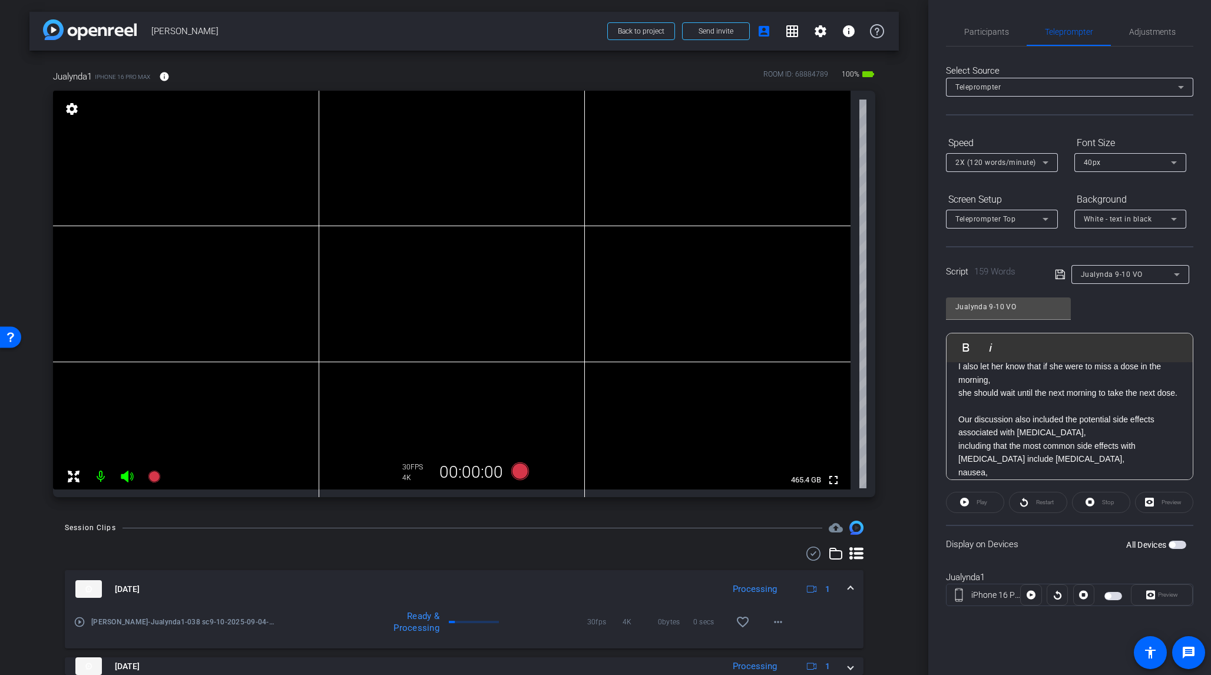
click at [969, 440] on p "including that the most common side effects with [MEDICAL_DATA] include [MEDICA…" at bounding box center [1070, 453] width 223 height 27
click at [1018, 276] on icon at bounding box center [1060, 275] width 11 height 14
click at [1018, 428] on strong "noting" at bounding box center [1099, 432] width 25 height 9
click at [1018, 447] on span "noting that the most common side effects with [MEDICAL_DATA] include [MEDICAL_D…" at bounding box center [1066, 459] width 214 height 36
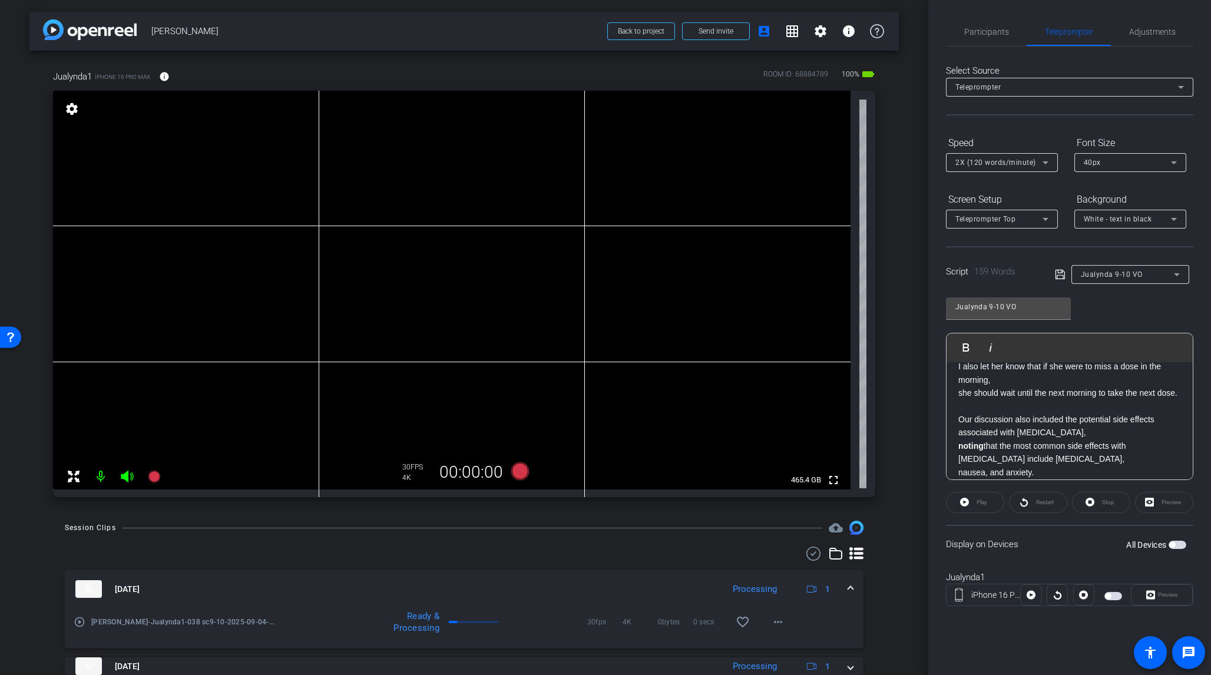
click at [991, 468] on span "nausea, and anxiety." at bounding box center [996, 472] width 75 height 9
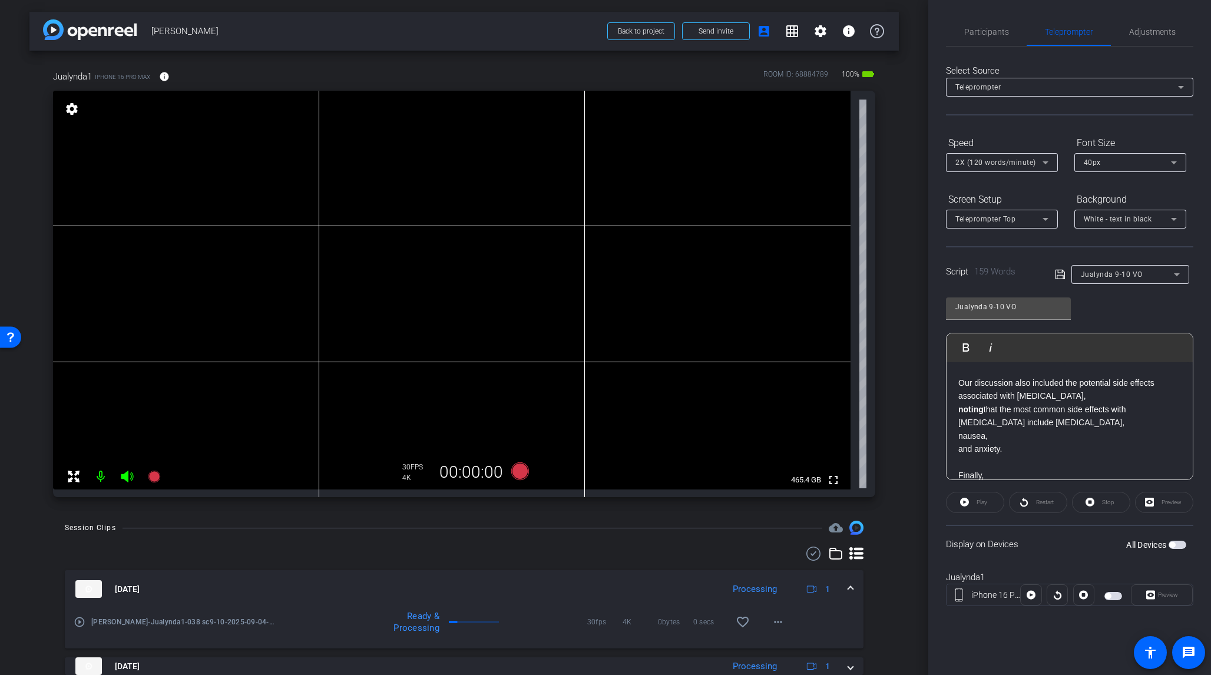
click at [1018, 270] on icon at bounding box center [1059, 274] width 9 height 9
click at [1018, 539] on span "button" at bounding box center [1173, 545] width 6 height 6
click at [1018, 539] on span "Preview" at bounding box center [1166, 595] width 23 height 16
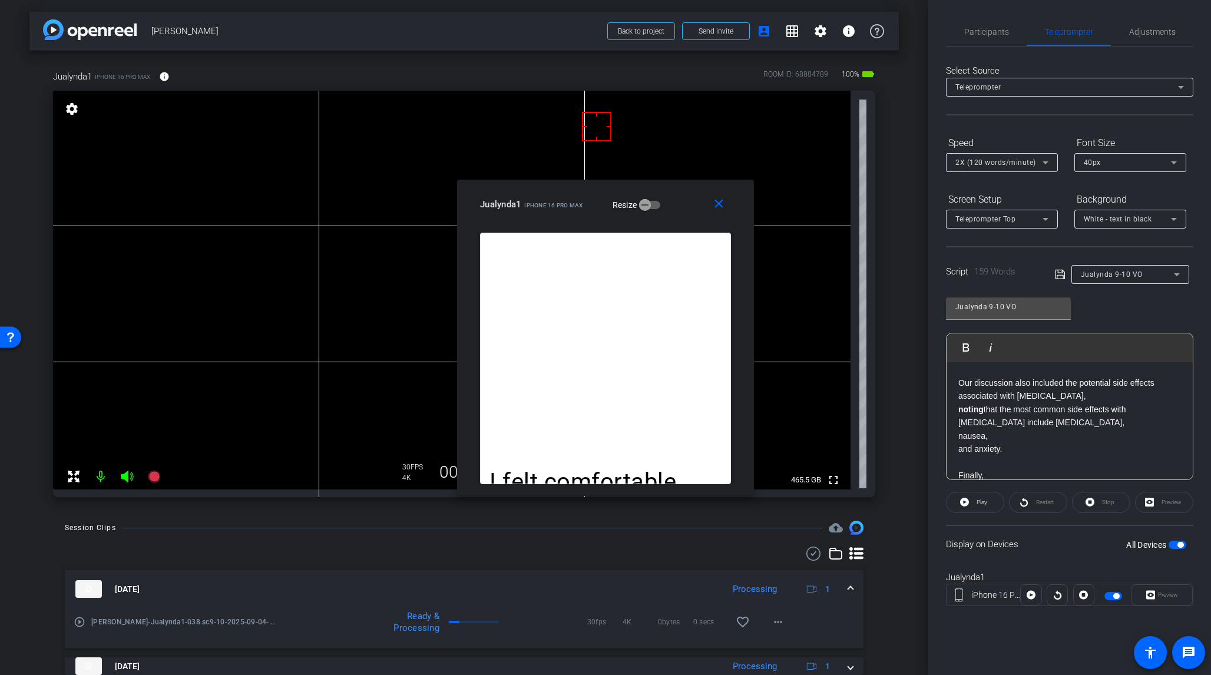
drag, startPoint x: 590, startPoint y: 79, endPoint x: 598, endPoint y: 134, distance: 56.0
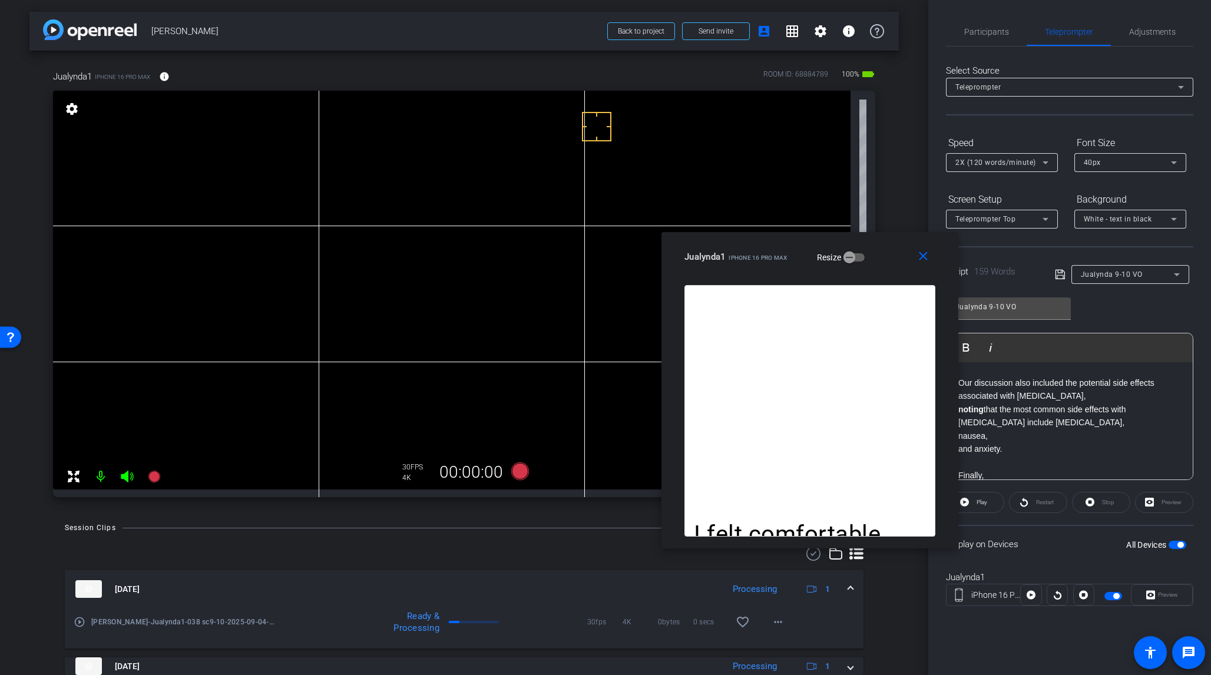
drag, startPoint x: 577, startPoint y: 194, endPoint x: 813, endPoint y: 255, distance: 243.0
click at [812, 255] on div "Jualynda1 iPhone 16 Pro Max Resize" at bounding box center [815, 256] width 260 height 21
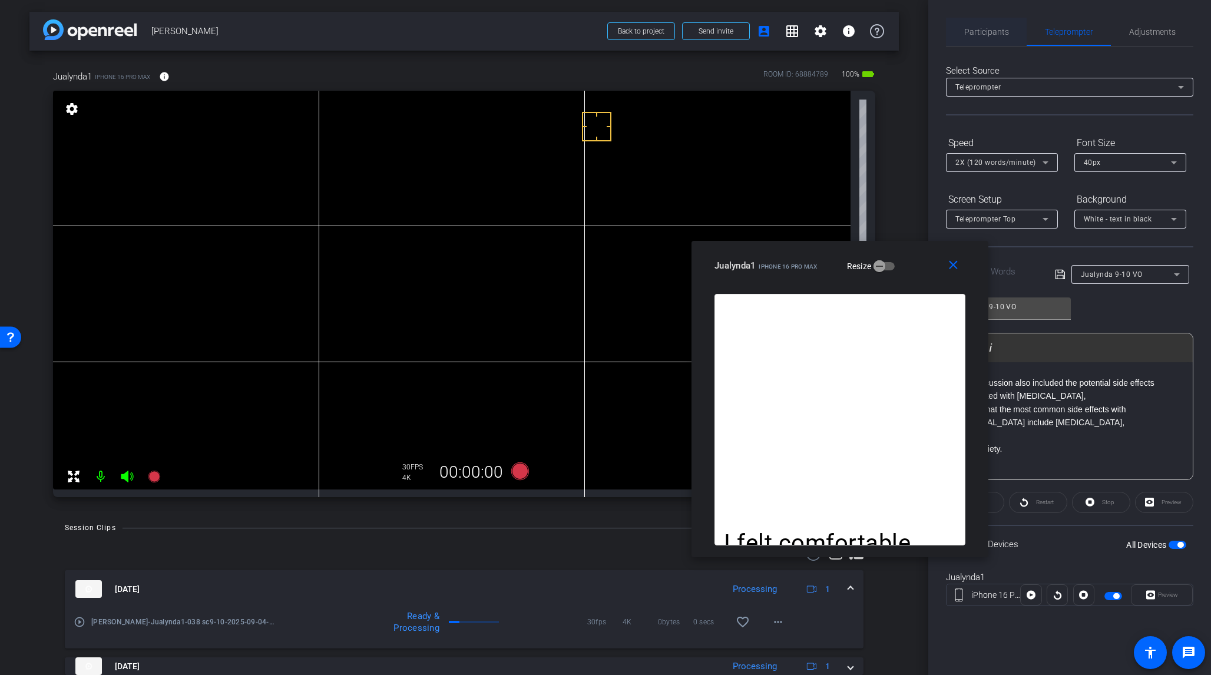
click at [993, 34] on span "Participants" at bounding box center [987, 32] width 45 height 8
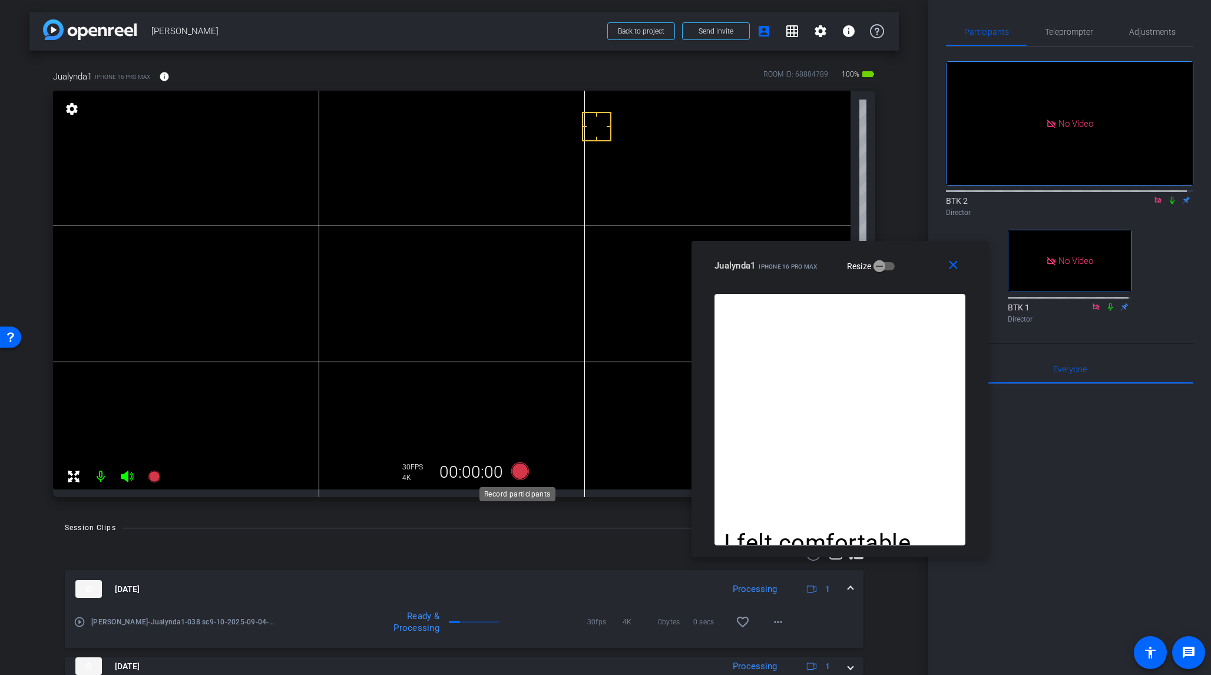
click at [515, 473] on icon at bounding box center [520, 472] width 18 height 18
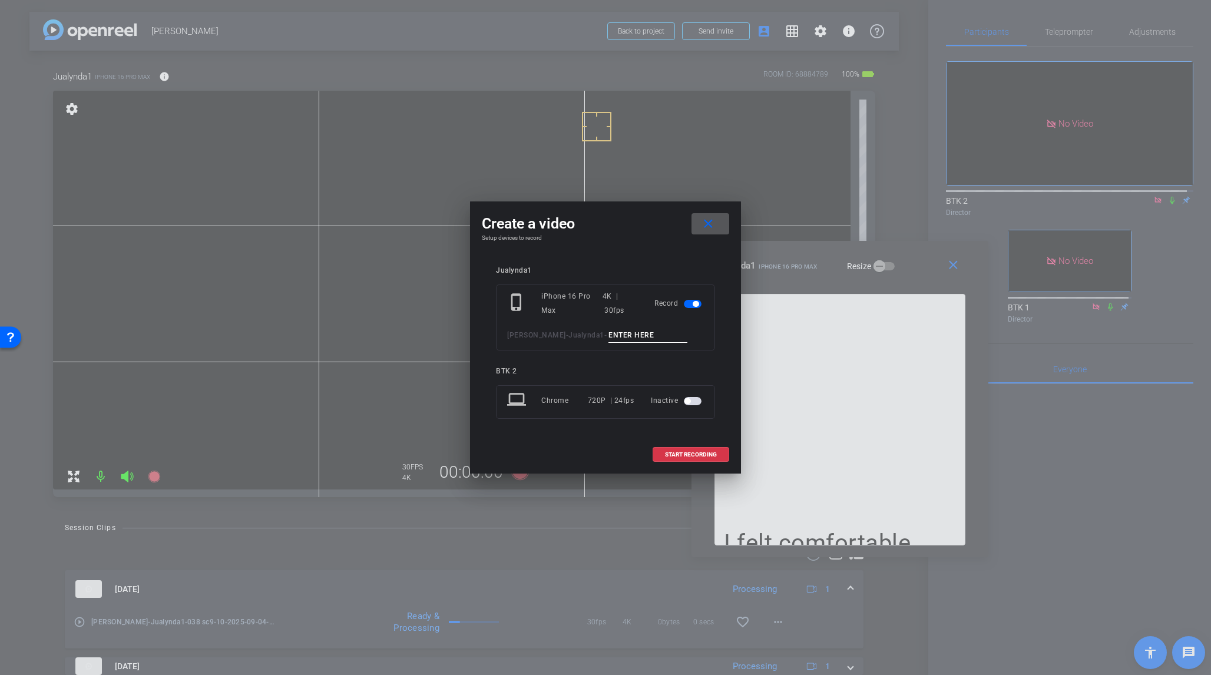
click at [609, 336] on input at bounding box center [648, 335] width 79 height 15
type input "039 sc9-10 alt"
click at [694, 455] on span "START RECORDING" at bounding box center [691, 455] width 52 height 6
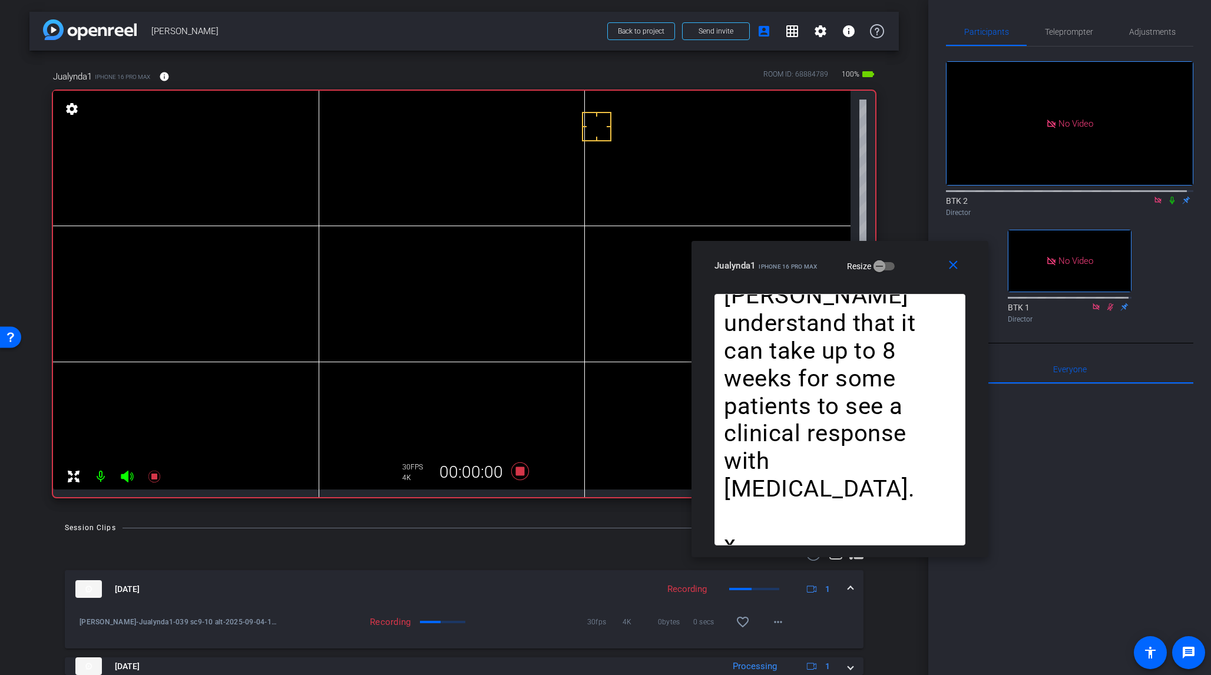
click at [1018, 195] on mat-icon at bounding box center [1172, 200] width 14 height 11
click at [516, 475] on icon at bounding box center [520, 472] width 18 height 18
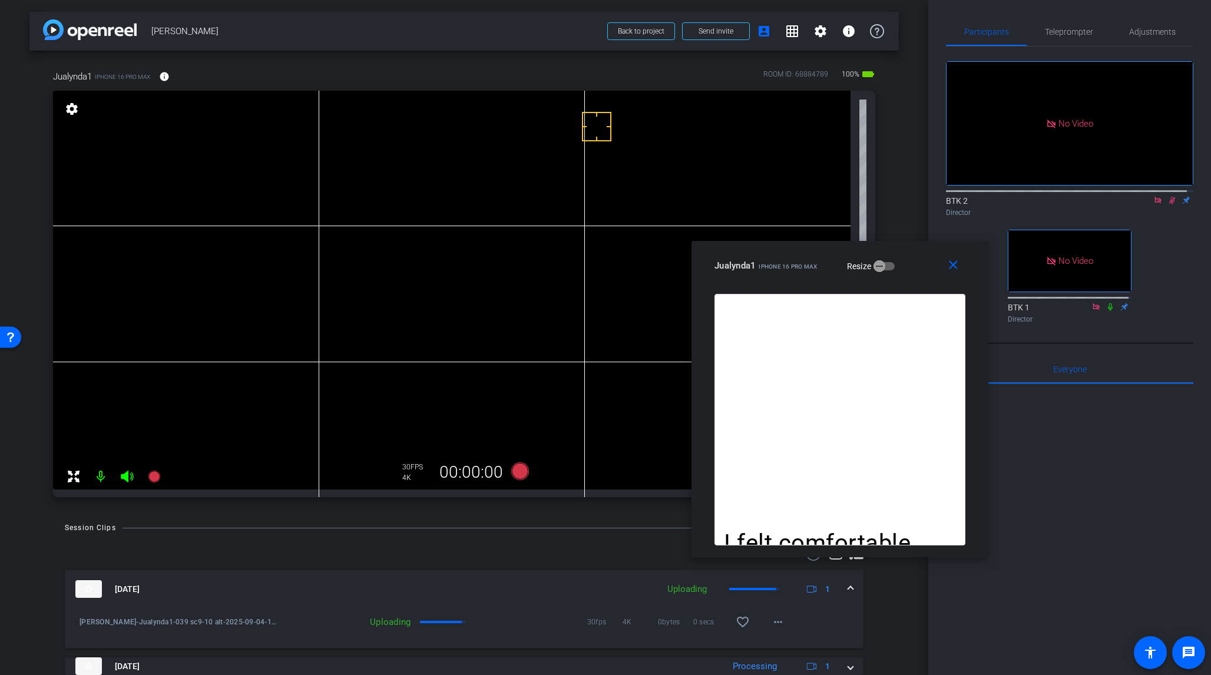
click at [1018, 196] on icon at bounding box center [1172, 200] width 9 height 8
click at [1018, 35] on span "Teleprompter" at bounding box center [1069, 32] width 48 height 8
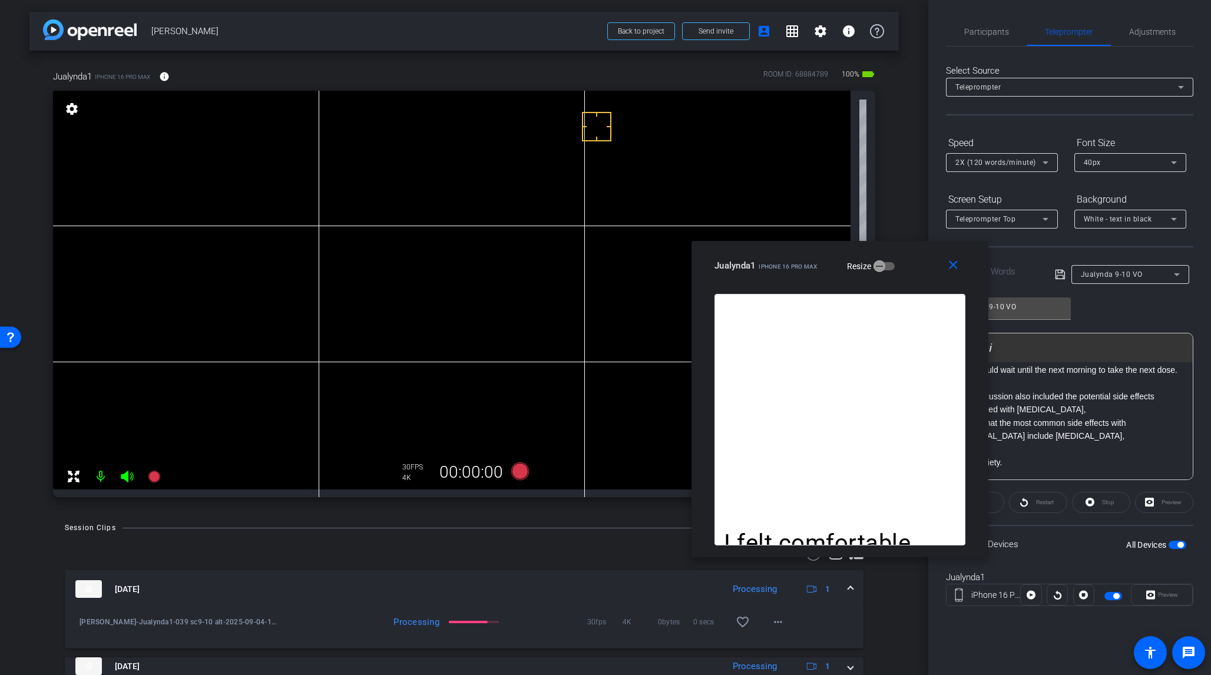
click at [1018, 271] on icon at bounding box center [1177, 275] width 14 height 14
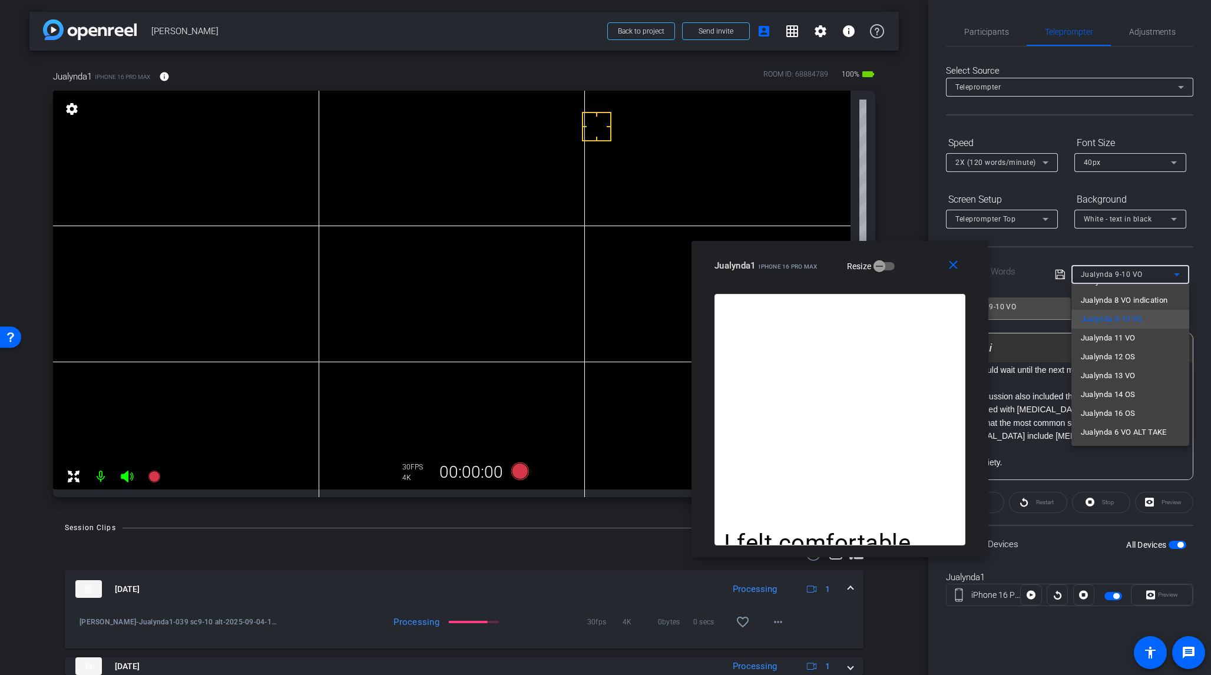
scroll to position [111, 0]
click at [1018, 342] on span "Jualynda 11 VO" at bounding box center [1108, 338] width 55 height 14
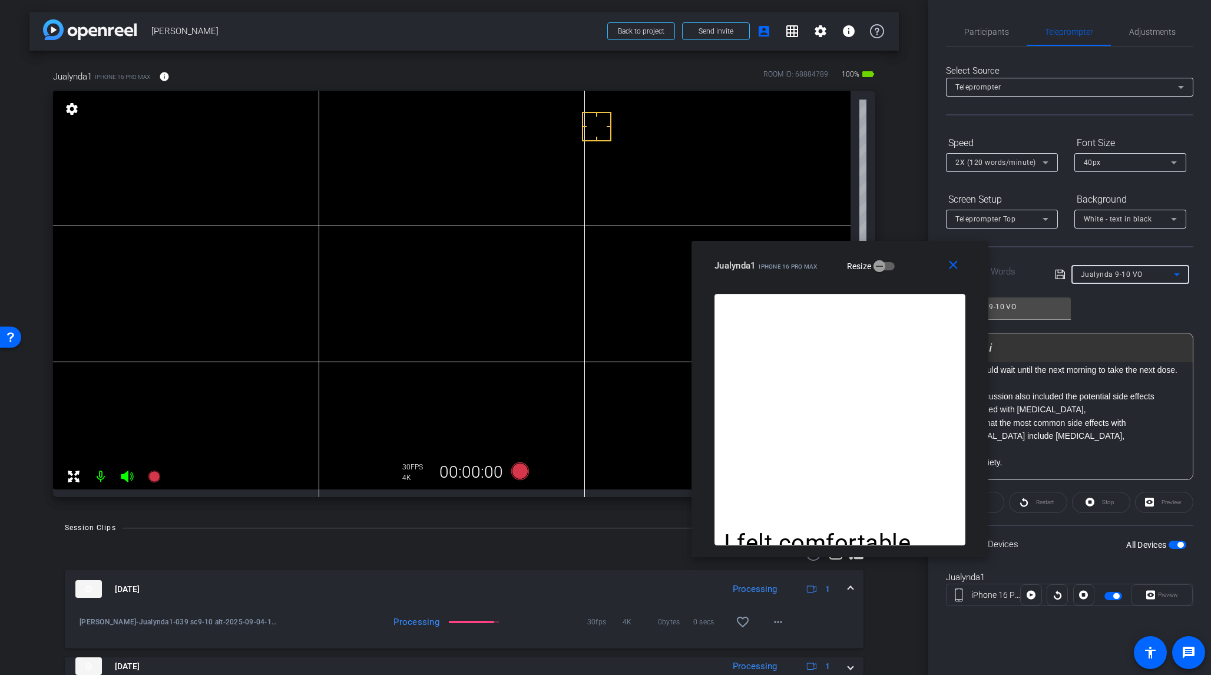
type input "Jualynda 11 VO"
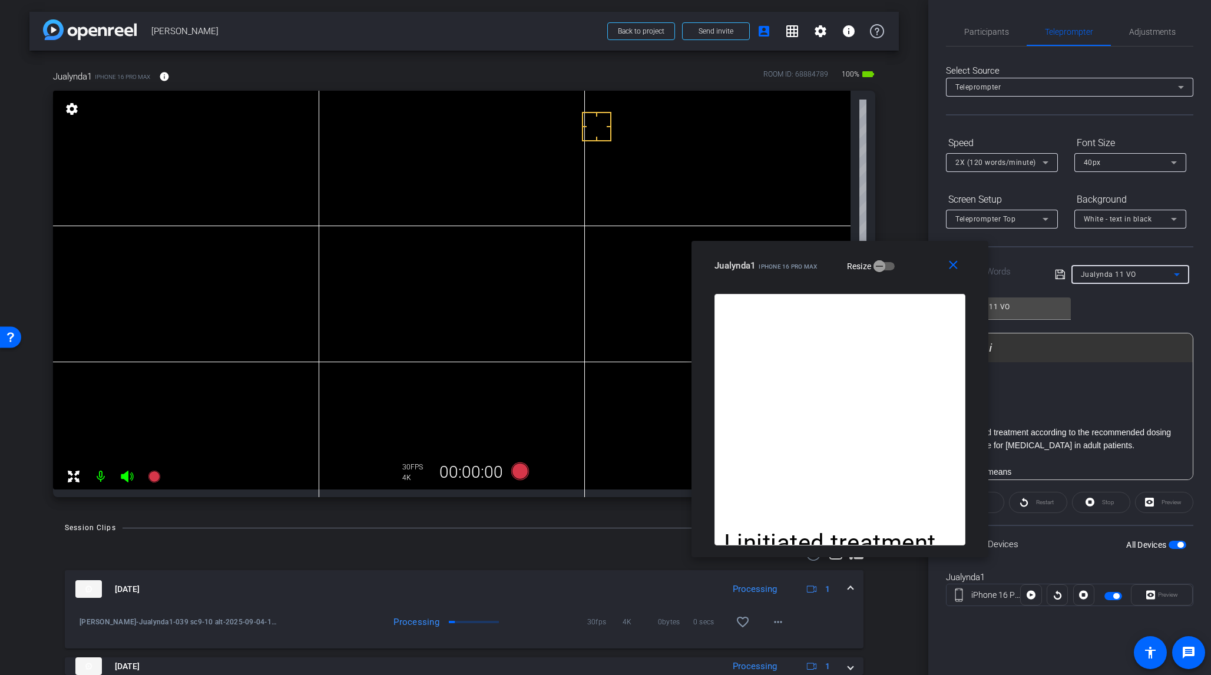
scroll to position [0, 0]
click at [517, 472] on icon at bounding box center [520, 472] width 18 height 18
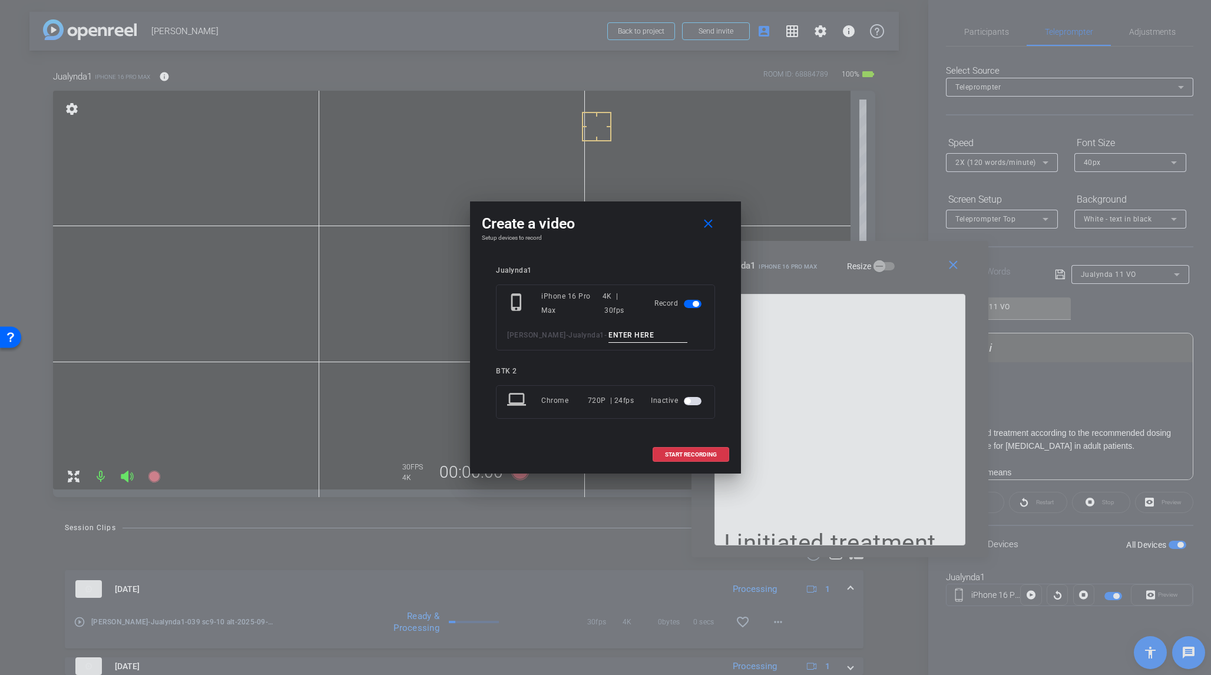
click at [609, 338] on input at bounding box center [648, 335] width 79 height 15
type input "040 sc11"
click at [692, 455] on span "START RECORDING" at bounding box center [691, 455] width 52 height 6
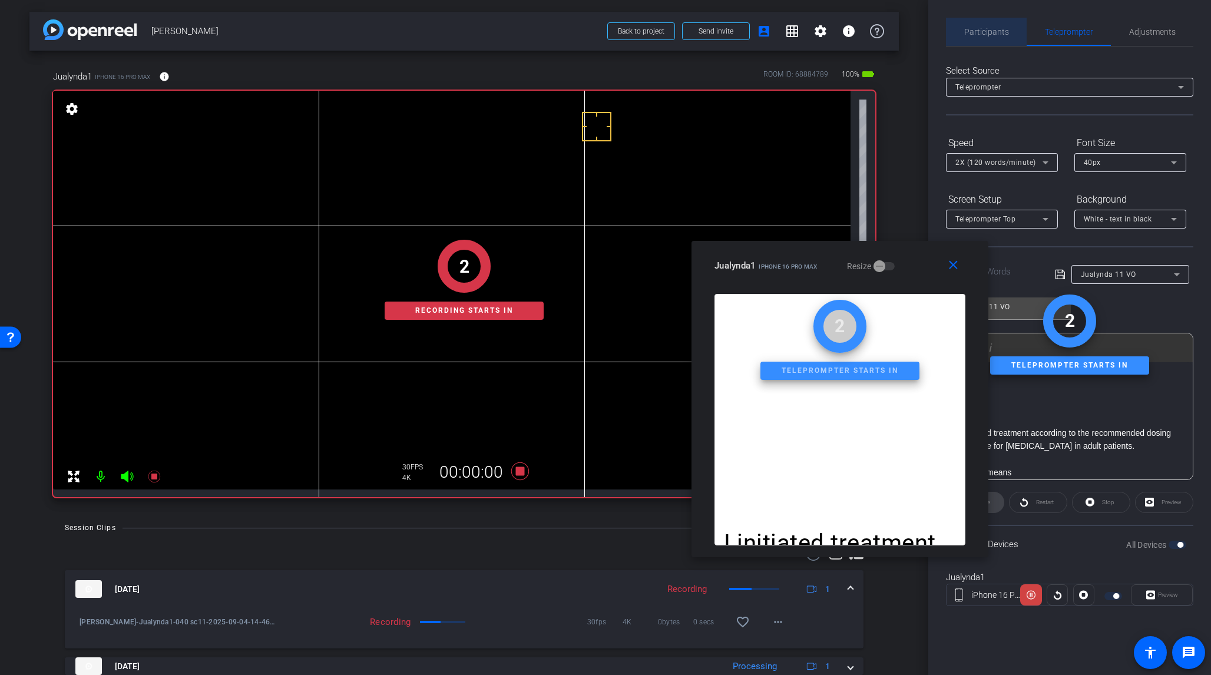
click at [989, 25] on span "Participants" at bounding box center [987, 32] width 45 height 28
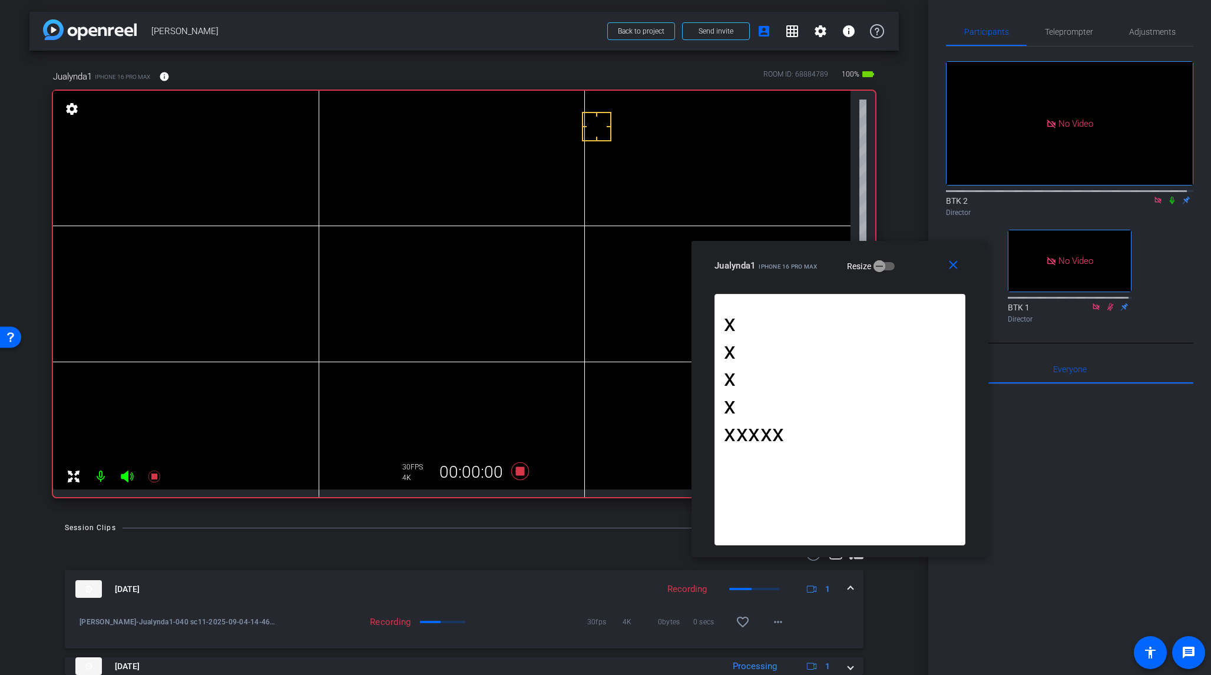
click at [1018, 197] on icon at bounding box center [1172, 201] width 5 height 8
click at [515, 474] on icon at bounding box center [520, 472] width 18 height 18
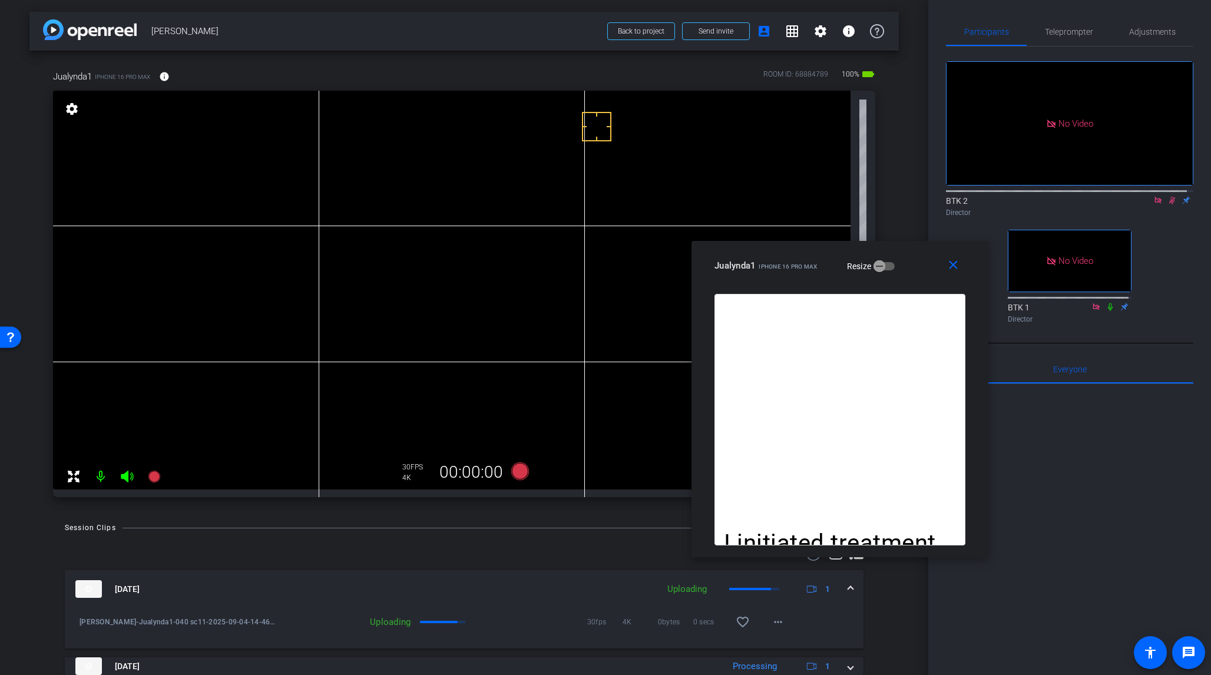
click at [1018, 197] on icon at bounding box center [1173, 201] width 6 height 8
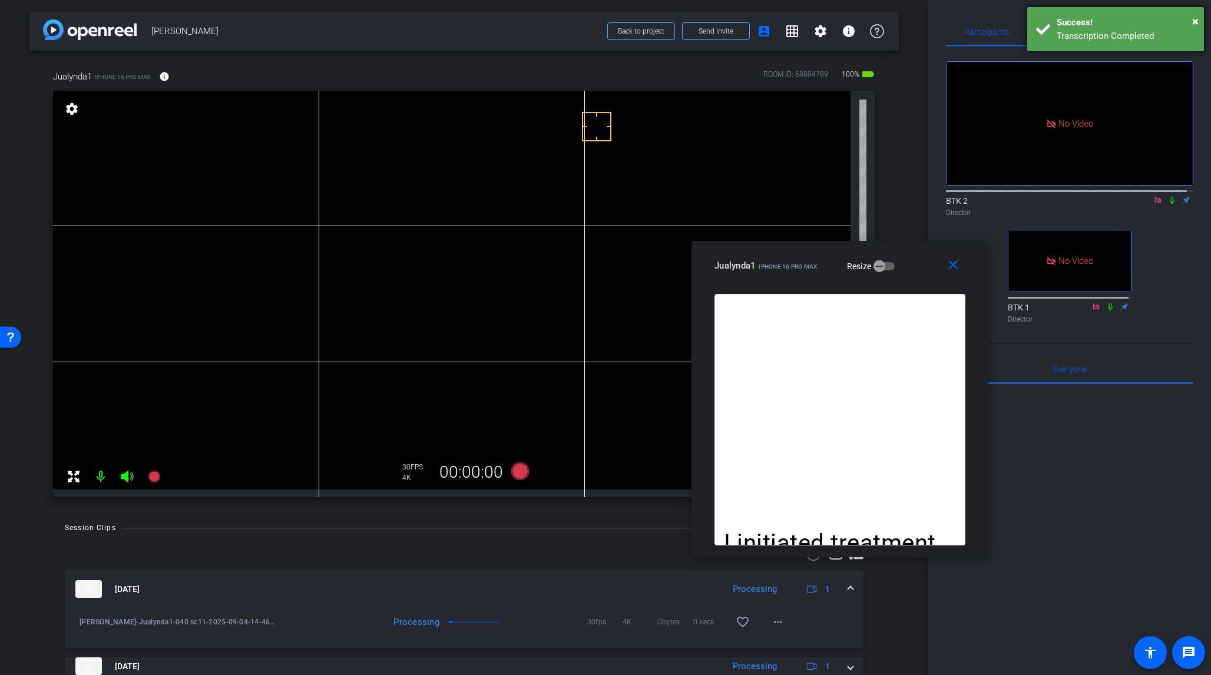
click at [1018, 31] on div "Transcription Completed" at bounding box center [1126, 36] width 138 height 14
click at [1018, 31] on span "Teleprompter" at bounding box center [1069, 32] width 48 height 8
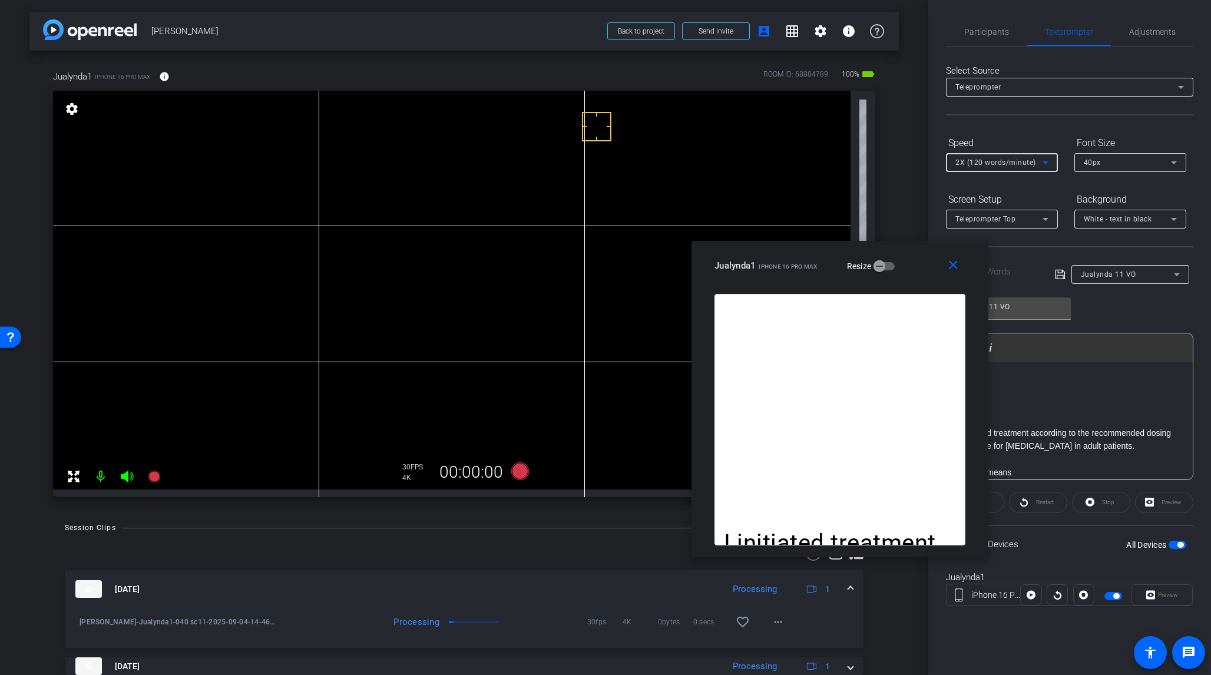
click at [1018, 161] on icon at bounding box center [1046, 163] width 14 height 14
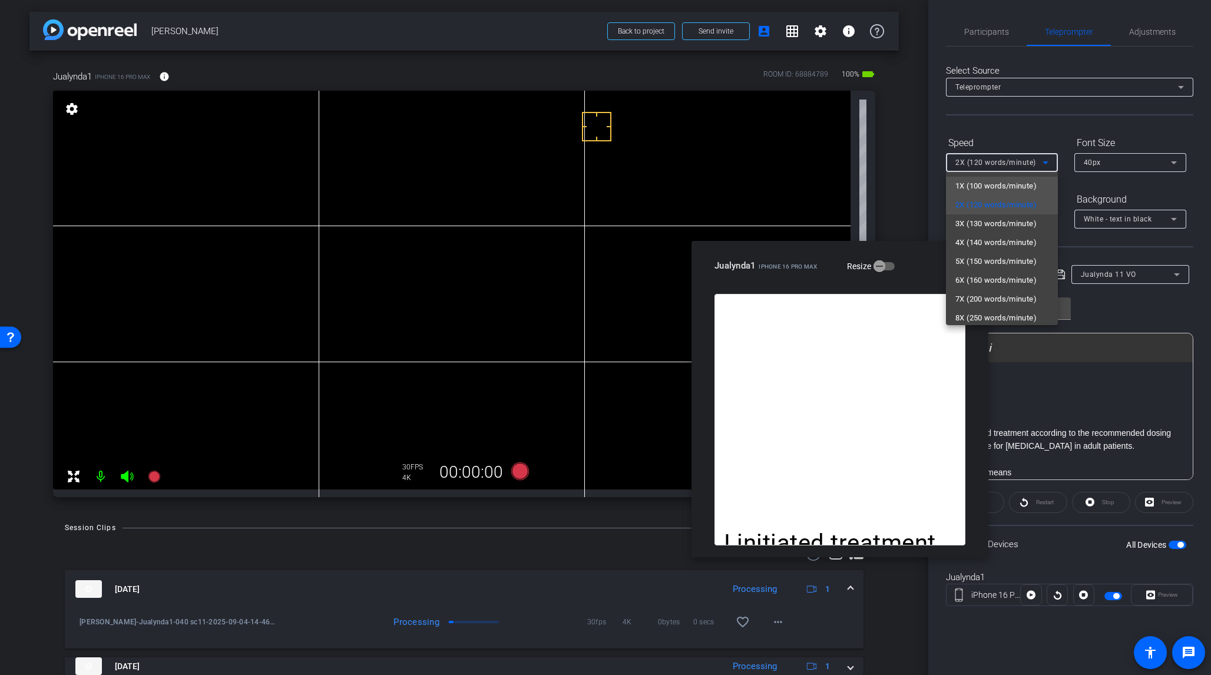
click at [1018, 183] on span "1X (100 words/minute)" at bounding box center [996, 186] width 81 height 14
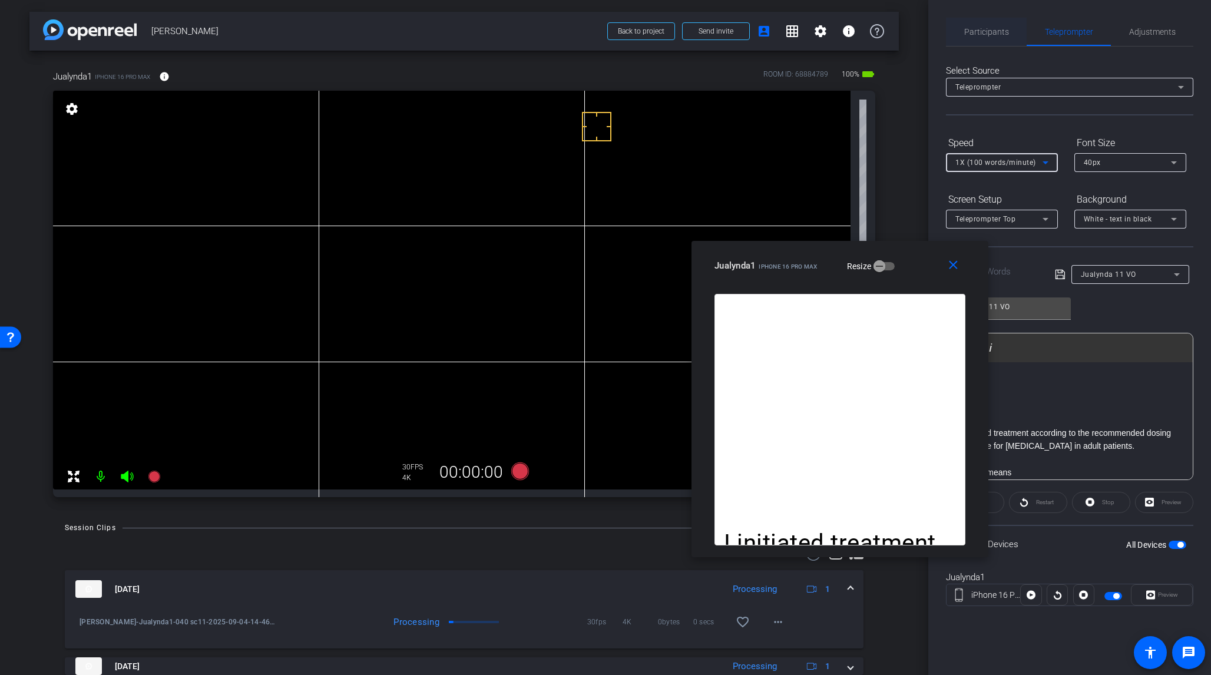
click at [997, 33] on span "Participants" at bounding box center [987, 32] width 45 height 8
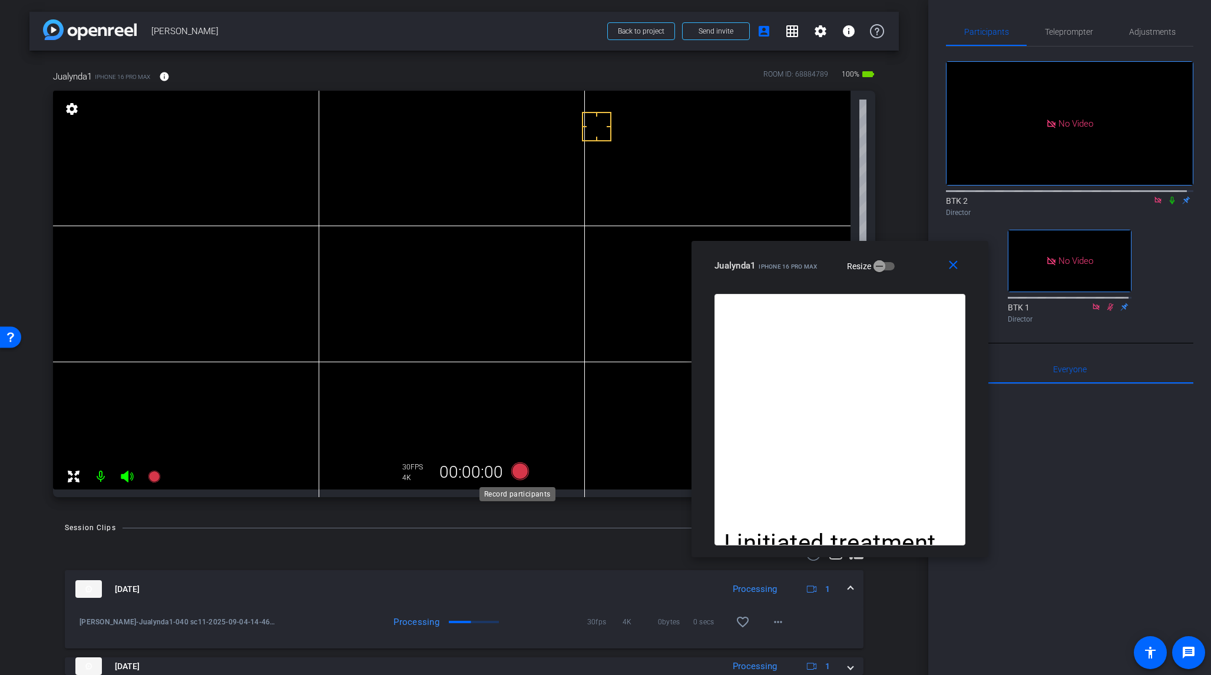
click at [521, 471] on icon at bounding box center [520, 472] width 18 height 18
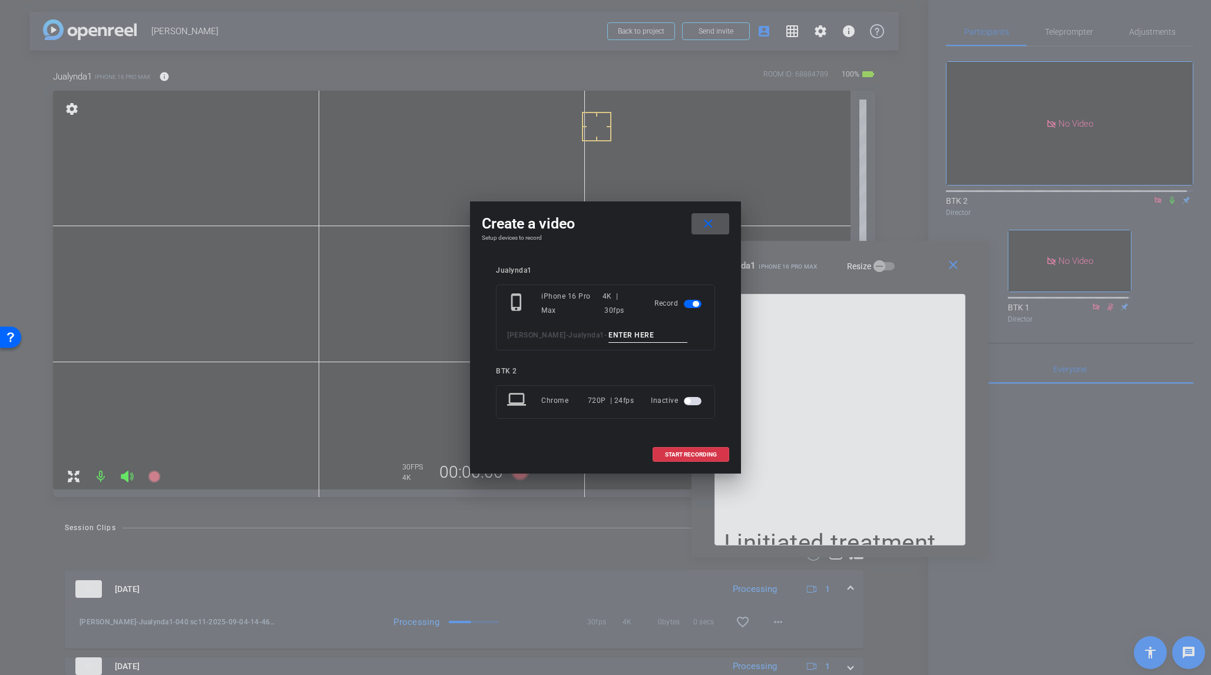
click at [609, 336] on input at bounding box center [648, 335] width 79 height 15
type input "041 sc11"
click at [711, 452] on span "START RECORDING" at bounding box center [691, 455] width 52 height 6
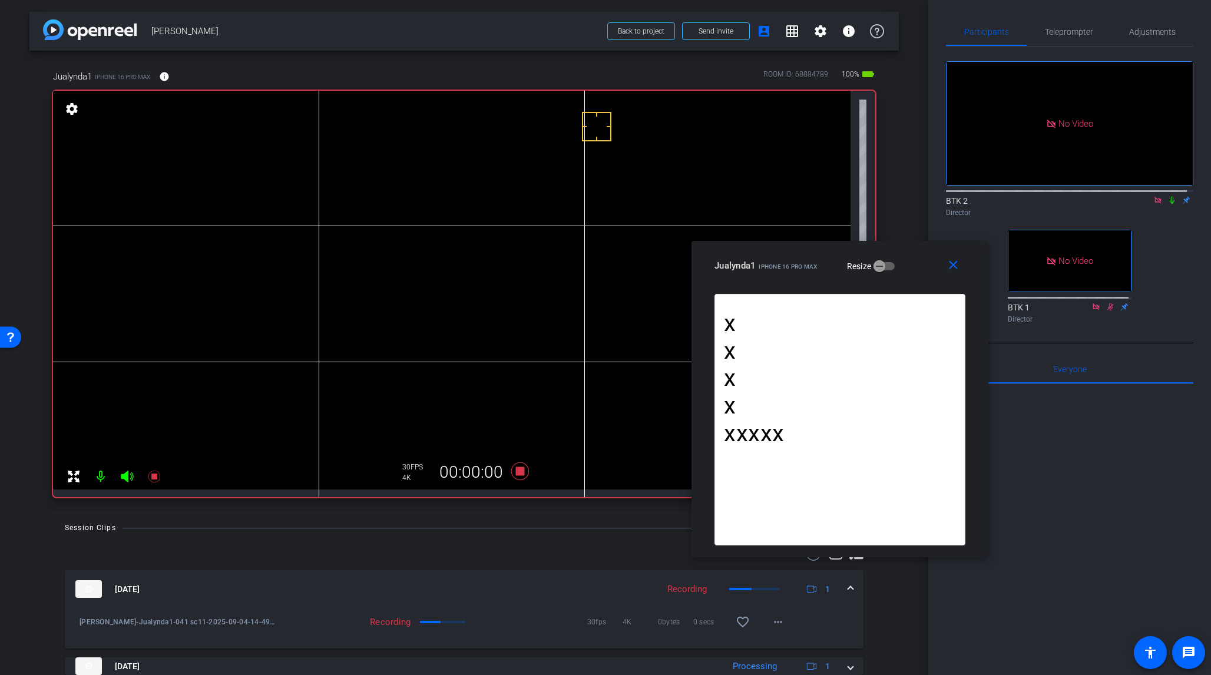
click at [1018, 197] on icon at bounding box center [1172, 201] width 5 height 8
click at [512, 472] on icon at bounding box center [520, 471] width 28 height 21
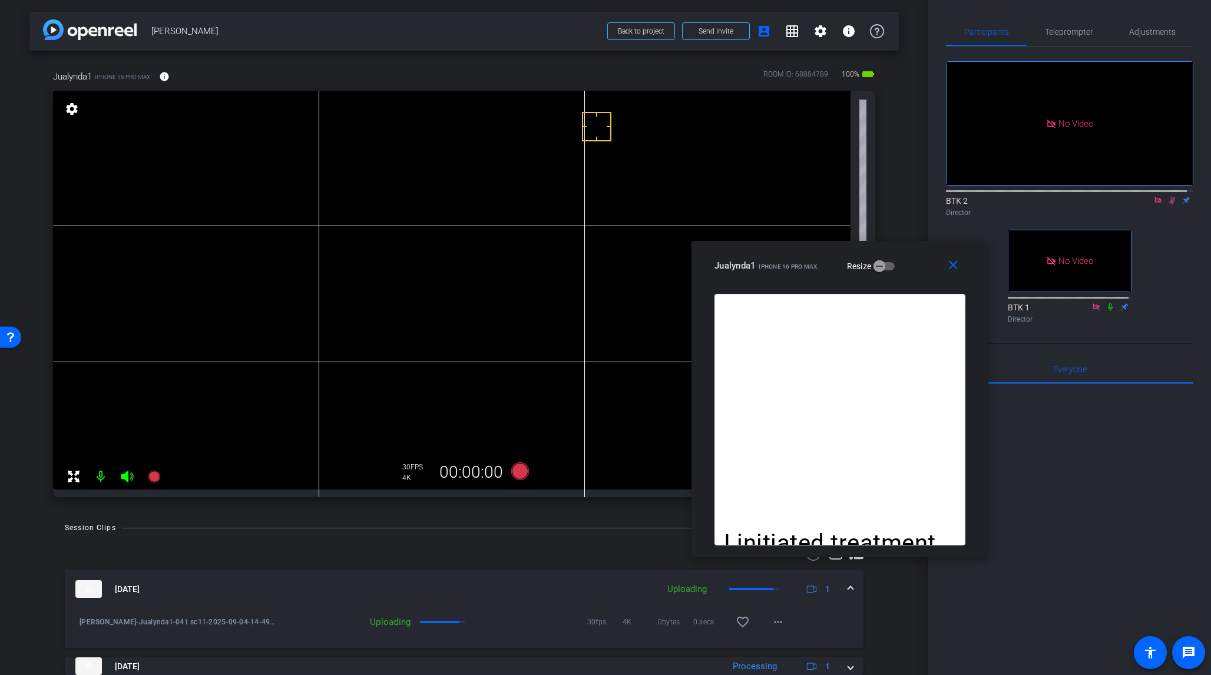
click at [1018, 196] on icon at bounding box center [1172, 200] width 9 height 8
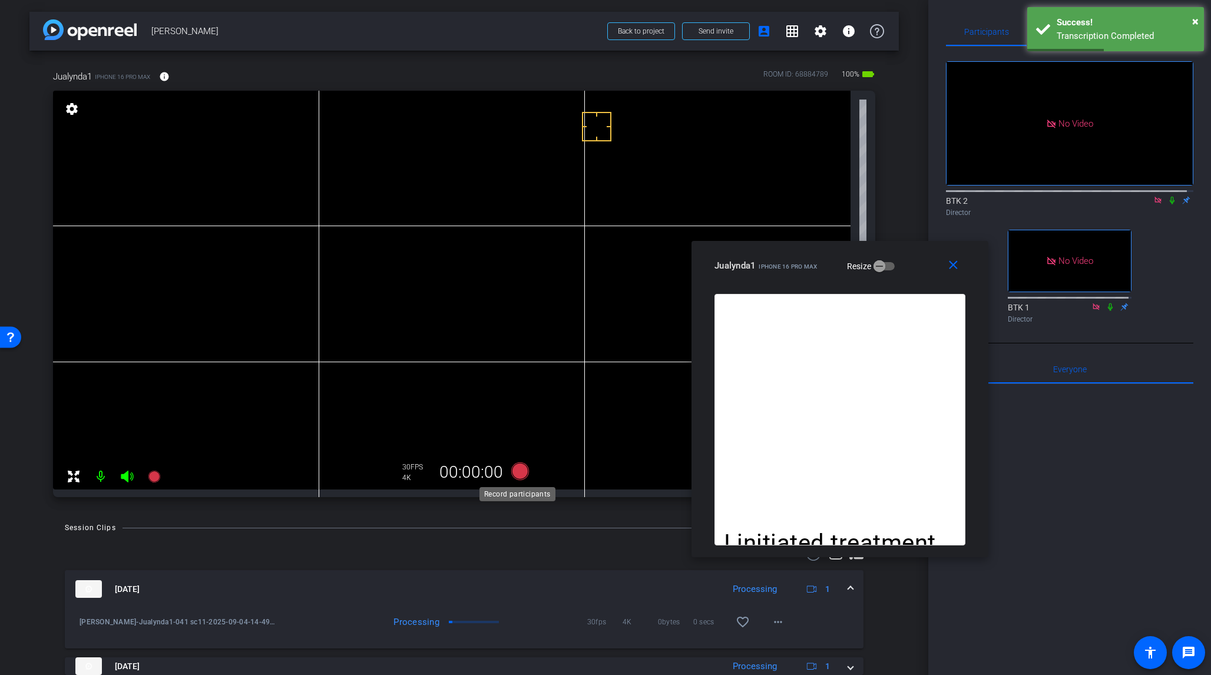
click at [520, 474] on icon at bounding box center [520, 472] width 18 height 18
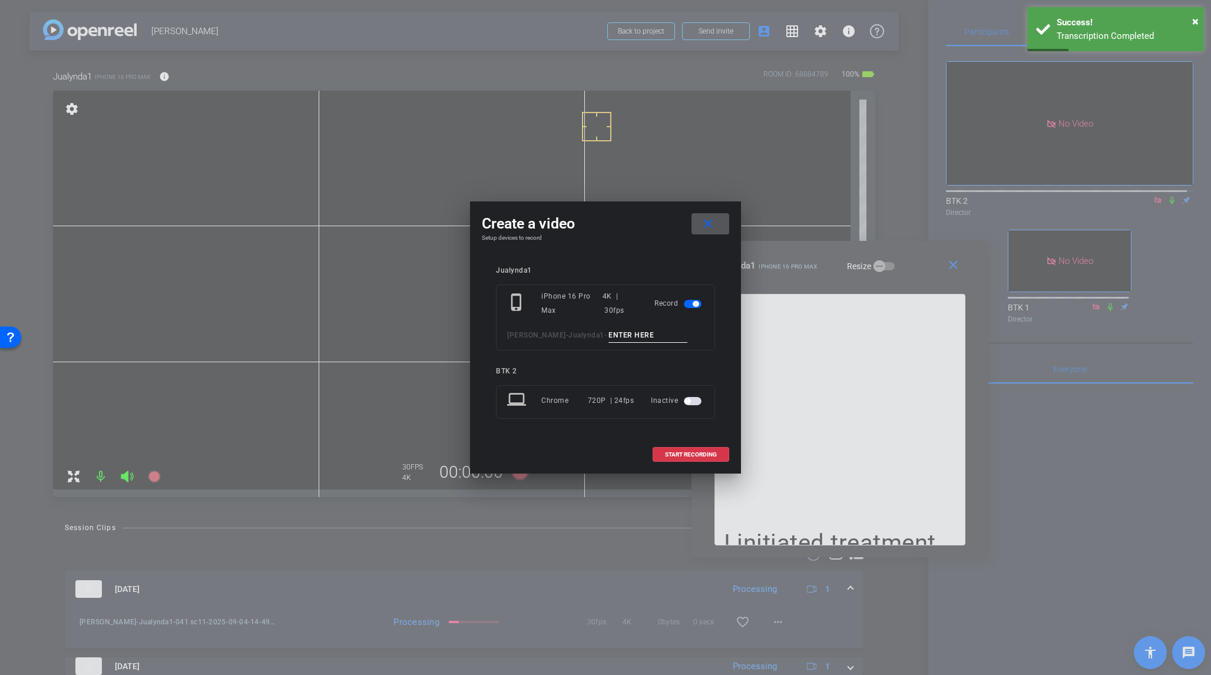
click at [609, 338] on input at bounding box center [648, 335] width 79 height 15
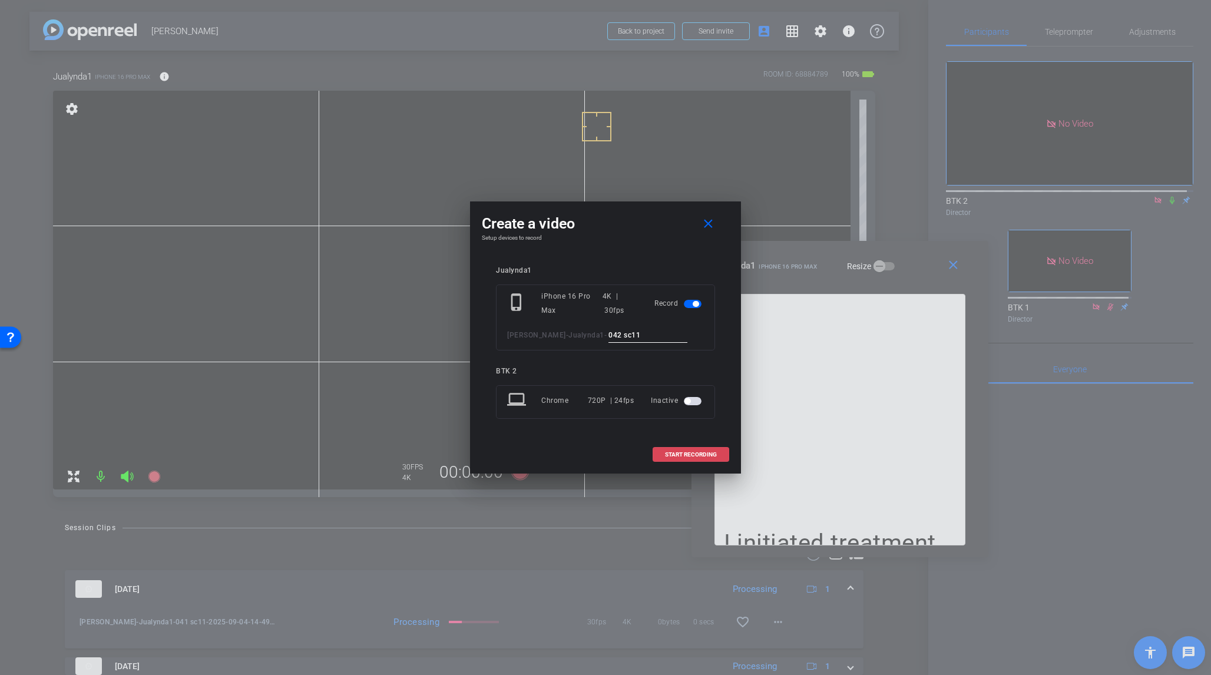
type input "042 sc11"
click at [691, 452] on span "START RECORDING" at bounding box center [691, 455] width 52 height 6
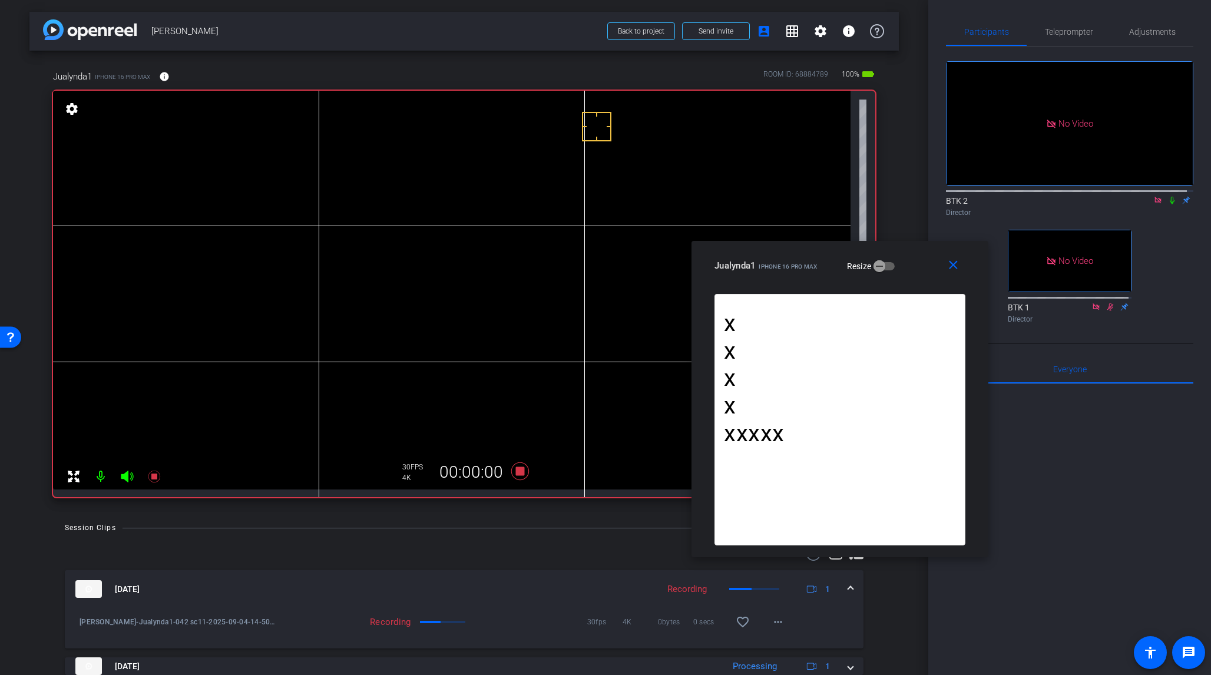
click at [1018, 196] on icon at bounding box center [1172, 200] width 9 height 8
click at [518, 470] on icon at bounding box center [520, 472] width 18 height 18
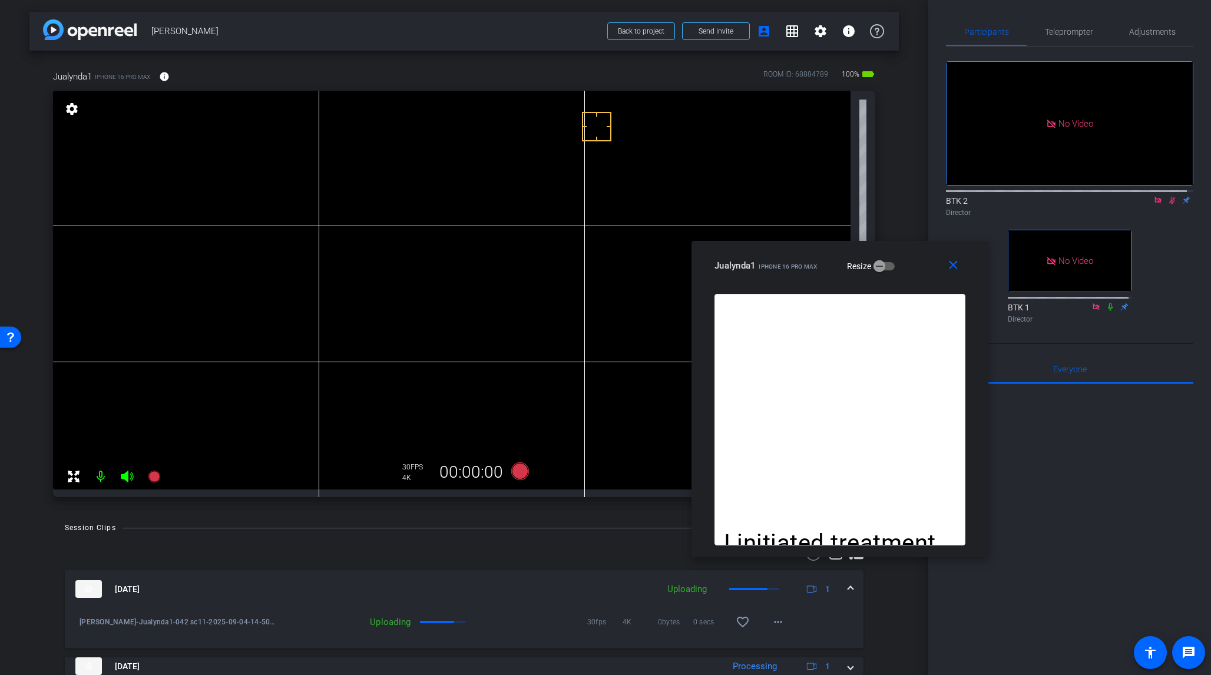
click at [1018, 196] on icon at bounding box center [1172, 200] width 9 height 8
click at [1018, 34] on span "Teleprompter" at bounding box center [1069, 32] width 48 height 8
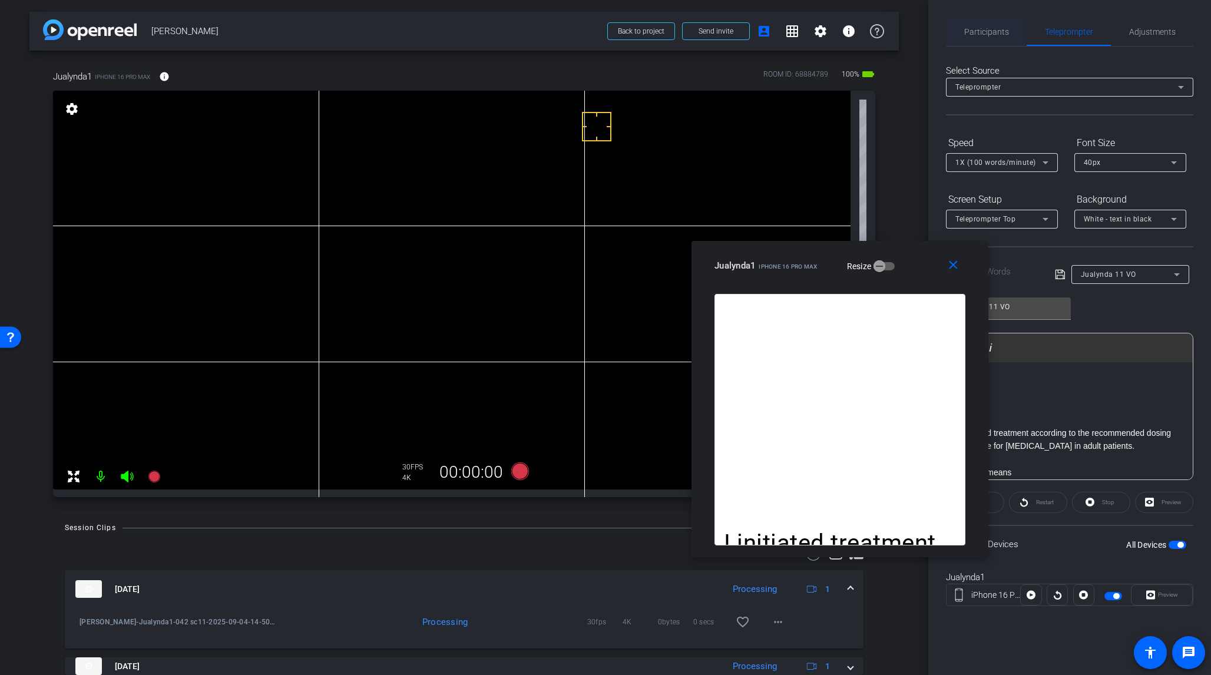
click at [993, 31] on span "Participants" at bounding box center [987, 32] width 45 height 8
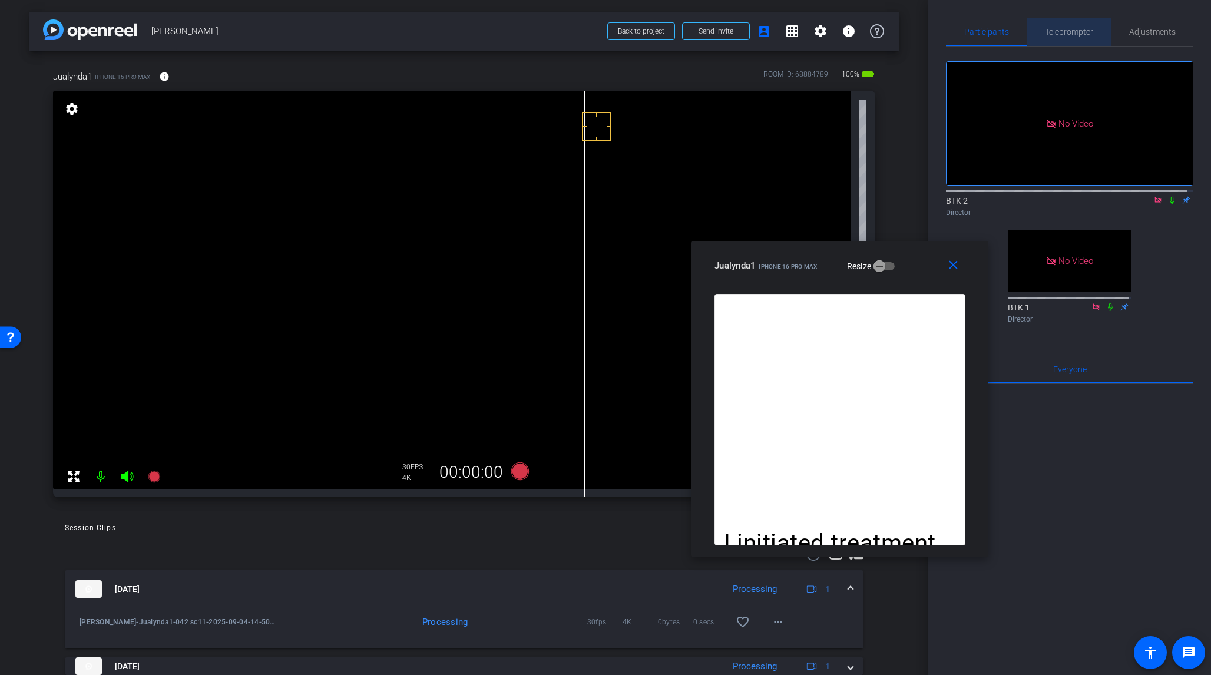
click at [1018, 29] on span "Teleprompter" at bounding box center [1069, 32] width 48 height 8
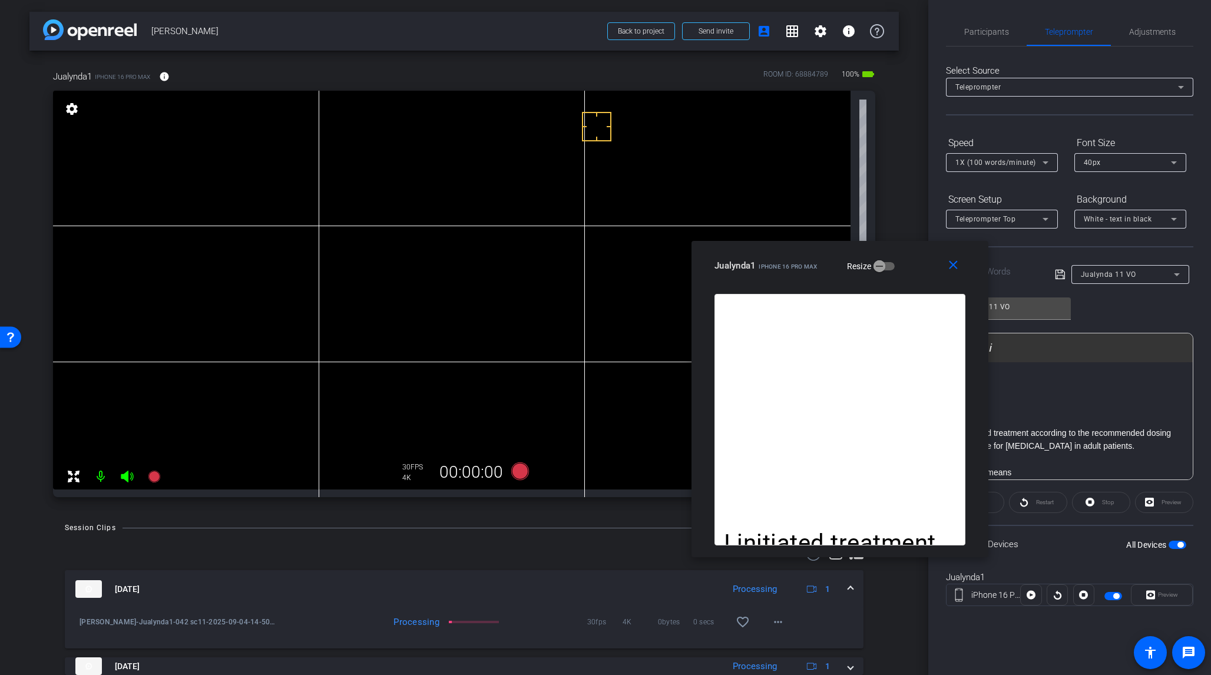
click at [1018, 275] on icon at bounding box center [1177, 275] width 14 height 14
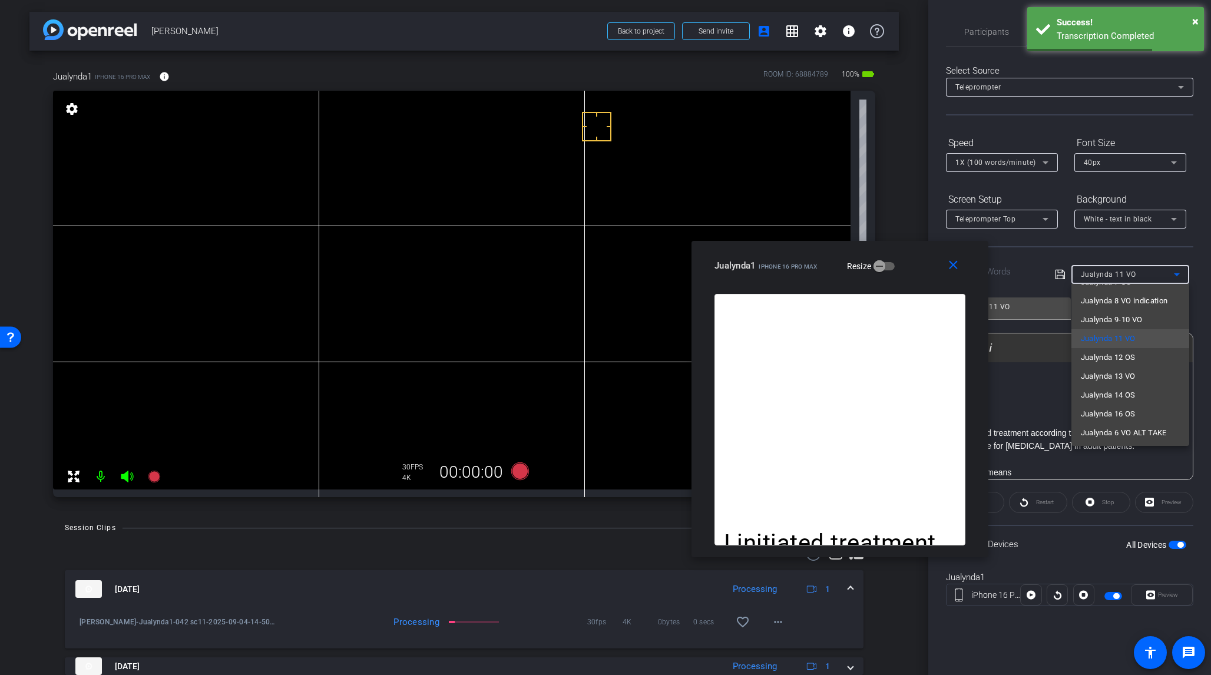
scroll to position [111, 0]
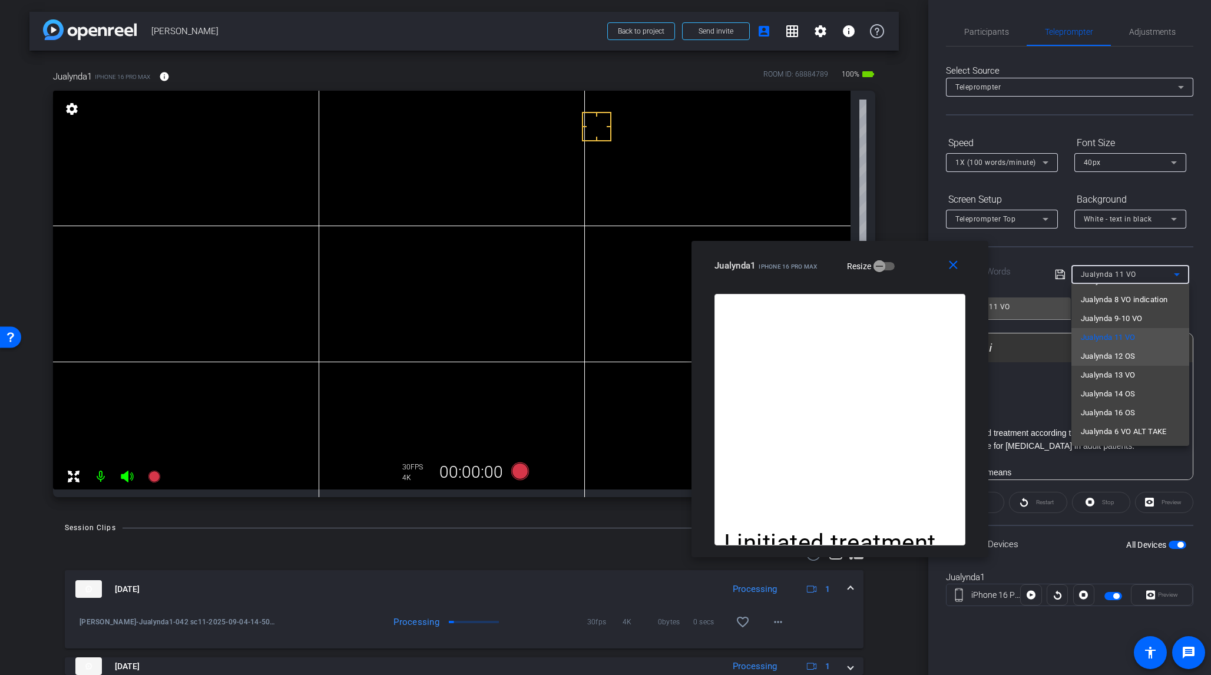
click at [1018, 354] on span "Jualynda 12 OS" at bounding box center [1108, 356] width 55 height 14
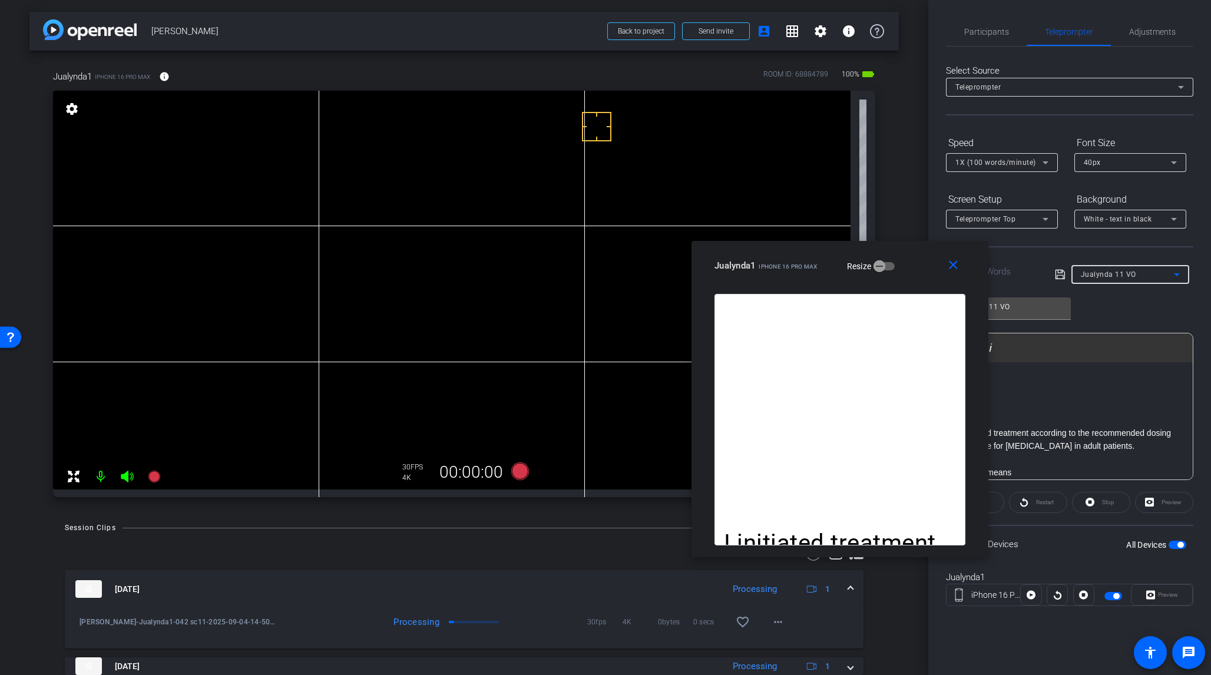
type input "Jualynda 12 OS"
click at [985, 28] on span "Participants" at bounding box center [987, 32] width 45 height 8
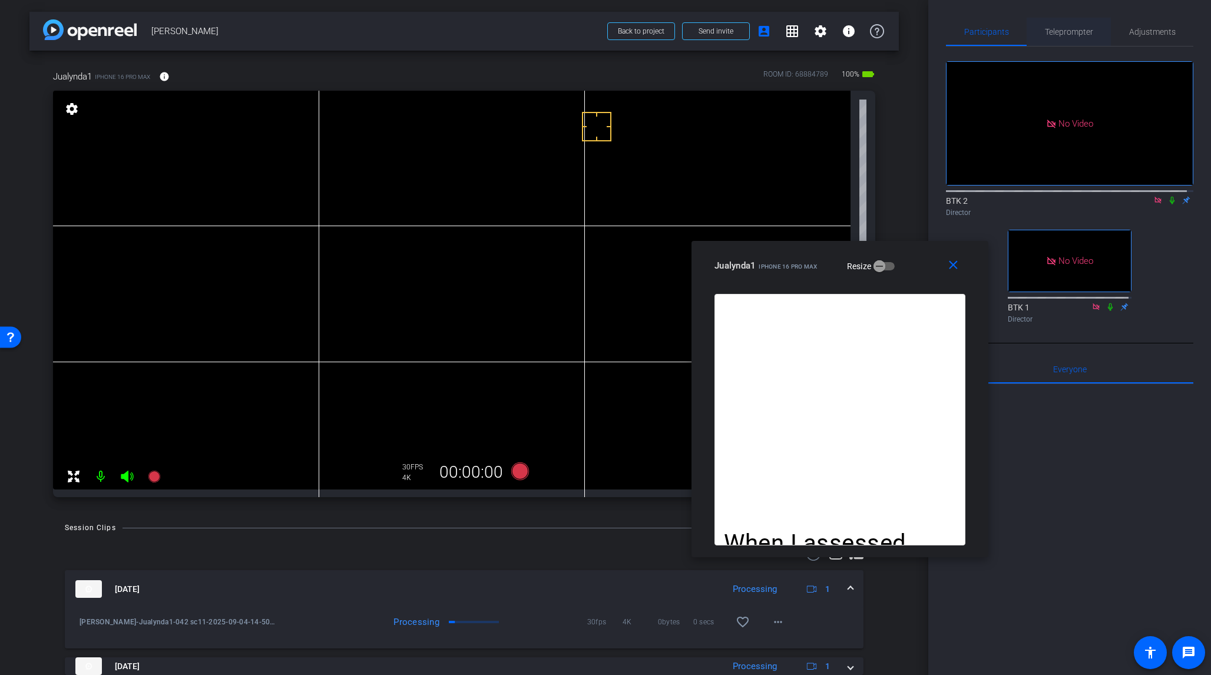
click at [1018, 33] on span "Teleprompter" at bounding box center [1069, 32] width 48 height 8
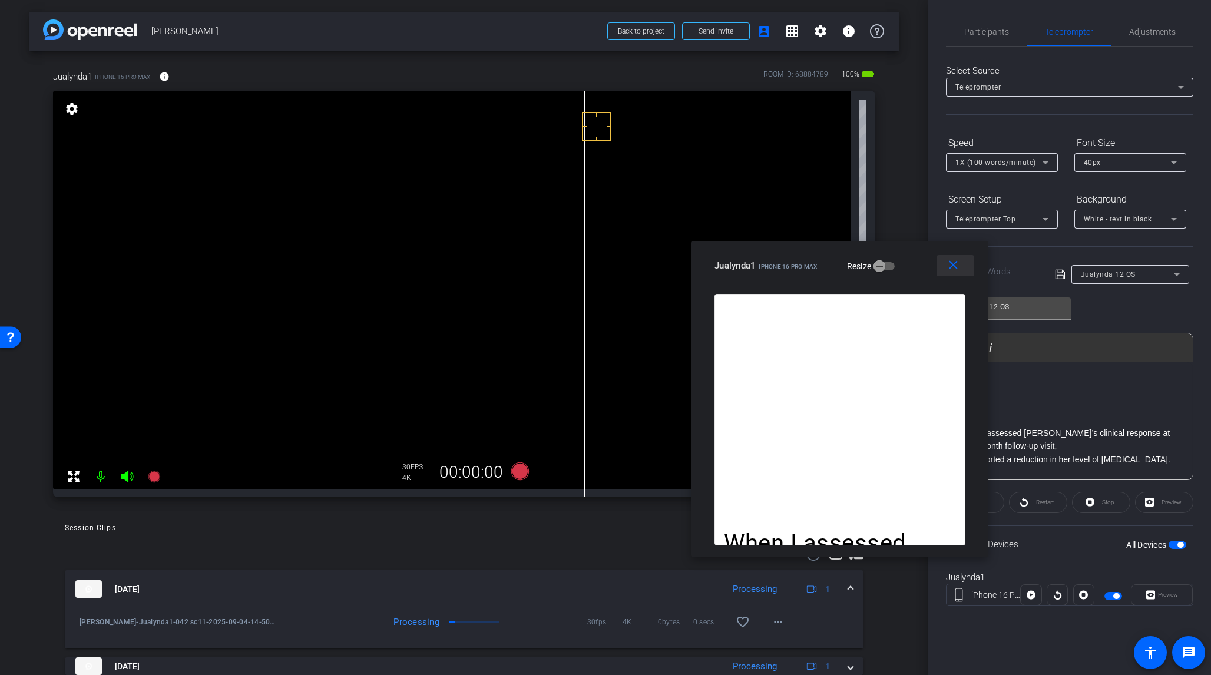
click at [957, 268] on mat-icon "close" at bounding box center [953, 265] width 15 height 15
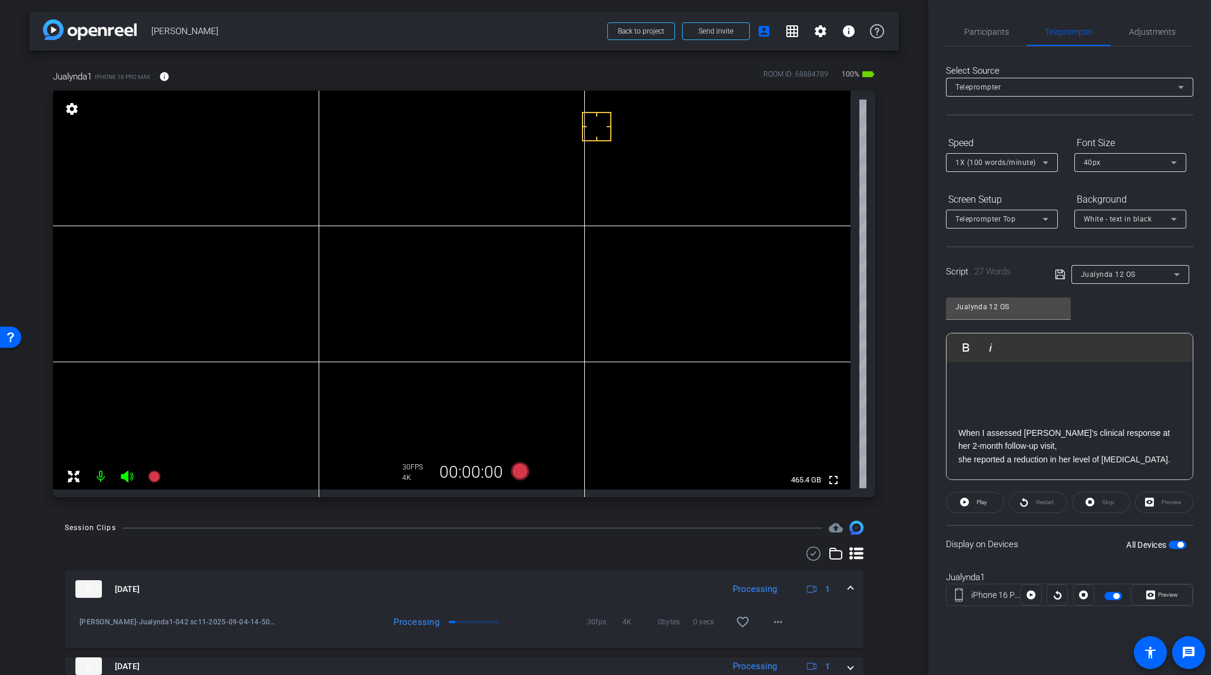
click at [1018, 539] on span "button" at bounding box center [1181, 545] width 6 height 6
click at [1018, 539] on span "button" at bounding box center [1173, 545] width 6 height 6
click at [1018, 539] on span "Preview" at bounding box center [1168, 595] width 20 height 6
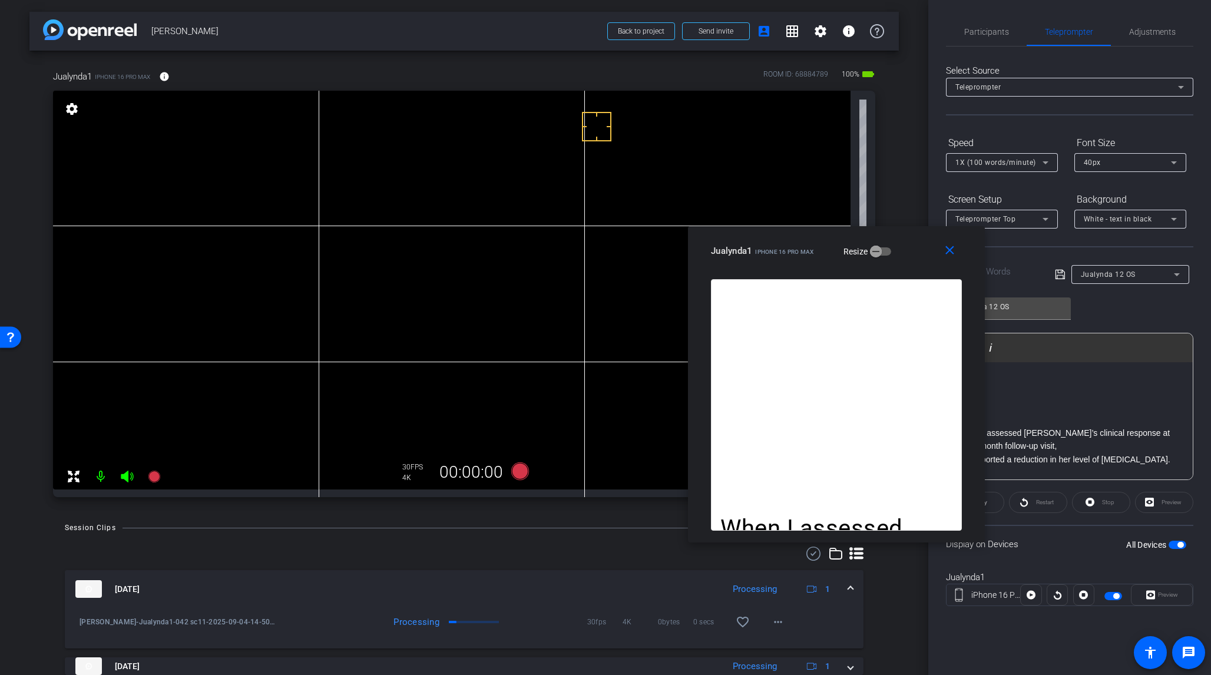
drag, startPoint x: 572, startPoint y: 196, endPoint x: 795, endPoint y: 259, distance: 231.9
click at [795, 257] on div "Jualynda1 iPhone 16 Pro Max" at bounding box center [762, 250] width 103 height 14
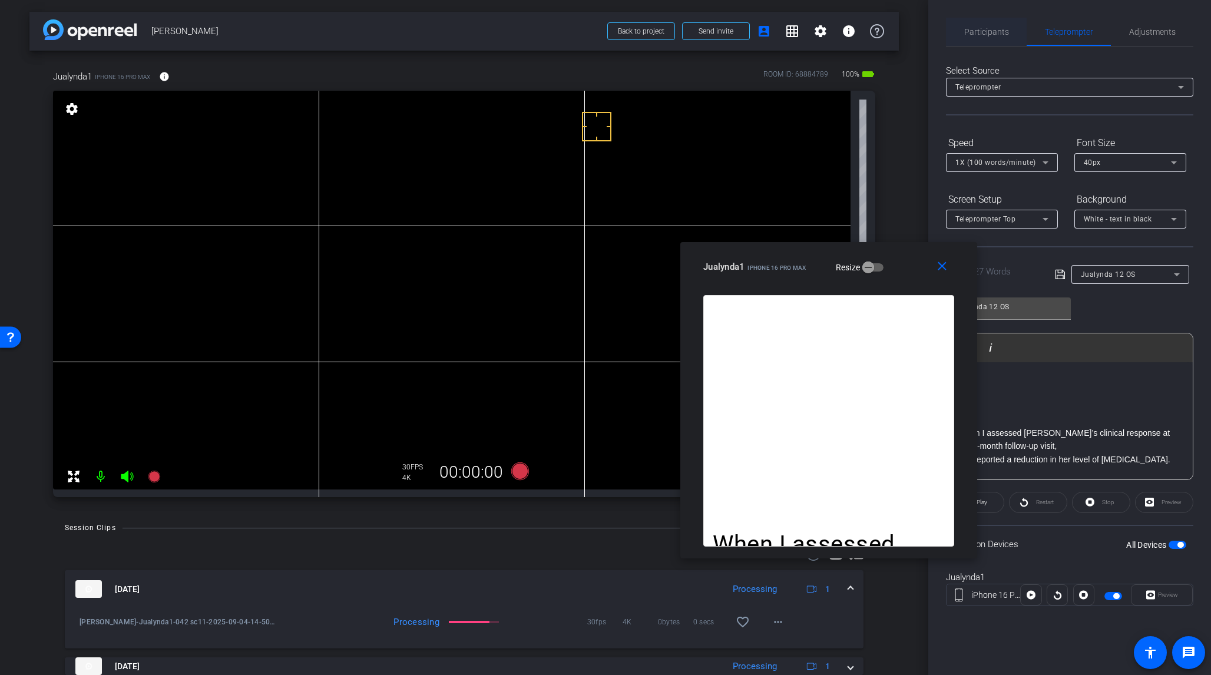
click at [984, 34] on span "Participants" at bounding box center [987, 32] width 45 height 8
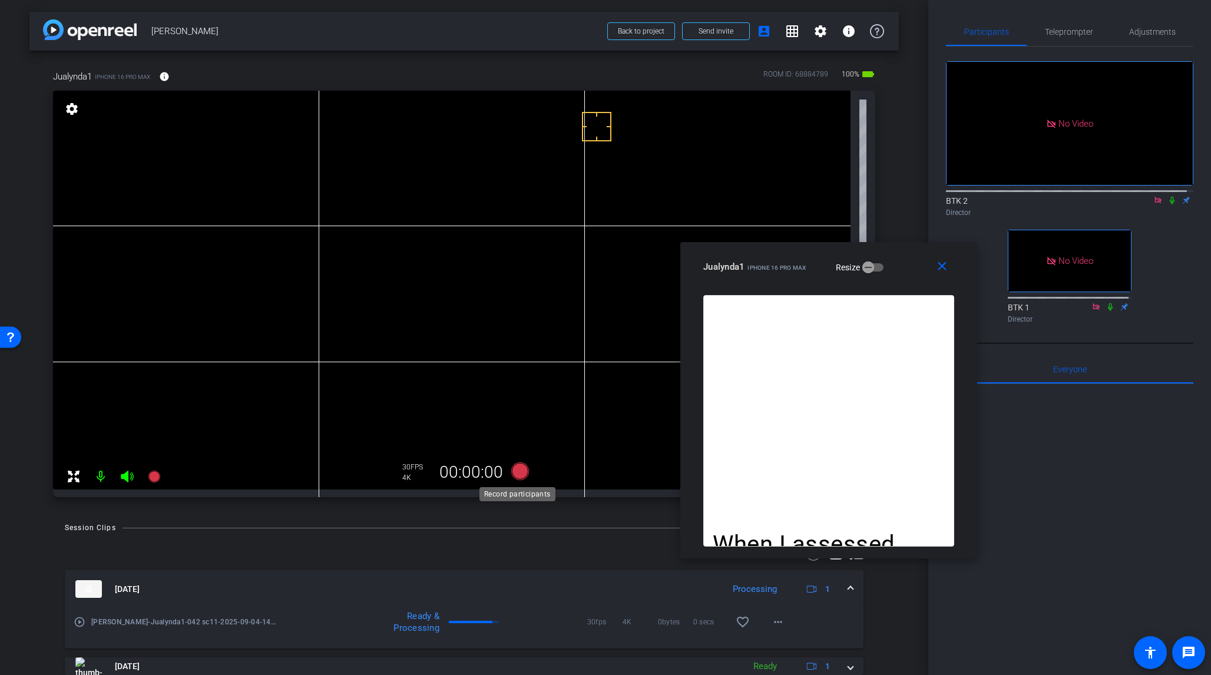
click at [523, 472] on icon at bounding box center [520, 472] width 18 height 18
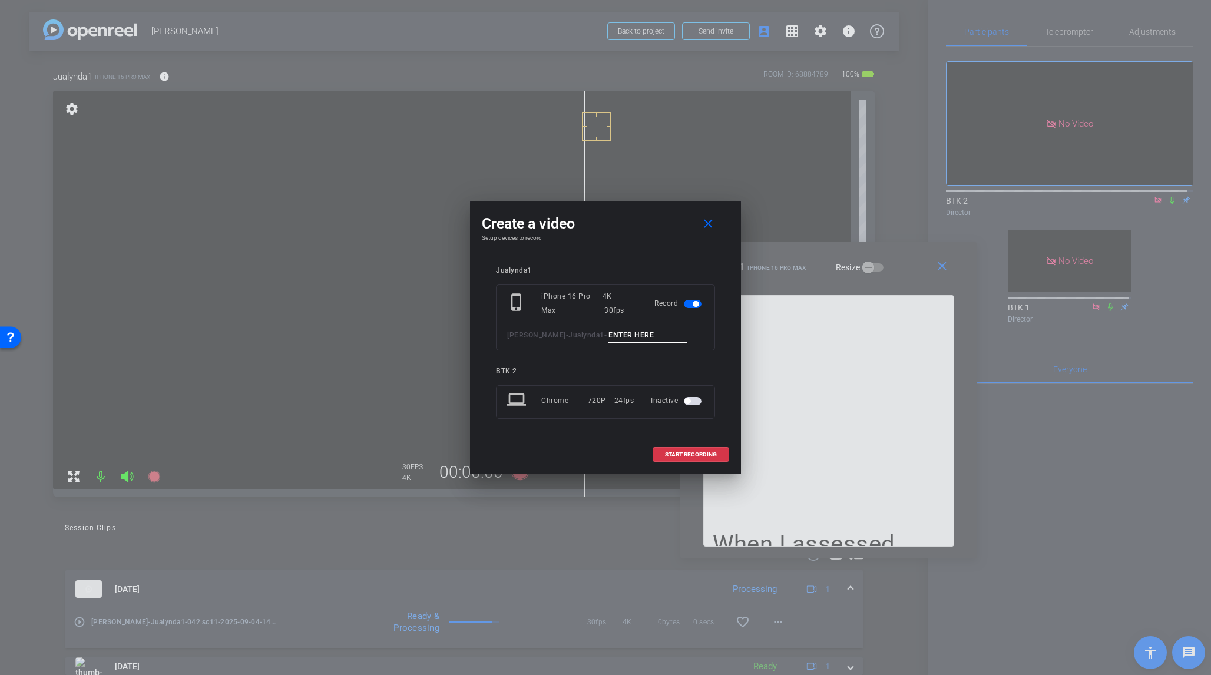
click at [609, 340] on input at bounding box center [648, 335] width 79 height 15
type input "043 sc12"
drag, startPoint x: 708, startPoint y: 225, endPoint x: 715, endPoint y: 224, distance: 7.2
click at [710, 225] on mat-icon "close" at bounding box center [708, 224] width 15 height 15
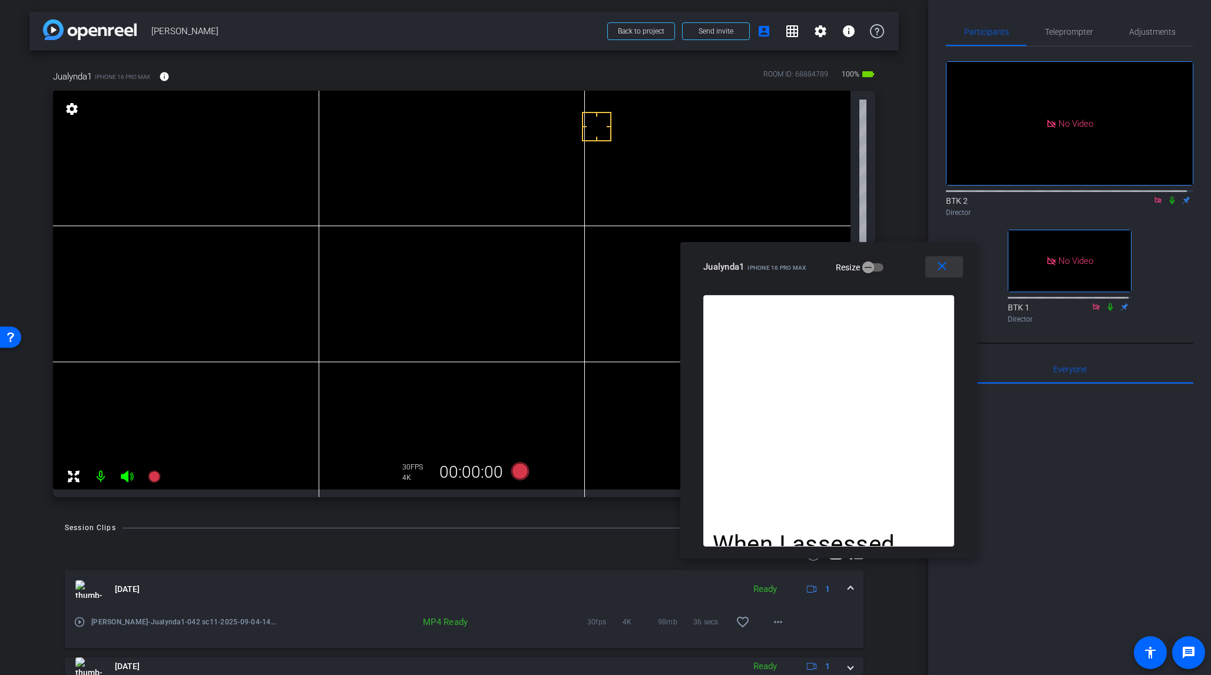
drag, startPoint x: 942, startPoint y: 270, endPoint x: 983, endPoint y: 224, distance: 62.2
click at [942, 270] on mat-icon "close" at bounding box center [942, 266] width 15 height 15
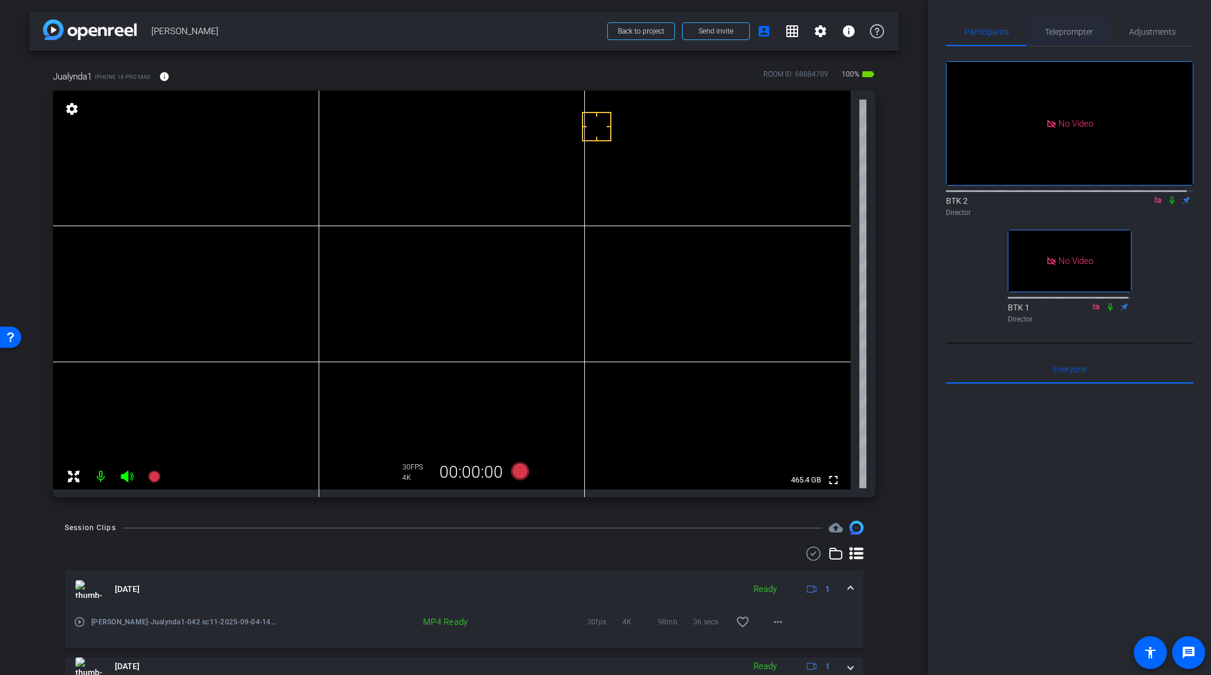
click at [1018, 29] on span "Teleprompter" at bounding box center [1069, 32] width 48 height 8
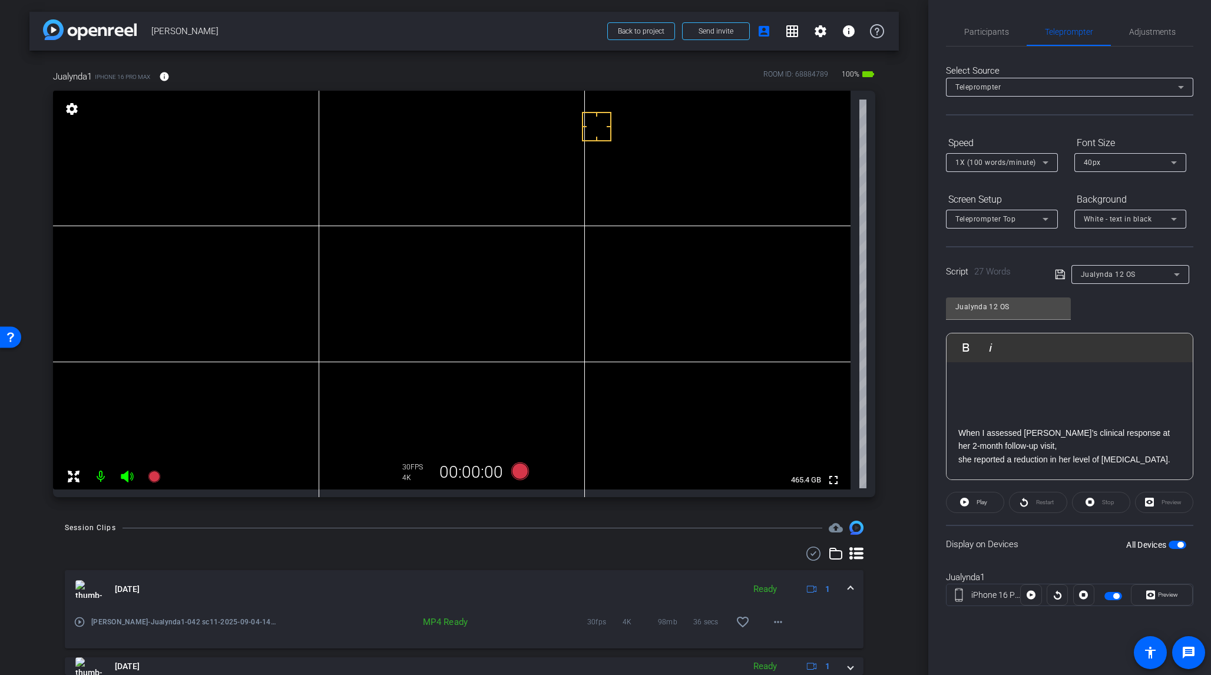
click at [1018, 539] on span "button" at bounding box center [1181, 545] width 6 height 6
click at [992, 33] on span "Participants" at bounding box center [987, 32] width 45 height 8
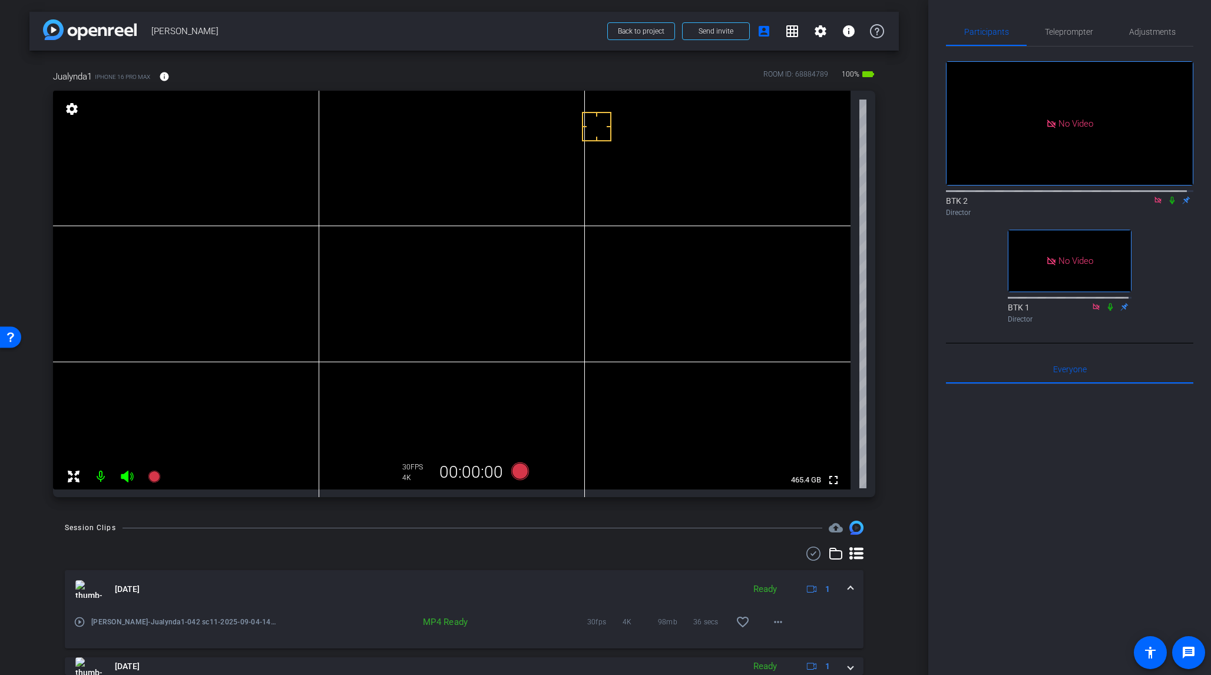
click at [1018, 196] on icon at bounding box center [1172, 200] width 9 height 8
click at [1018, 29] on span "Teleprompter" at bounding box center [1069, 32] width 48 height 8
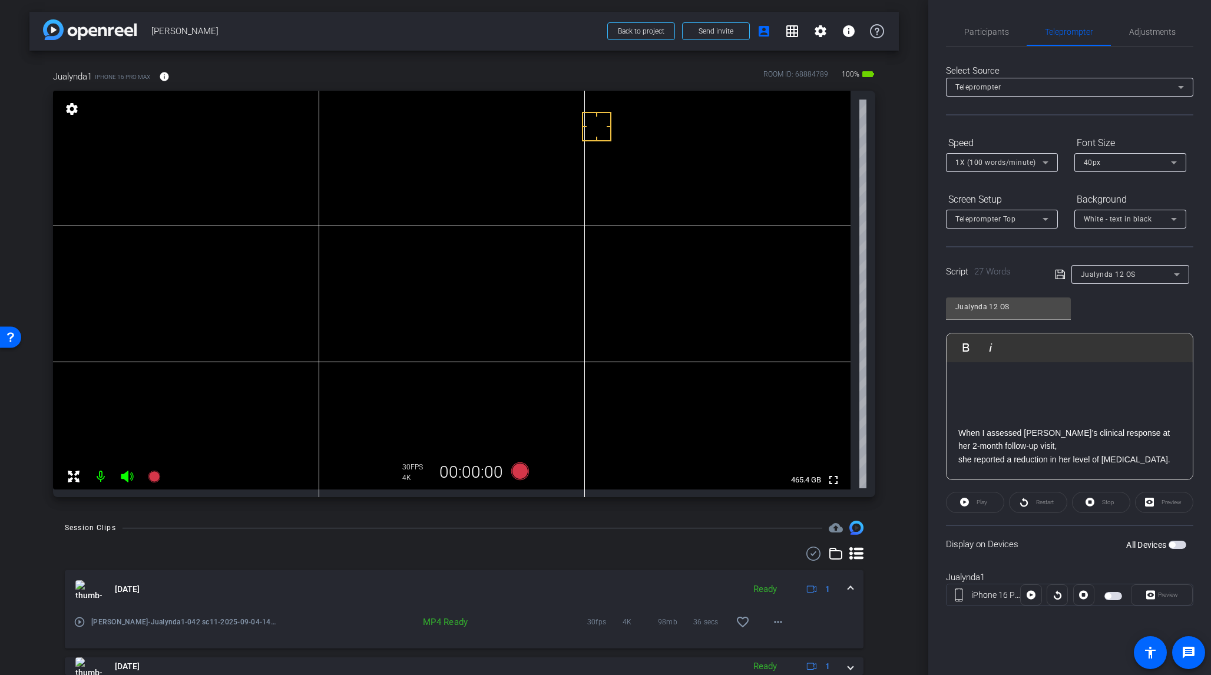
click at [1018, 539] on span "button" at bounding box center [1178, 545] width 18 height 8
click at [1018, 539] on span "Preview" at bounding box center [1168, 595] width 20 height 6
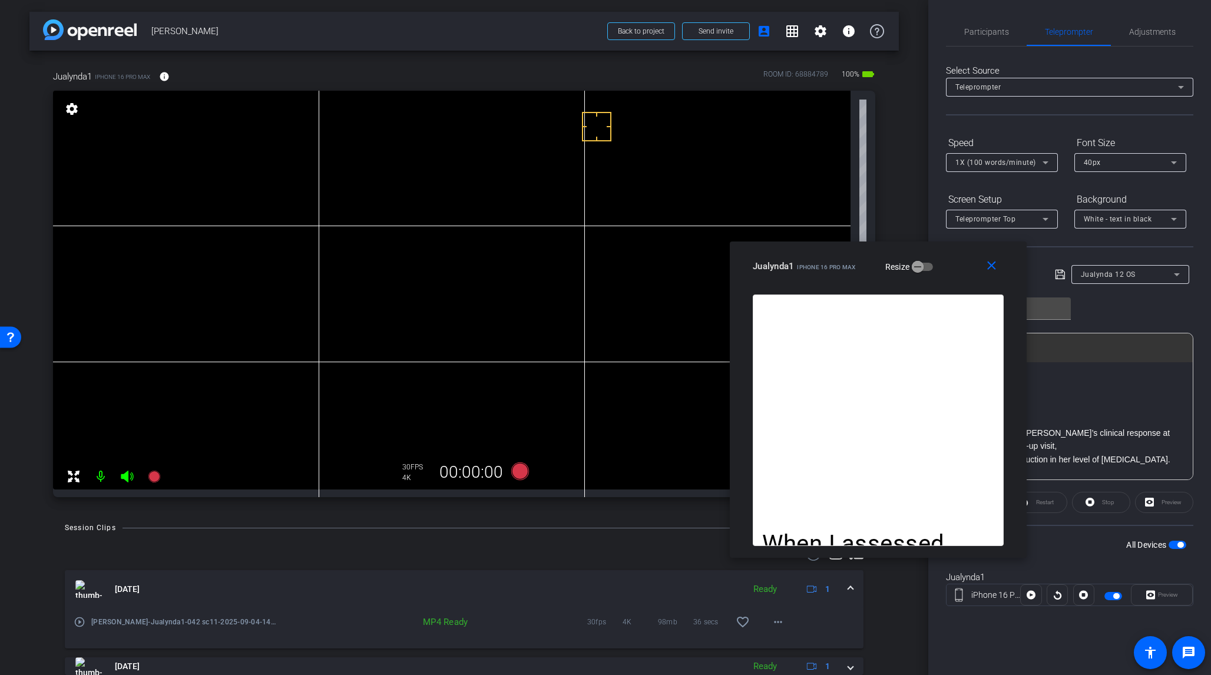
drag, startPoint x: 574, startPoint y: 196, endPoint x: 847, endPoint y: 257, distance: 279.7
click at [847, 258] on div "Jualynda1 iPhone 16 Pro Max" at bounding box center [804, 265] width 103 height 14
click at [980, 31] on span "Participants" at bounding box center [987, 32] width 45 height 8
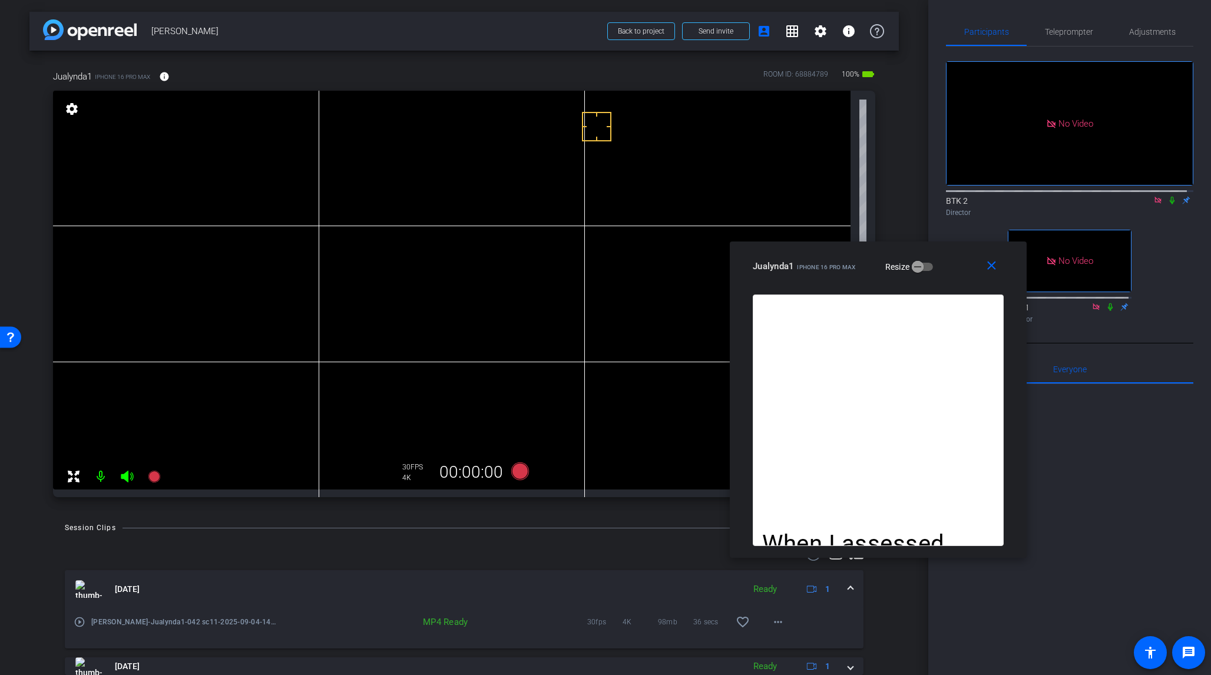
click at [518, 484] on div "30 FPS 4K 00:00:00" at bounding box center [466, 473] width 139 height 32
click at [520, 471] on icon at bounding box center [520, 472] width 18 height 18
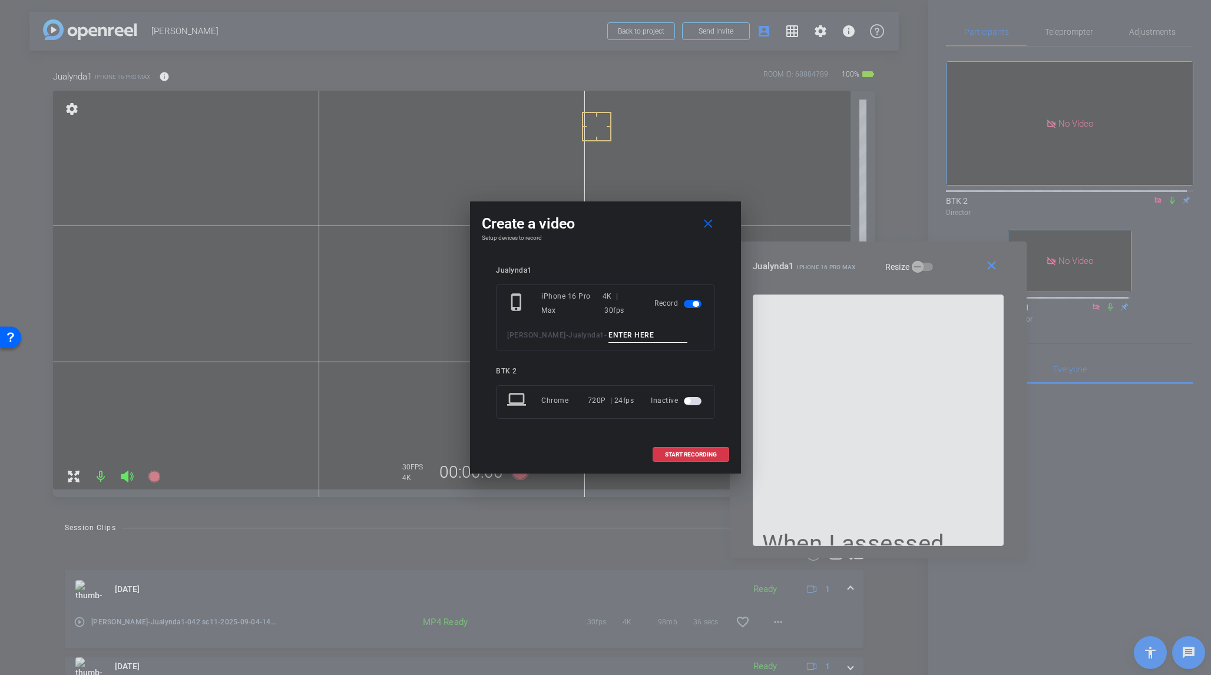
click at [609, 335] on input at bounding box center [648, 335] width 79 height 15
type input "043 sc12"
click at [694, 455] on span "START RECORDING" at bounding box center [691, 455] width 52 height 6
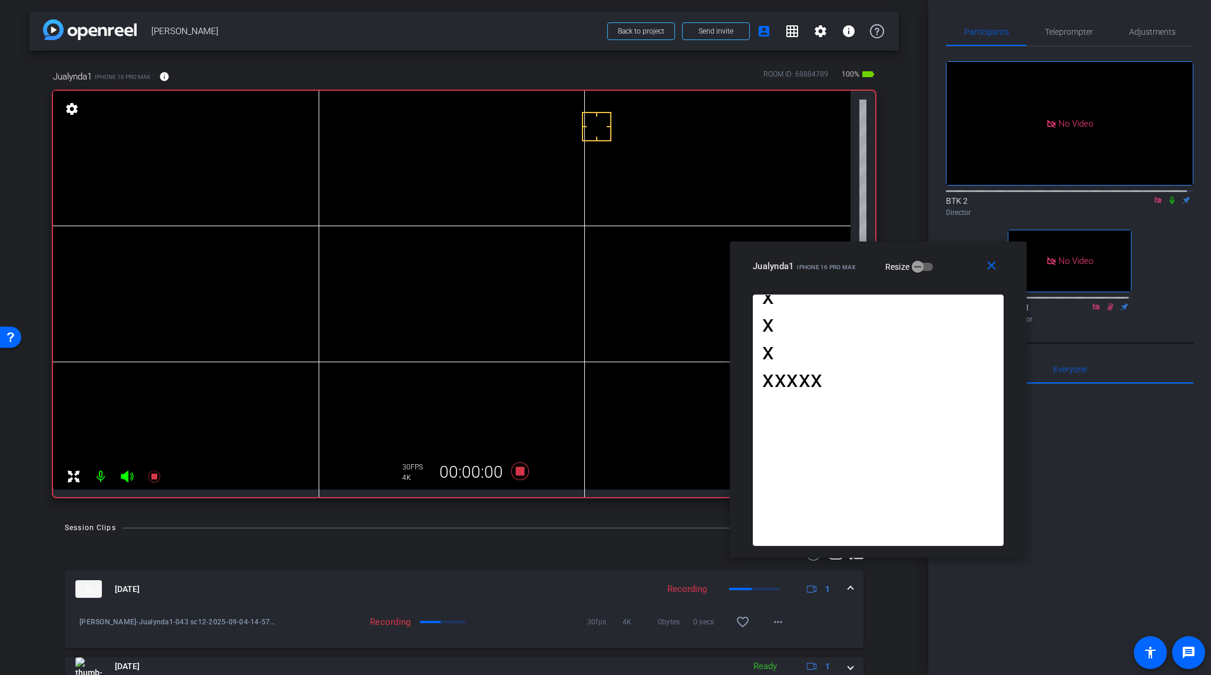
click at [1018, 196] on icon at bounding box center [1172, 200] width 9 height 8
click at [517, 468] on icon at bounding box center [520, 472] width 18 height 18
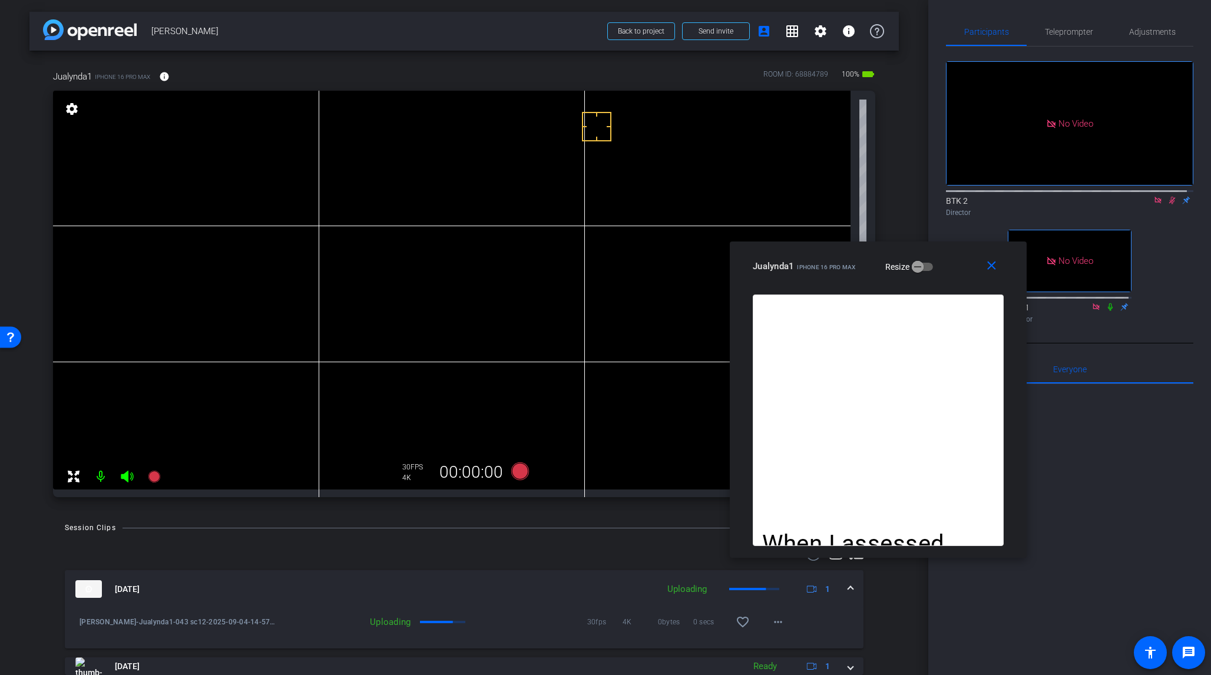
click at [1018, 196] on icon at bounding box center [1172, 200] width 9 height 8
click at [1018, 195] on mat-icon at bounding box center [1172, 200] width 14 height 11
click at [518, 471] on icon at bounding box center [520, 472] width 18 height 18
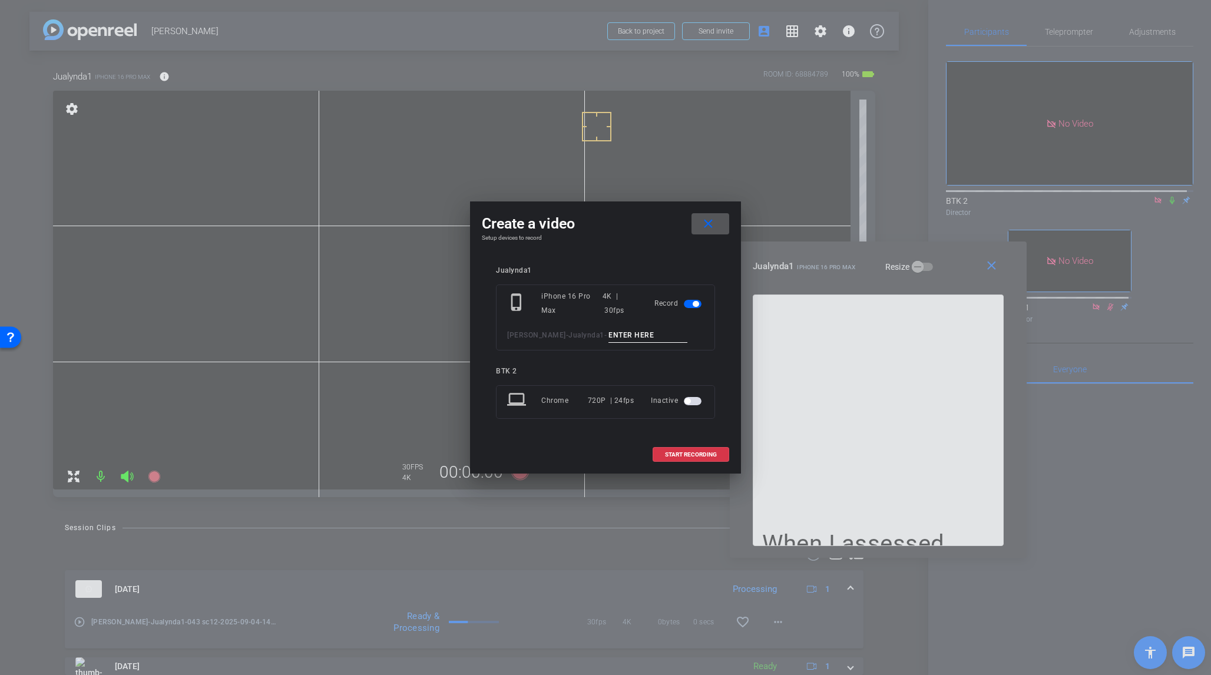
click at [609, 339] on input at bounding box center [648, 335] width 79 height 15
type input "044 sc12"
drag, startPoint x: 714, startPoint y: 456, endPoint x: 721, endPoint y: 453, distance: 7.1
click at [714, 456] on span "START RECORDING" at bounding box center [691, 455] width 52 height 6
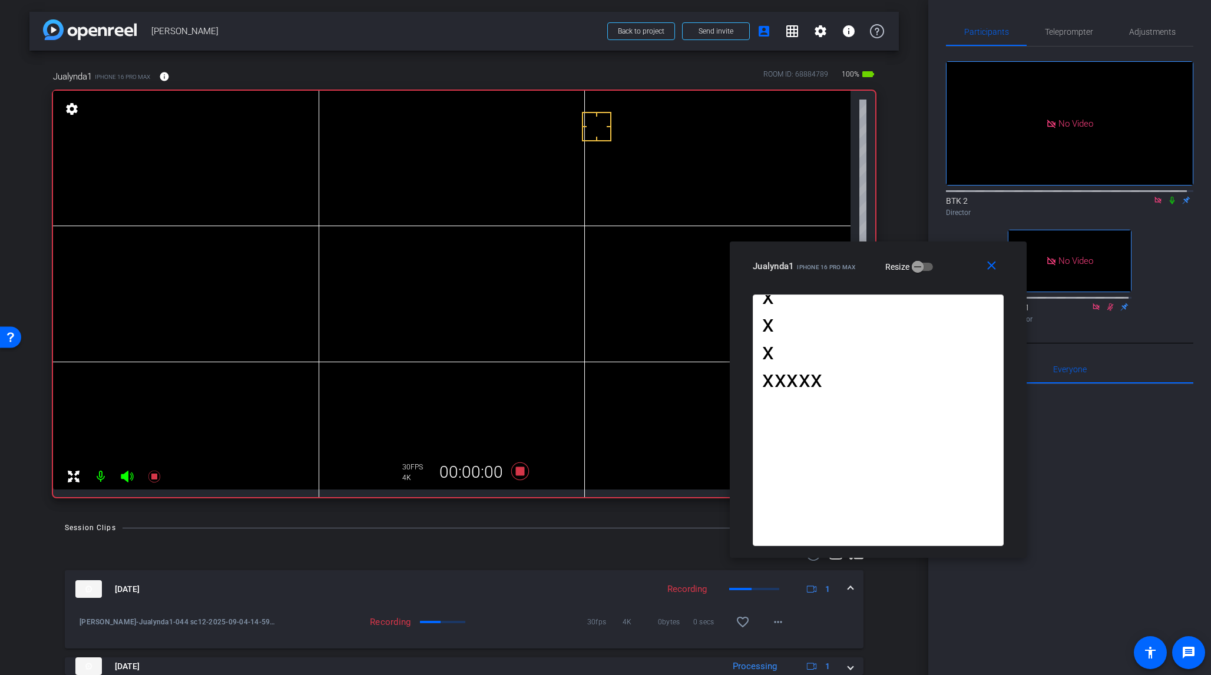
click at [1018, 196] on icon at bounding box center [1172, 200] width 9 height 8
click at [519, 474] on icon at bounding box center [520, 472] width 18 height 18
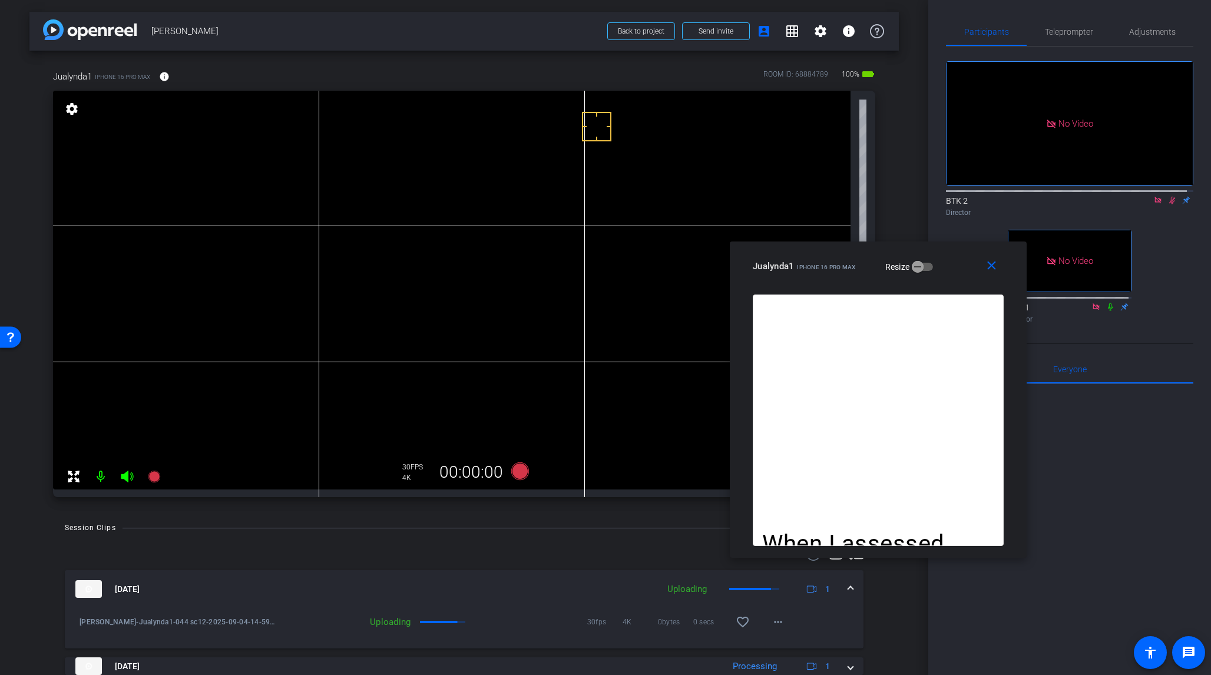
click at [1018, 197] on icon at bounding box center [1173, 201] width 6 height 8
click at [518, 472] on icon at bounding box center [520, 472] width 18 height 18
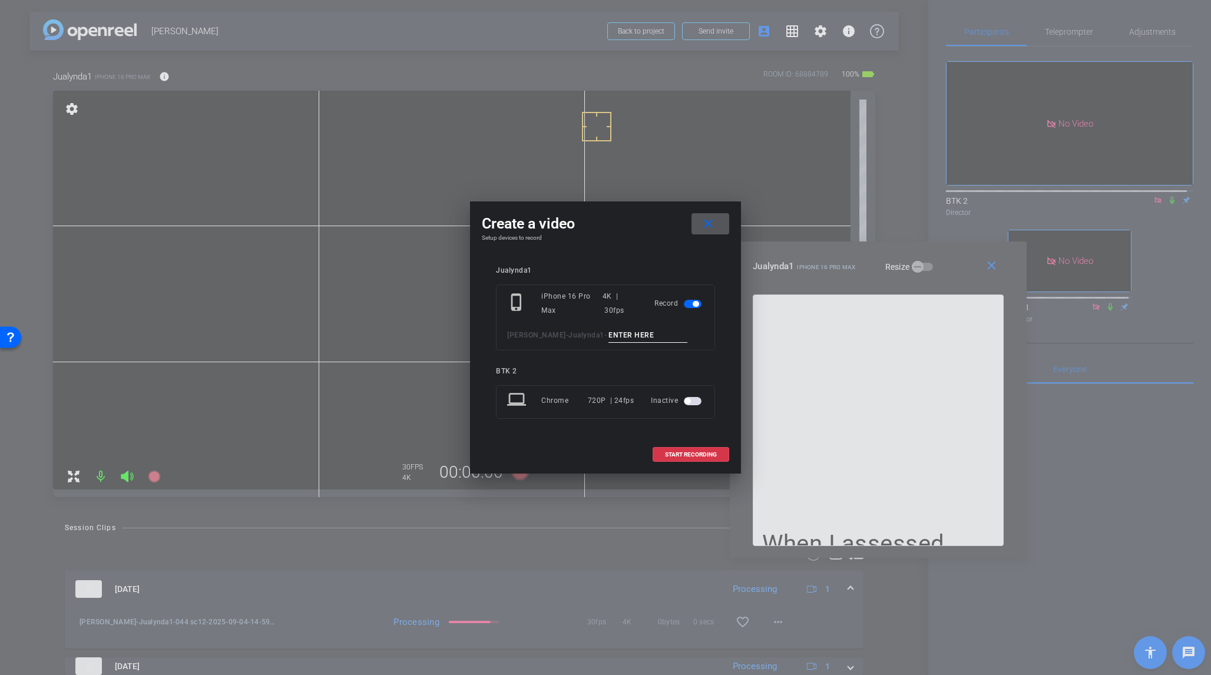
click at [609, 332] on input at bounding box center [648, 335] width 79 height 15
type input "045 sc12"
click at [696, 455] on span "START RECORDING" at bounding box center [691, 455] width 52 height 6
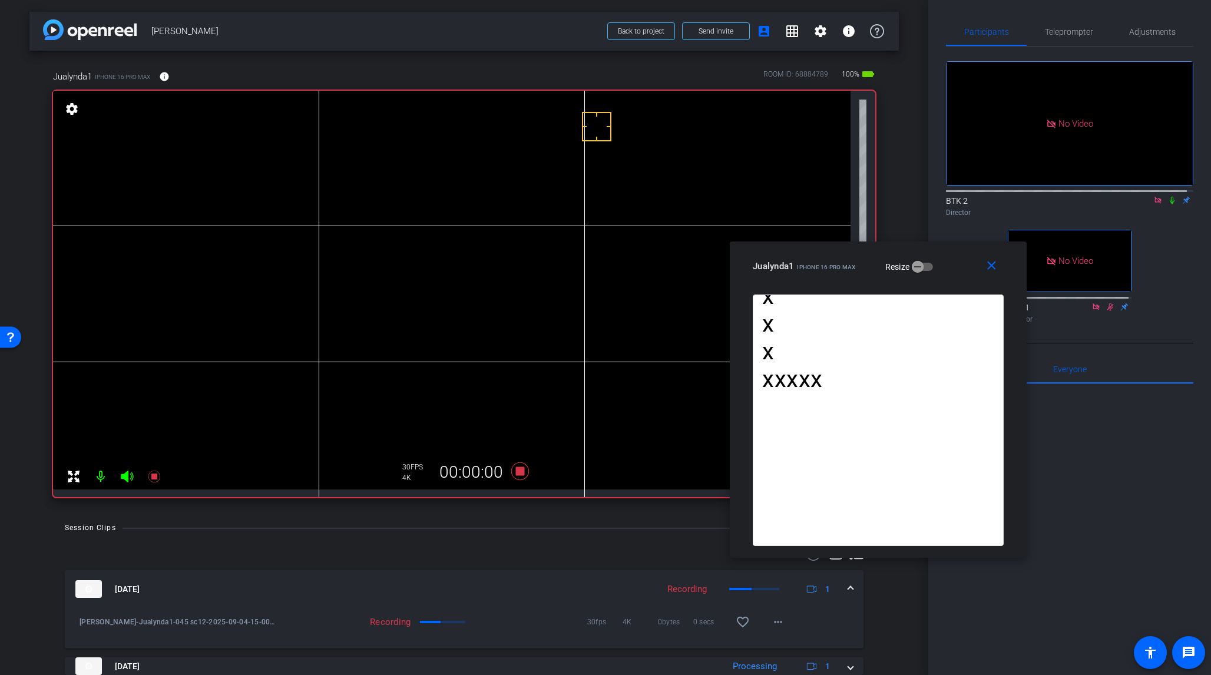
click at [1018, 196] on icon at bounding box center [1172, 200] width 9 height 8
click at [516, 470] on icon at bounding box center [520, 472] width 18 height 18
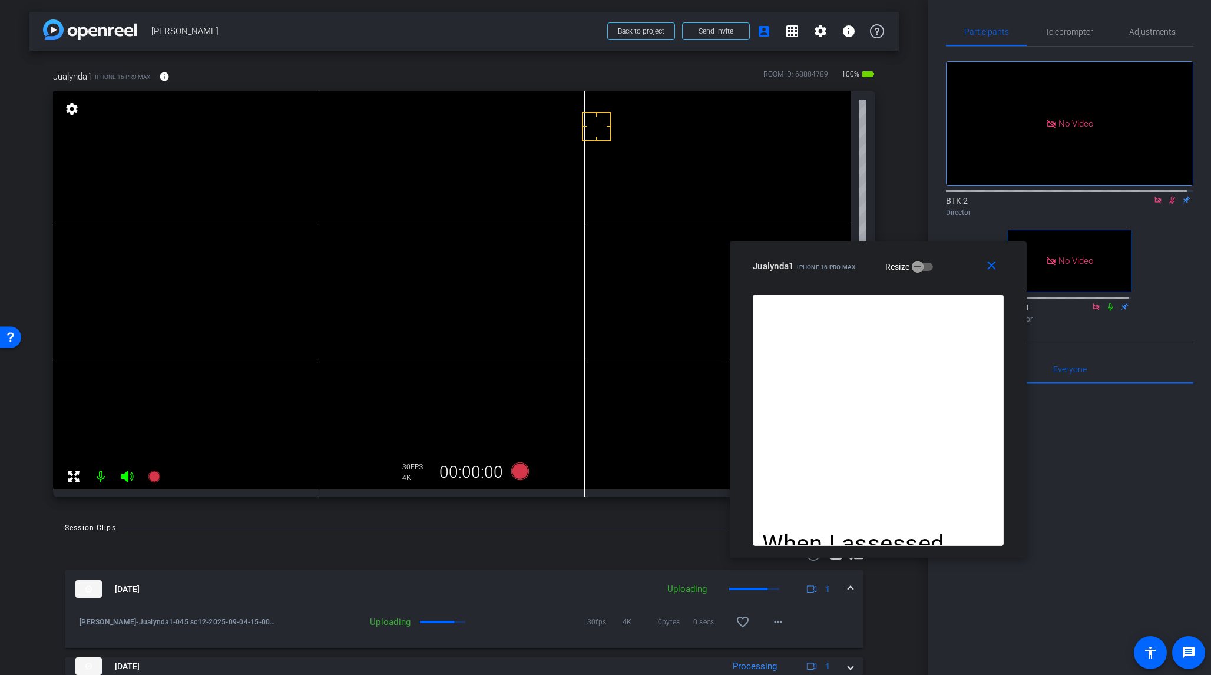
click at [1018, 197] on icon at bounding box center [1173, 201] width 6 height 8
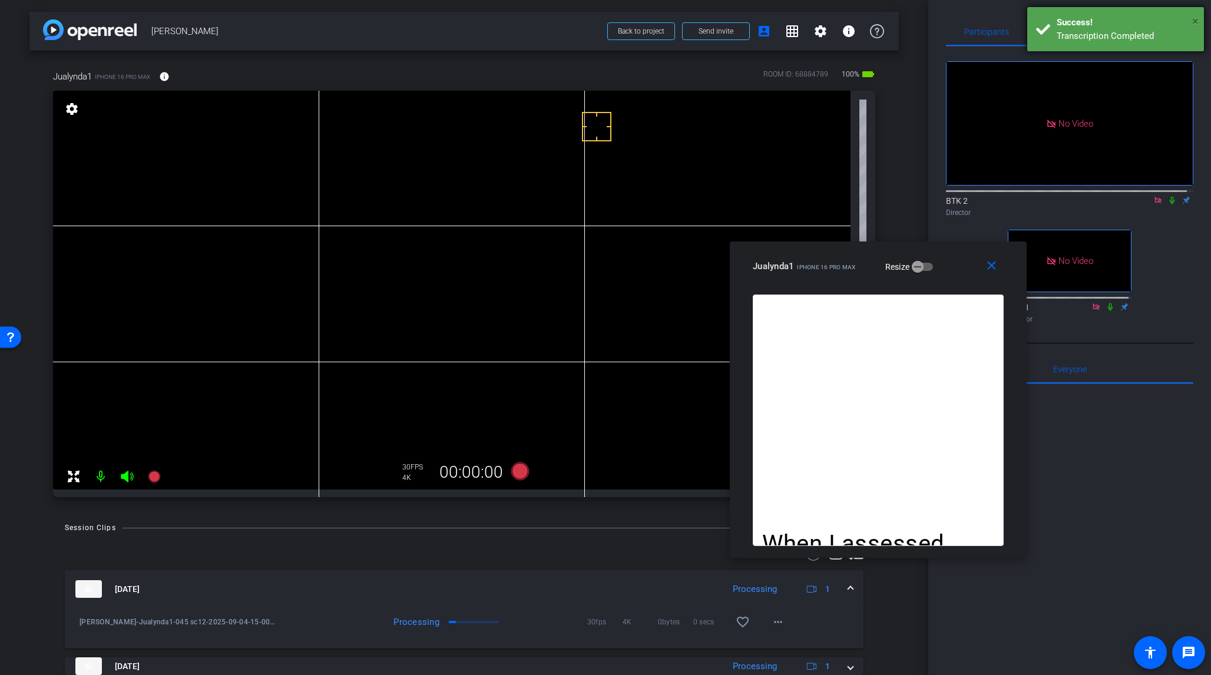
click at [1018, 20] on span "×" at bounding box center [1196, 21] width 6 height 14
click at [1018, 34] on span "Teleprompter" at bounding box center [1069, 32] width 48 height 8
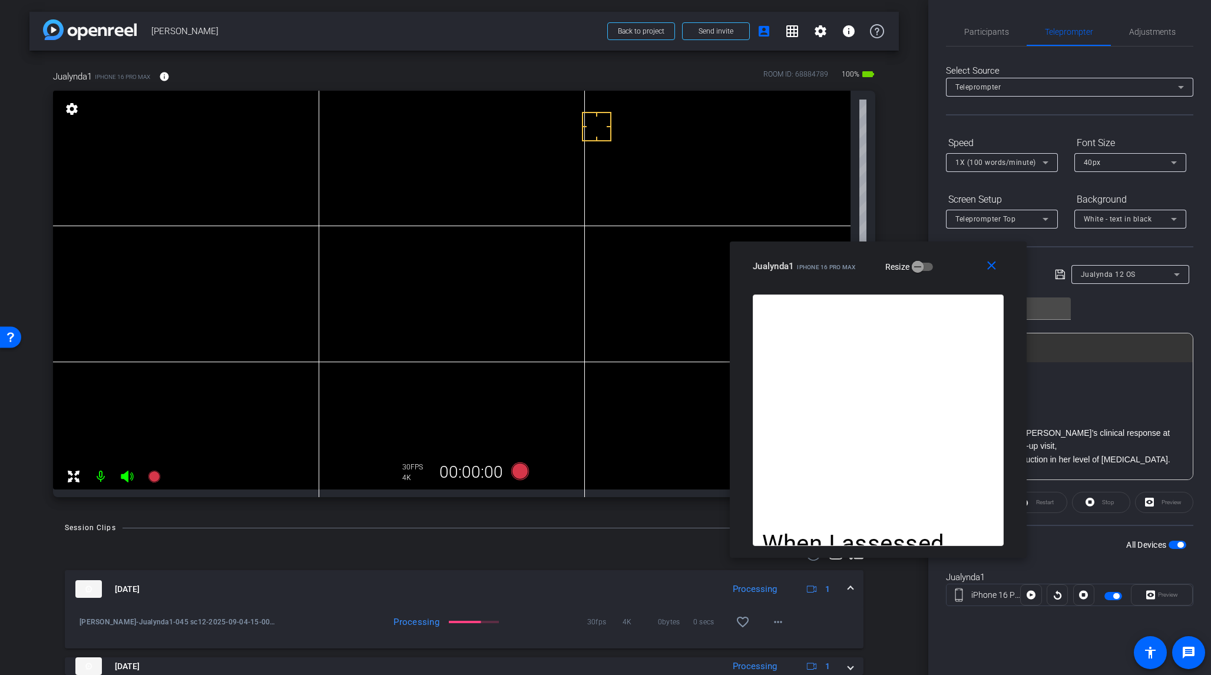
click at [1018, 274] on icon at bounding box center [1177, 274] width 6 height 3
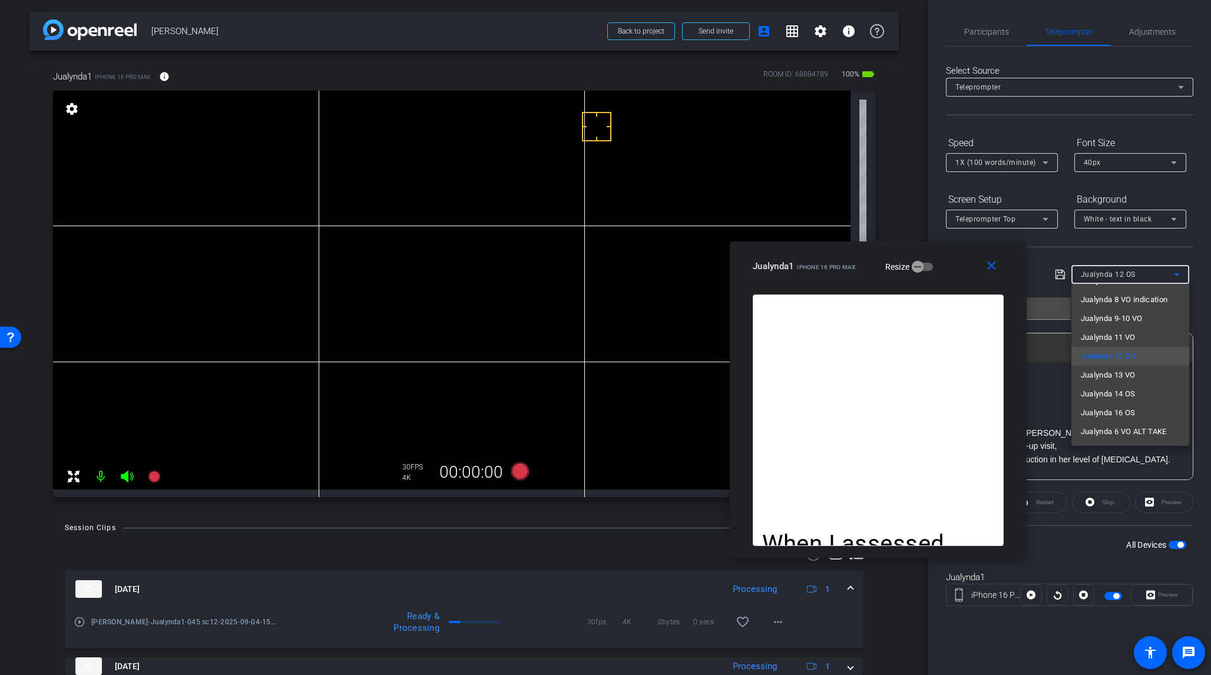
click at [988, 28] on div at bounding box center [605, 337] width 1211 height 675
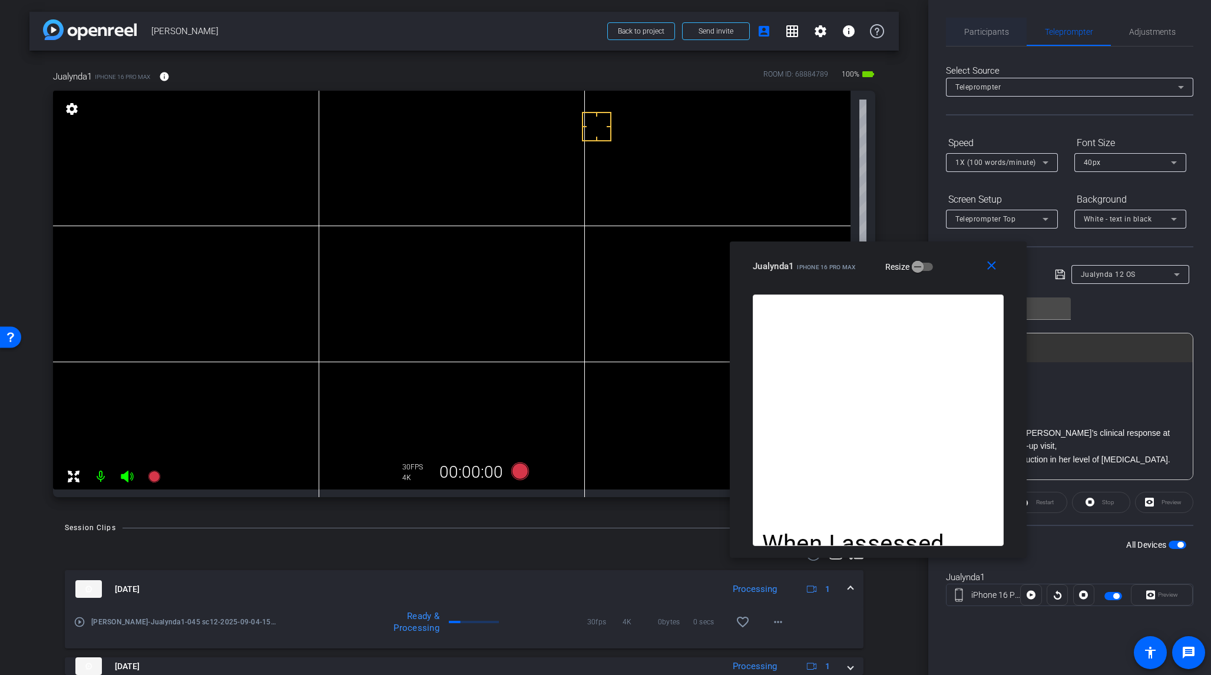
click at [985, 32] on span "Participants" at bounding box center [987, 32] width 45 height 8
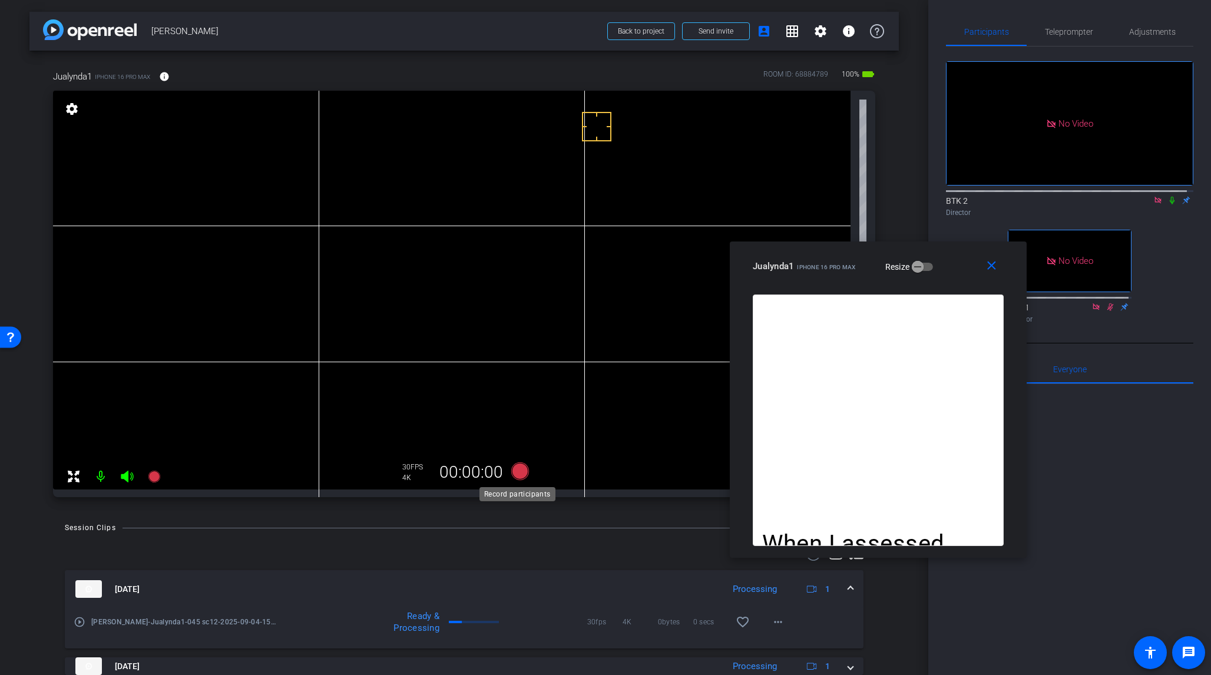
click at [520, 473] on icon at bounding box center [520, 472] width 18 height 18
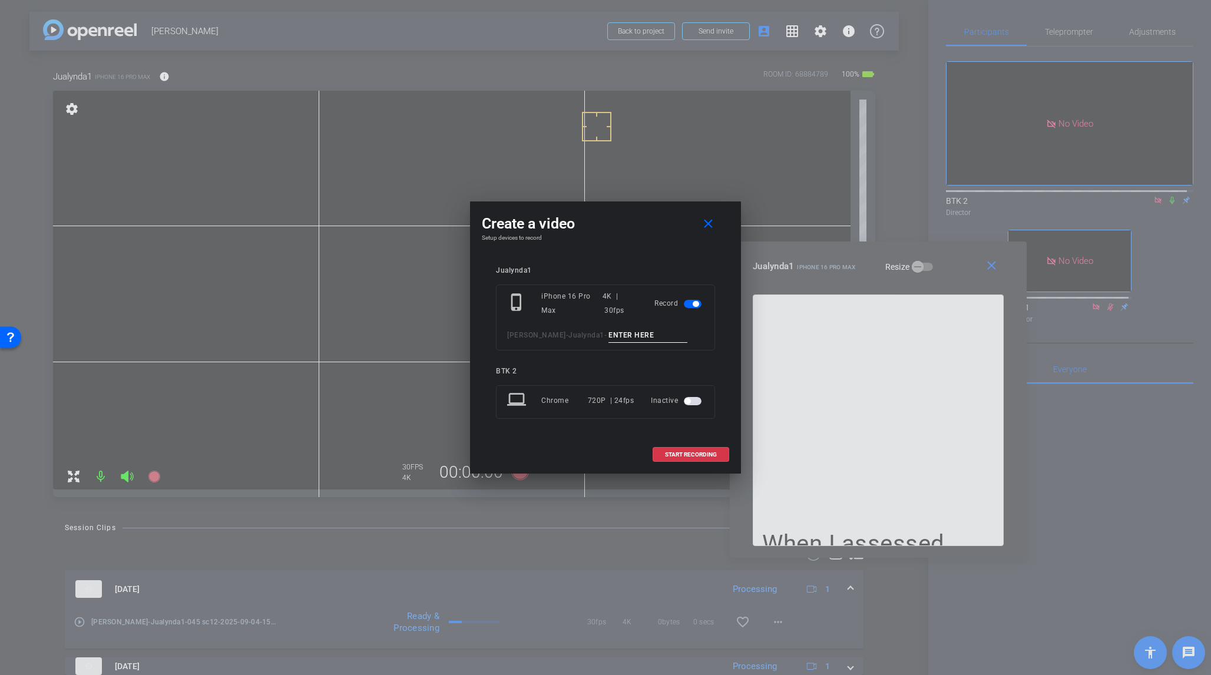
click at [609, 338] on input at bounding box center [648, 335] width 79 height 15
type input "046 sc12"
click at [694, 454] on span "START RECORDING" at bounding box center [691, 455] width 52 height 6
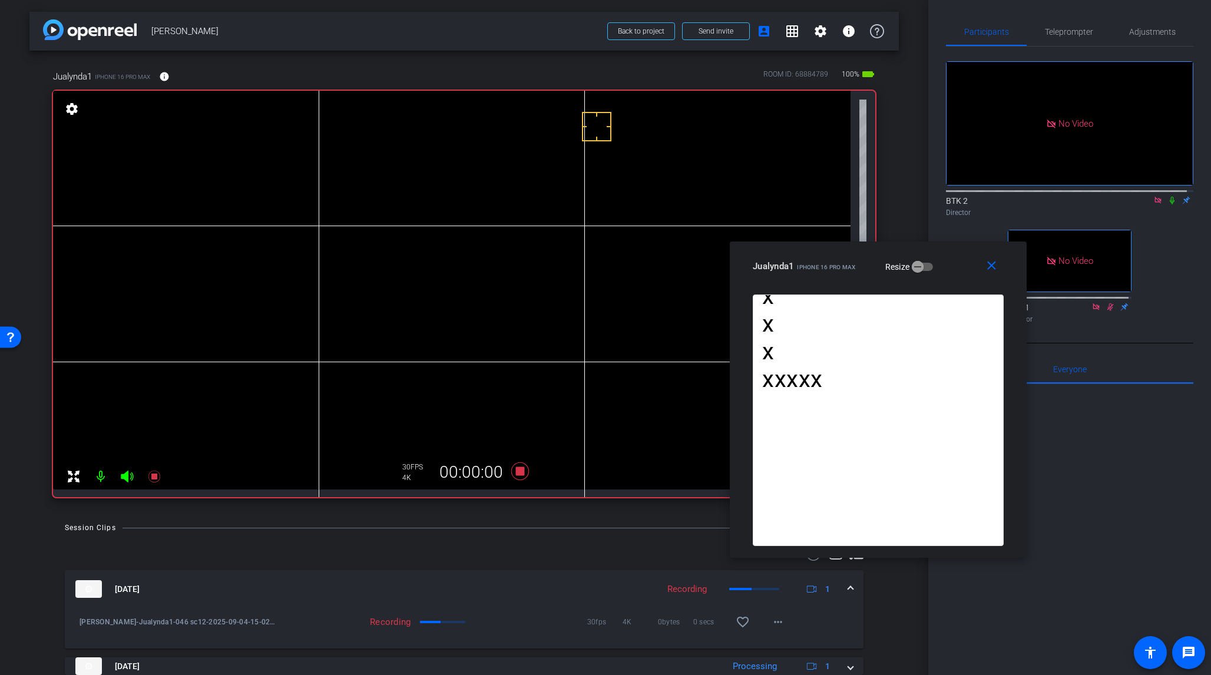
click at [1018, 196] on icon at bounding box center [1172, 200] width 9 height 8
click at [521, 474] on icon at bounding box center [520, 472] width 18 height 18
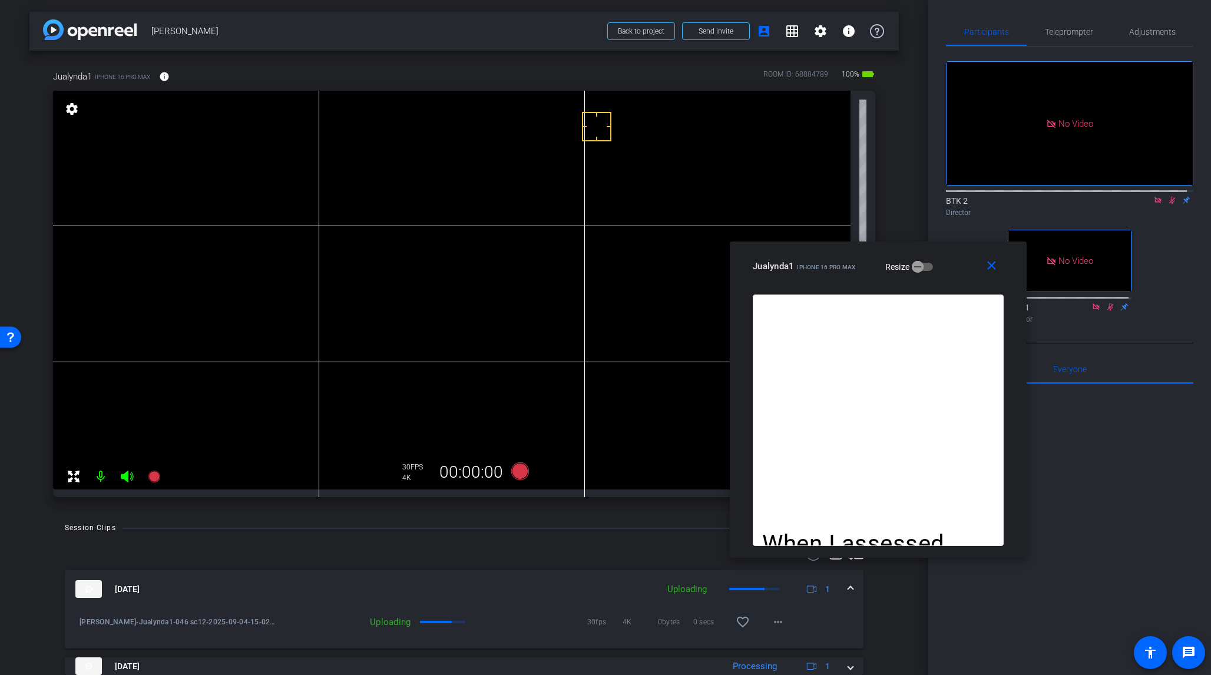
click at [1018, 197] on icon at bounding box center [1173, 201] width 6 height 8
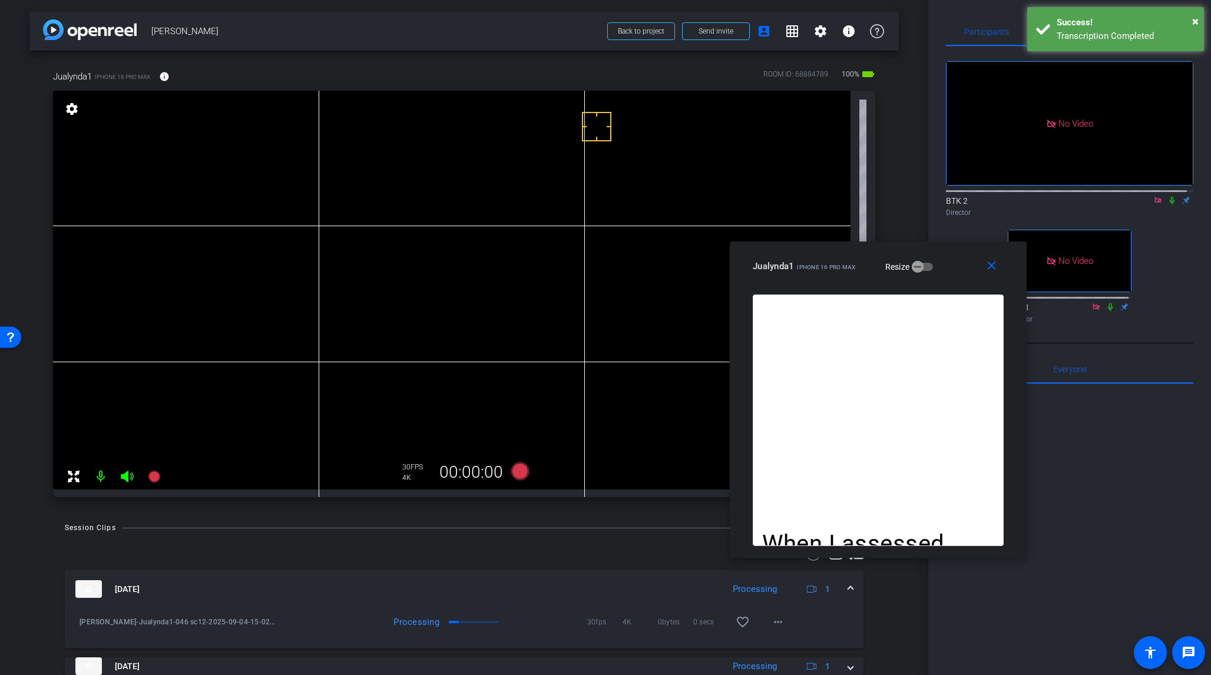
click at [1018, 27] on div "Success!" at bounding box center [1126, 23] width 138 height 14
click at [1018, 37] on span "Teleprompter" at bounding box center [1069, 32] width 48 height 28
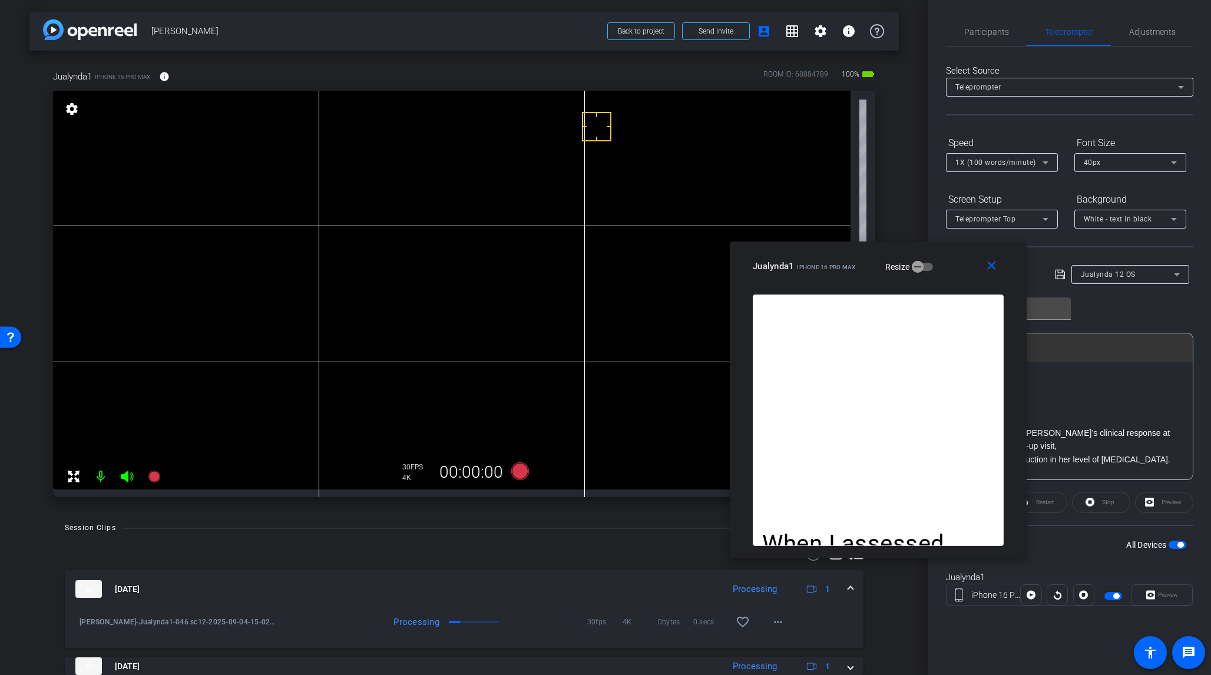
click at [1018, 273] on icon at bounding box center [1177, 274] width 6 height 3
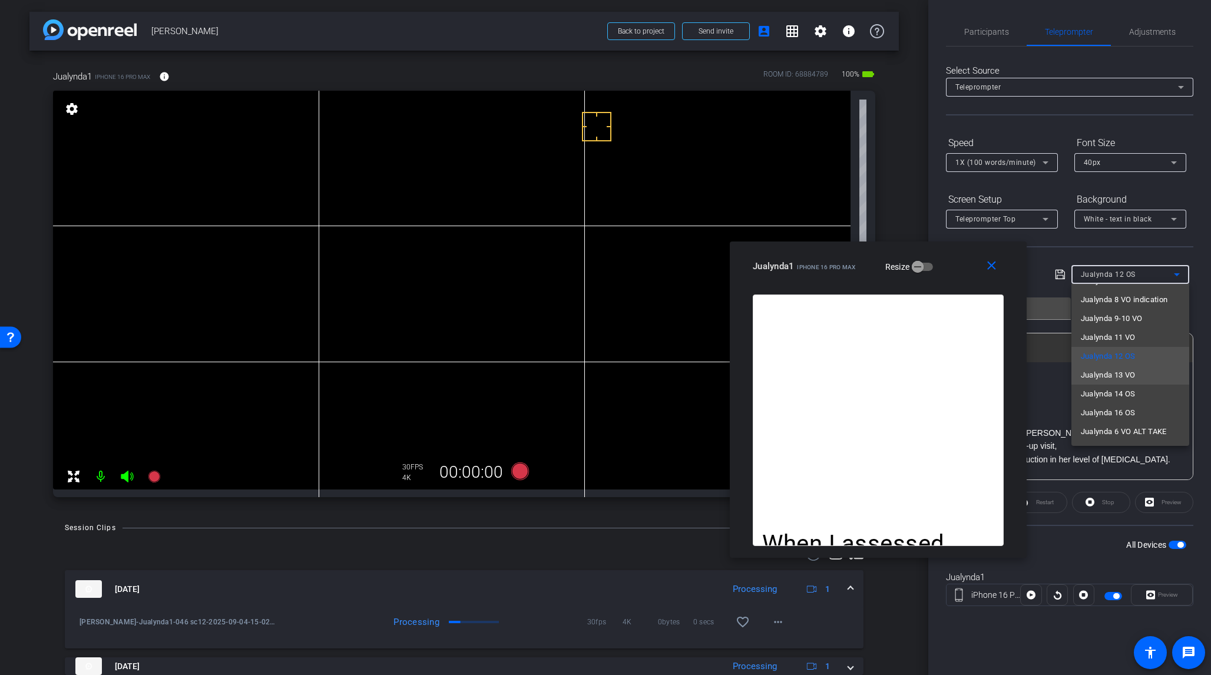
click at [1018, 372] on span "Jualynda 13 VO" at bounding box center [1108, 375] width 55 height 14
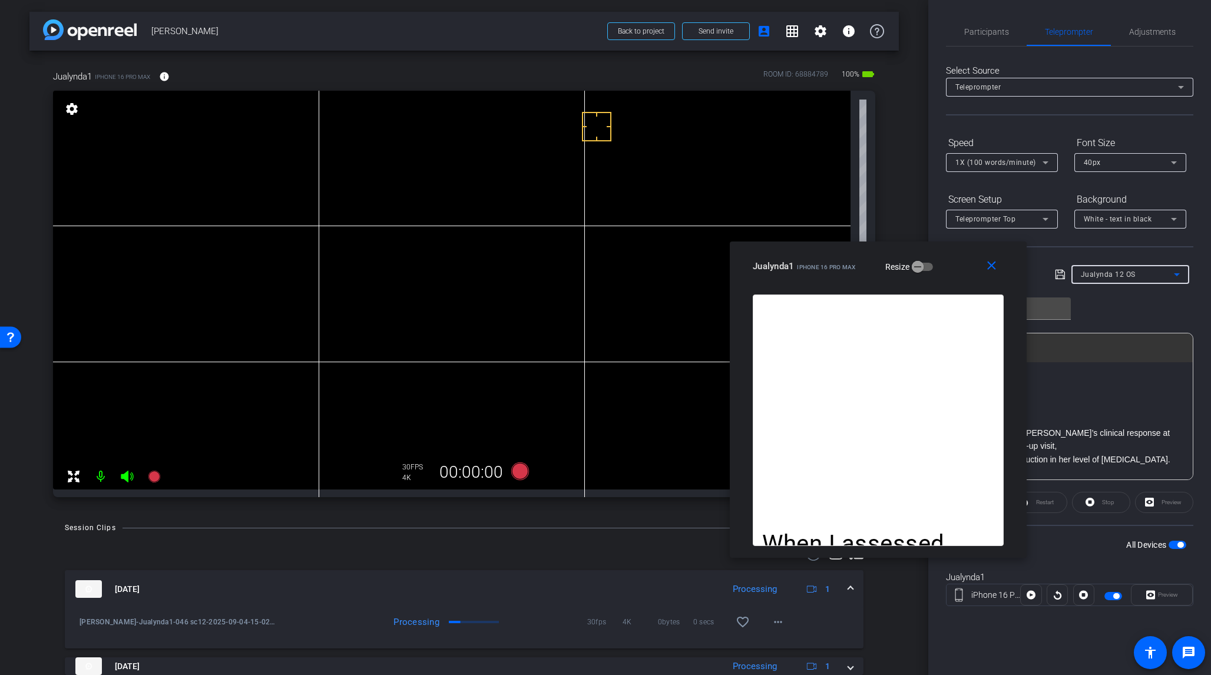
type input "Jualynda 13 VO"
click at [990, 28] on span "Participants" at bounding box center [987, 32] width 45 height 8
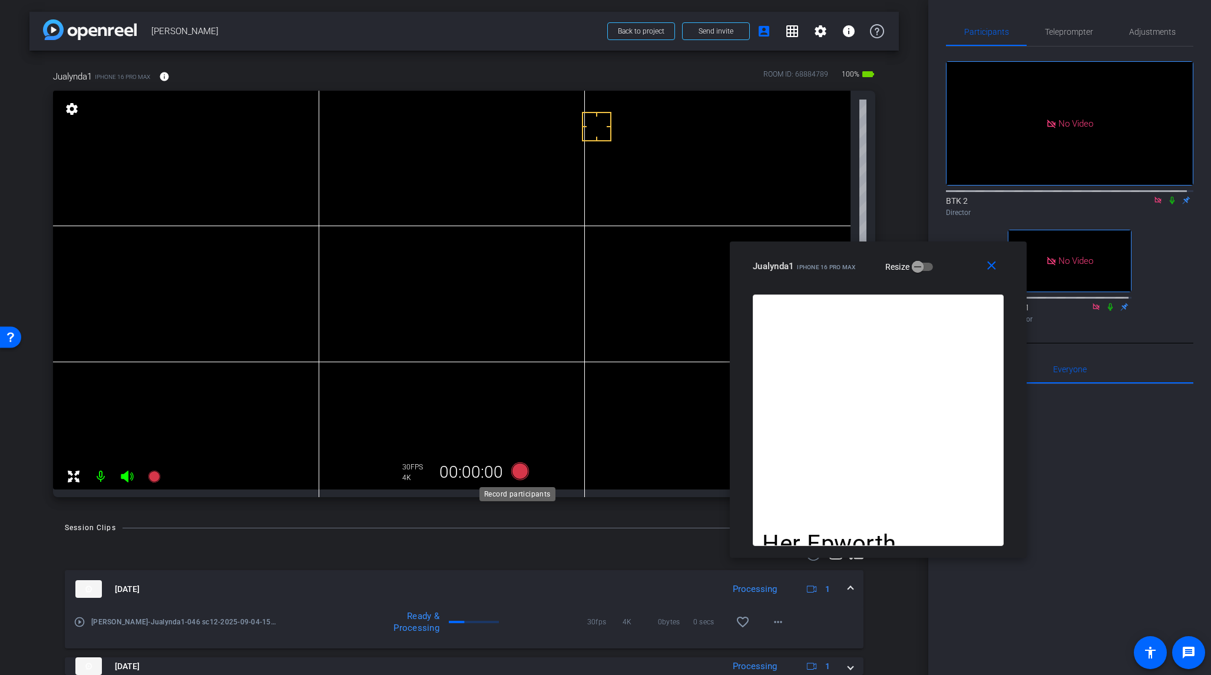
click at [520, 472] on icon at bounding box center [520, 472] width 18 height 18
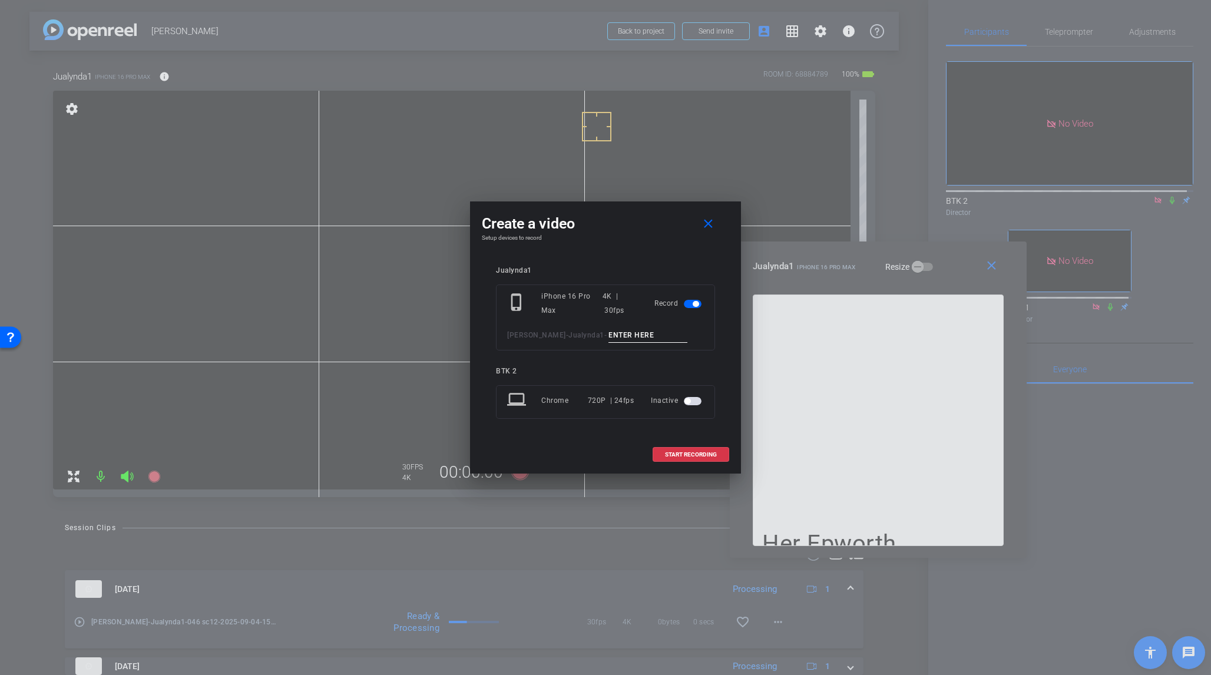
click at [609, 336] on input at bounding box center [648, 335] width 79 height 15
type input "047 sc13"
click at [696, 455] on span "START RECORDING" at bounding box center [691, 455] width 52 height 6
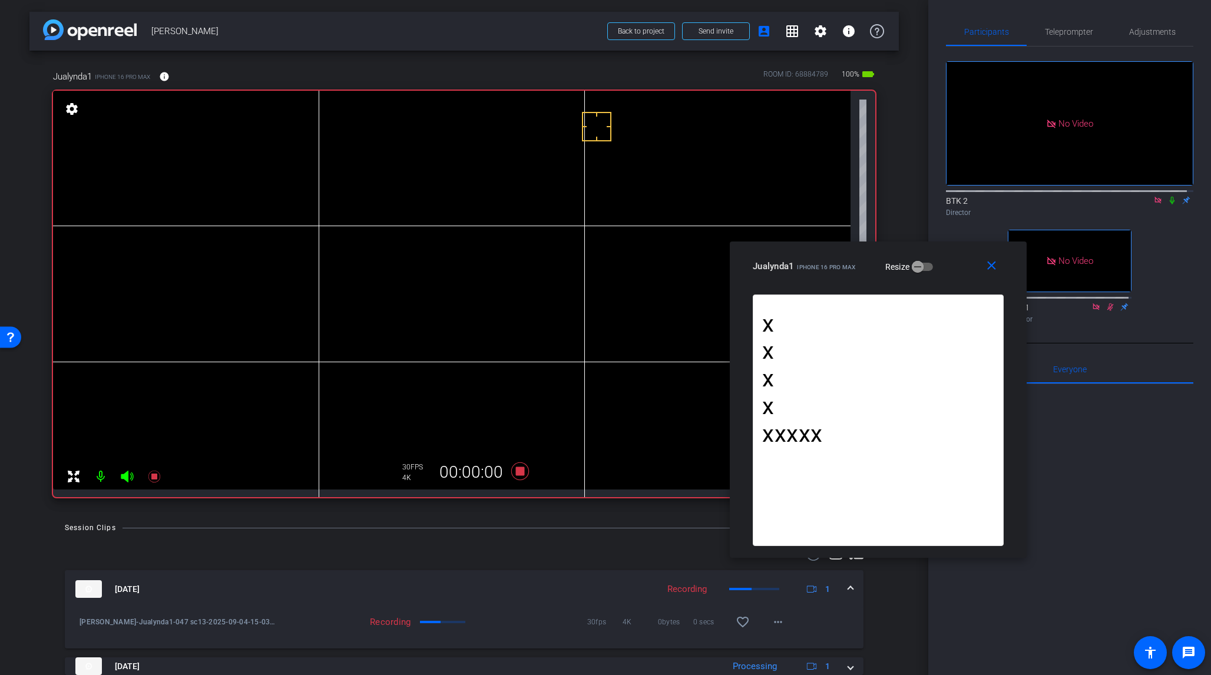
click at [1018, 197] on icon at bounding box center [1172, 201] width 5 height 8
click at [520, 471] on icon at bounding box center [520, 472] width 18 height 18
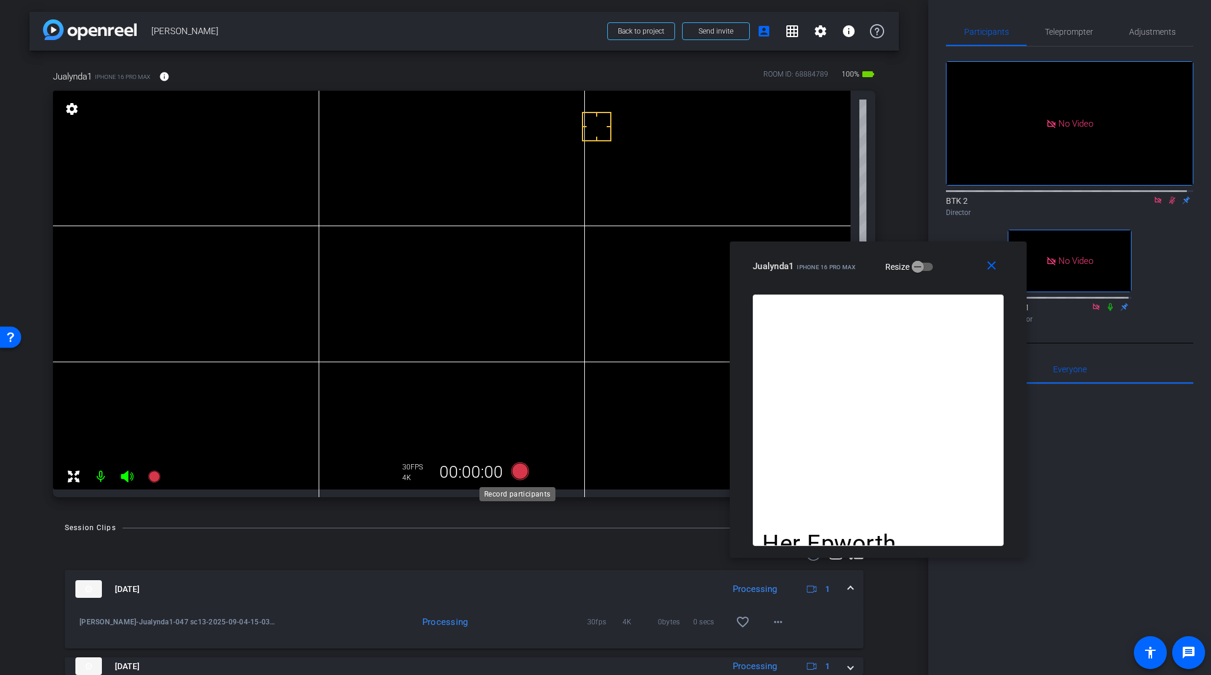
click at [517, 474] on icon at bounding box center [520, 472] width 18 height 18
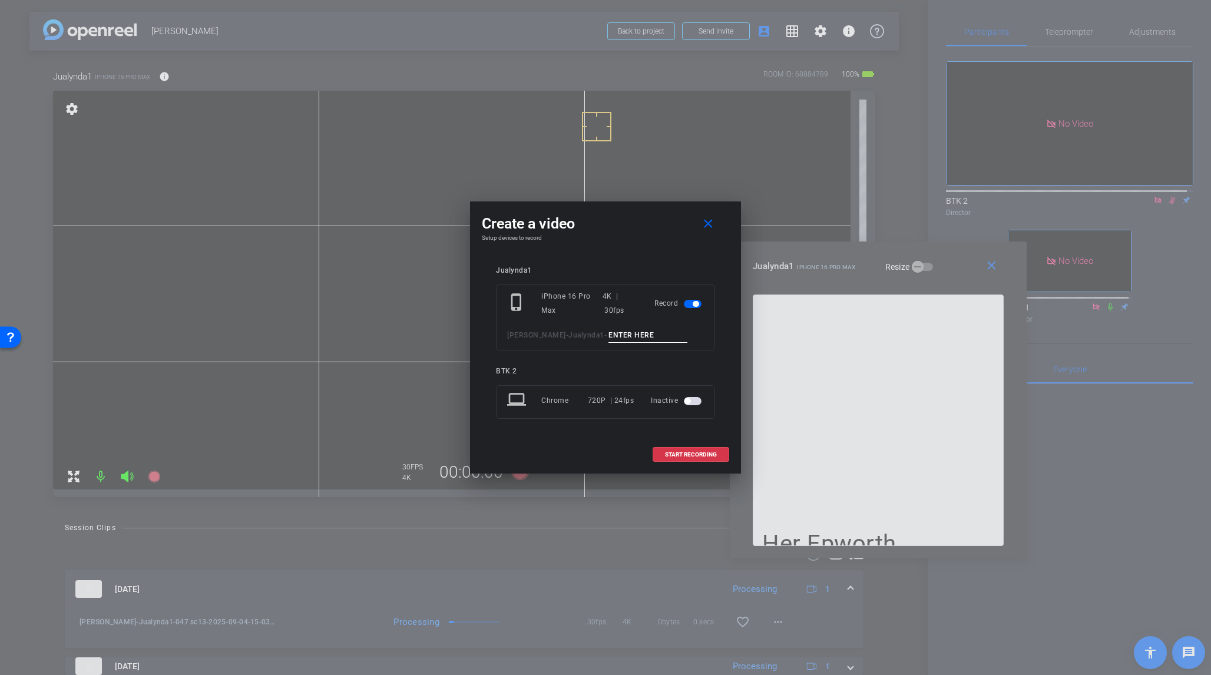
click at [620, 336] on input at bounding box center [648, 335] width 79 height 15
type input "048 sc13"
click at [709, 456] on span "START RECORDING" at bounding box center [691, 455] width 52 height 6
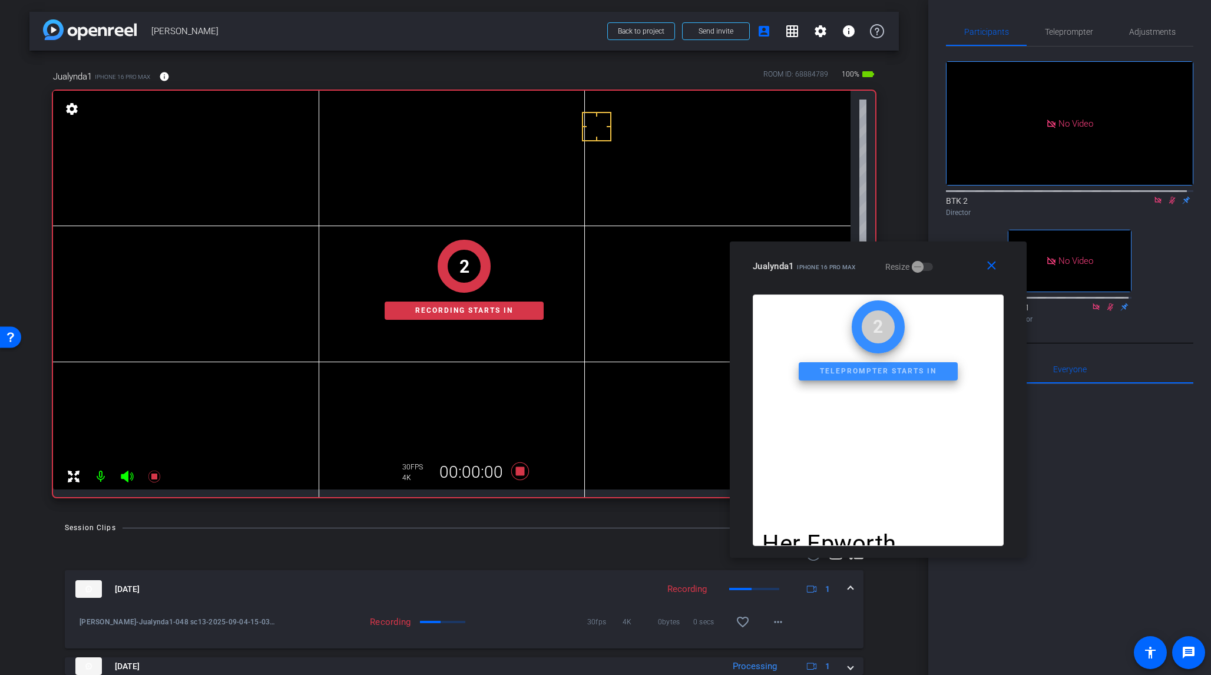
click at [1018, 196] on icon at bounding box center [1172, 200] width 9 height 8
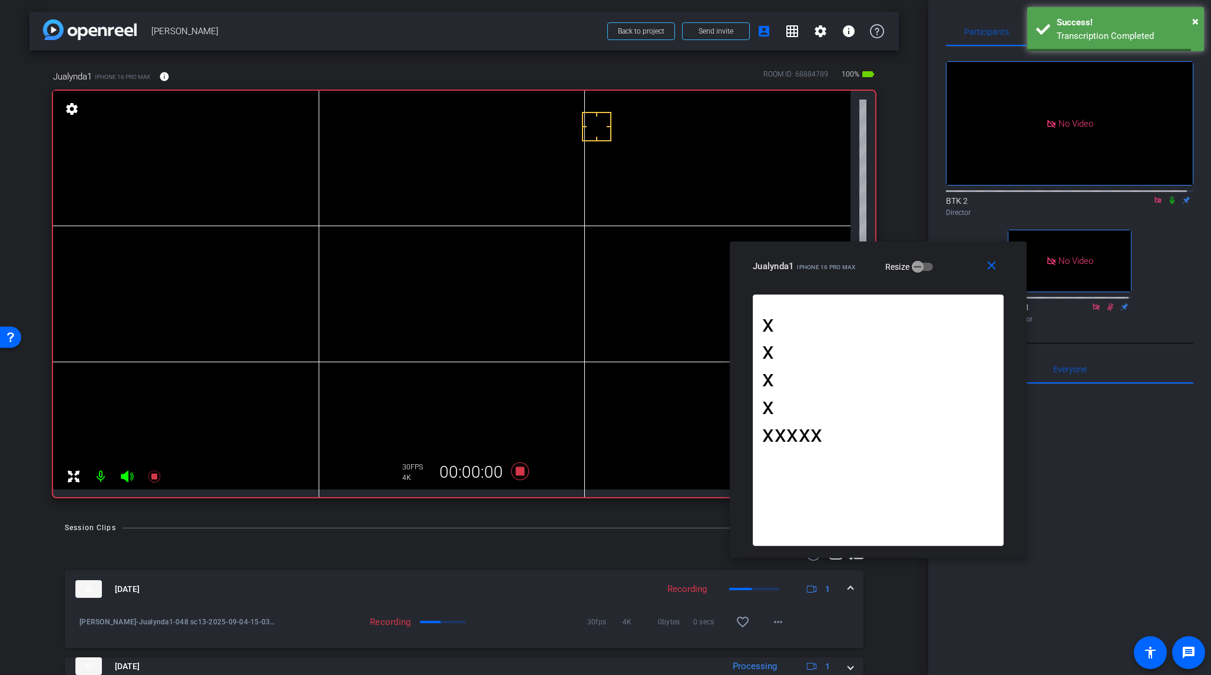
click at [1018, 196] on icon at bounding box center [1172, 200] width 9 height 8
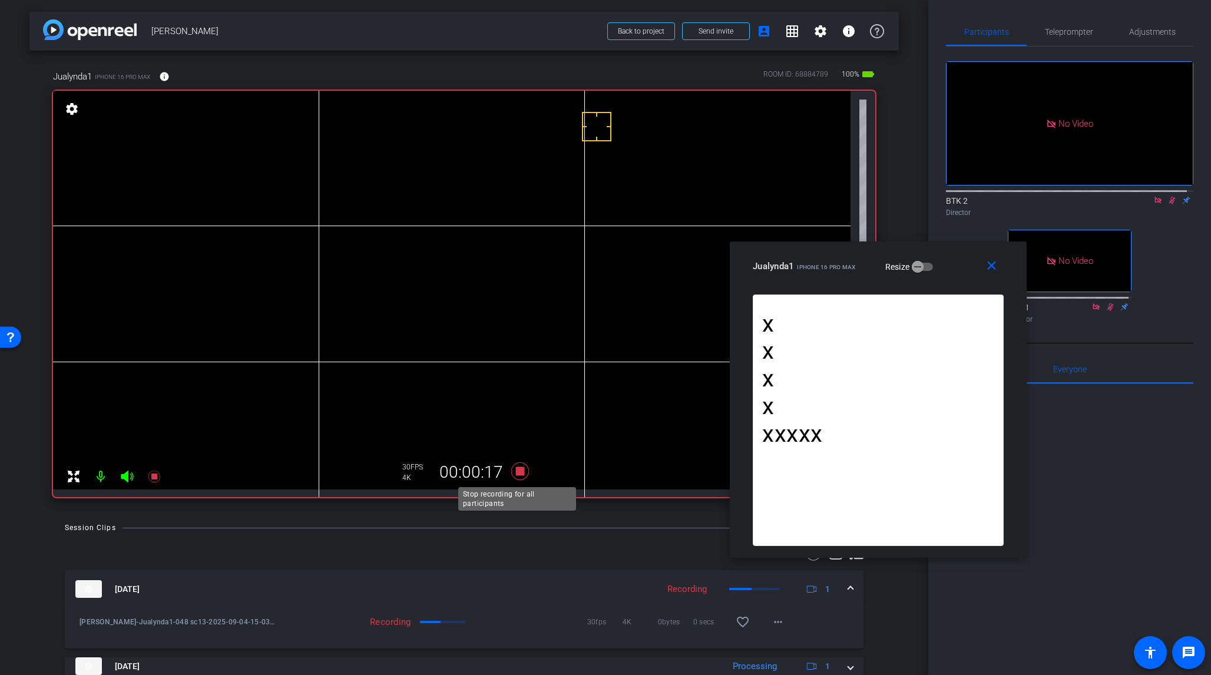
click at [519, 470] on icon at bounding box center [520, 472] width 18 height 18
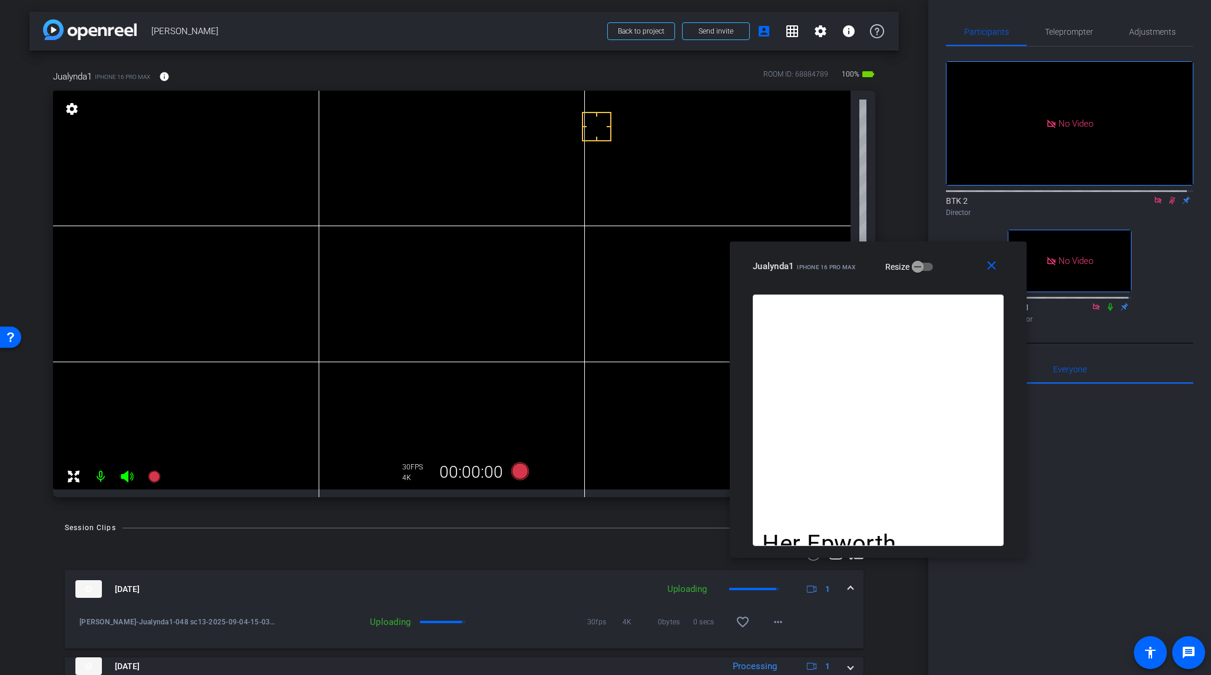
click at [1018, 197] on icon at bounding box center [1173, 201] width 6 height 8
click at [1018, 33] on span "Teleprompter" at bounding box center [1069, 32] width 48 height 8
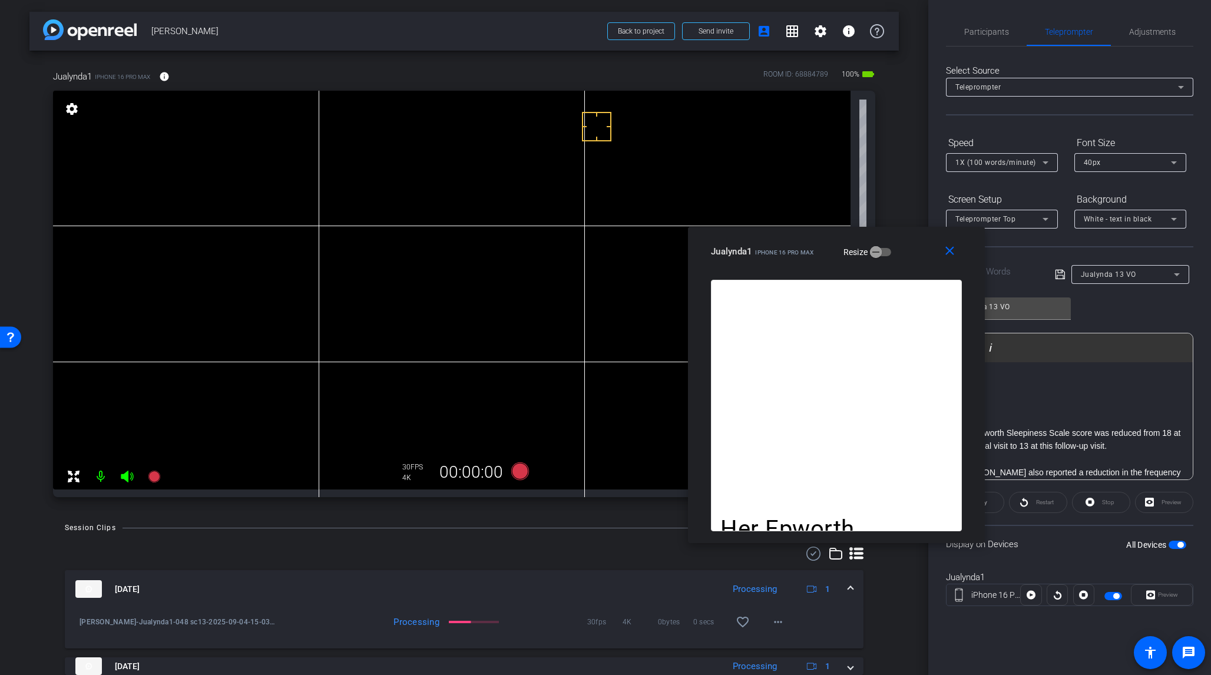
drag, startPoint x: 959, startPoint y: 255, endPoint x: 909, endPoint y: 237, distance: 53.1
click at [909, 241] on div "Jualynda1 iPhone 16 Pro Max Resize" at bounding box center [841, 251] width 260 height 21
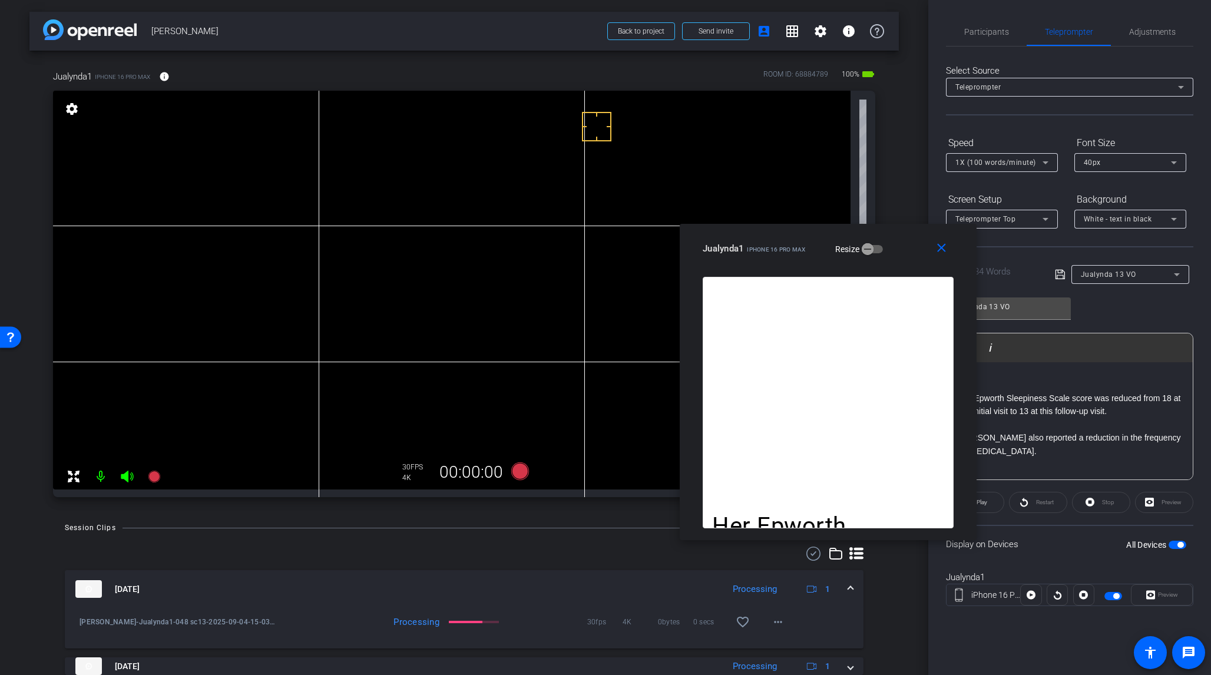
scroll to position [25, 0]
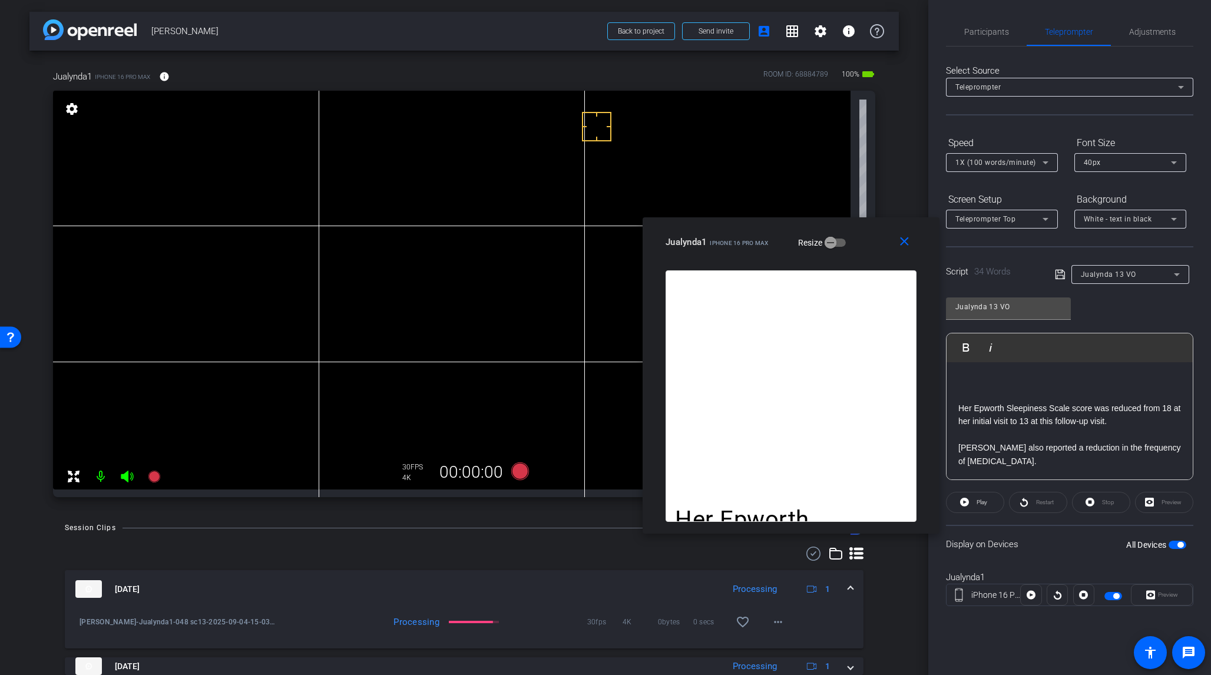
drag, startPoint x: 903, startPoint y: 245, endPoint x: 866, endPoint y: 238, distance: 37.7
click at [866, 238] on div "Jualynda1 iPhone 16 Pro Max Resize" at bounding box center [796, 242] width 260 height 21
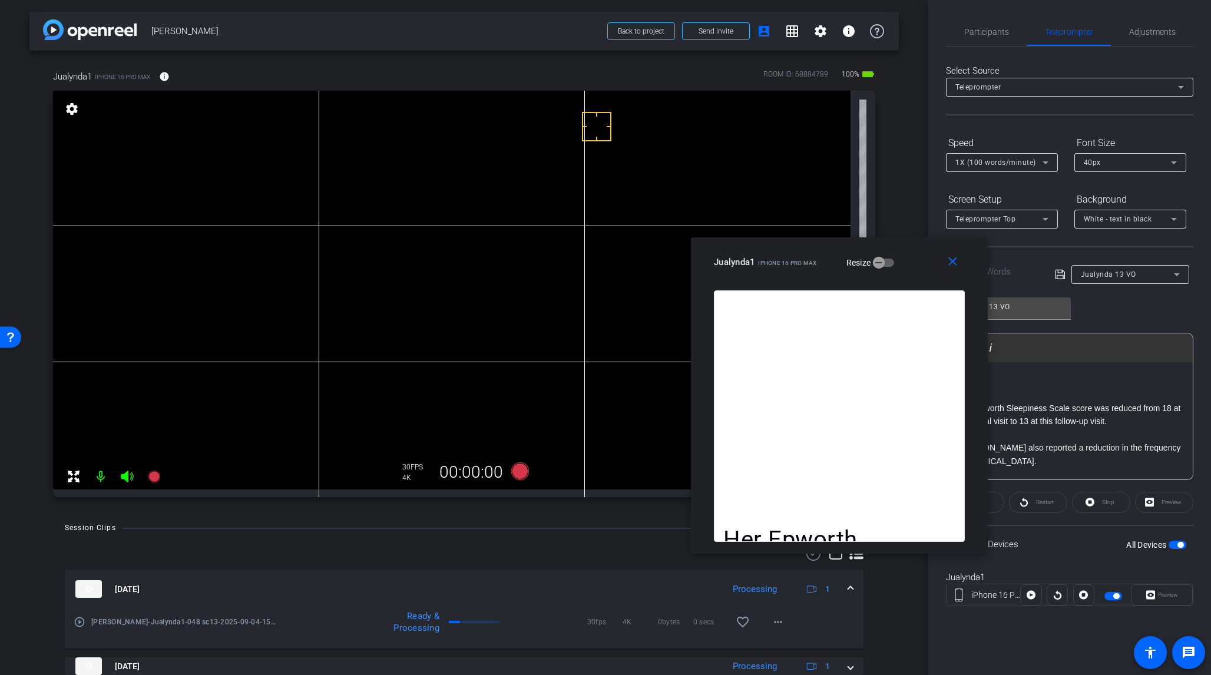
drag, startPoint x: 772, startPoint y: 236, endPoint x: 821, endPoint y: 256, distance: 52.3
click at [821, 256] on div "Jualynda1 iPhone 16 Pro Max Resize" at bounding box center [844, 262] width 260 height 21
click at [988, 31] on span "Participants" at bounding box center [987, 32] width 45 height 8
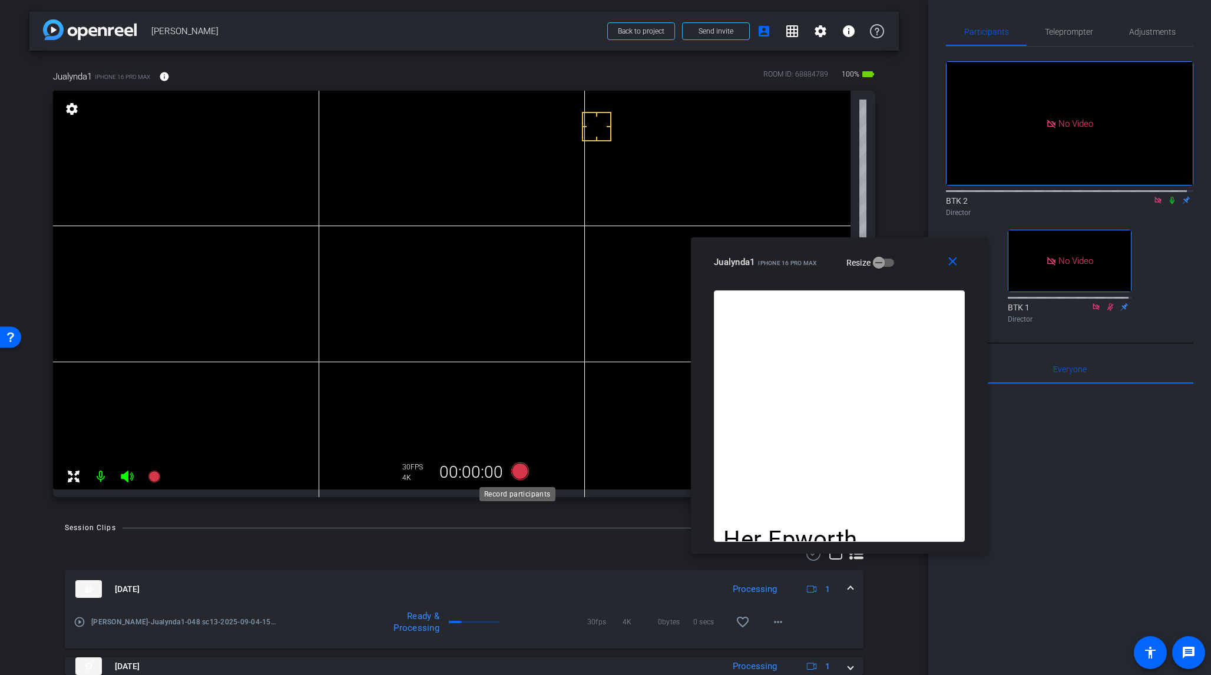
click at [511, 475] on icon at bounding box center [520, 472] width 18 height 18
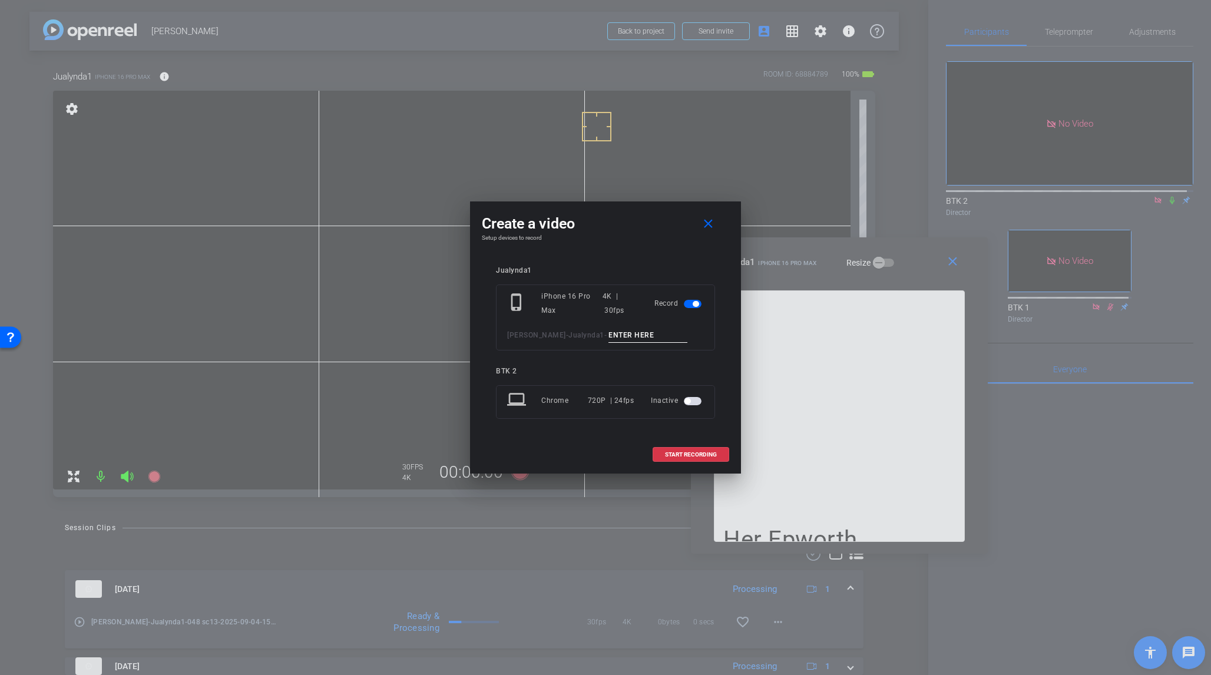
click at [609, 331] on input at bounding box center [648, 335] width 79 height 15
type input "049 sc13"
click at [686, 450] on span at bounding box center [690, 455] width 75 height 28
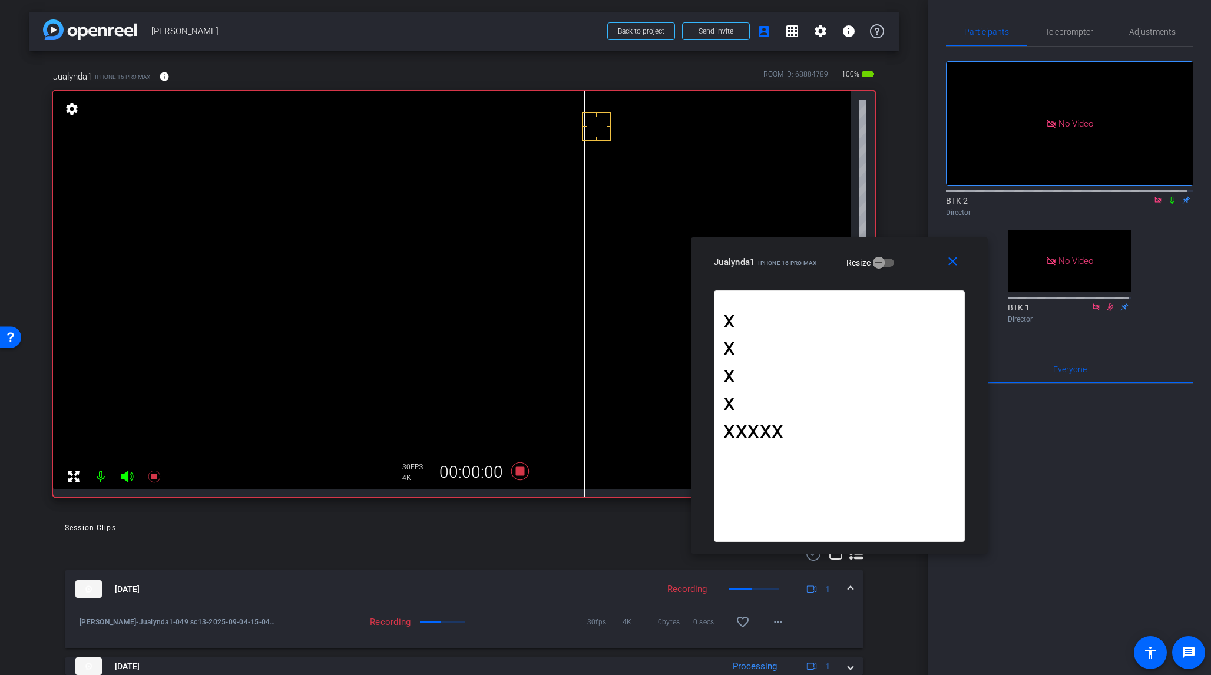
click at [1018, 196] on icon at bounding box center [1172, 200] width 9 height 8
click at [517, 471] on icon at bounding box center [520, 472] width 18 height 18
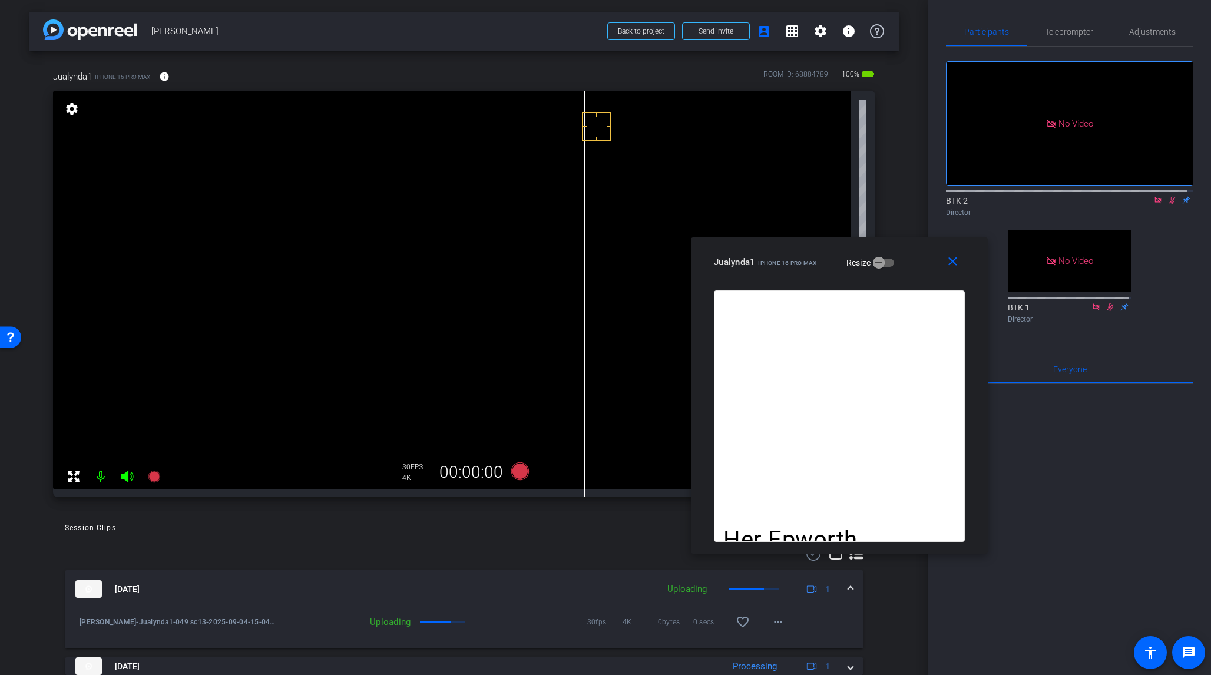
click at [1018, 197] on icon at bounding box center [1173, 201] width 6 height 8
click at [1018, 32] on div "Teleprompter" at bounding box center [1069, 32] width 84 height 28
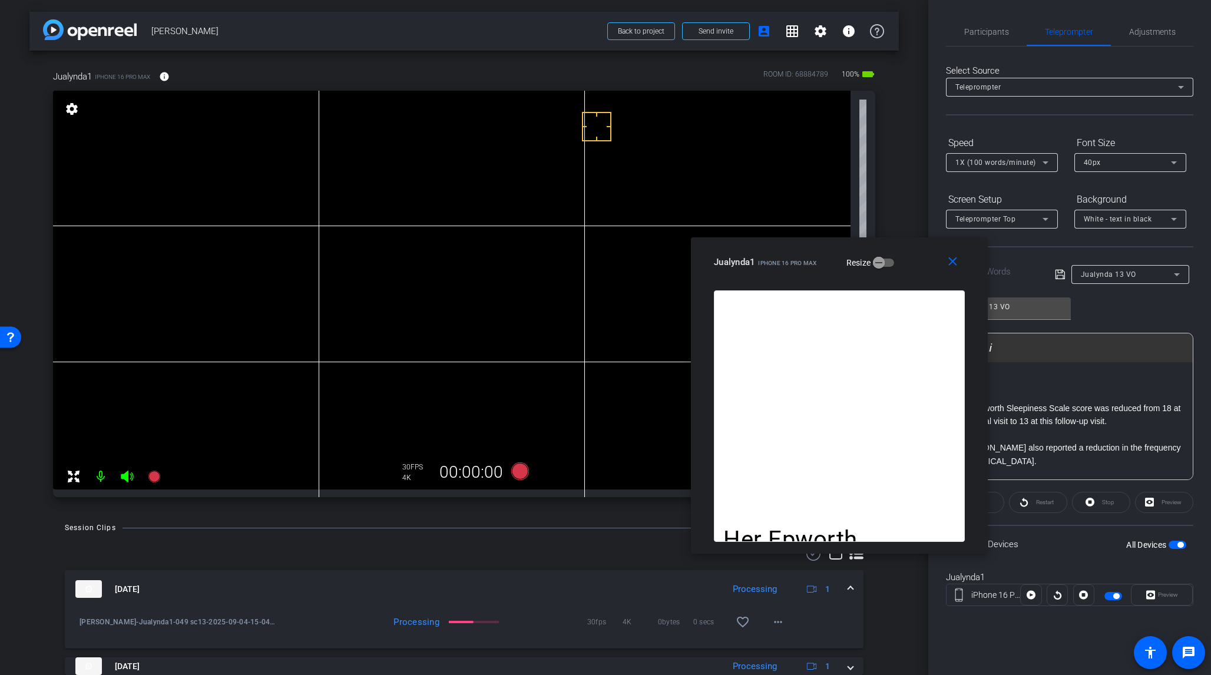
click at [1018, 273] on icon at bounding box center [1177, 275] width 14 height 14
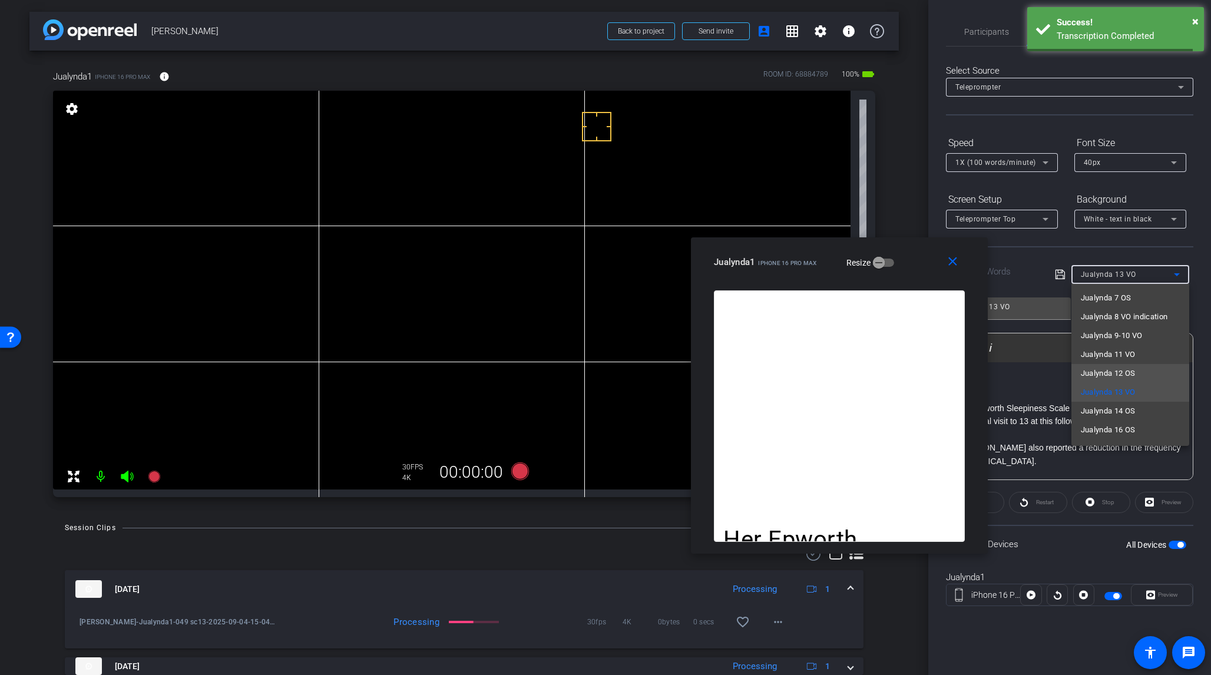
scroll to position [111, 0]
click at [1018, 393] on span "Jualynda 14 OS" at bounding box center [1108, 394] width 55 height 14
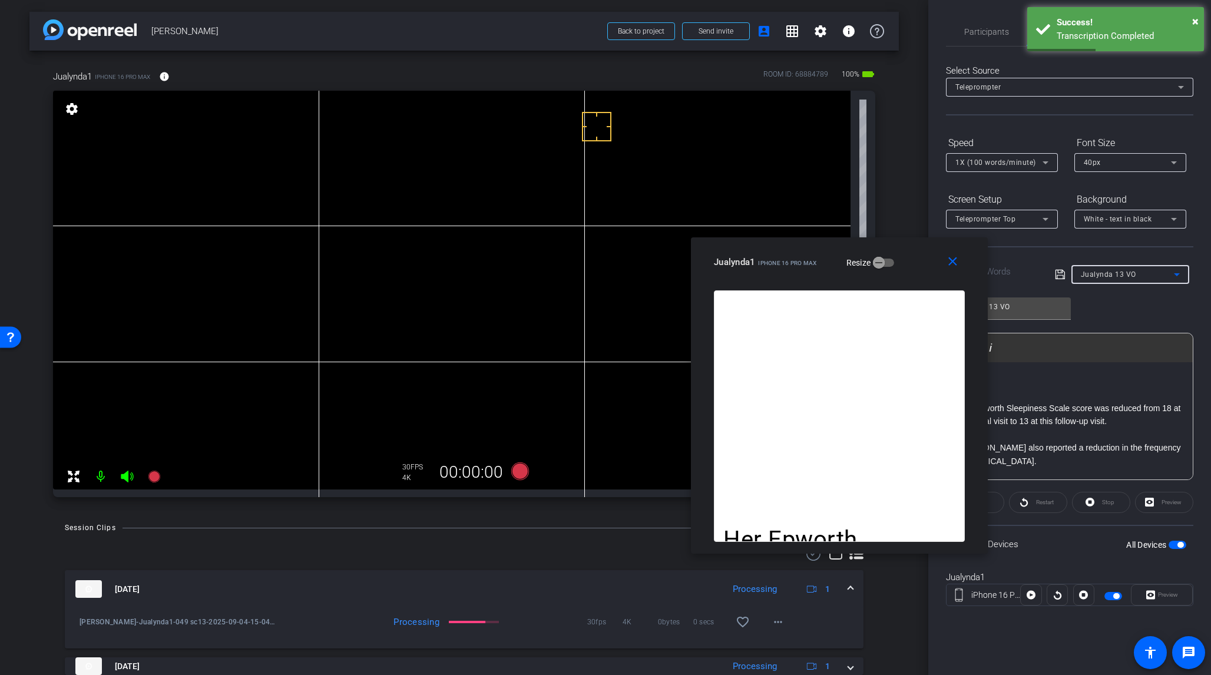
type input "Jualynda 14 OS"
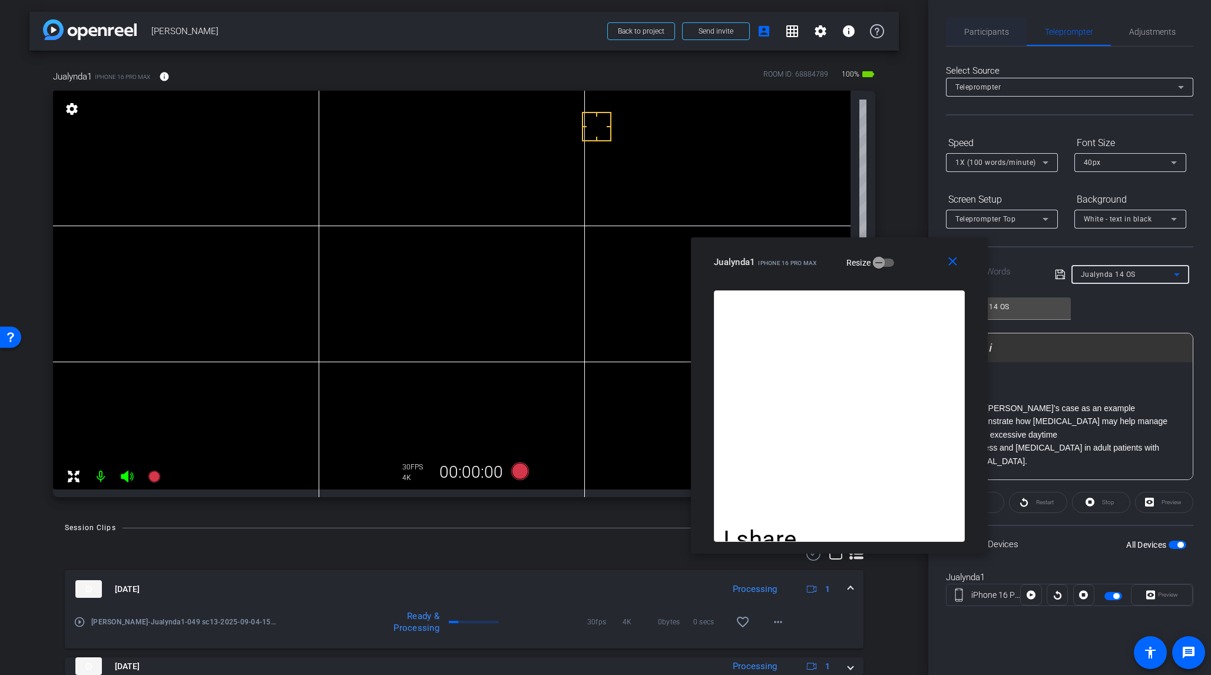
click at [999, 32] on span "Participants" at bounding box center [987, 32] width 45 height 8
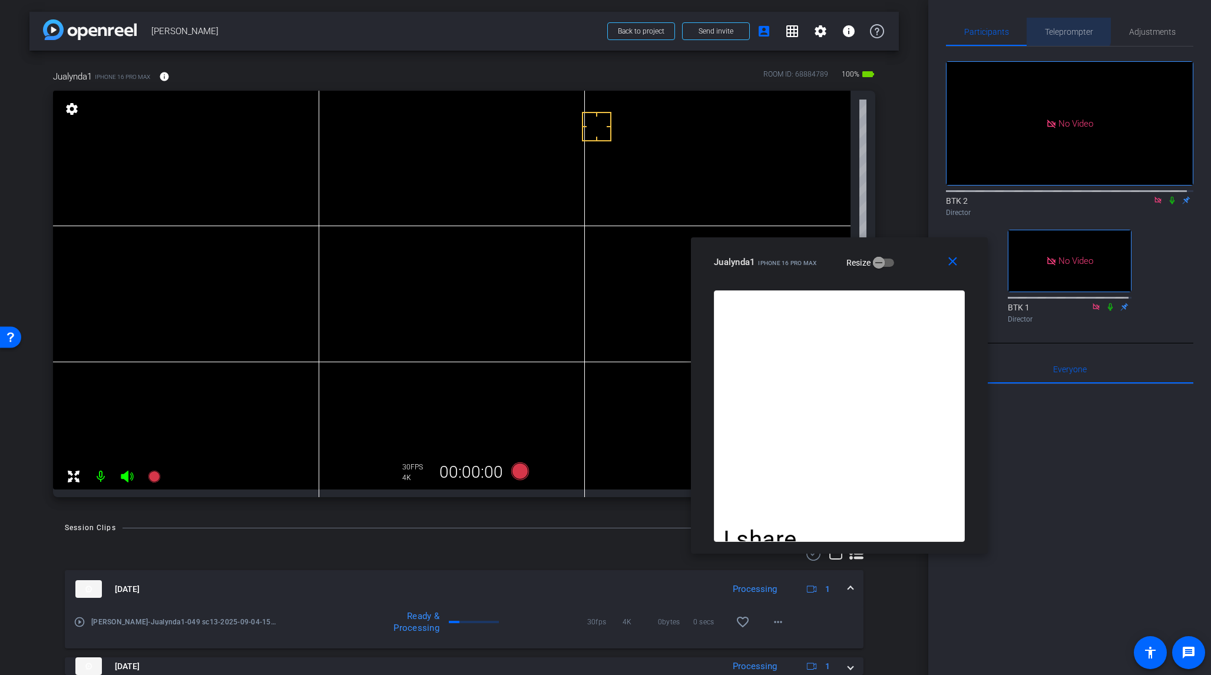
click at [1018, 28] on span "Teleprompter" at bounding box center [1069, 32] width 48 height 8
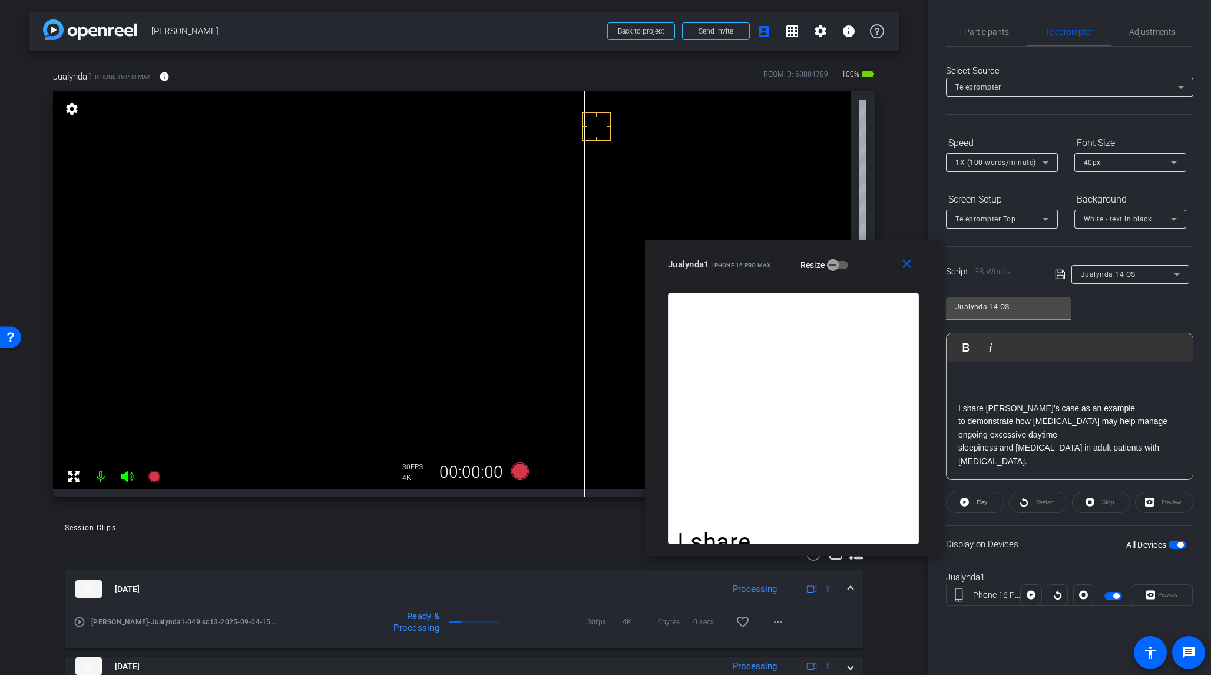
drag, startPoint x: 917, startPoint y: 256, endPoint x: 871, endPoint y: 258, distance: 45.4
click at [871, 258] on div "Jualynda1 iPhone 16 Pro Max Resize" at bounding box center [798, 264] width 260 height 21
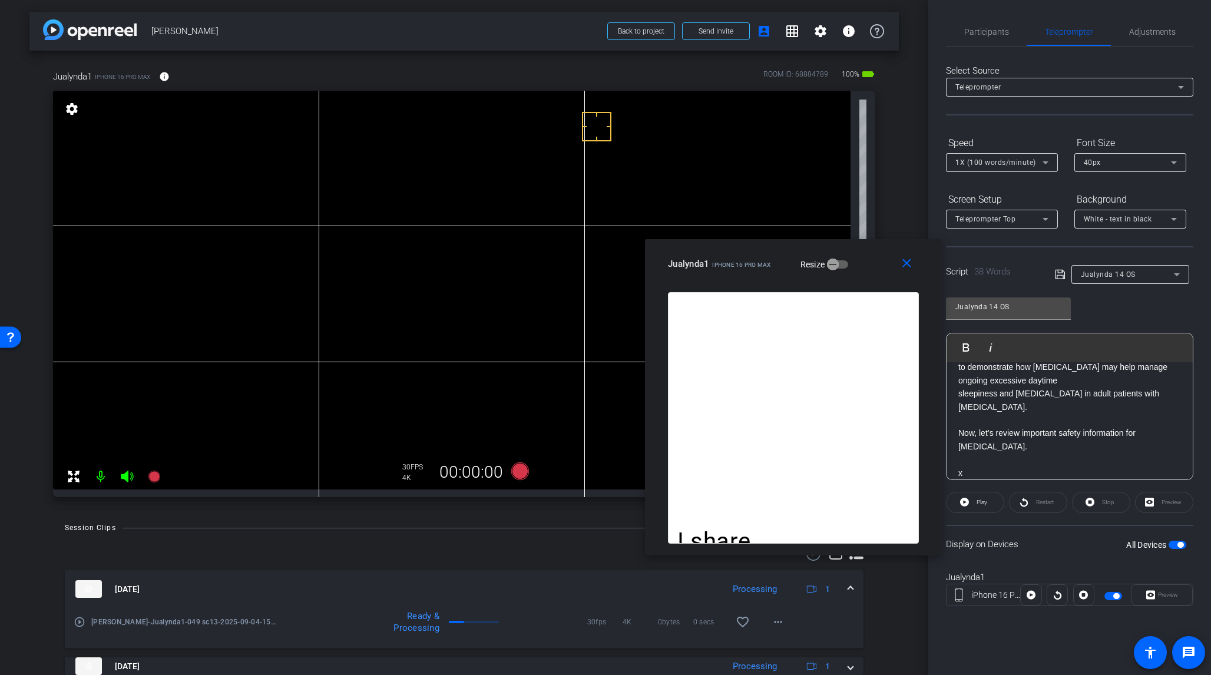
scroll to position [52, 0]
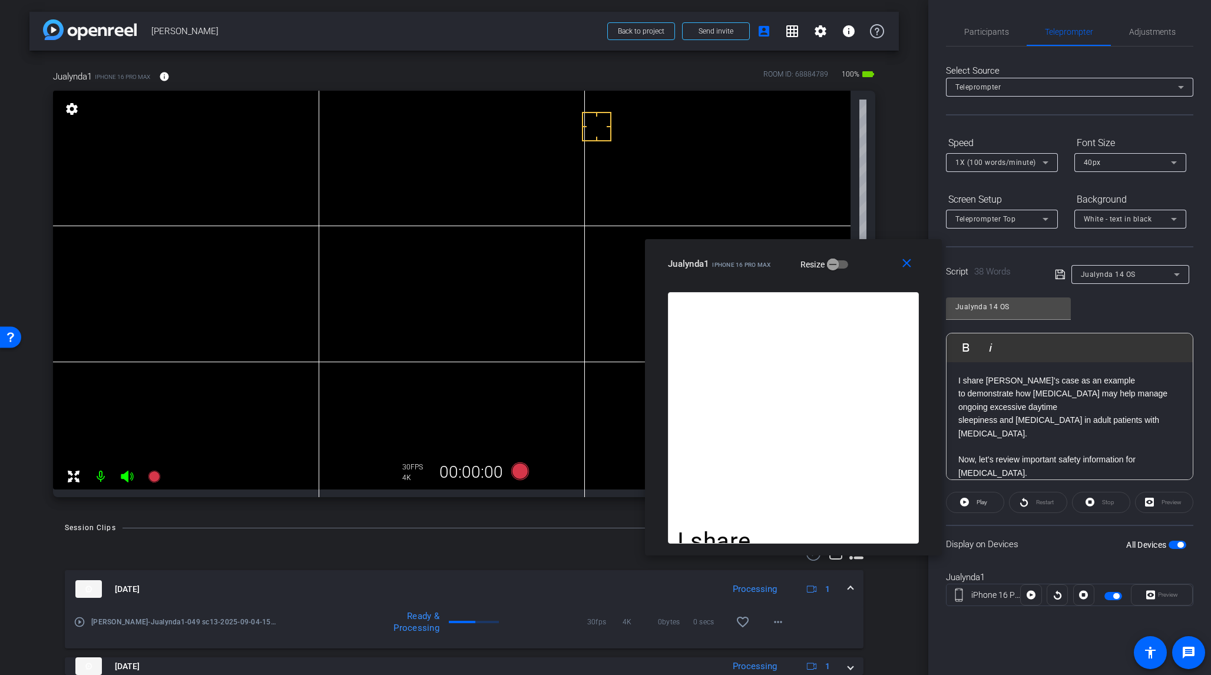
click at [1018, 420] on div "I share [PERSON_NAME]’s case as an example to demonstrate how [MEDICAL_DATA] ma…" at bounding box center [1070, 440] width 246 height 261
click at [1018, 276] on icon at bounding box center [1060, 275] width 11 height 14
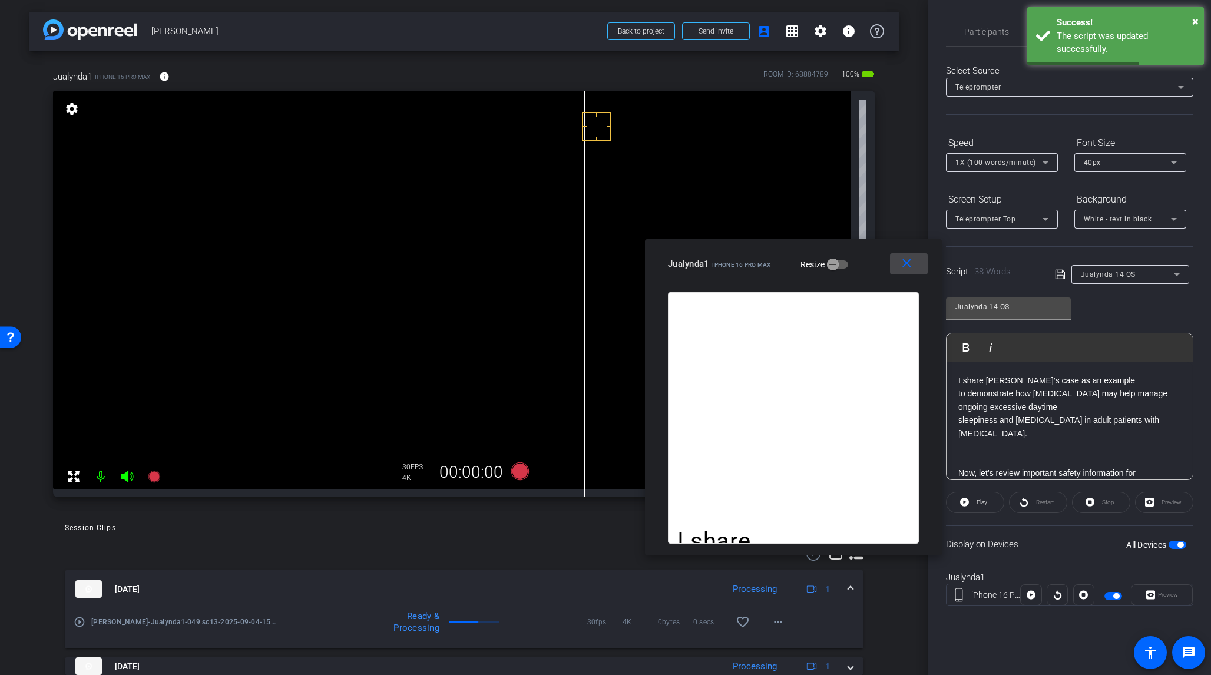
click at [904, 267] on mat-icon "close" at bounding box center [907, 263] width 15 height 15
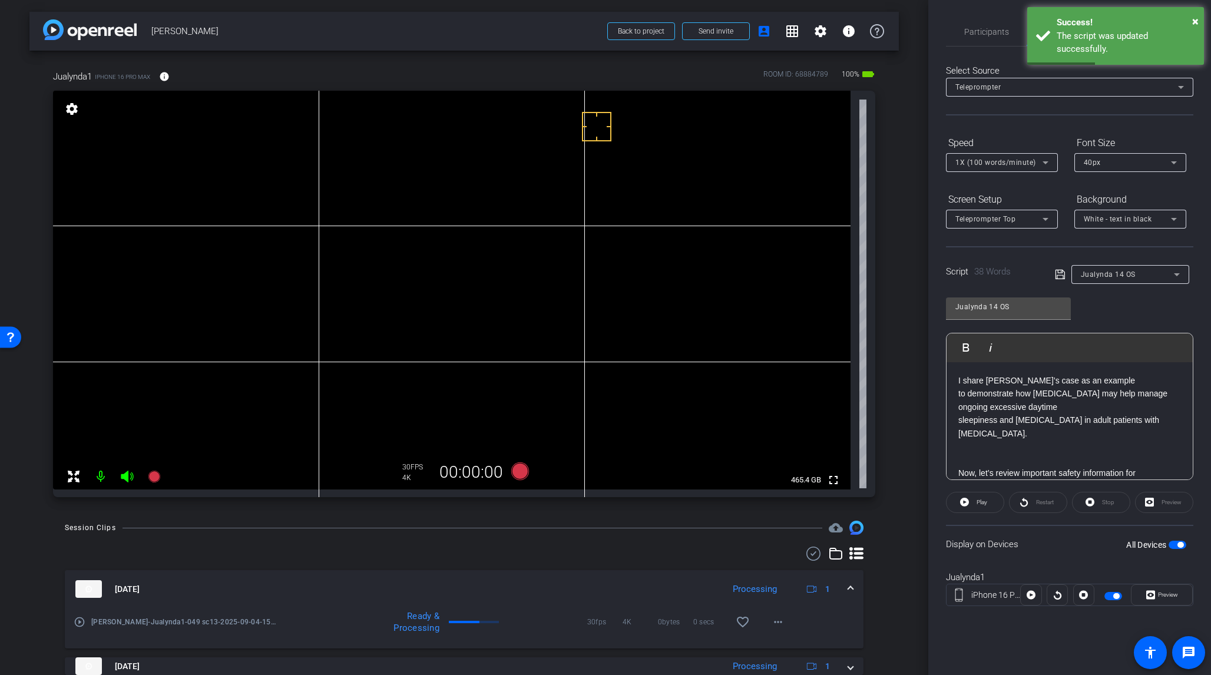
click at [1018, 539] on span "button" at bounding box center [1181, 545] width 6 height 6
click at [1018, 539] on span "button" at bounding box center [1178, 545] width 18 height 8
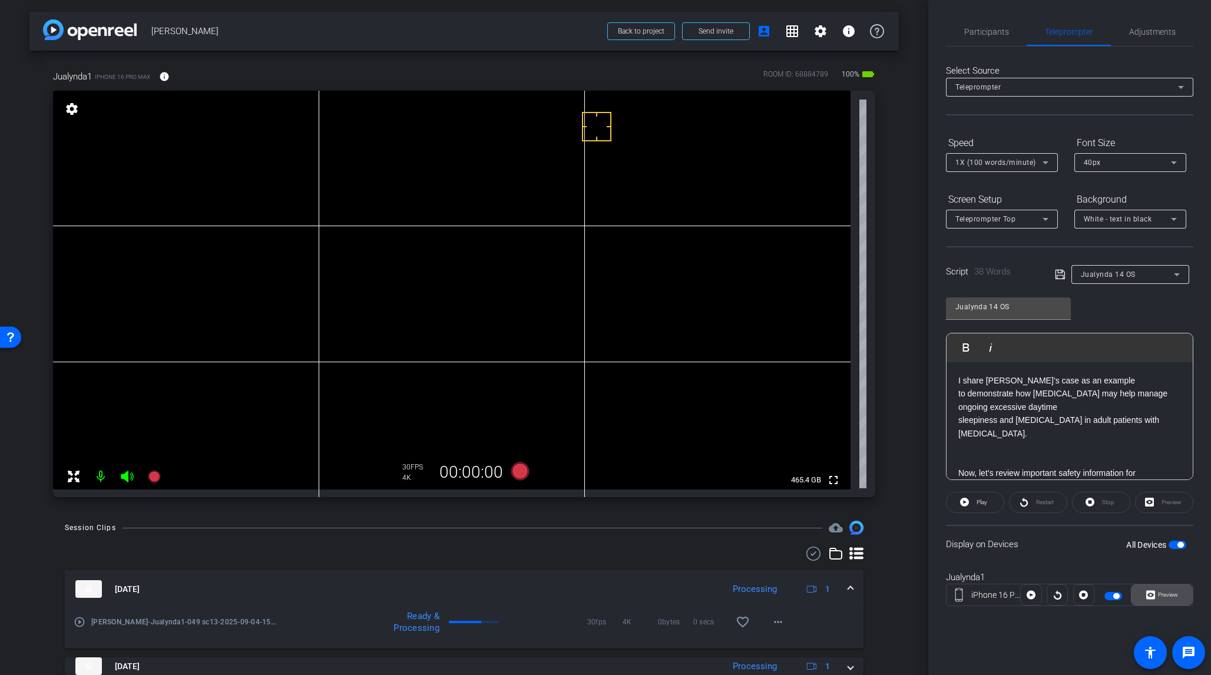
click at [1018, 539] on span "Preview" at bounding box center [1168, 595] width 20 height 6
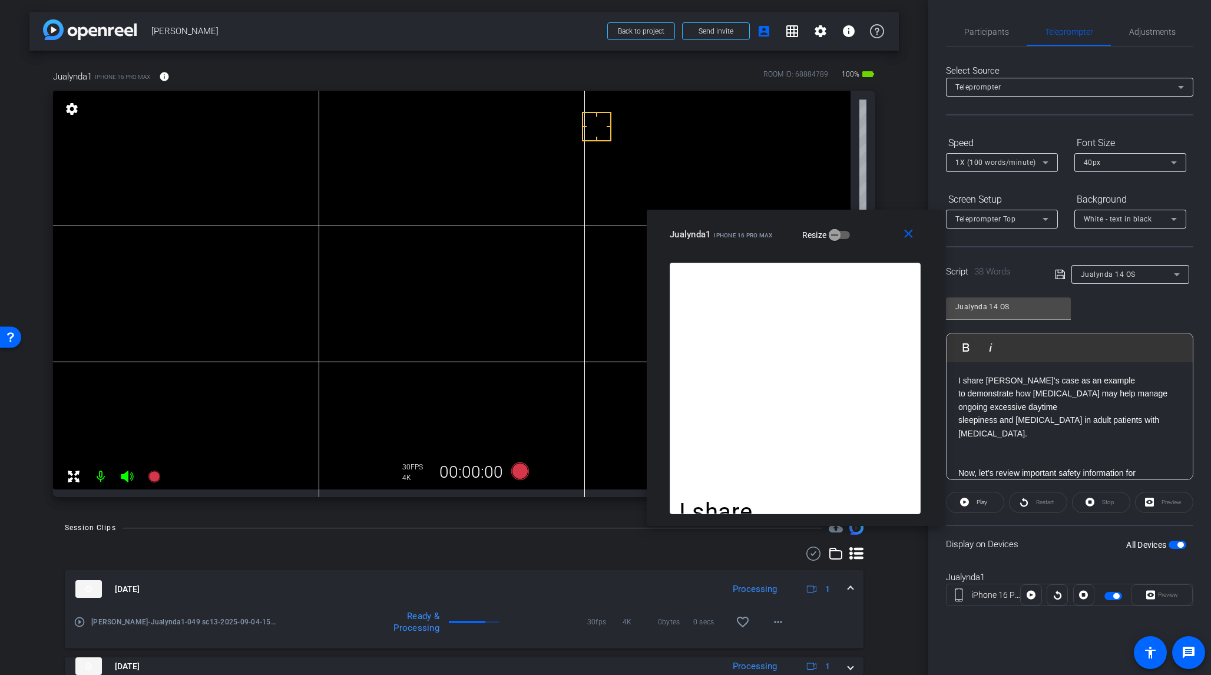
drag, startPoint x: 579, startPoint y: 197, endPoint x: 768, endPoint y: 227, distance: 192.1
click at [768, 227] on div "Jualynda1 iPhone 16 Pro Max" at bounding box center [721, 233] width 103 height 14
click at [1001, 32] on span "Participants" at bounding box center [987, 32] width 45 height 8
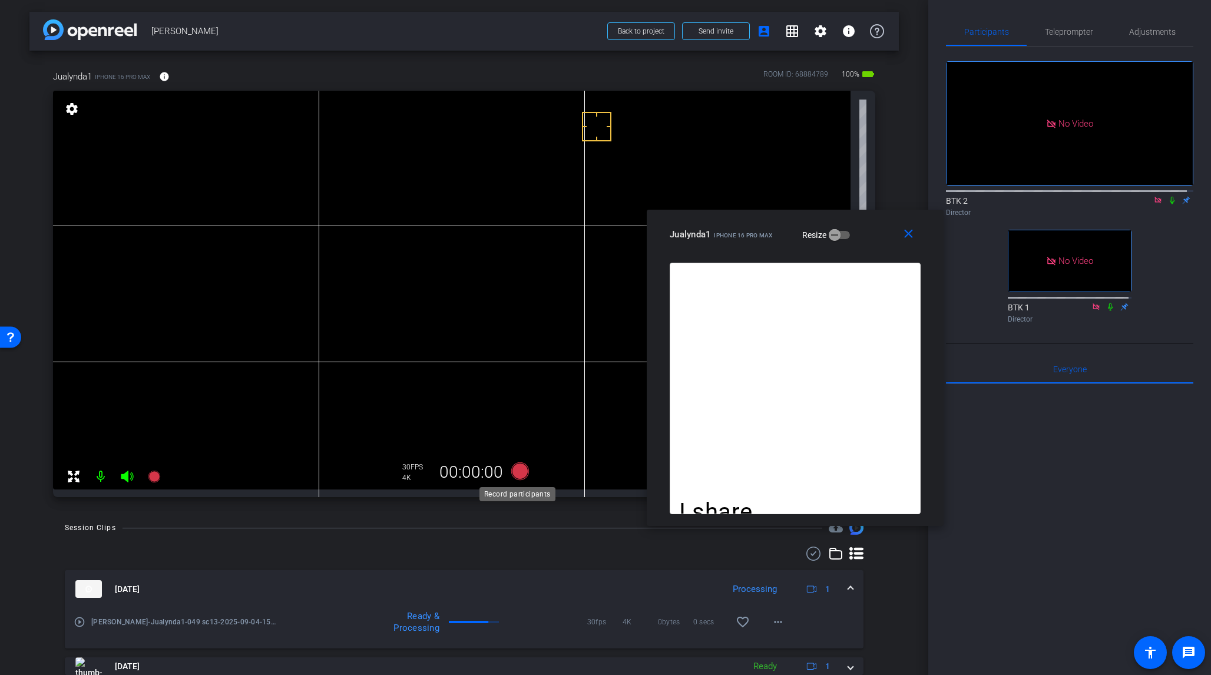
click at [521, 472] on icon at bounding box center [520, 472] width 18 height 18
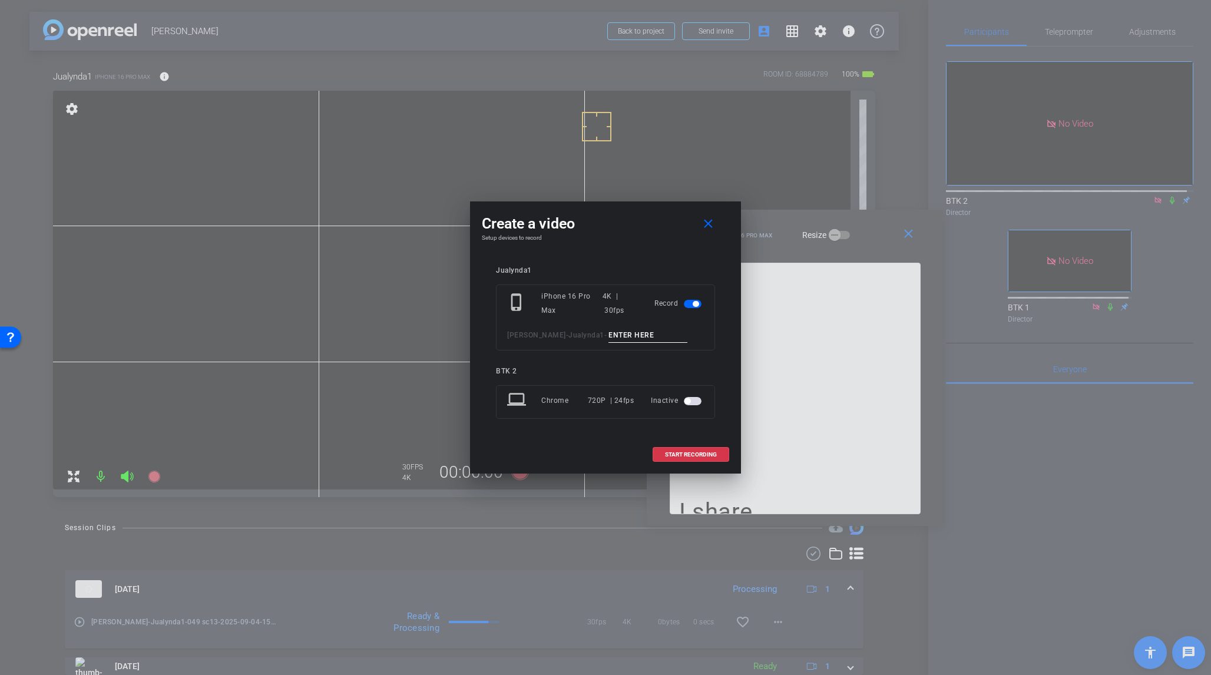
click at [609, 337] on input at bounding box center [648, 335] width 79 height 15
type input "050 sc14"
click at [685, 454] on span "START RECORDING" at bounding box center [691, 455] width 52 height 6
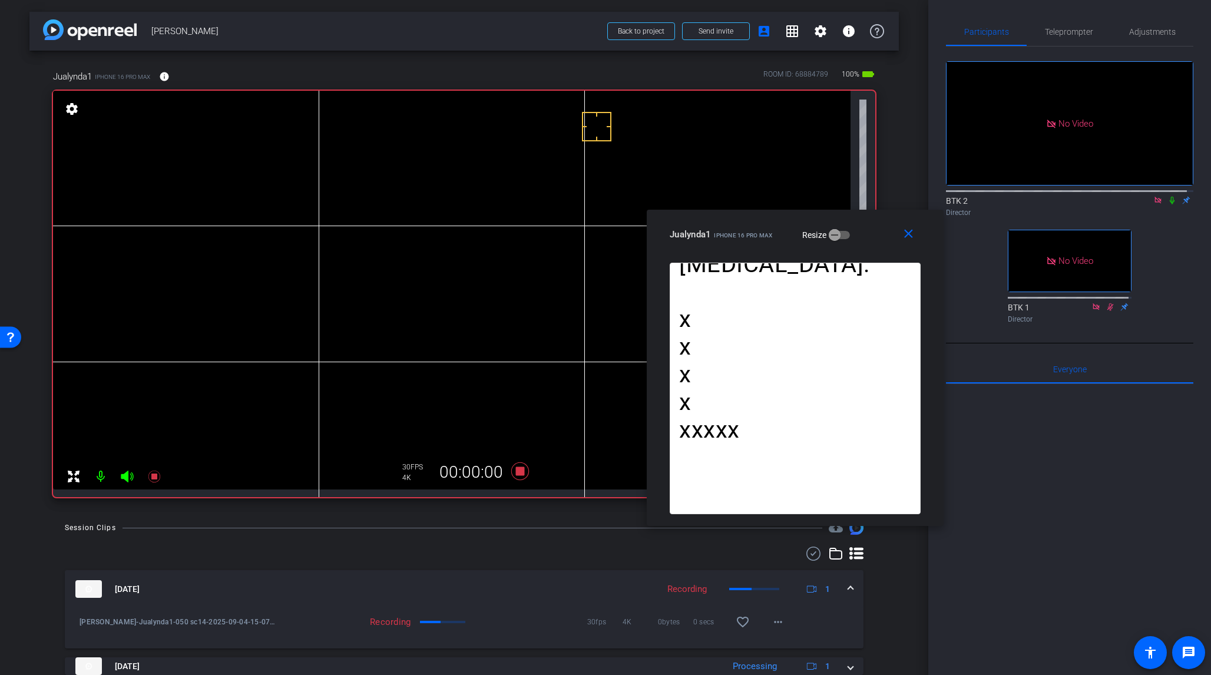
click at [1018, 196] on icon at bounding box center [1172, 200] width 9 height 8
click at [517, 467] on icon at bounding box center [520, 471] width 28 height 21
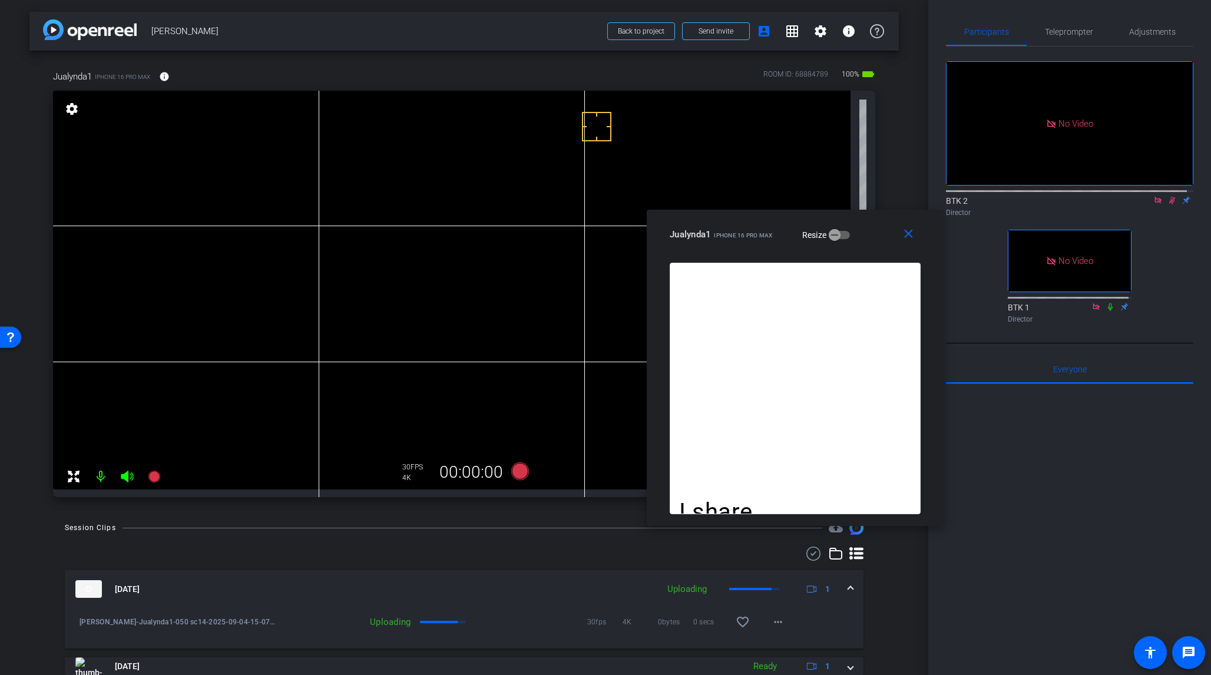
click at [1018, 197] on icon at bounding box center [1173, 201] width 6 height 8
click at [1018, 31] on span "Teleprompter" at bounding box center [1069, 32] width 48 height 8
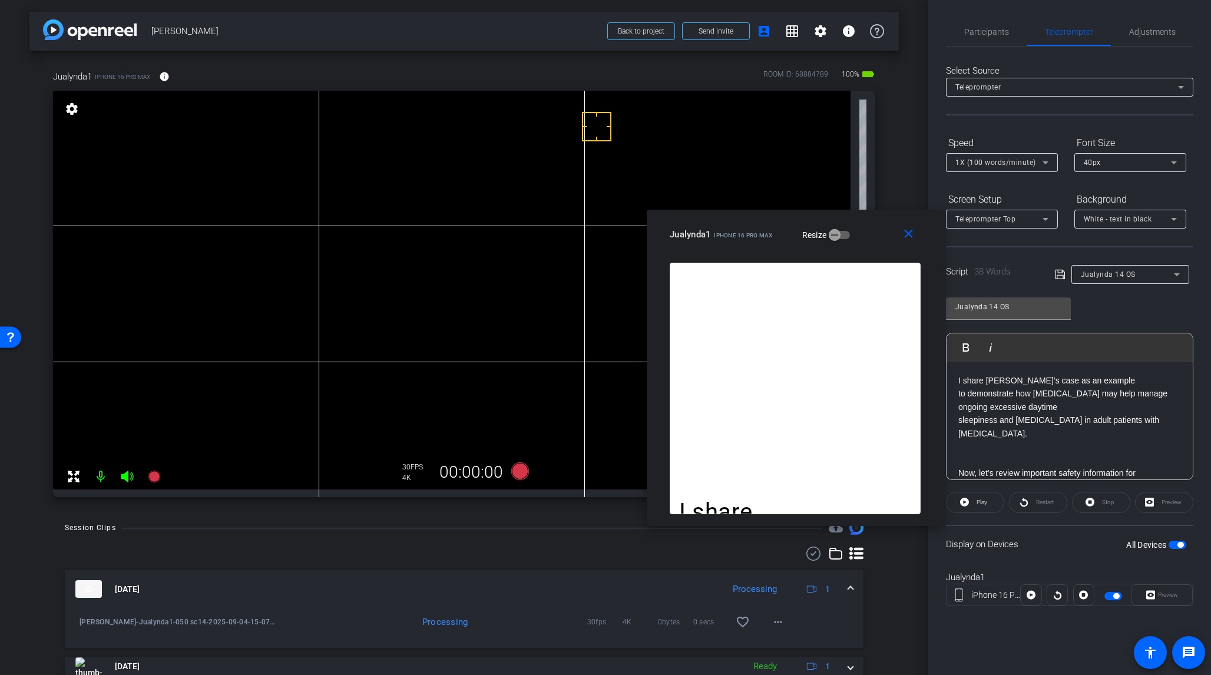
click at [1018, 420] on div "I share [PERSON_NAME]’s case as an example to demonstrate how [MEDICAL_DATA] ma…" at bounding box center [1070, 447] width 246 height 274
click at [1018, 273] on icon at bounding box center [1059, 274] width 9 height 9
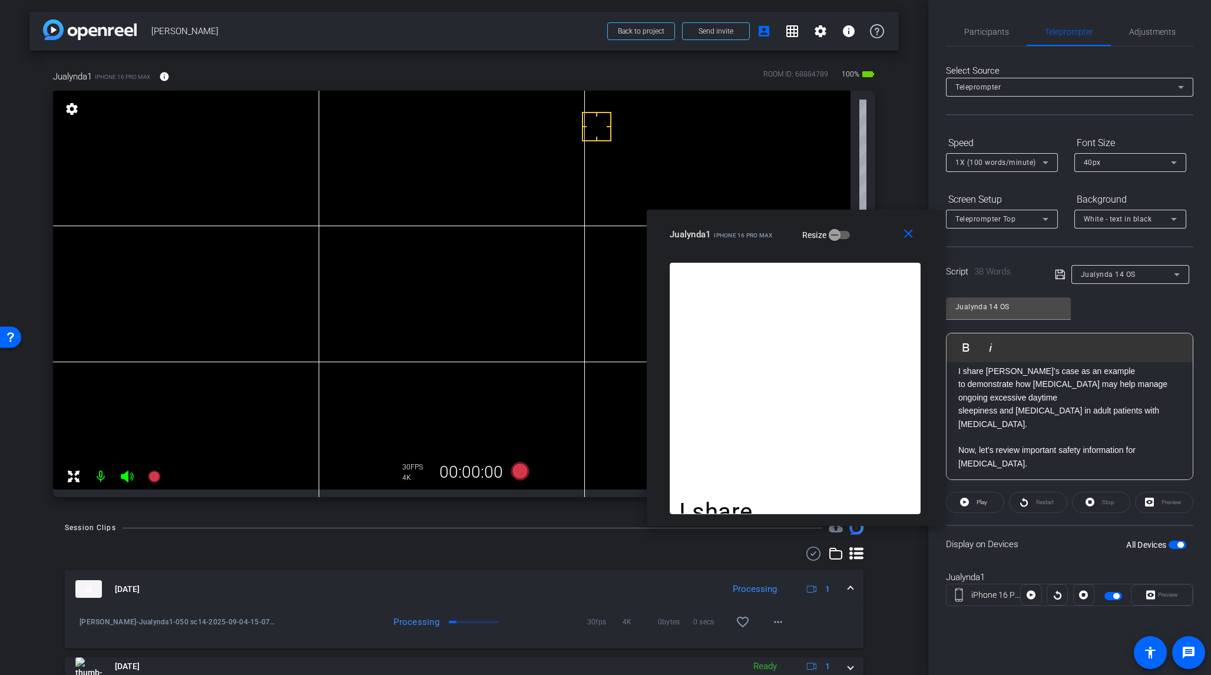
scroll to position [64, 0]
click at [914, 232] on mat-icon "close" at bounding box center [909, 234] width 15 height 15
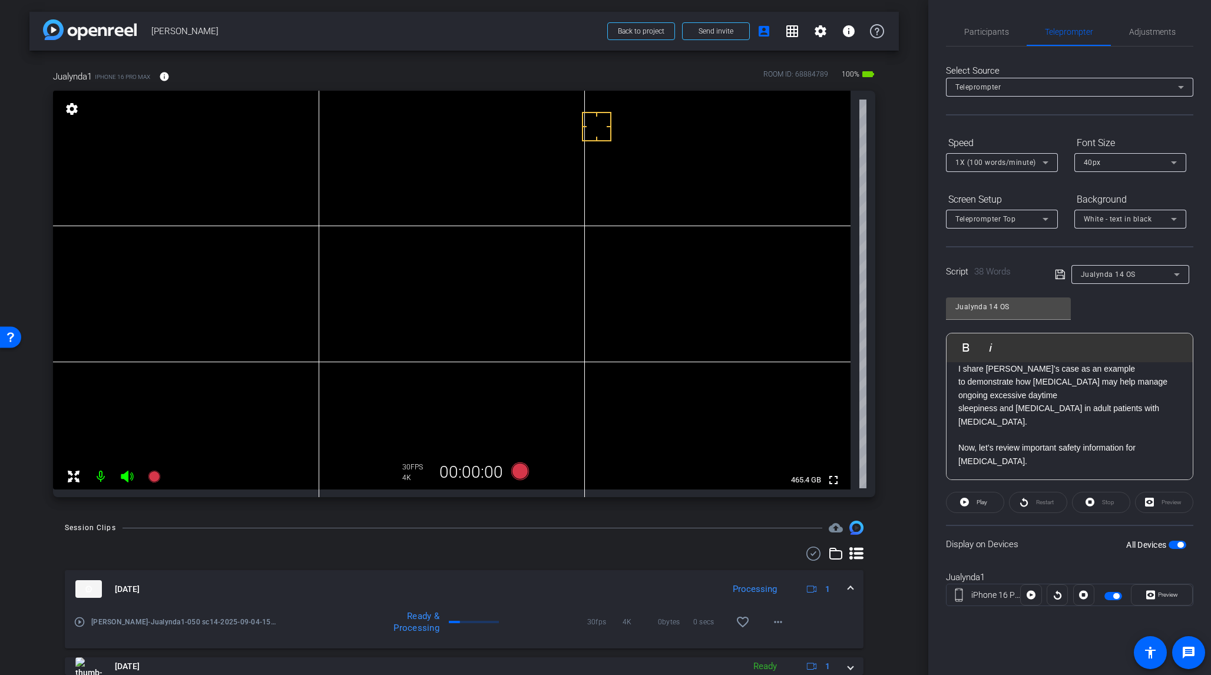
click at [1018, 539] on span "button" at bounding box center [1181, 545] width 6 height 6
click at [1018, 539] on span "button" at bounding box center [1173, 545] width 6 height 6
click at [1018, 539] on span "Preview" at bounding box center [1168, 595] width 20 height 6
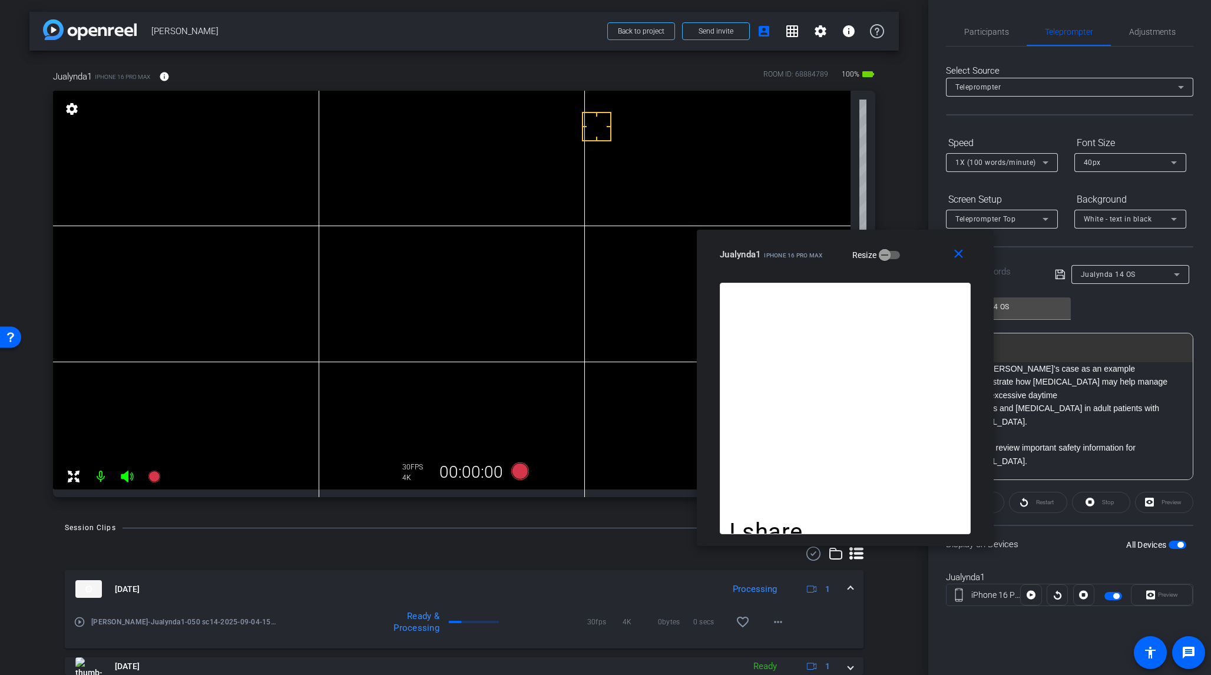
drag, startPoint x: 570, startPoint y: 193, endPoint x: 834, endPoint y: 184, distance: 264.1
click at [809, 272] on div "close Jualynda1 iPhone 16 Pro Max Resize" at bounding box center [845, 256] width 297 height 53
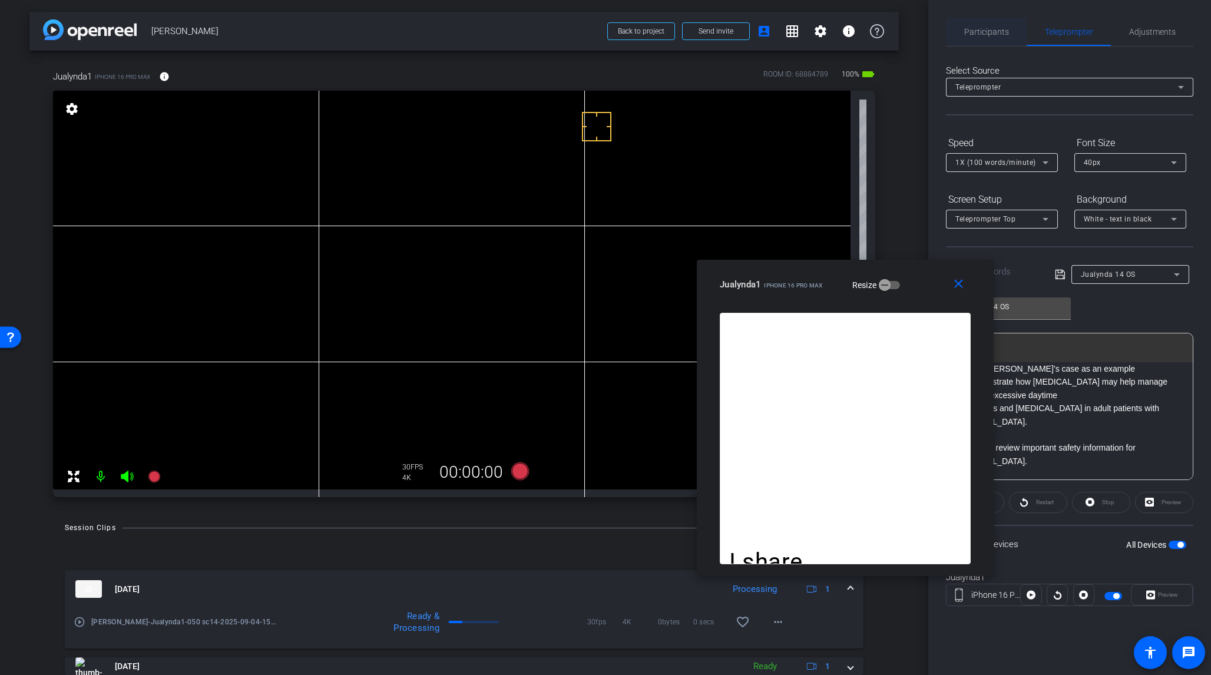
click at [995, 32] on span "Participants" at bounding box center [987, 32] width 45 height 8
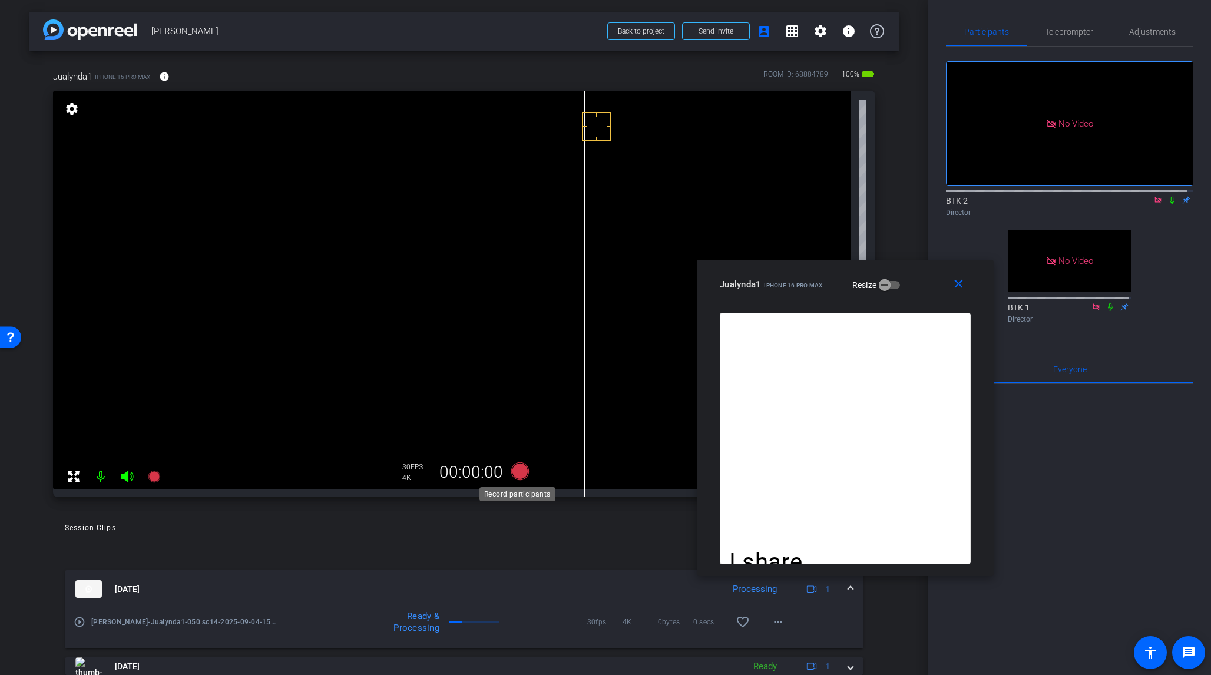
click at [513, 487] on div "Record participants" at bounding box center [518, 494] width 76 height 14
click at [516, 469] on icon at bounding box center [520, 472] width 18 height 18
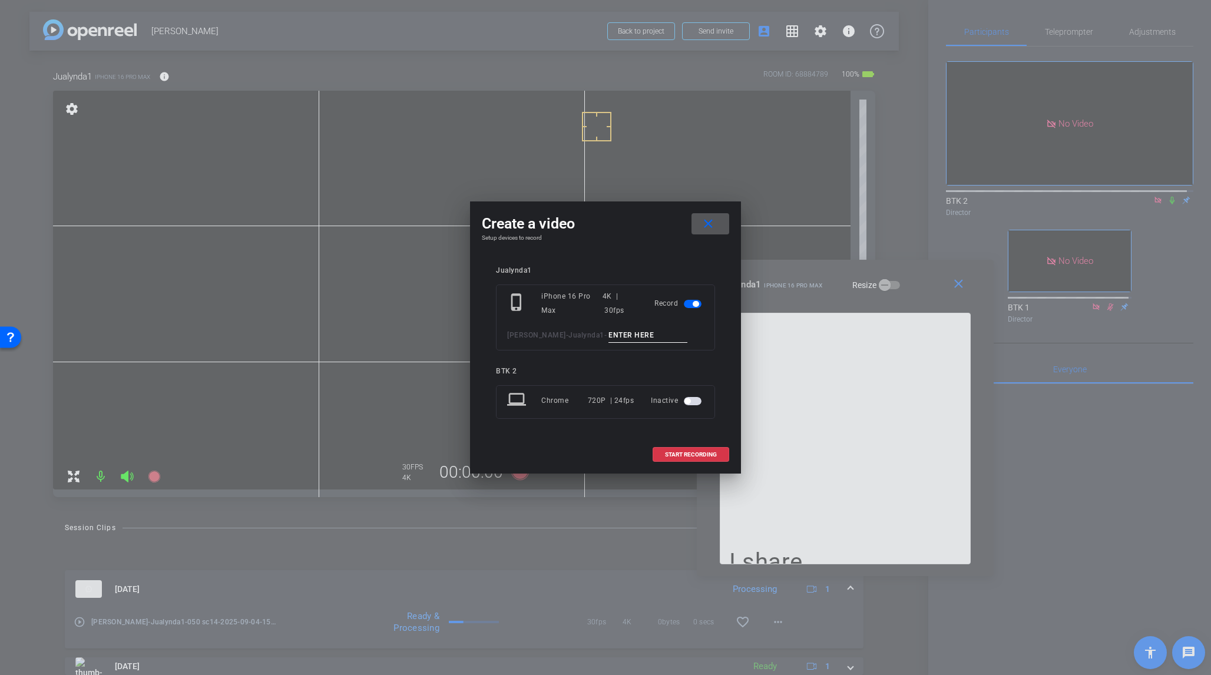
click at [609, 334] on input at bounding box center [648, 335] width 79 height 15
type input "051 sc14"
click at [705, 454] on span "START RECORDING" at bounding box center [691, 455] width 52 height 6
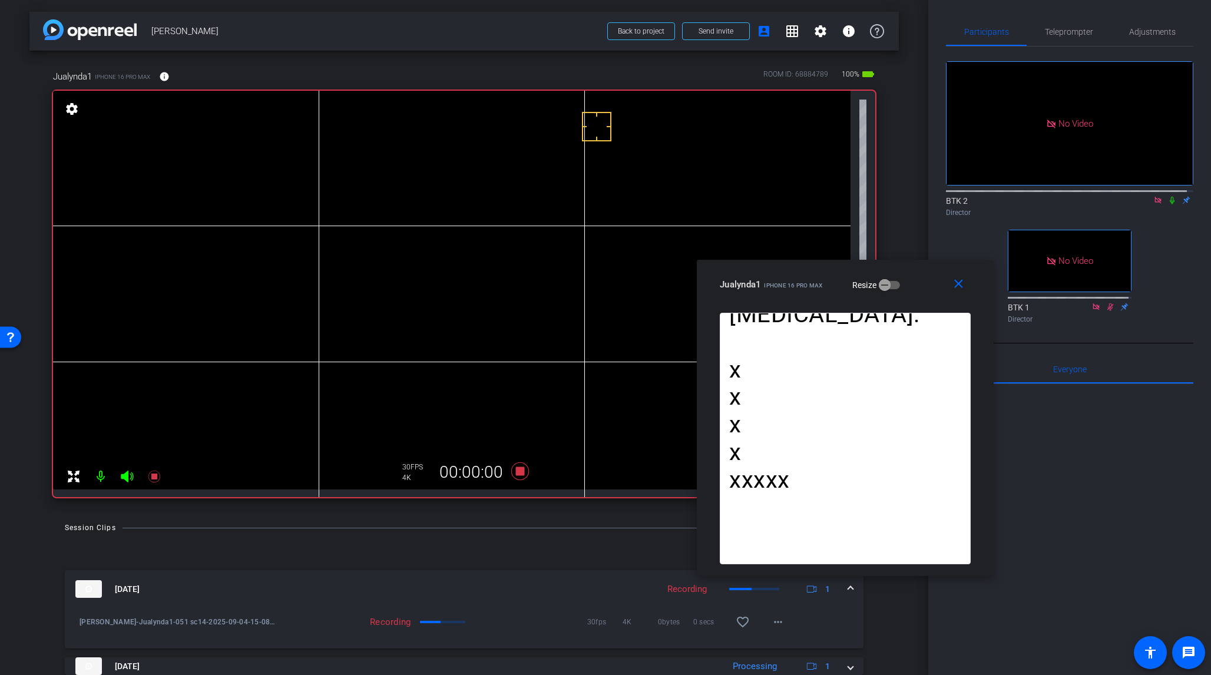
click at [1018, 196] on icon at bounding box center [1172, 200] width 9 height 8
click at [517, 468] on icon at bounding box center [520, 472] width 18 height 18
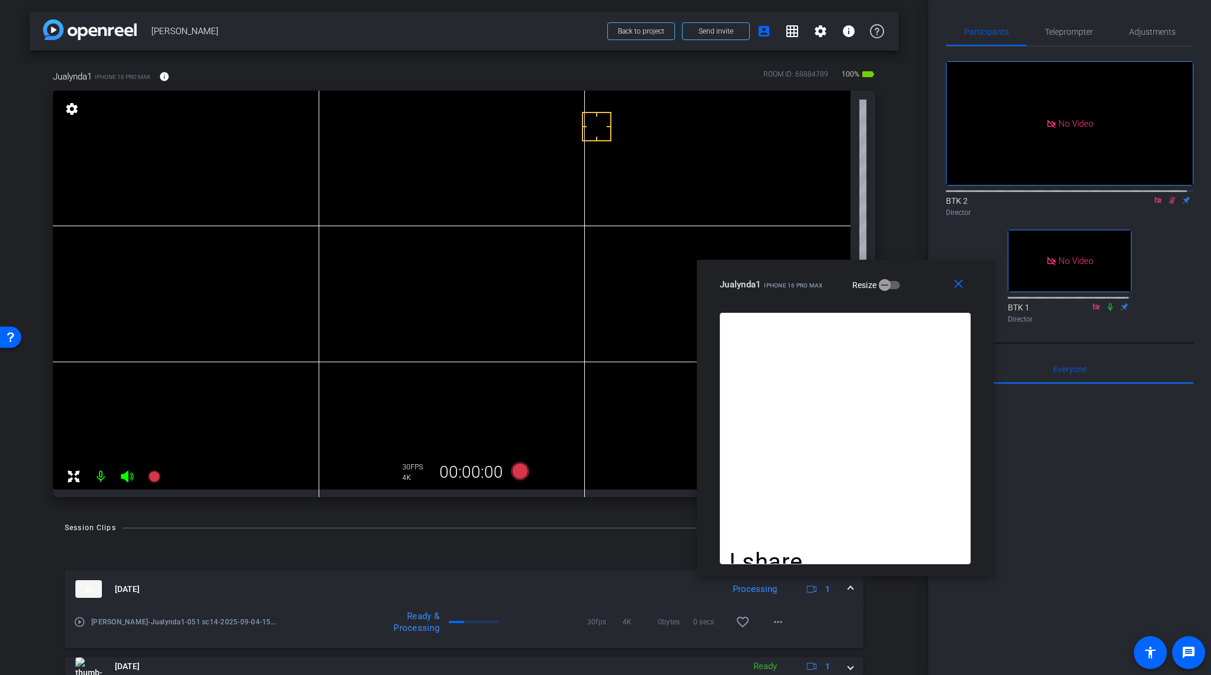
click at [1018, 196] on icon at bounding box center [1172, 200] width 9 height 8
click at [517, 469] on icon at bounding box center [520, 472] width 18 height 18
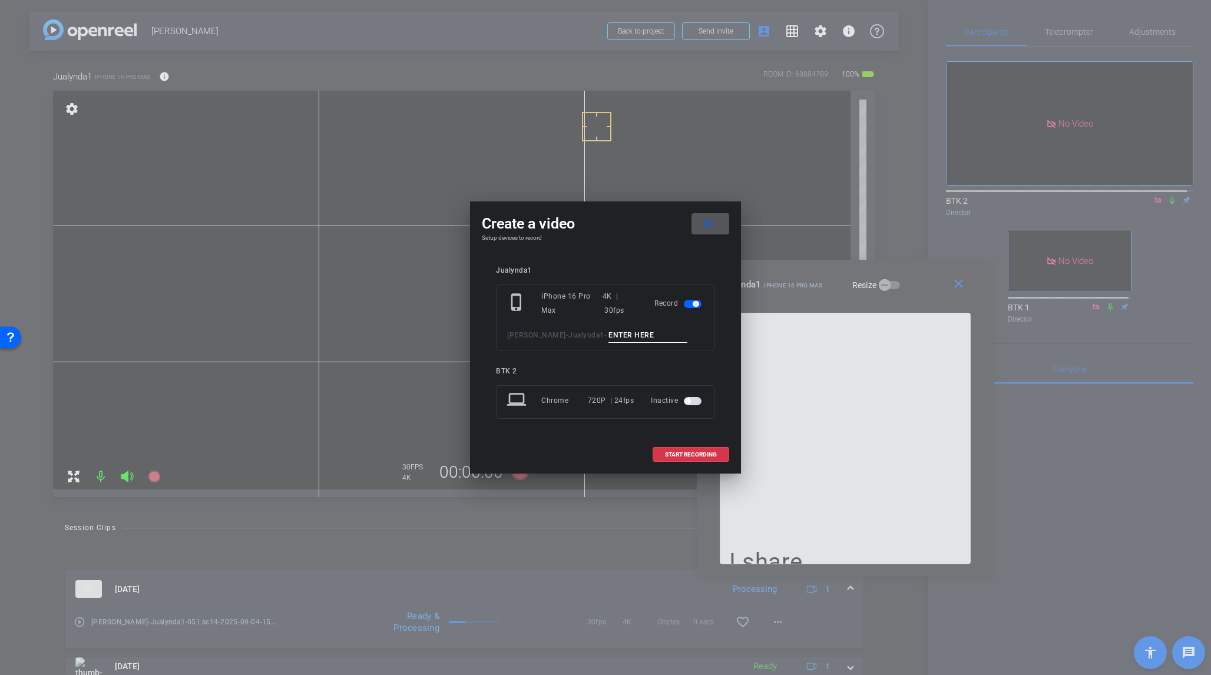
click at [609, 333] on input at bounding box center [648, 335] width 79 height 15
type input "052 sc14"
click at [711, 455] on span "START RECORDING" at bounding box center [691, 455] width 52 height 6
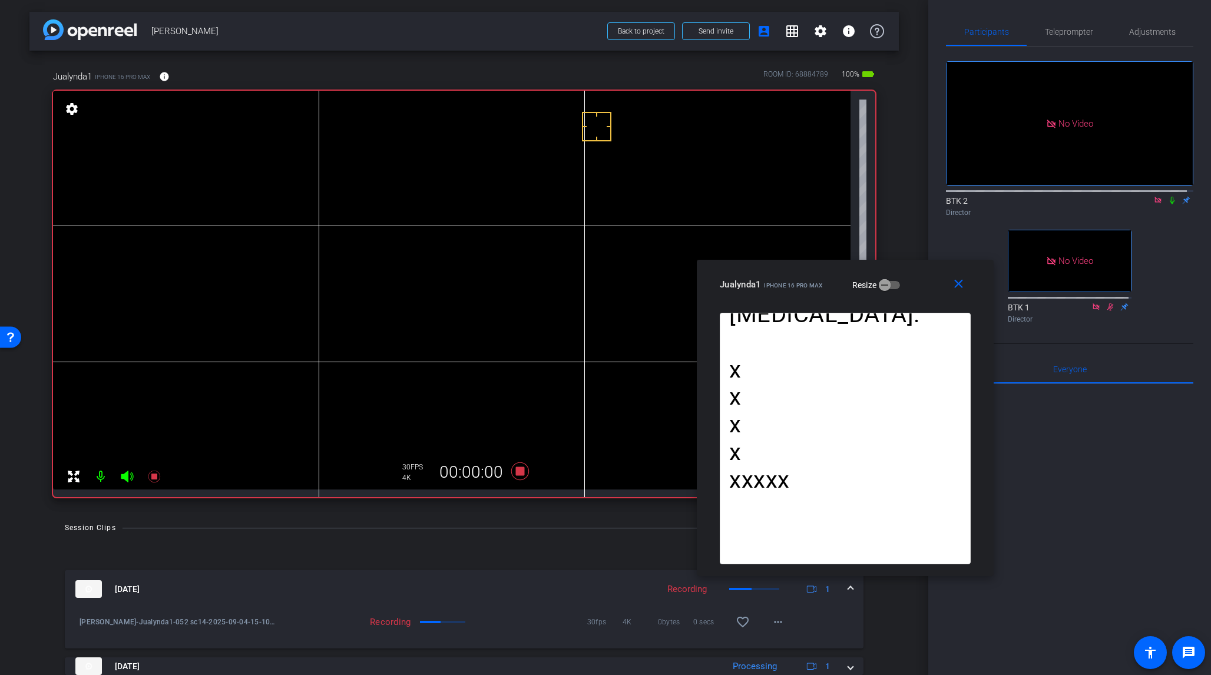
click at [1018, 196] on icon at bounding box center [1172, 200] width 9 height 8
click at [518, 471] on icon at bounding box center [520, 472] width 18 height 18
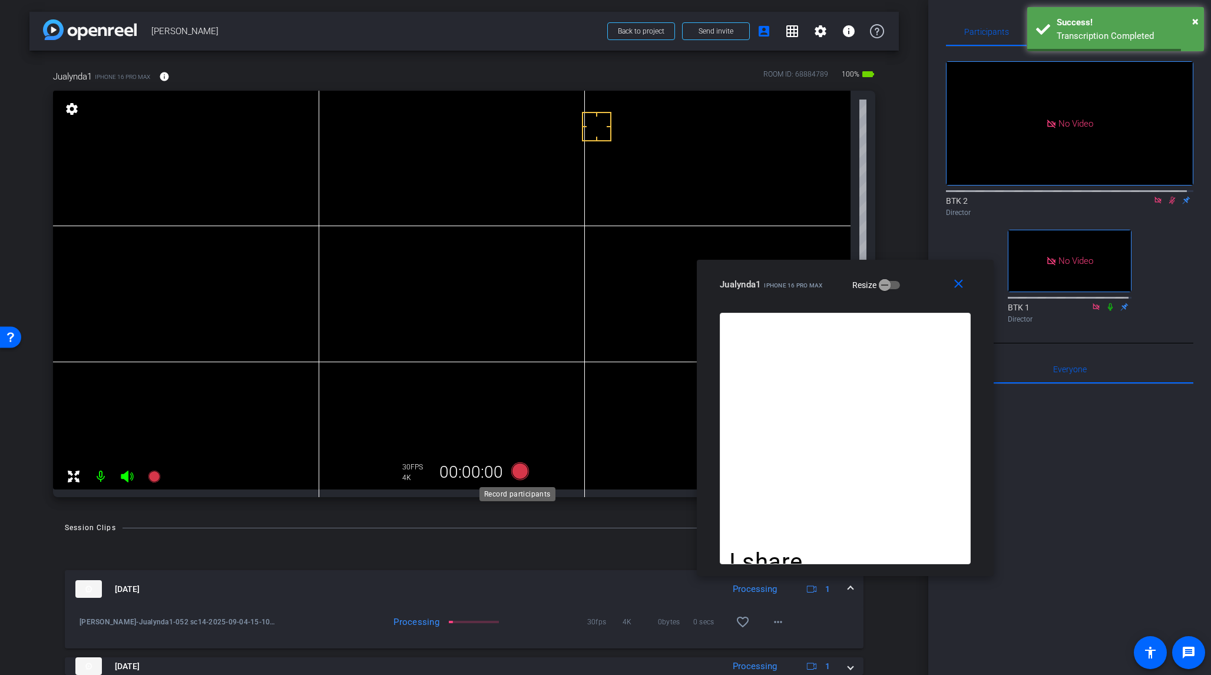
click at [516, 472] on icon at bounding box center [520, 472] width 18 height 18
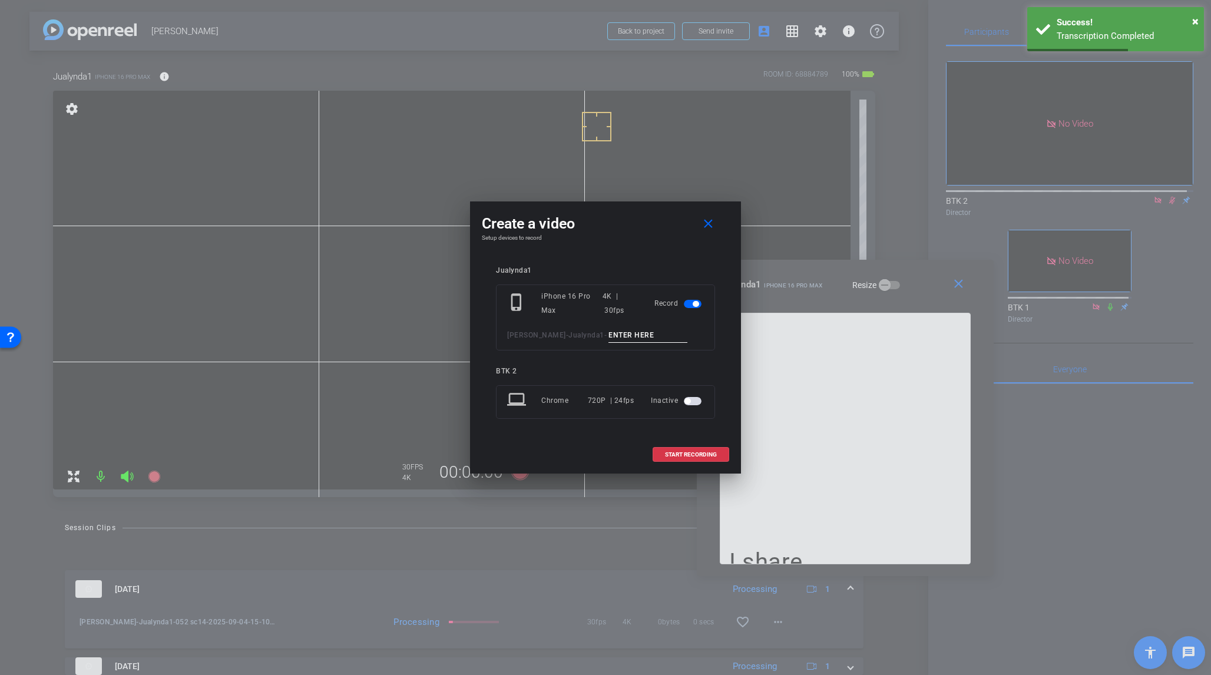
click at [609, 335] on input at bounding box center [648, 335] width 79 height 15
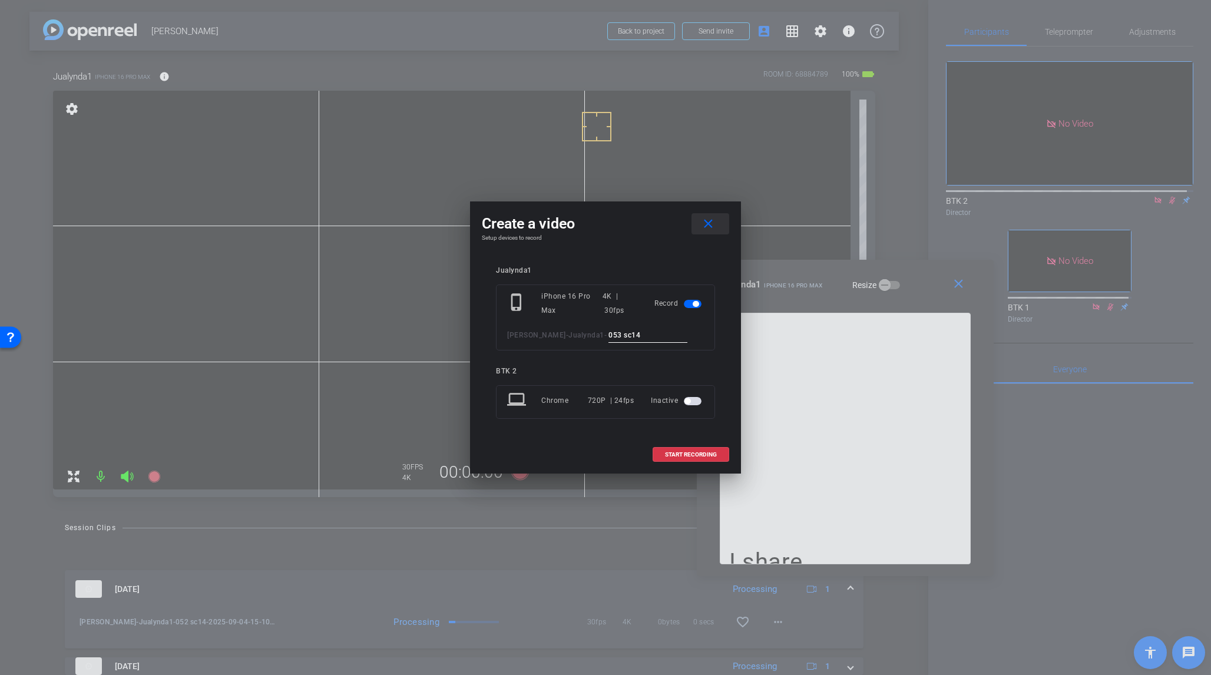
type input "053 sc14"
click at [705, 218] on mat-icon "close" at bounding box center [708, 224] width 15 height 15
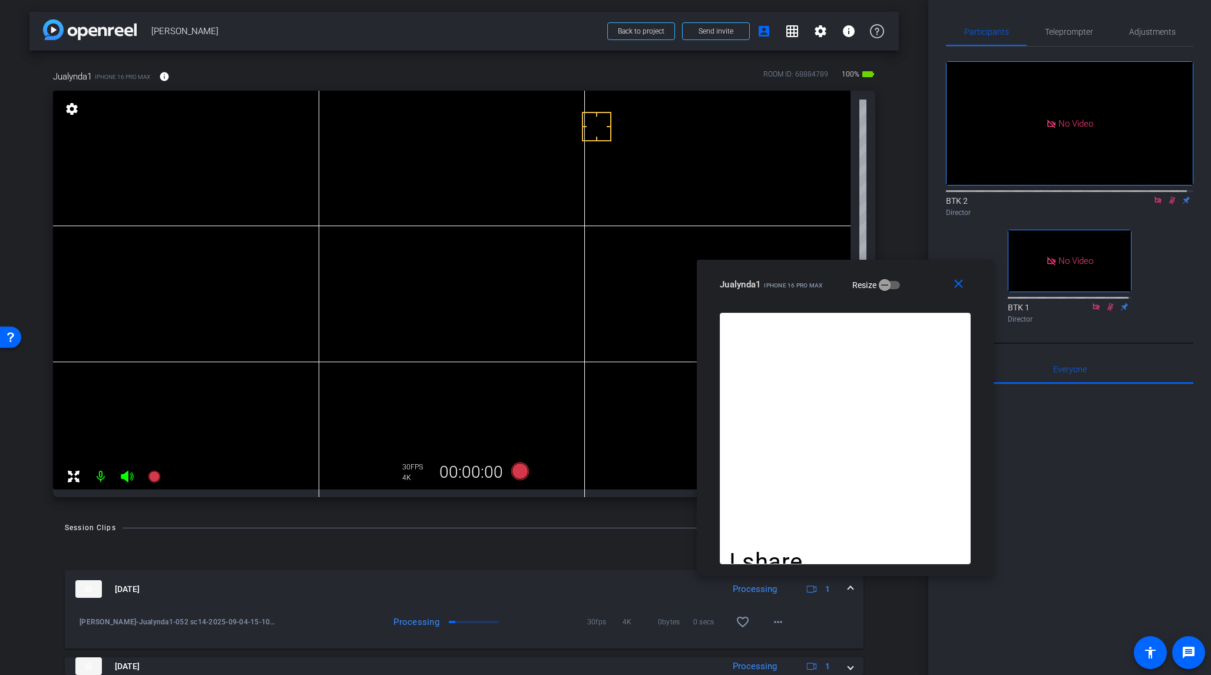
click at [1018, 196] on icon at bounding box center [1172, 200] width 9 height 8
click at [515, 476] on icon at bounding box center [520, 472] width 18 height 18
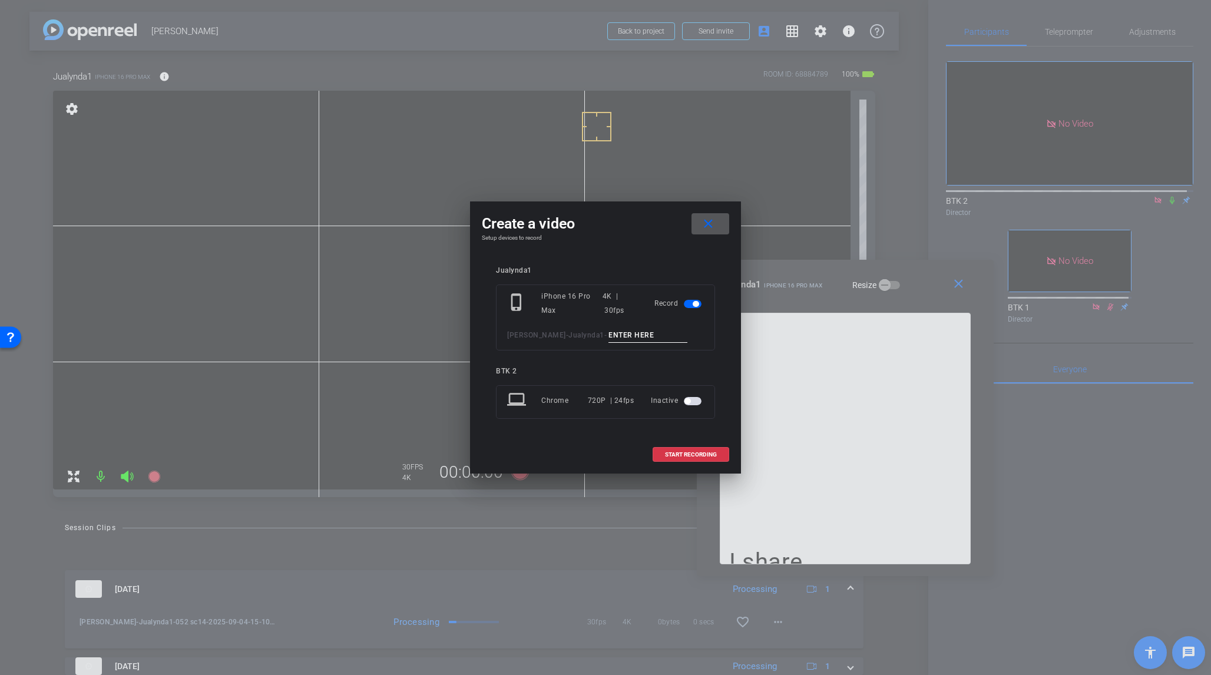
click at [609, 336] on input at bounding box center [648, 335] width 79 height 15
type input "053 sc14"
click at [718, 454] on span at bounding box center [690, 455] width 75 height 28
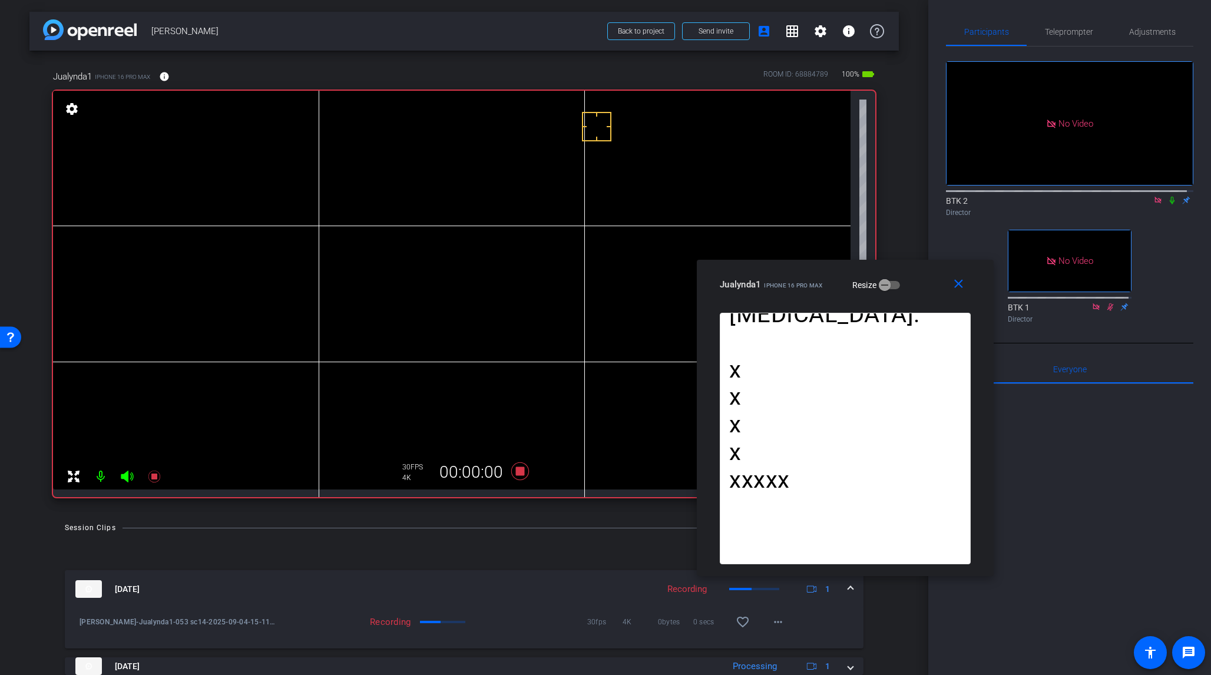
click at [1018, 197] on icon at bounding box center [1172, 201] width 5 height 8
click at [522, 474] on icon at bounding box center [520, 471] width 28 height 21
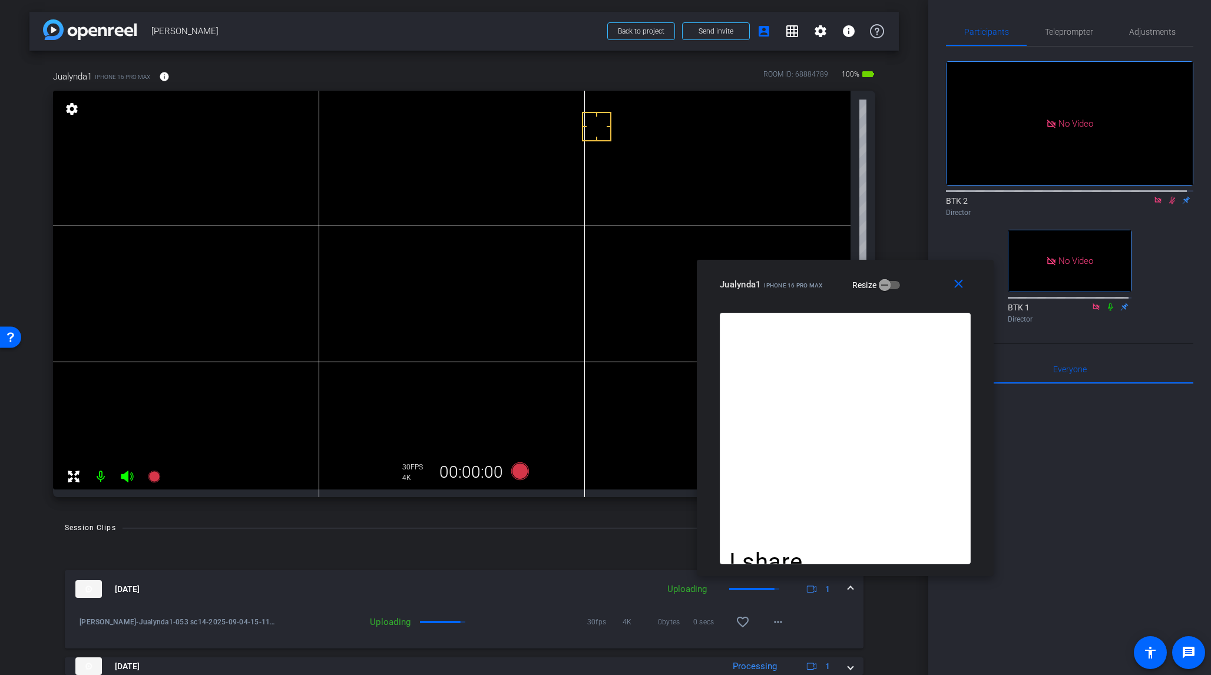
click at [1018, 196] on icon at bounding box center [1172, 200] width 9 height 8
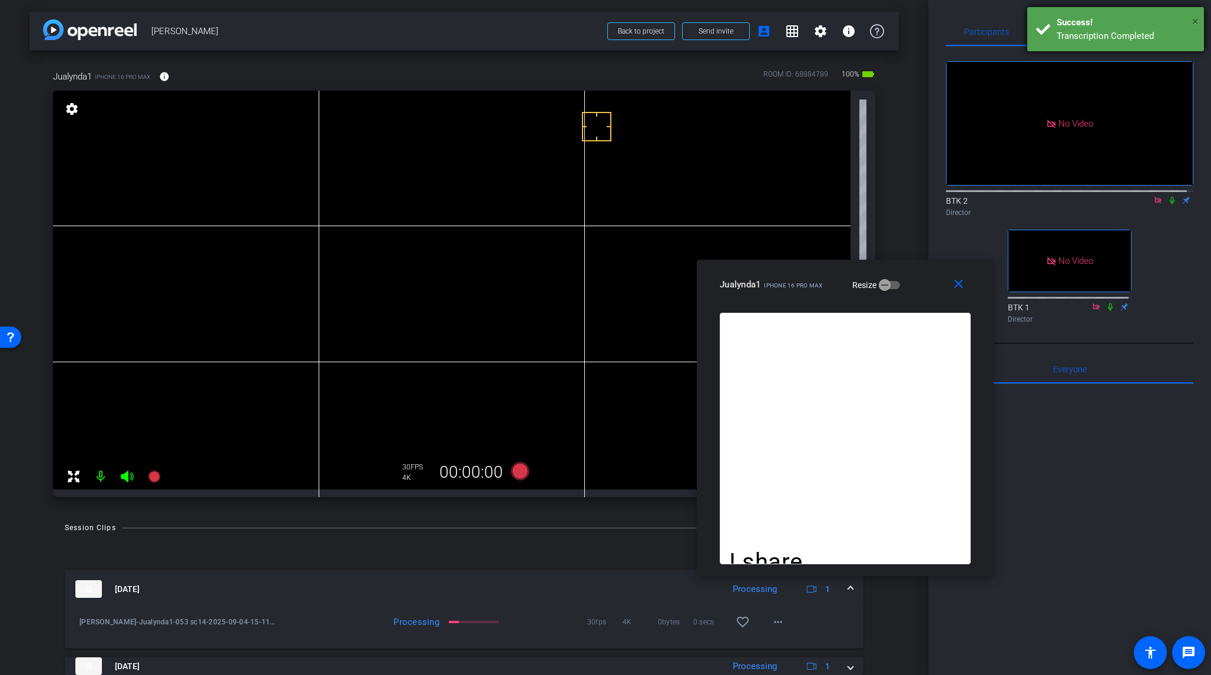
click at [1018, 19] on span "×" at bounding box center [1196, 21] width 6 height 14
click at [1018, 35] on span "Teleprompter" at bounding box center [1069, 32] width 48 height 8
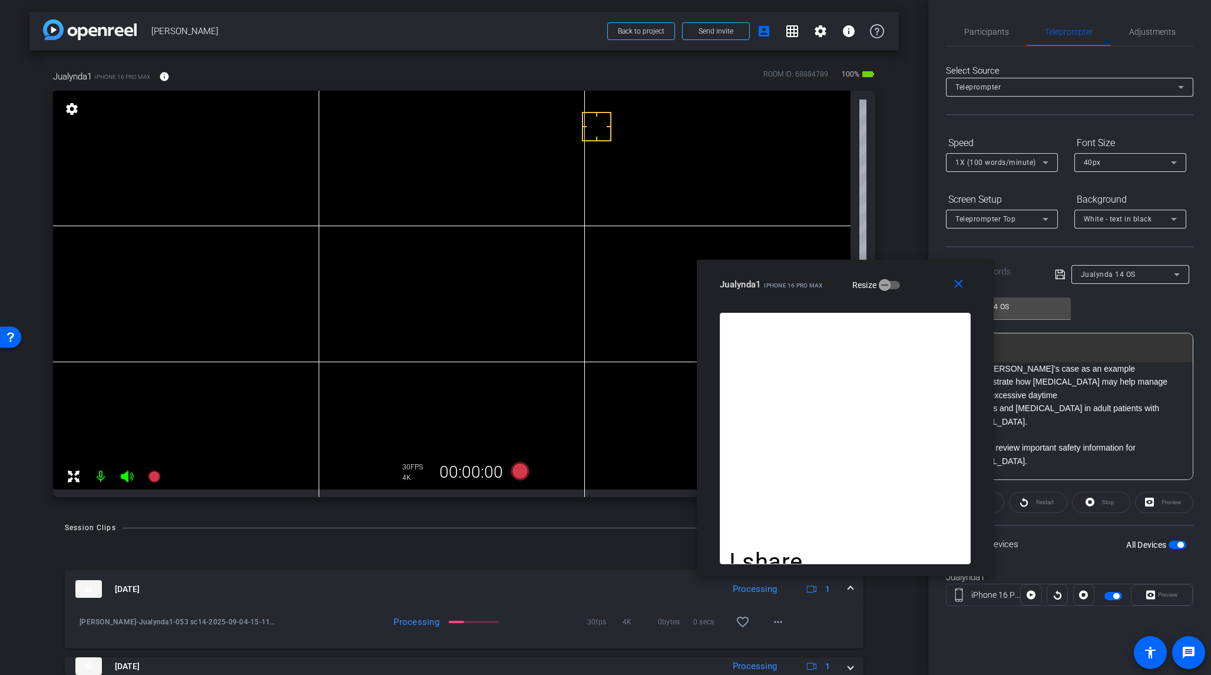
click at [1018, 272] on icon at bounding box center [1177, 275] width 14 height 14
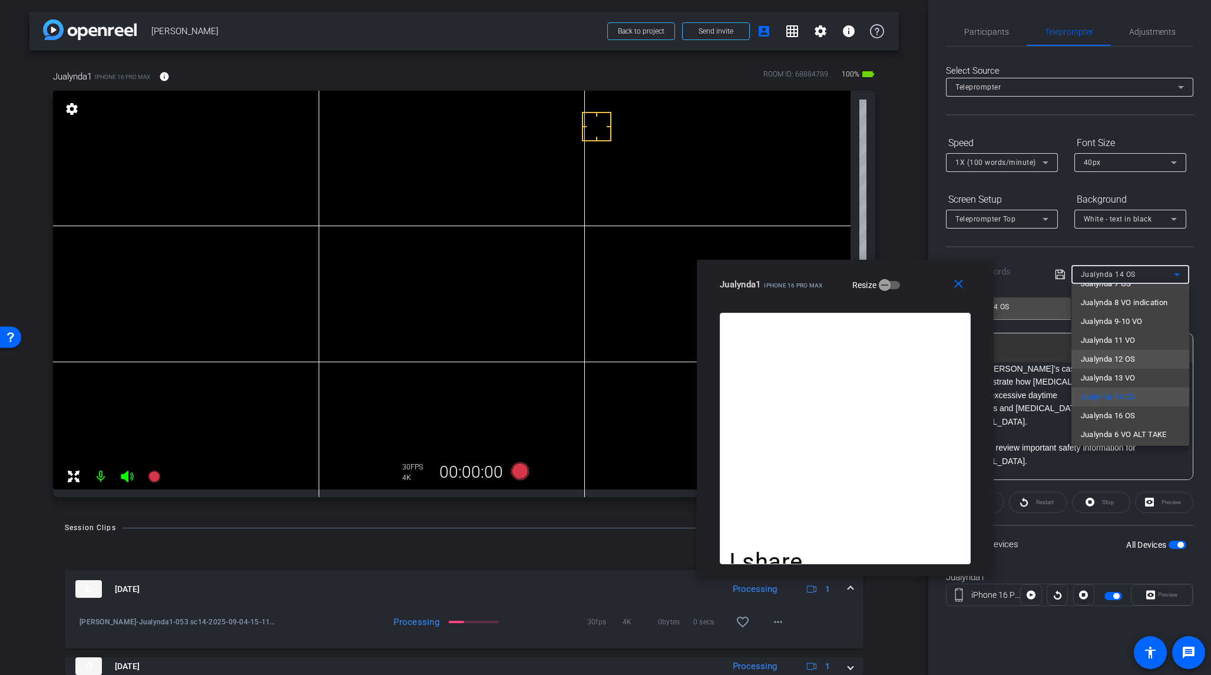
scroll to position [111, 0]
click at [1018, 409] on mat-option "Jualynda 16 OS" at bounding box center [1131, 413] width 118 height 19
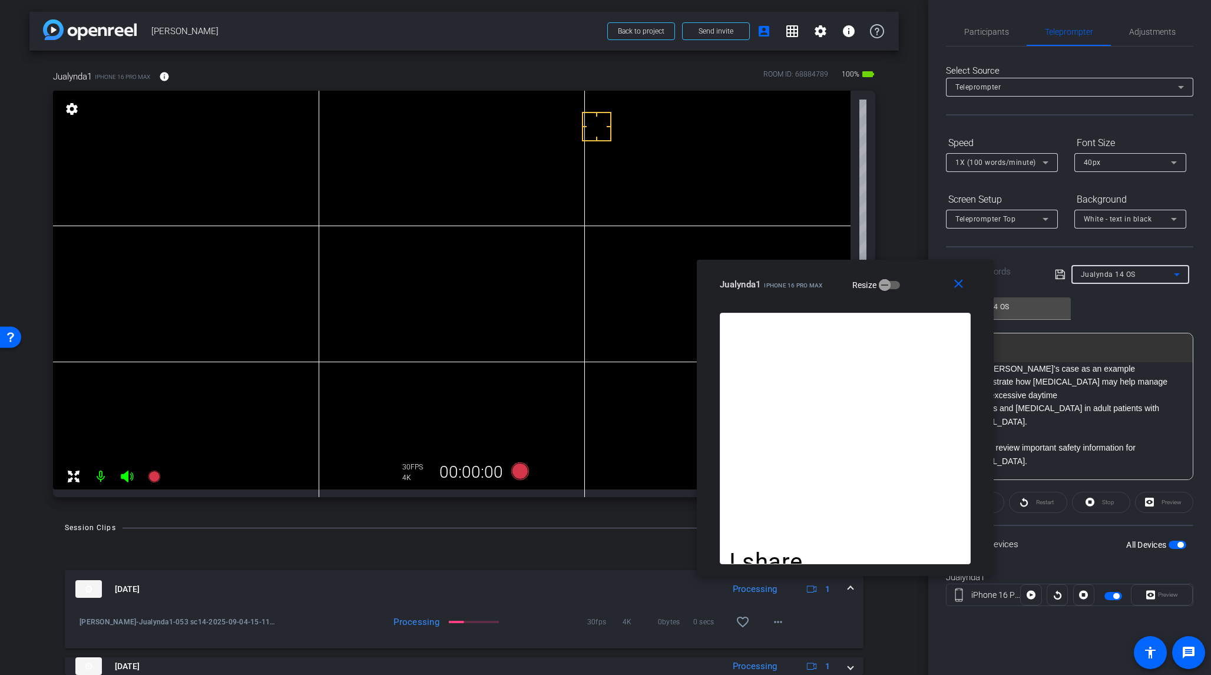
type input "Jualynda 16 OS"
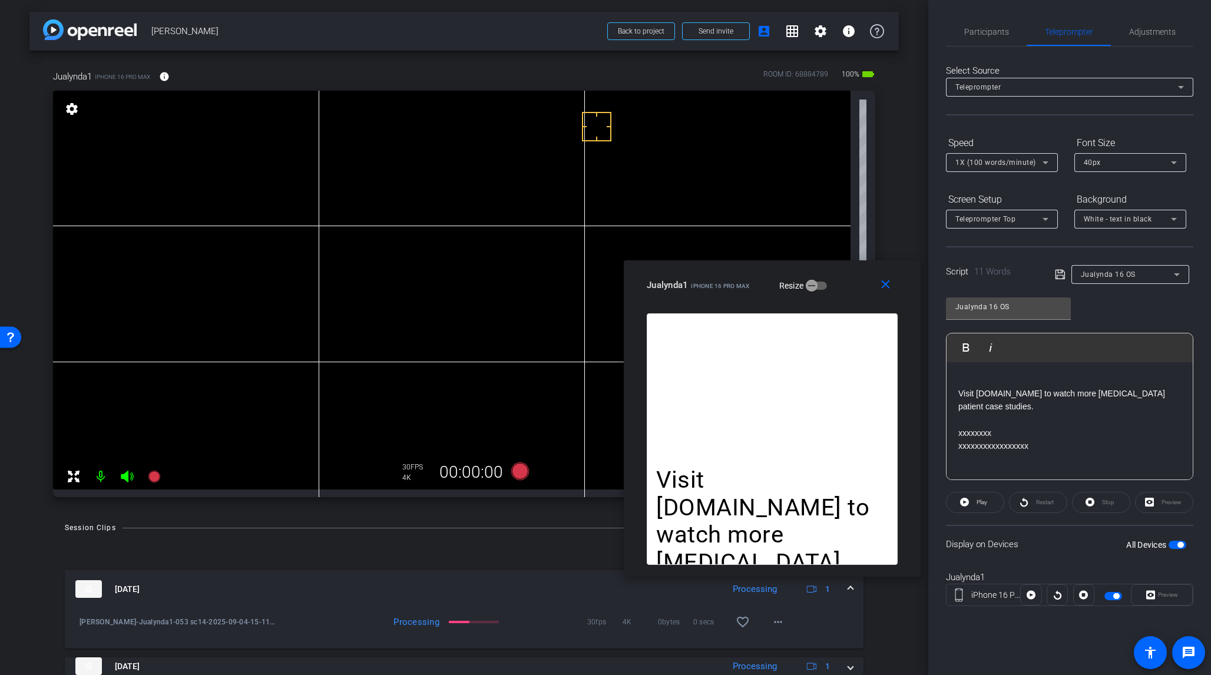
drag, startPoint x: 926, startPoint y: 279, endPoint x: 853, endPoint y: 279, distance: 73.1
click at [853, 279] on div "Jualynda1 iPhone 16 Pro Max Resize" at bounding box center [777, 285] width 260 height 21
drag, startPoint x: 960, startPoint y: 392, endPoint x: 968, endPoint y: 382, distance: 13.0
click at [960, 392] on p "Visit [DOMAIN_NAME] to watch more [MEDICAL_DATA] patient case studies." at bounding box center [1070, 400] width 223 height 27
click at [1018, 272] on icon at bounding box center [1059, 274] width 9 height 9
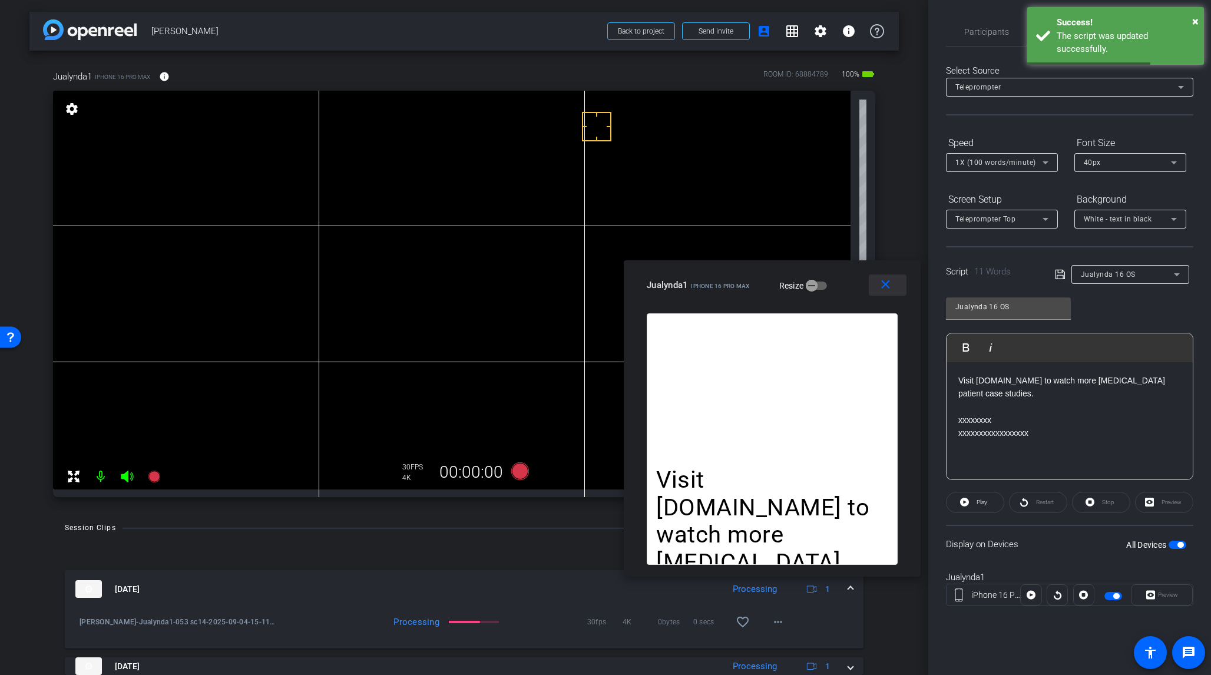
click at [884, 292] on mat-icon "close" at bounding box center [886, 285] width 15 height 15
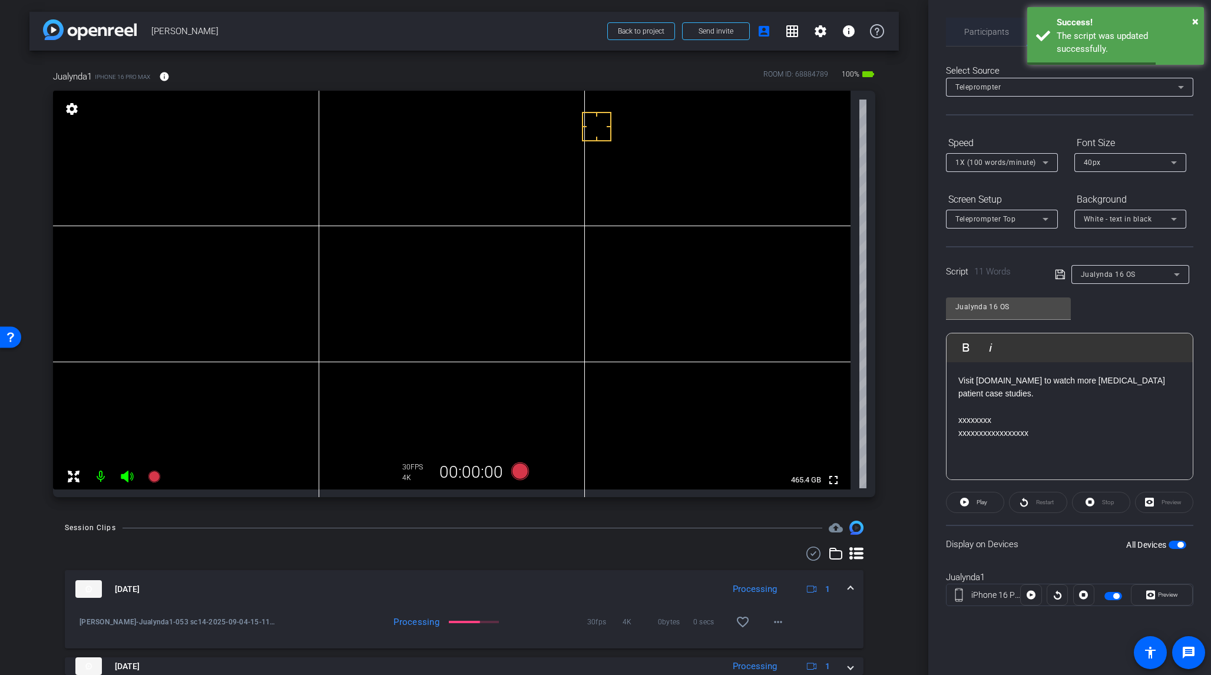
click at [990, 35] on span "Participants" at bounding box center [987, 32] width 45 height 8
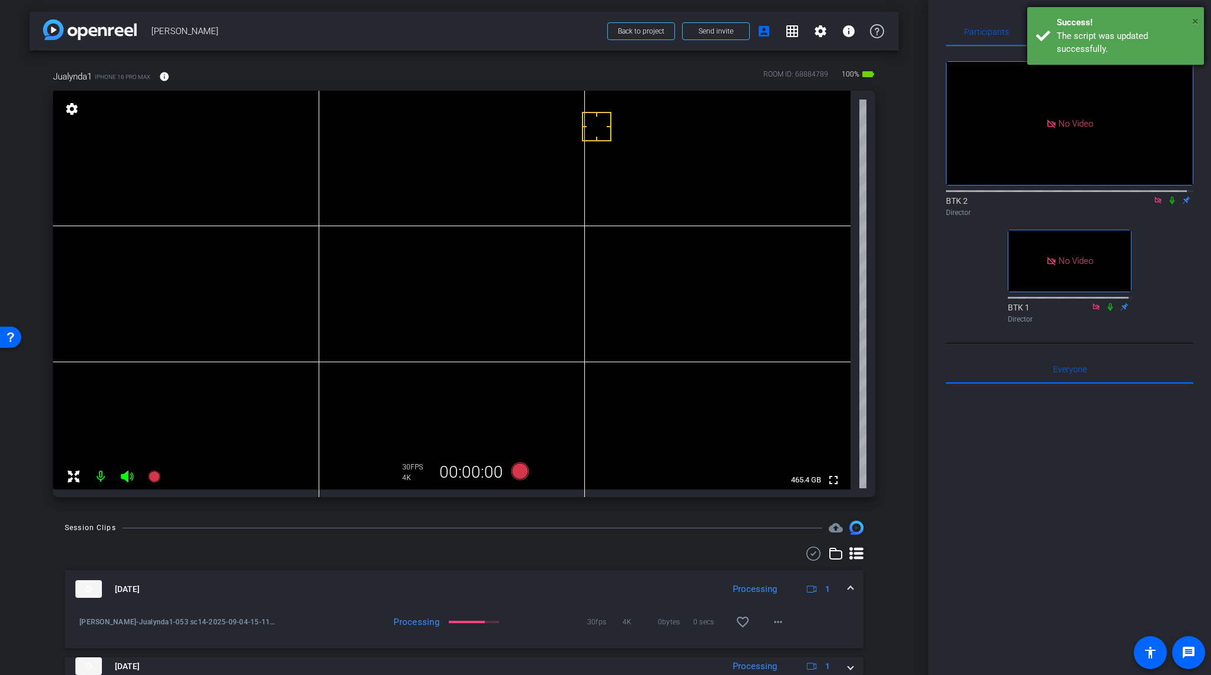
click at [1018, 20] on div "× Success! The script was updated successfully." at bounding box center [1116, 36] width 177 height 58
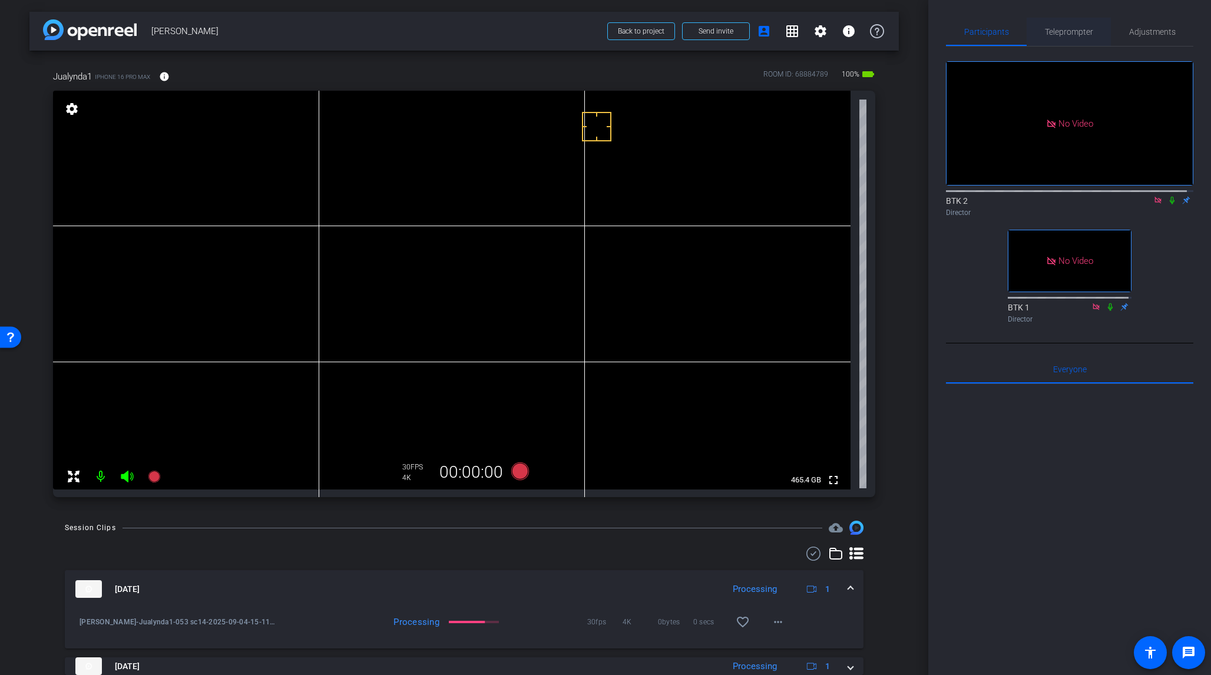
click at [1018, 30] on span "Teleprompter" at bounding box center [1069, 32] width 48 height 8
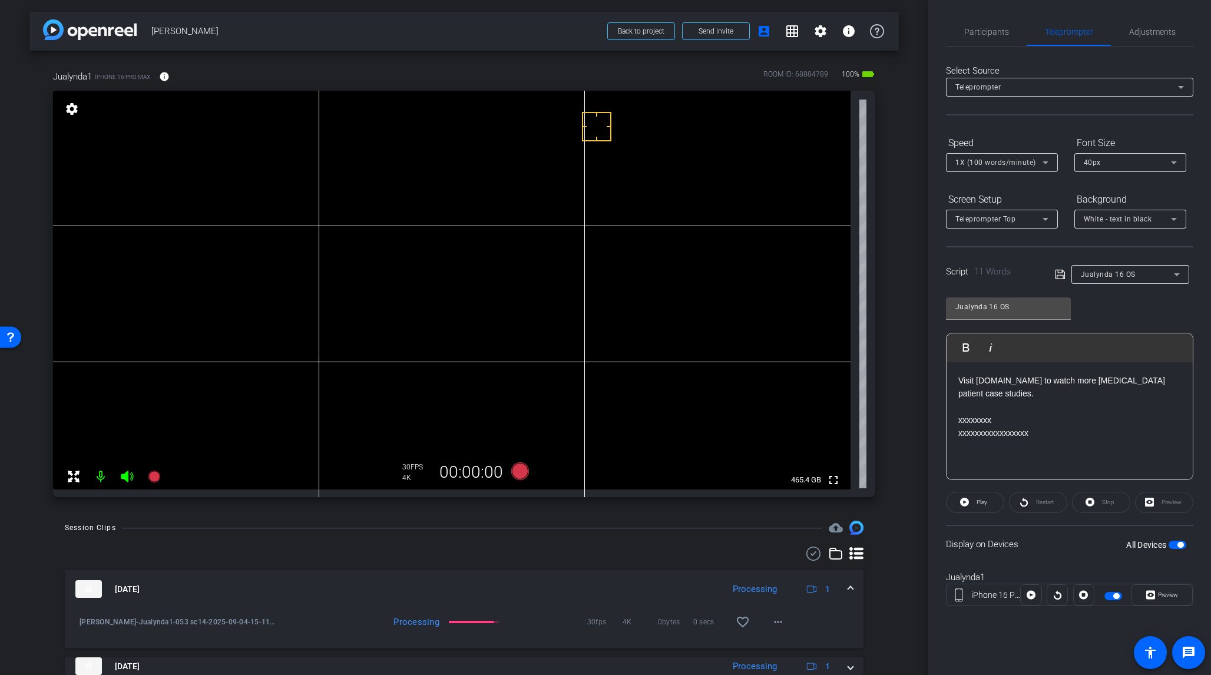
click at [1018, 539] on span "button" at bounding box center [1181, 545] width 6 height 6
click at [1018, 539] on span "button" at bounding box center [1173, 545] width 6 height 6
click at [1018, 539] on span "Preview" at bounding box center [1168, 595] width 20 height 6
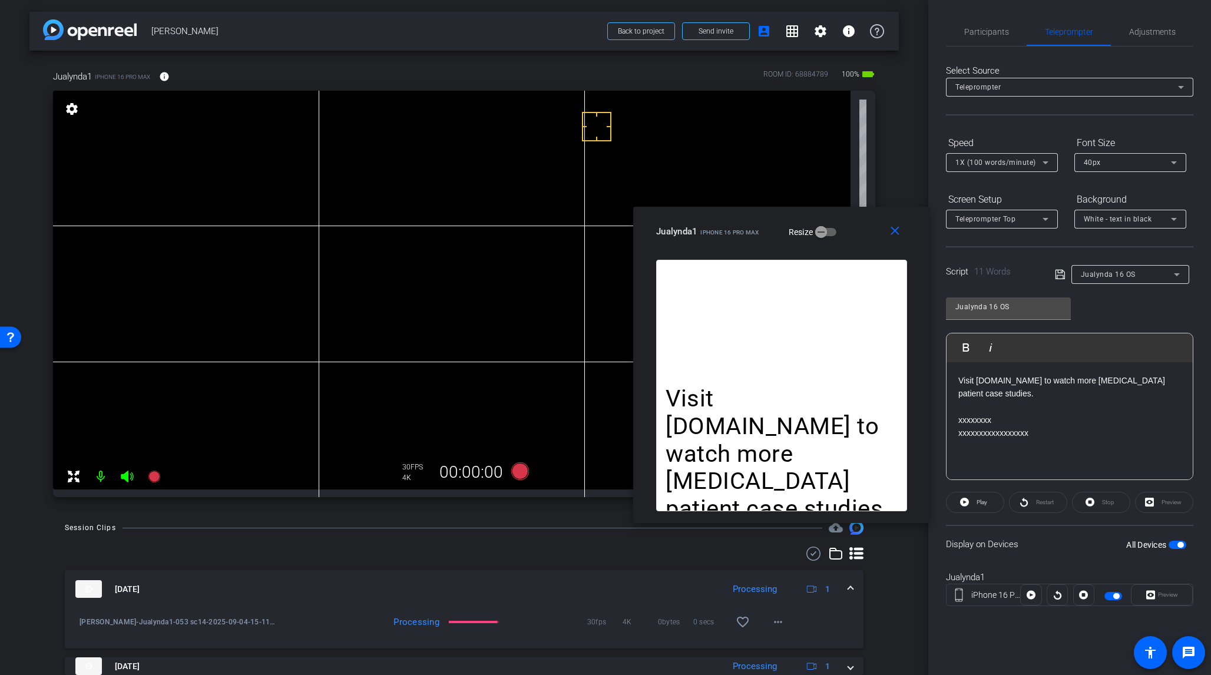
drag, startPoint x: 593, startPoint y: 197, endPoint x: 769, endPoint y: 224, distance: 178.3
click at [769, 224] on div "Jualynda1 iPhone 16 Pro Max Resize" at bounding box center [786, 231] width 260 height 21
click at [980, 33] on span "Participants" at bounding box center [987, 32] width 45 height 8
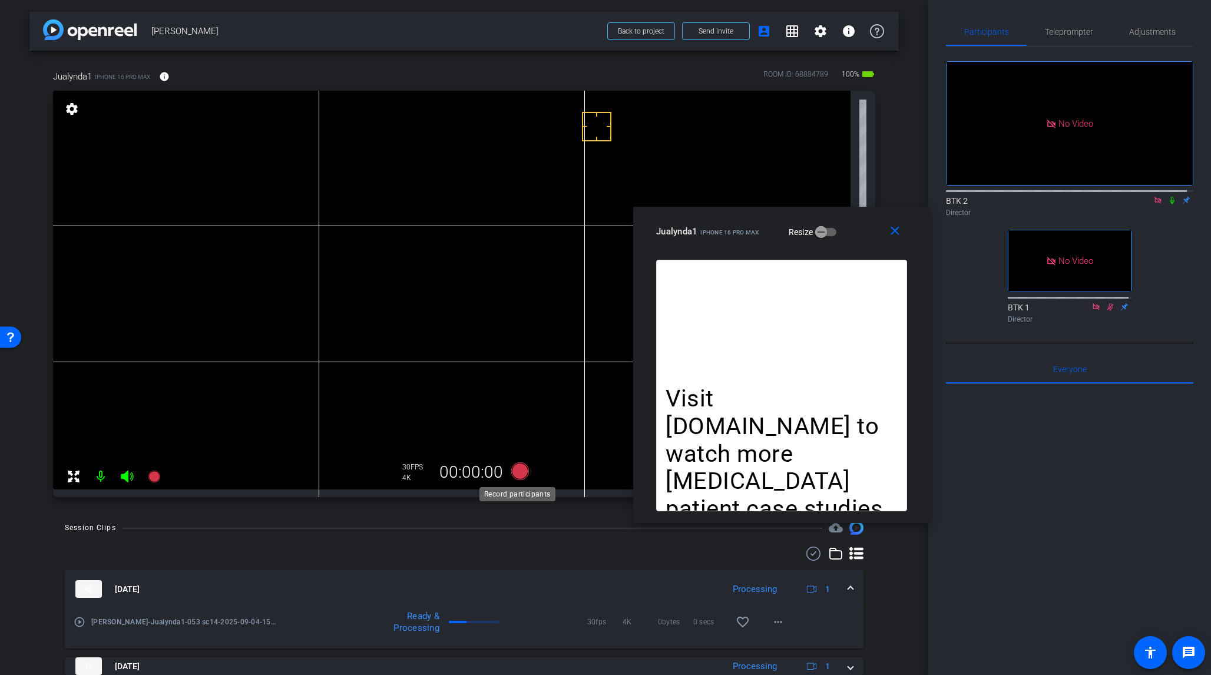
click at [516, 471] on icon at bounding box center [520, 472] width 18 height 18
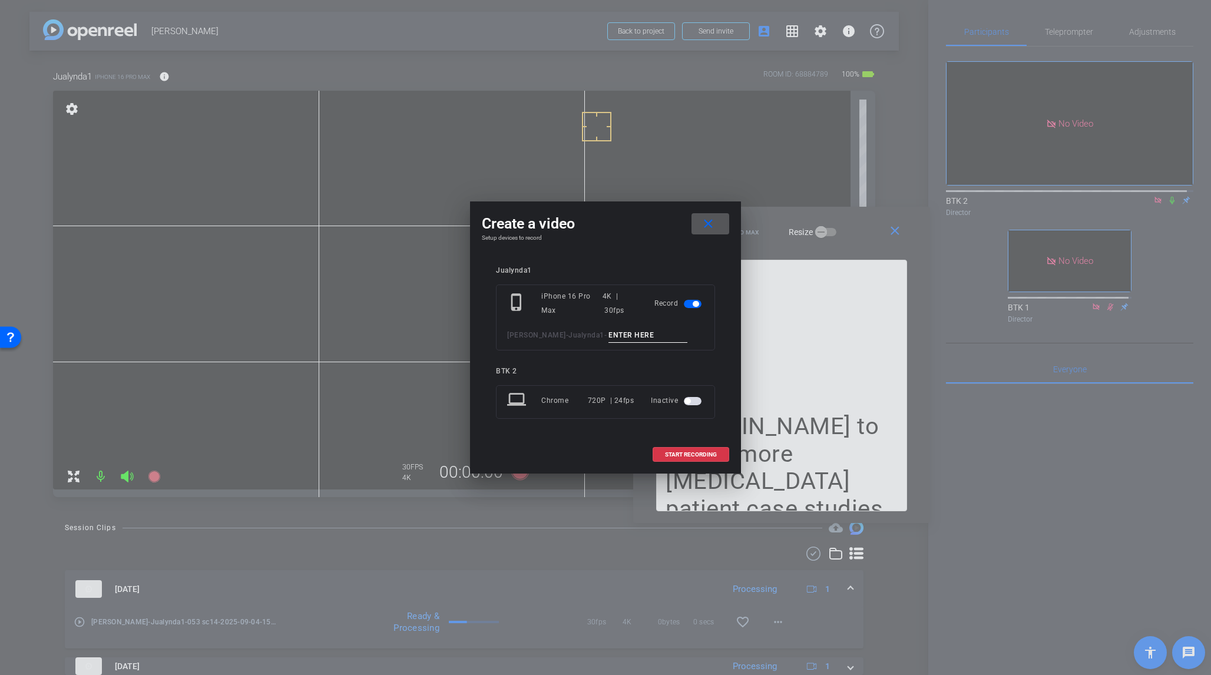
click at [609, 335] on input at bounding box center [648, 335] width 79 height 15
type input "054 sc16"
click at [699, 454] on span "START RECORDING" at bounding box center [691, 455] width 52 height 6
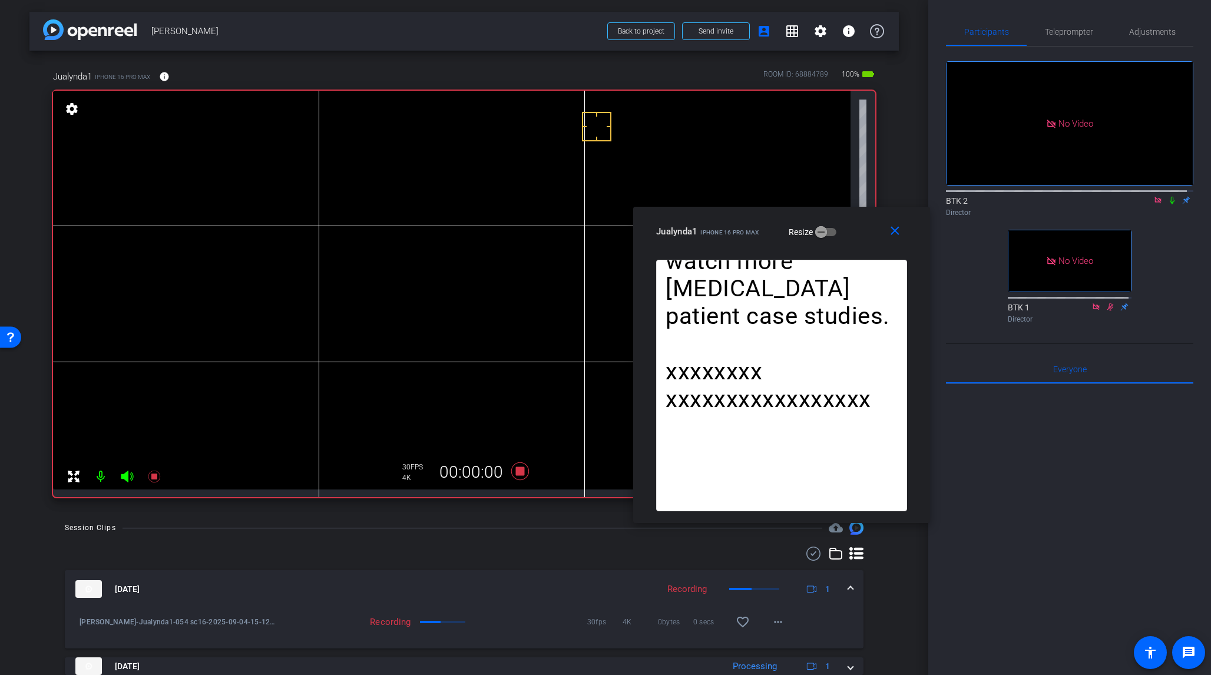
click at [1018, 196] on icon at bounding box center [1172, 200] width 9 height 8
click at [516, 472] on icon at bounding box center [520, 472] width 18 height 18
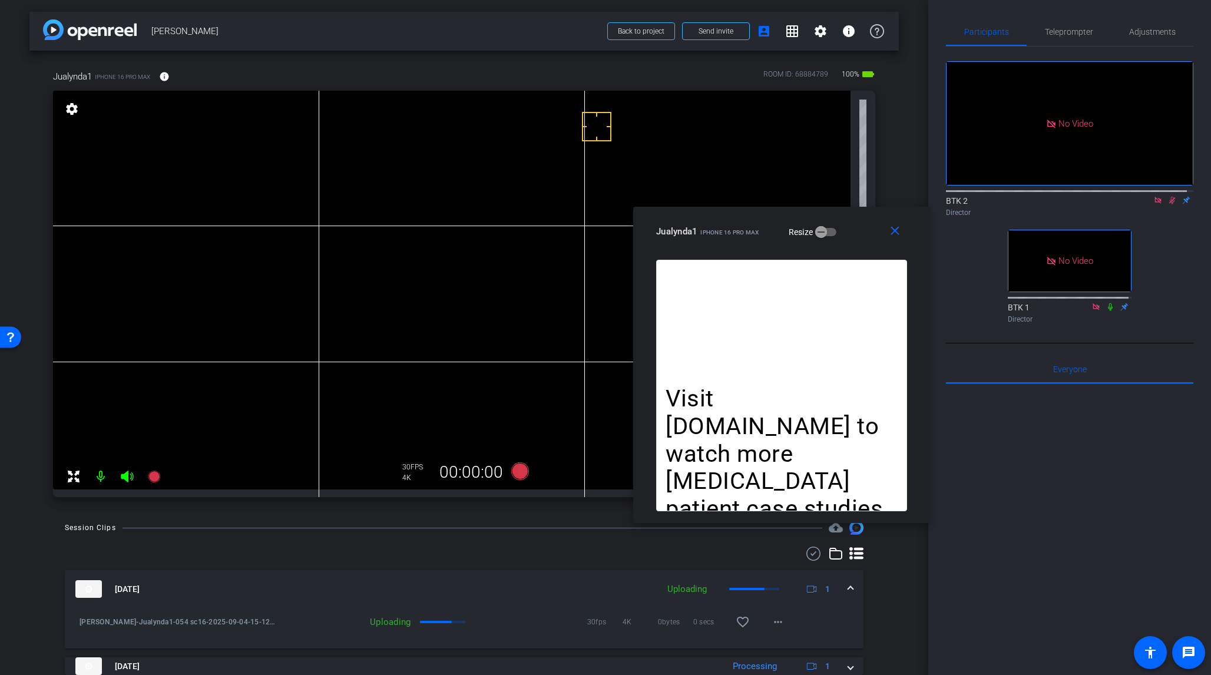
click at [1018, 197] on icon at bounding box center [1173, 201] width 6 height 8
click at [515, 467] on icon at bounding box center [520, 472] width 18 height 18
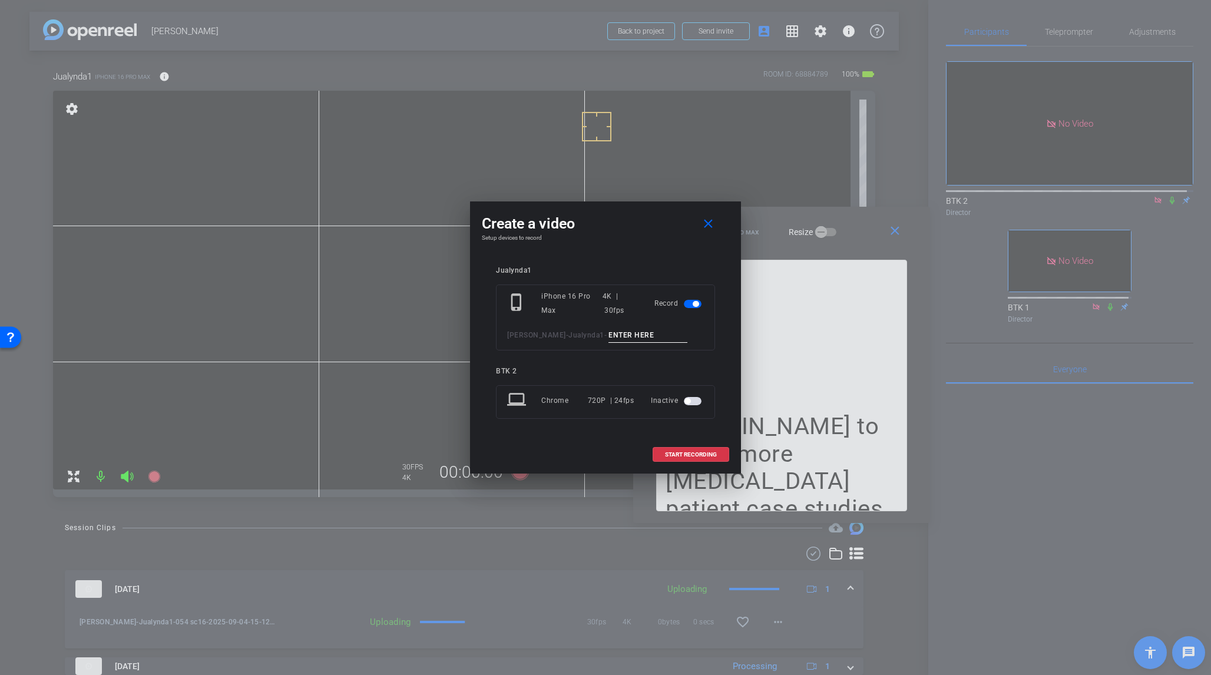
click at [616, 335] on input at bounding box center [648, 335] width 79 height 15
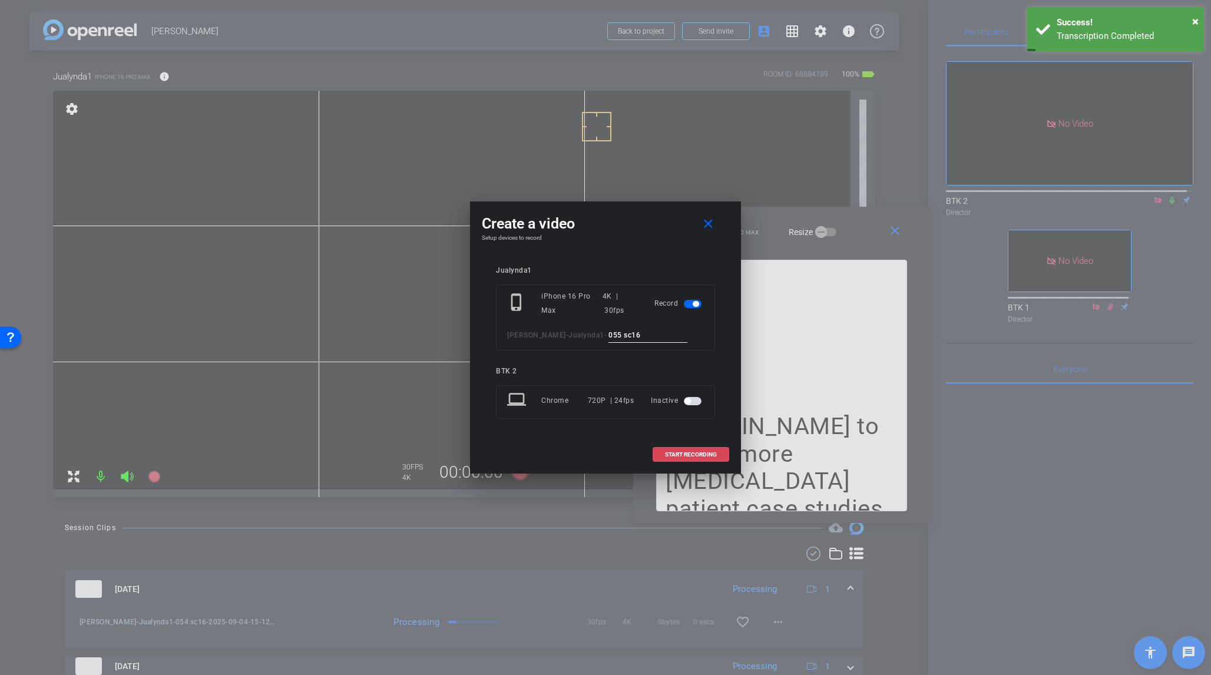
type input "055 sc16"
click at [707, 453] on span "START RECORDING" at bounding box center [691, 455] width 52 height 6
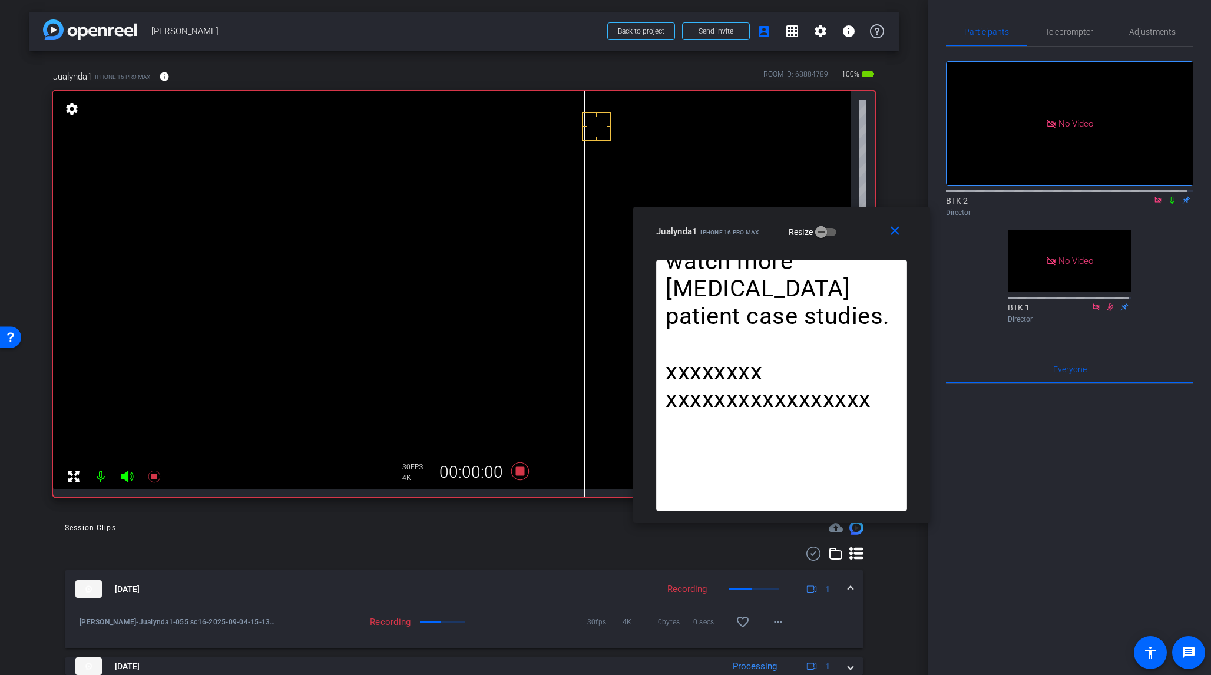
click at [1018, 197] on icon at bounding box center [1172, 201] width 5 height 8
click at [520, 467] on icon at bounding box center [520, 472] width 18 height 18
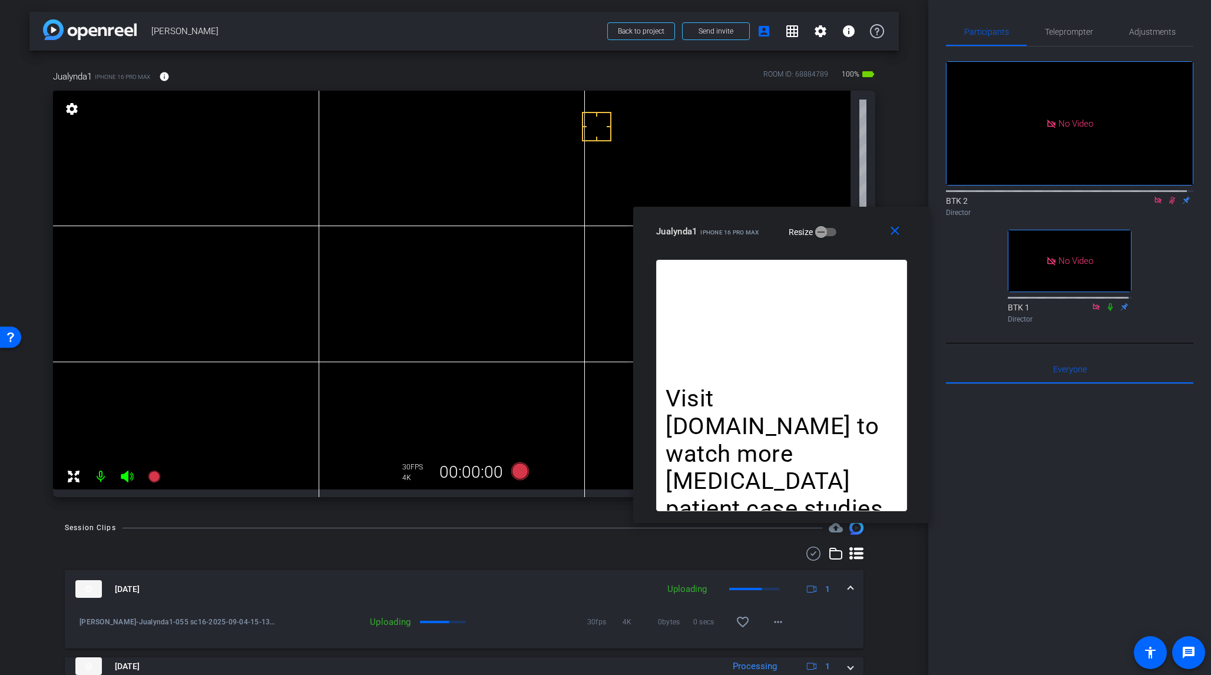
click at [1018, 197] on icon at bounding box center [1173, 201] width 6 height 8
click at [1018, 34] on span "Teleprompter" at bounding box center [1069, 32] width 48 height 8
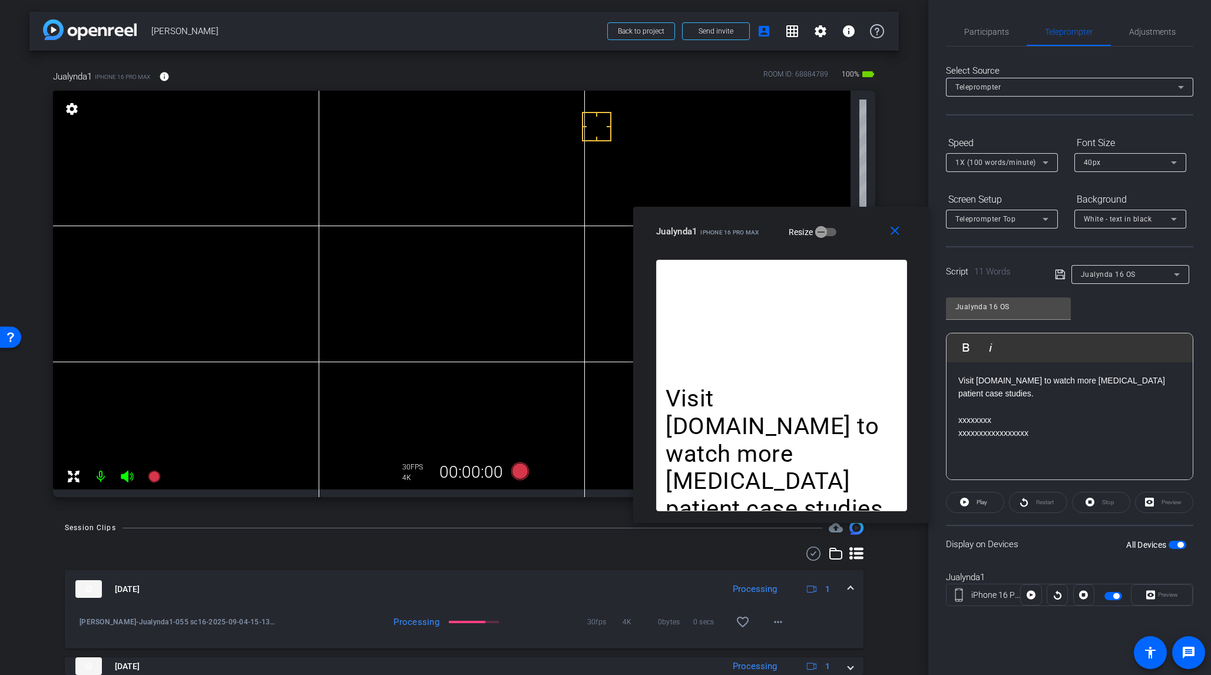
click at [1018, 273] on icon at bounding box center [1177, 274] width 6 height 3
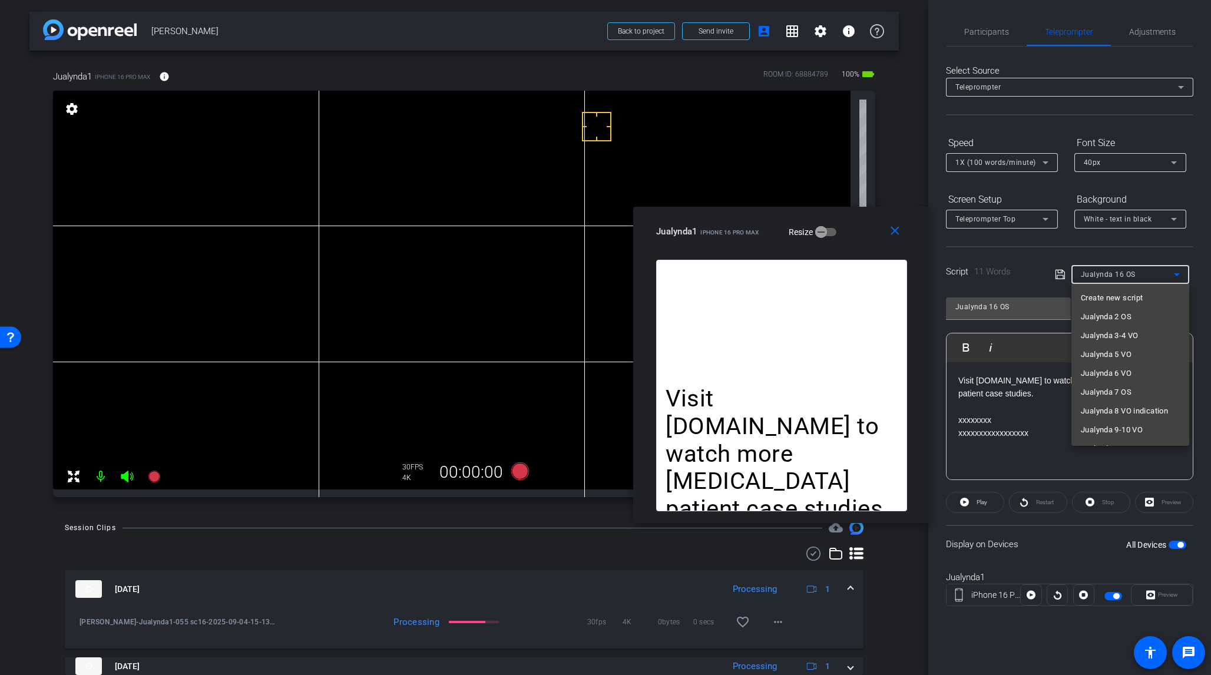
scroll to position [88, 0]
click at [1018, 304] on mat-option "Jualynda 7 OS" at bounding box center [1131, 304] width 118 height 19
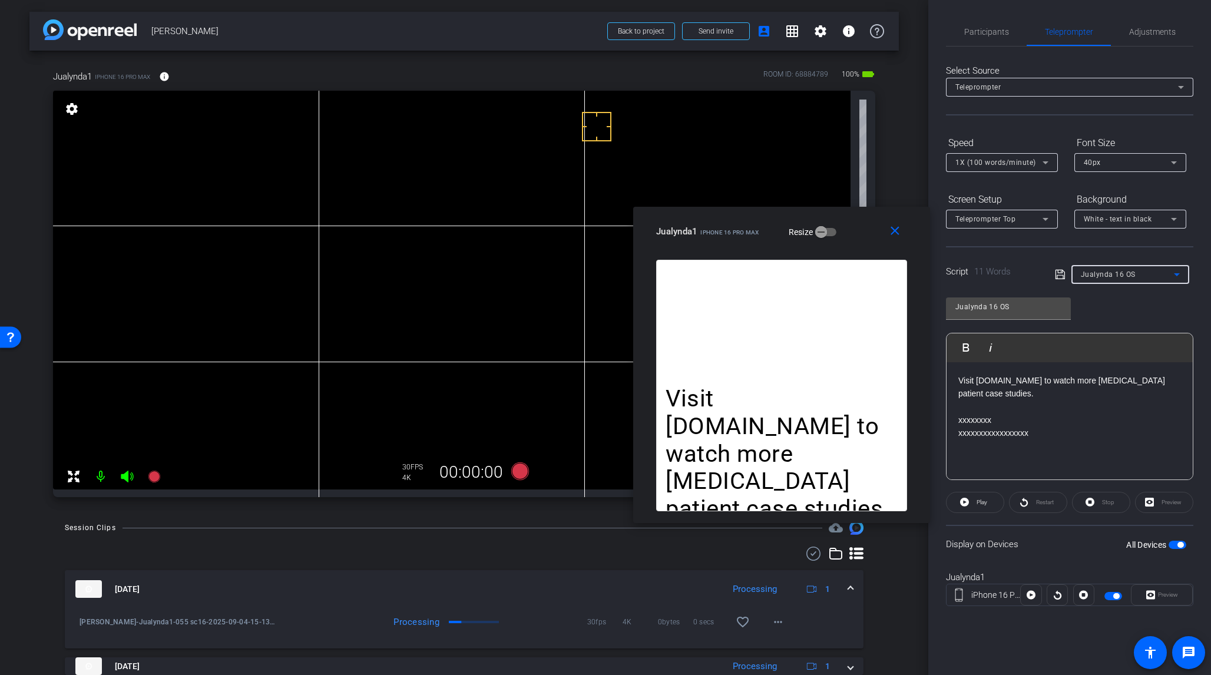
type input "Jualynda 7 OS"
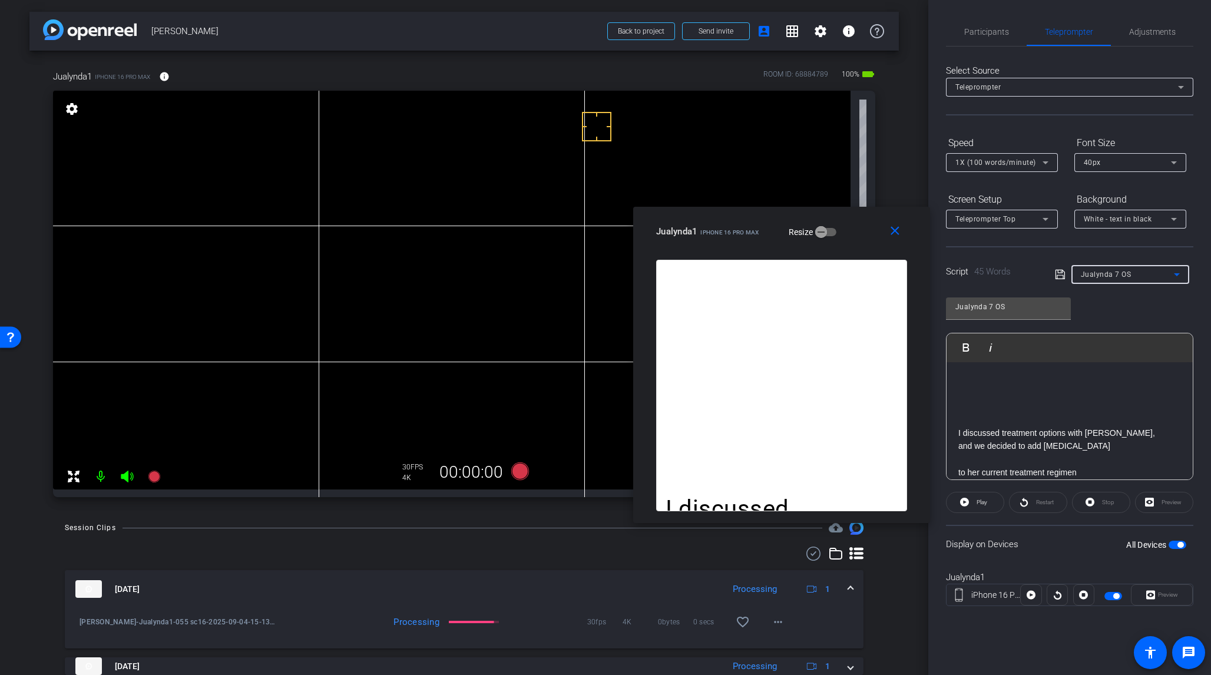
click at [1018, 539] on span "button" at bounding box center [1181, 545] width 6 height 6
click at [1018, 539] on div "Preview" at bounding box center [1162, 595] width 62 height 21
click at [1018, 539] on div "All Devices" at bounding box center [1157, 545] width 60 height 12
click at [1018, 539] on span "button" at bounding box center [1173, 545] width 6 height 6
click at [1018, 539] on div "Preview" at bounding box center [1162, 595] width 62 height 21
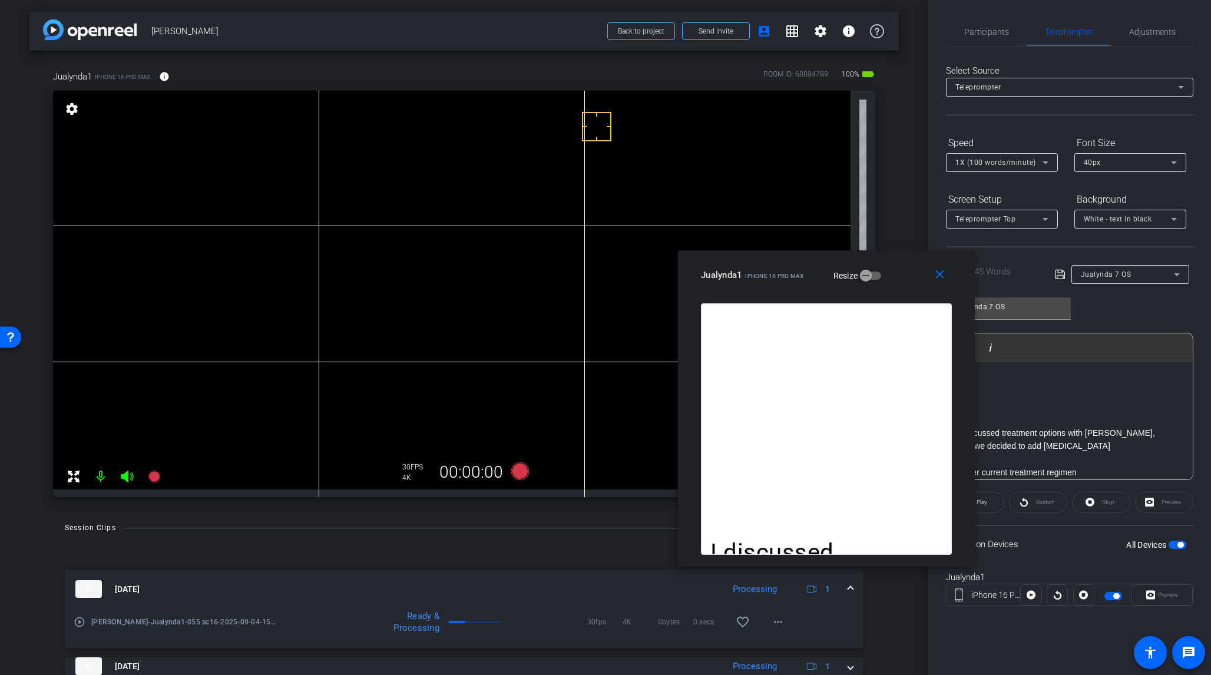
drag, startPoint x: 854, startPoint y: 232, endPoint x: 897, endPoint y: 276, distance: 61.7
click at [897, 276] on div "Jualynda1 iPhone 16 Pro Max Resize" at bounding box center [831, 275] width 260 height 21
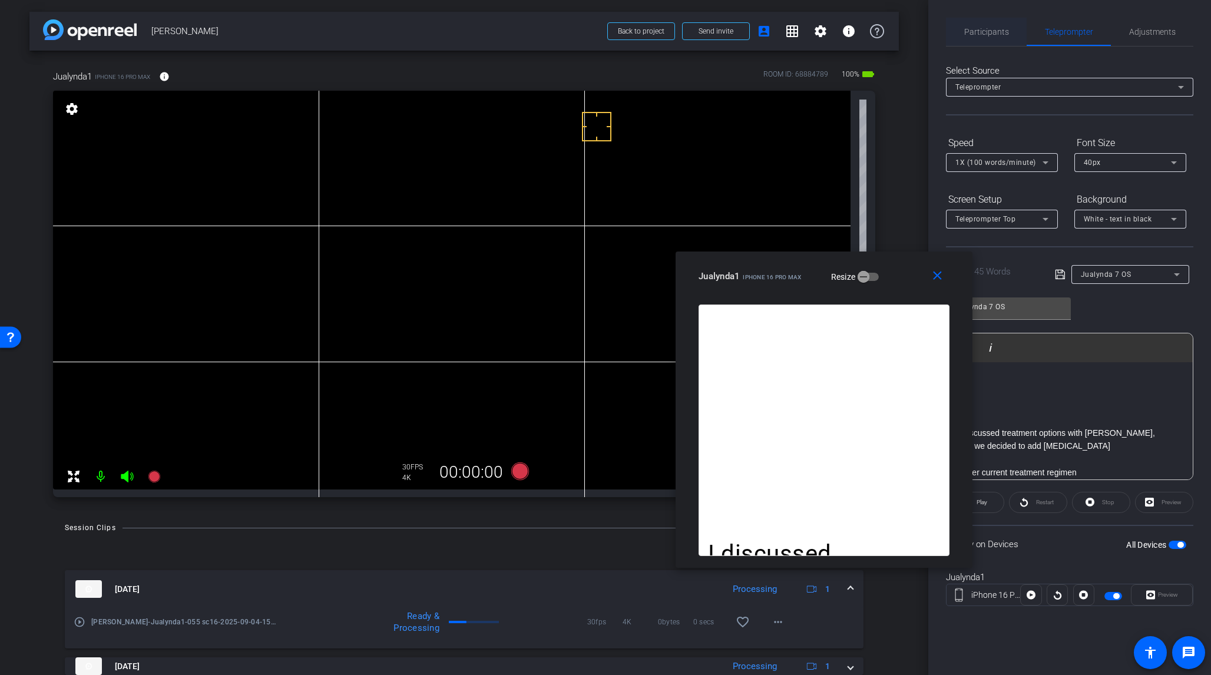
click at [991, 31] on span "Participants" at bounding box center [987, 32] width 45 height 8
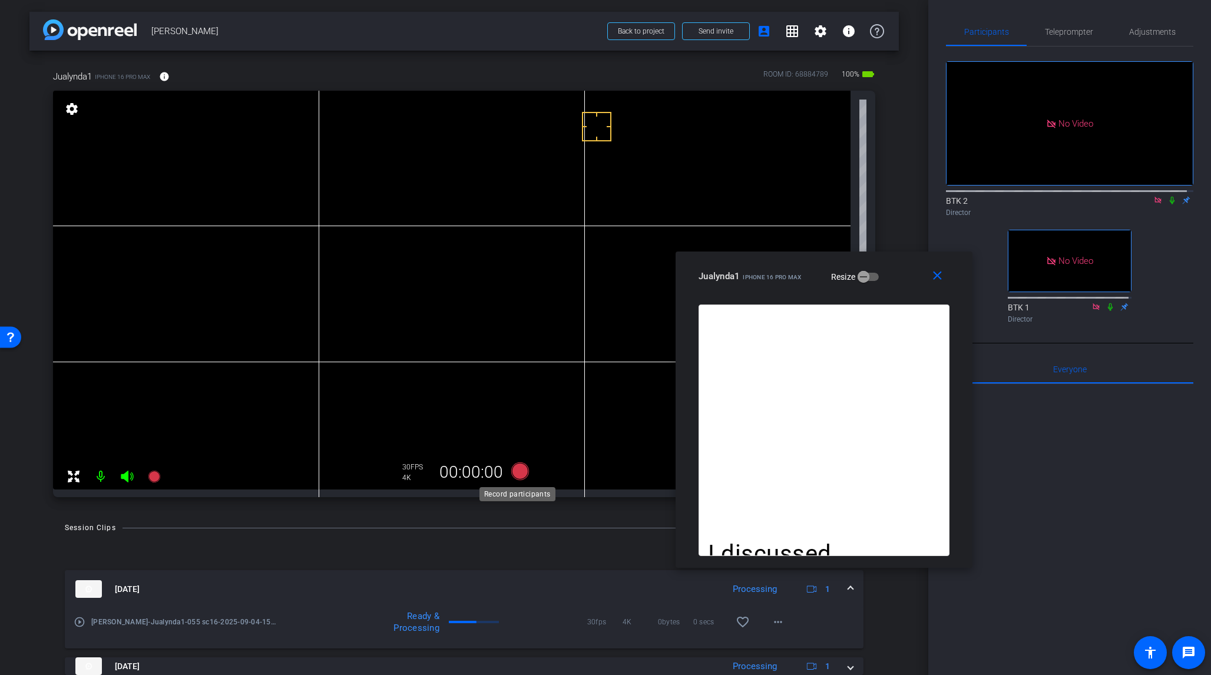
click at [519, 474] on icon at bounding box center [520, 472] width 18 height 18
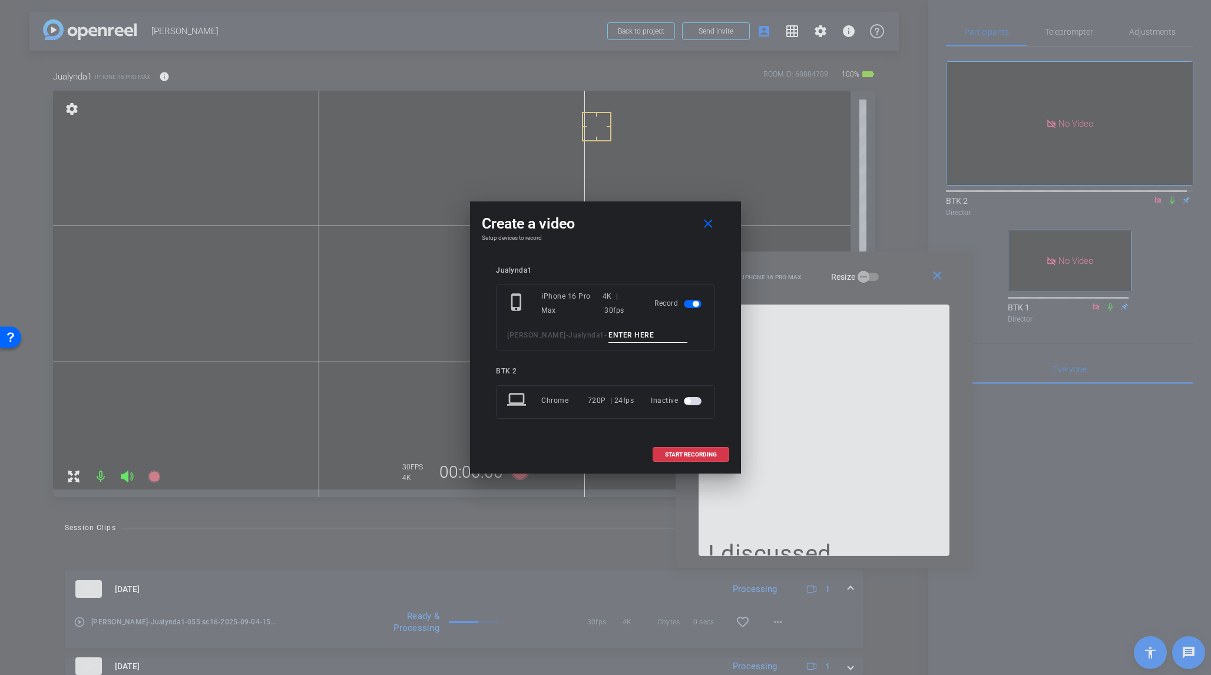
click at [622, 338] on input at bounding box center [648, 335] width 79 height 15
type input "056 sc7"
click at [719, 451] on span at bounding box center [690, 455] width 75 height 28
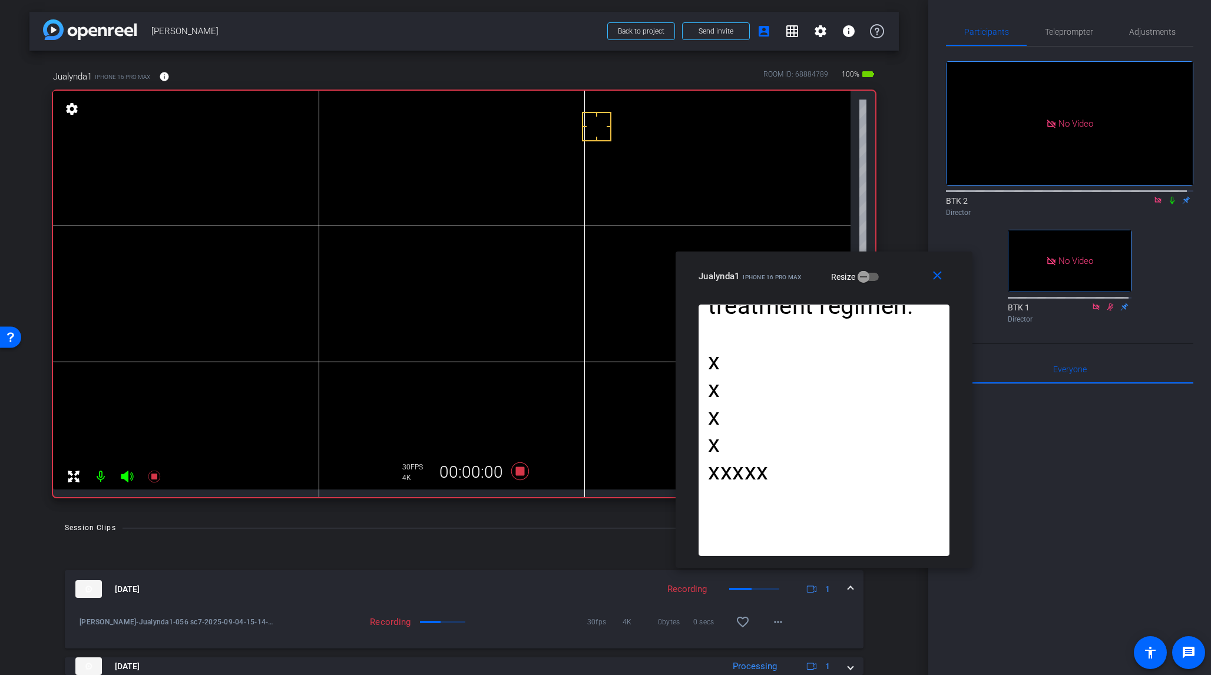
click at [1018, 196] on icon at bounding box center [1172, 200] width 9 height 8
click at [520, 471] on icon at bounding box center [520, 472] width 18 height 18
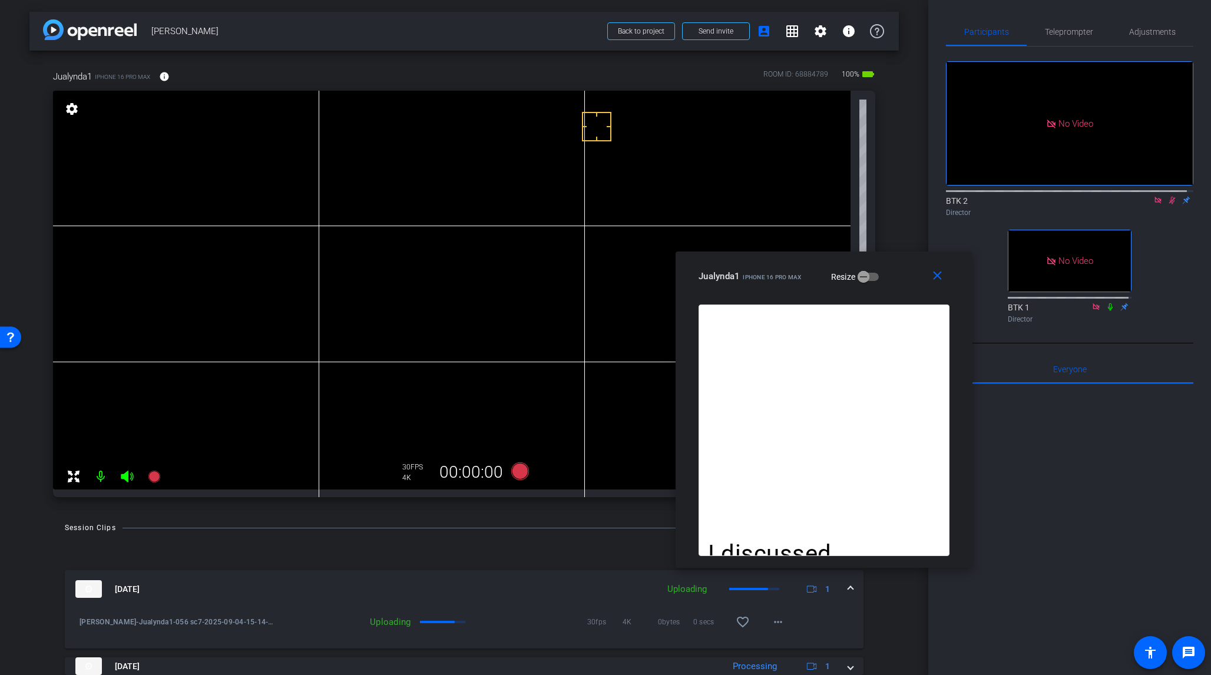
click at [1018, 197] on icon at bounding box center [1173, 201] width 6 height 8
click at [514, 470] on icon at bounding box center [520, 472] width 18 height 18
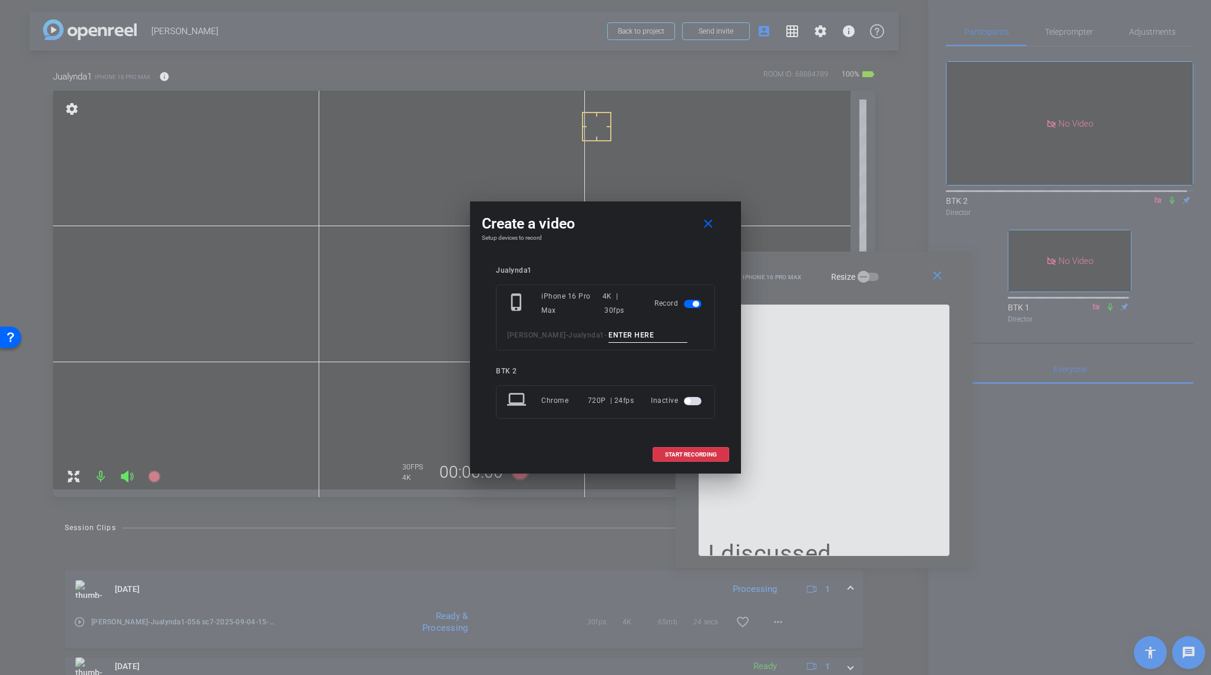
click at [609, 338] on input at bounding box center [648, 335] width 79 height 15
type input "057 sc7"
click at [722, 455] on span at bounding box center [690, 455] width 75 height 28
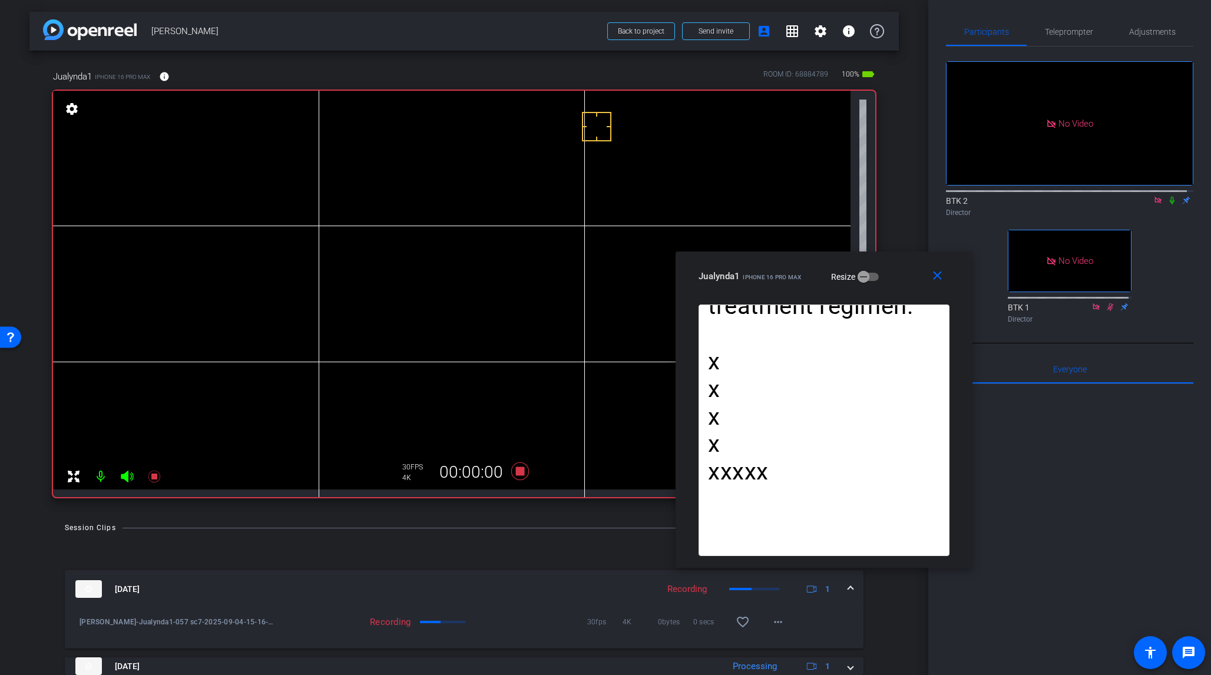
click at [1018, 196] on icon at bounding box center [1172, 200] width 9 height 8
click at [517, 471] on icon at bounding box center [520, 472] width 18 height 18
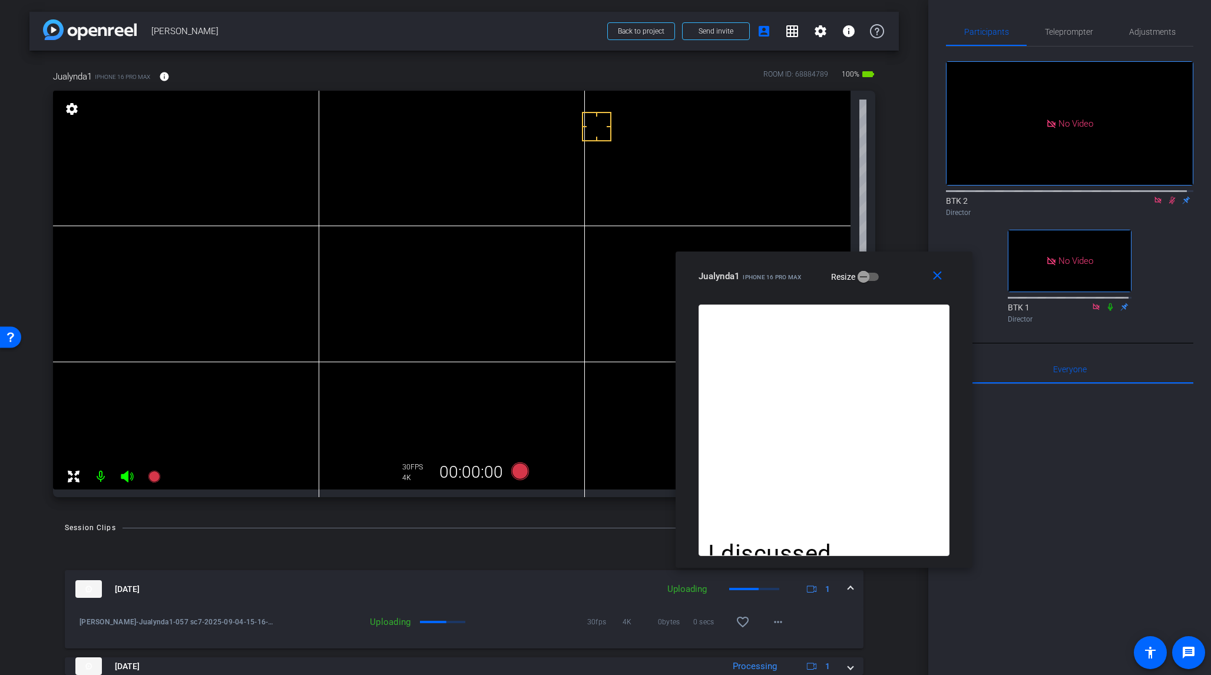
click at [1018, 197] on icon at bounding box center [1173, 201] width 6 height 8
click at [516, 476] on icon at bounding box center [520, 472] width 18 height 18
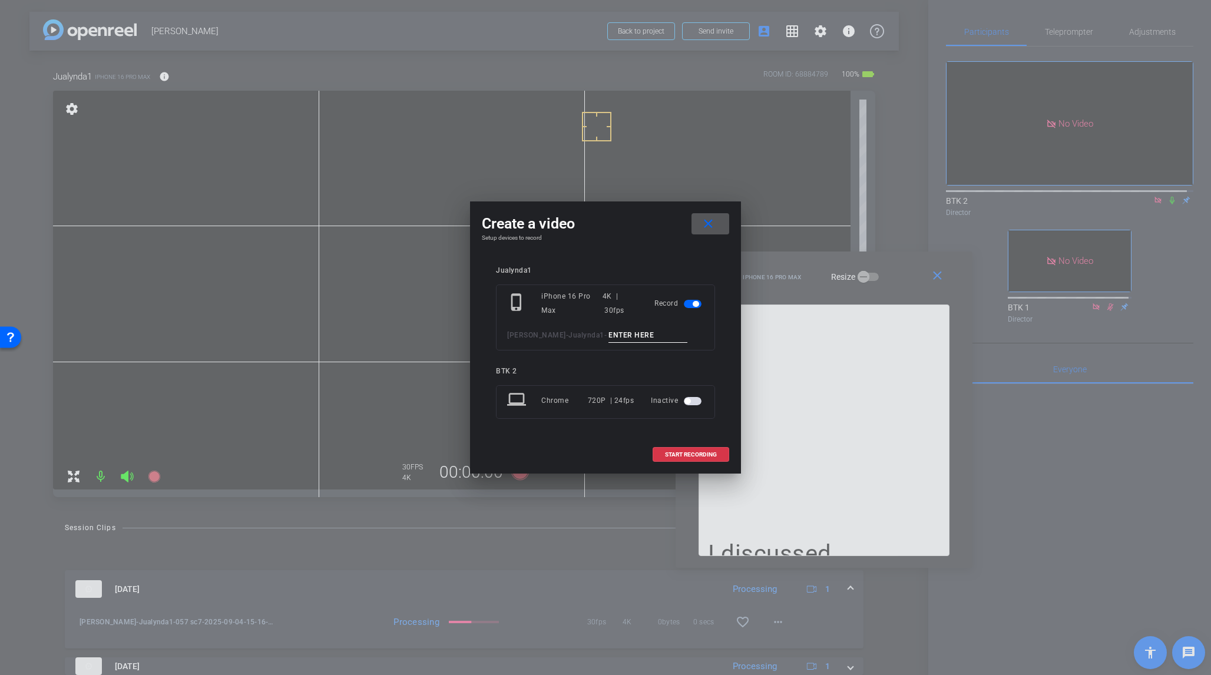
click at [609, 335] on input at bounding box center [648, 335] width 79 height 15
type input "058 sc7"
click at [688, 455] on span "START RECORDING" at bounding box center [691, 455] width 52 height 6
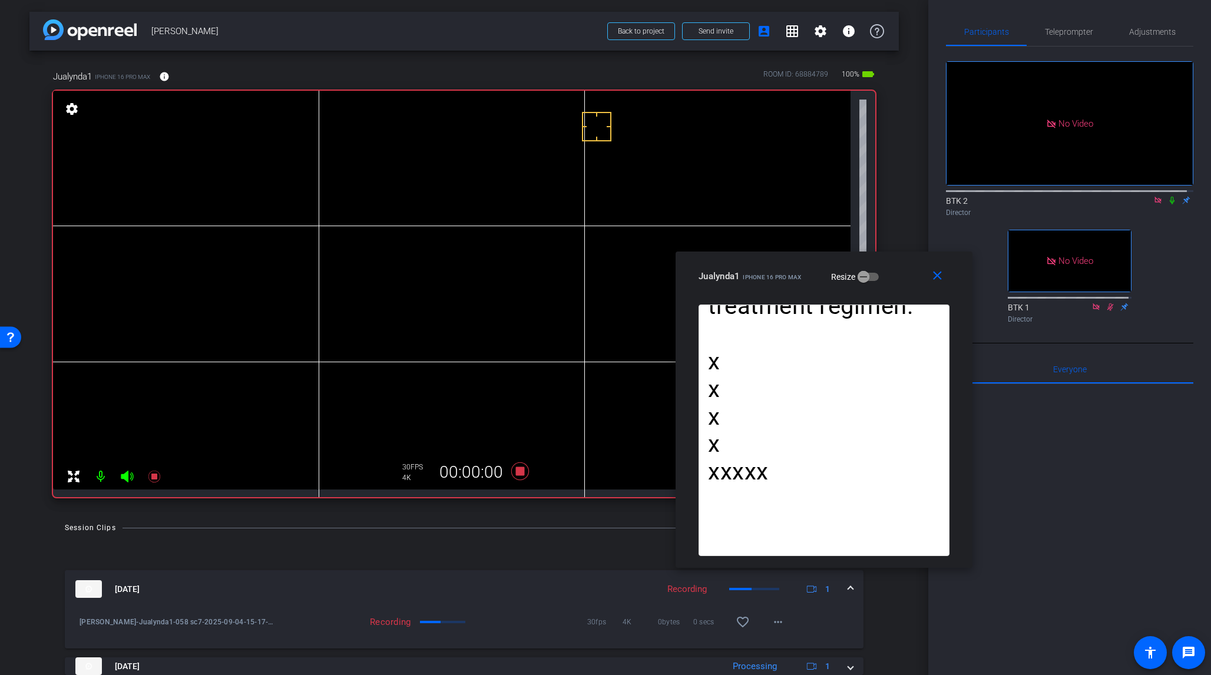
click at [1018, 196] on icon at bounding box center [1172, 200] width 9 height 8
click at [521, 473] on icon at bounding box center [520, 472] width 18 height 18
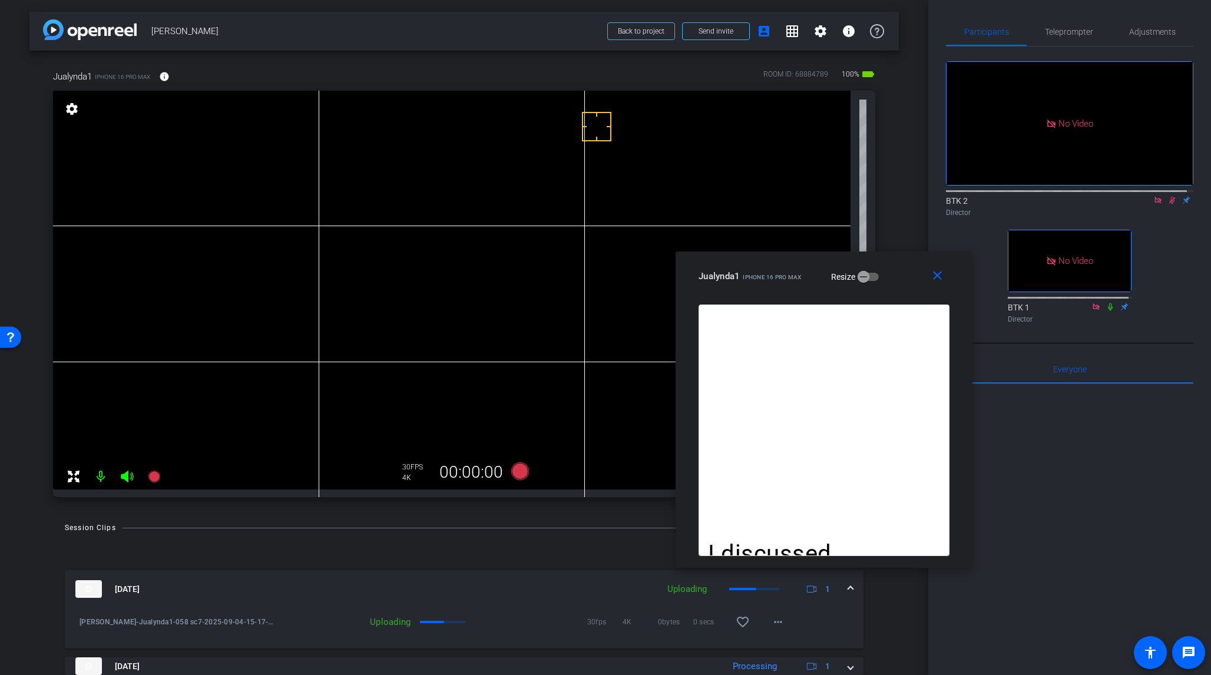
click at [1018, 196] on icon at bounding box center [1172, 200] width 9 height 8
click at [1018, 31] on div "Teleprompter" at bounding box center [1069, 32] width 84 height 28
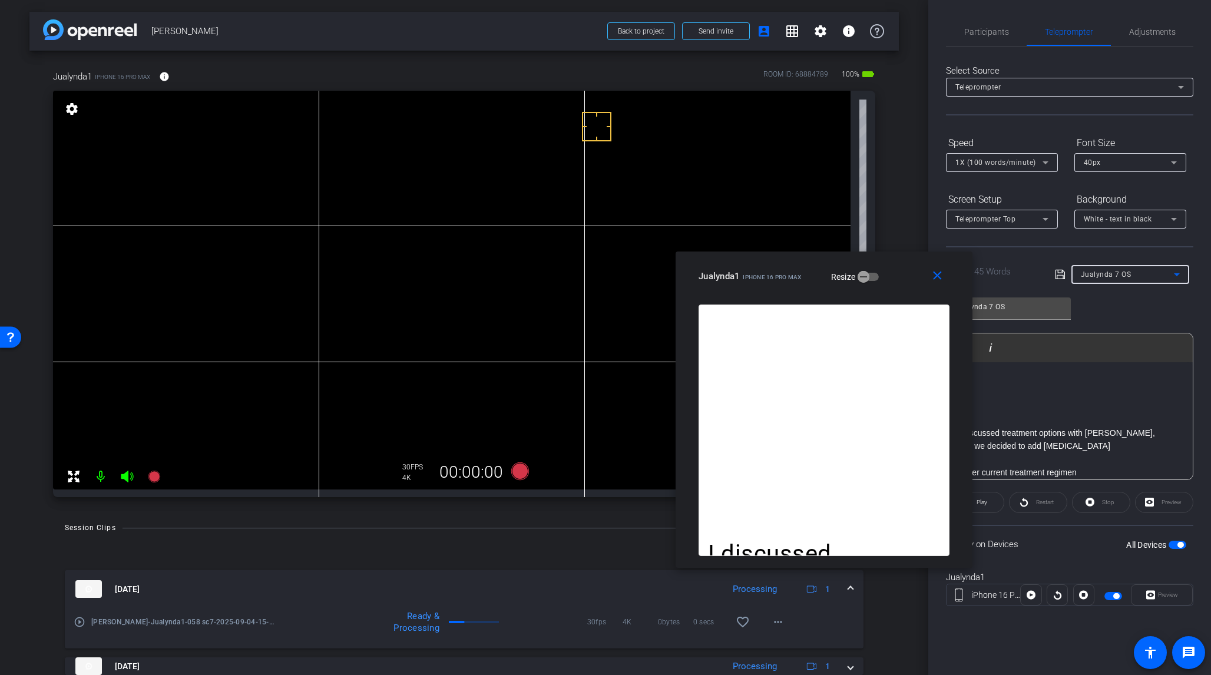
click at [1018, 276] on icon at bounding box center [1177, 275] width 14 height 14
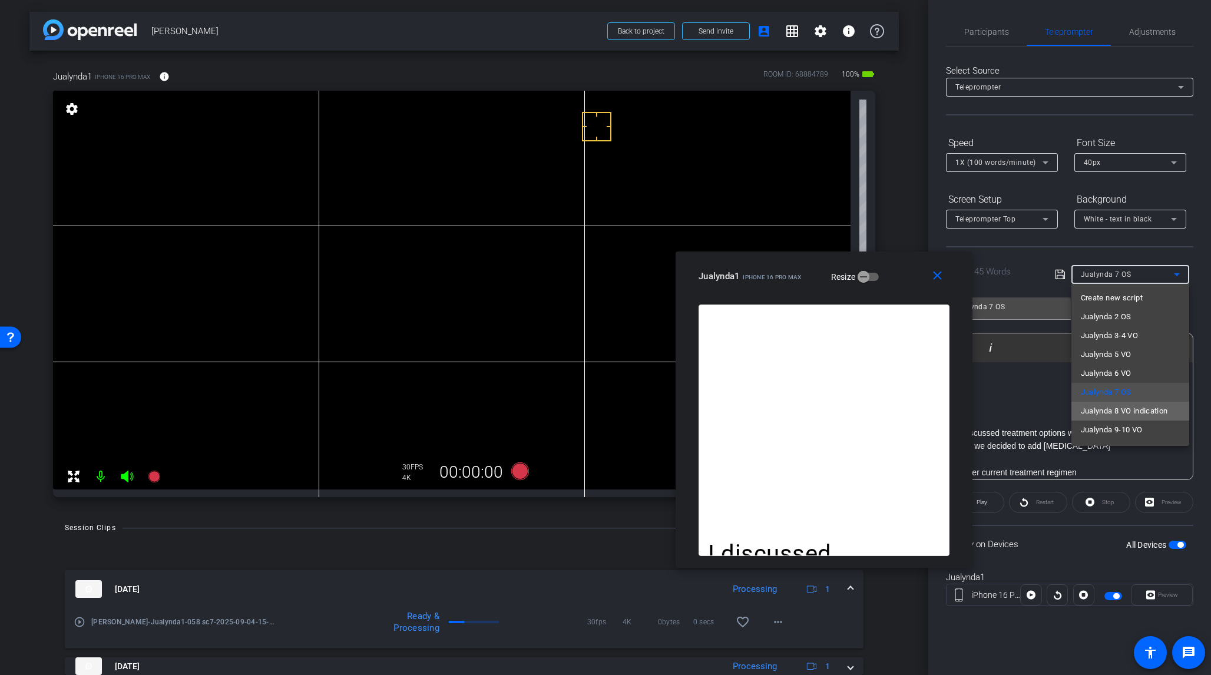
click at [1018, 408] on span "Jualynda 8 VO indication" at bounding box center [1124, 411] width 87 height 14
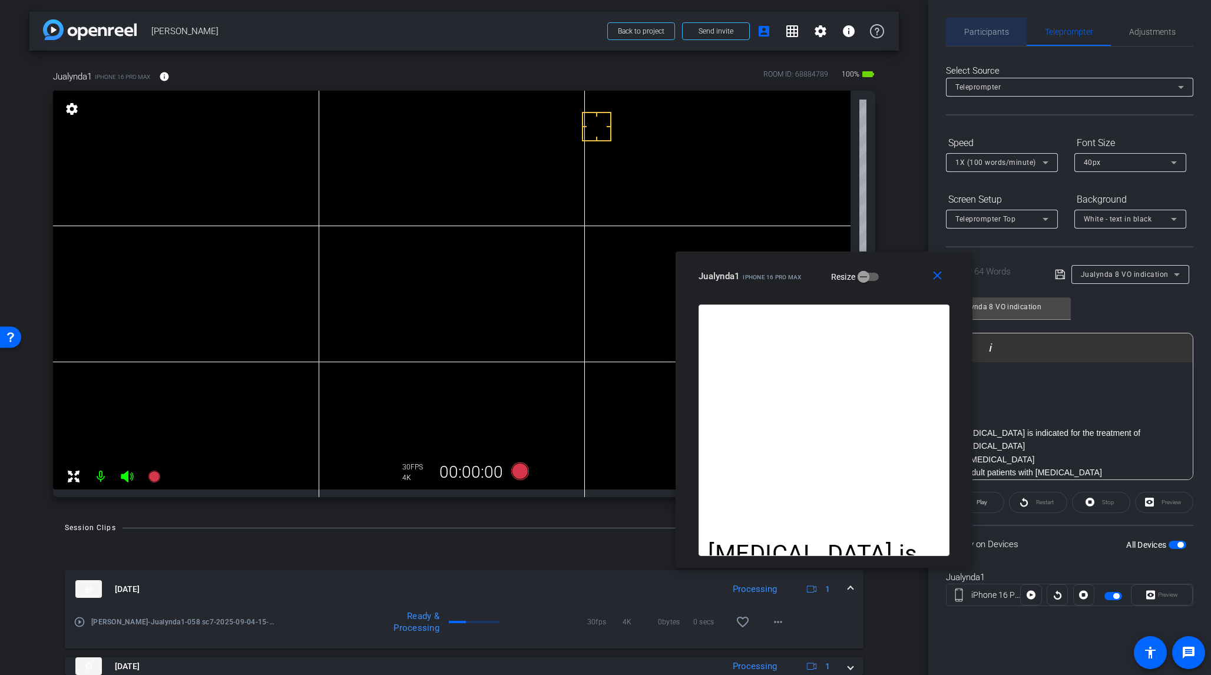
click at [986, 29] on span "Participants" at bounding box center [987, 32] width 45 height 8
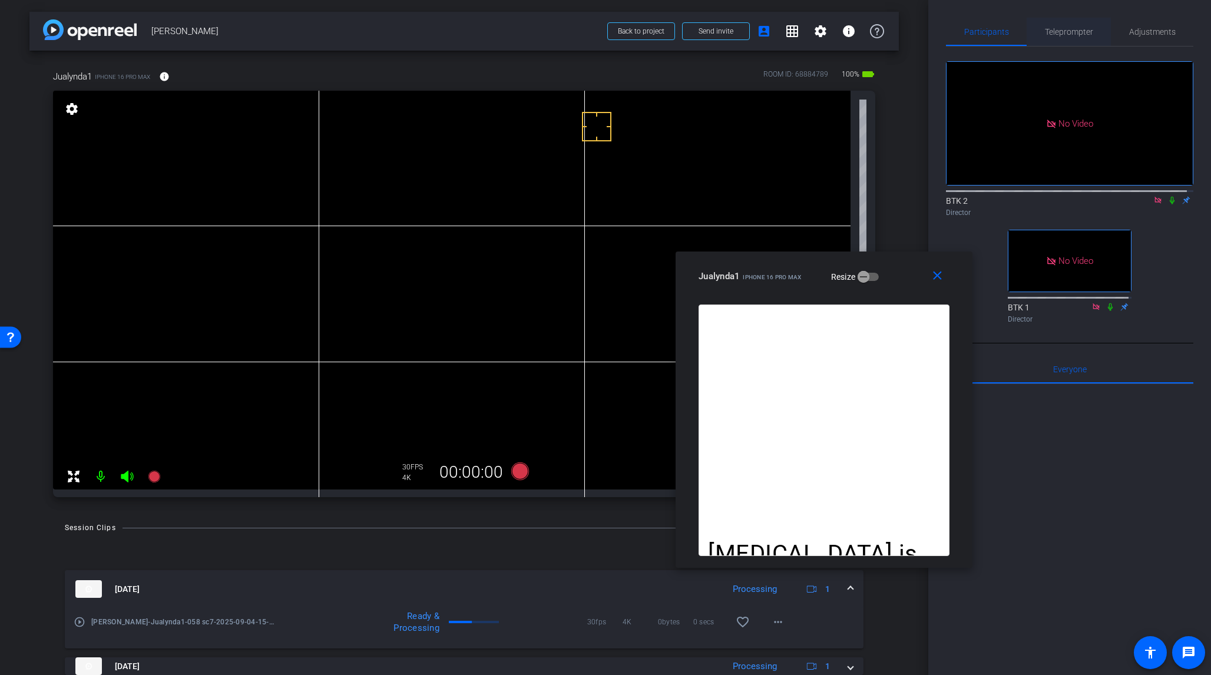
click at [1018, 30] on span "Teleprompter" at bounding box center [1069, 32] width 48 height 8
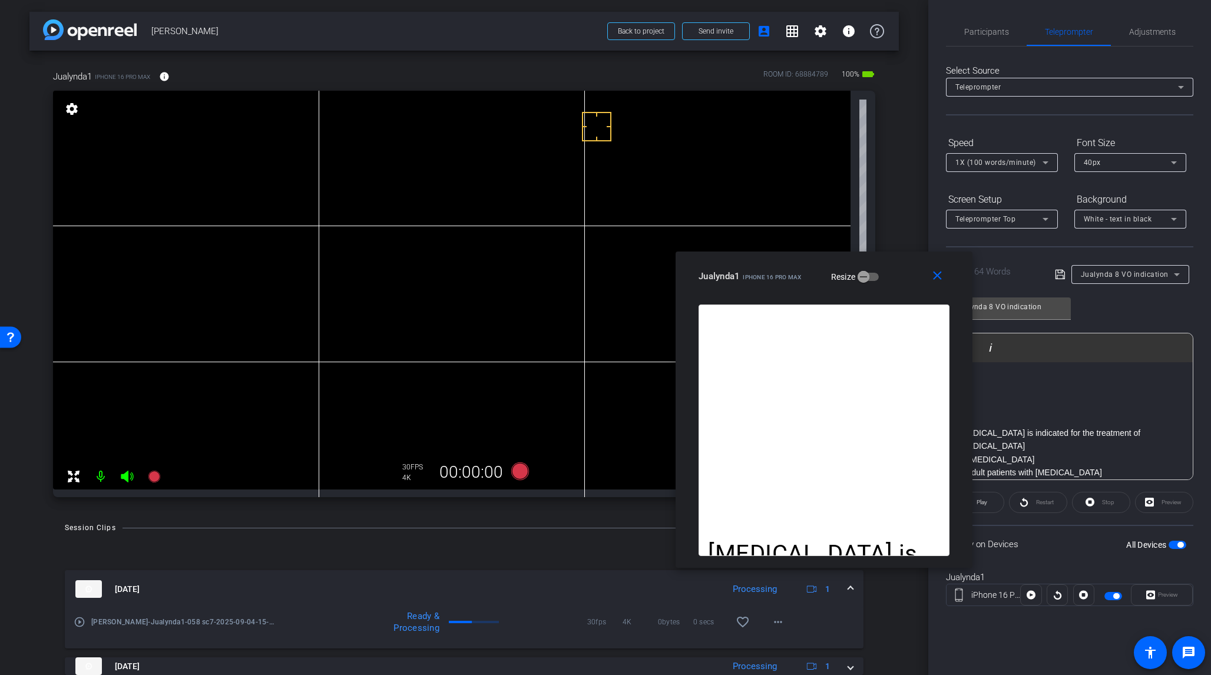
click at [1018, 275] on icon at bounding box center [1177, 275] width 14 height 14
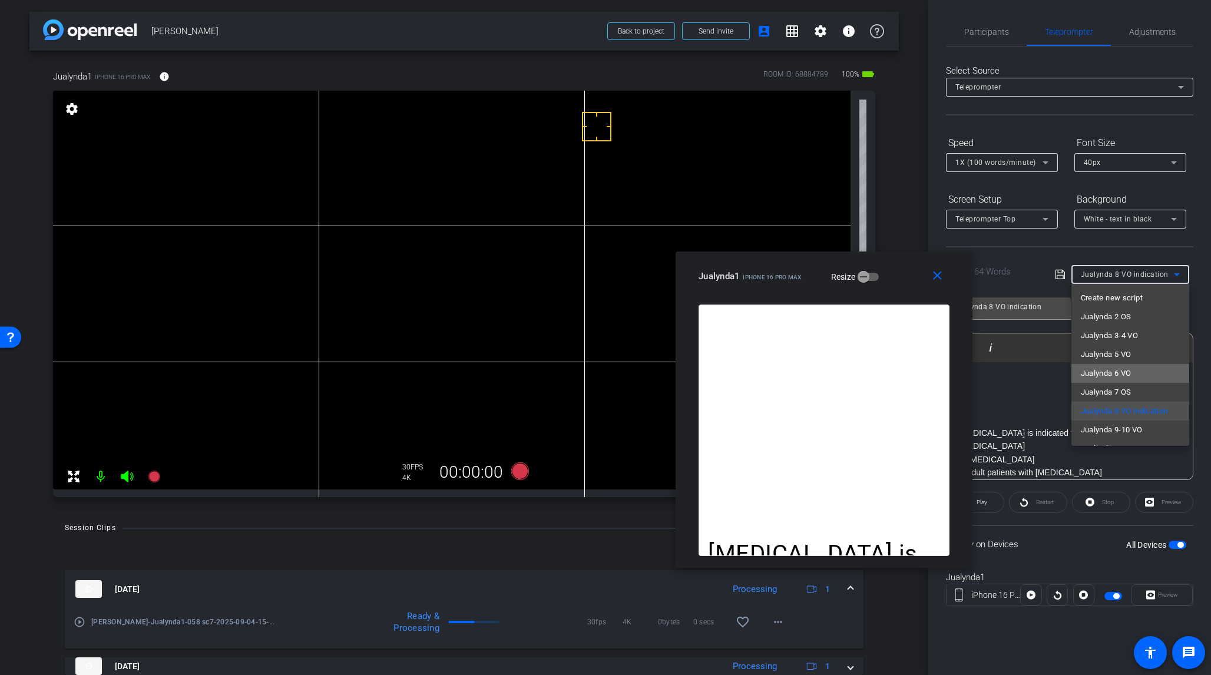
click at [1018, 372] on mat-option "Jualynda 6 VO" at bounding box center [1131, 373] width 118 height 19
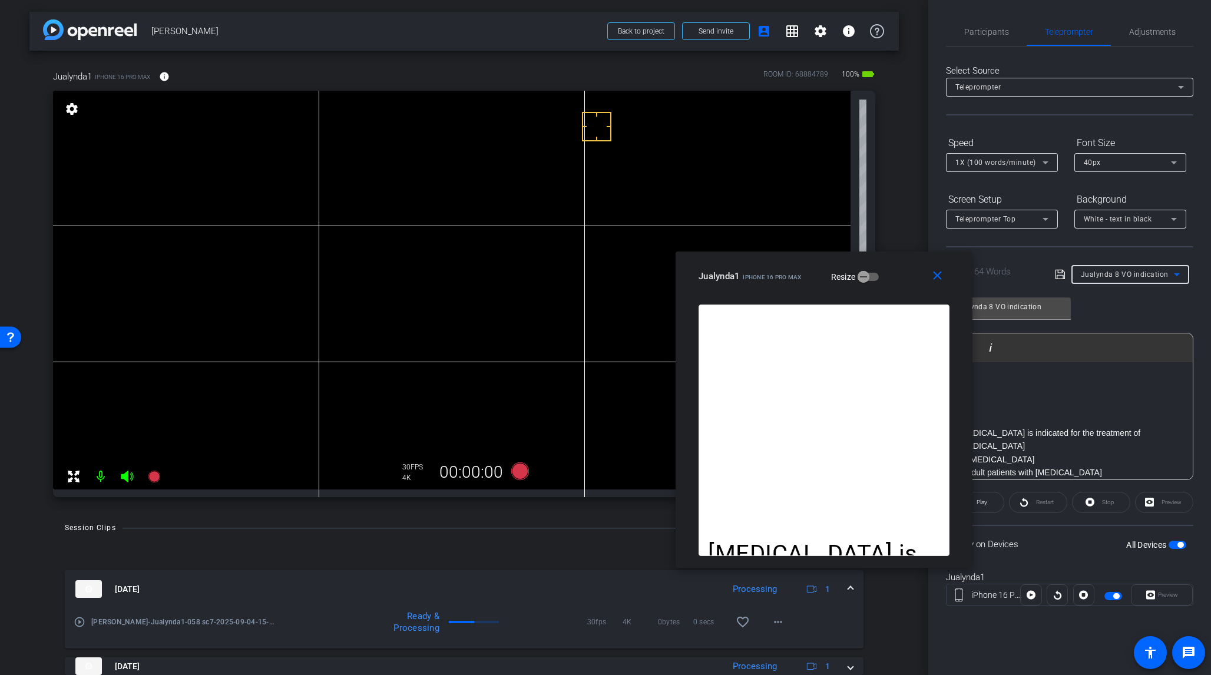
type input "Jualynda 6 VO"
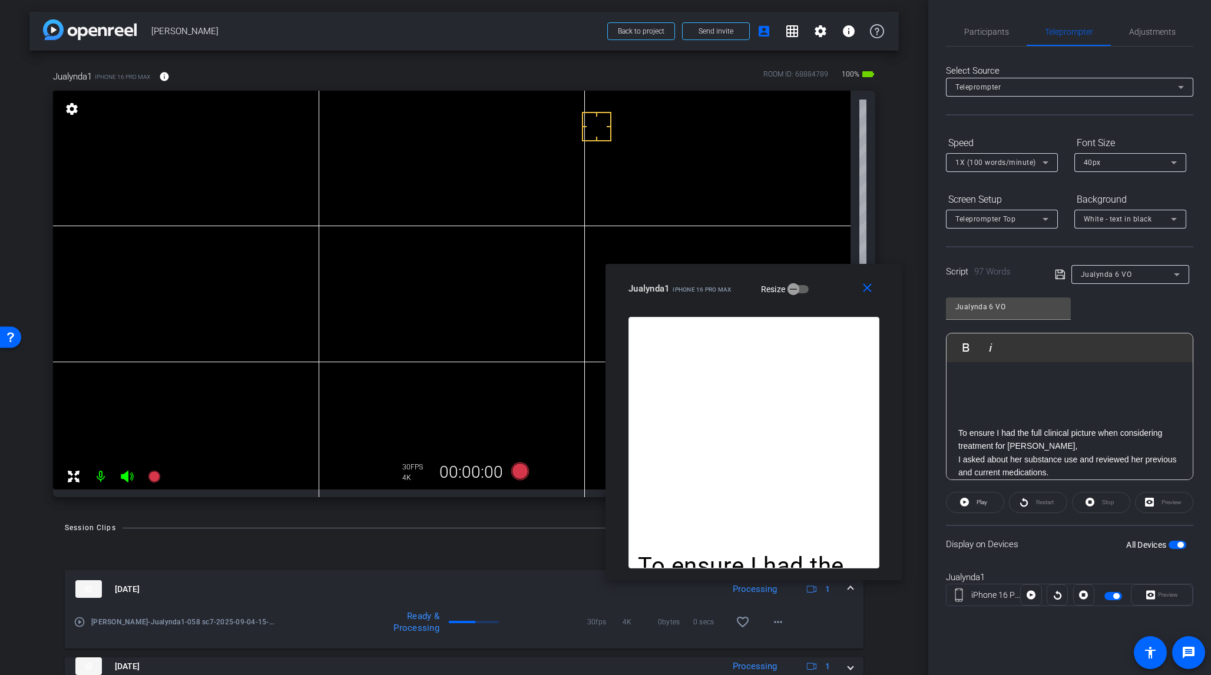
drag, startPoint x: 907, startPoint y: 273, endPoint x: 838, endPoint y: 286, distance: 70.6
click at [838, 286] on div "Jualynda1 iPhone 16 Pro Max Resize" at bounding box center [759, 288] width 260 height 21
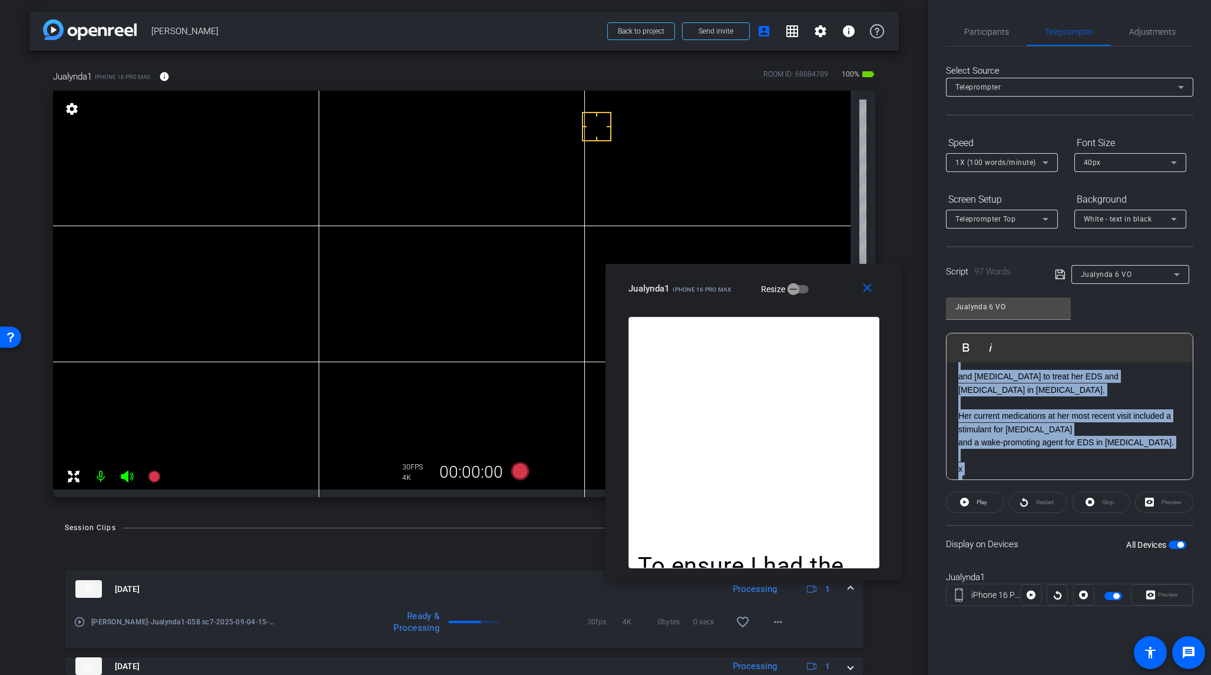
scroll to position [242, 0]
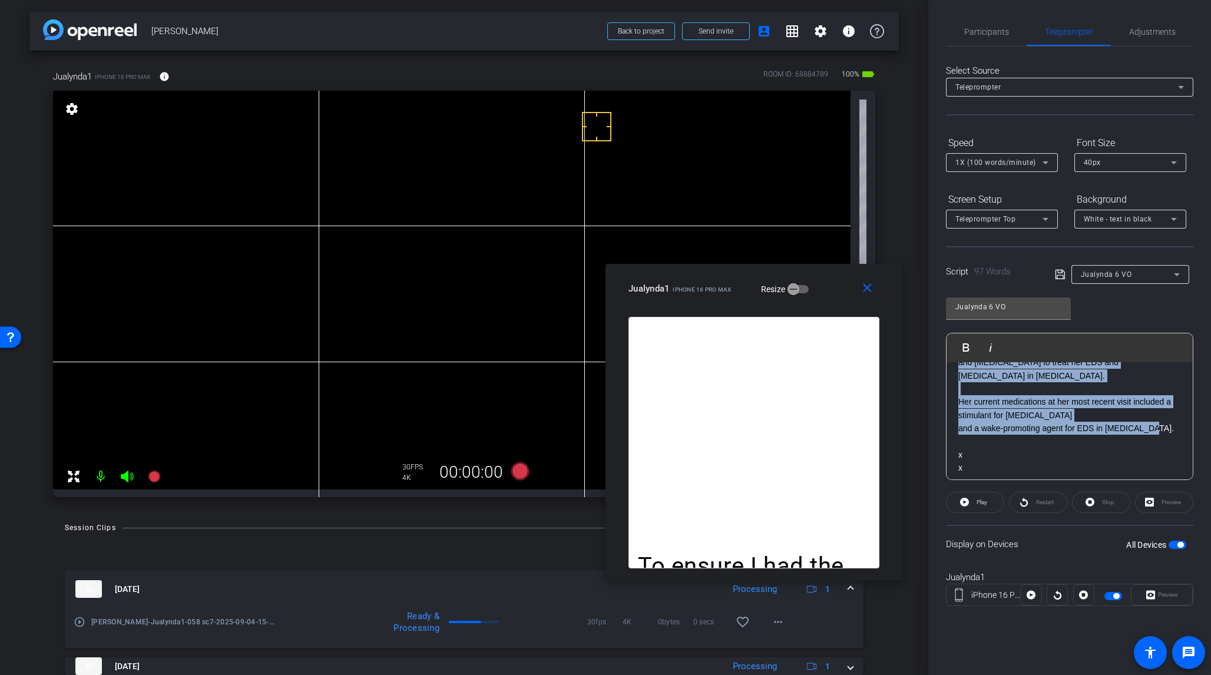
drag, startPoint x: 959, startPoint y: 416, endPoint x: 1157, endPoint y: 430, distance: 199.0
click at [1018, 430] on div "To ensure I had the full clinical picture when considering treatment for [PERSO…" at bounding box center [1070, 323] width 246 height 406
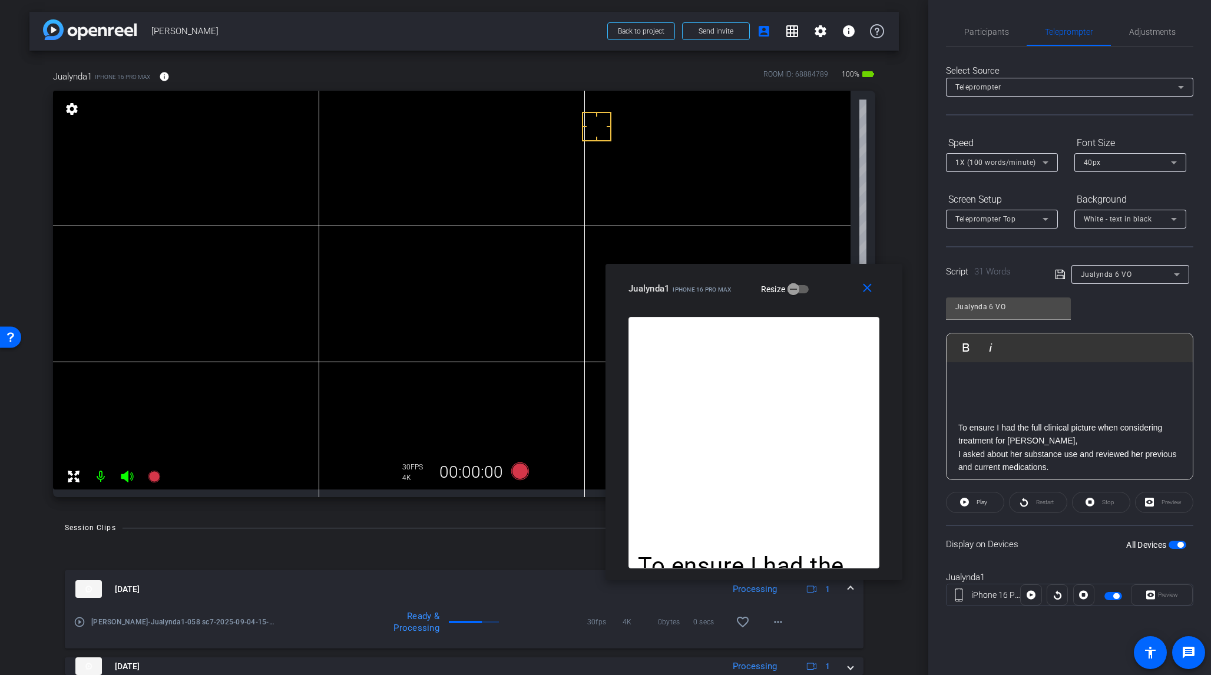
scroll to position [0, 0]
click at [1018, 271] on icon at bounding box center [1060, 275] width 11 height 14
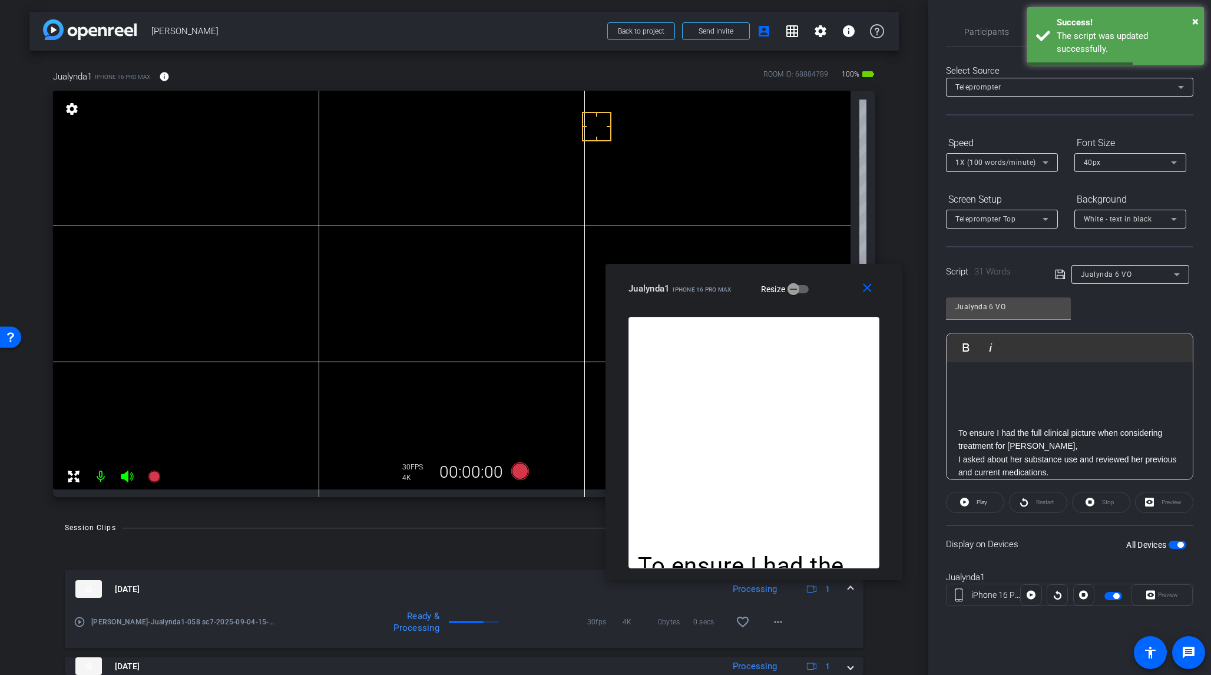
click at [1018, 539] on span "button" at bounding box center [1181, 545] width 6 height 6
click at [870, 292] on mat-icon "close" at bounding box center [867, 288] width 15 height 15
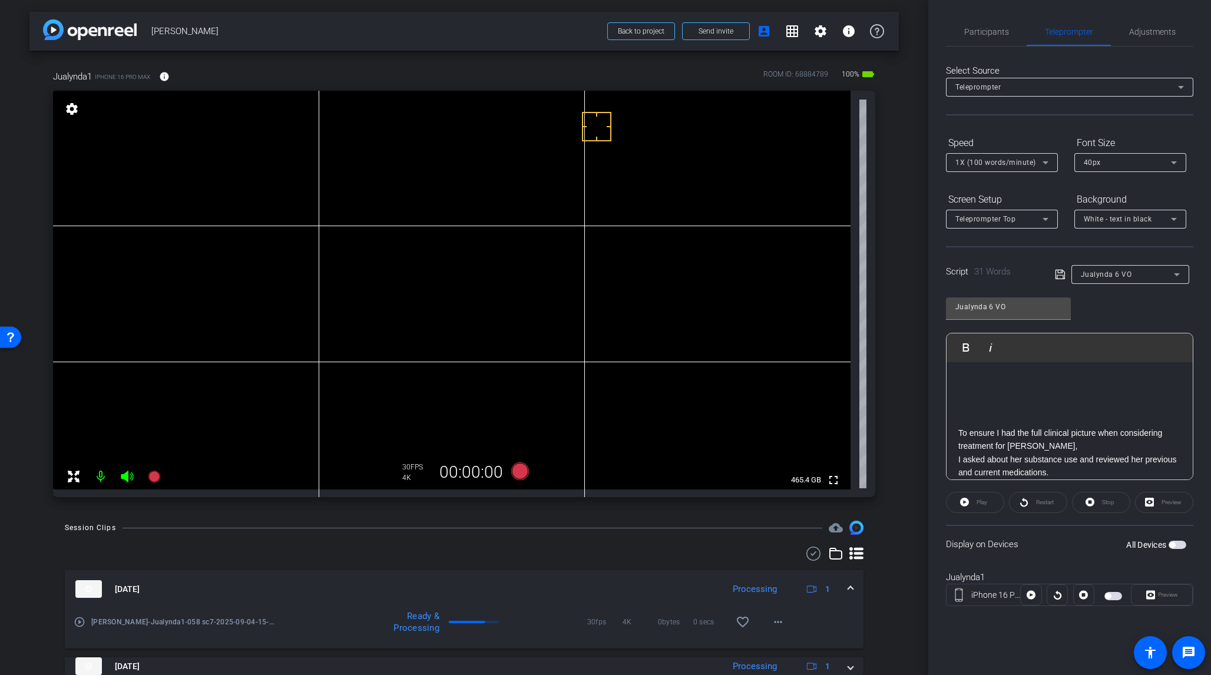
click at [1018, 539] on span "button" at bounding box center [1173, 545] width 6 height 6
click at [1018, 539] on span "Preview" at bounding box center [1168, 595] width 20 height 6
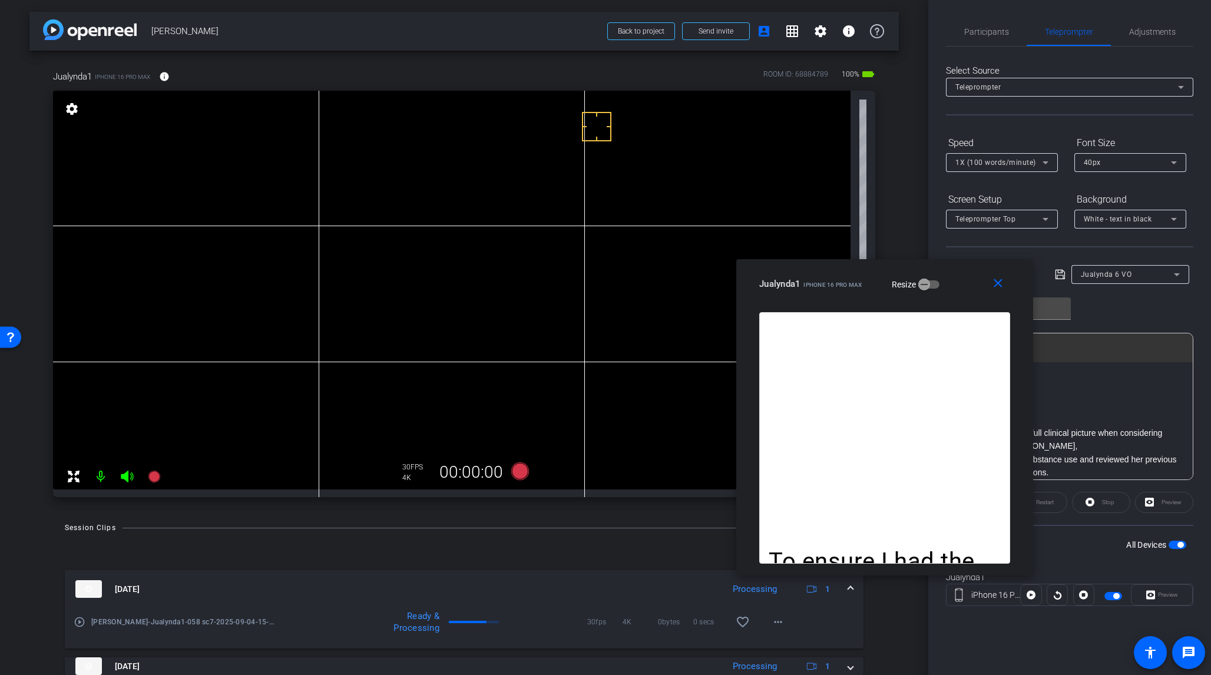
drag, startPoint x: 594, startPoint y: 207, endPoint x: 851, endPoint y: 283, distance: 268.5
click at [851, 283] on span "iPhone 16 Pro Max" at bounding box center [833, 285] width 58 height 6
click at [981, 32] on span "Participants" at bounding box center [987, 32] width 45 height 8
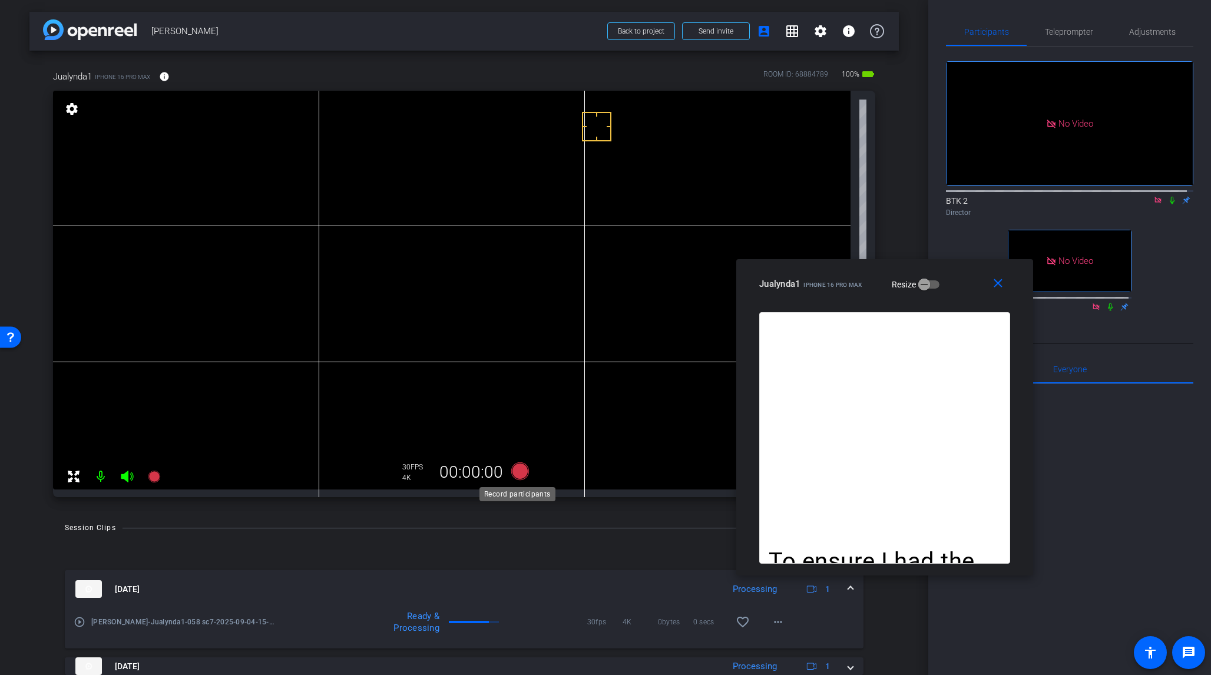
click at [517, 474] on icon at bounding box center [520, 472] width 18 height 18
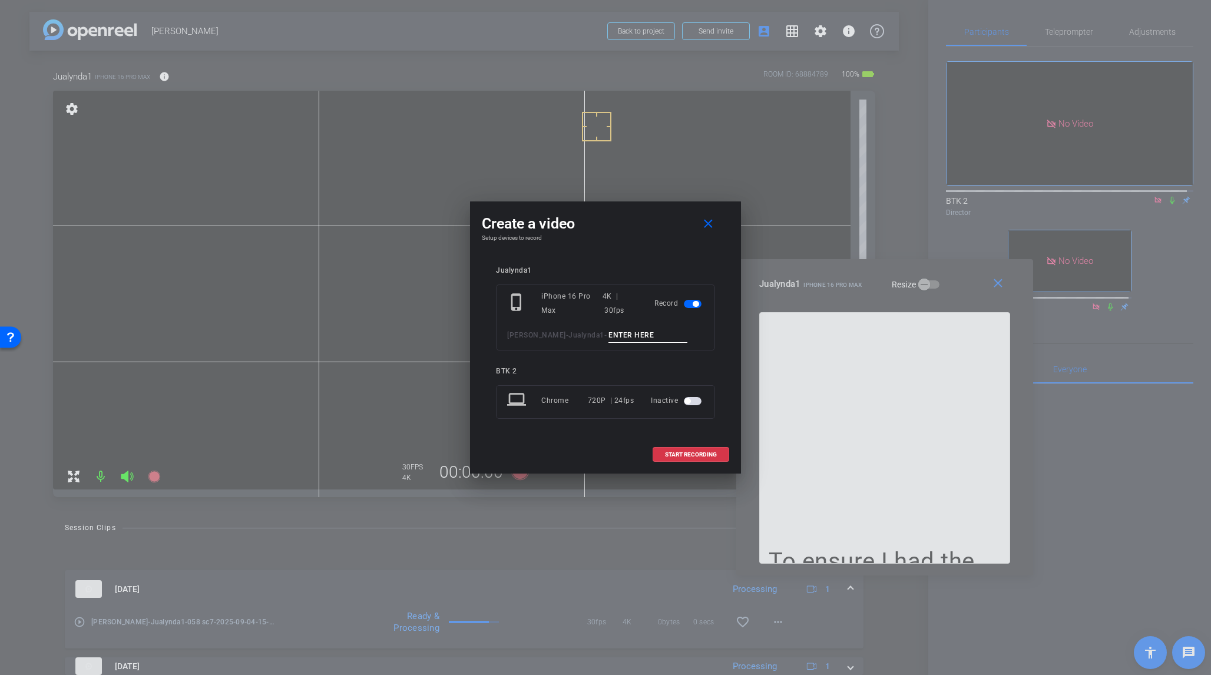
click at [609, 336] on input at bounding box center [648, 335] width 79 height 15
type input "059 sc8 pu 1st para"
click at [716, 452] on span "START RECORDING" at bounding box center [691, 455] width 52 height 6
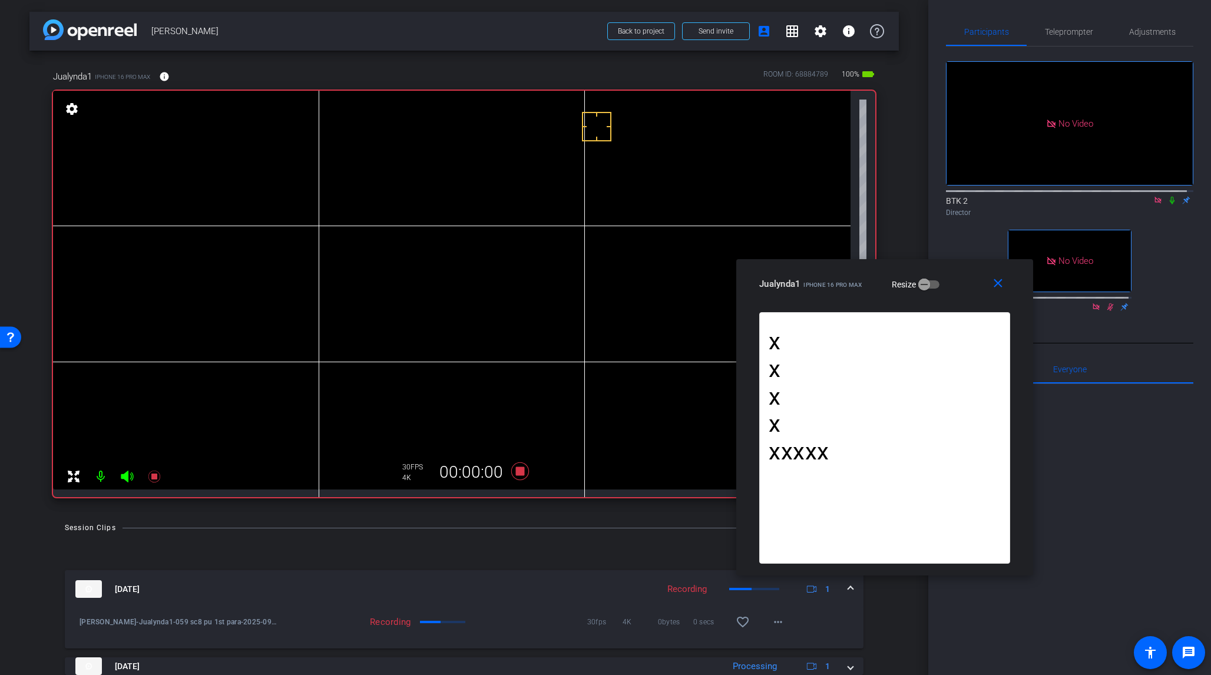
click at [1018, 197] on icon at bounding box center [1172, 201] width 5 height 8
click at [518, 476] on icon at bounding box center [520, 471] width 28 height 21
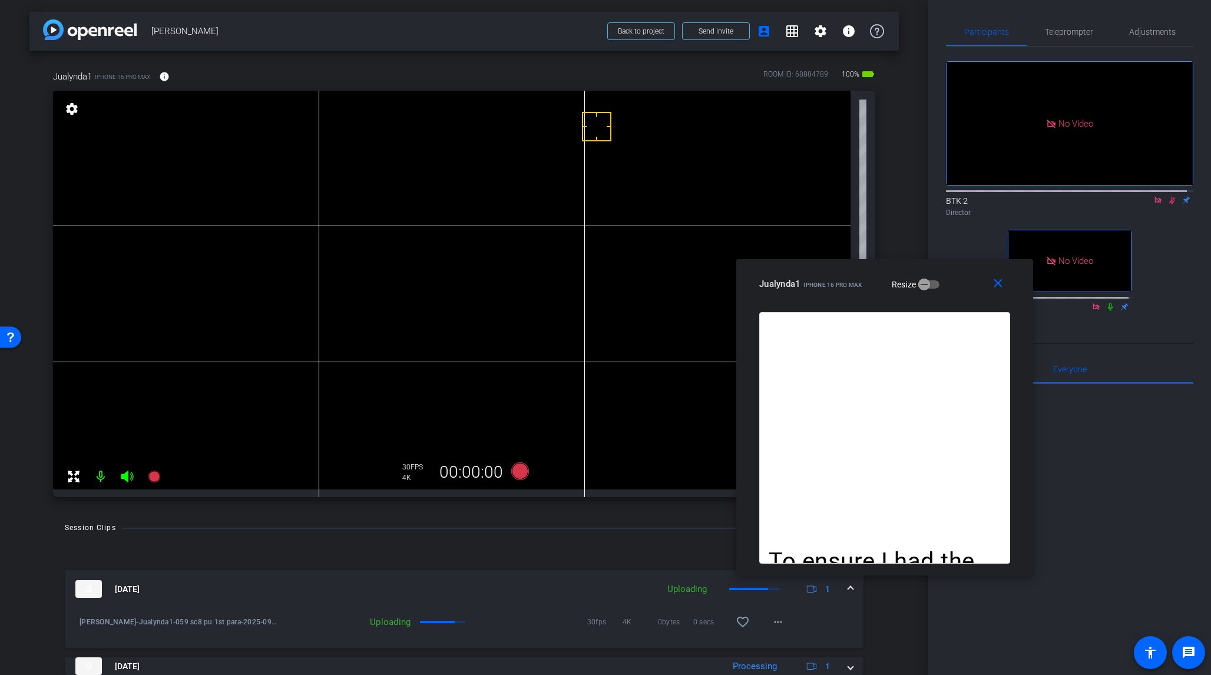
click at [1018, 196] on icon at bounding box center [1172, 200] width 9 height 8
click at [515, 473] on icon at bounding box center [520, 472] width 18 height 18
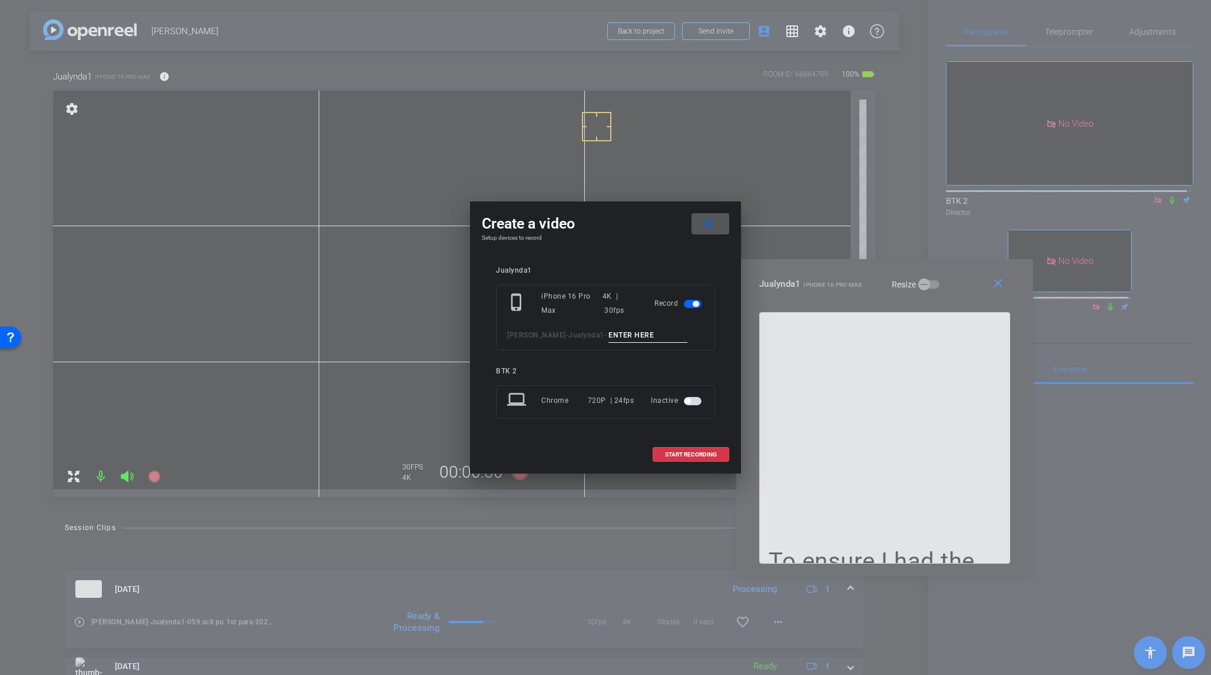
click at [609, 336] on input at bounding box center [648, 335] width 79 height 15
type input "060 sc8 pu 1st para"
click at [713, 455] on span "START RECORDING" at bounding box center [691, 455] width 52 height 6
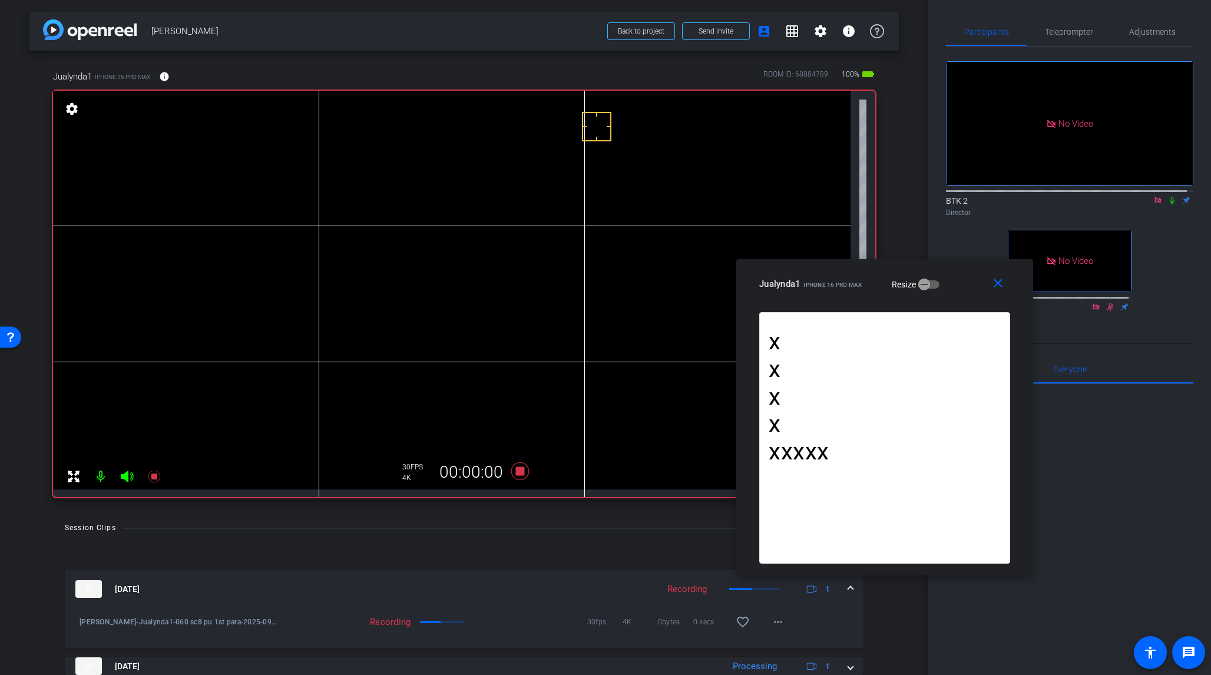
click at [1018, 197] on icon at bounding box center [1172, 201] width 5 height 8
click at [519, 471] on icon at bounding box center [520, 472] width 18 height 18
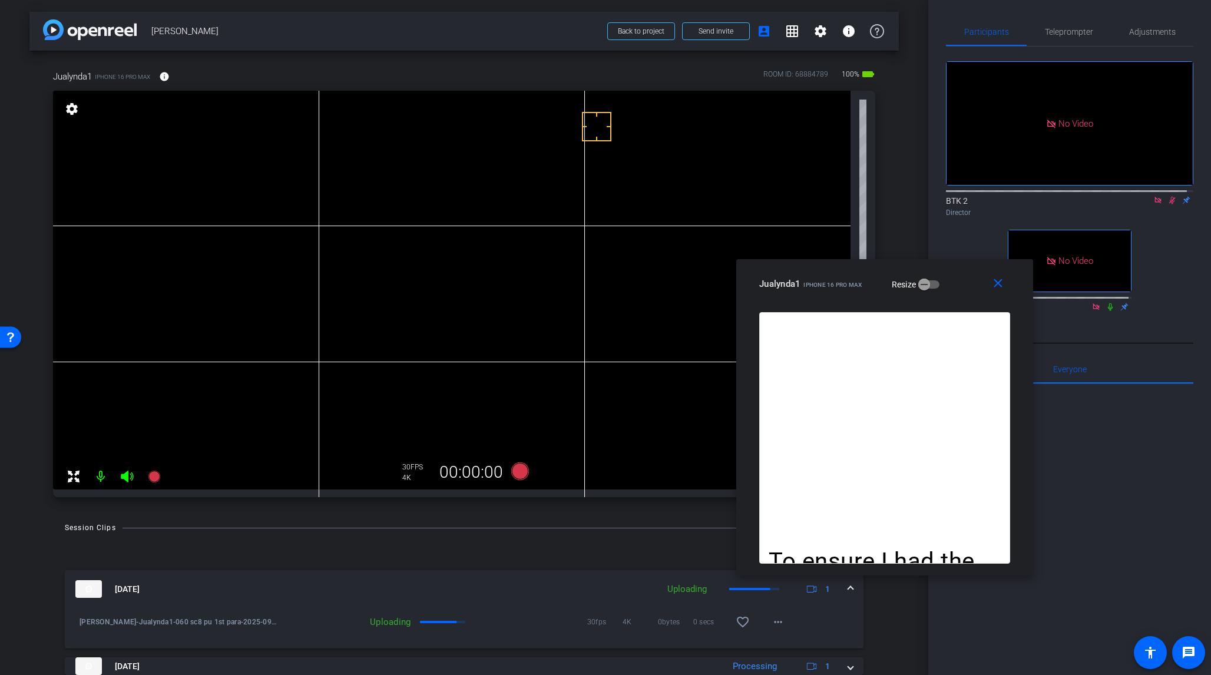
click at [1018, 197] on icon at bounding box center [1173, 201] width 6 height 8
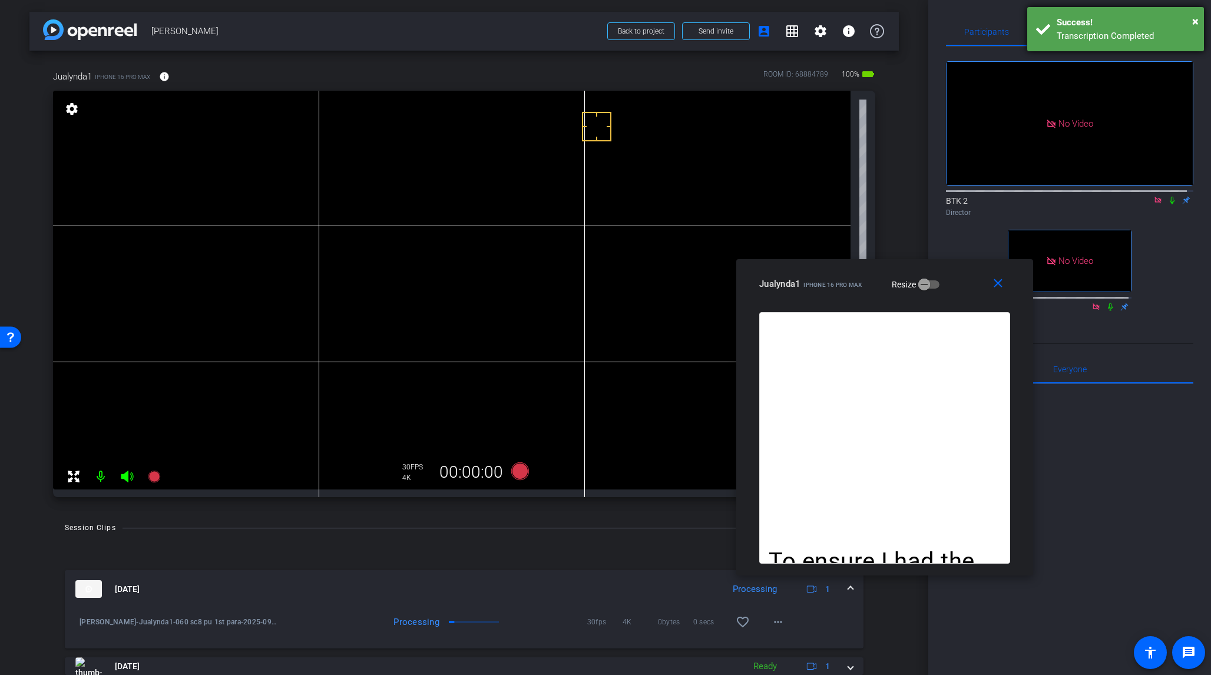
click at [1018, 21] on div "× Success! Transcription Completed" at bounding box center [1116, 29] width 177 height 44
click at [1018, 34] on span "Teleprompter" at bounding box center [1069, 32] width 48 height 8
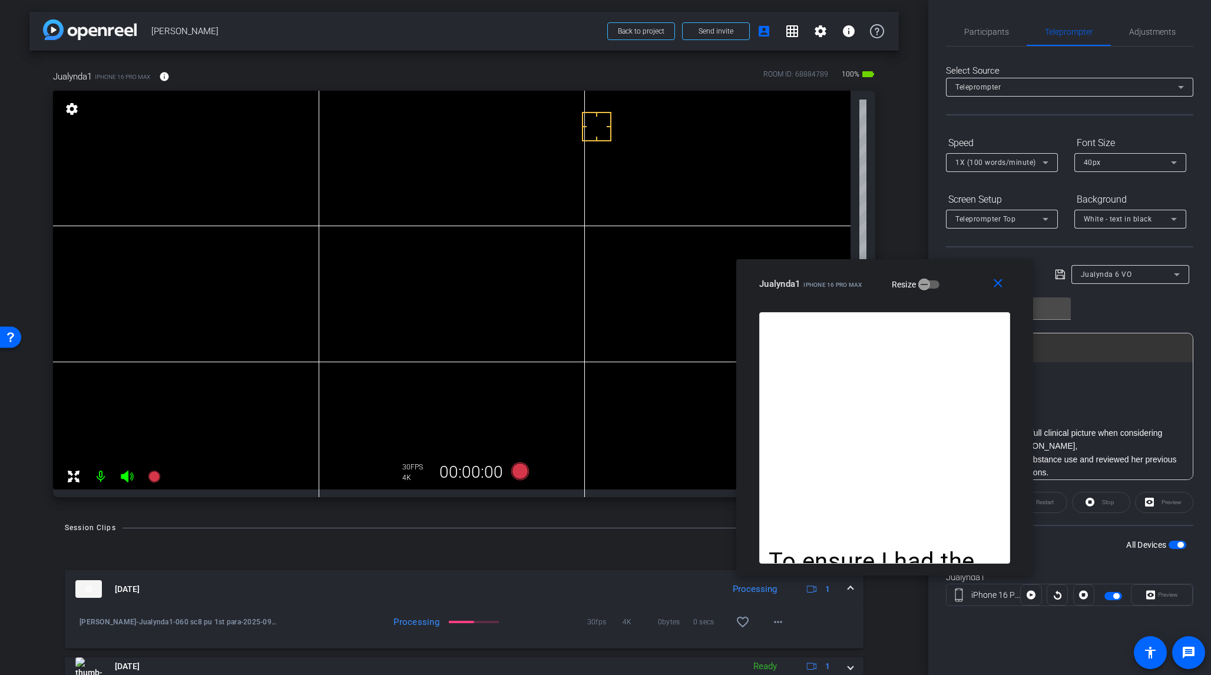
click at [1018, 275] on icon at bounding box center [1177, 275] width 14 height 14
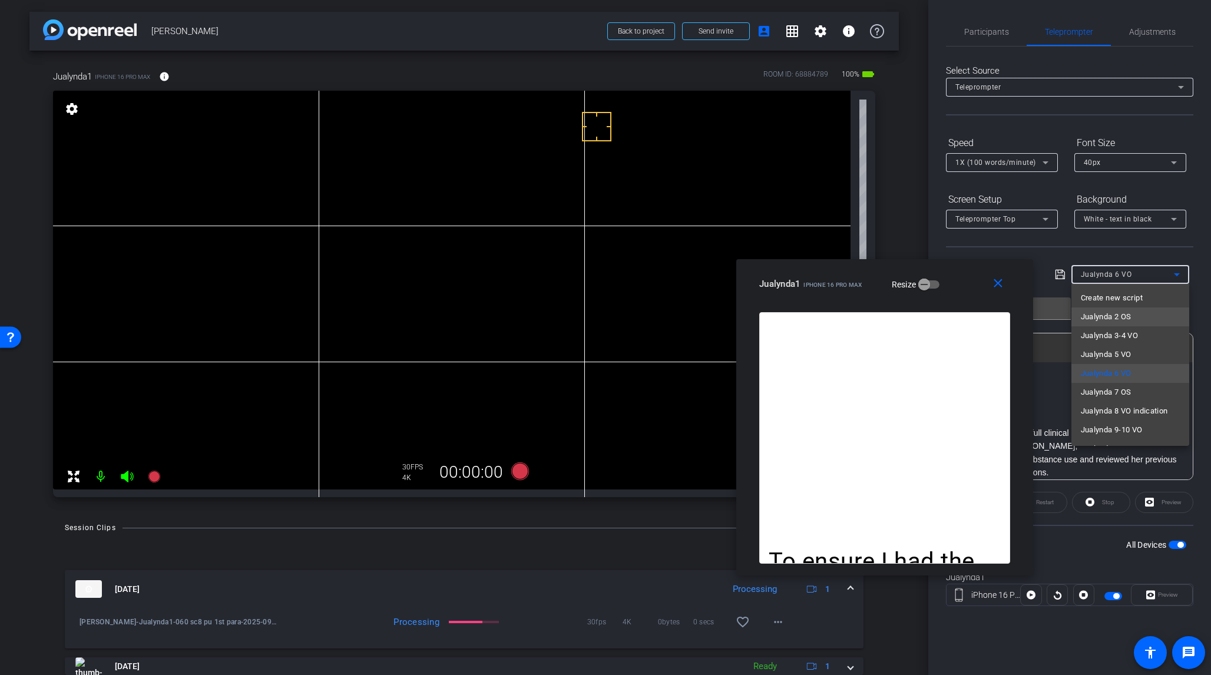
click at [1018, 314] on span "Jualynda 2 OS" at bounding box center [1106, 317] width 51 height 14
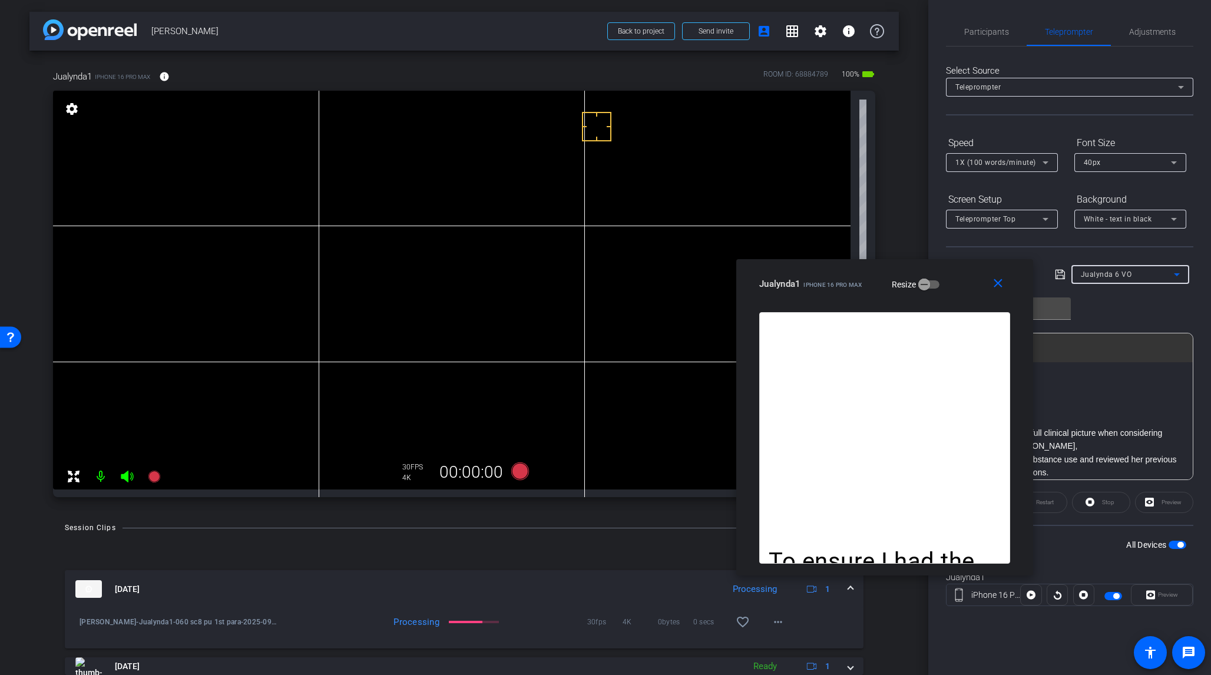
type input "Jualynda 2 OS"
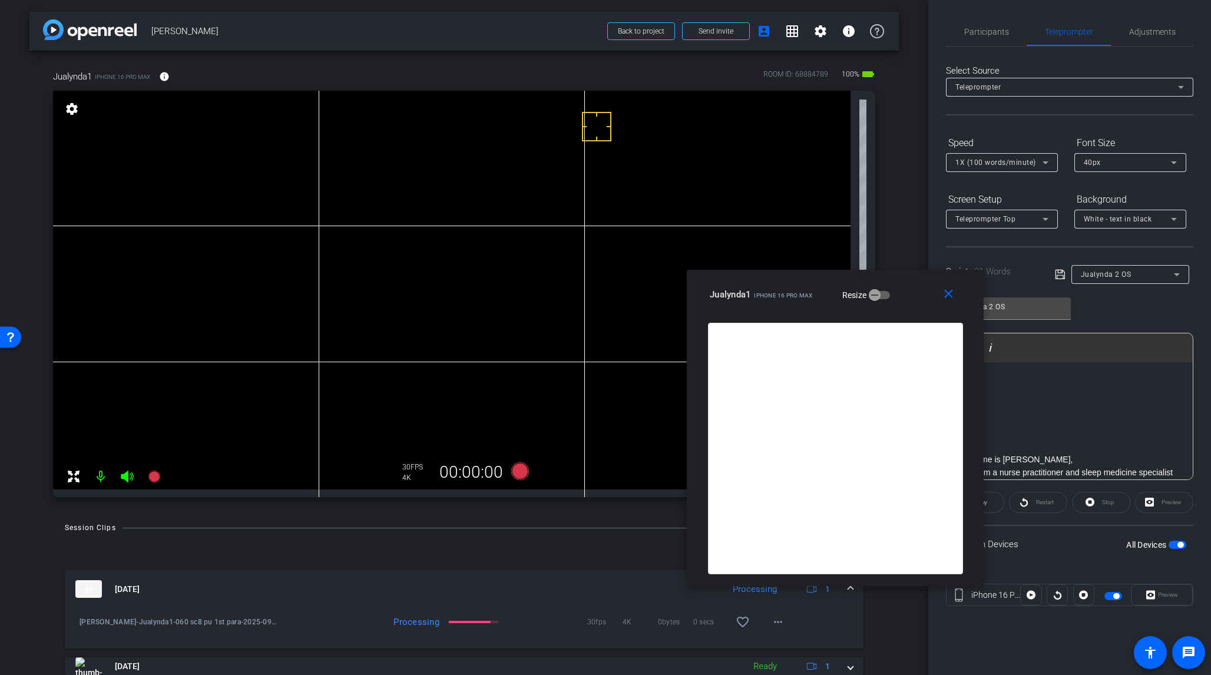
drag, startPoint x: 941, startPoint y: 291, endPoint x: 876, endPoint y: 301, distance: 66.1
click at [876, 301] on div "Jualynda1 iPhone 16 Pro Max Resize" at bounding box center [840, 294] width 260 height 21
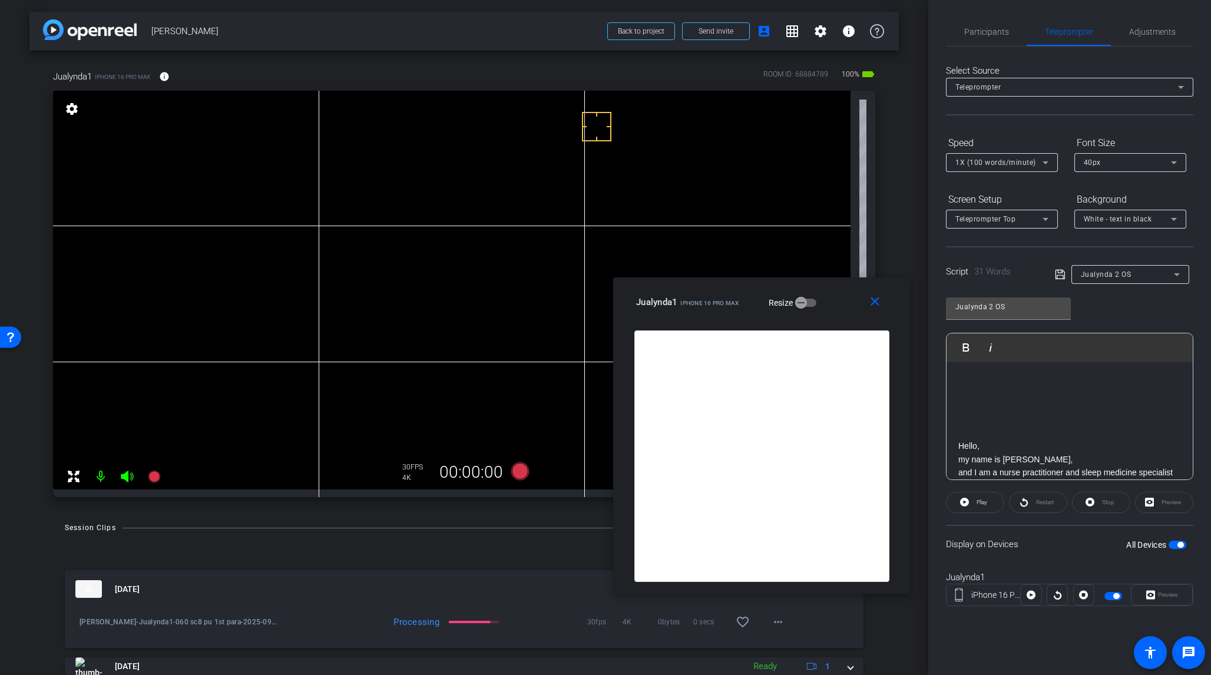
drag, startPoint x: 889, startPoint y: 303, endPoint x: 841, endPoint y: 307, distance: 48.5
click at [841, 307] on div "Jualynda1 iPhone 16 Pro Max Resize" at bounding box center [766, 302] width 260 height 21
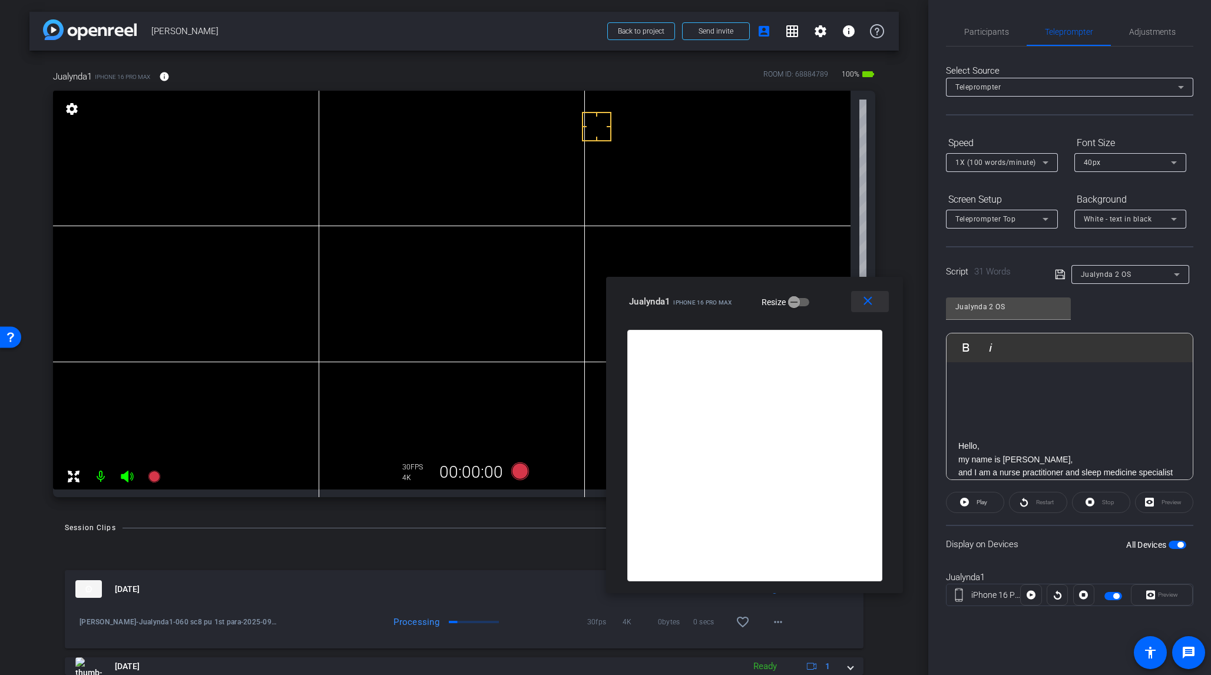
click at [871, 304] on mat-icon "close" at bounding box center [868, 301] width 15 height 15
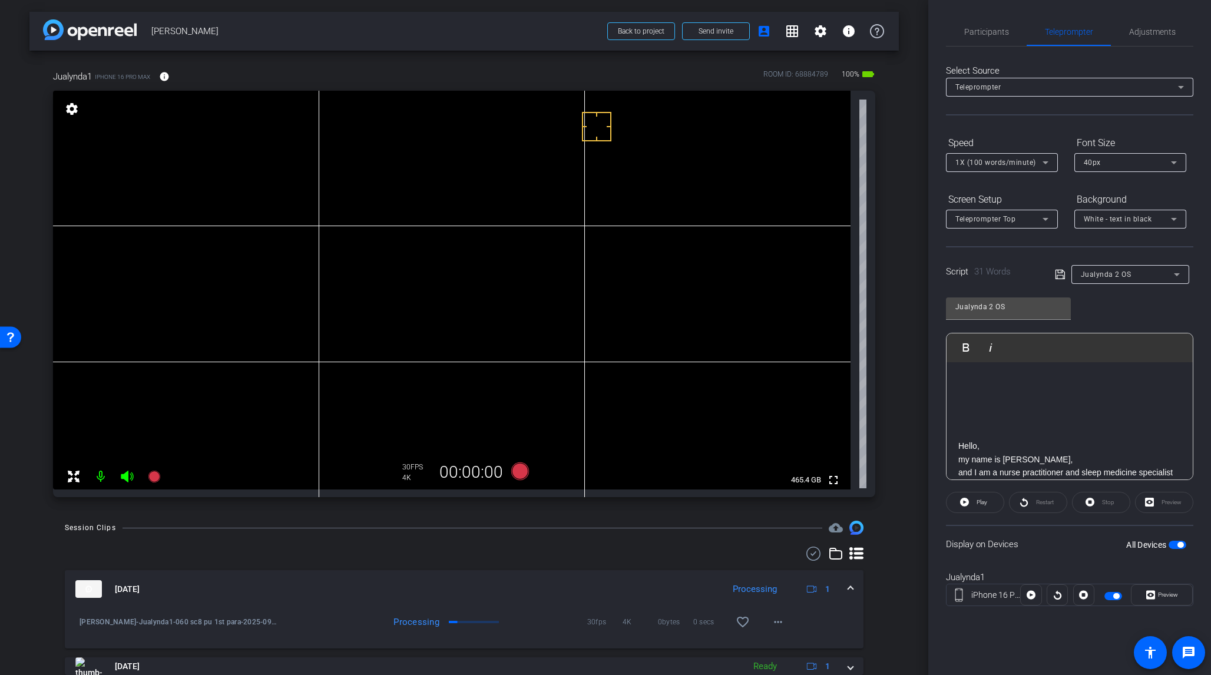
click at [960, 443] on p "Hello," at bounding box center [1070, 446] width 223 height 13
click at [1018, 539] on span "button" at bounding box center [1181, 545] width 6 height 6
click at [1018, 539] on span "button" at bounding box center [1178, 545] width 18 height 8
click at [1018, 539] on span "Preview" at bounding box center [1168, 595] width 20 height 6
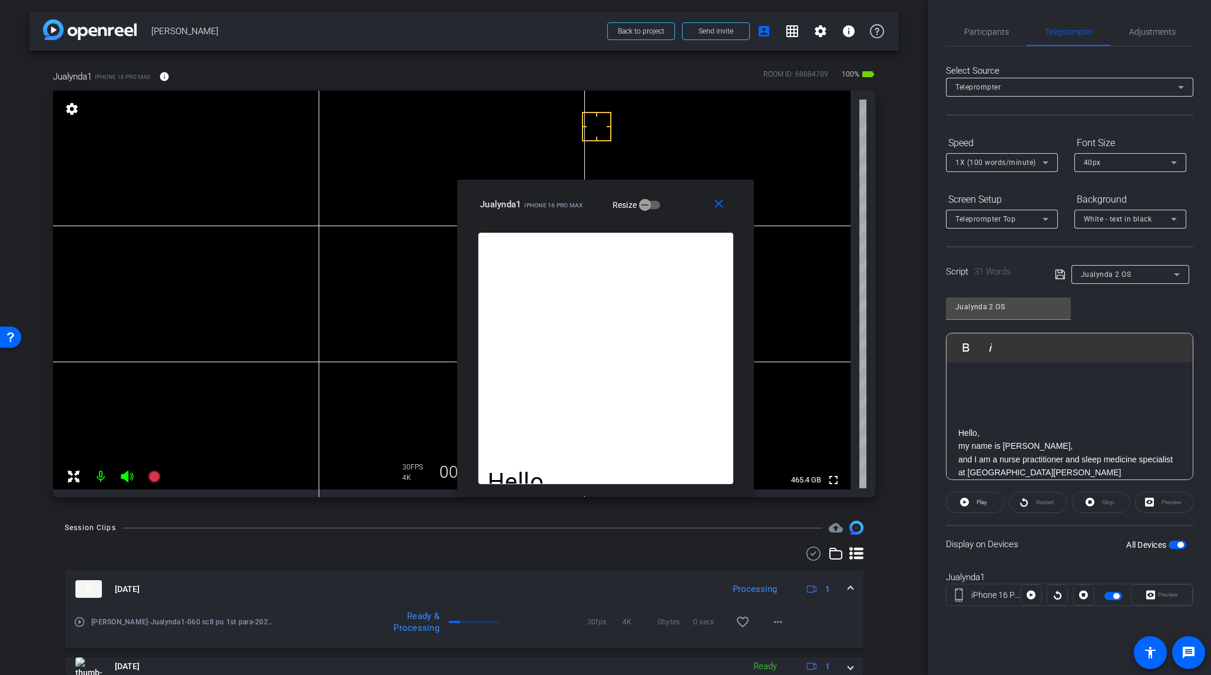
click at [1018, 275] on icon at bounding box center [1060, 275] width 11 height 14
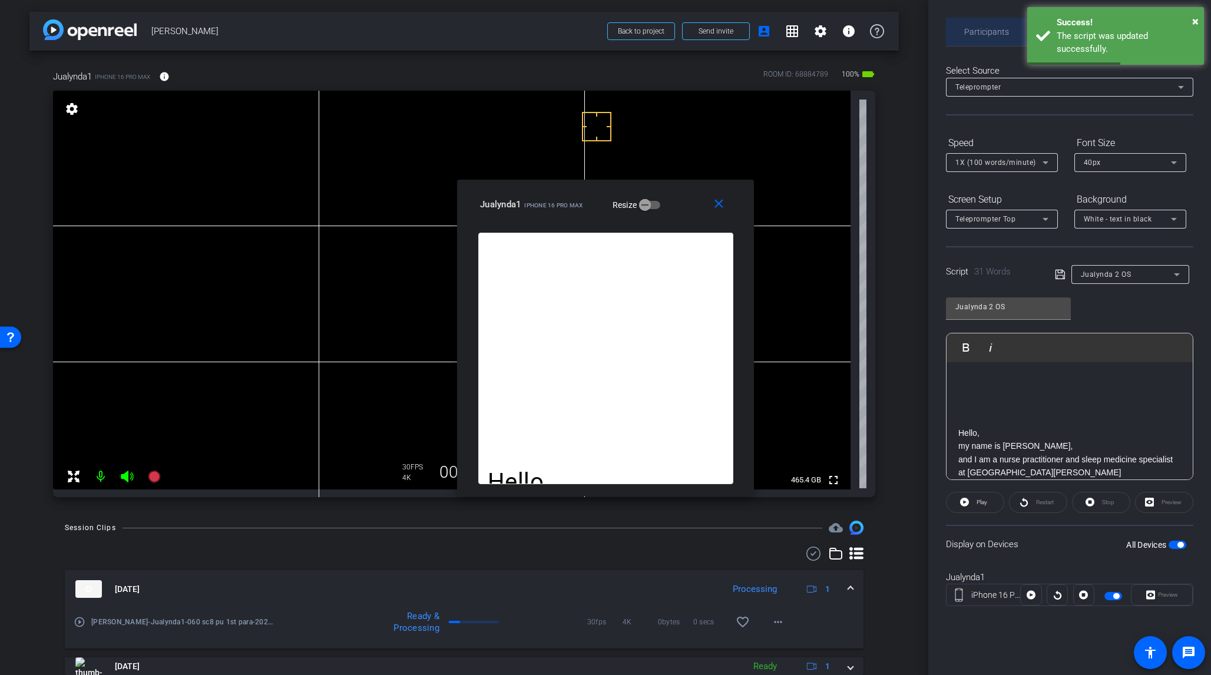
click at [993, 29] on span "Participants" at bounding box center [987, 32] width 45 height 8
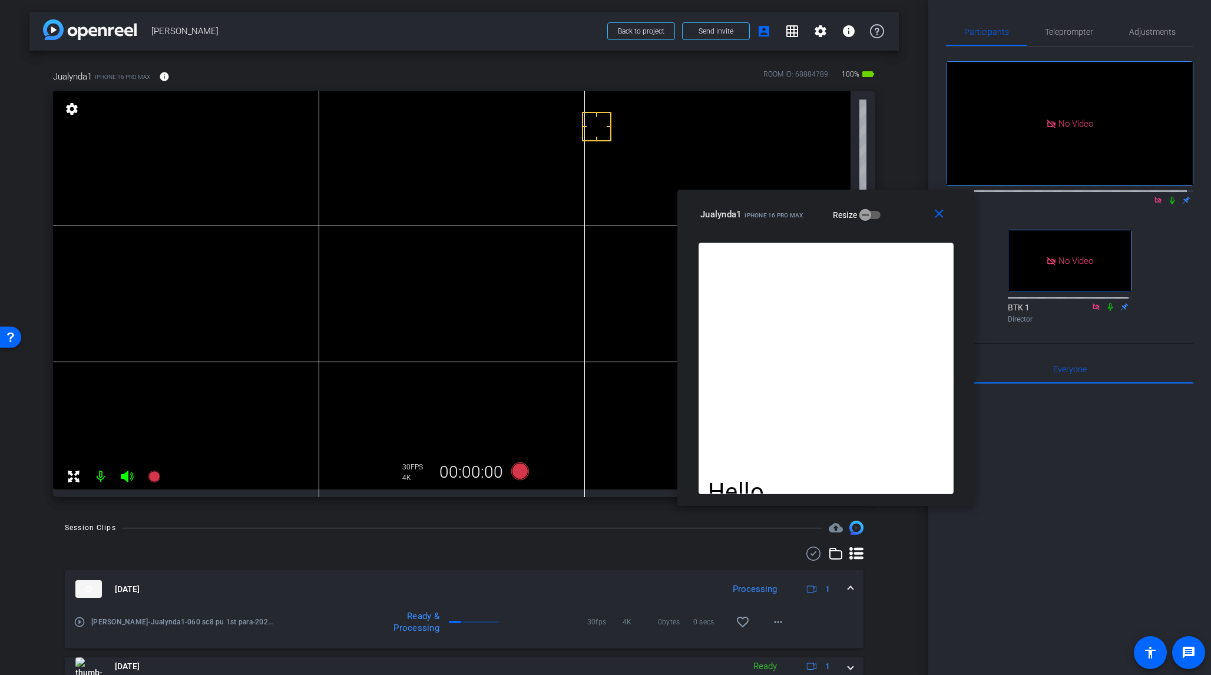
drag, startPoint x: 603, startPoint y: 199, endPoint x: 824, endPoint y: 209, distance: 220.6
click at [824, 209] on mat-slide-toggle "Resize" at bounding box center [848, 215] width 66 height 19
click at [520, 471] on icon at bounding box center [520, 472] width 18 height 18
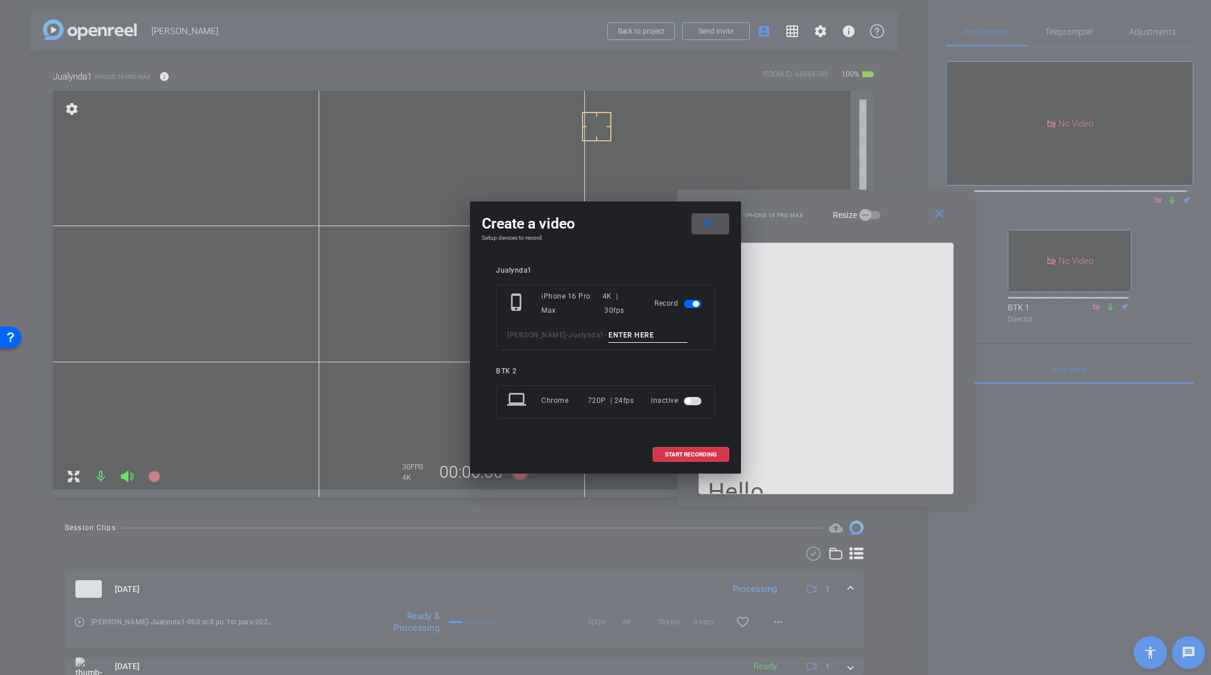
click at [609, 336] on input at bounding box center [648, 335] width 79 height 15
type input "061 sc2"
click at [702, 455] on span "START RECORDING" at bounding box center [691, 455] width 52 height 6
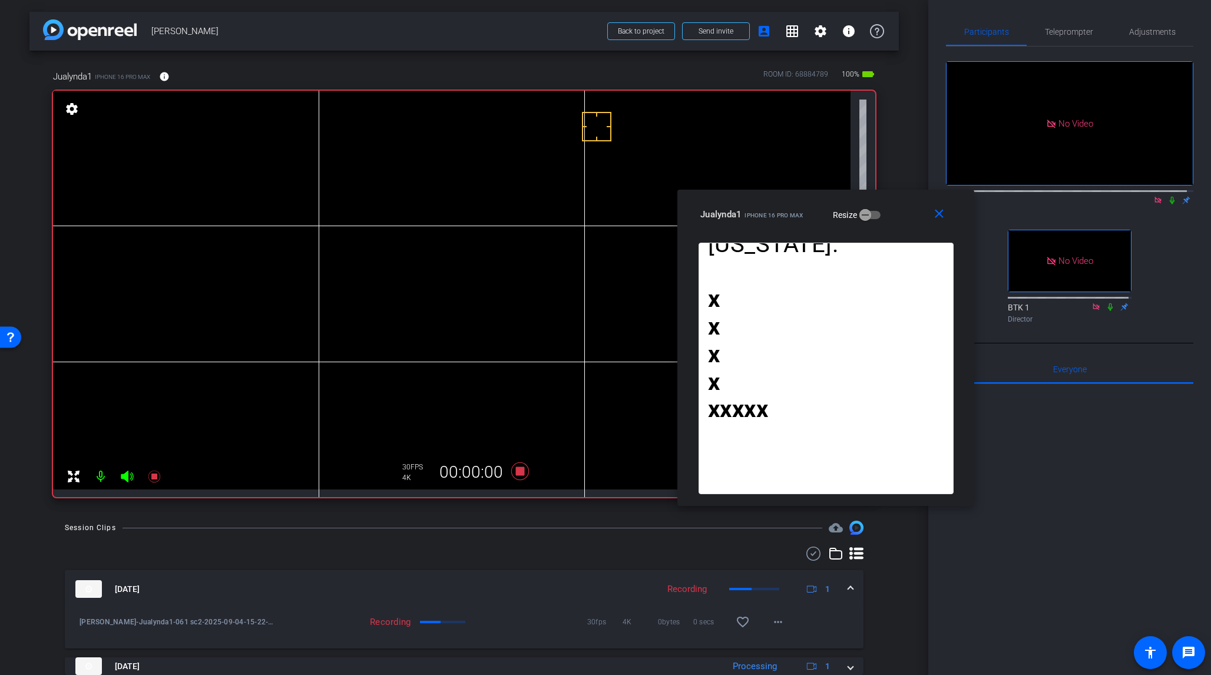
click at [1018, 196] on icon at bounding box center [1172, 200] width 9 height 8
click at [520, 468] on icon at bounding box center [520, 472] width 18 height 18
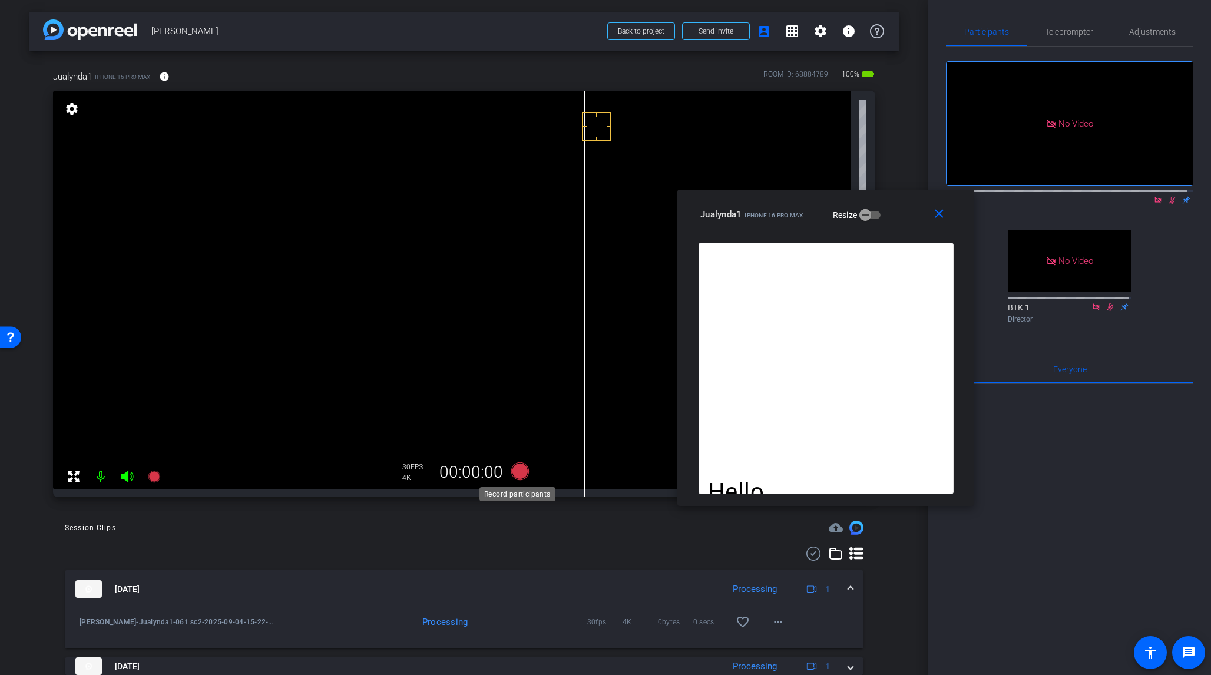
click at [519, 471] on icon at bounding box center [520, 472] width 18 height 18
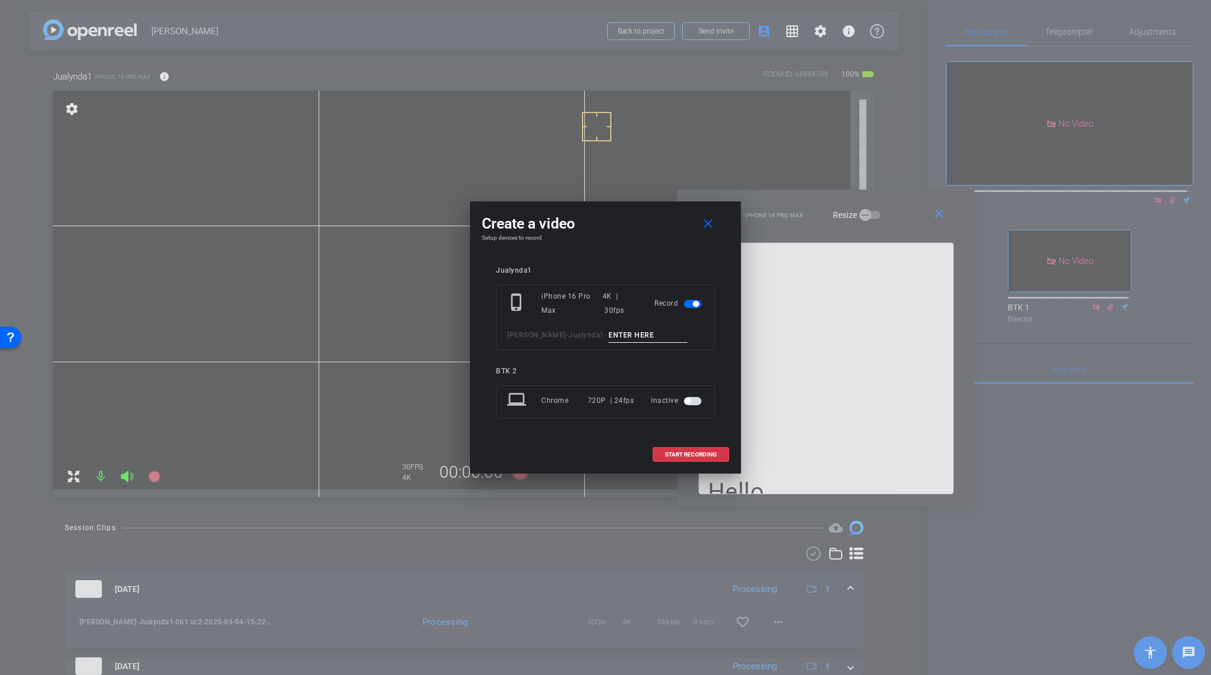
click at [609, 336] on input at bounding box center [648, 335] width 79 height 15
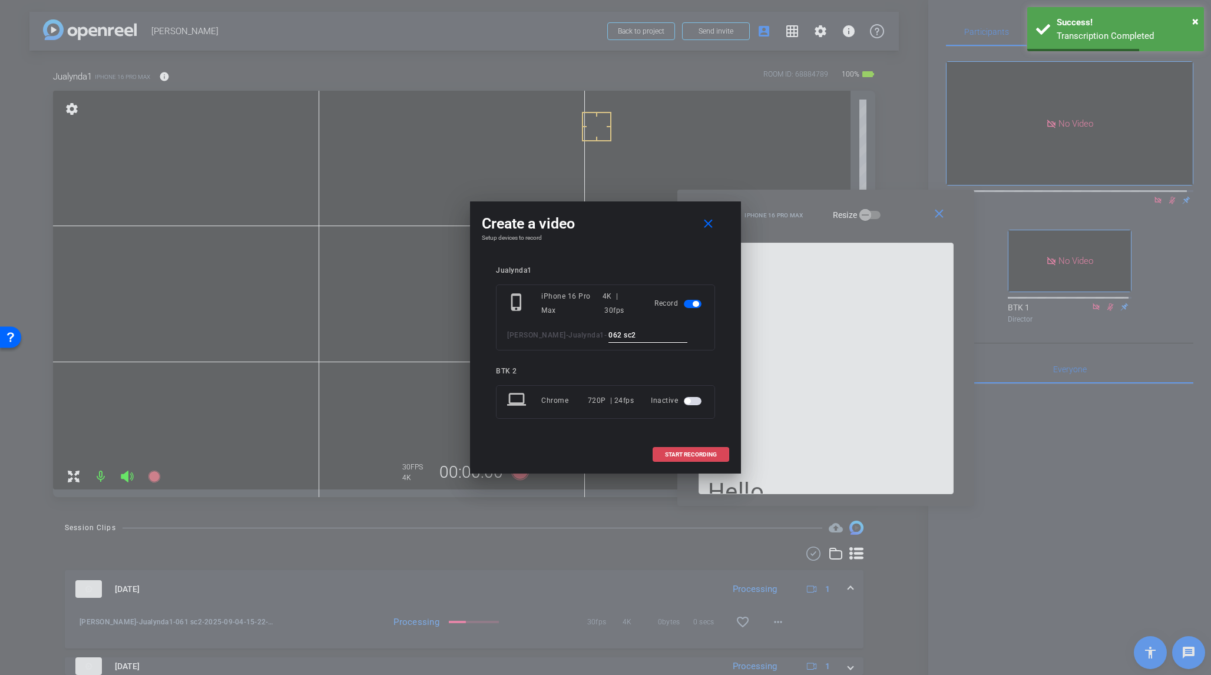
type input "062 sc2"
click at [698, 452] on span "START RECORDING" at bounding box center [691, 455] width 52 height 6
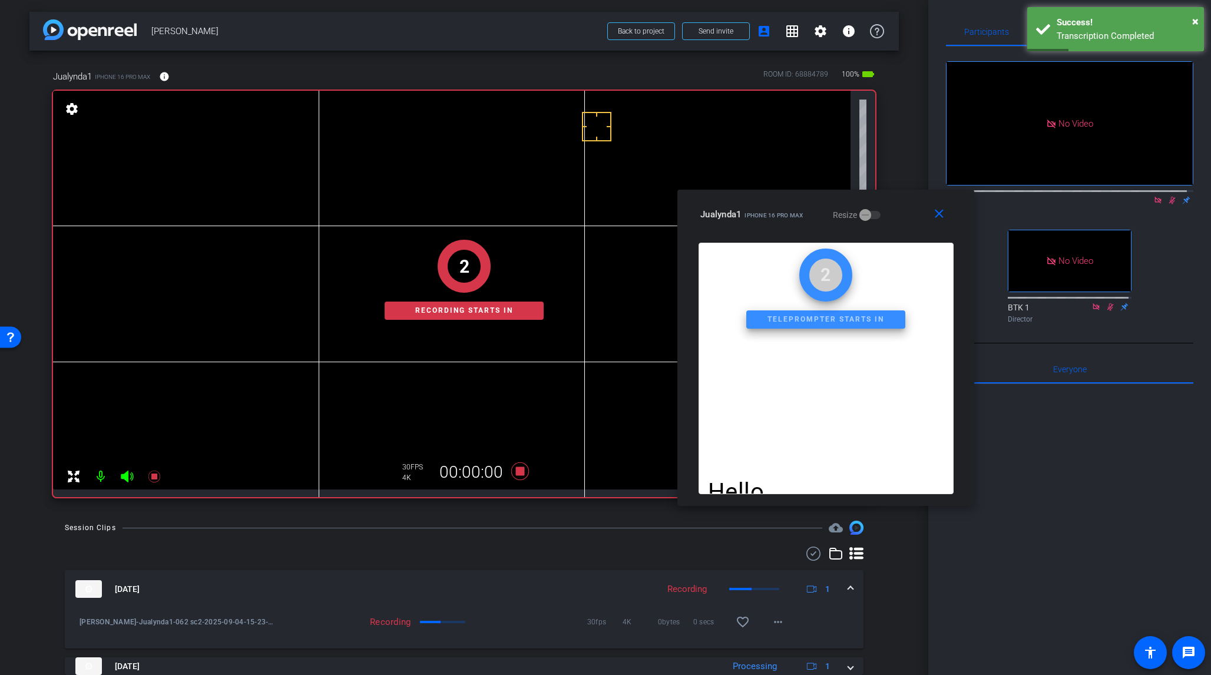
click at [1018, 195] on mat-icon at bounding box center [1172, 200] width 14 height 11
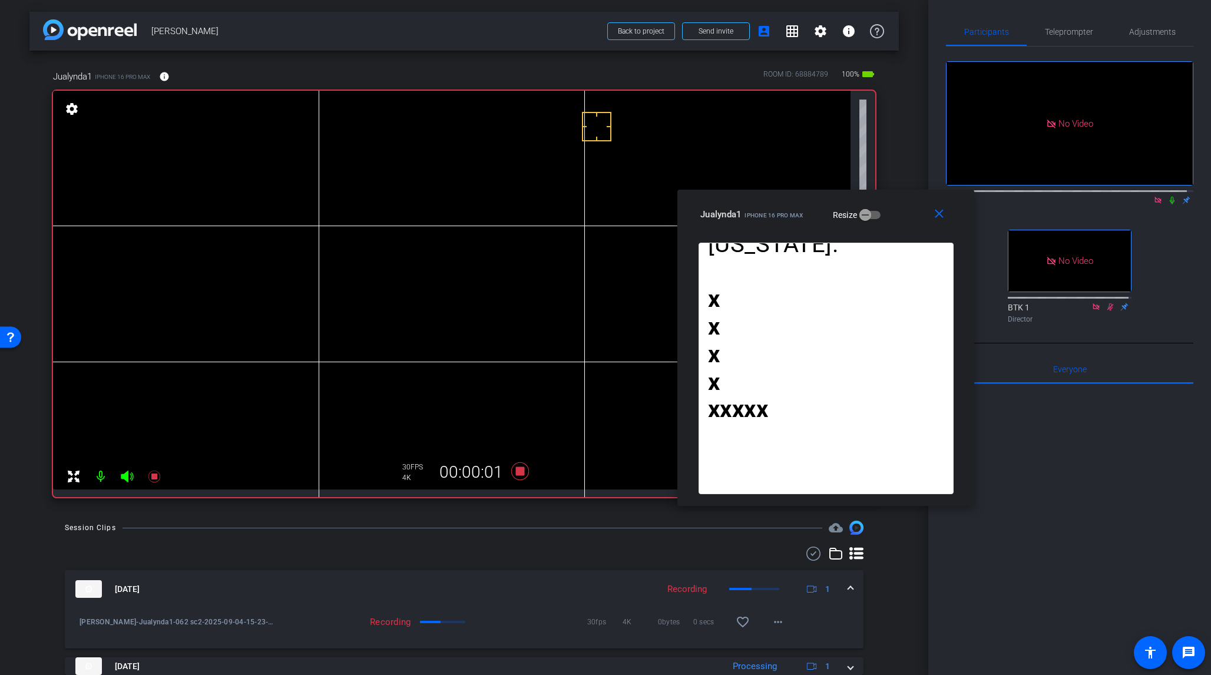
click at [1018, 196] on icon at bounding box center [1172, 200] width 9 height 8
click at [1018, 197] on icon at bounding box center [1173, 201] width 6 height 8
click at [517, 474] on icon at bounding box center [520, 472] width 18 height 18
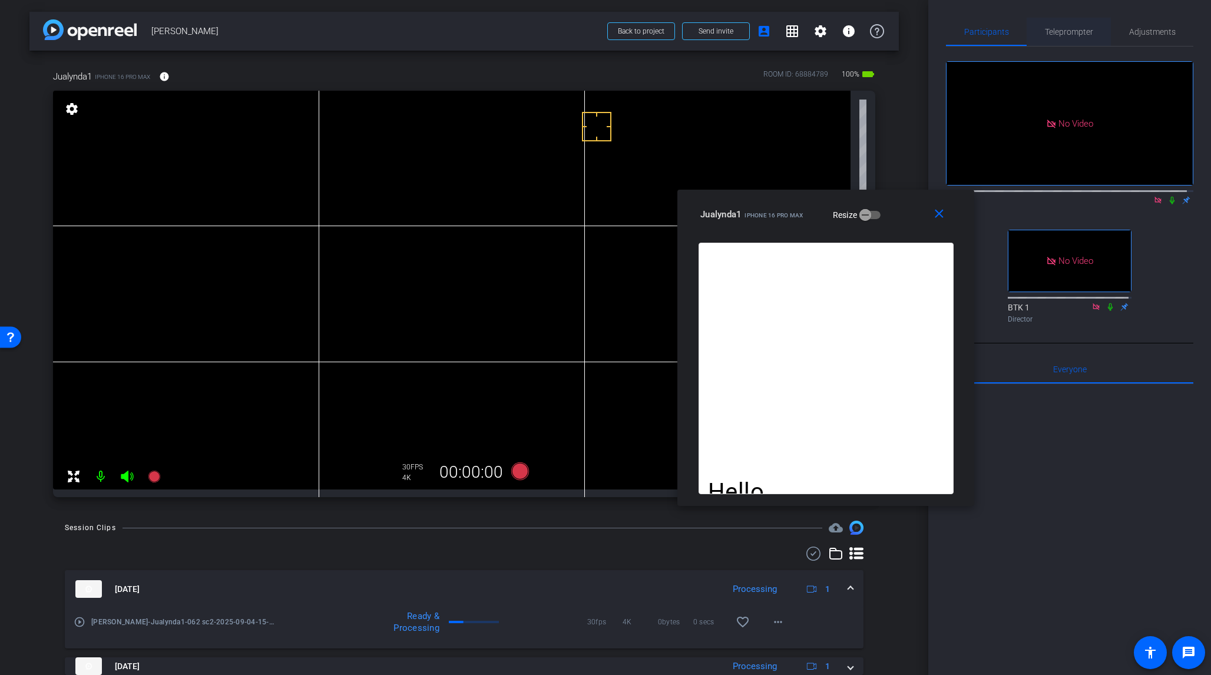
click at [1018, 32] on span "Teleprompter" at bounding box center [1069, 32] width 48 height 8
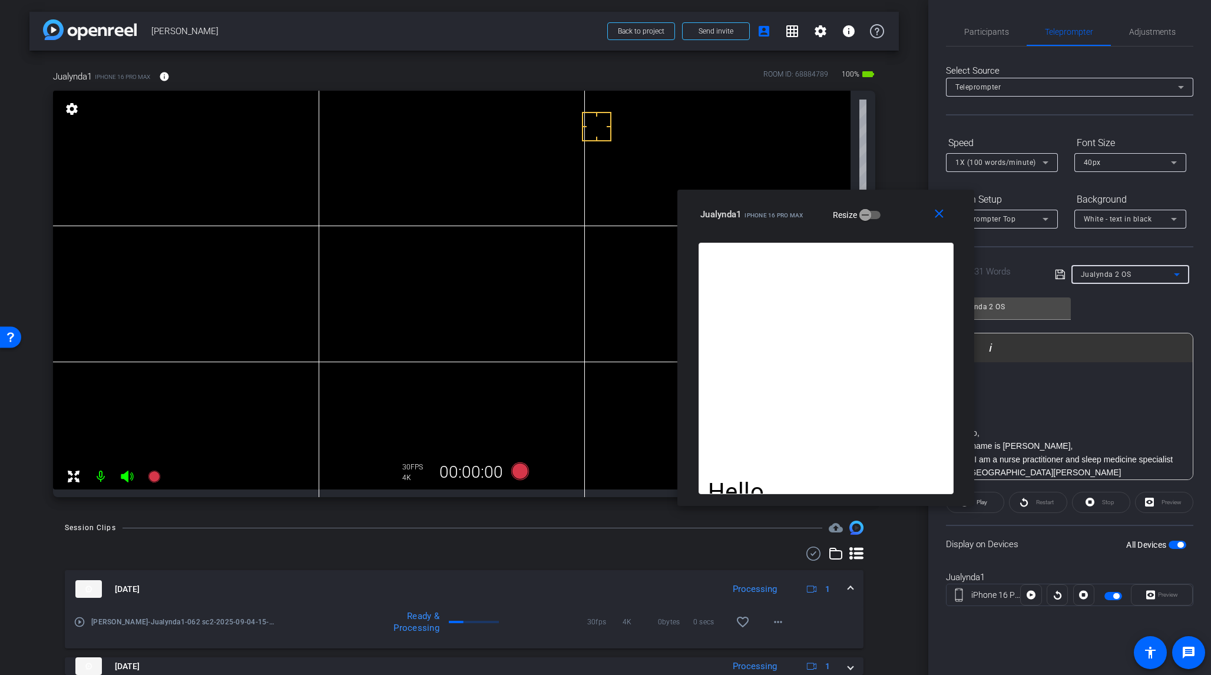
click at [1018, 273] on icon at bounding box center [1177, 275] width 14 height 14
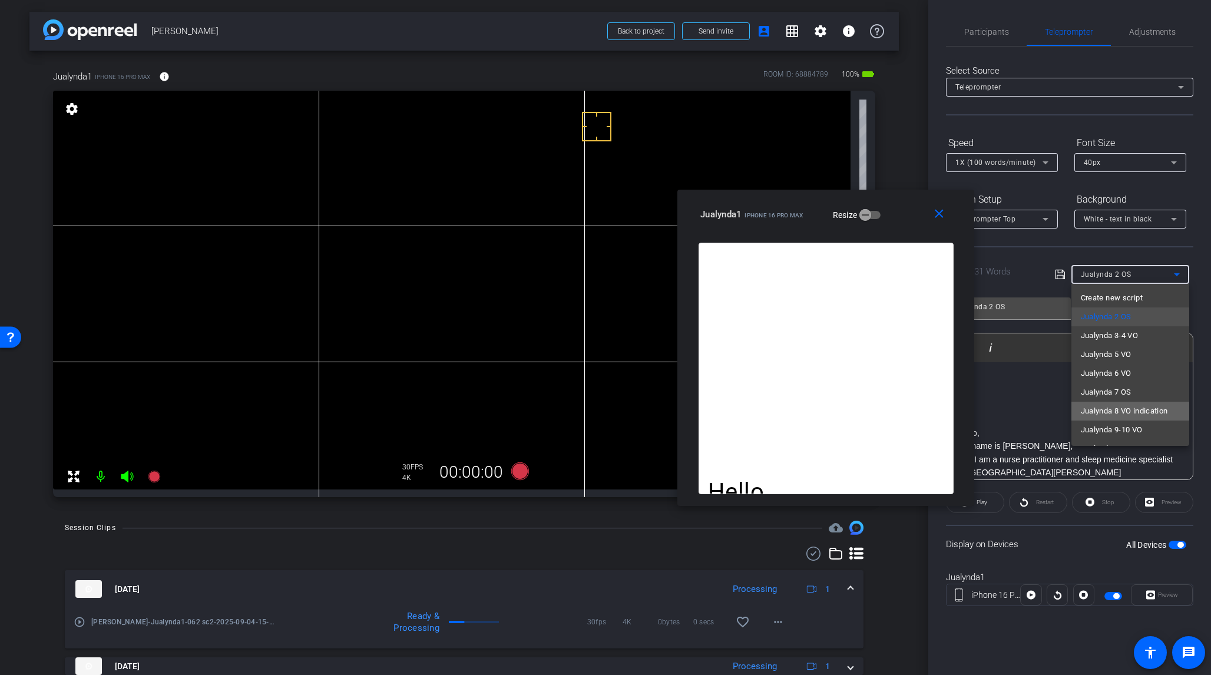
click at [1018, 408] on span "Jualynda 8 VO indication" at bounding box center [1124, 411] width 87 height 14
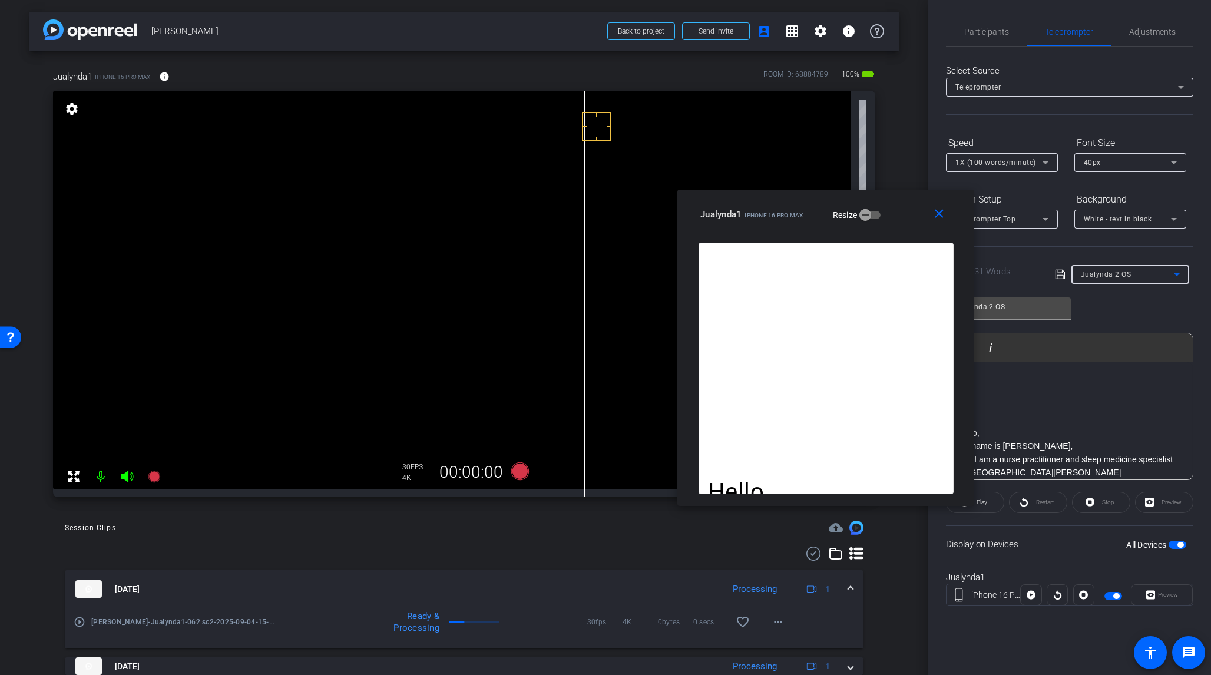
type input "Jualynda 8 VO indication"
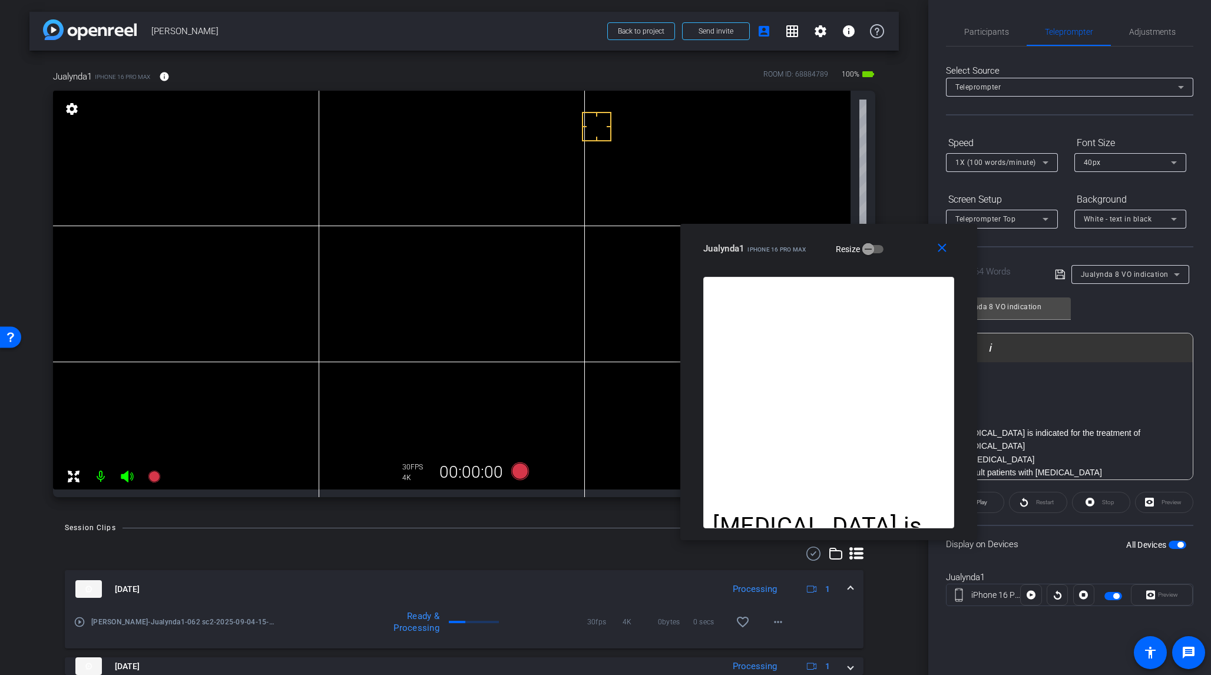
drag, startPoint x: 906, startPoint y: 208, endPoint x: 909, endPoint y: 242, distance: 34.3
click at [909, 242] on div "Jualynda1 iPhone 16 Pro Max Resize" at bounding box center [834, 248] width 260 height 21
click at [986, 32] on span "Participants" at bounding box center [987, 32] width 45 height 8
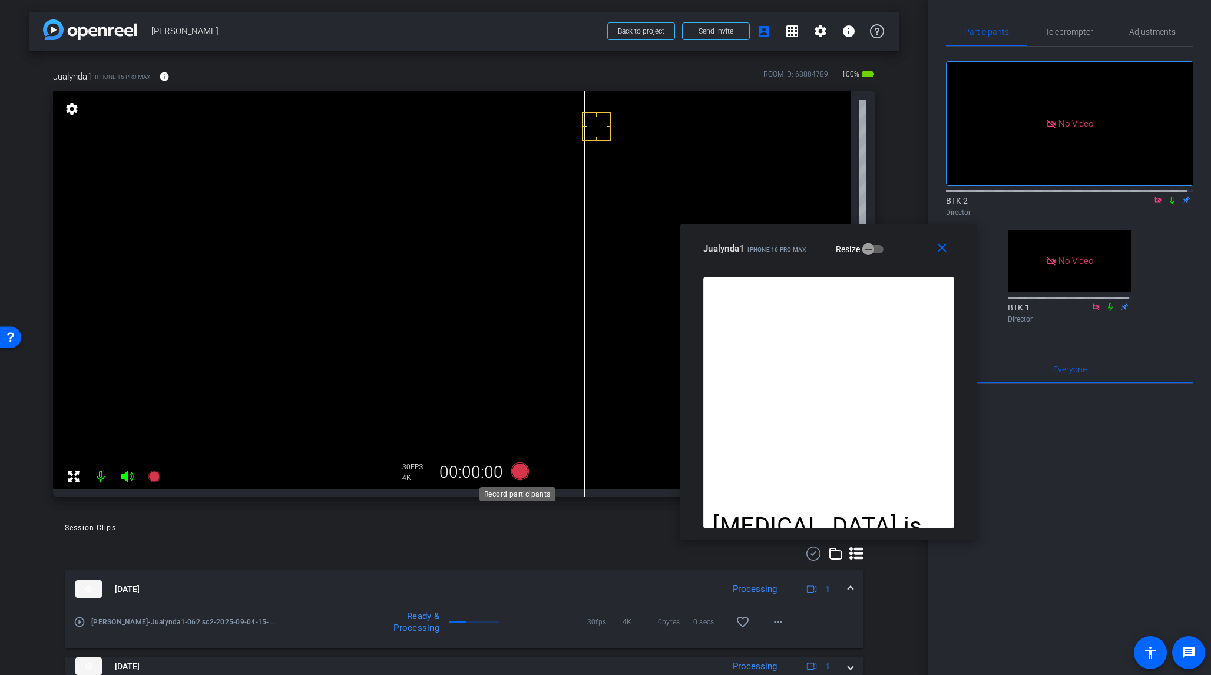
click at [512, 468] on icon at bounding box center [520, 472] width 18 height 18
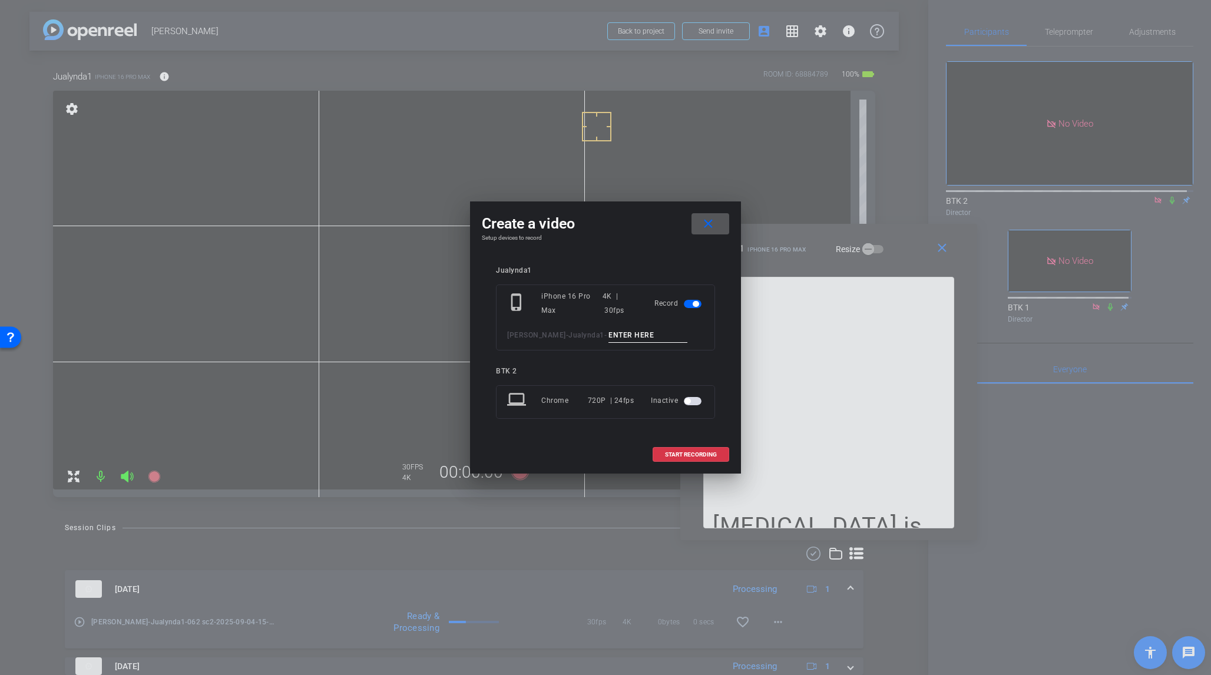
click at [609, 335] on input at bounding box center [648, 335] width 79 height 15
type input "063 sc8"
click at [705, 455] on span "START RECORDING" at bounding box center [691, 455] width 52 height 6
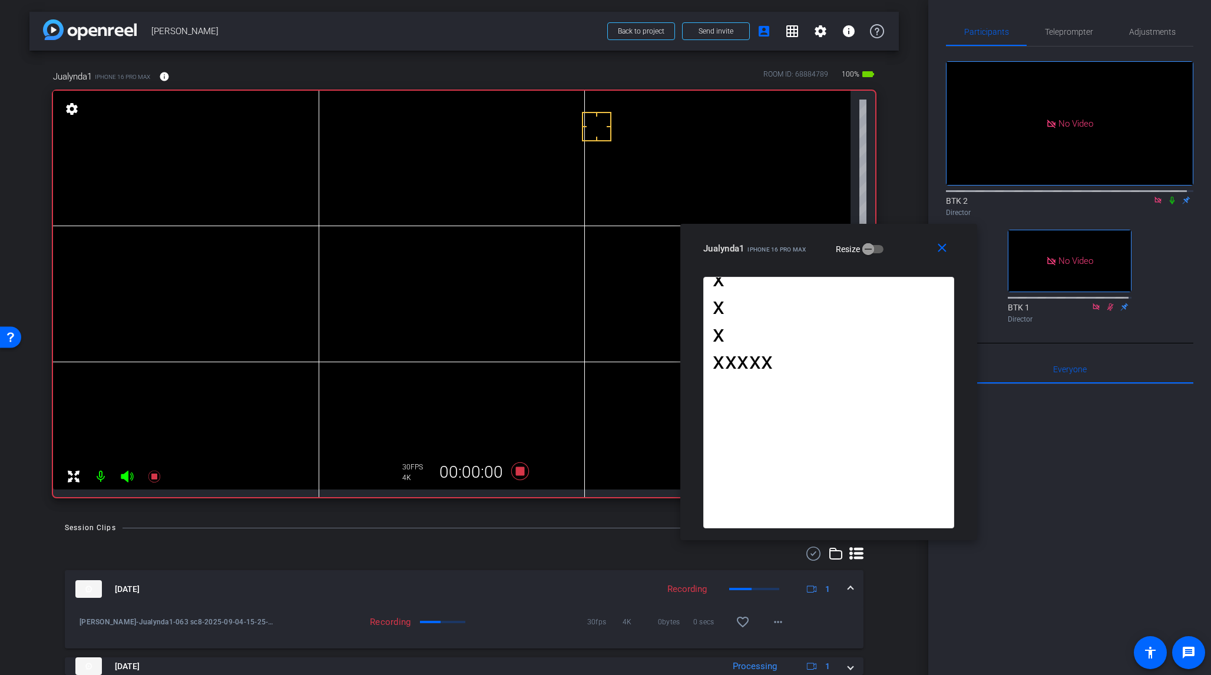
click at [1018, 196] on icon at bounding box center [1172, 200] width 9 height 8
click at [514, 473] on icon at bounding box center [520, 472] width 18 height 18
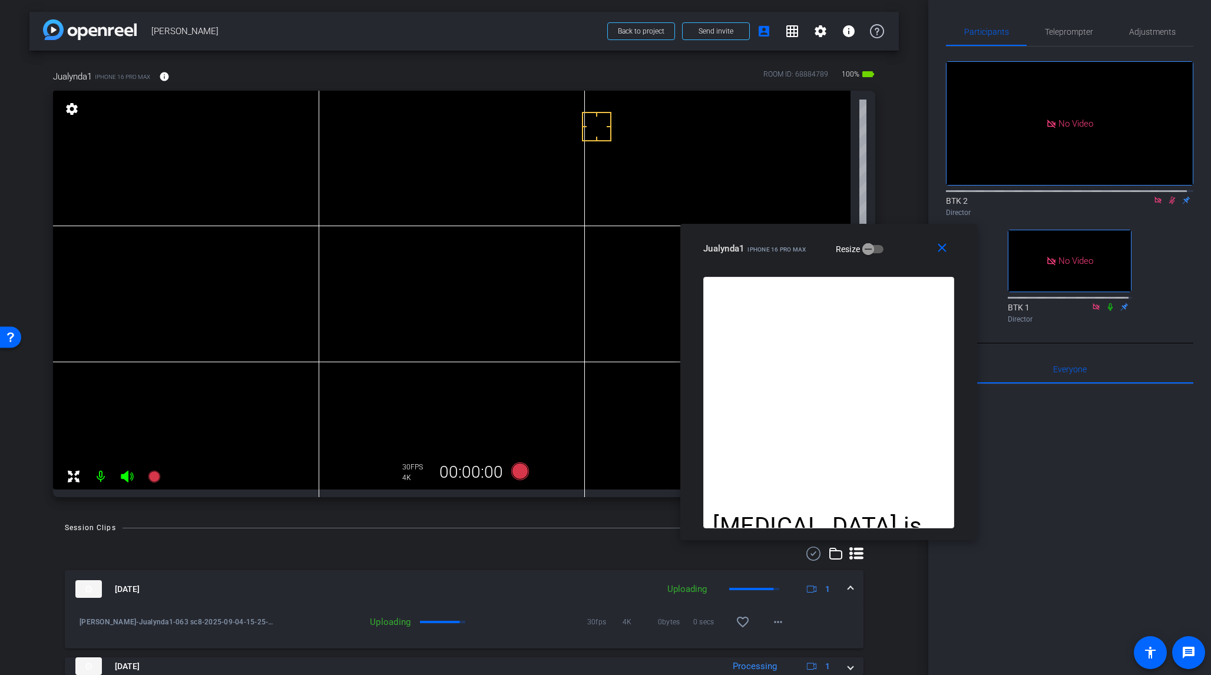
click at [1018, 197] on icon at bounding box center [1173, 201] width 6 height 8
click at [943, 249] on mat-icon "close" at bounding box center [942, 248] width 15 height 15
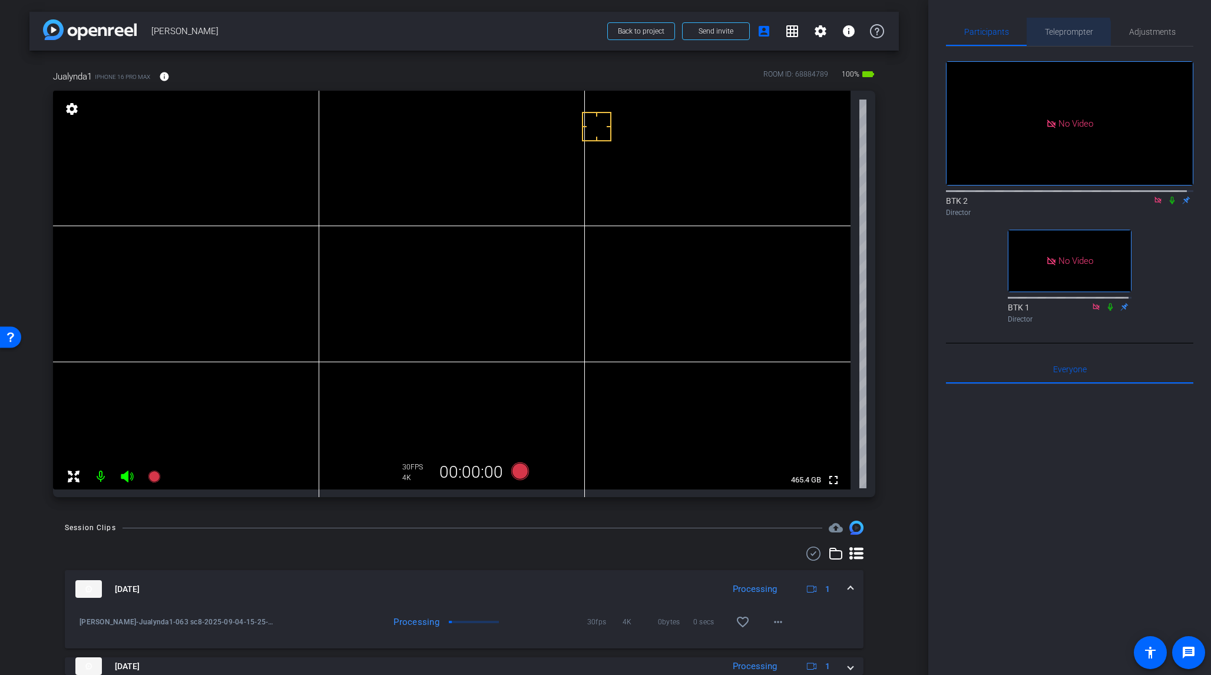
drag, startPoint x: 1054, startPoint y: 34, endPoint x: 1103, endPoint y: 67, distance: 59.0
click at [1018, 34] on span "Teleprompter" at bounding box center [1069, 32] width 48 height 8
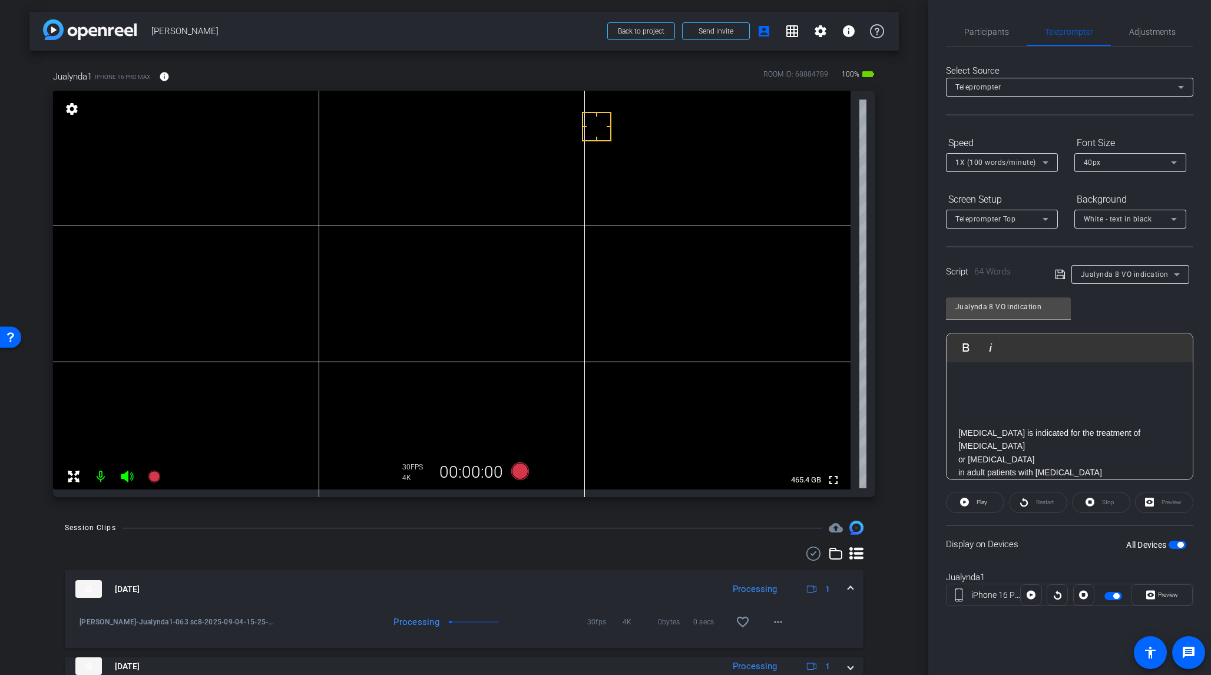
drag, startPoint x: 1180, startPoint y: 543, endPoint x: 1138, endPoint y: 487, distance: 69.5
click at [1018, 539] on span "button" at bounding box center [1181, 545] width 6 height 6
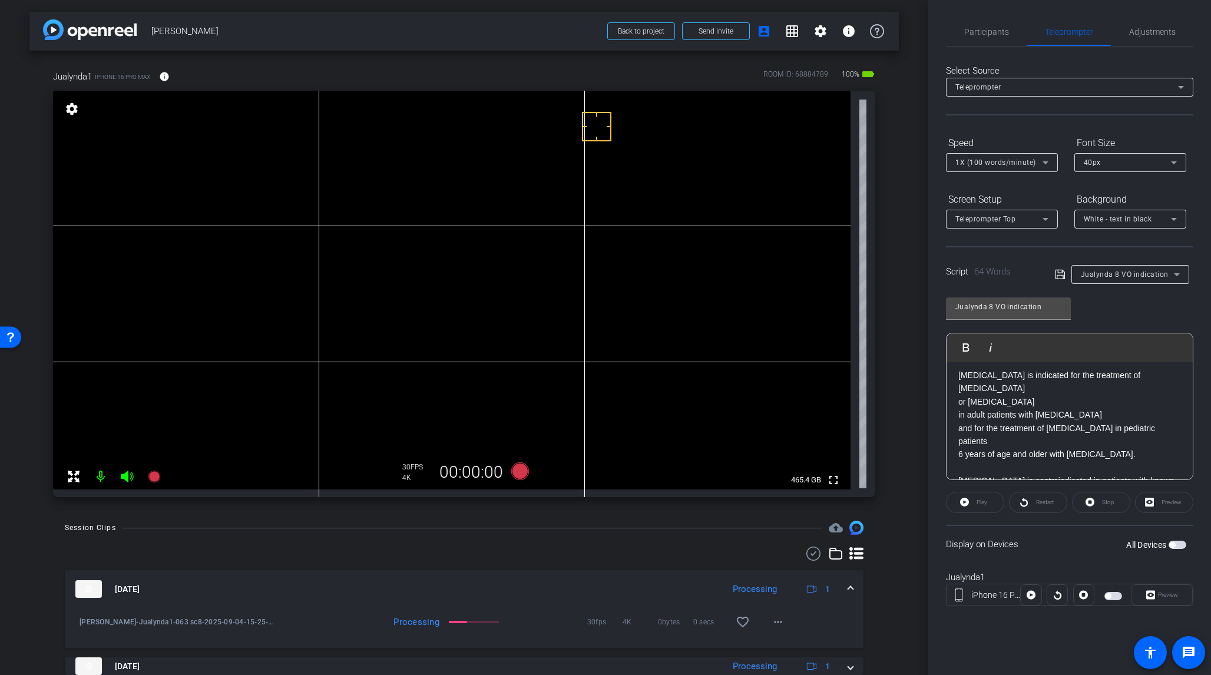
scroll to position [58, 0]
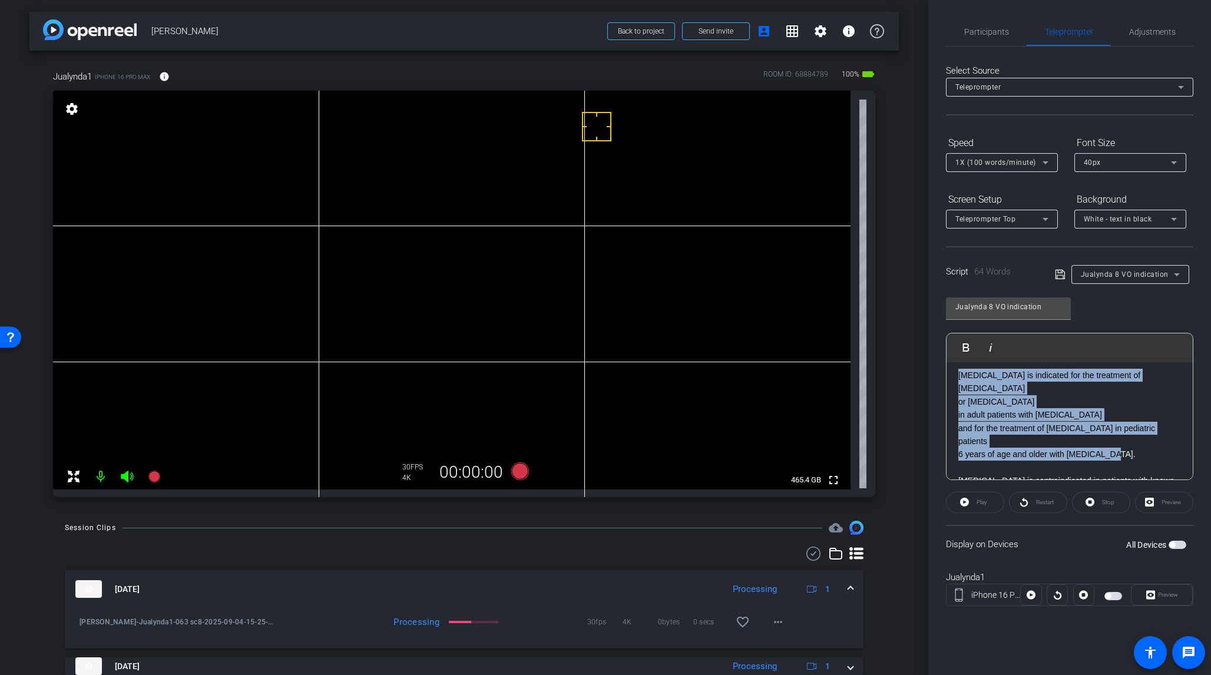
drag, startPoint x: 960, startPoint y: 373, endPoint x: 1116, endPoint y: 450, distance: 173.4
click at [1018, 450] on div "[MEDICAL_DATA] is indicated for the treatment of [MEDICAL_DATA] or [MEDICAL_DAT…" at bounding box center [1070, 462] width 246 height 314
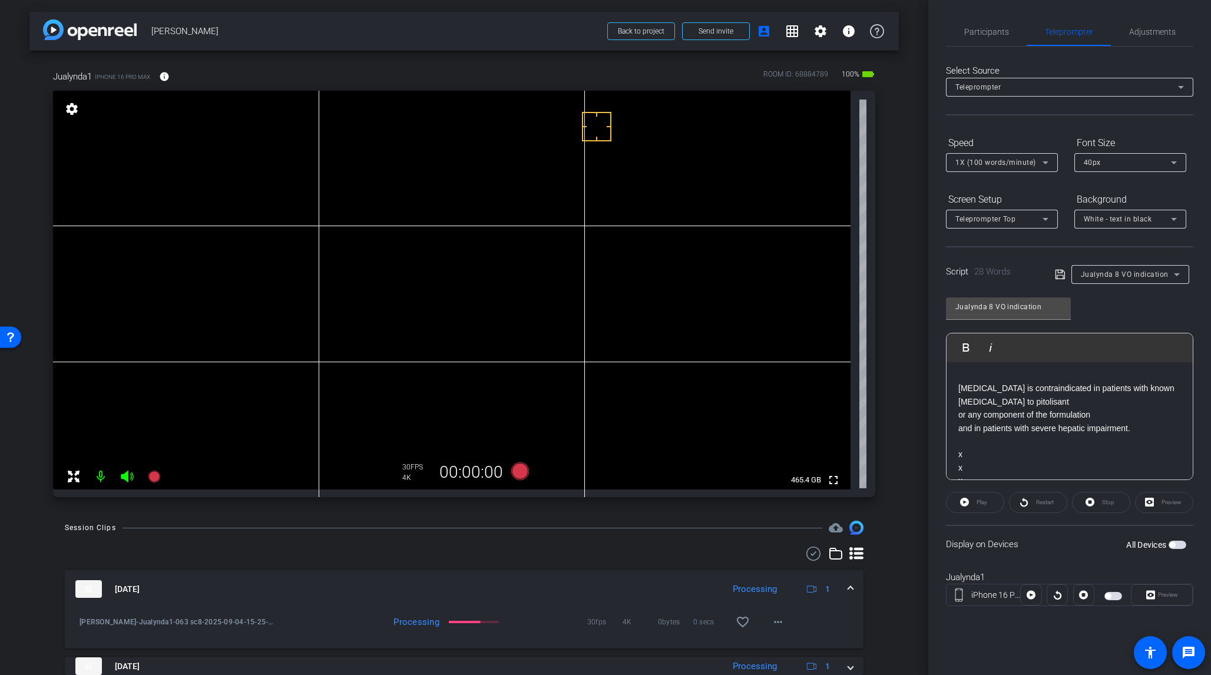
click at [1018, 272] on icon at bounding box center [1060, 275] width 11 height 14
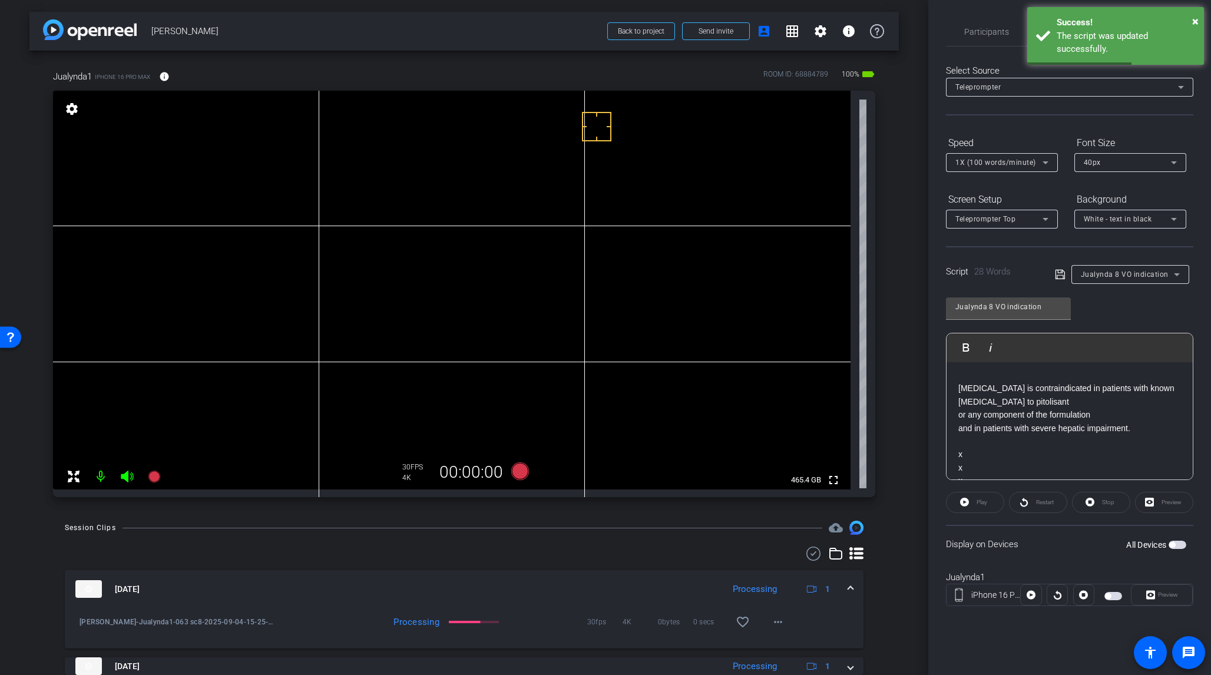
click at [1018, 539] on span "button" at bounding box center [1178, 545] width 18 height 8
click at [1018, 539] on span "Preview" at bounding box center [1168, 595] width 20 height 6
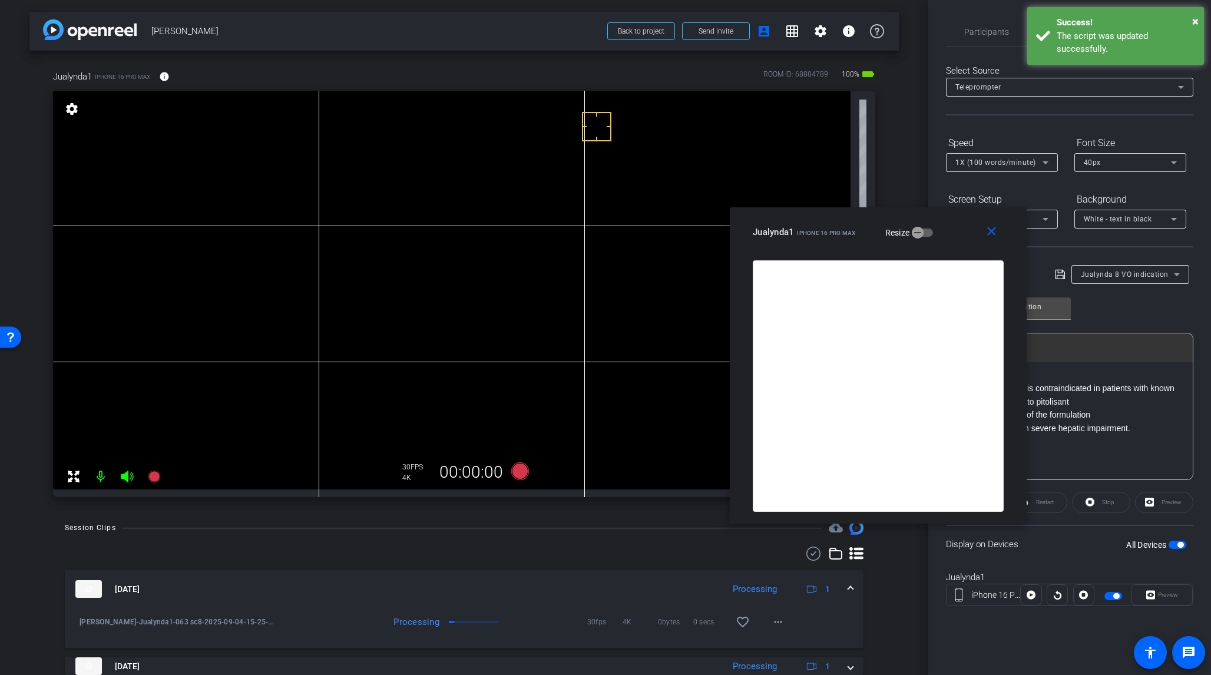
drag, startPoint x: 592, startPoint y: 202, endPoint x: 891, endPoint y: 233, distance: 301.5
click at [884, 243] on div "Jualynda1 iPhone 16 Pro Max Resize" at bounding box center [883, 232] width 260 height 21
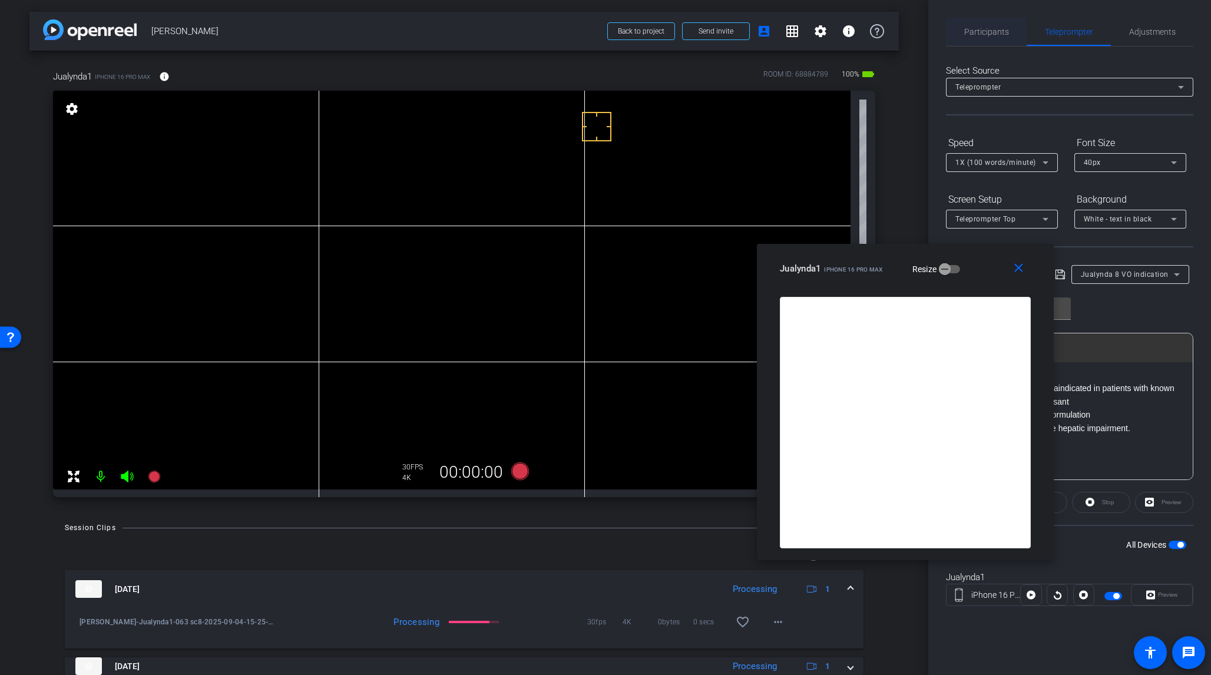
click at [986, 31] on span "Participants" at bounding box center [987, 32] width 45 height 8
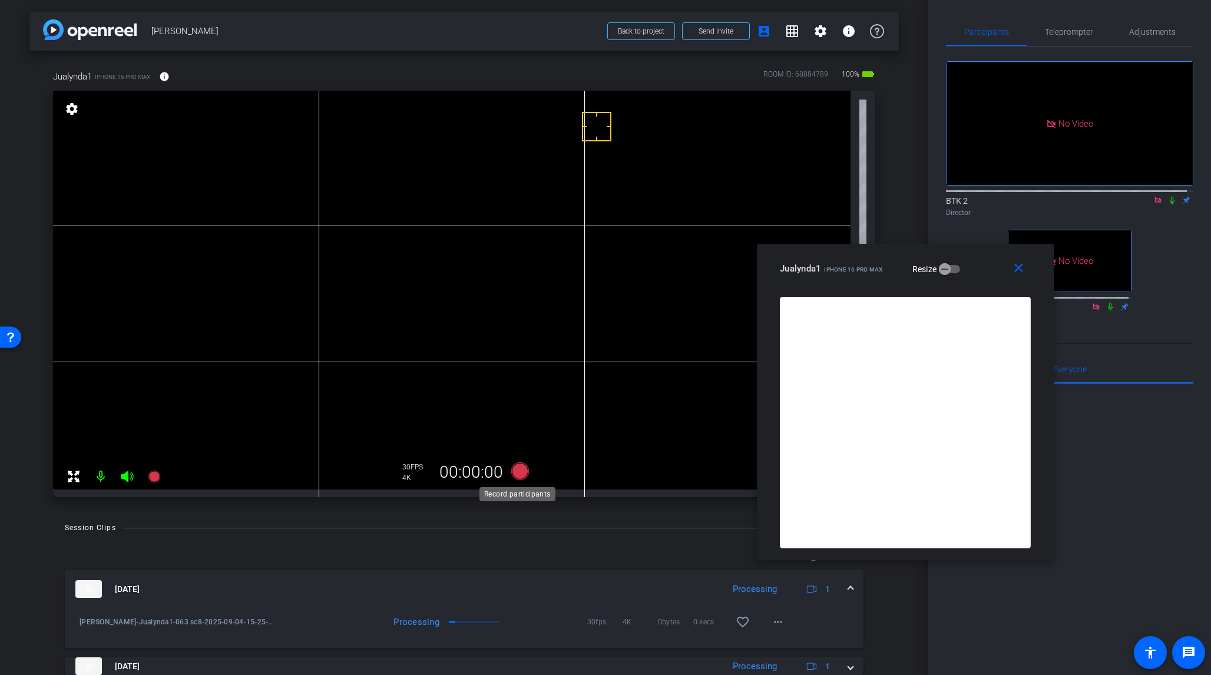
click at [519, 468] on icon at bounding box center [520, 472] width 18 height 18
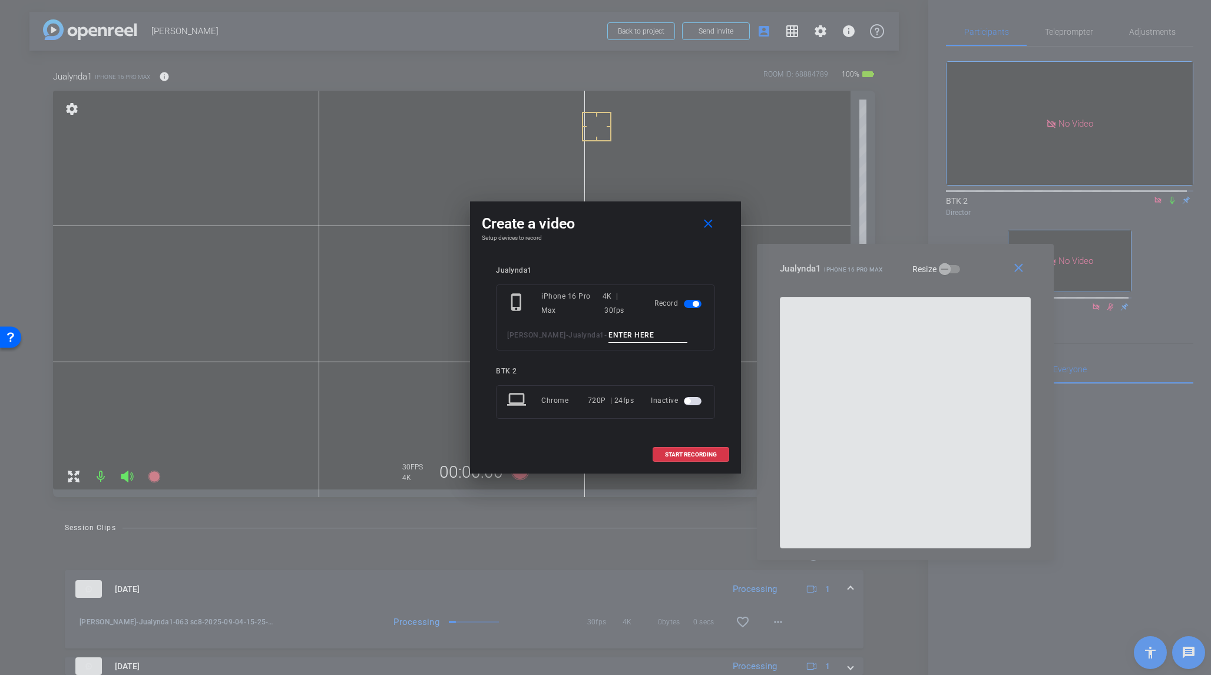
click at [613, 330] on input at bounding box center [648, 335] width 79 height 15
type input "064 sc8 last para"
click at [706, 452] on span "START RECORDING" at bounding box center [691, 455] width 52 height 6
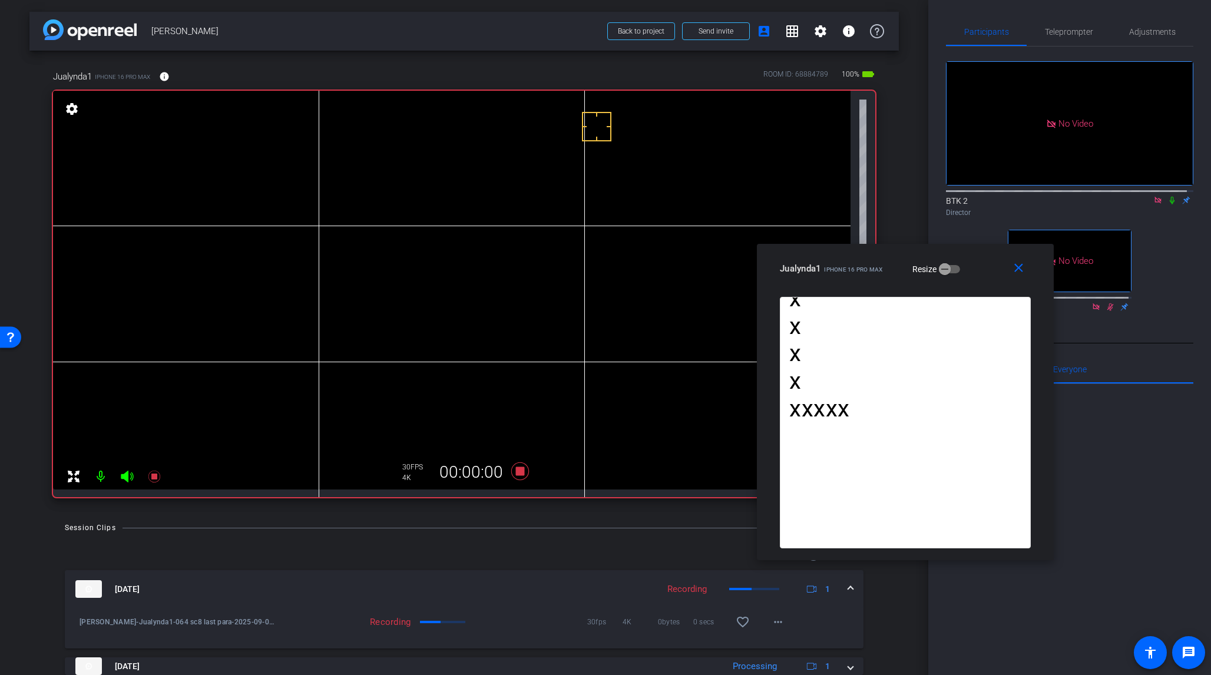
click at [1018, 196] on icon at bounding box center [1172, 200] width 9 height 8
click at [519, 468] on icon at bounding box center [520, 472] width 18 height 18
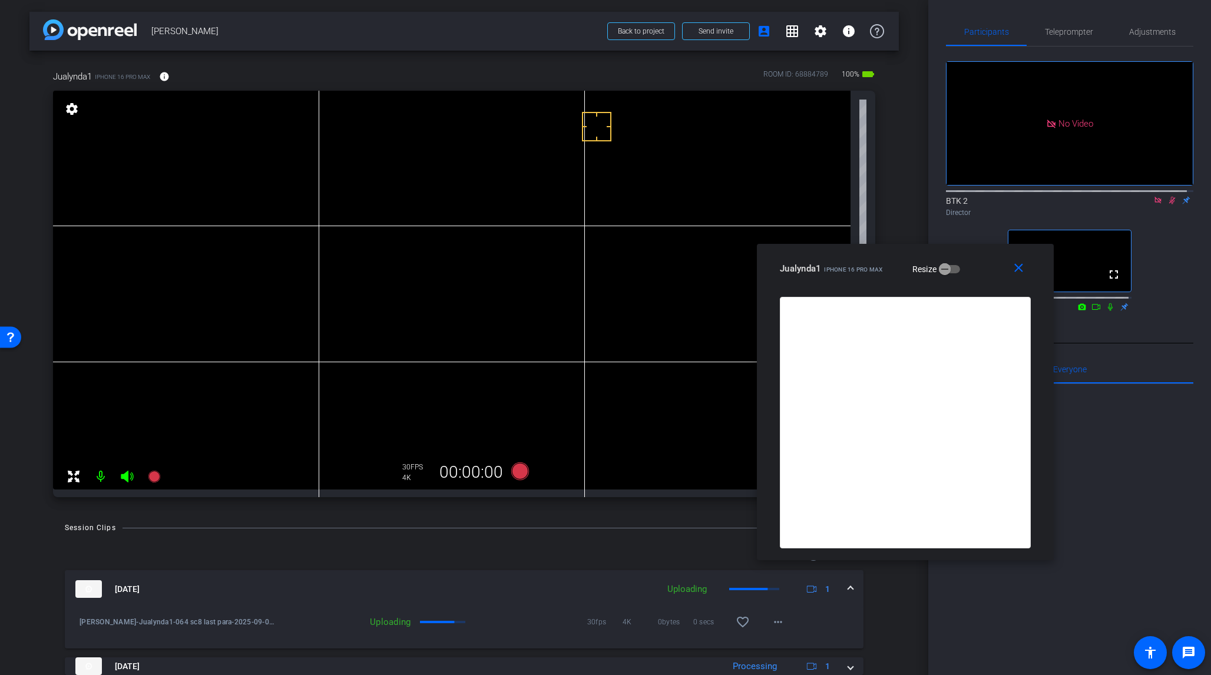
click at [1018, 196] on icon at bounding box center [1172, 200] width 9 height 8
click at [1018, 196] on icon at bounding box center [1158, 200] width 9 height 8
click at [1018, 263] on mat-icon "close" at bounding box center [1019, 268] width 15 height 15
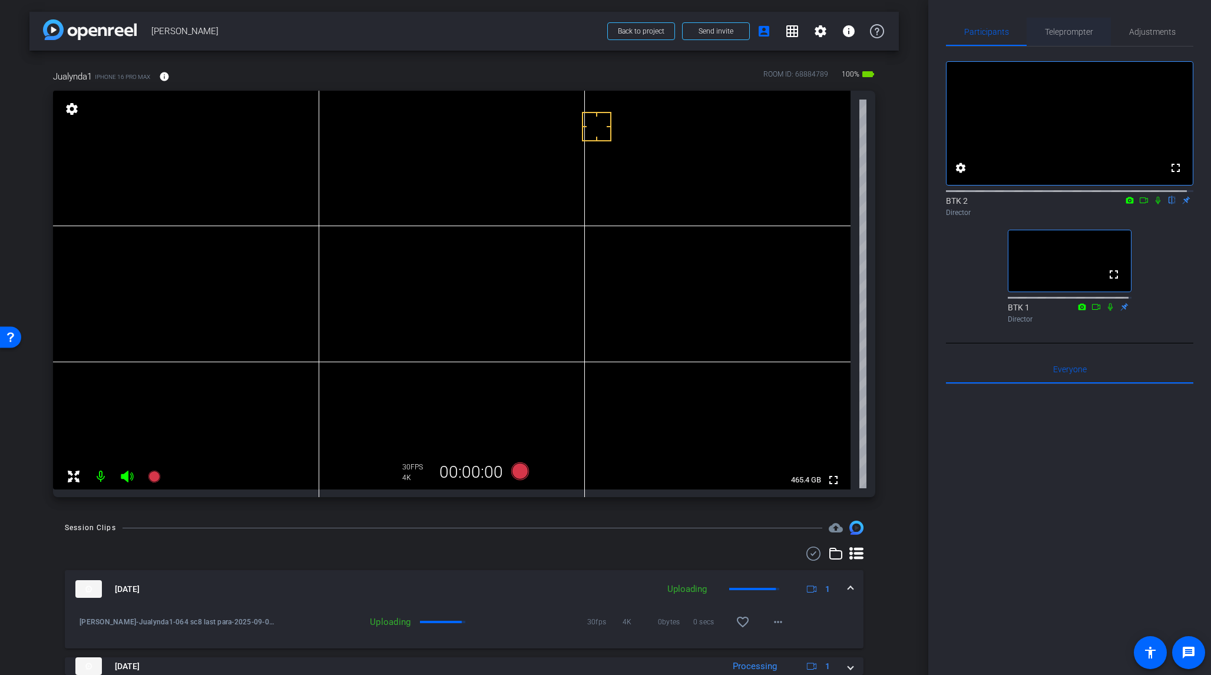
click at [1018, 34] on span "Teleprompter" at bounding box center [1069, 32] width 48 height 8
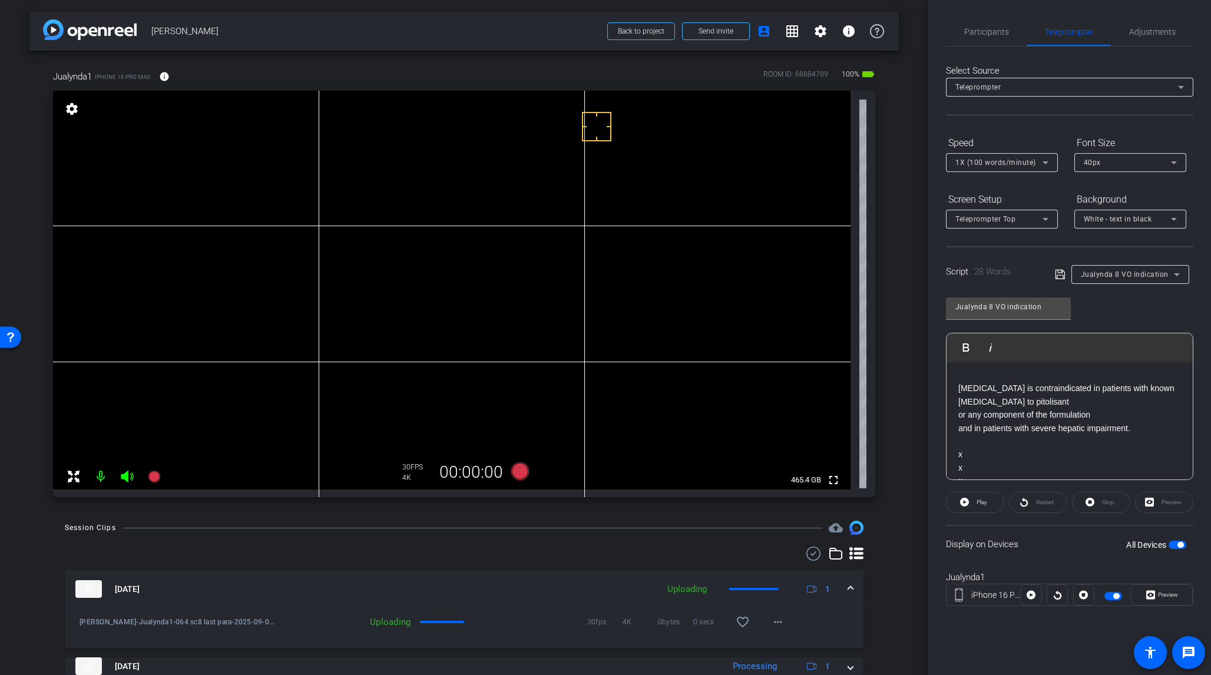
click at [1018, 539] on span "button" at bounding box center [1181, 545] width 6 height 6
click at [990, 31] on span "Participants" at bounding box center [987, 32] width 45 height 8
